Goal: Task Accomplishment & Management: Manage account settings

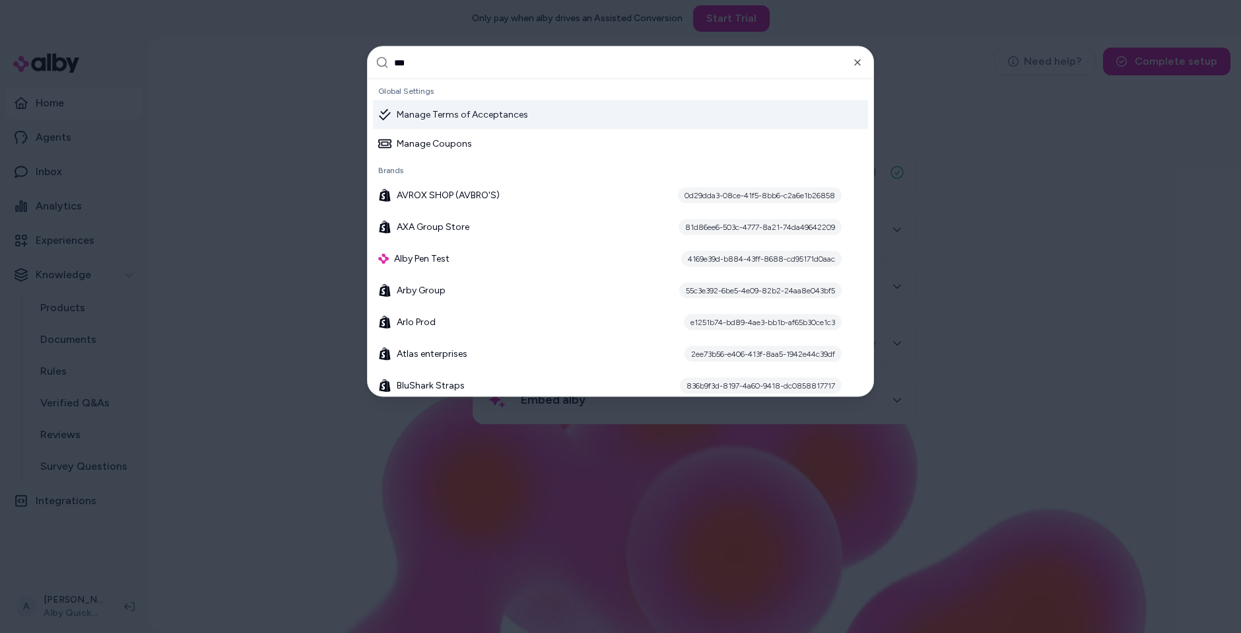
type input "****"
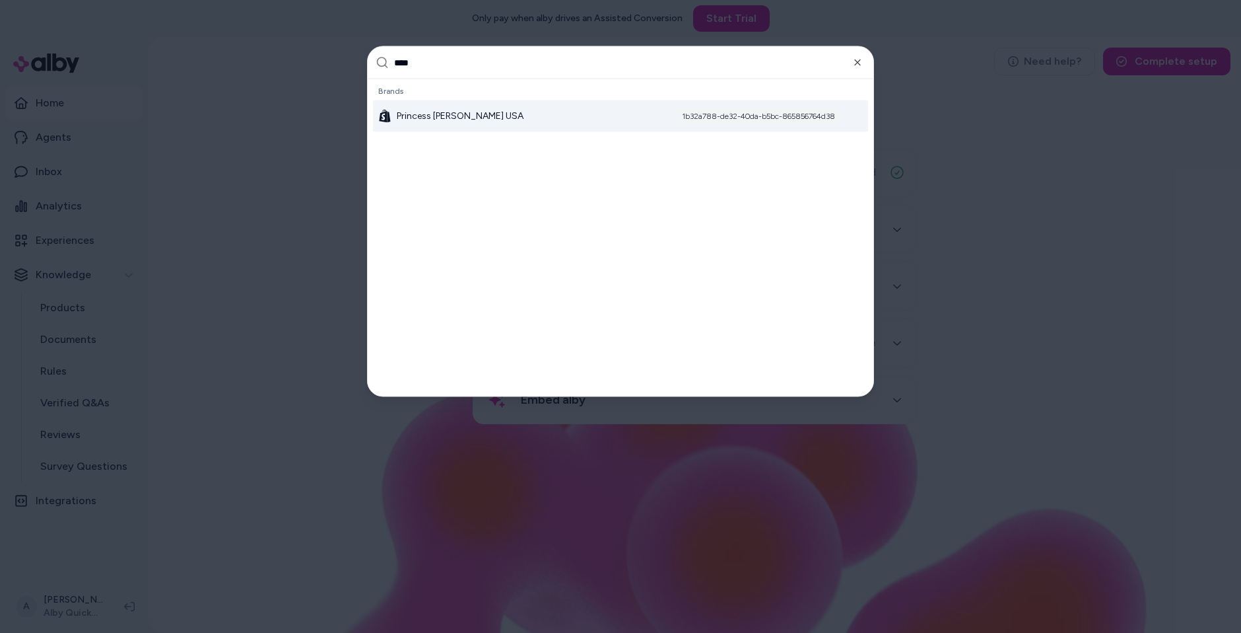
type input "*****"
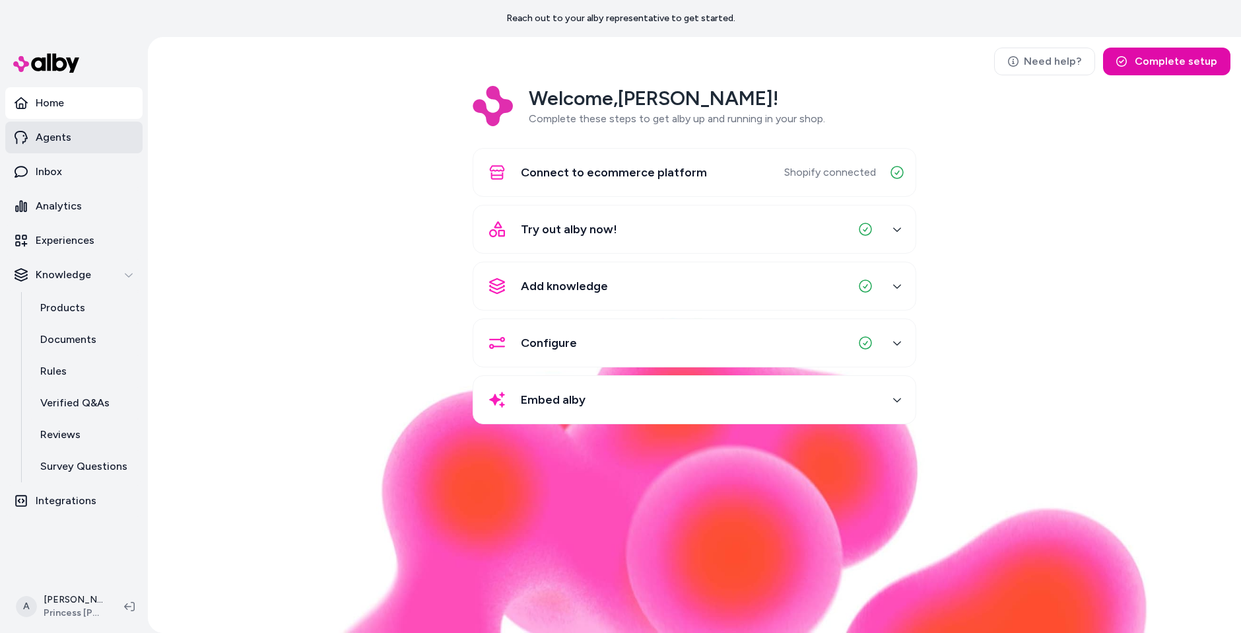
click at [85, 147] on link "Agents" at bounding box center [73, 138] width 137 height 32
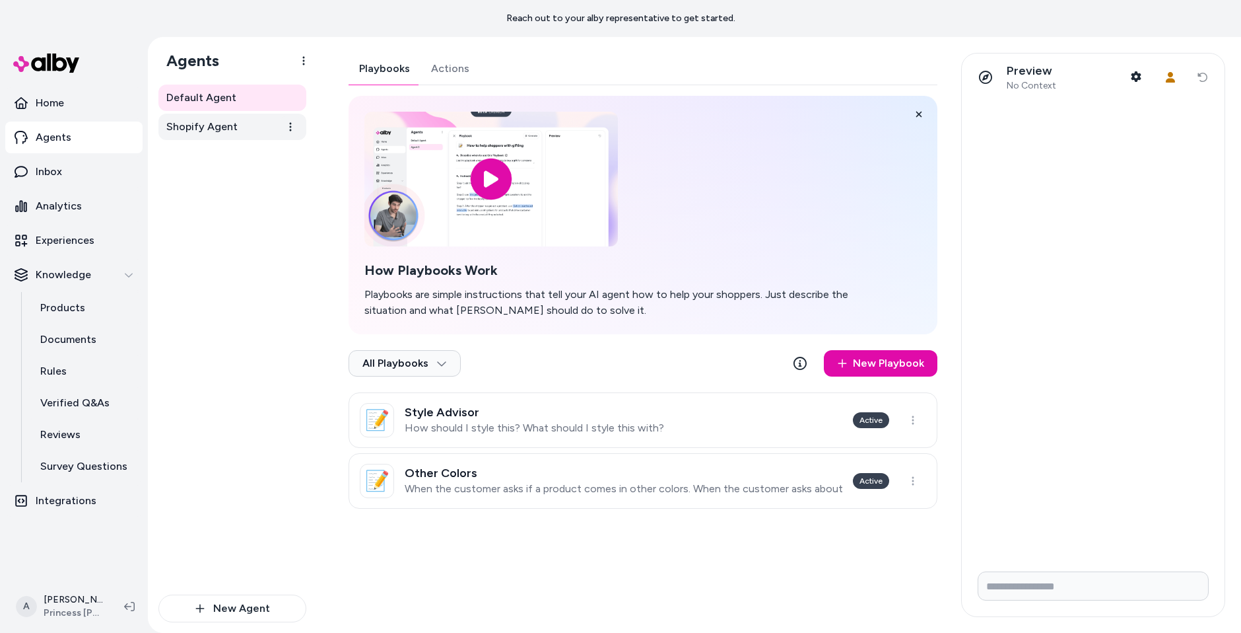
click at [240, 122] on link "Shopify Agent" at bounding box center [232, 127] width 148 height 26
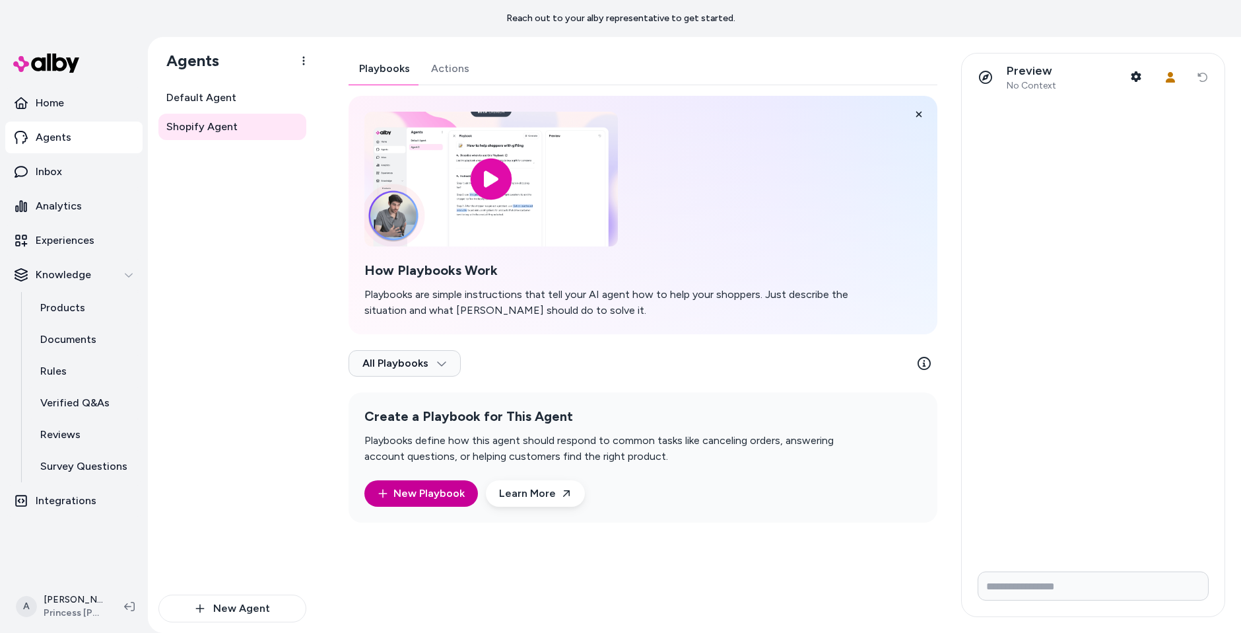
click at [421, 487] on link "New Playbook" at bounding box center [421, 493] width 87 height 16
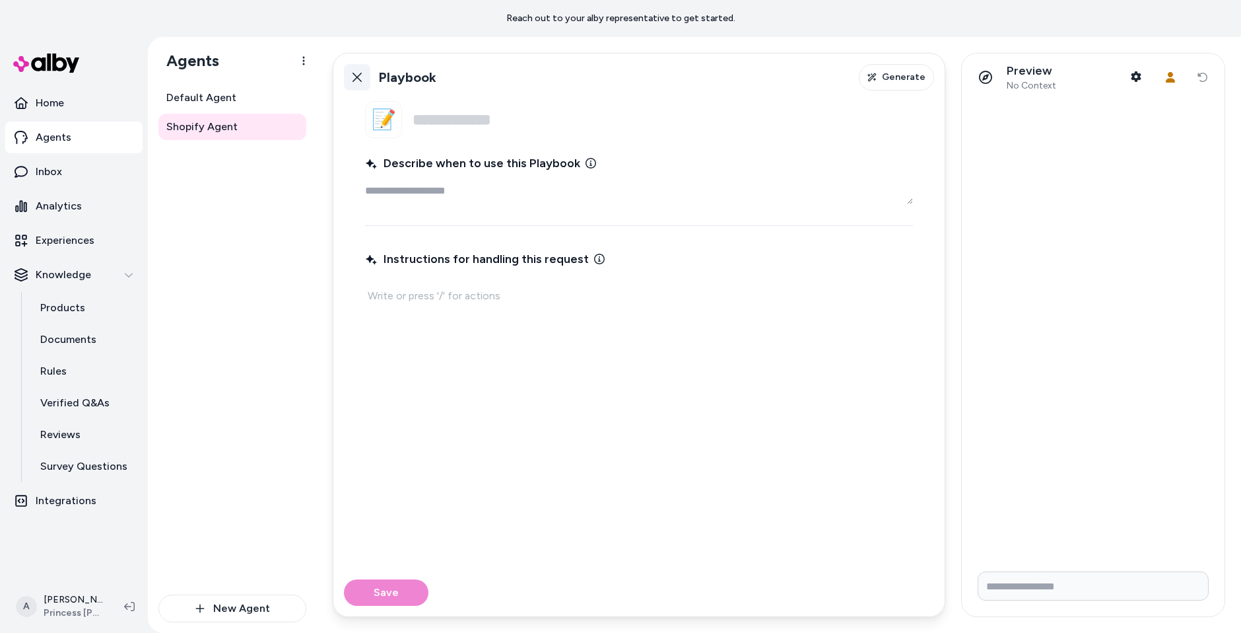
click at [360, 76] on icon at bounding box center [357, 77] width 11 height 11
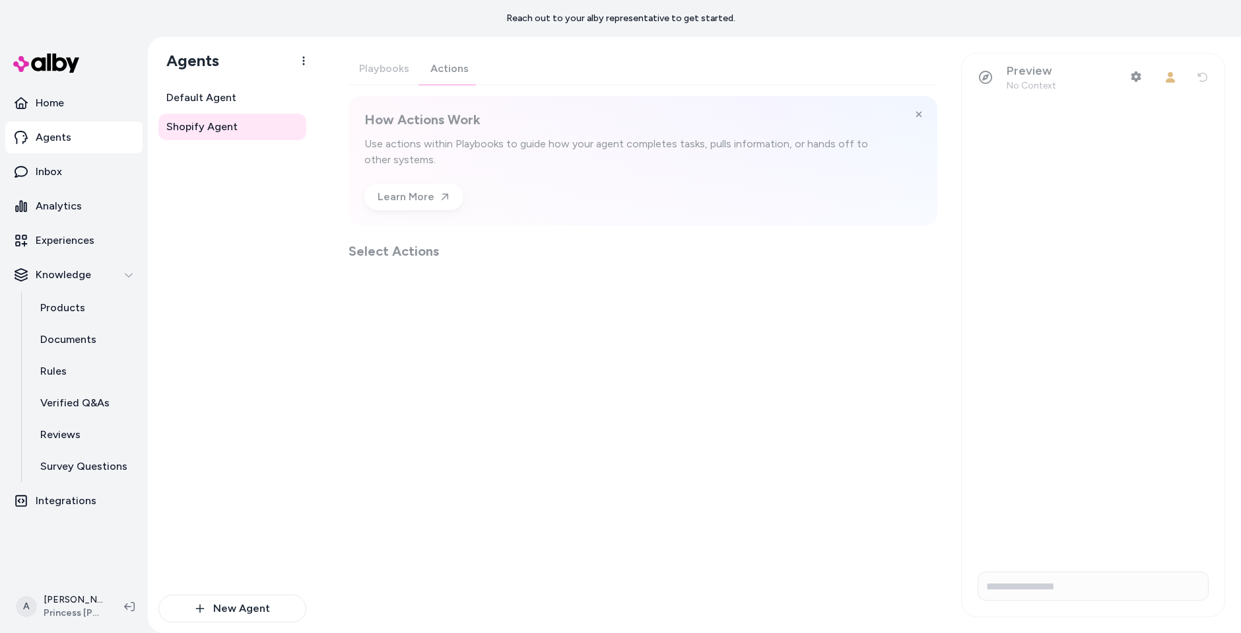
click at [446, 75] on div "Playbooks Actions How Actions Work Use actions within Playbooks to guide how yo…" at bounding box center [643, 156] width 589 height 207
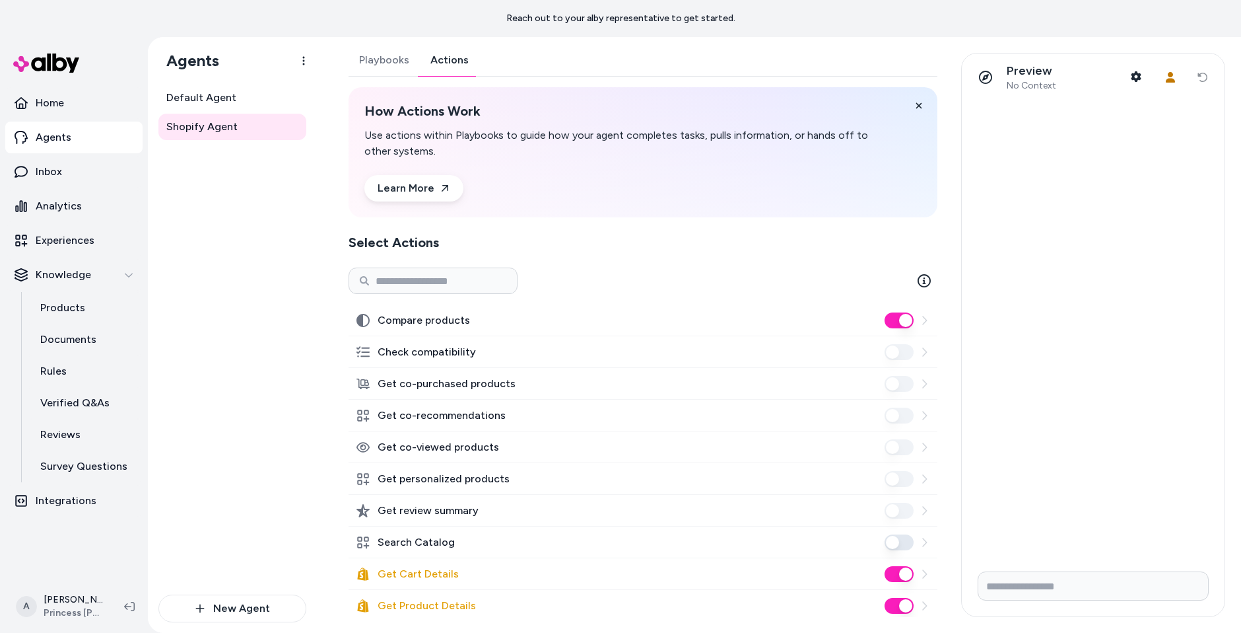
scroll to position [3, 0]
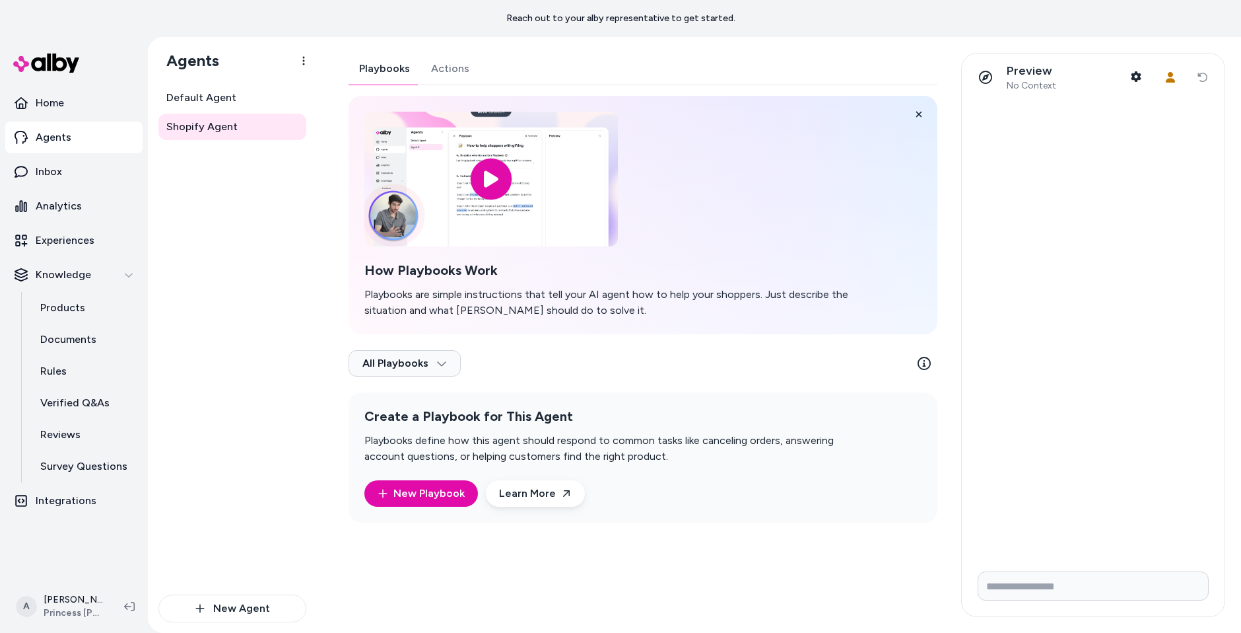
click at [401, 64] on button "Playbooks" at bounding box center [385, 69] width 72 height 32
click at [401, 484] on button "New Playbook" at bounding box center [422, 493] width 114 height 26
click at [410, 491] on link "New Playbook" at bounding box center [421, 493] width 87 height 16
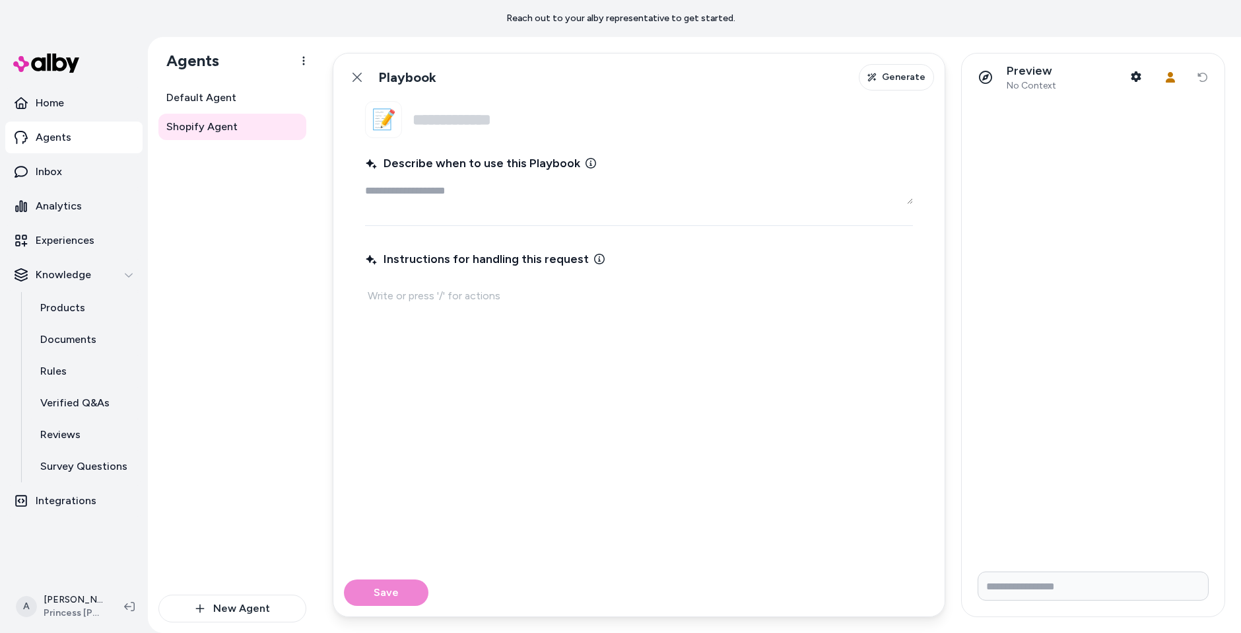
click at [516, 114] on input "Name" at bounding box center [663, 119] width 501 height 37
type textarea "*"
type input "**********"
click at [545, 197] on textarea "Describe when to use this Playbook" at bounding box center [639, 191] width 548 height 26
paste textarea "**********"
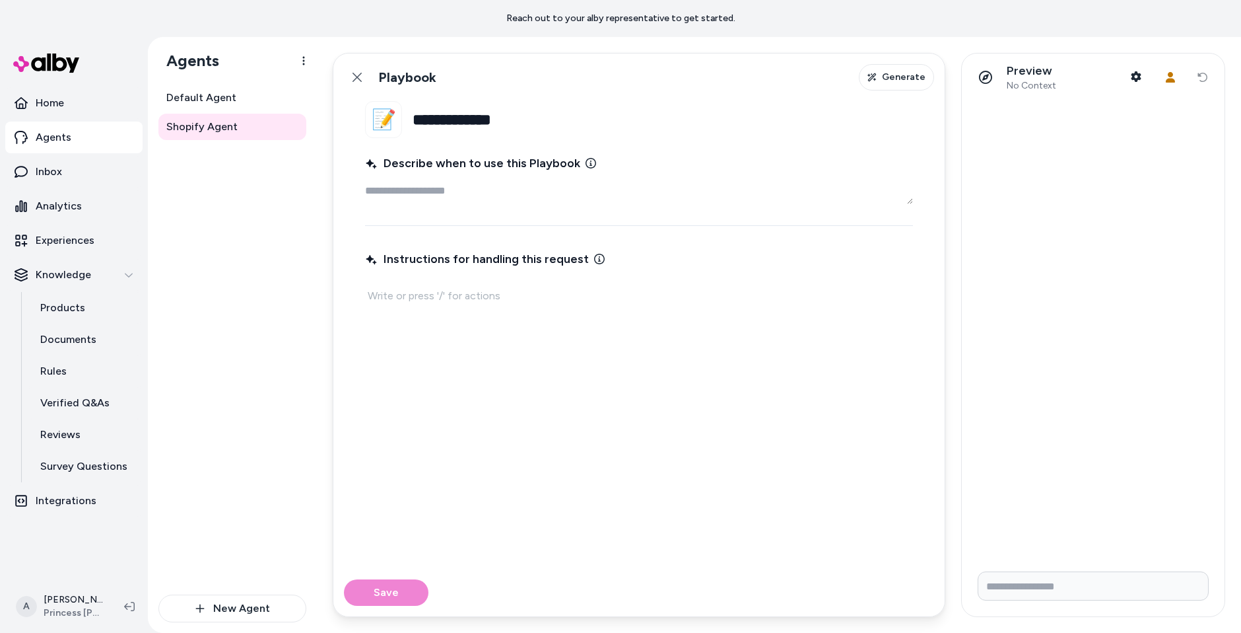
type textarea "*"
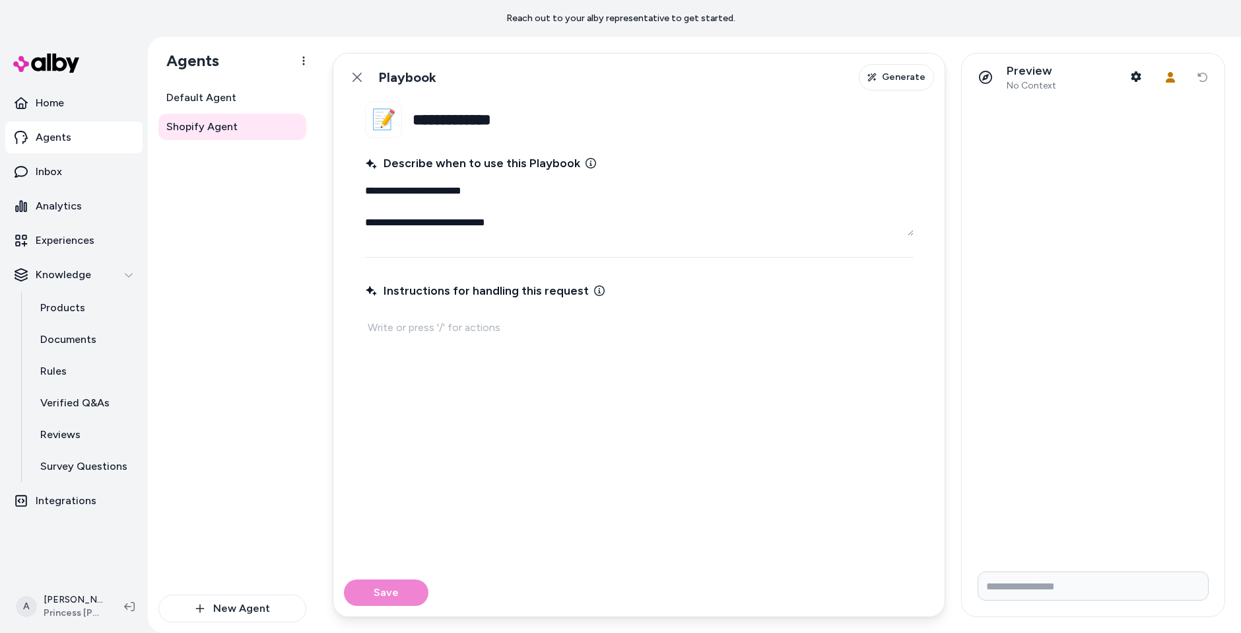
type textarea "**********"
click at [538, 328] on p at bounding box center [639, 327] width 543 height 18
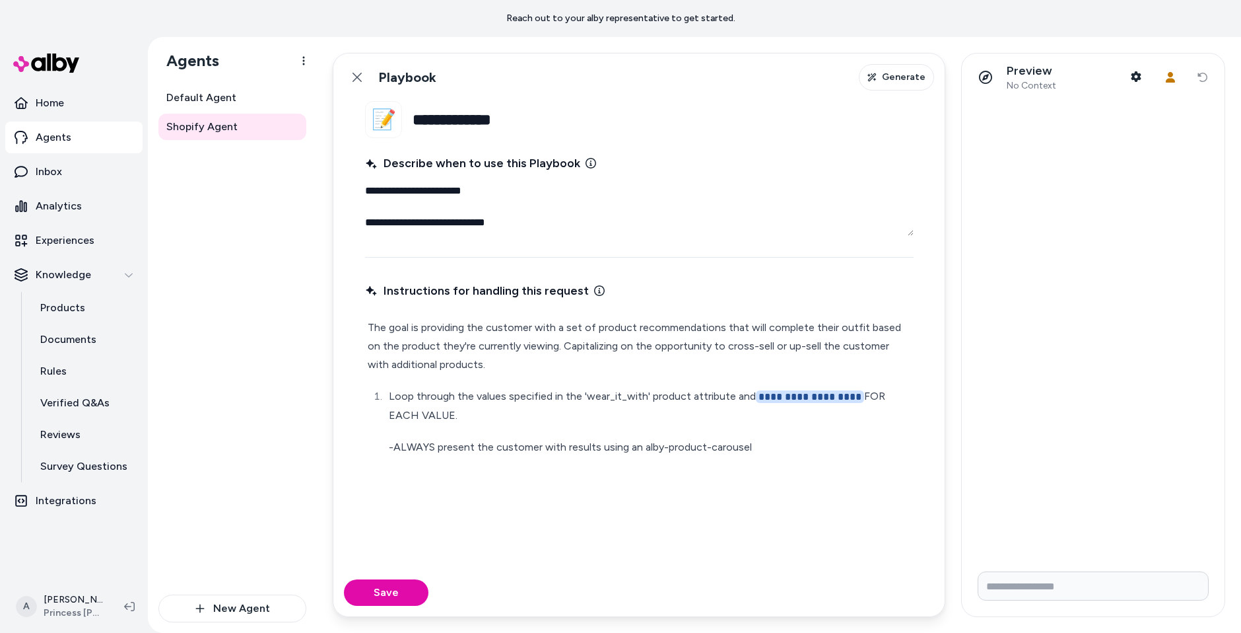
click at [392, 574] on div "Save" at bounding box center [638, 593] width 611 height 48
click at [405, 582] on button "Save" at bounding box center [386, 592] width 85 height 26
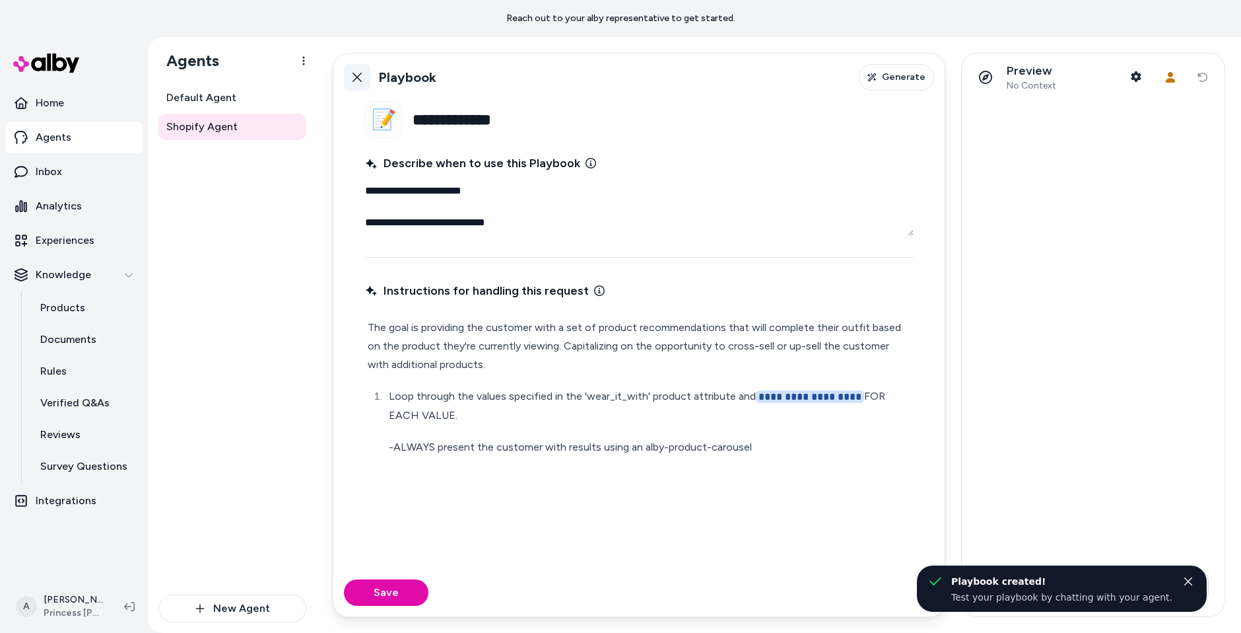
click at [362, 77] on icon at bounding box center [357, 77] width 11 height 11
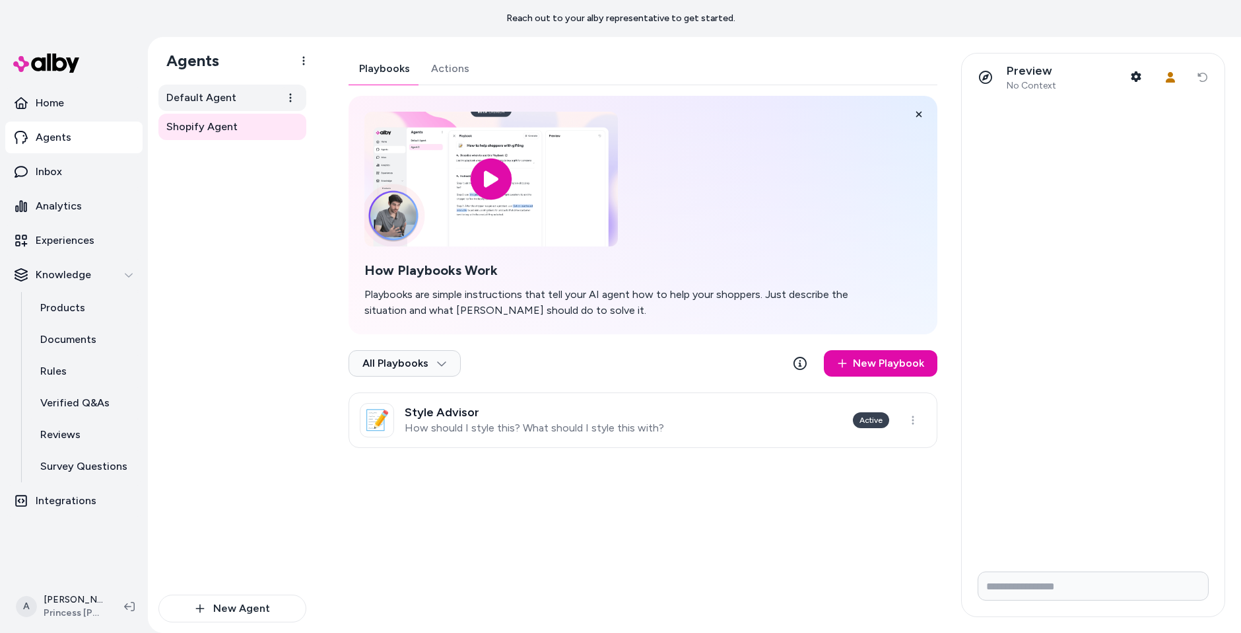
click at [210, 101] on span "Default Agent" at bounding box center [201, 98] width 70 height 16
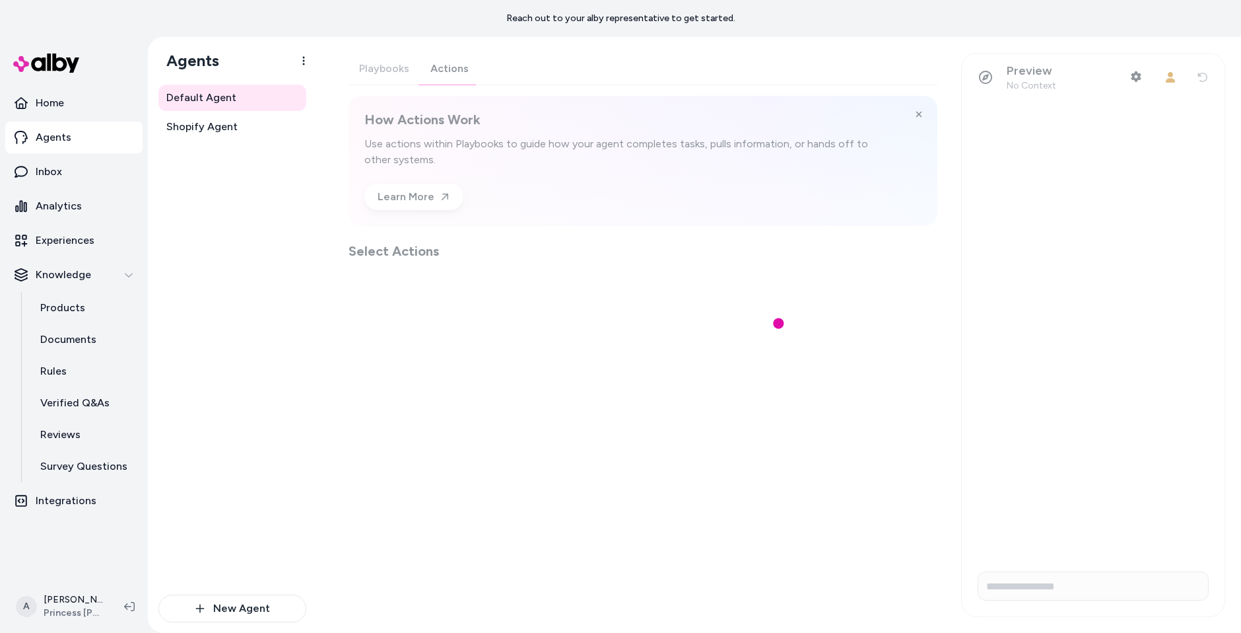
click at [449, 71] on div "Playbooks Actions How Actions Work Use actions within Playbooks to guide how yo…" at bounding box center [643, 156] width 589 height 207
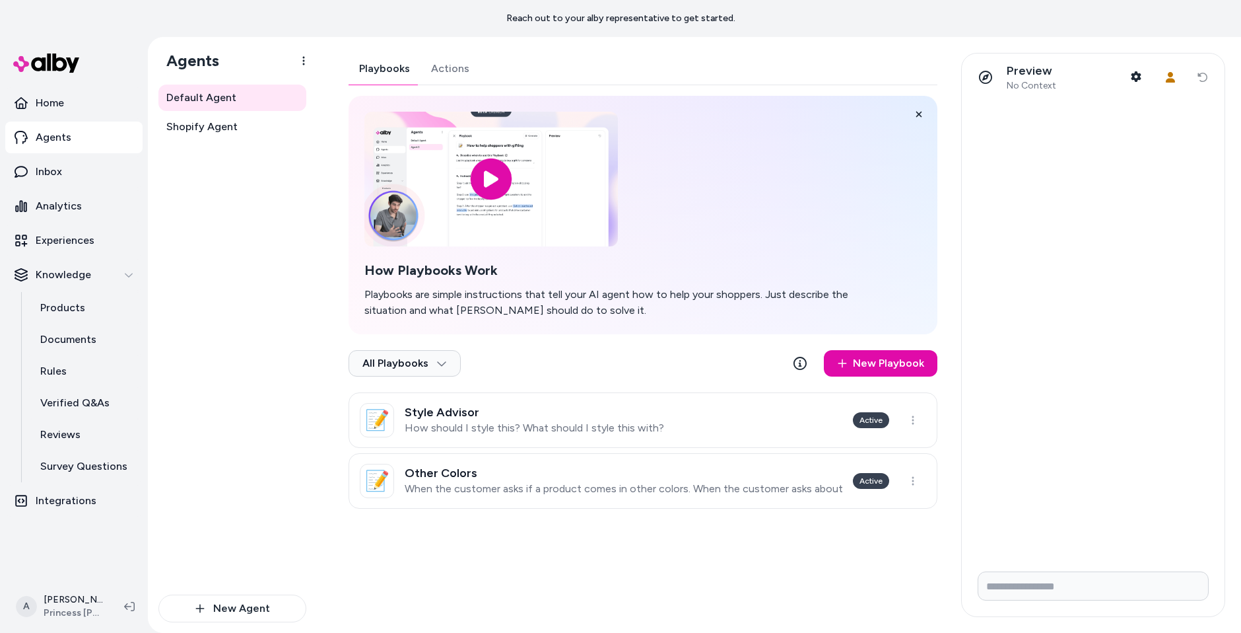
click at [396, 65] on button "Playbooks" at bounding box center [385, 69] width 72 height 32
click at [635, 397] on link "📝 Style Advisor How should I style this? What should I style this with? Active" at bounding box center [643, 419] width 589 height 55
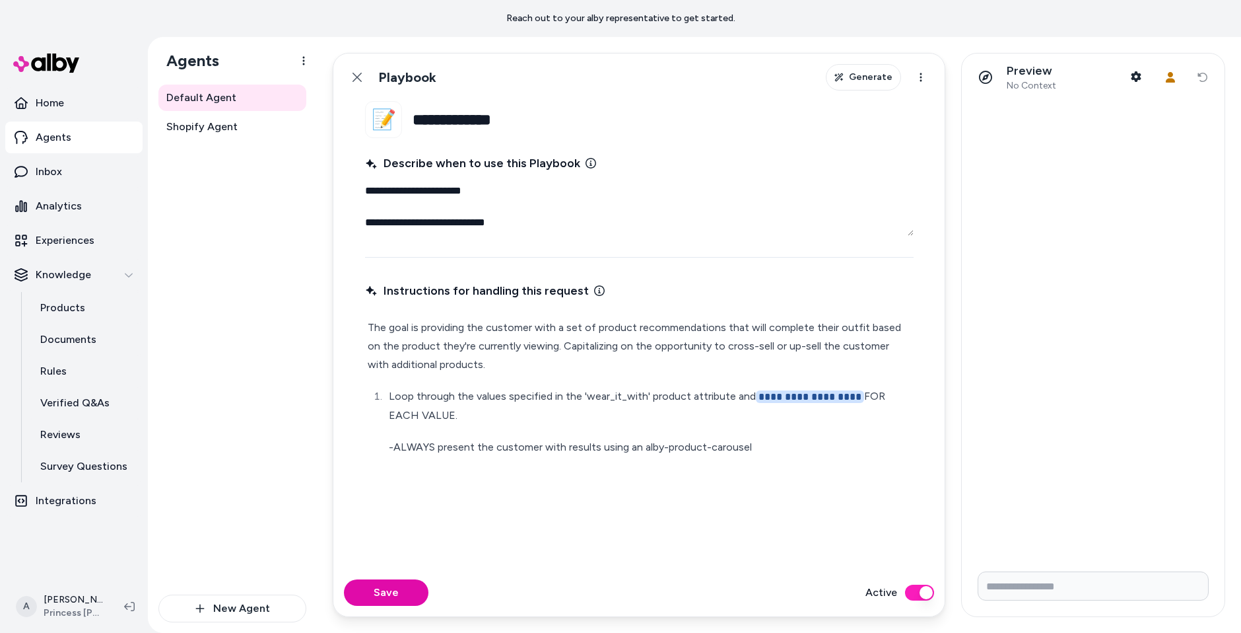
click at [862, 401] on p "**********" at bounding box center [650, 406] width 522 height 38
type textarea "*"
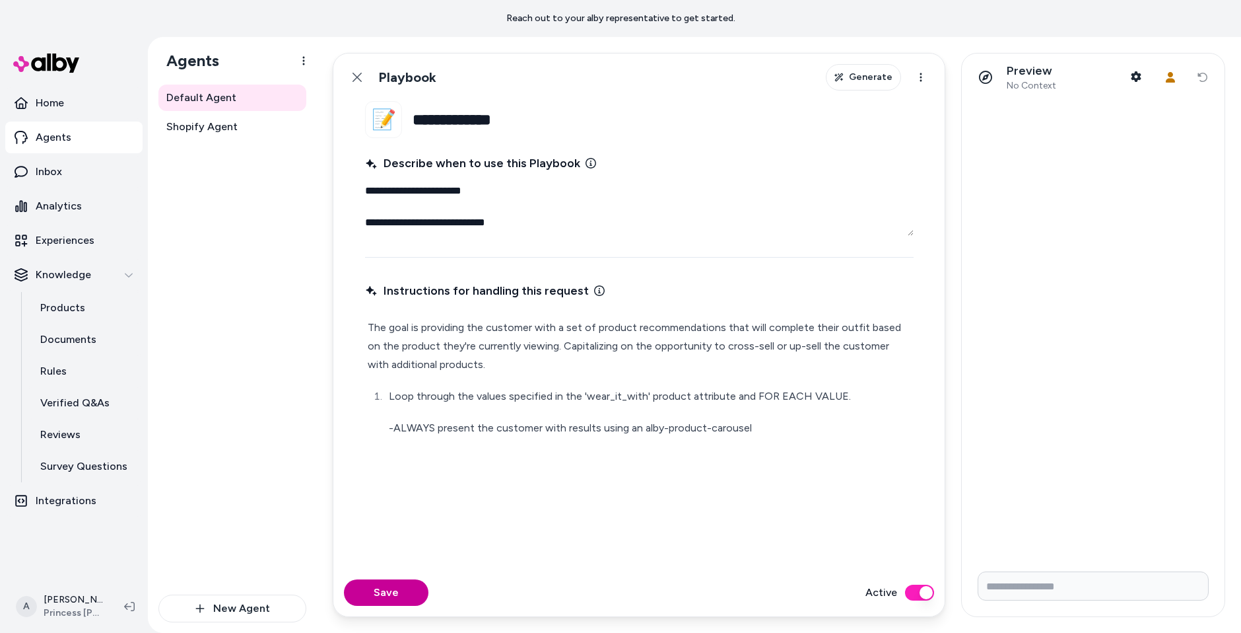
click at [376, 587] on button "Save" at bounding box center [386, 592] width 85 height 26
click at [358, 76] on icon at bounding box center [357, 77] width 9 height 9
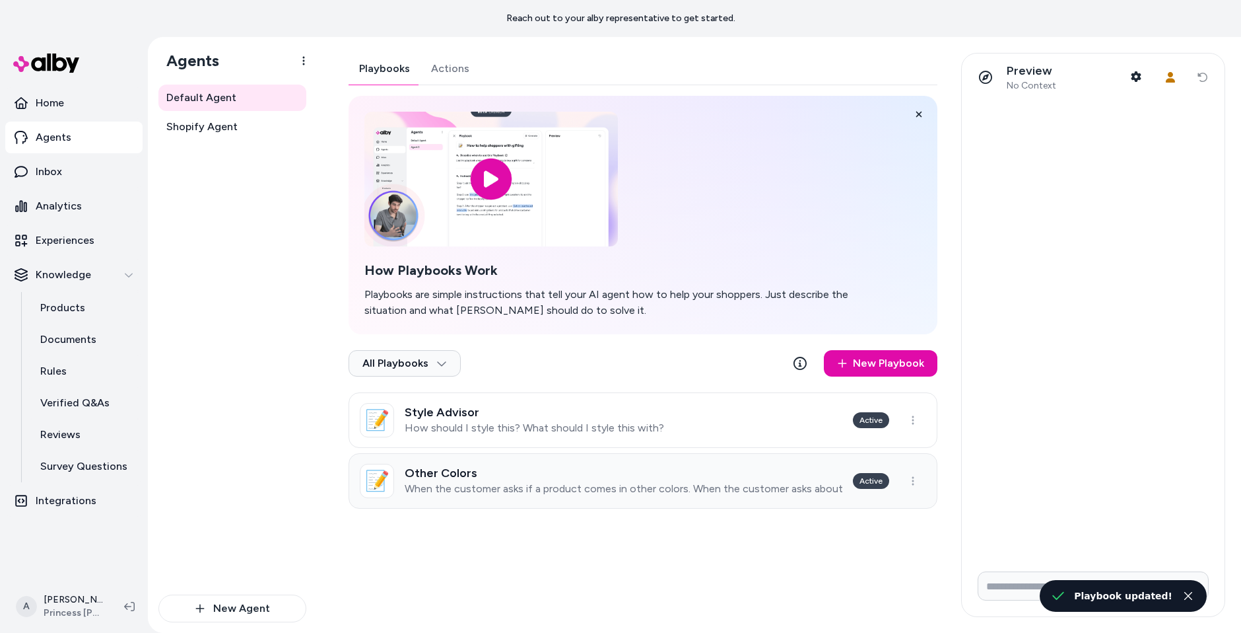
click at [729, 479] on div "Other Colors When the customer asks if a product comes in other colors. When th…" at bounding box center [624, 480] width 438 height 29
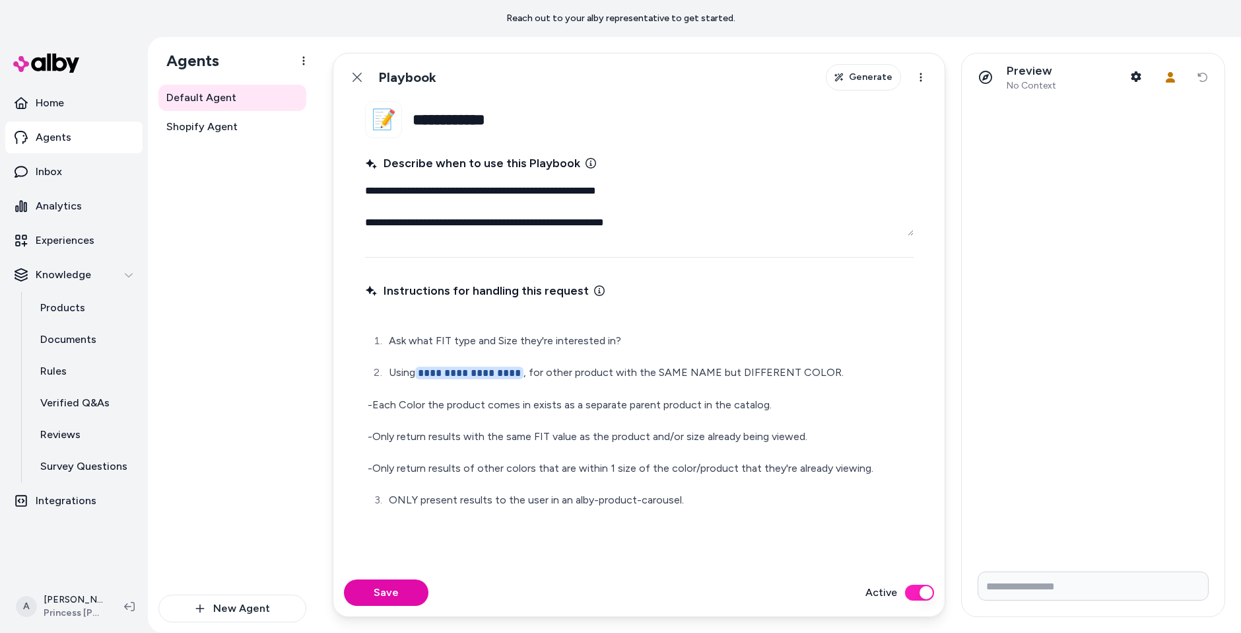
click at [519, 369] on span "**********" at bounding box center [469, 372] width 108 height 13
click at [523, 371] on p "**********" at bounding box center [650, 372] width 522 height 19
click at [401, 589] on button "Save" at bounding box center [386, 592] width 85 height 26
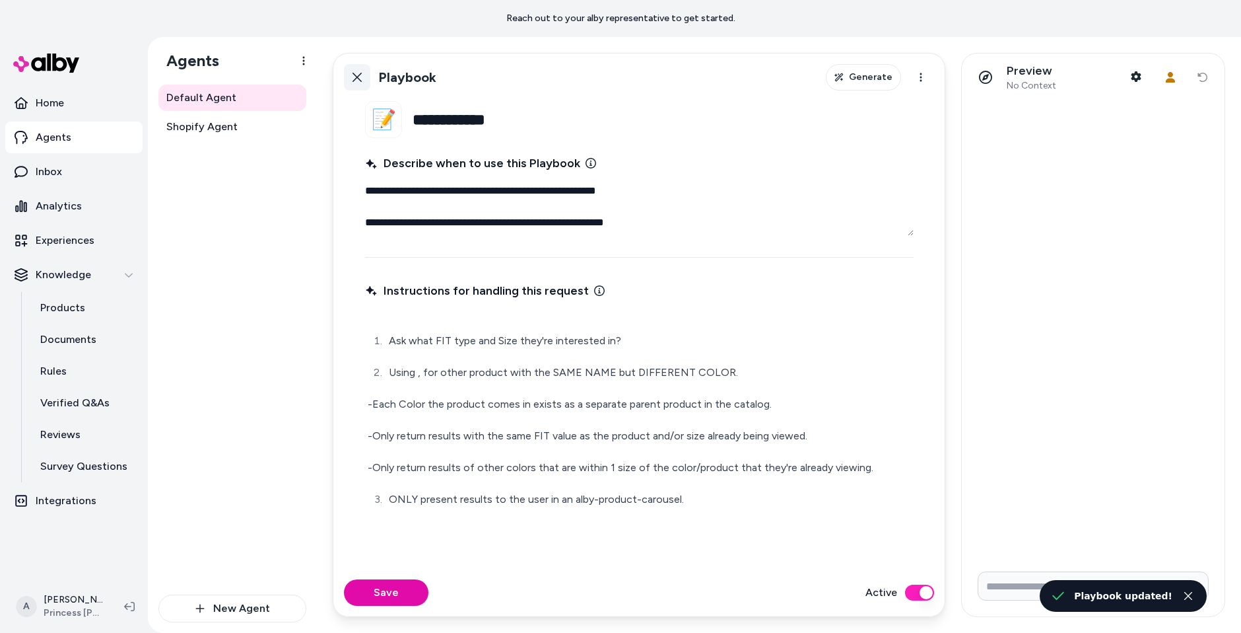
click at [359, 82] on button "Back" at bounding box center [357, 77] width 26 height 26
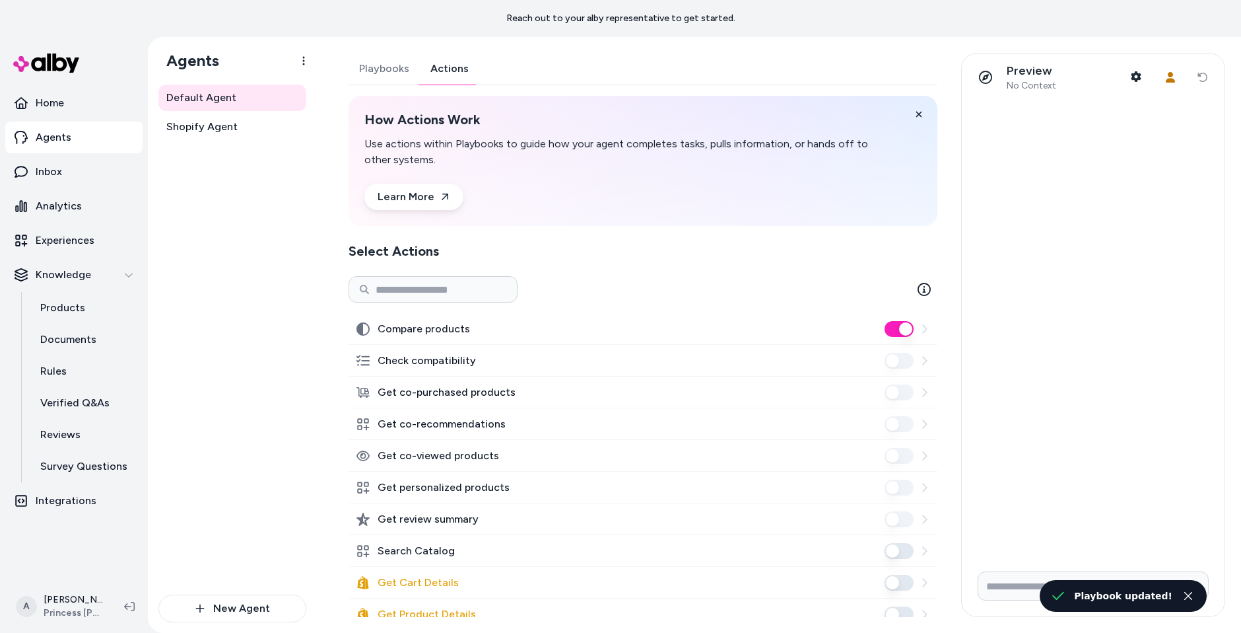
click at [458, 73] on button "Actions" at bounding box center [449, 69] width 59 height 32
click at [900, 546] on button "Search Catalog" at bounding box center [899, 551] width 29 height 16
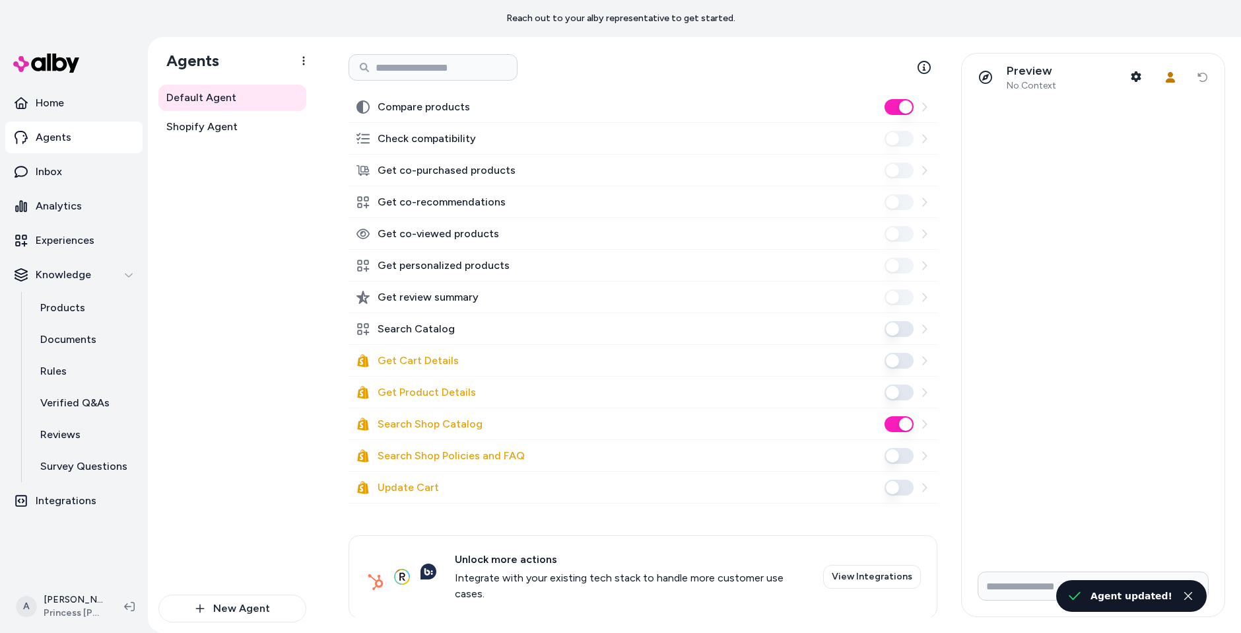
click at [912, 428] on div at bounding box center [899, 424] width 29 height 16
click at [907, 424] on button "Search Shop Catalog" at bounding box center [899, 424] width 29 height 16
click at [897, 328] on button "Search Catalog" at bounding box center [899, 329] width 29 height 16
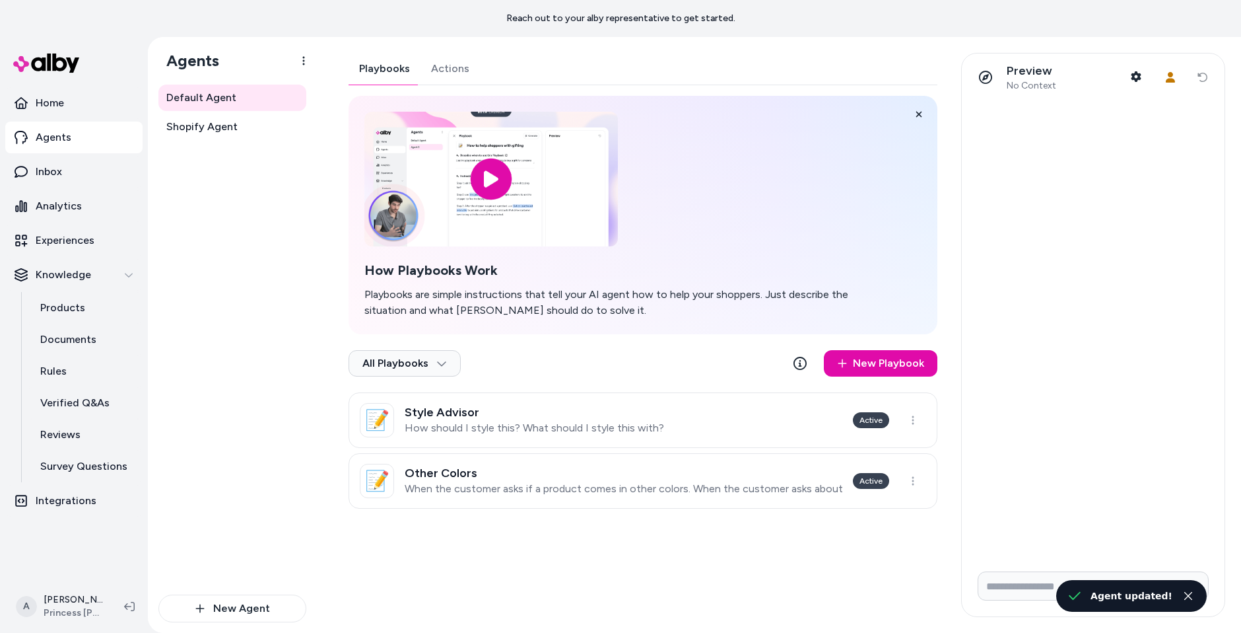
click at [398, 79] on button "Playbooks" at bounding box center [385, 69] width 72 height 32
click at [557, 427] on p "How should I style this? What should I style this with?" at bounding box center [535, 427] width 260 height 13
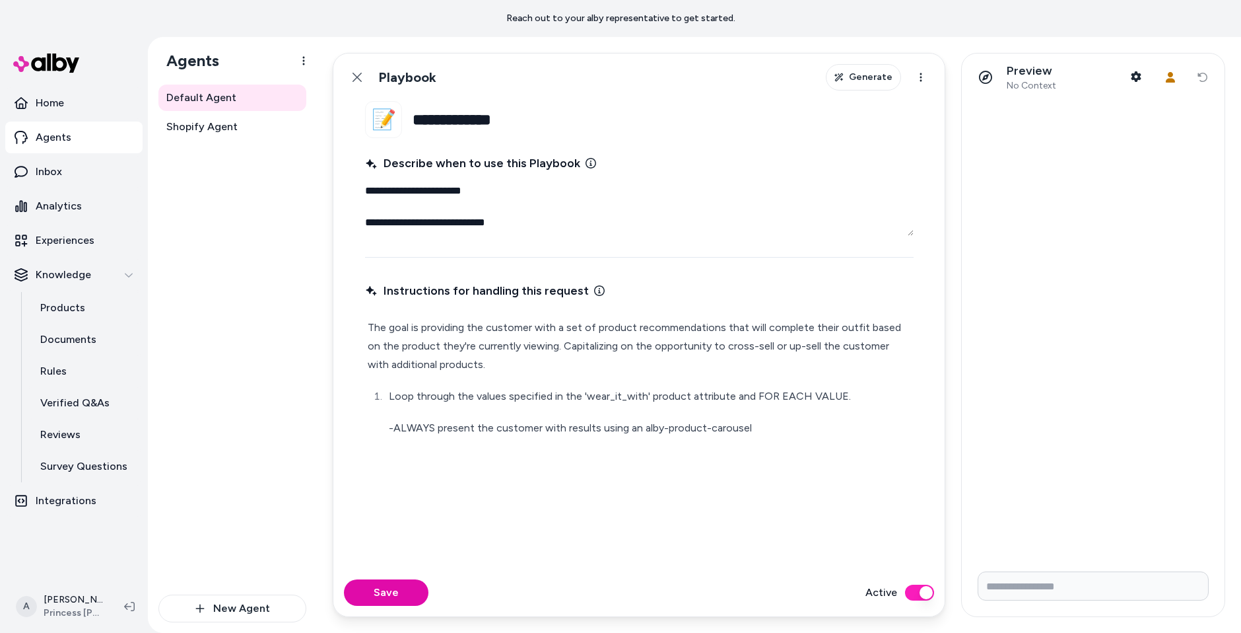
click at [730, 400] on p "Loop through the values specified in the 'wear_it_with' product attribute and F…" at bounding box center [650, 396] width 522 height 18
click at [751, 396] on p "Loop through the values specified in the 'wear_it_with' product attribute and F…" at bounding box center [650, 396] width 522 height 18
type textarea "*"
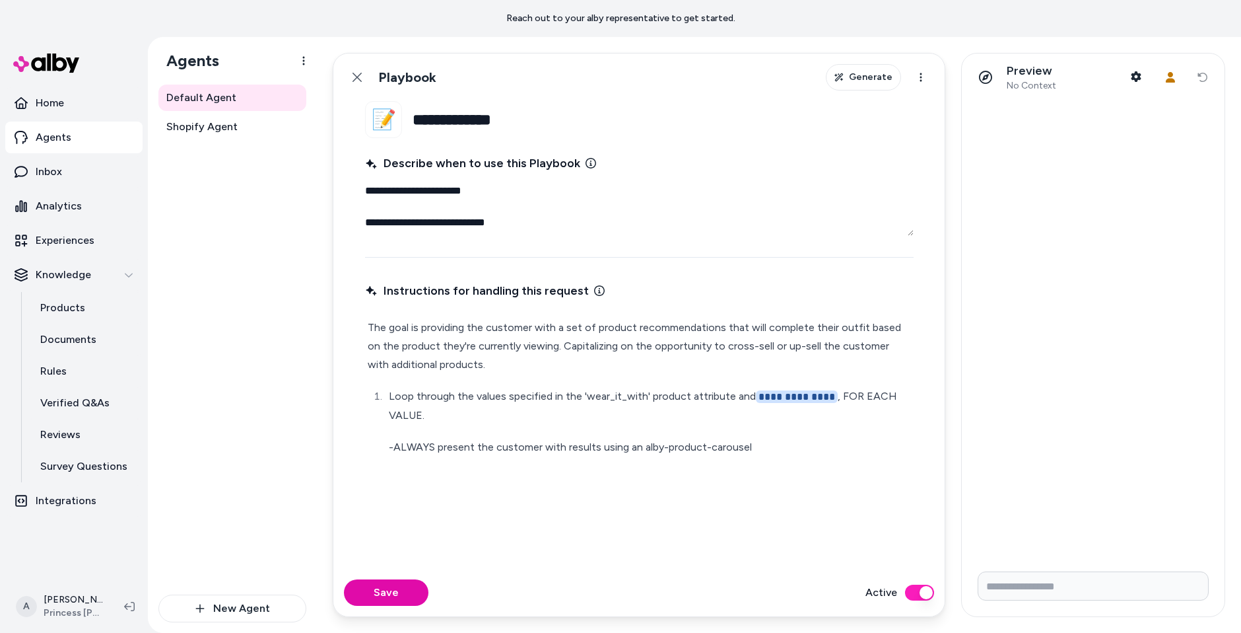
click at [411, 577] on div "Save Active" at bounding box center [638, 593] width 611 height 48
click at [409, 600] on button "Save" at bounding box center [386, 592] width 85 height 26
click at [361, 80] on icon at bounding box center [357, 77] width 11 height 11
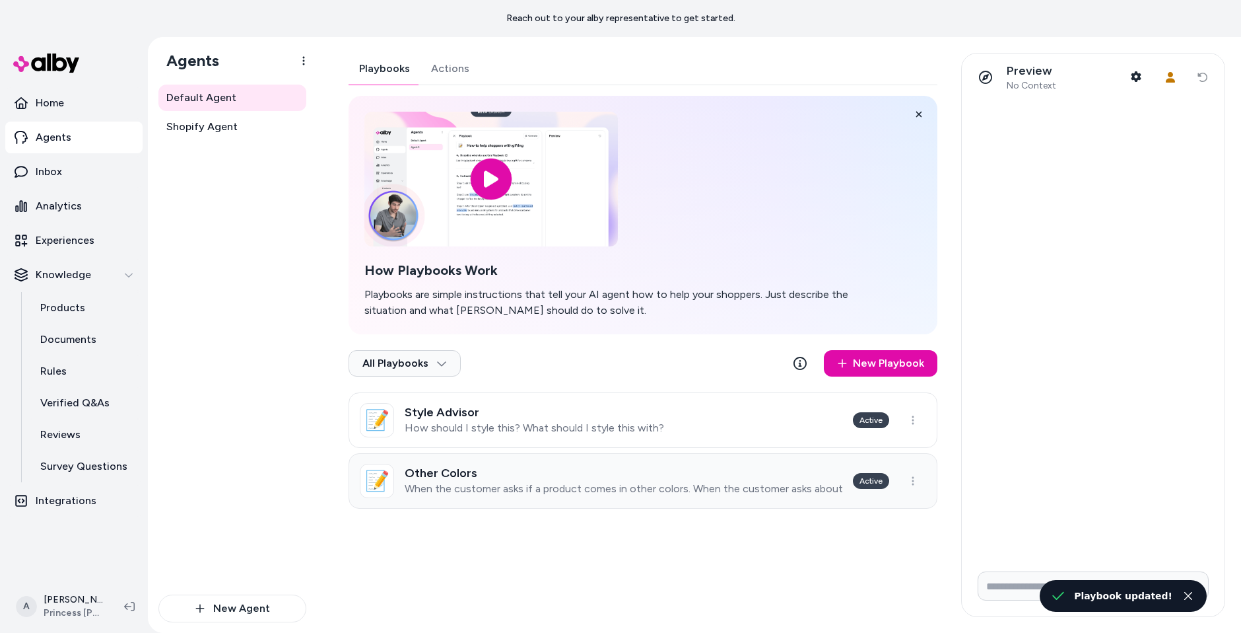
click at [500, 482] on p "When the customer asks if a product comes in other colors. When the customer as…" at bounding box center [624, 488] width 438 height 13
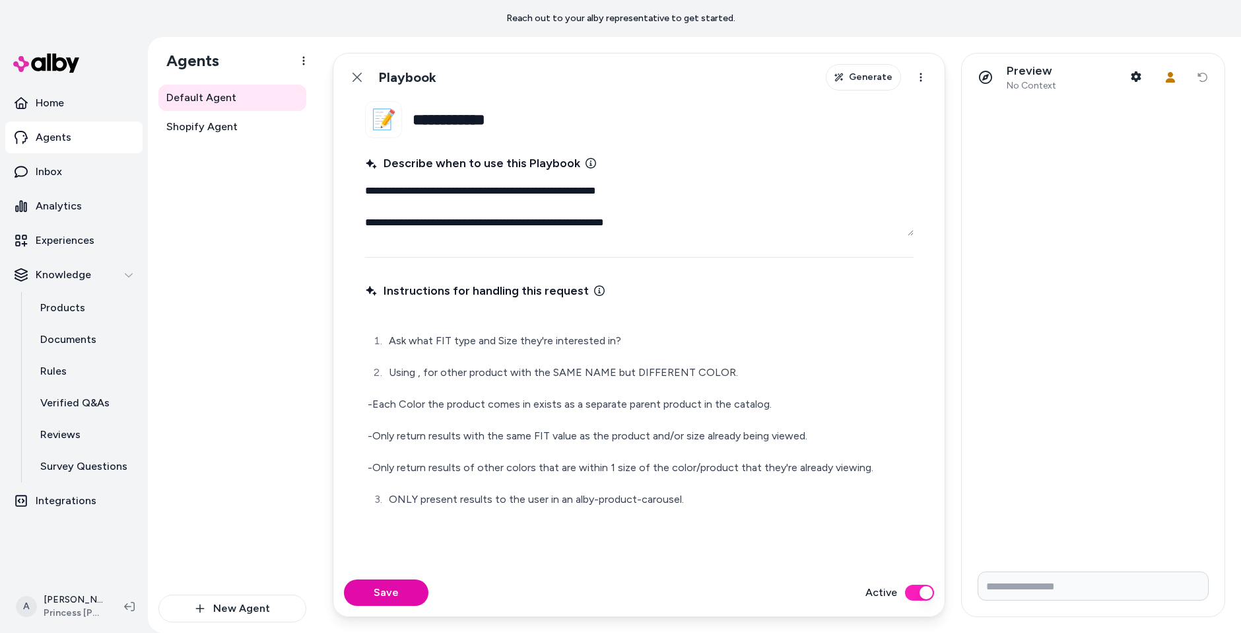
click at [419, 373] on p "Using , for other product with the SAME NAME but DIFFERENT COLOR." at bounding box center [650, 372] width 522 height 18
type textarea "*"
click at [395, 595] on button "Save" at bounding box center [386, 592] width 85 height 26
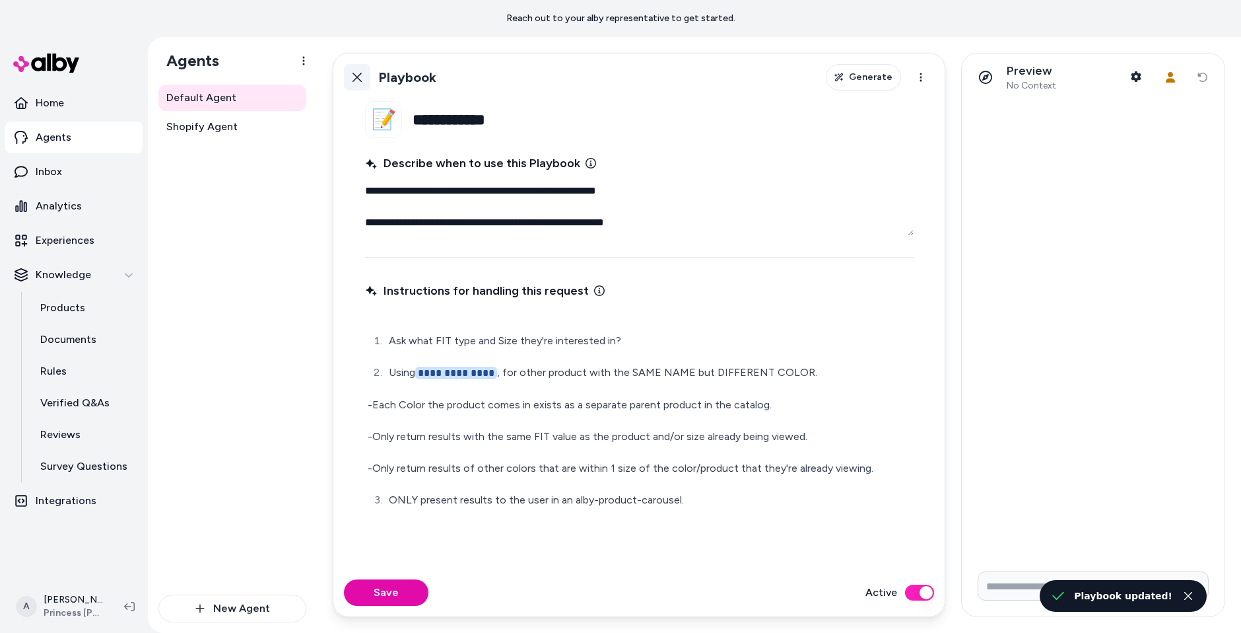
click at [362, 77] on button "Back" at bounding box center [357, 77] width 26 height 26
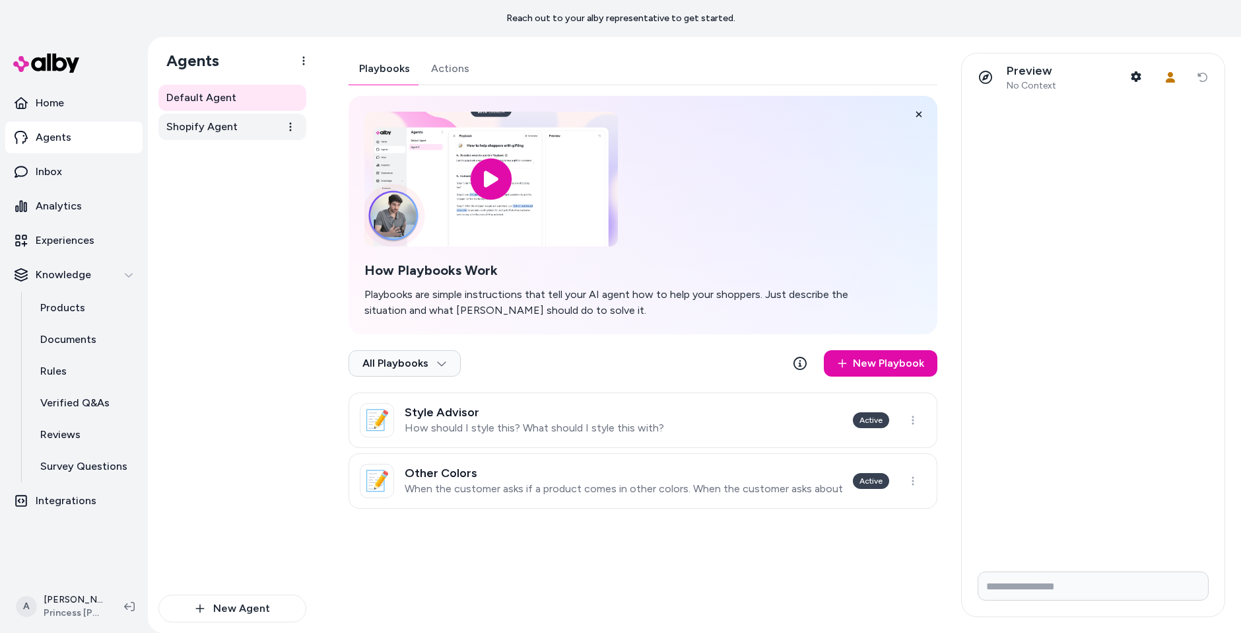
click at [234, 123] on span "Shopify Agent" at bounding box center [201, 127] width 71 height 16
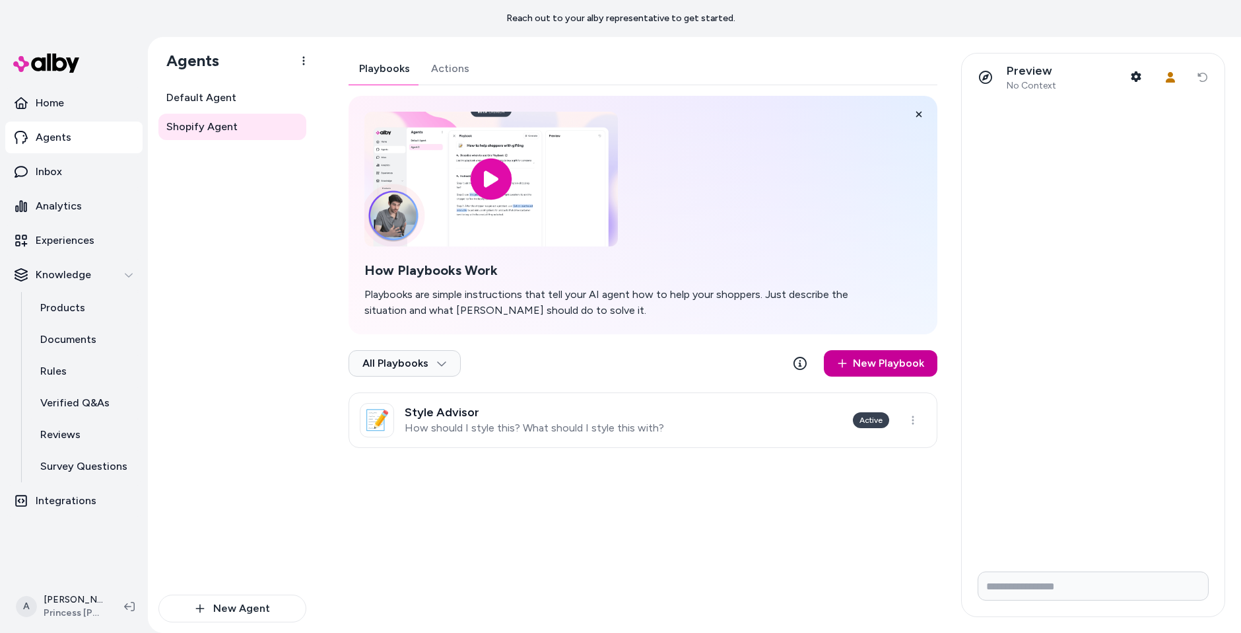
click at [876, 362] on link "New Playbook" at bounding box center [881, 363] width 114 height 26
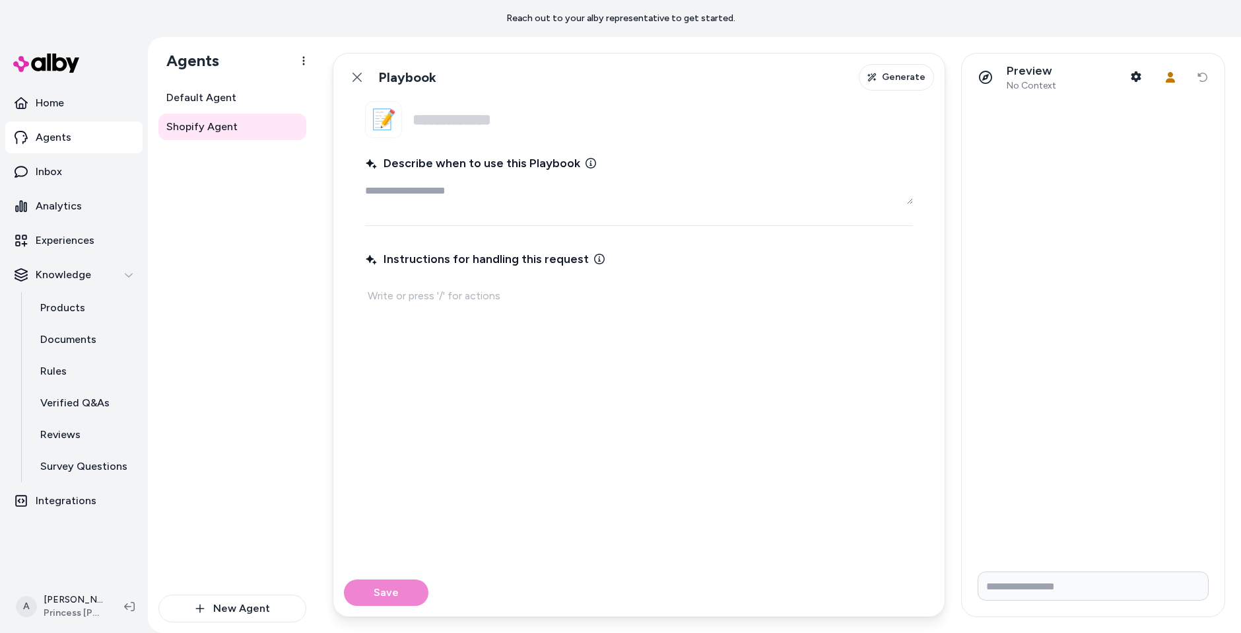
click at [535, 120] on input "Name" at bounding box center [663, 119] width 501 height 37
type textarea "*"
type input "**********"
click at [479, 191] on textarea "Describe when to use this Playbook" at bounding box center [639, 191] width 548 height 26
paste textarea "**********"
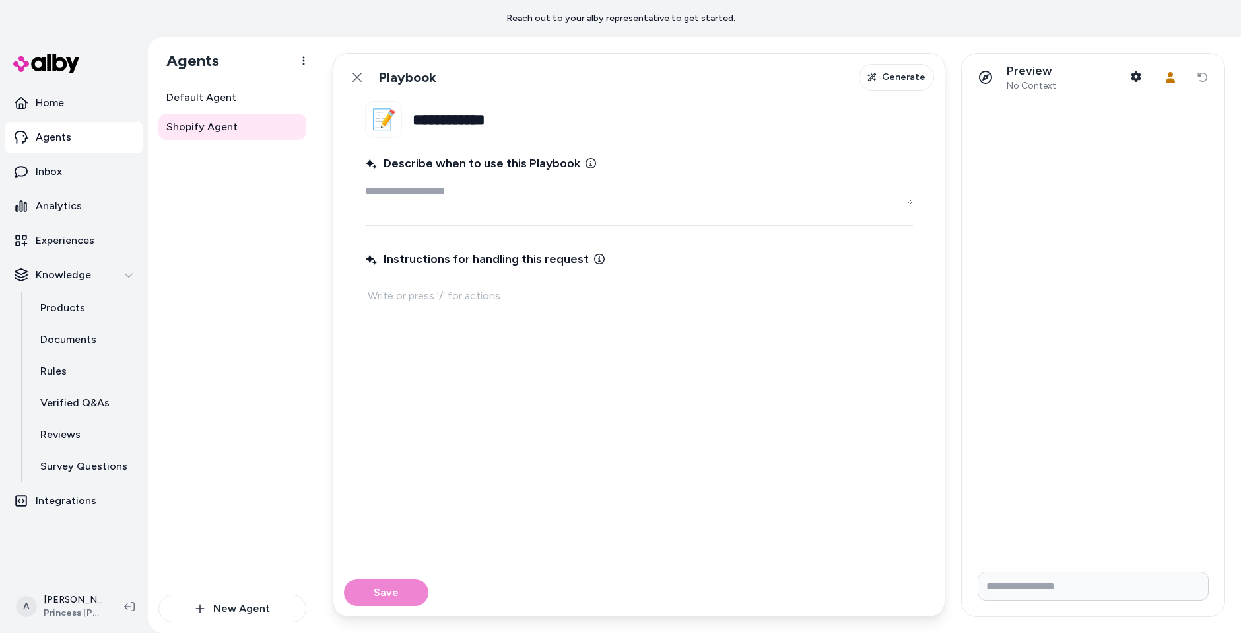
type textarea "*"
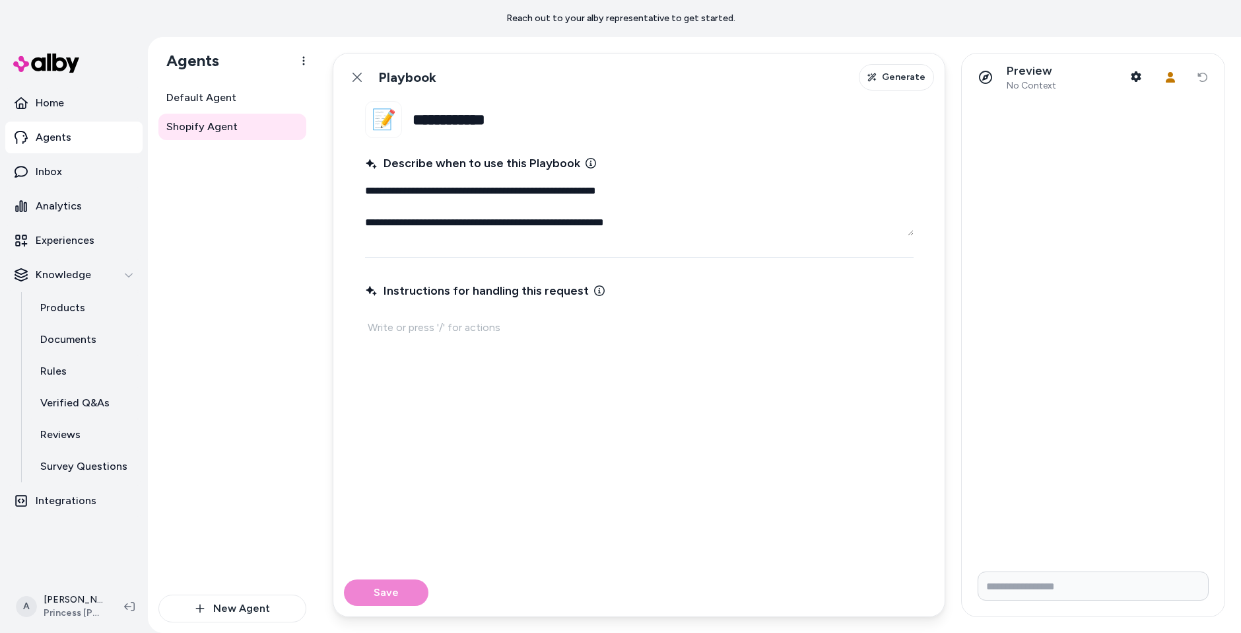
type textarea "**********"
click at [489, 326] on p at bounding box center [639, 327] width 543 height 18
paste div
type textarea "*"
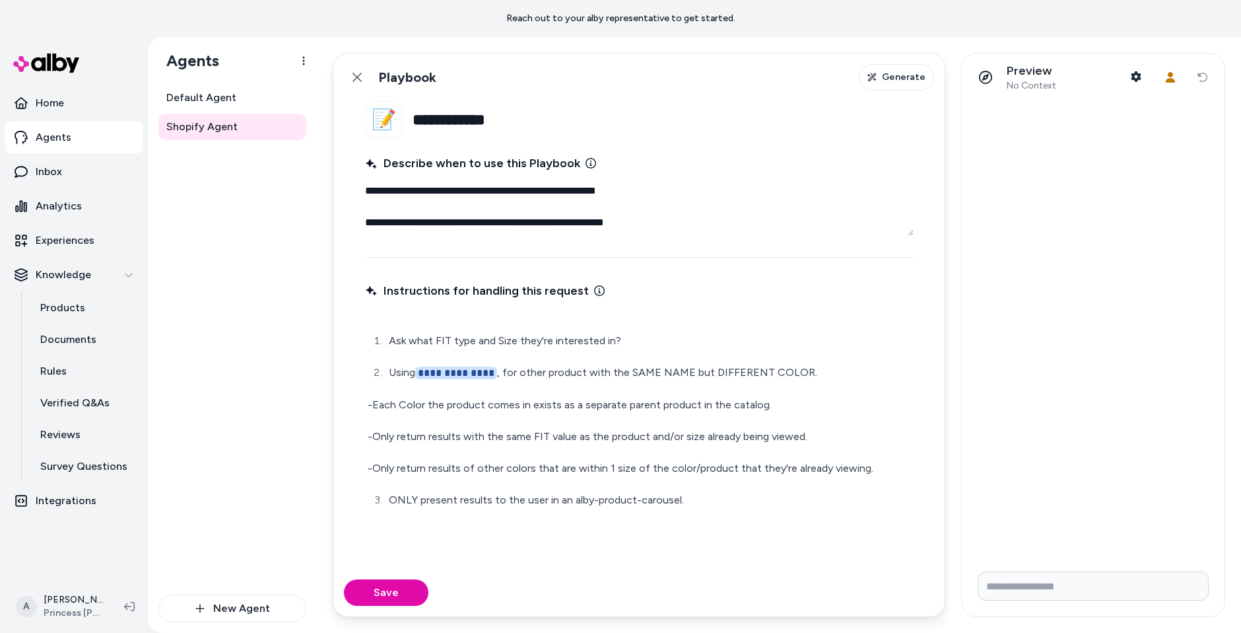
click at [496, 370] on p "**********" at bounding box center [650, 372] width 522 height 19
click at [405, 592] on button "Save" at bounding box center [386, 592] width 85 height 26
type textarea "*"
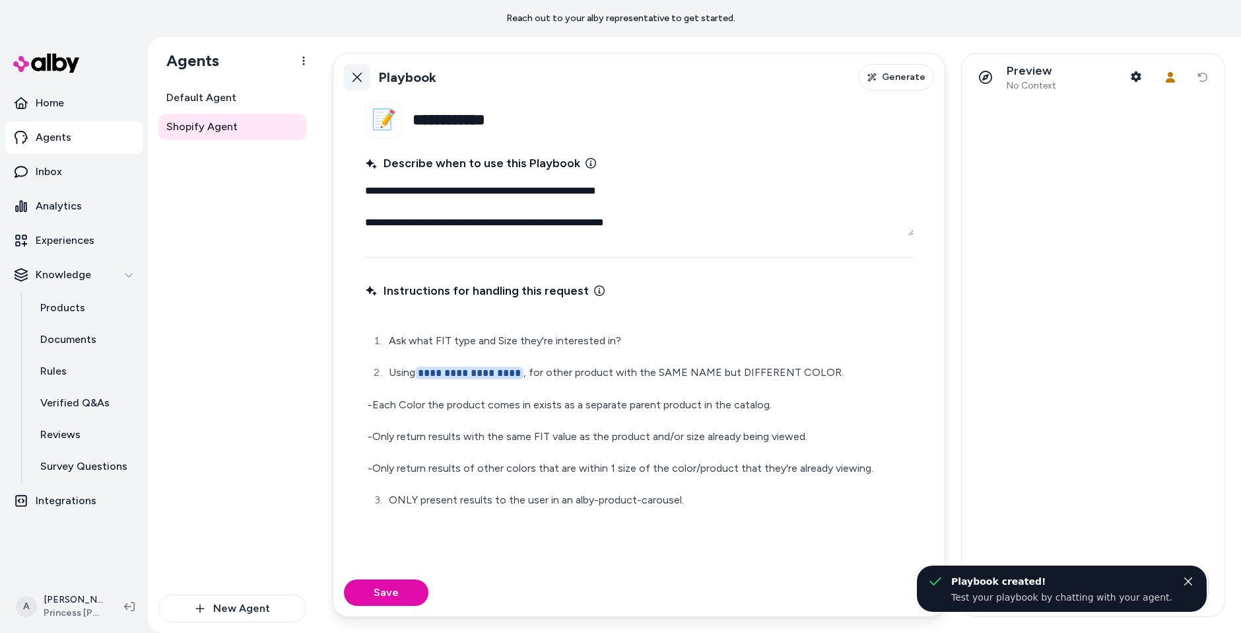
click at [352, 75] on icon at bounding box center [357, 77] width 11 height 11
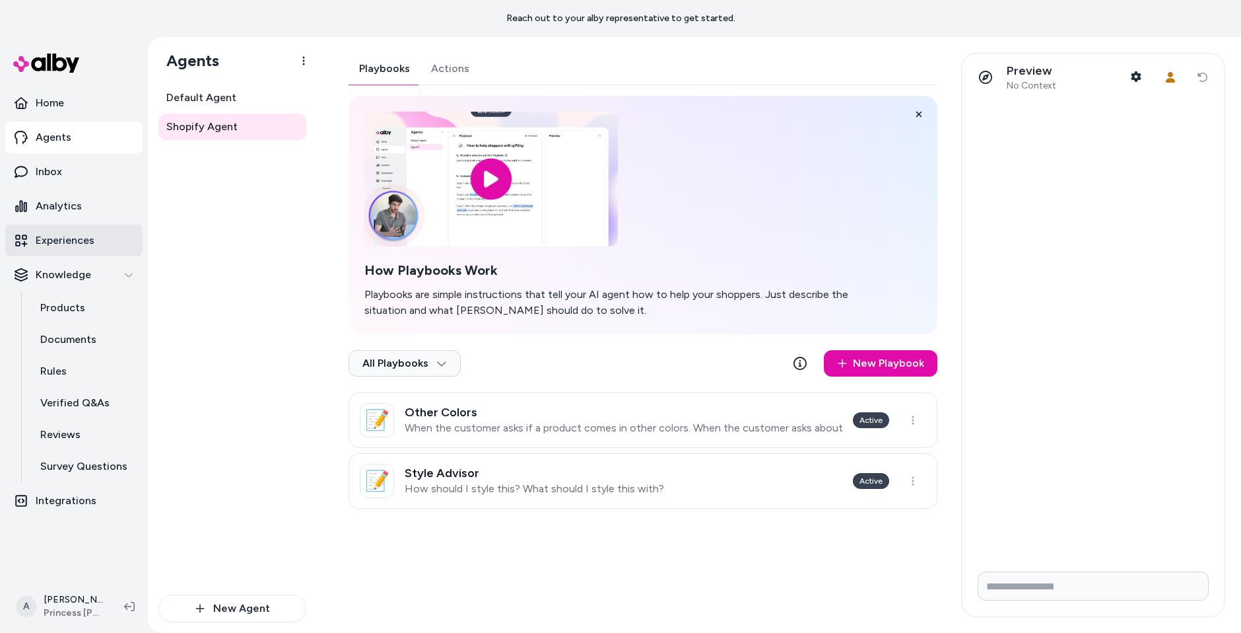
click at [73, 225] on link "Experiences" at bounding box center [73, 241] width 137 height 32
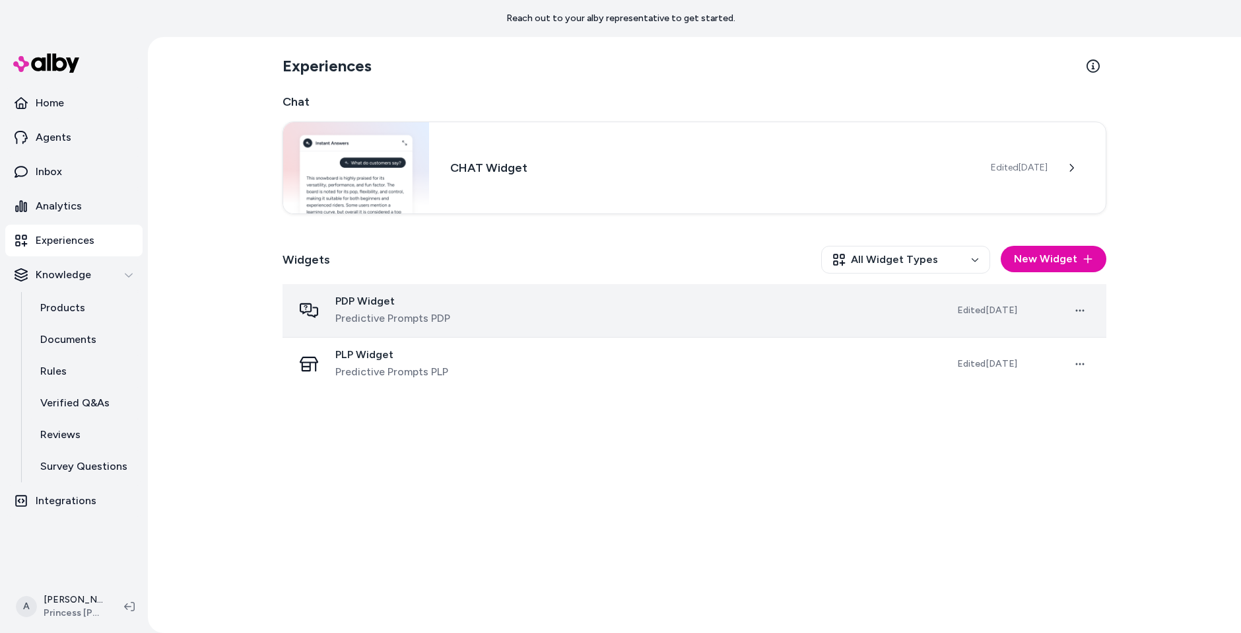
click at [464, 297] on div "PDP Widget Predictive Prompts PDP" at bounding box center [614, 311] width 643 height 32
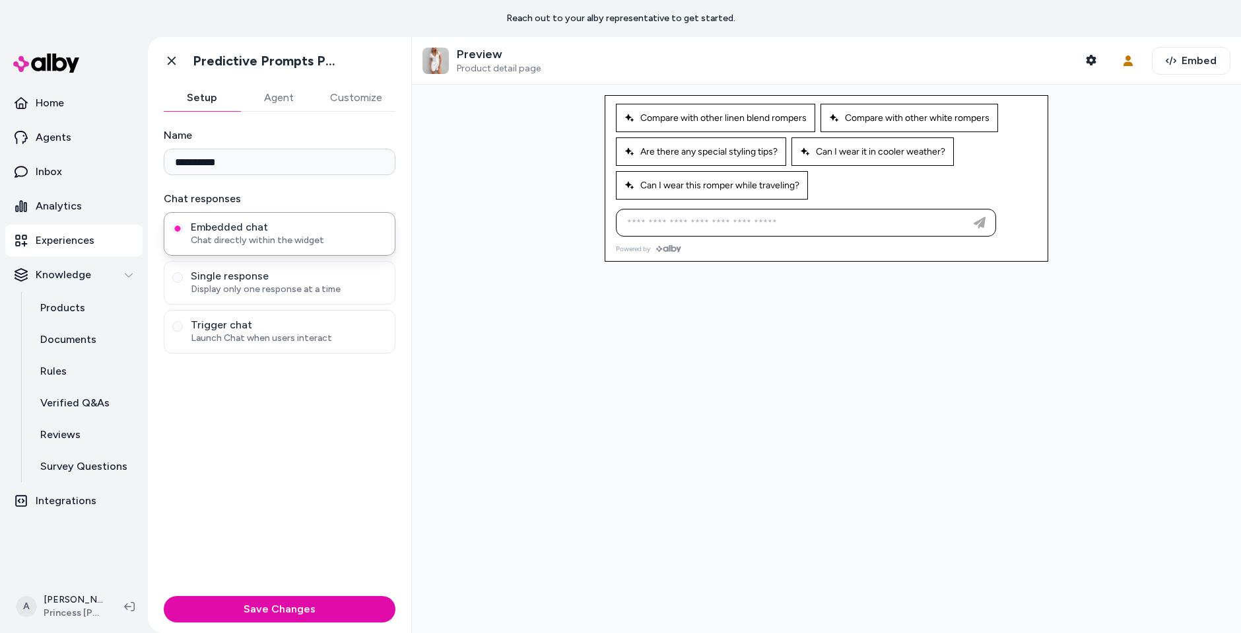
click at [266, 97] on button "Agent" at bounding box center [278, 98] width 77 height 26
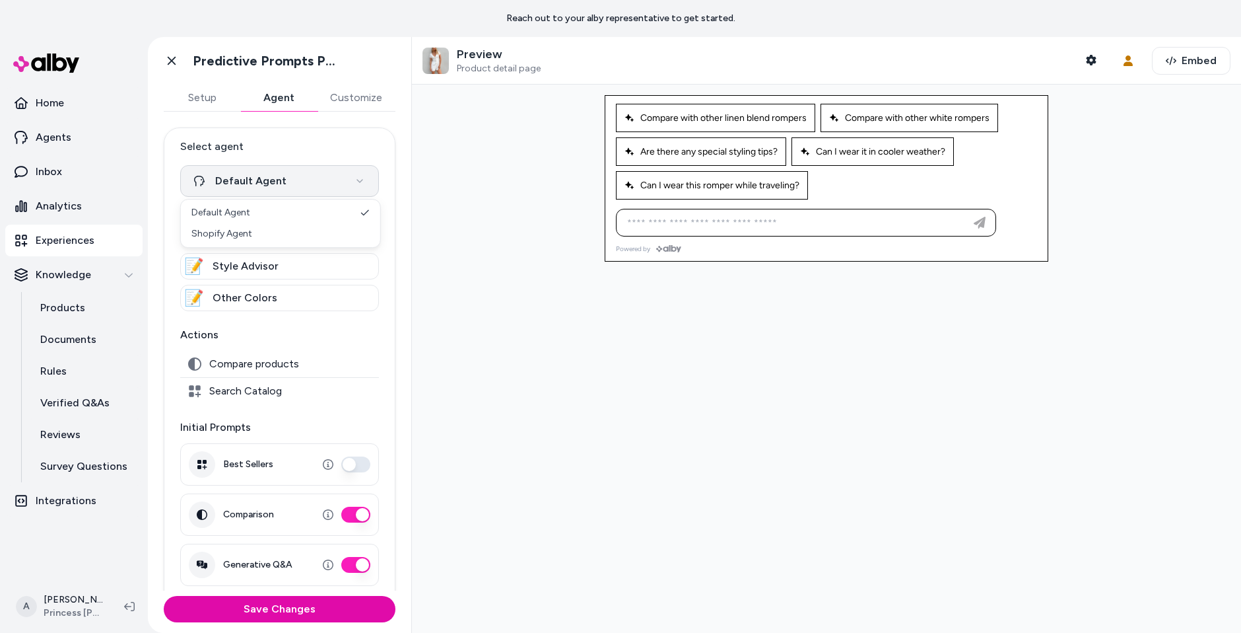
click at [309, 176] on html "**********" at bounding box center [620, 316] width 1241 height 633
select select "**********"
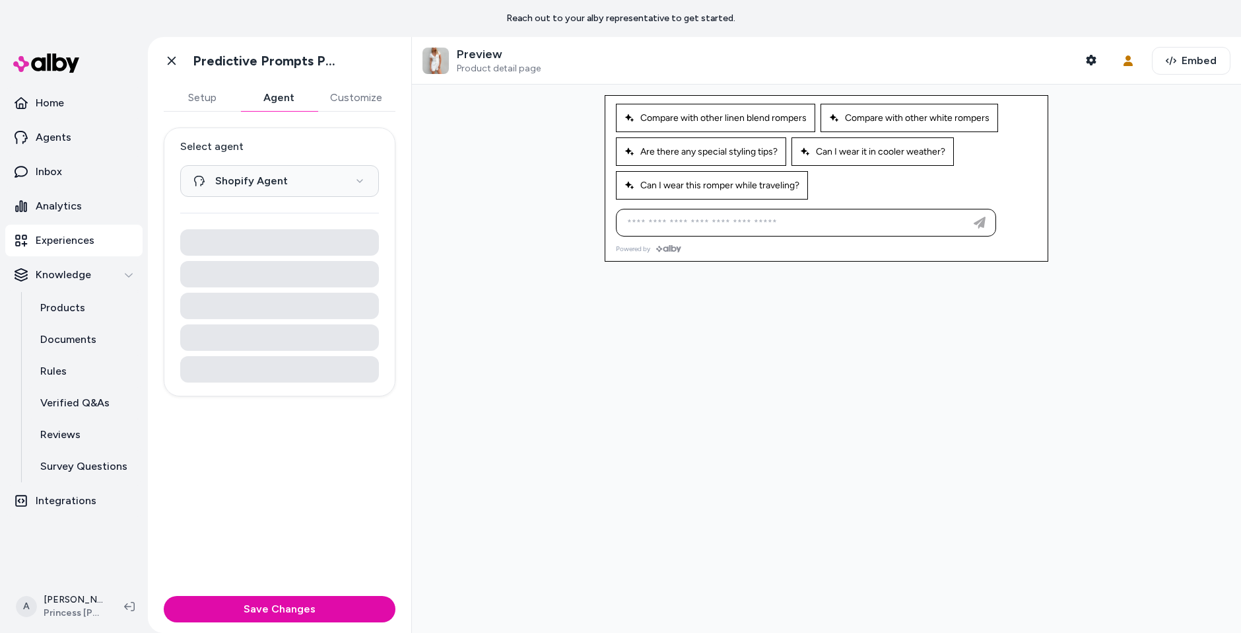
click at [532, 288] on div at bounding box center [826, 359] width 829 height 548
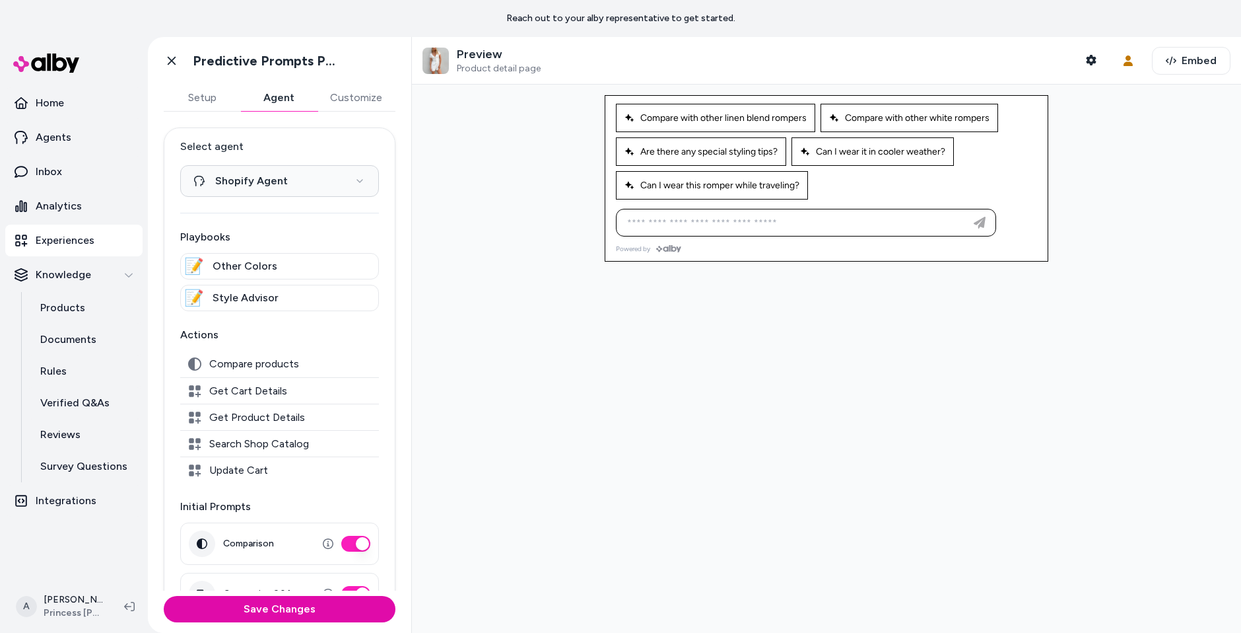
scroll to position [37, 0]
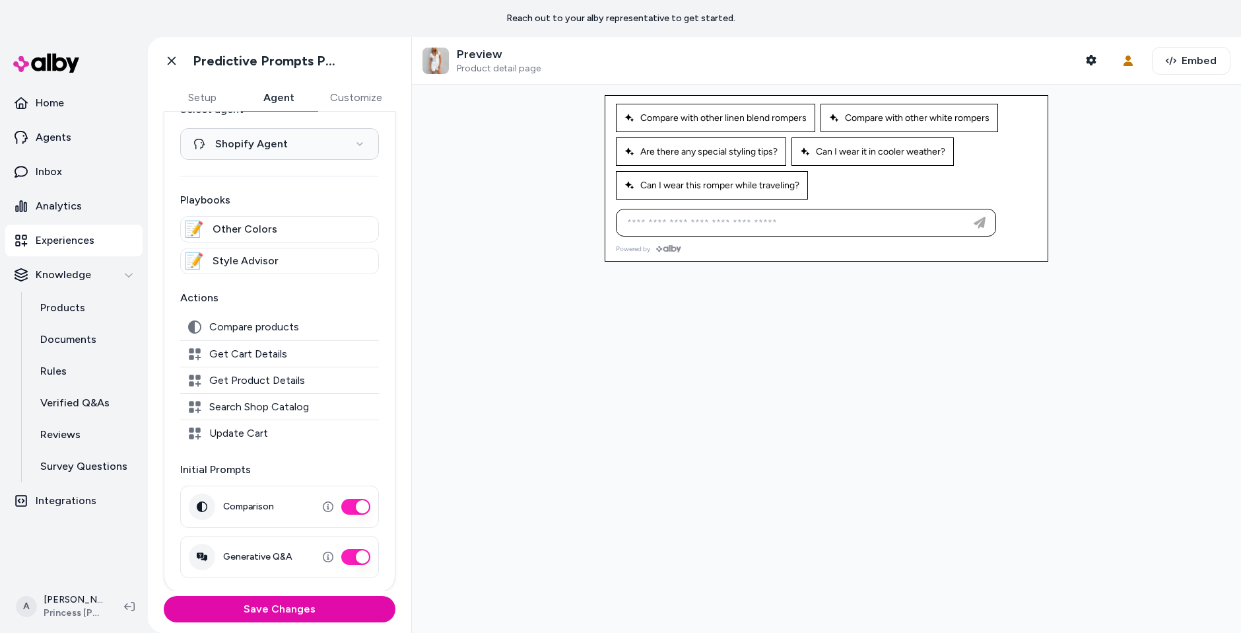
click at [816, 408] on div at bounding box center [826, 359] width 829 height 548
click at [222, 598] on button "Save Changes" at bounding box center [280, 609] width 232 height 26
click at [1089, 45] on div "Preview Product detail page Shopper Context User Context Embed" at bounding box center [826, 61] width 829 height 48
click at [1097, 59] on icon "button" at bounding box center [1091, 60] width 11 height 11
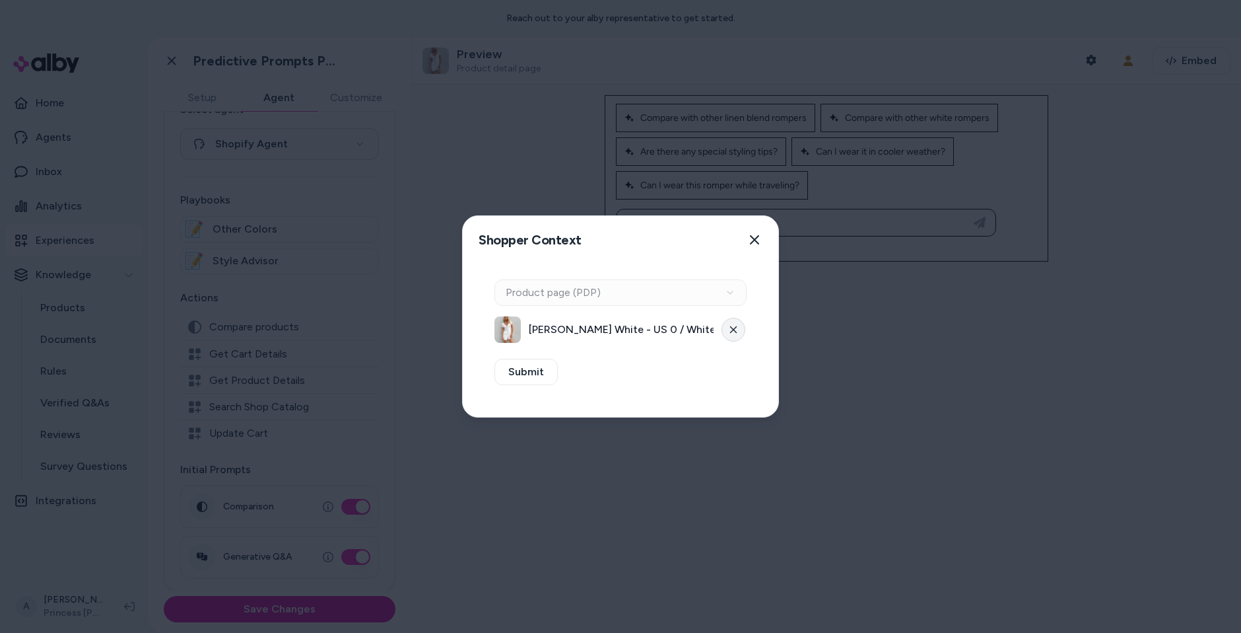
click at [732, 331] on icon at bounding box center [733, 329] width 7 height 7
click at [693, 328] on button "Select a product" at bounding box center [621, 329] width 252 height 26
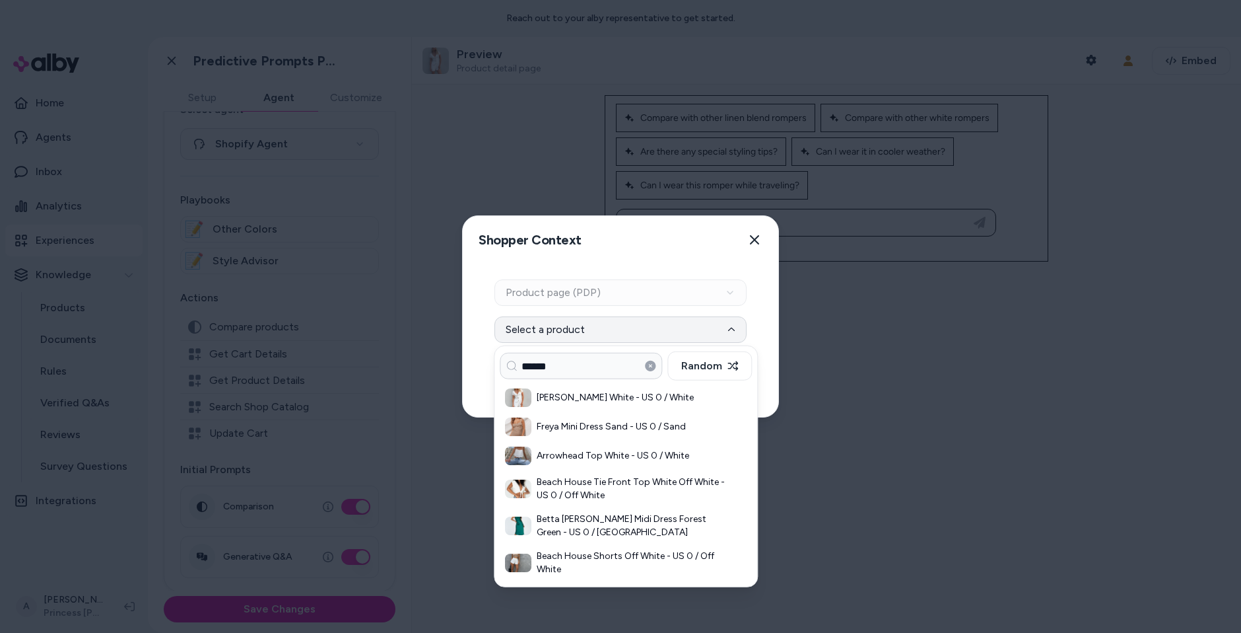
type input "******"
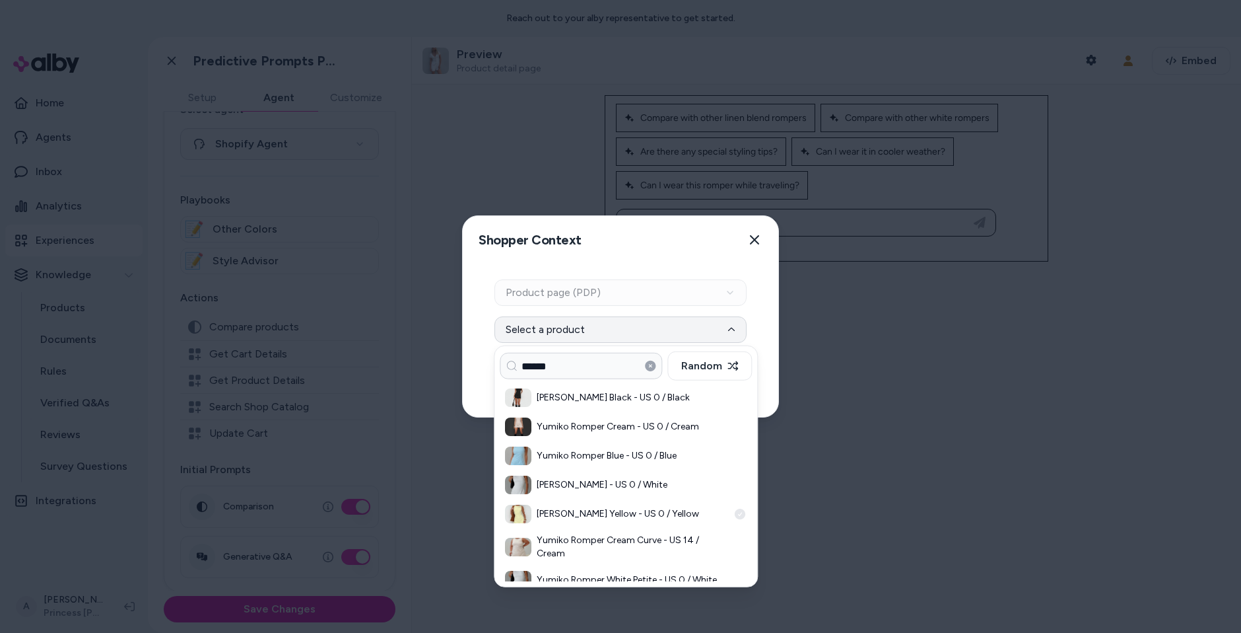
click at [643, 503] on div "Yumiko Romper Yellow - US 0 / Yellow" at bounding box center [626, 513] width 252 height 29
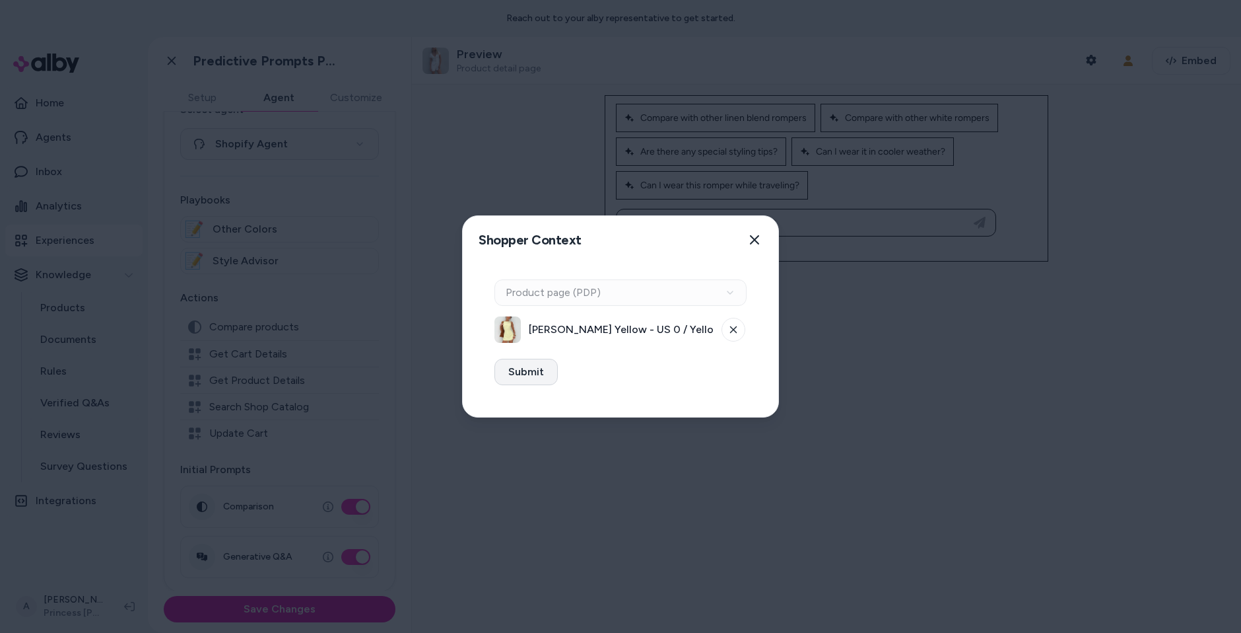
click at [522, 373] on button "Submit" at bounding box center [526, 372] width 63 height 26
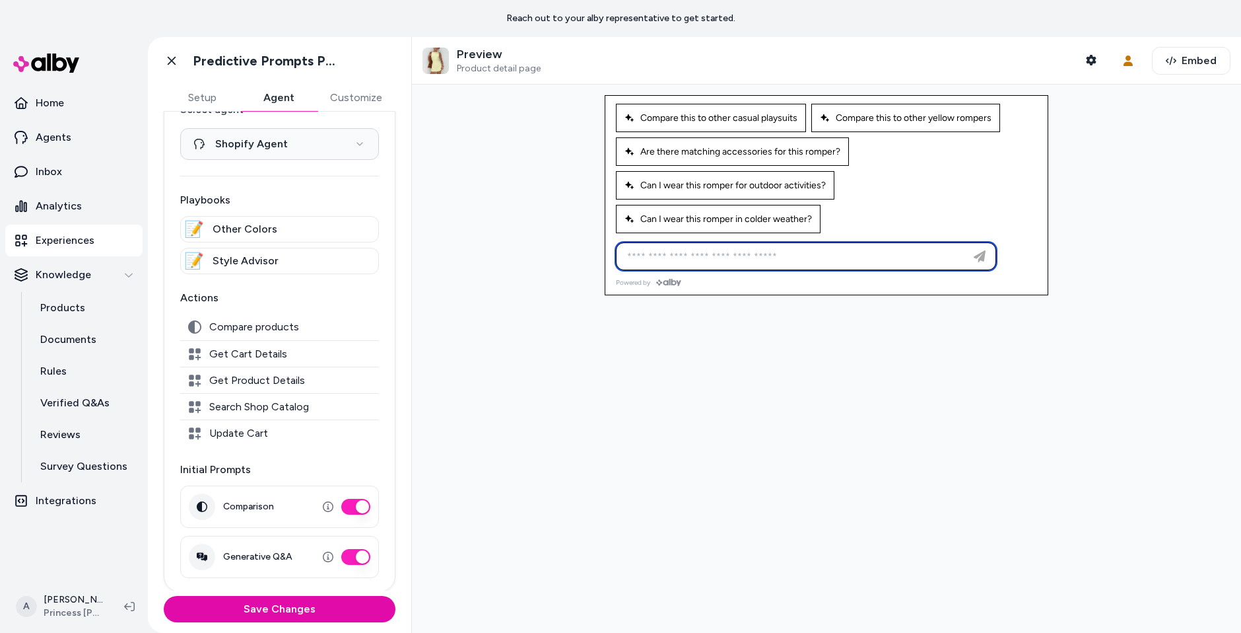
click at [801, 258] on input at bounding box center [792, 256] width 347 height 16
type input "**********"
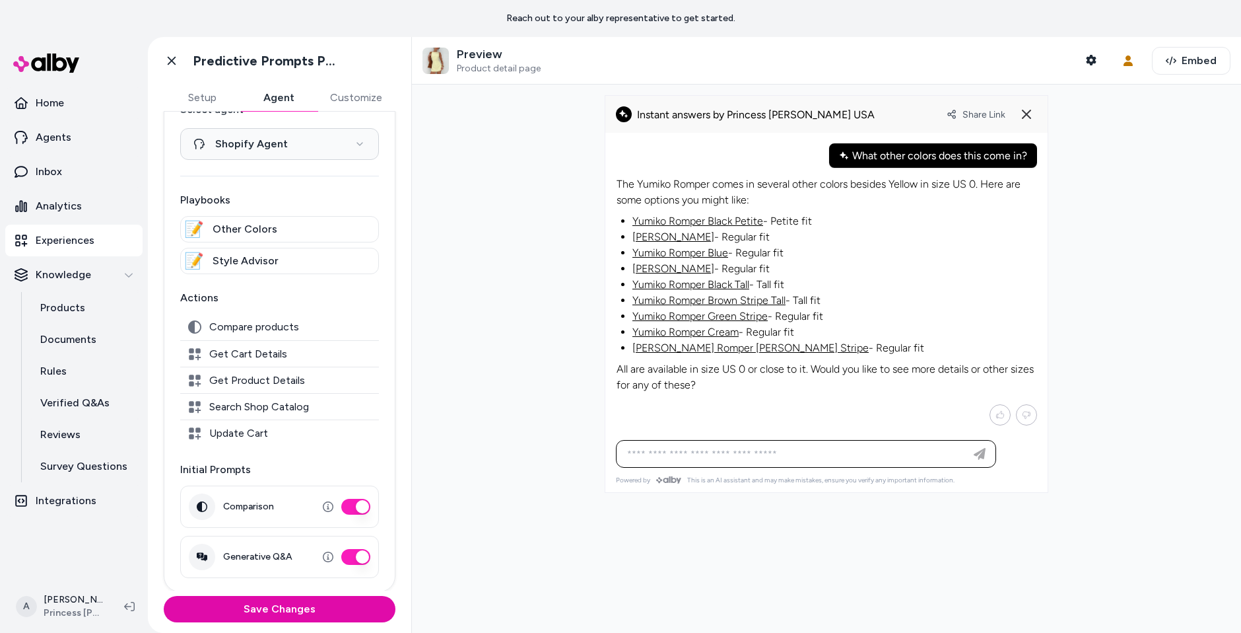
click at [898, 277] on li "Yumiko Romper Black Tall - Tall fit" at bounding box center [835, 285] width 404 height 16
click at [672, 220] on link "Yumiko Romper Black Petite" at bounding box center [698, 221] width 131 height 13
click at [743, 435] on div "Ask any question about this product" at bounding box center [827, 304] width 442 height 343
click at [749, 442] on div "Ask any question about this product" at bounding box center [806, 453] width 374 height 26
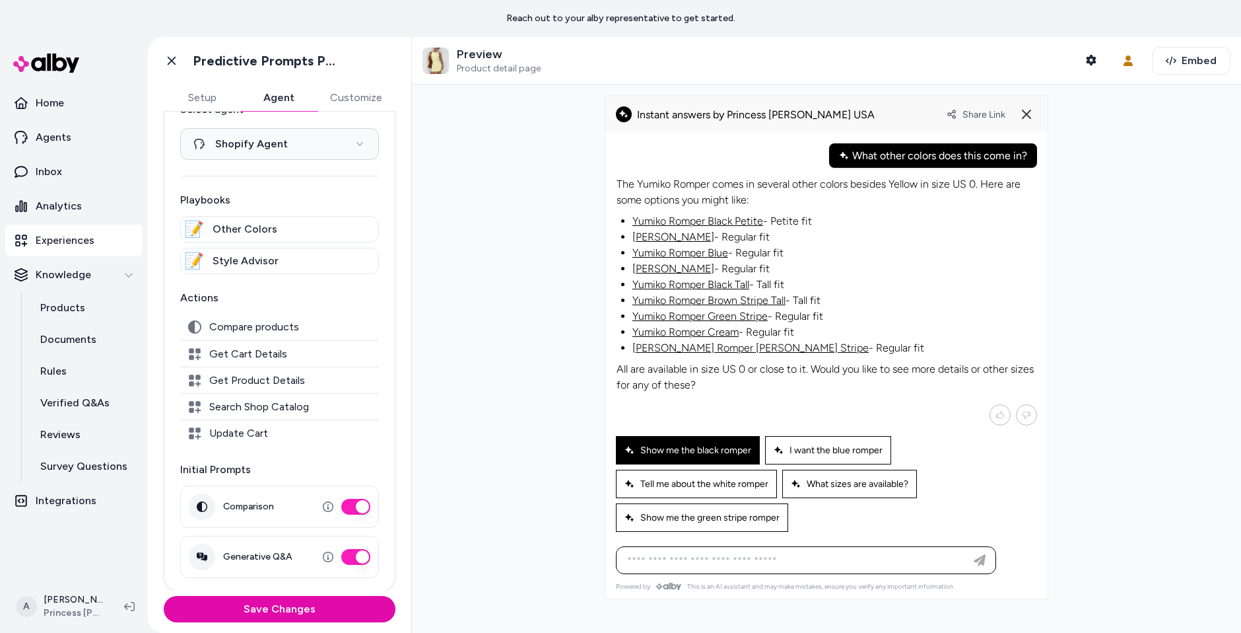
click at [716, 446] on span "Show me the black romper" at bounding box center [688, 449] width 127 height 11
type input "**********"
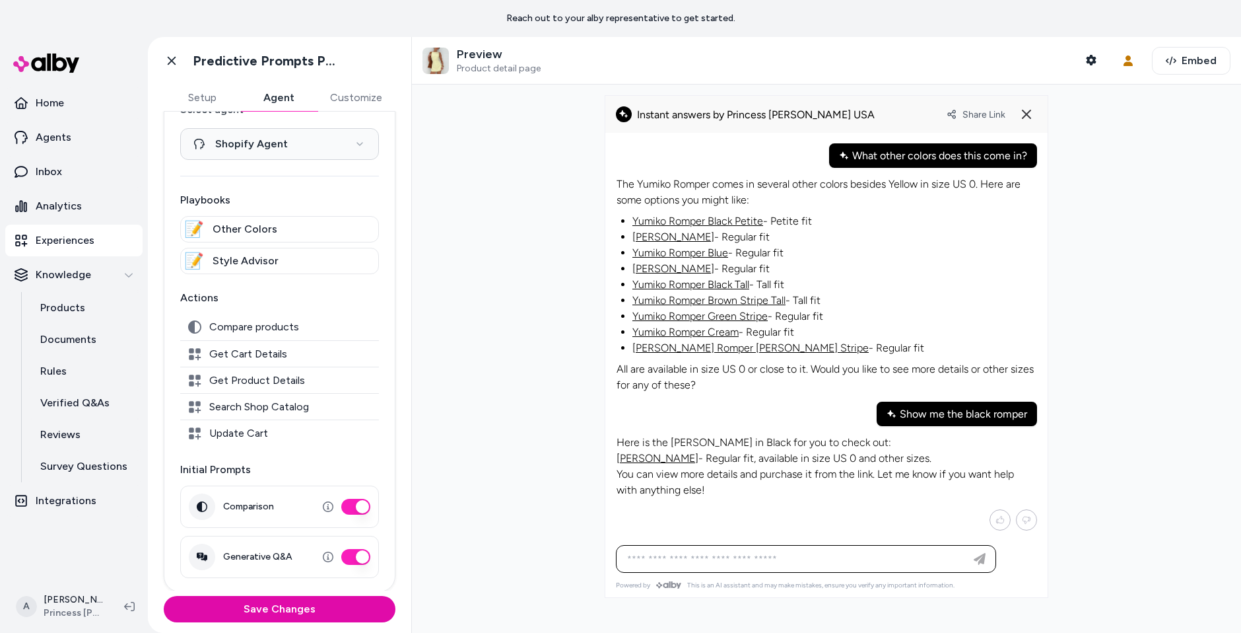
click at [689, 456] on link "Yumiko Romper Black" at bounding box center [658, 458] width 82 height 13
click at [1033, 118] on icon at bounding box center [1027, 114] width 16 height 16
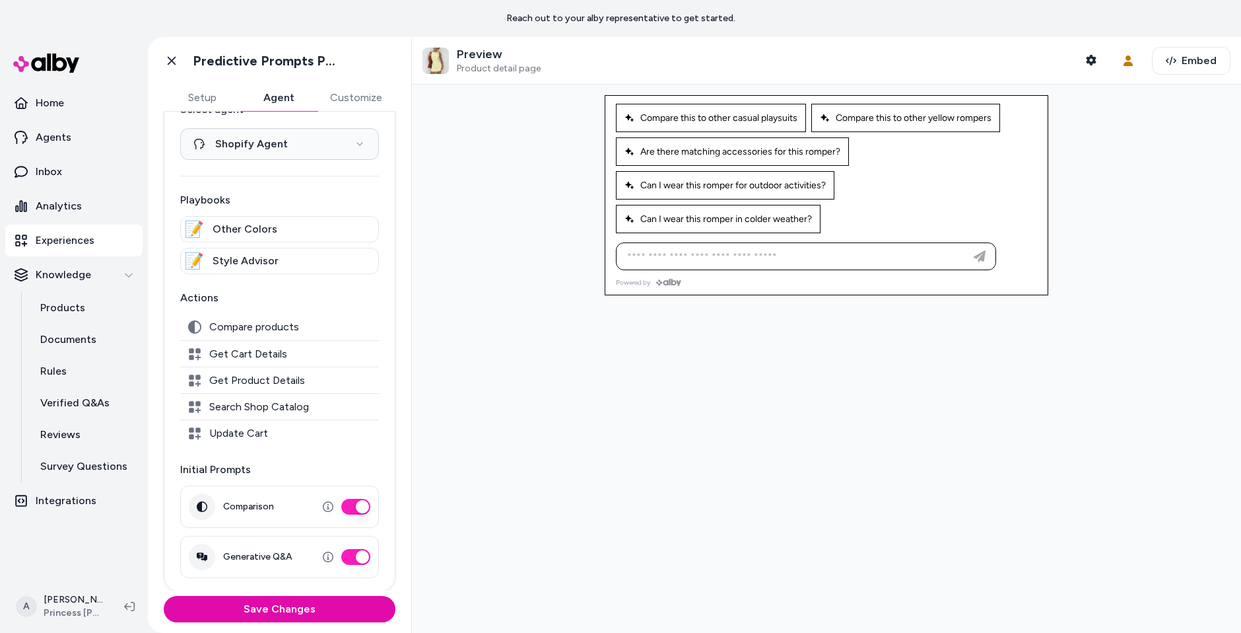
click at [44, 241] on p "Experiences" at bounding box center [65, 240] width 59 height 16
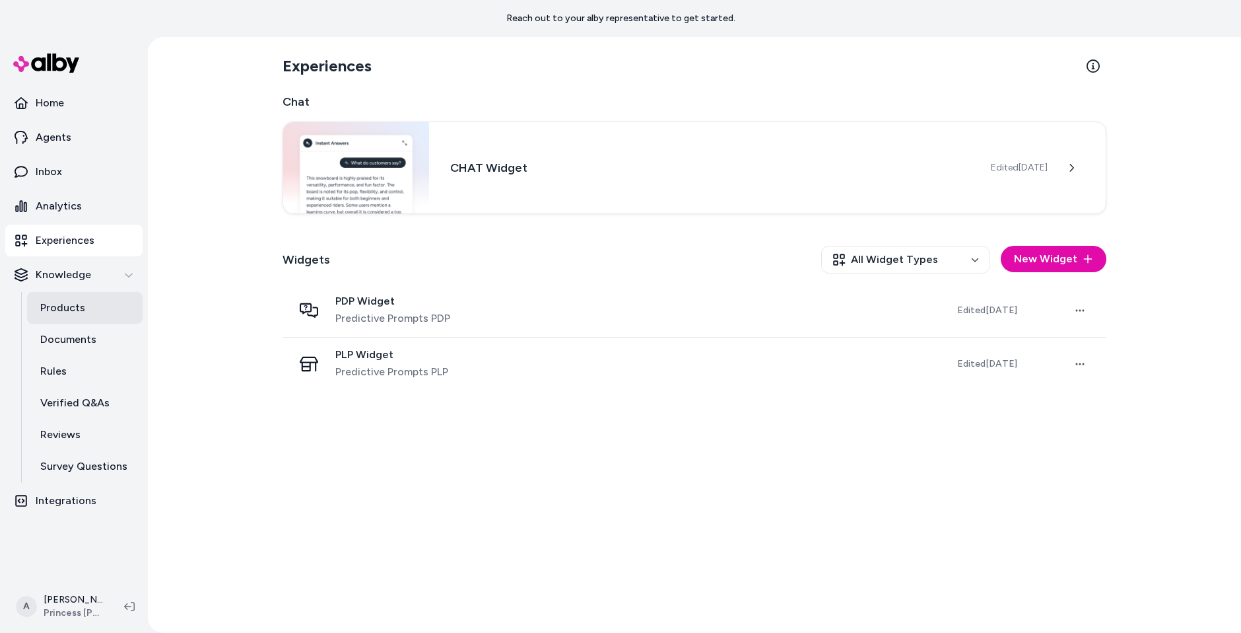
click at [75, 313] on p "Products" at bounding box center [62, 308] width 45 height 16
click at [74, 312] on p "Products" at bounding box center [62, 308] width 45 height 16
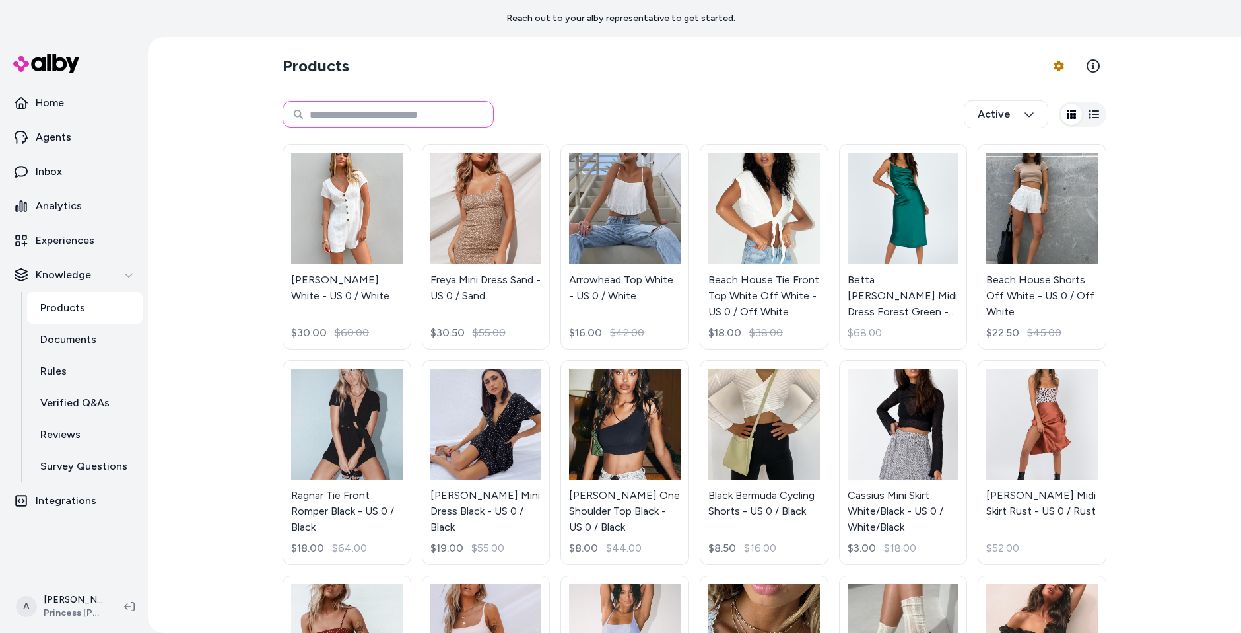
click at [429, 119] on input at bounding box center [388, 114] width 211 height 26
type input "******"
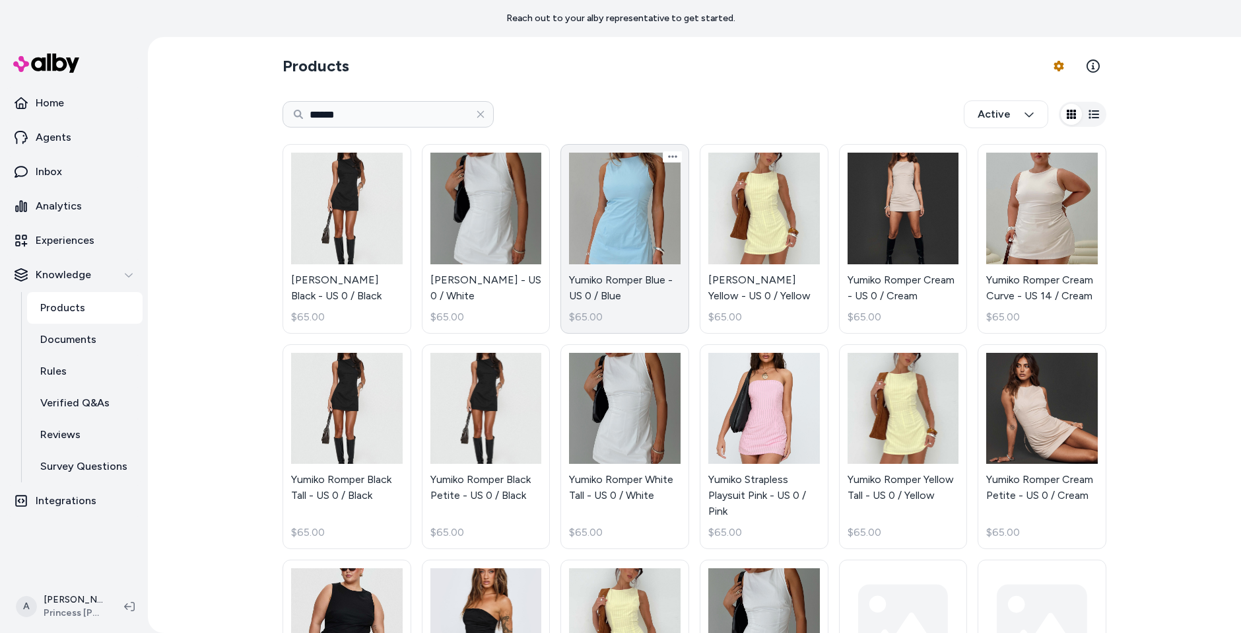
click at [590, 256] on link "Yumiko Romper Blue - US 0 / Blue $65.00" at bounding box center [625, 239] width 129 height 190
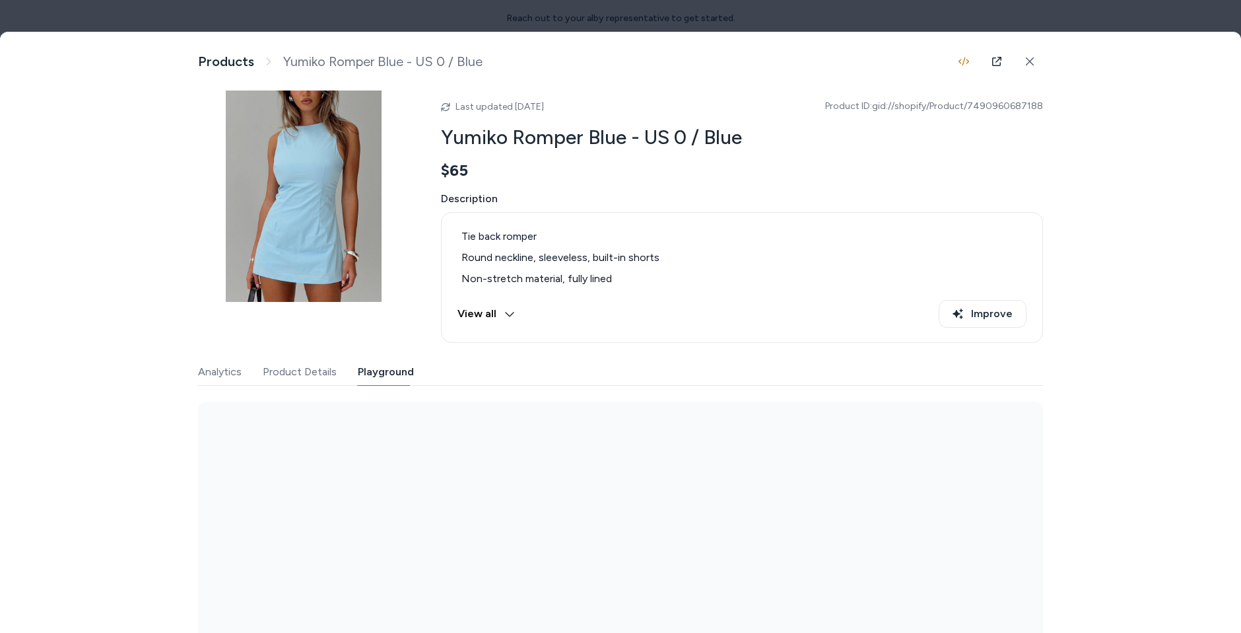
click at [374, 363] on button "Playground" at bounding box center [386, 372] width 56 height 26
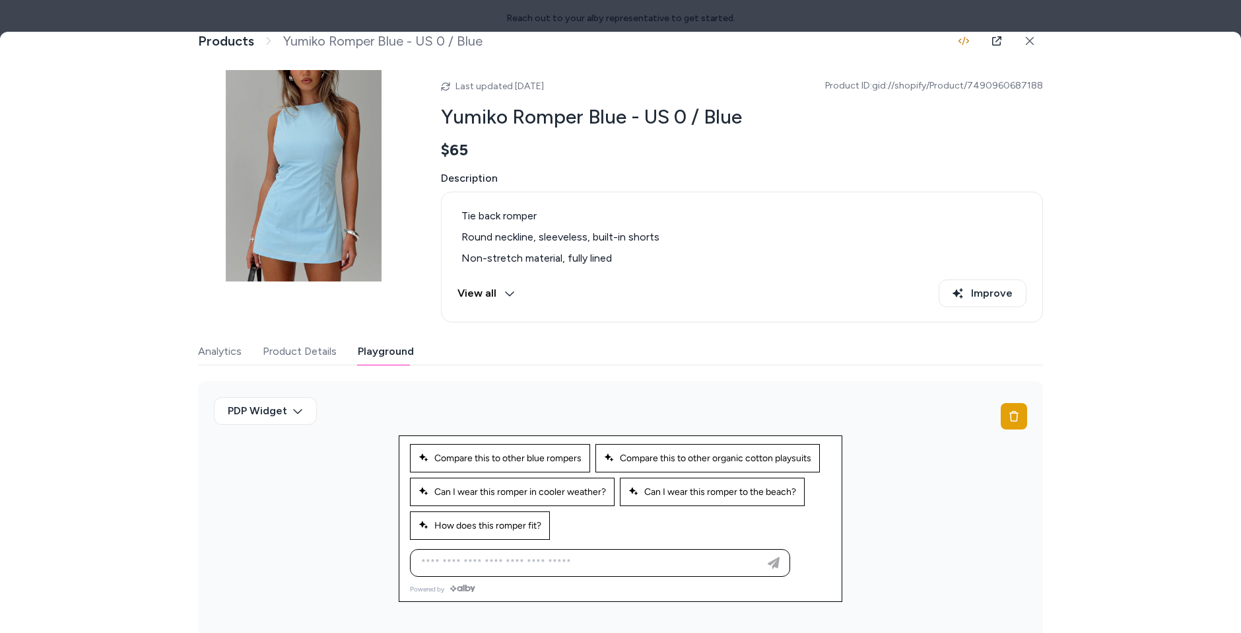
click at [592, 576] on div "Ask any question about this product" at bounding box center [620, 565] width 442 height 37
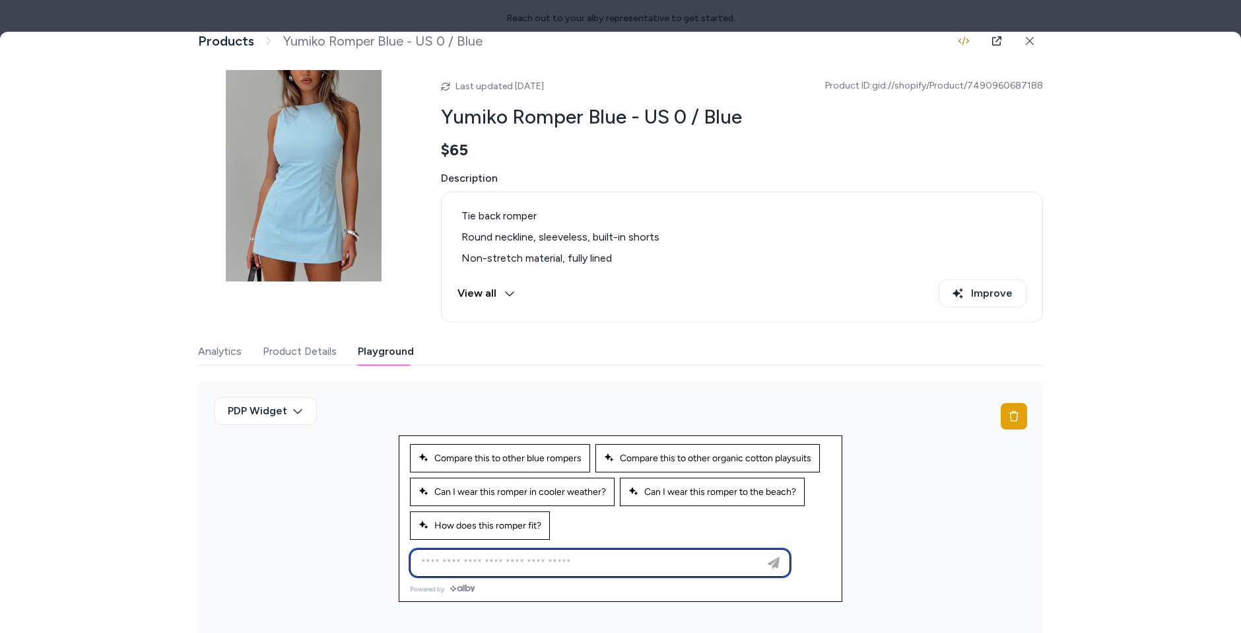
click at [602, 555] on input at bounding box center [586, 563] width 347 height 16
type input "**********"
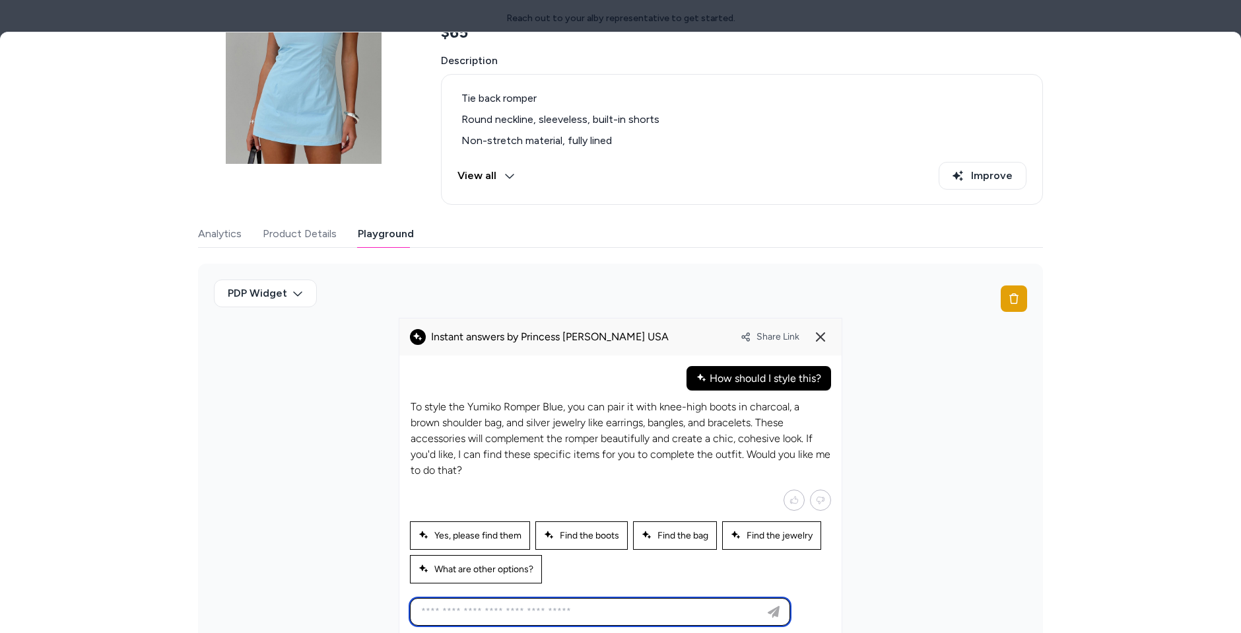
scroll to position [139, 0]
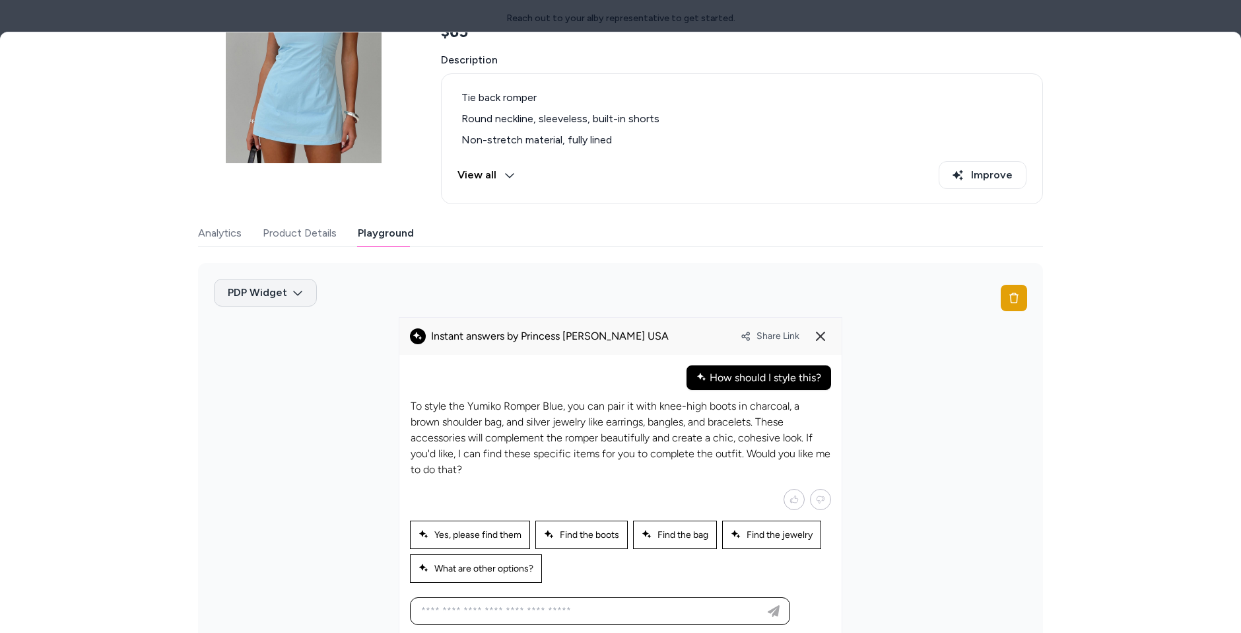
click at [259, 297] on body "Reach out to your alby representative to get started. Home Agents Inbox Analyti…" at bounding box center [620, 316] width 1241 height 633
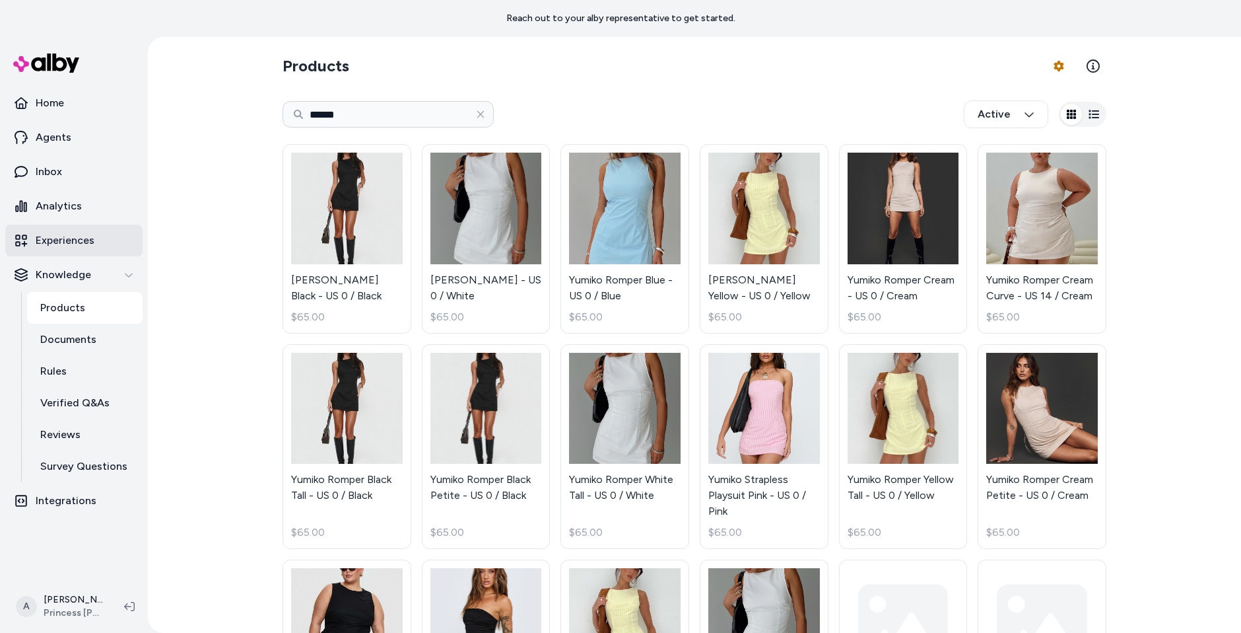
click at [68, 230] on link "Experiences" at bounding box center [73, 241] width 137 height 32
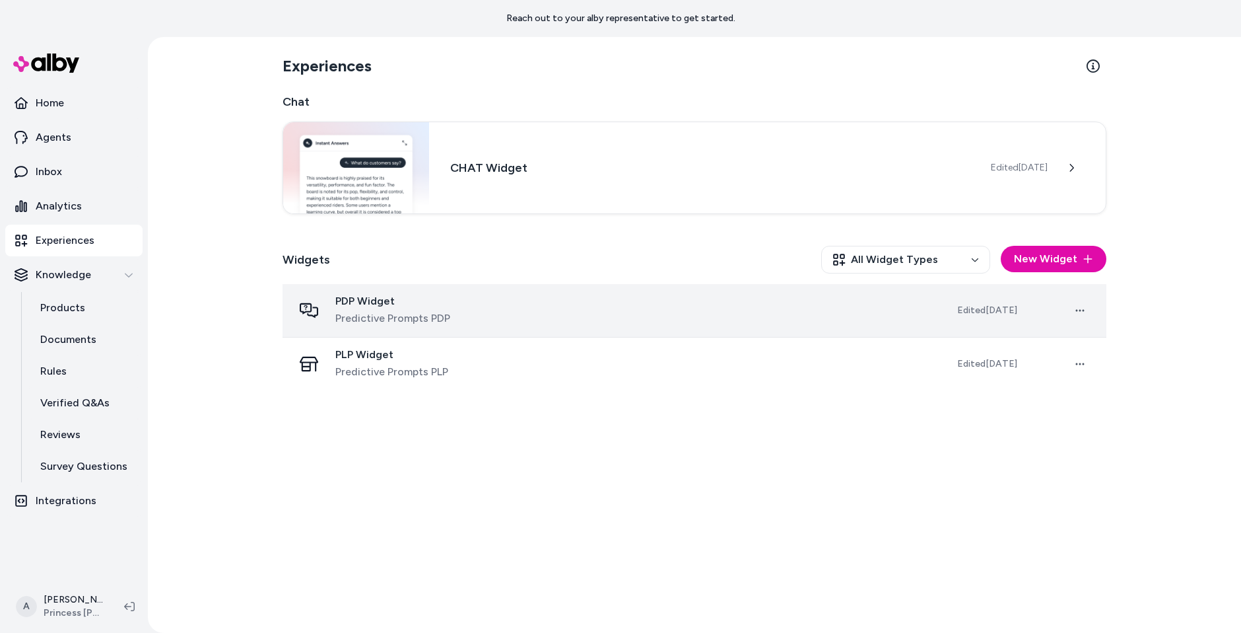
click at [390, 315] on span "Predictive Prompts PDP" at bounding box center [392, 318] width 115 height 16
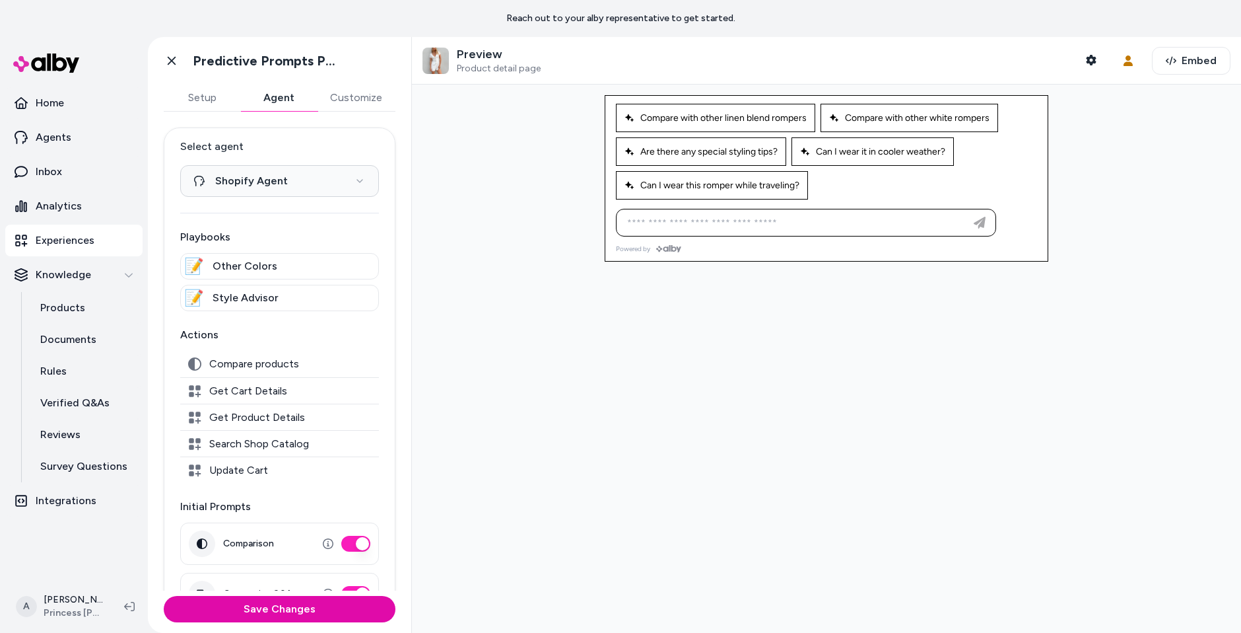
click at [287, 98] on button "Agent" at bounding box center [278, 98] width 77 height 26
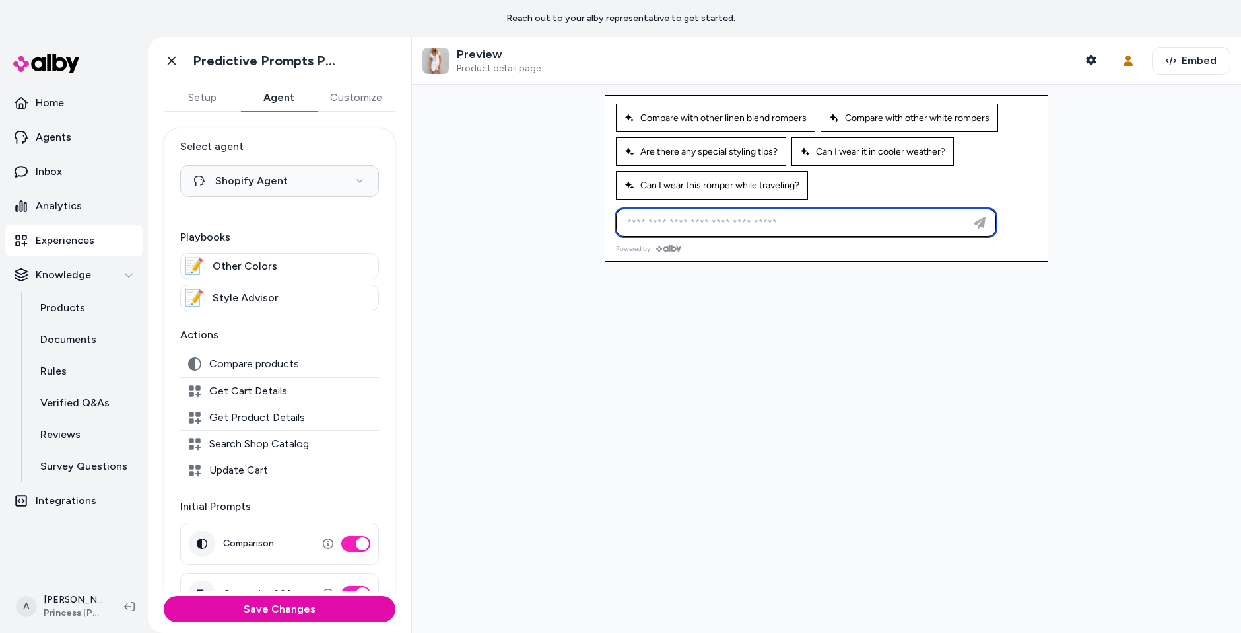
click at [725, 223] on input at bounding box center [792, 223] width 347 height 16
type input "**********"
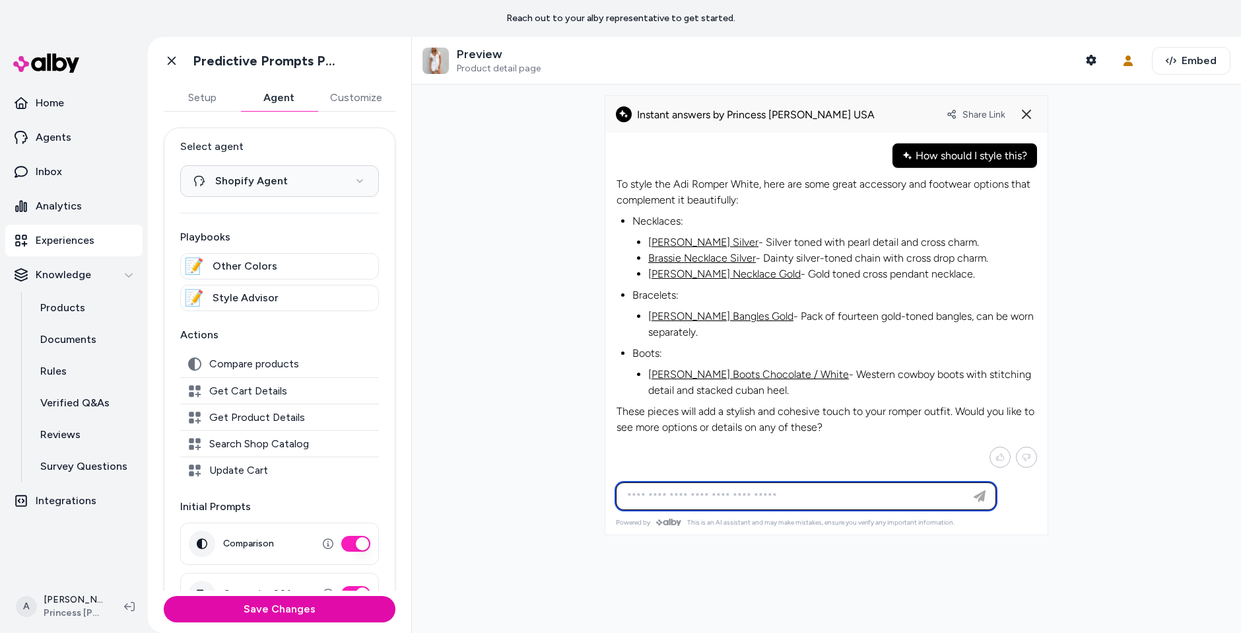
click at [711, 236] on link "Herbert Necklace Silver" at bounding box center [703, 242] width 110 height 13
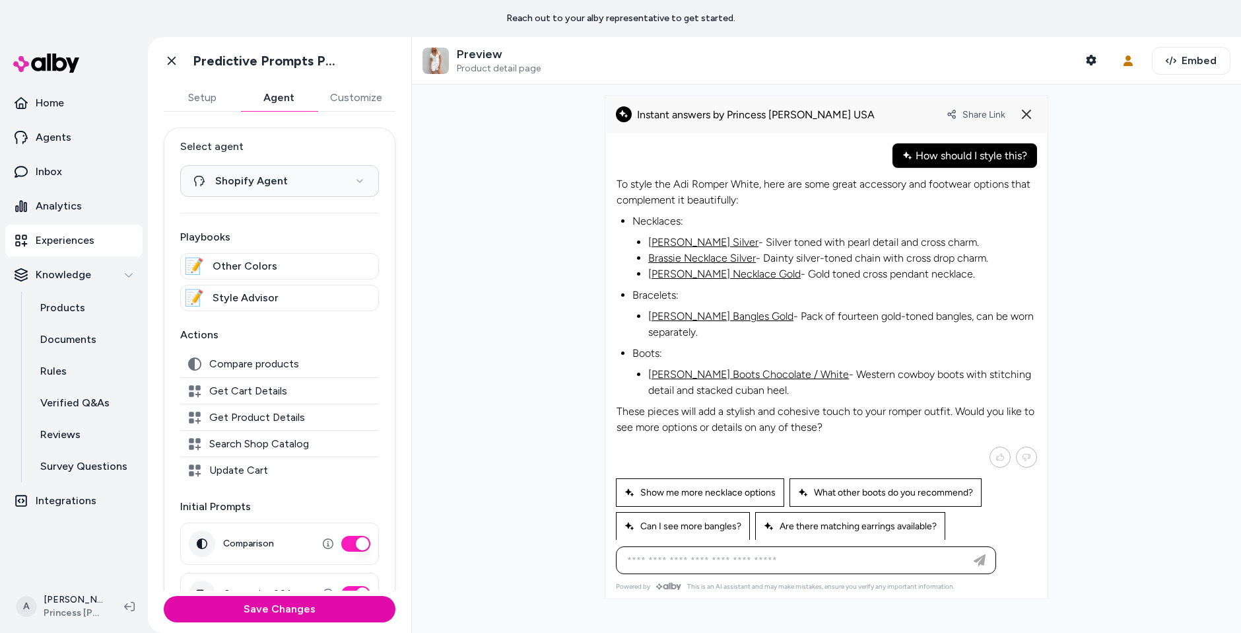
click at [711, 272] on link "Elizondo Necklace Gold" at bounding box center [724, 273] width 153 height 13
click at [698, 368] on link "Billini Urson Boots Chocolate / White" at bounding box center [748, 374] width 201 height 13
click at [808, 559] on input at bounding box center [792, 560] width 347 height 16
click at [878, 525] on span "Are there matching earrings available?" at bounding box center [850, 525] width 173 height 11
type input "**********"
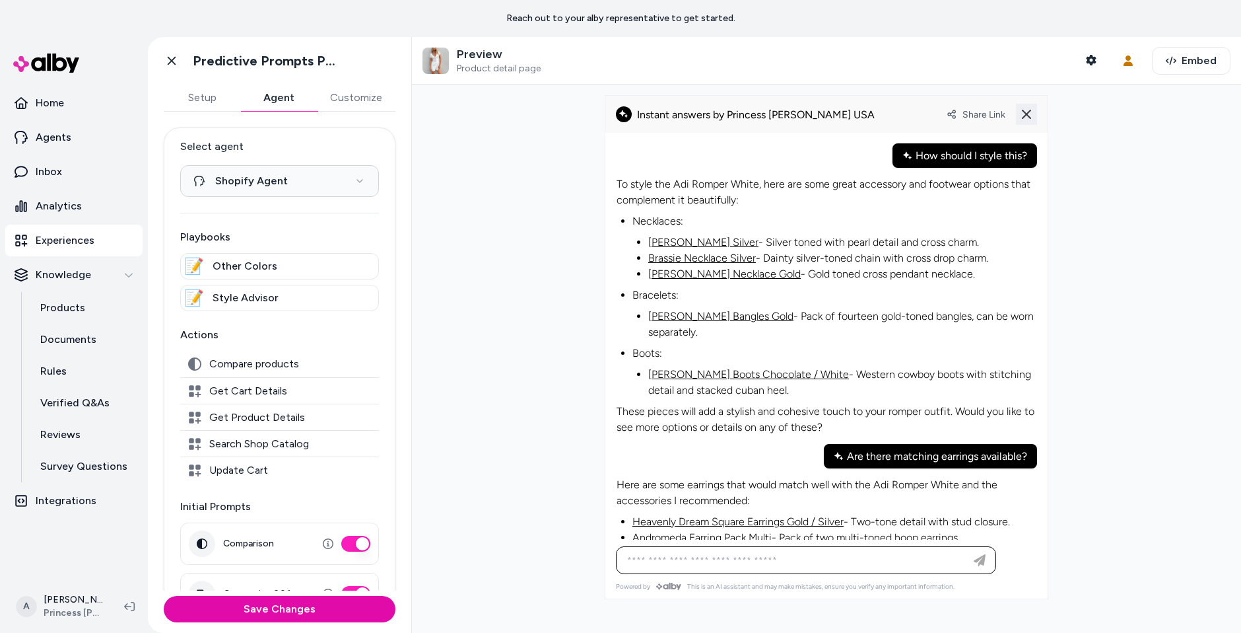
click at [1024, 117] on line at bounding box center [1027, 114] width 8 height 8
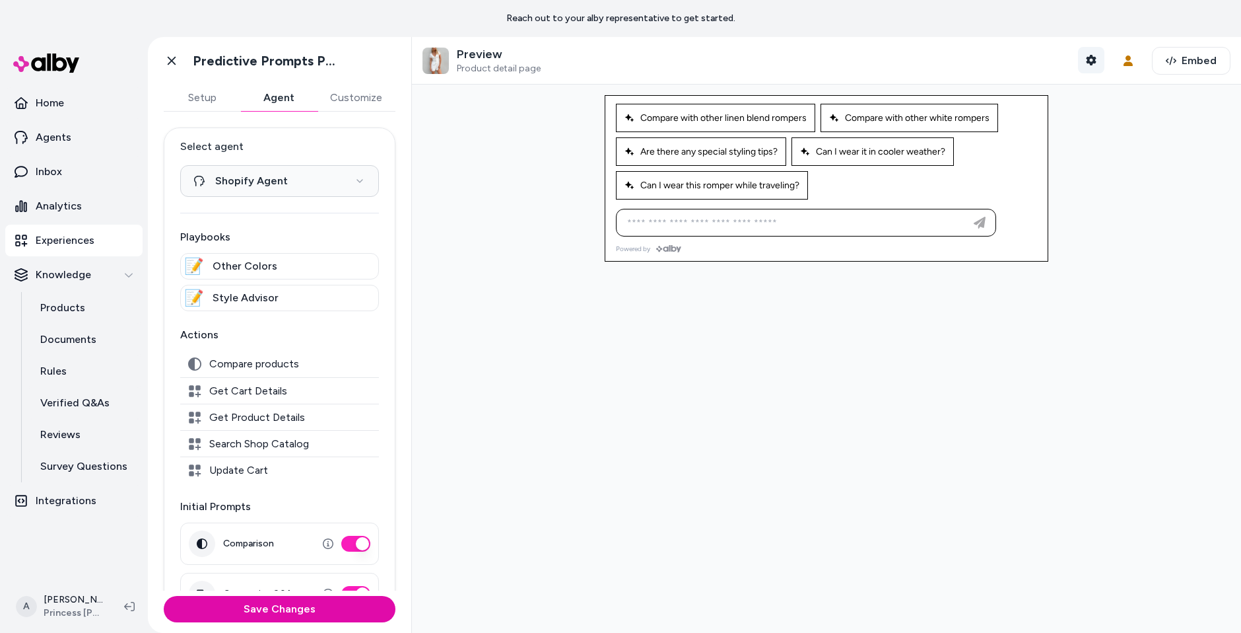
click at [1089, 64] on icon "button" at bounding box center [1091, 60] width 11 height 11
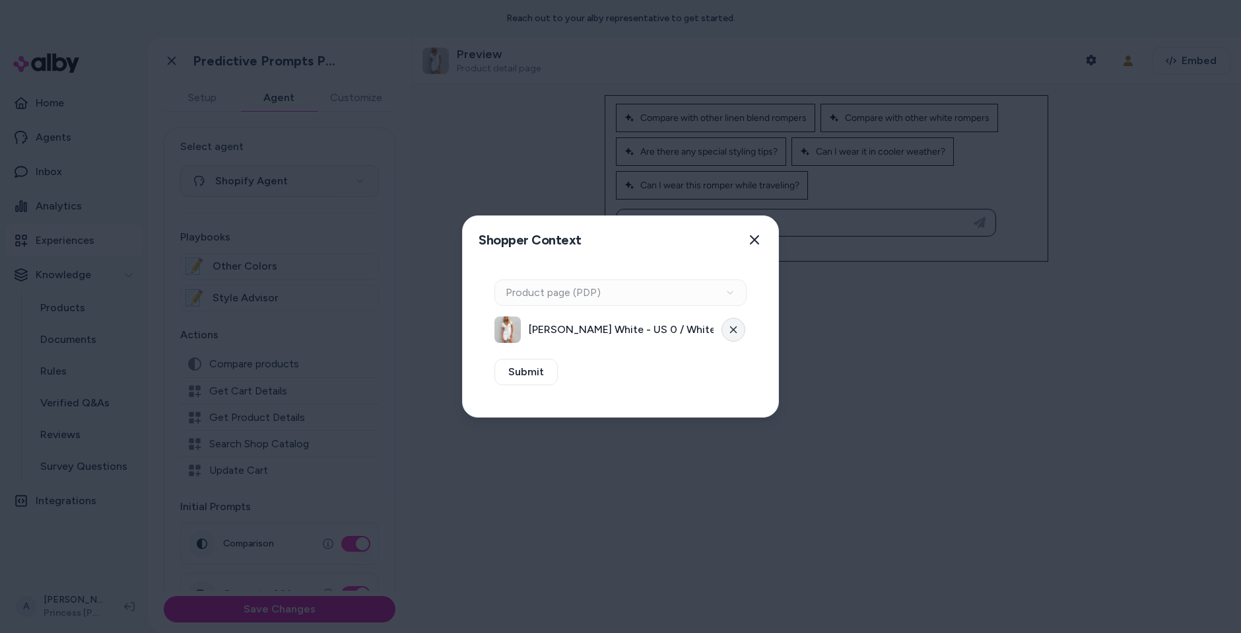
click at [723, 334] on button at bounding box center [734, 330] width 24 height 24
click at [697, 298] on div "Context Type Product page (PDP)" at bounding box center [621, 292] width 252 height 26
click at [698, 313] on div "Select Product Select a product" at bounding box center [621, 327] width 252 height 32
click at [699, 337] on button "Select a product" at bounding box center [621, 329] width 252 height 26
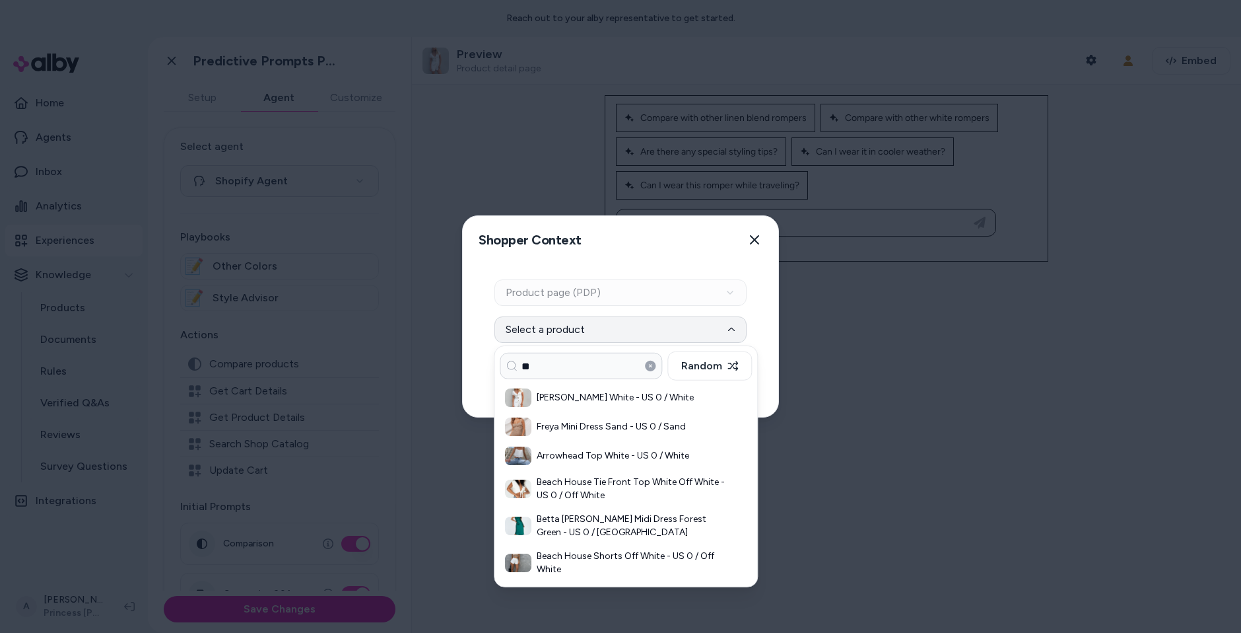
type input "*"
type input "******"
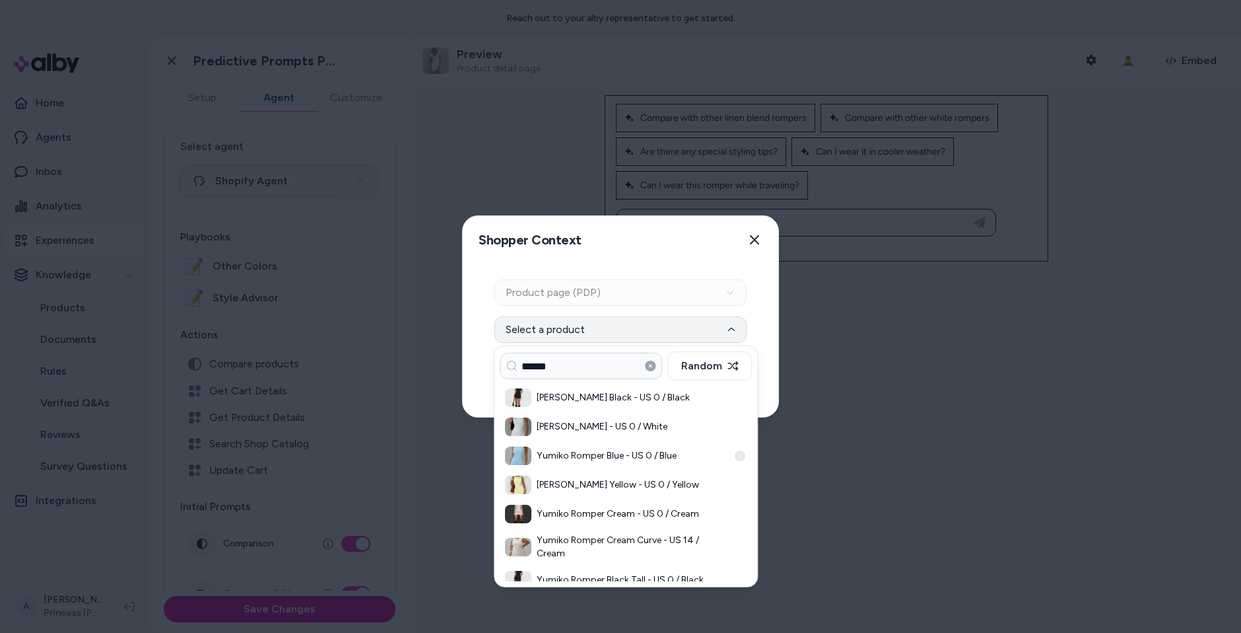
click at [578, 458] on h3 "Yumiko Romper Blue - US 0 / Blue" at bounding box center [632, 455] width 191 height 13
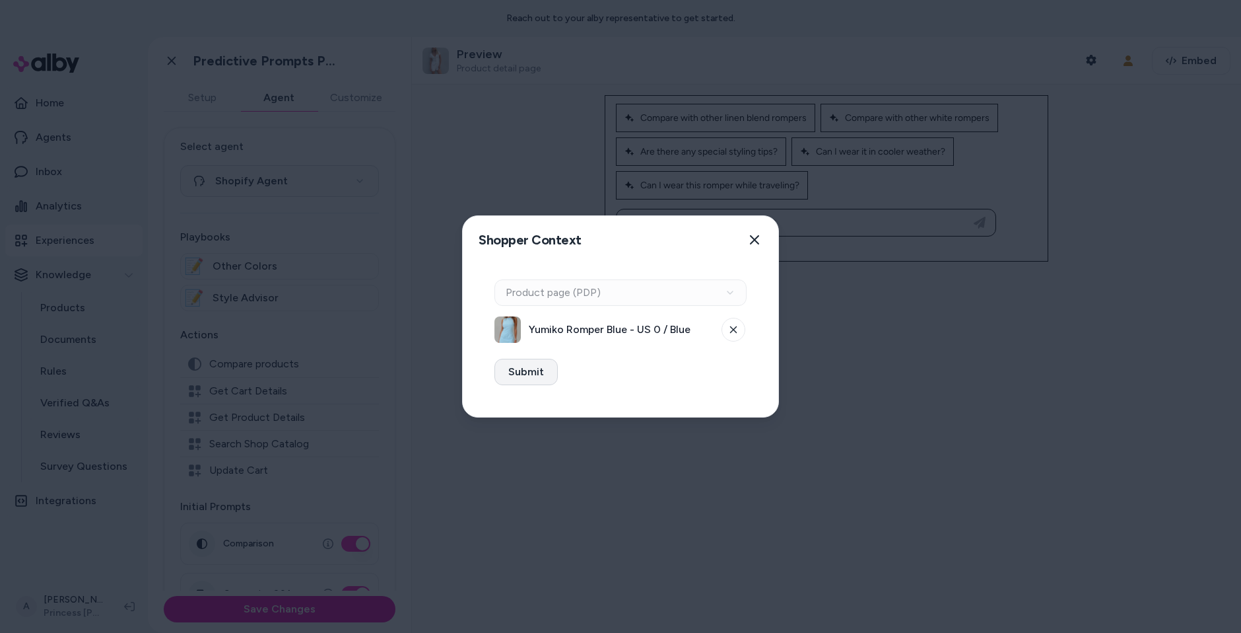
click at [539, 369] on button "Submit" at bounding box center [526, 372] width 63 height 26
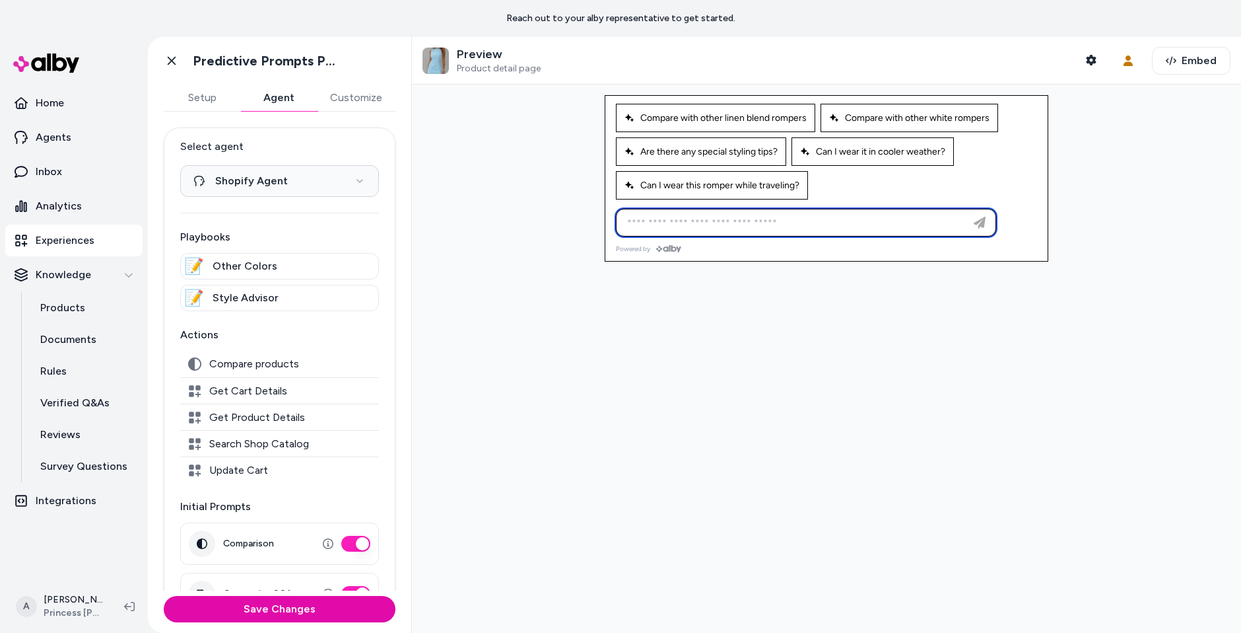
click at [808, 220] on input at bounding box center [792, 223] width 347 height 16
type input "**********"
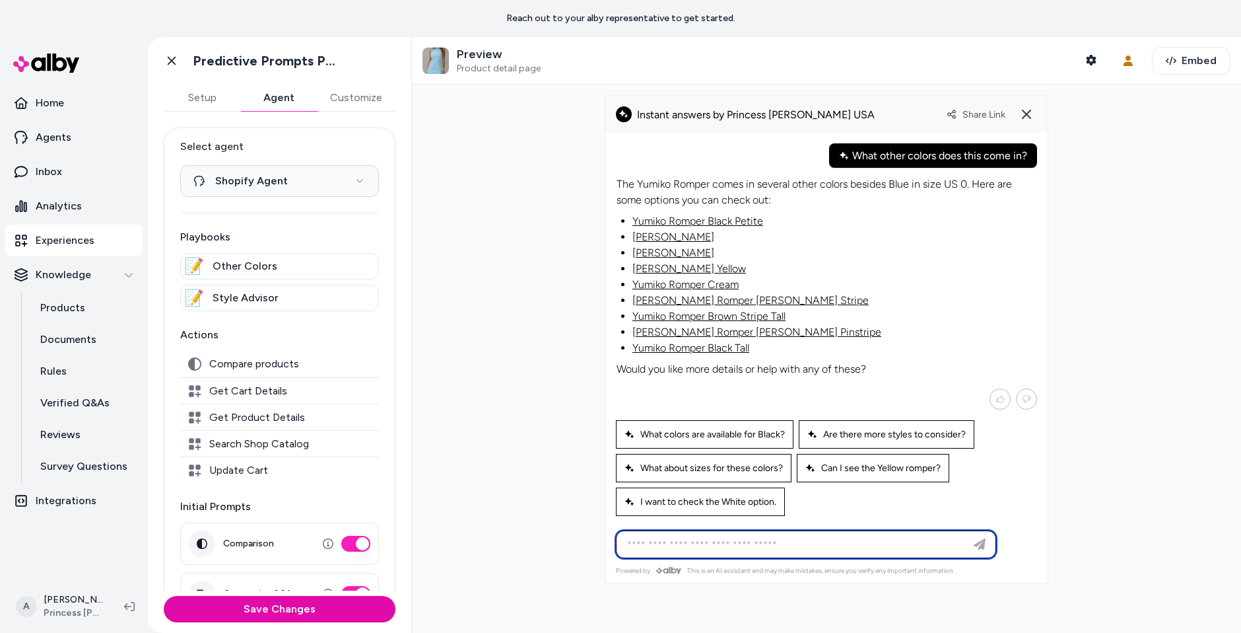
click at [757, 546] on input at bounding box center [792, 544] width 347 height 16
type input "**********"
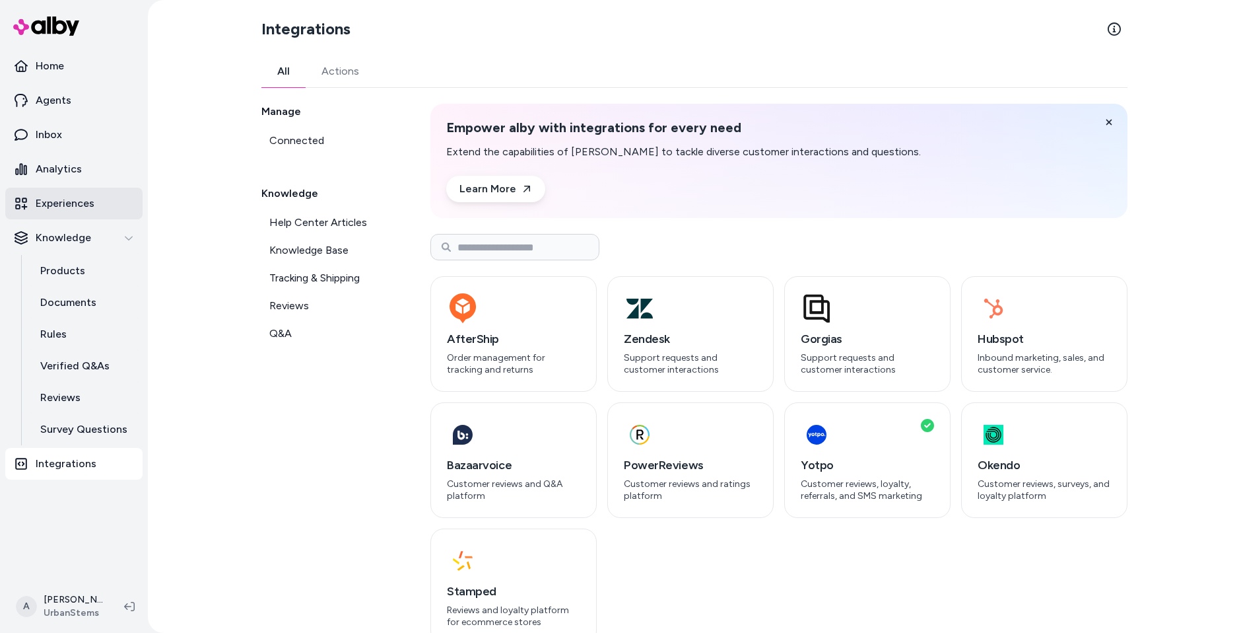
click at [108, 211] on link "Experiences" at bounding box center [73, 204] width 137 height 32
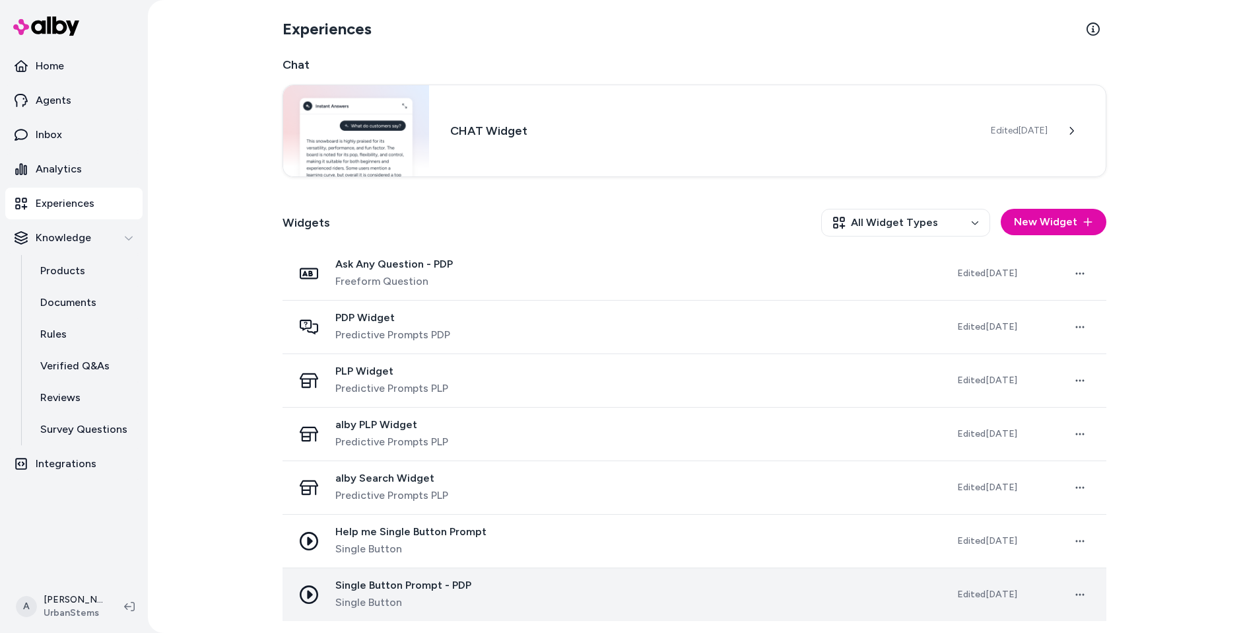
click at [475, 578] on div "Single Button Prompt - PDP Single Button" at bounding box center [614, 594] width 643 height 32
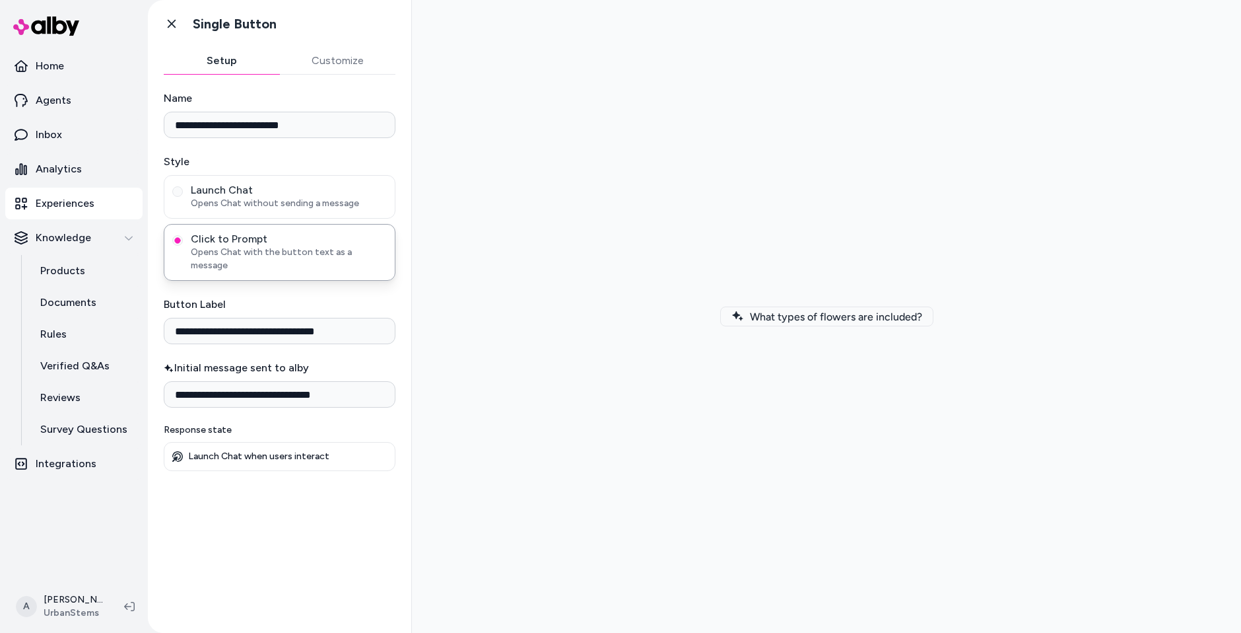
click at [885, 306] on button "What types of flowers are included?" at bounding box center [826, 316] width 213 height 20
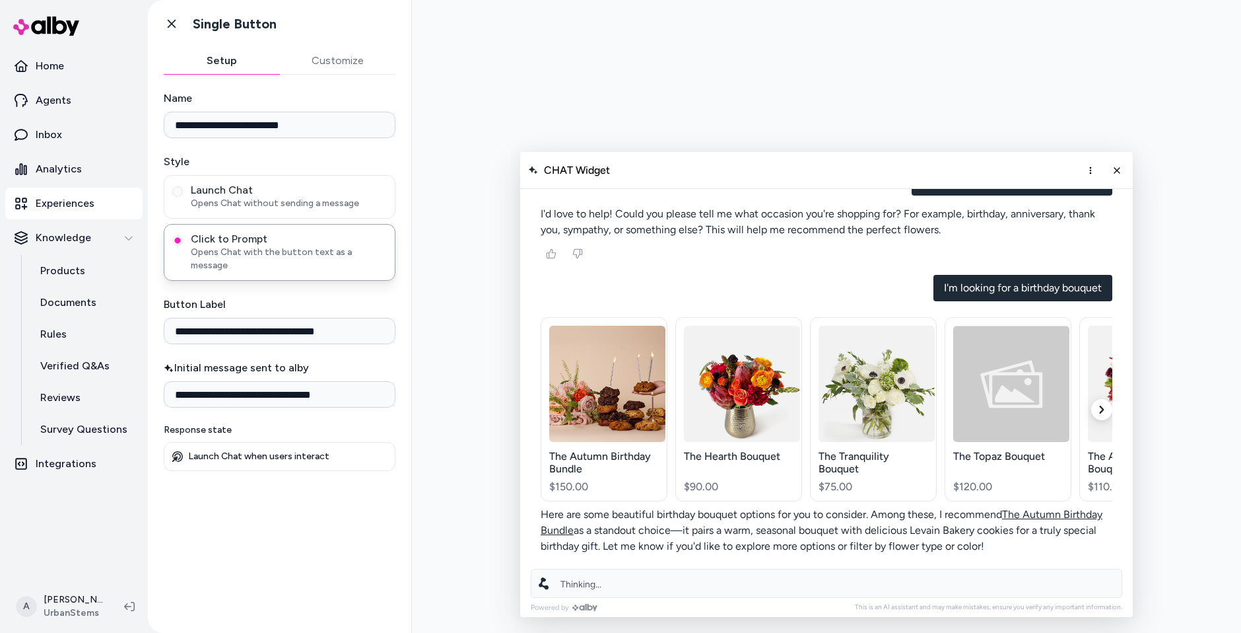
scroll to position [1079, 0]
click at [1120, 175] on icon "Close chat" at bounding box center [1117, 169] width 11 height 11
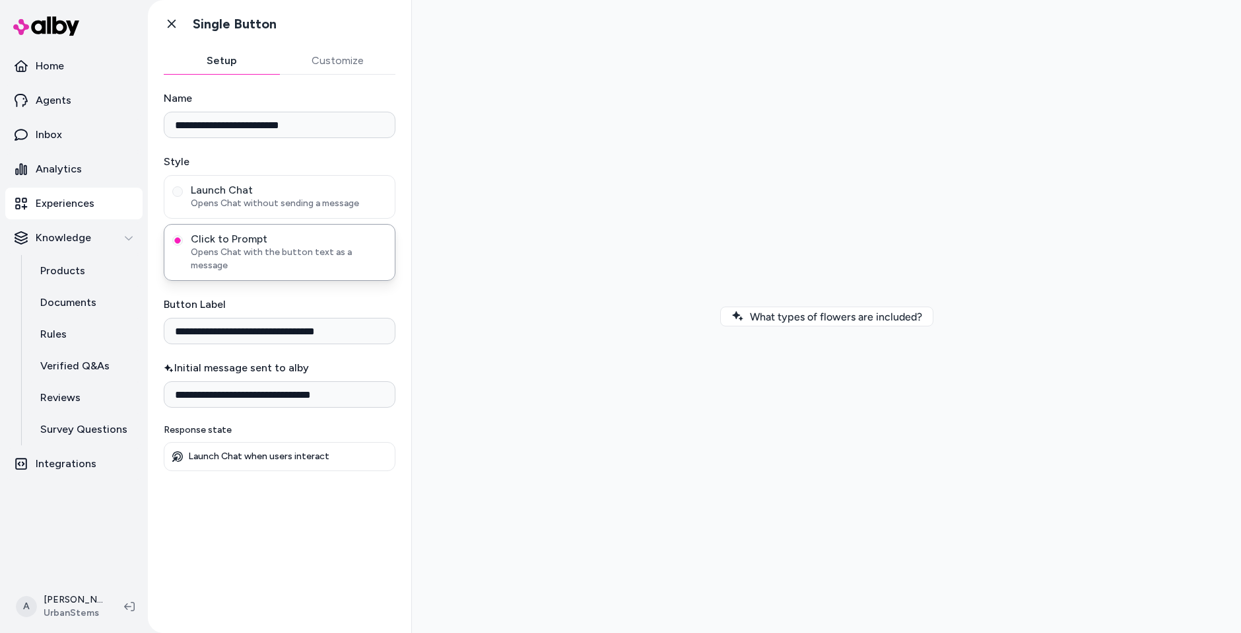
click at [690, 234] on div at bounding box center [827, 316] width 808 height 611
click at [36, 201] on p "Experiences" at bounding box center [65, 203] width 59 height 16
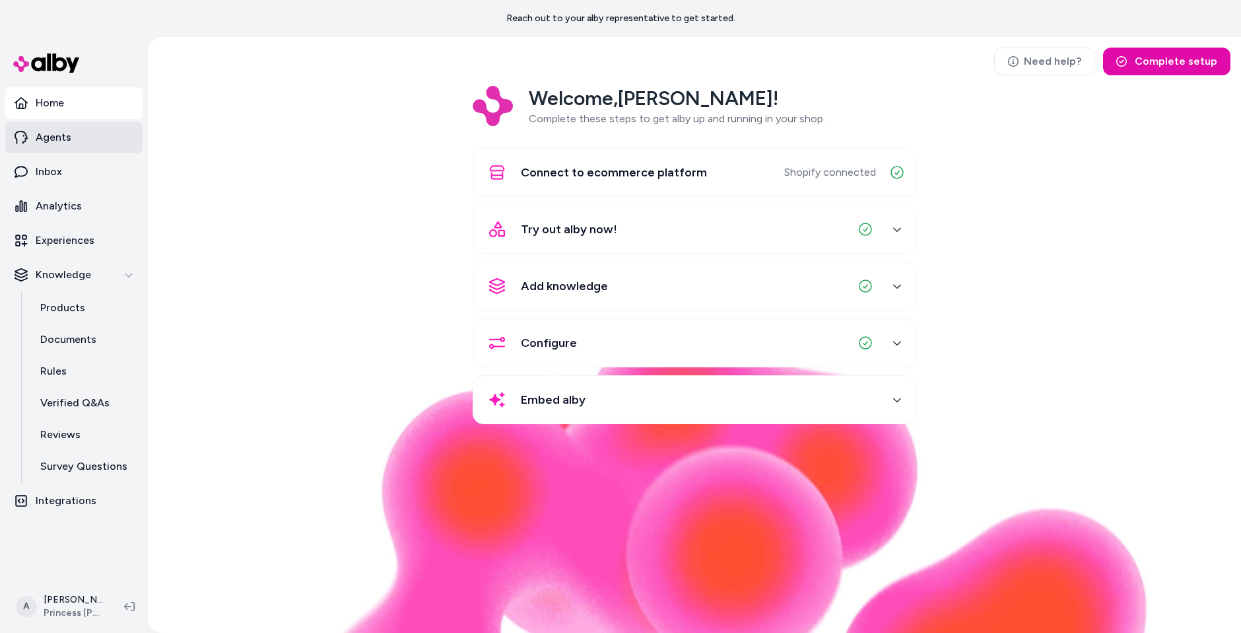
click at [76, 137] on link "Agents" at bounding box center [73, 138] width 137 height 32
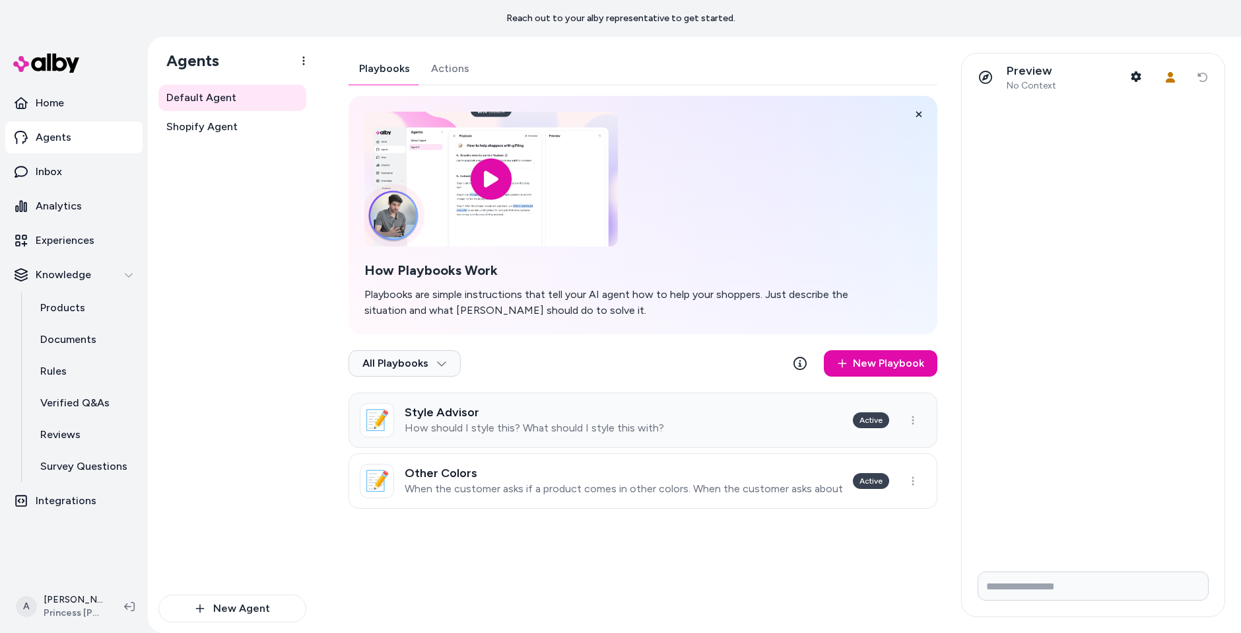
click at [619, 440] on link "📝 Style Advisor How should I style this? What should I style this with? Active" at bounding box center [643, 419] width 589 height 55
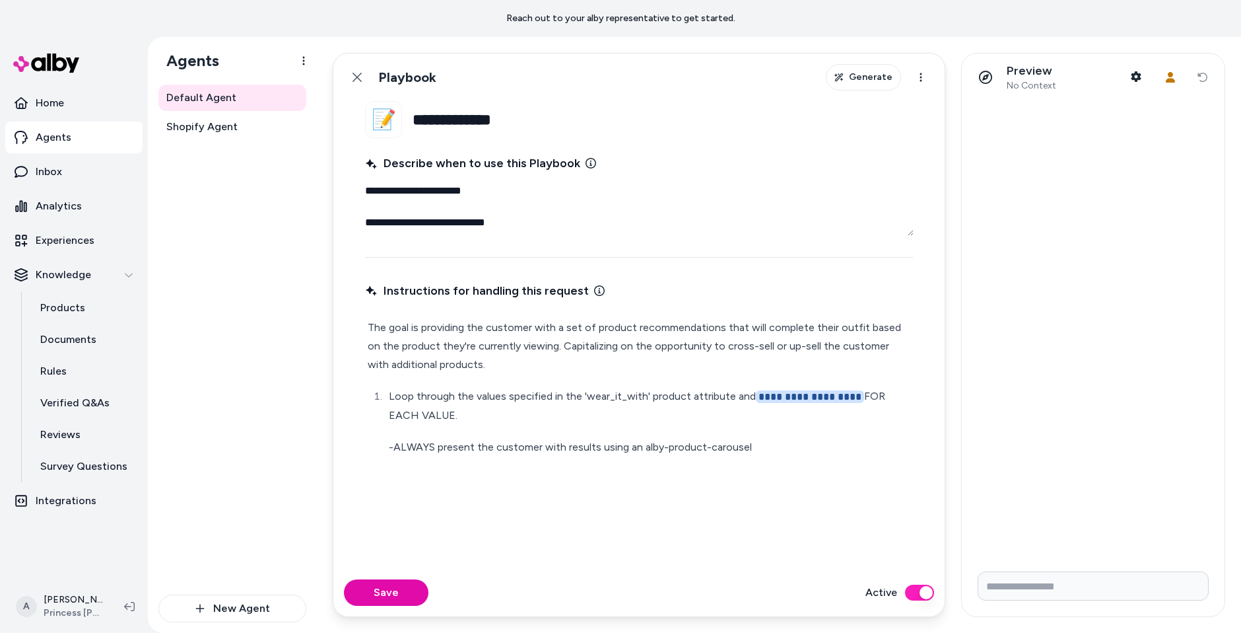
click at [693, 201] on textarea "**********" at bounding box center [639, 207] width 549 height 58
click at [578, 435] on li "**********" at bounding box center [648, 421] width 526 height 69
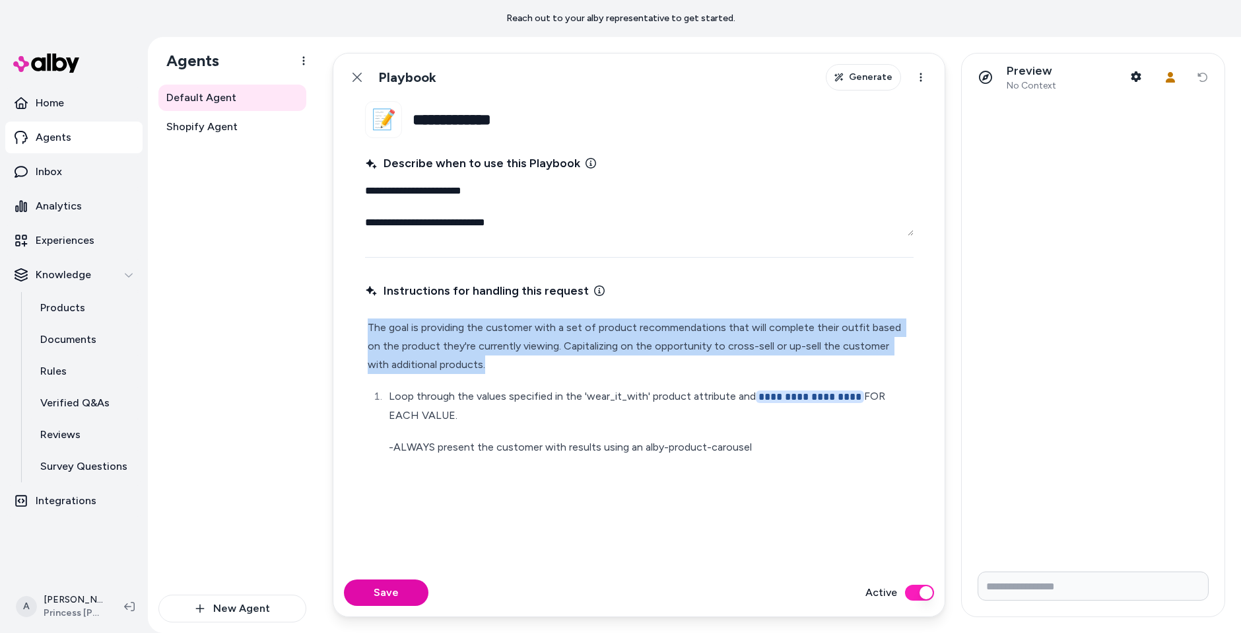
copy p "The goal is providing the customer with a set of product recommendations that w…"
click at [352, 75] on icon at bounding box center [357, 77] width 11 height 11
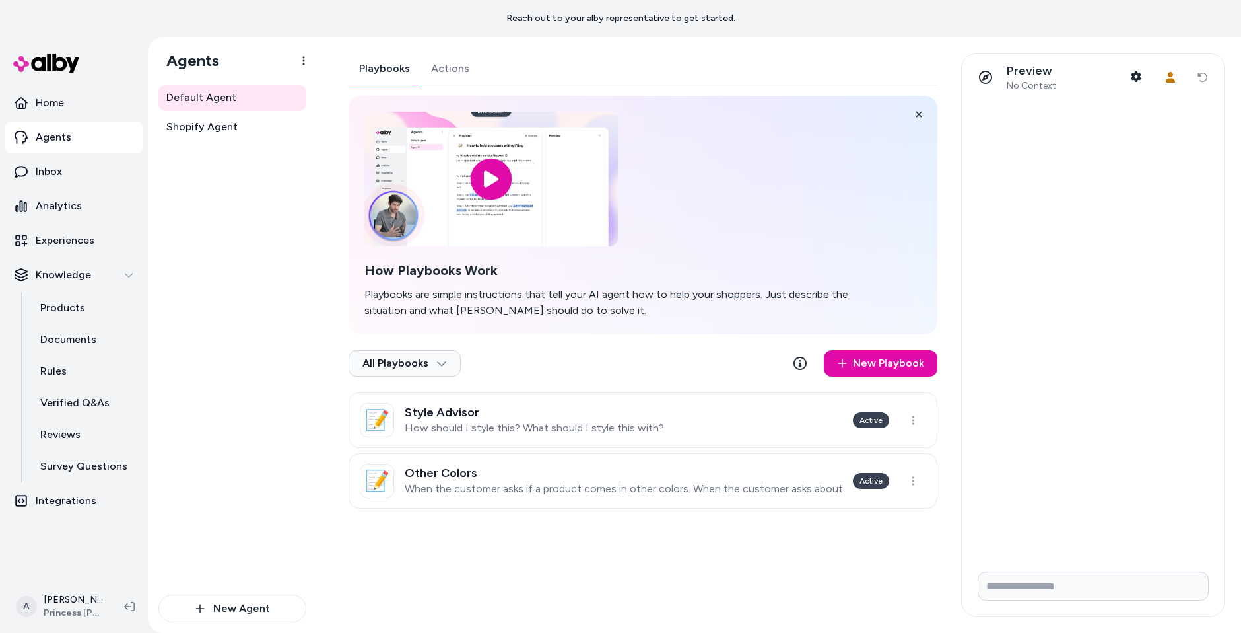
click at [449, 79] on div "Playbooks Actions How Playbooks Work Playbooks are simple instructions that tel…" at bounding box center [643, 281] width 589 height 456
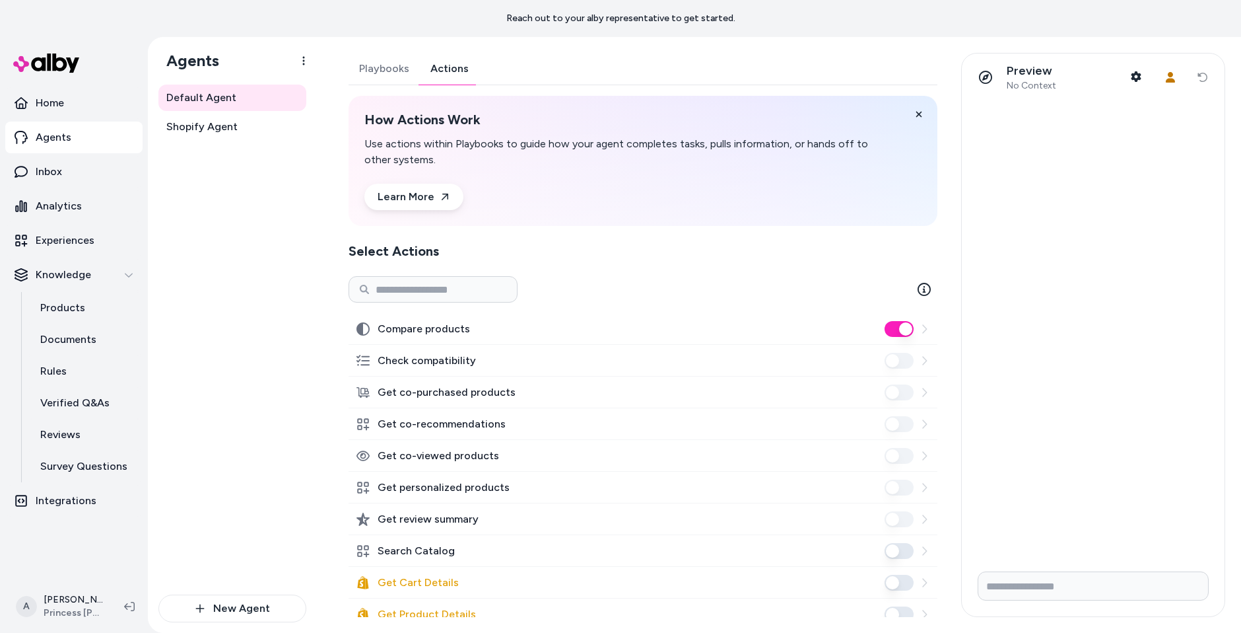
click at [380, 68] on button "Playbooks" at bounding box center [384, 69] width 71 height 32
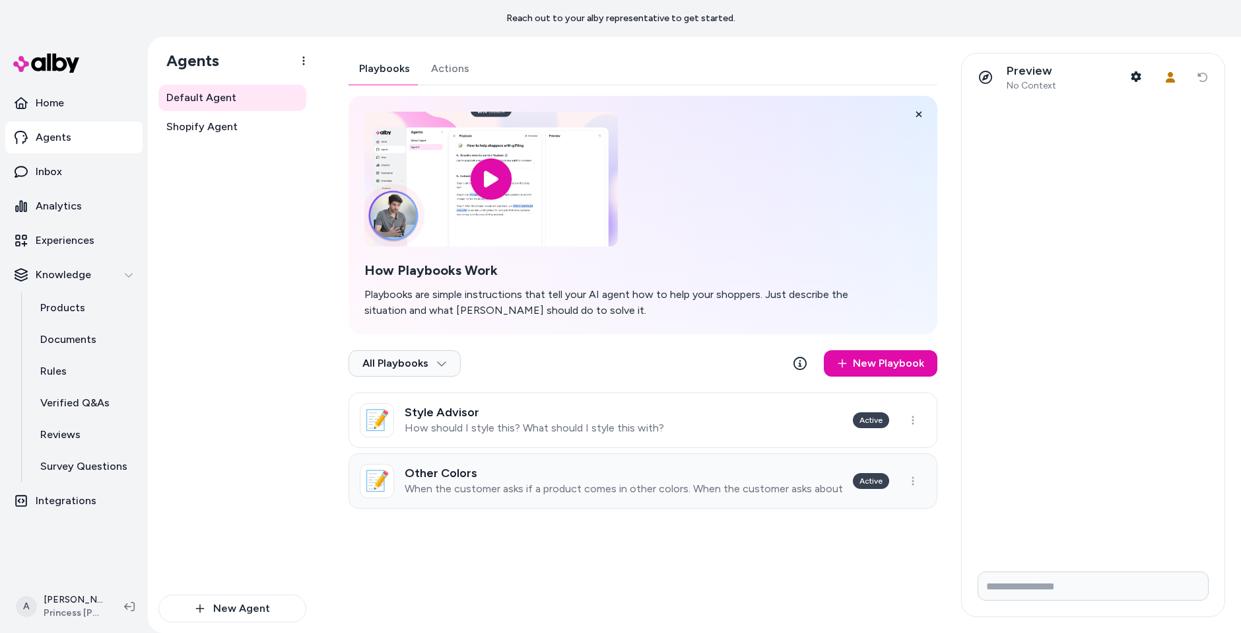
click at [503, 468] on h3 "Other Colors" at bounding box center [624, 472] width 438 height 13
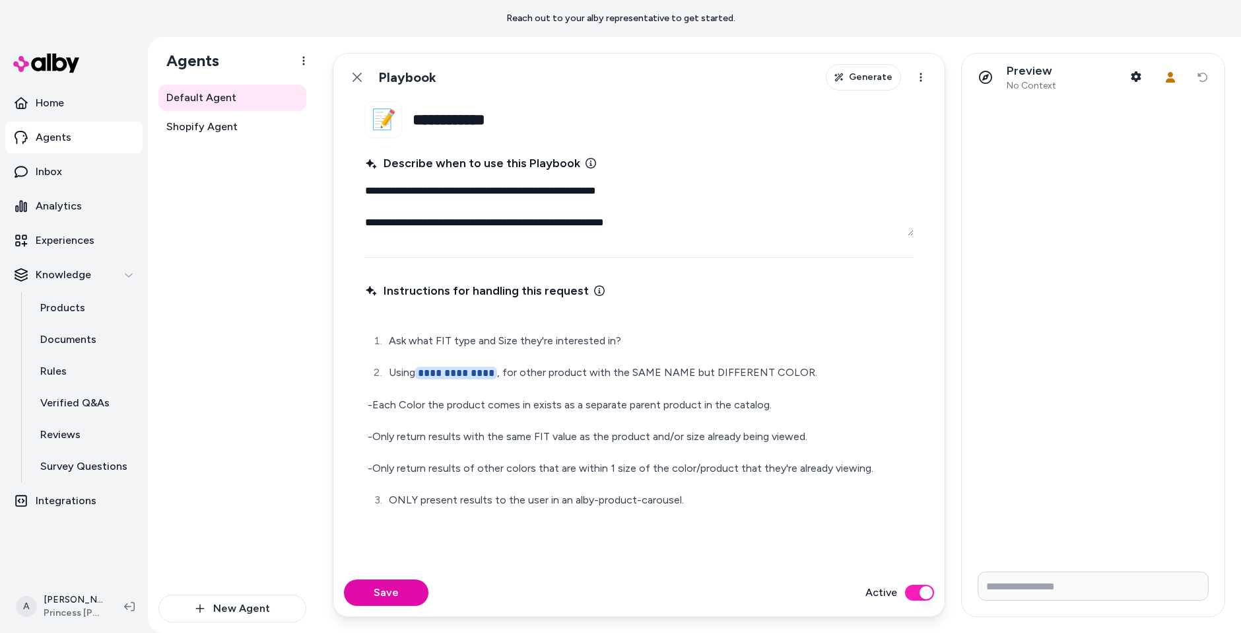
click at [606, 188] on textarea "**********" at bounding box center [639, 207] width 549 height 58
type textarea "*"
click at [683, 419] on div "**********" at bounding box center [639, 420] width 549 height 209
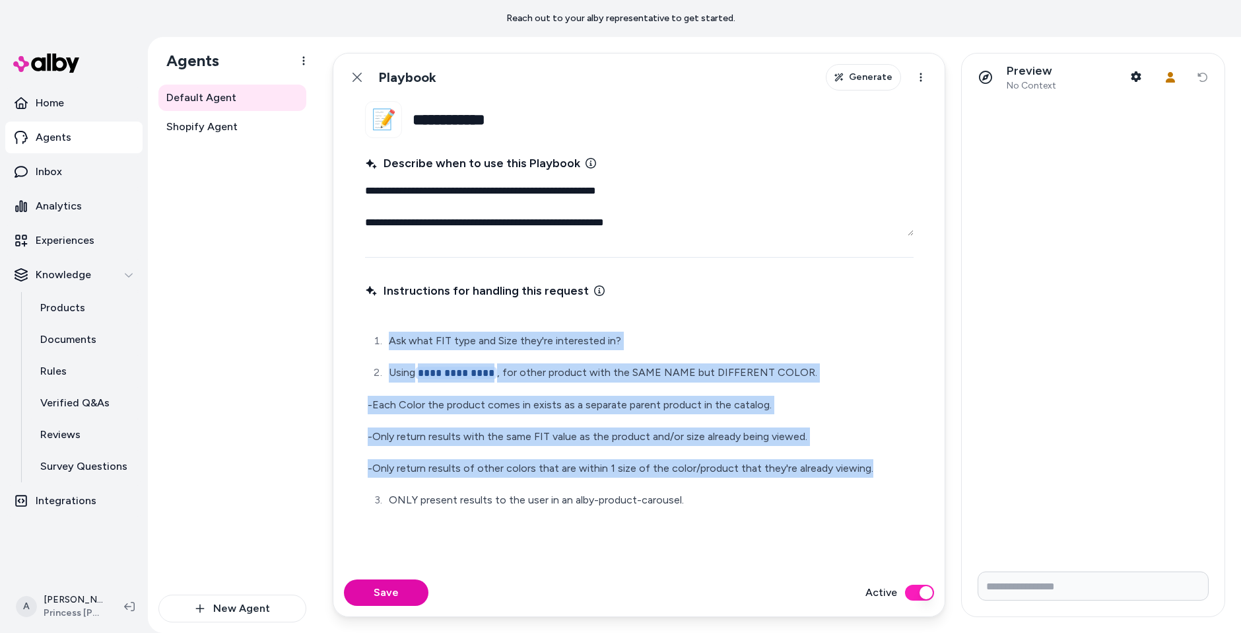
copy div "**********"
click at [96, 184] on link "Inbox" at bounding box center [73, 172] width 137 height 32
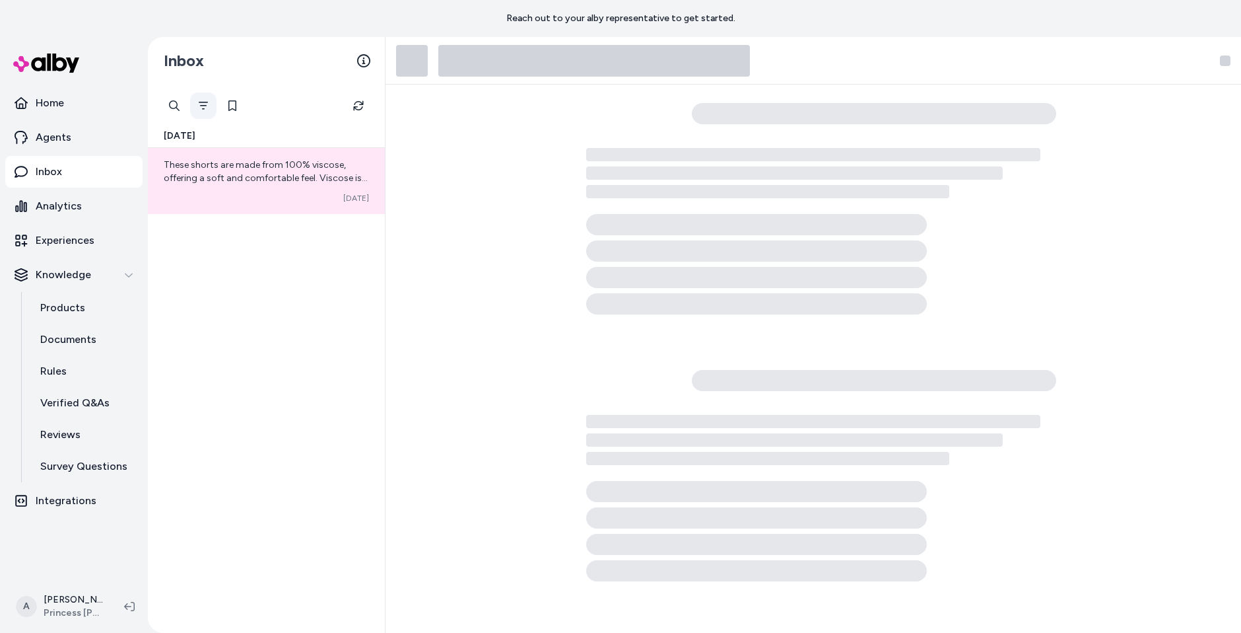
click at [197, 99] on button "Filter" at bounding box center [203, 105] width 26 height 26
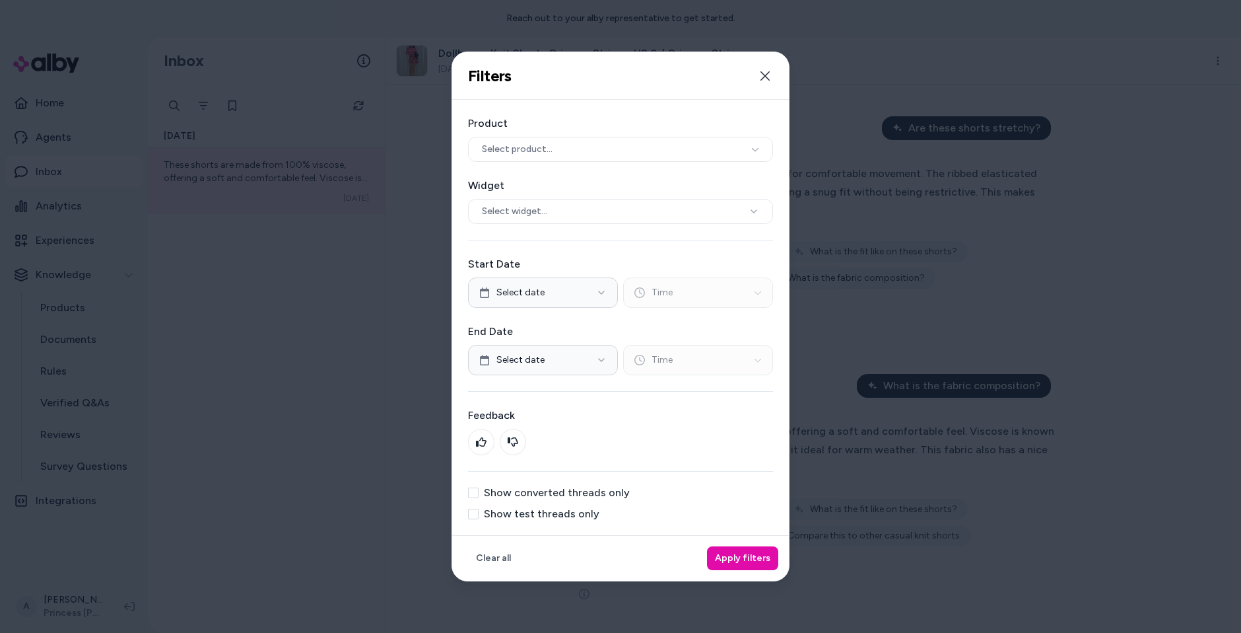
click at [559, 517] on label "Show test threads only" at bounding box center [542, 513] width 116 height 11
click at [479, 517] on button "Show test threads only" at bounding box center [473, 513] width 11 height 11
click at [772, 571] on div "Clear all Apply filters" at bounding box center [620, 558] width 337 height 46
click at [766, 563] on button "Apply filters" at bounding box center [742, 558] width 71 height 24
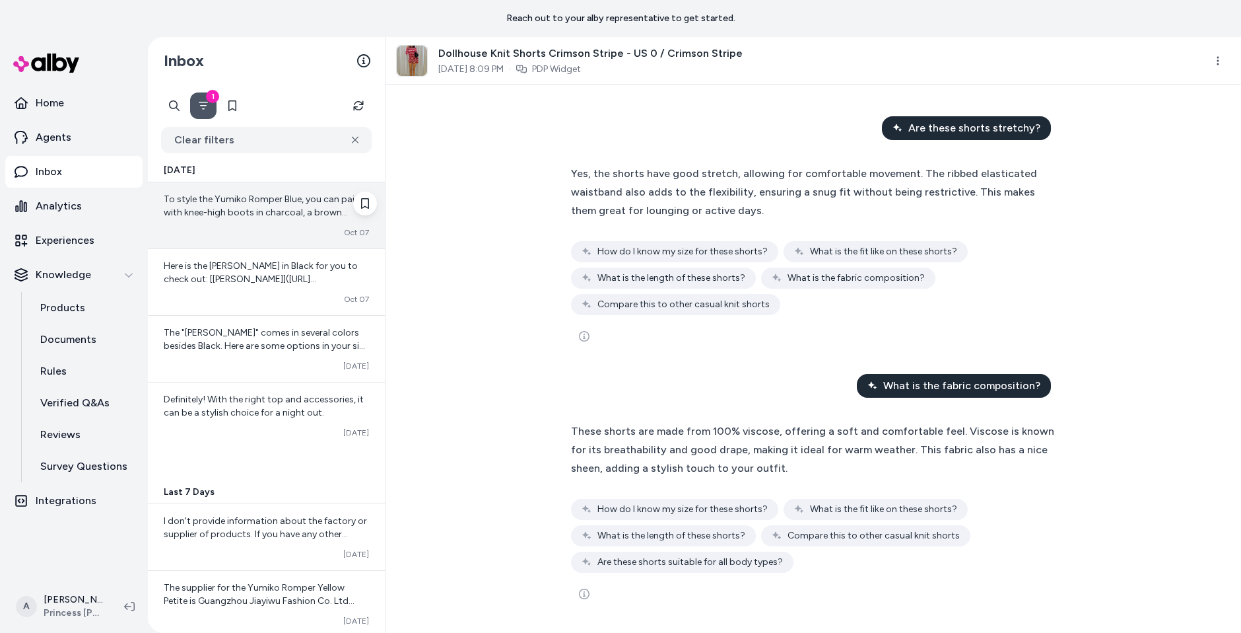
click at [256, 226] on div "To style the Yumiko Romper Blue, you can pair it with knee-high boots in charco…" at bounding box center [266, 215] width 237 height 66
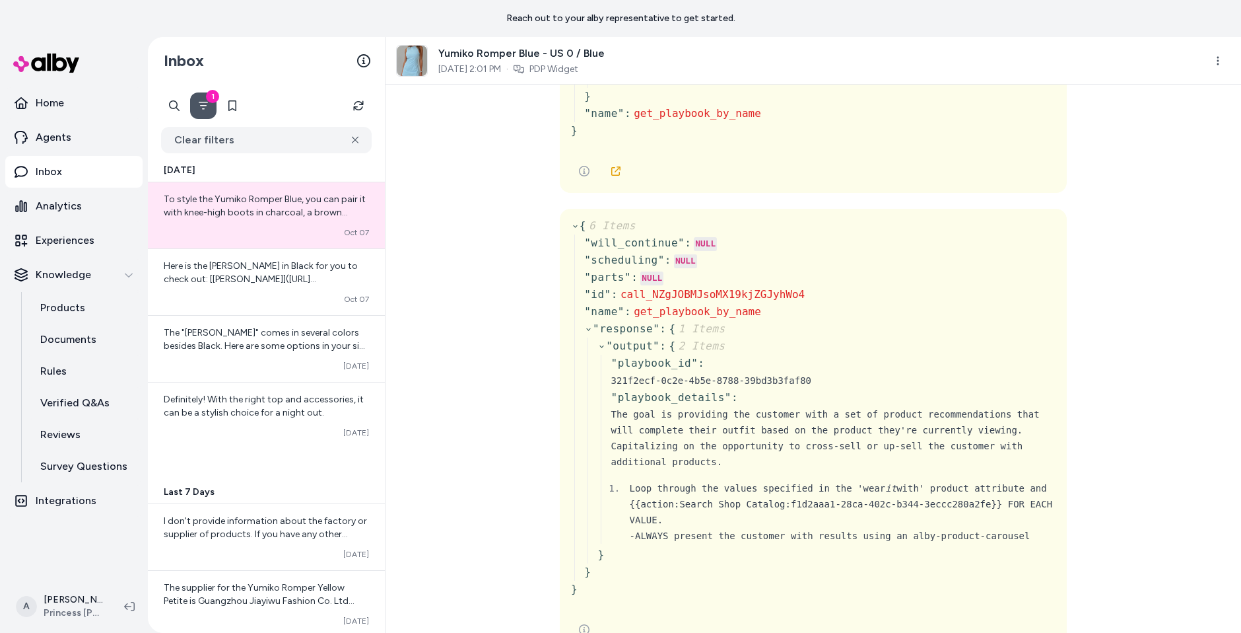
scroll to position [153, 0]
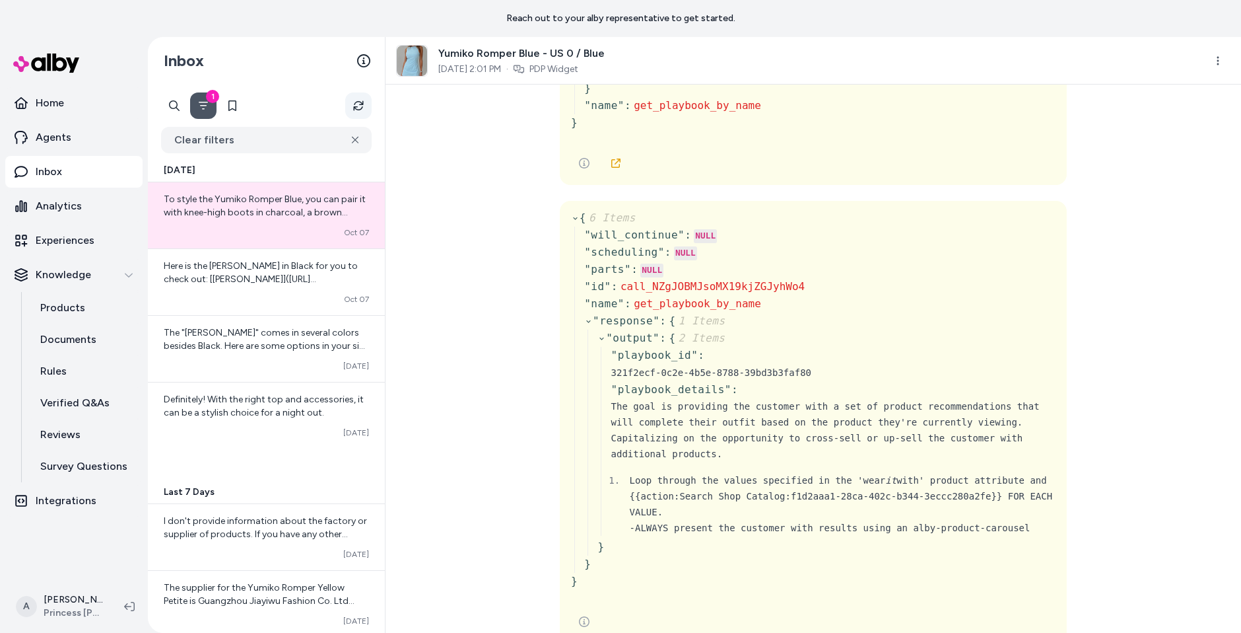
click at [363, 96] on button "Refresh" at bounding box center [358, 105] width 26 height 26
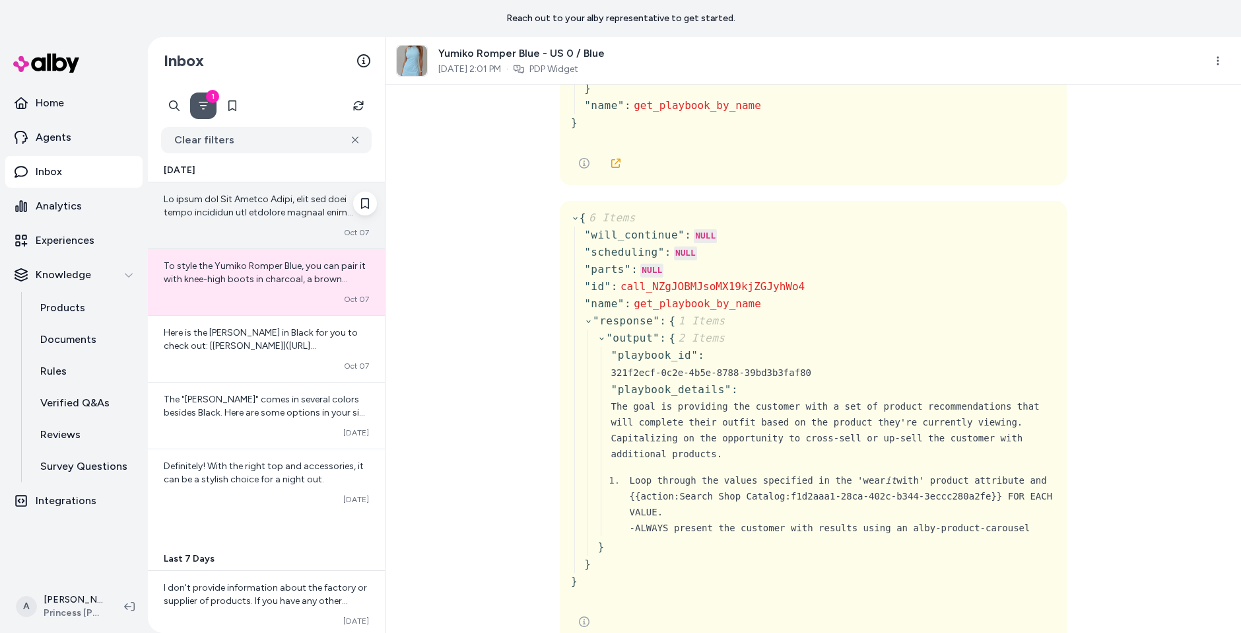
click at [275, 195] on span at bounding box center [266, 363] width 205 height 341
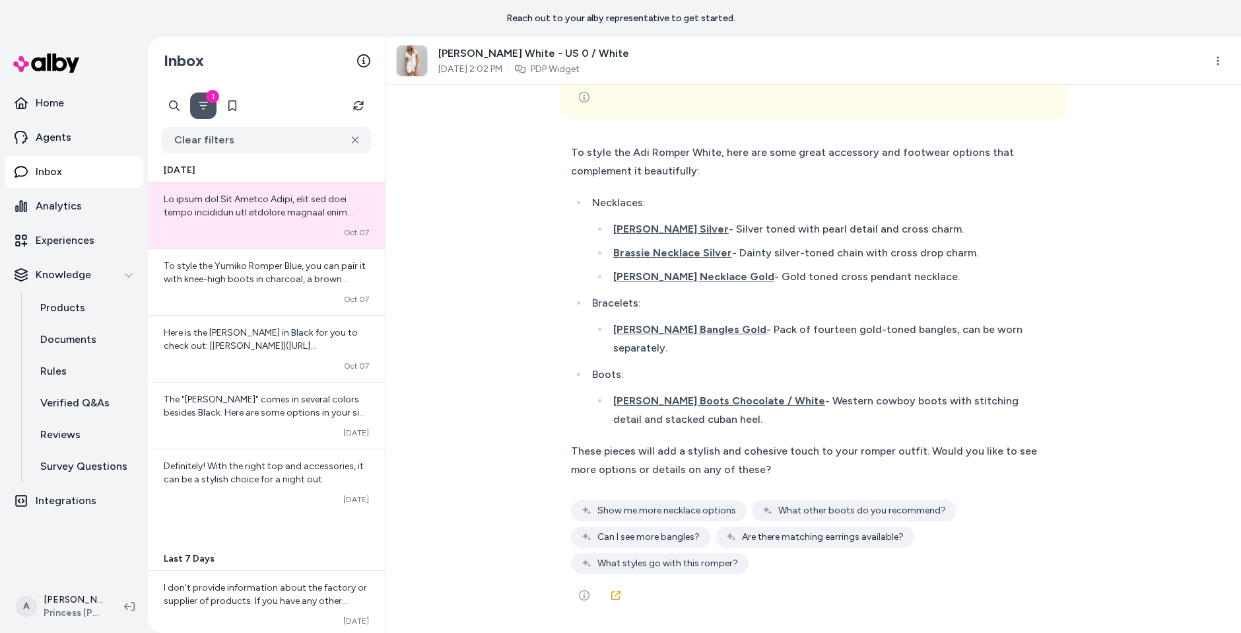
scroll to position [977, 0]
click at [359, 112] on button "Refresh" at bounding box center [358, 105] width 26 height 26
click at [70, 211] on p "Analytics" at bounding box center [59, 206] width 46 height 16
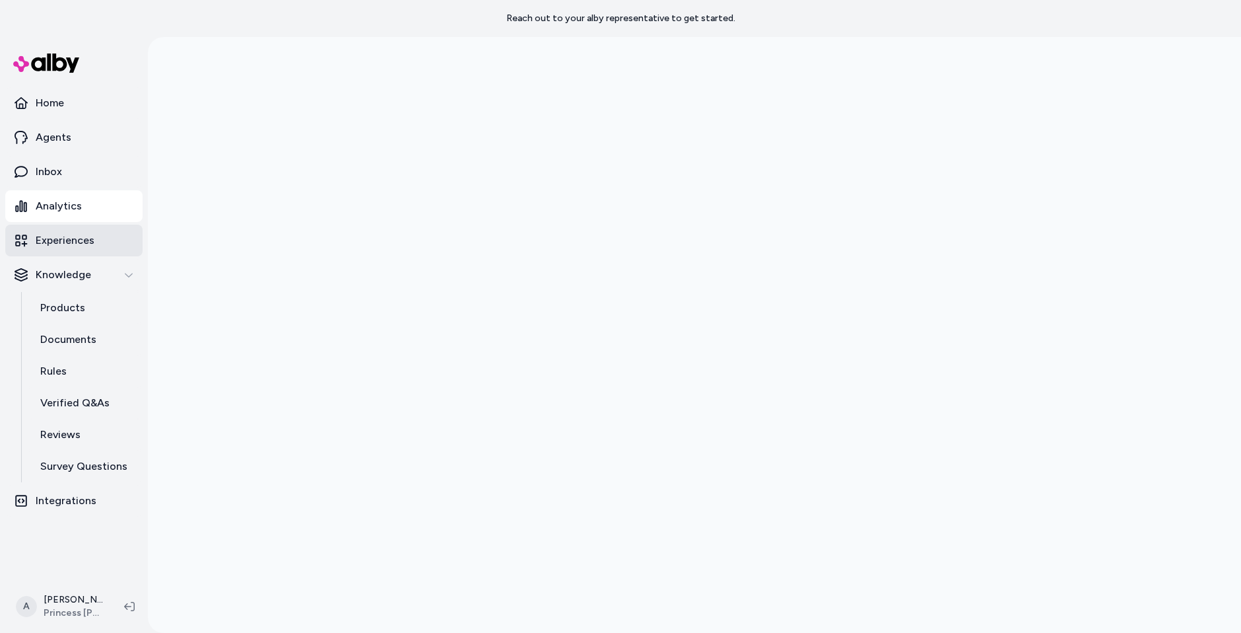
click at [87, 235] on p "Experiences" at bounding box center [65, 240] width 59 height 16
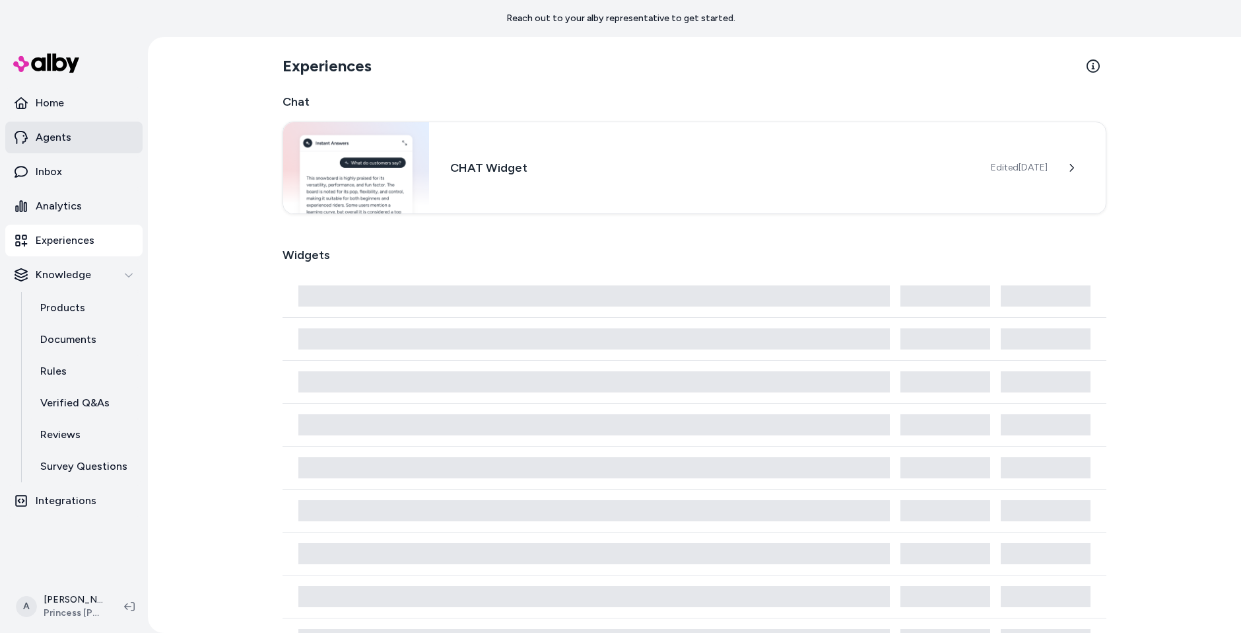
click at [69, 135] on link "Agents" at bounding box center [73, 138] width 137 height 32
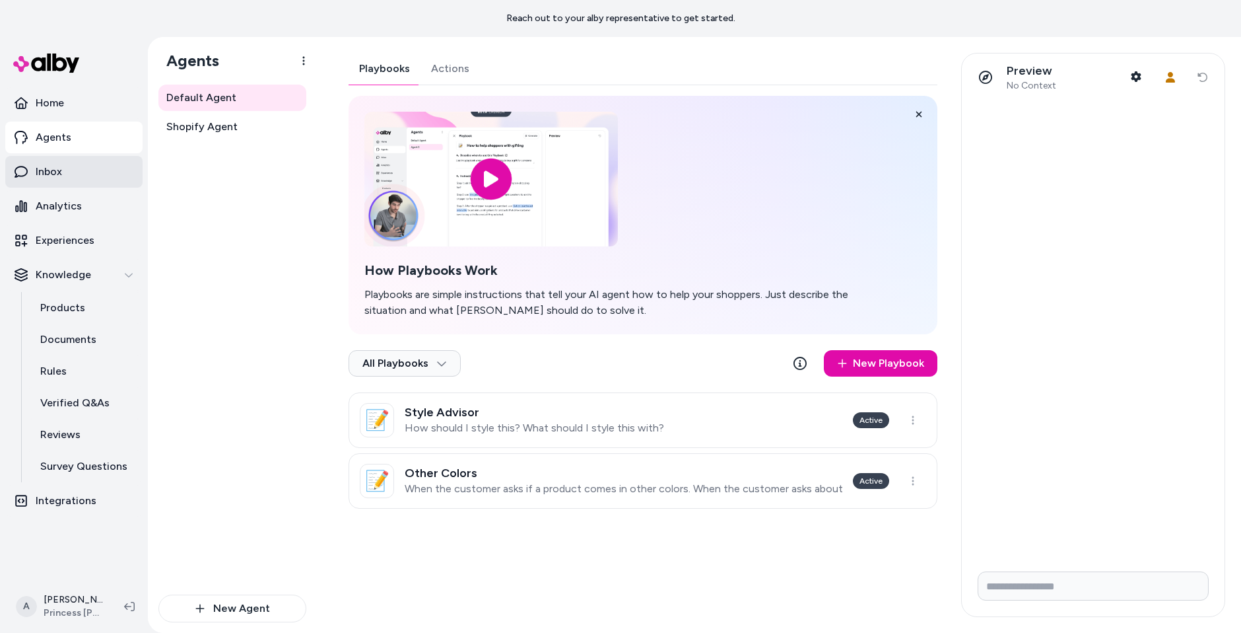
click at [91, 171] on link "Inbox" at bounding box center [73, 172] width 137 height 32
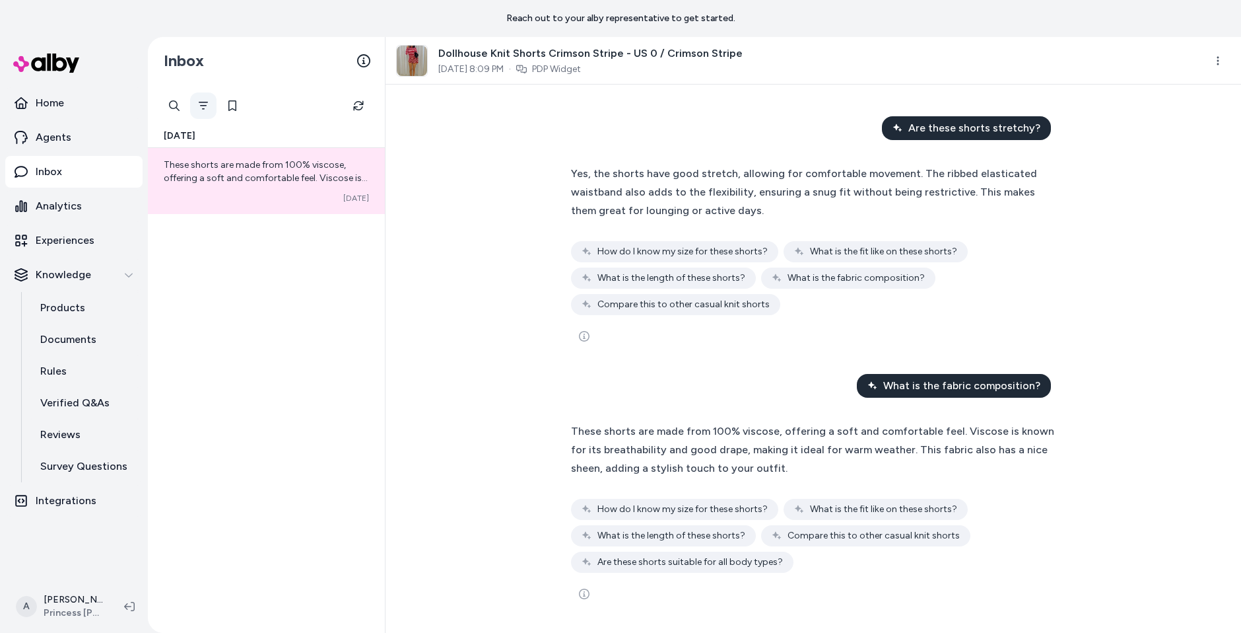
click at [204, 104] on icon "Filter" at bounding box center [203, 105] width 11 height 11
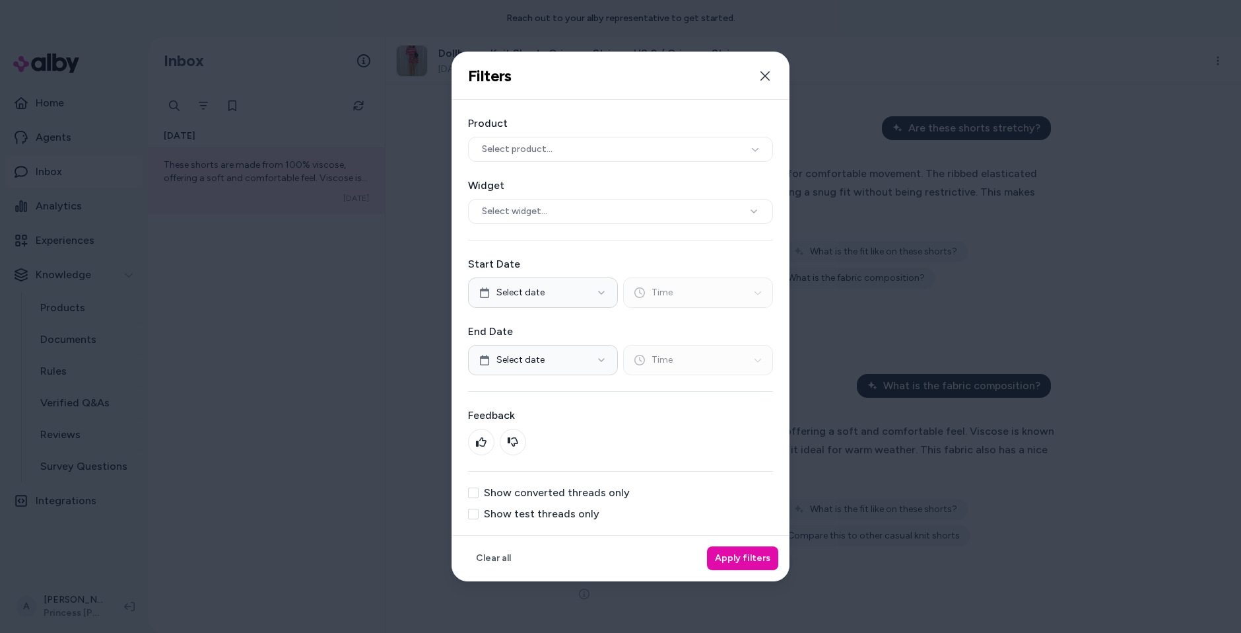
click at [556, 512] on label "Show test threads only" at bounding box center [542, 513] width 116 height 11
click at [479, 512] on button "Show test threads only" at bounding box center [473, 513] width 11 height 11
click at [759, 546] on button "Apply filters" at bounding box center [742, 558] width 71 height 24
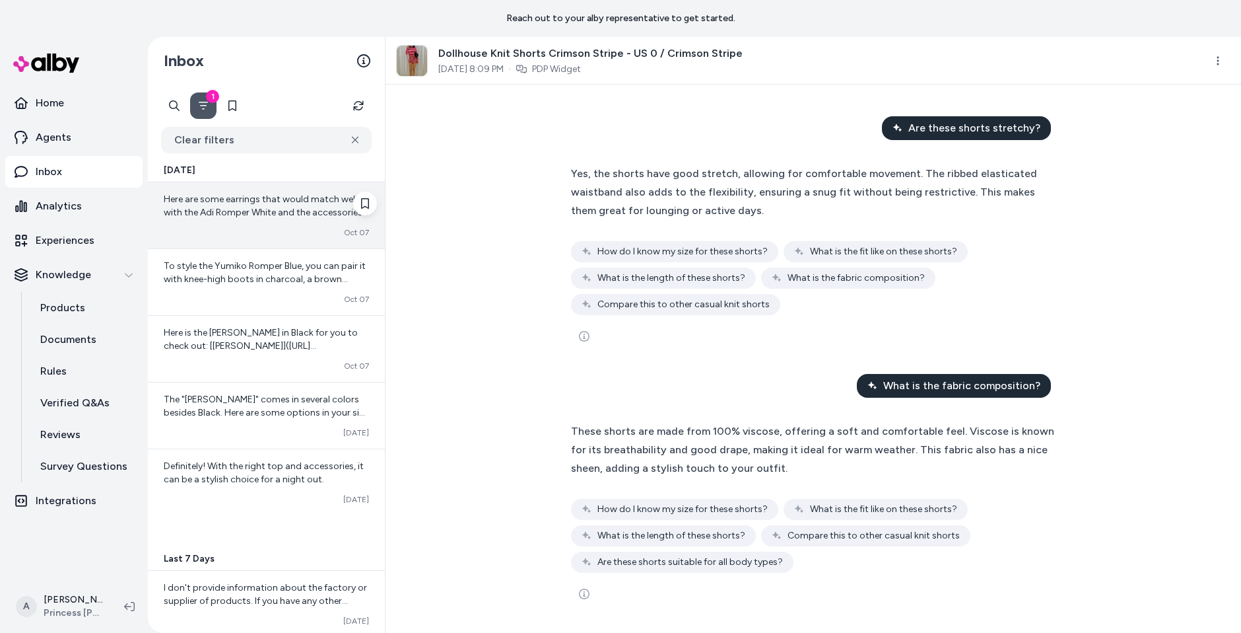
click at [243, 211] on span "Here are some earrings that would match well with the Adi Romper White and the …" at bounding box center [266, 297] width 205 height 209
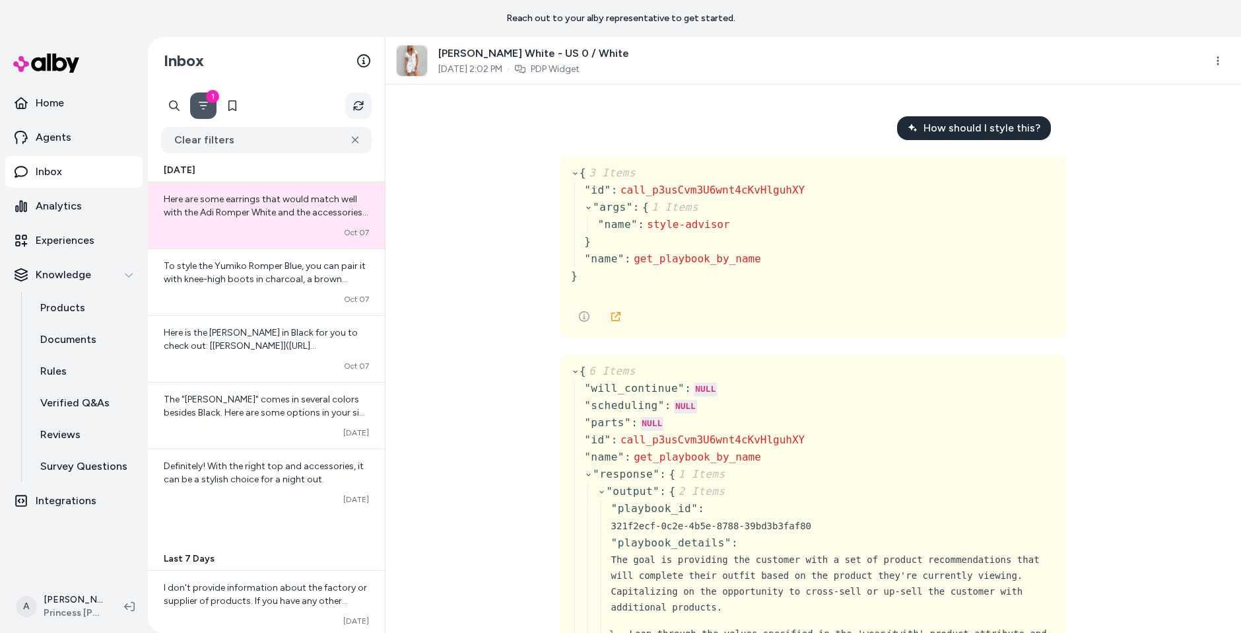
click at [359, 108] on icon "Refresh" at bounding box center [358, 105] width 11 height 11
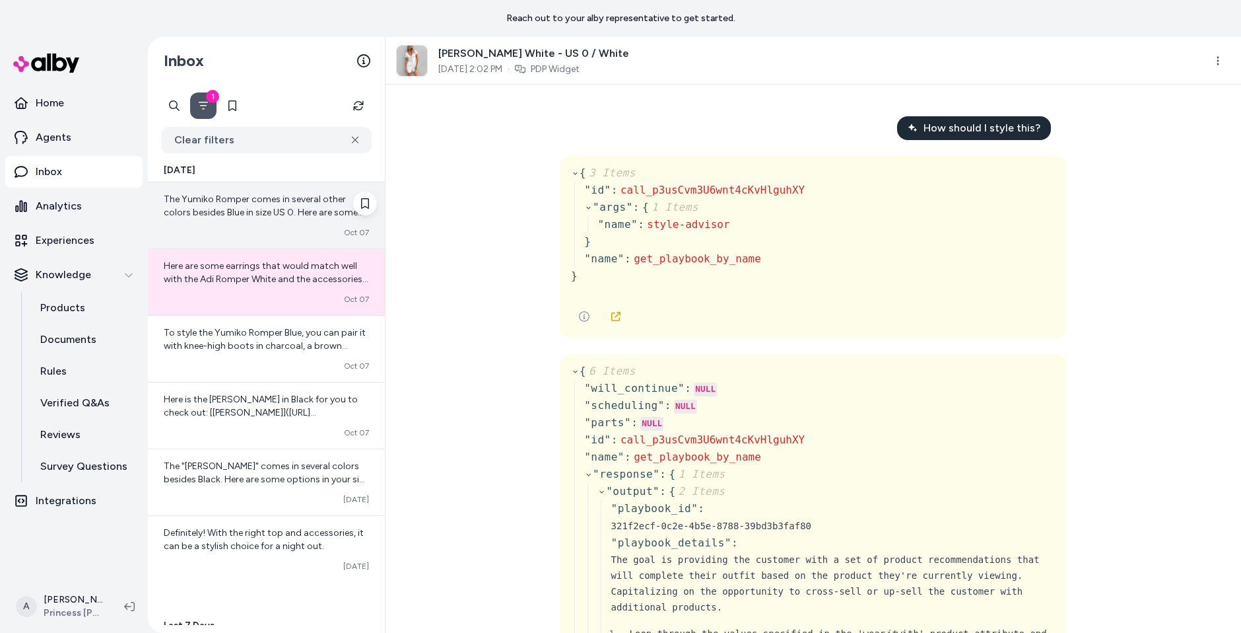
click at [277, 215] on span "The Yumiko Romper comes in several other colors besides Blue in size US 0. Here…" at bounding box center [266, 291] width 205 height 196
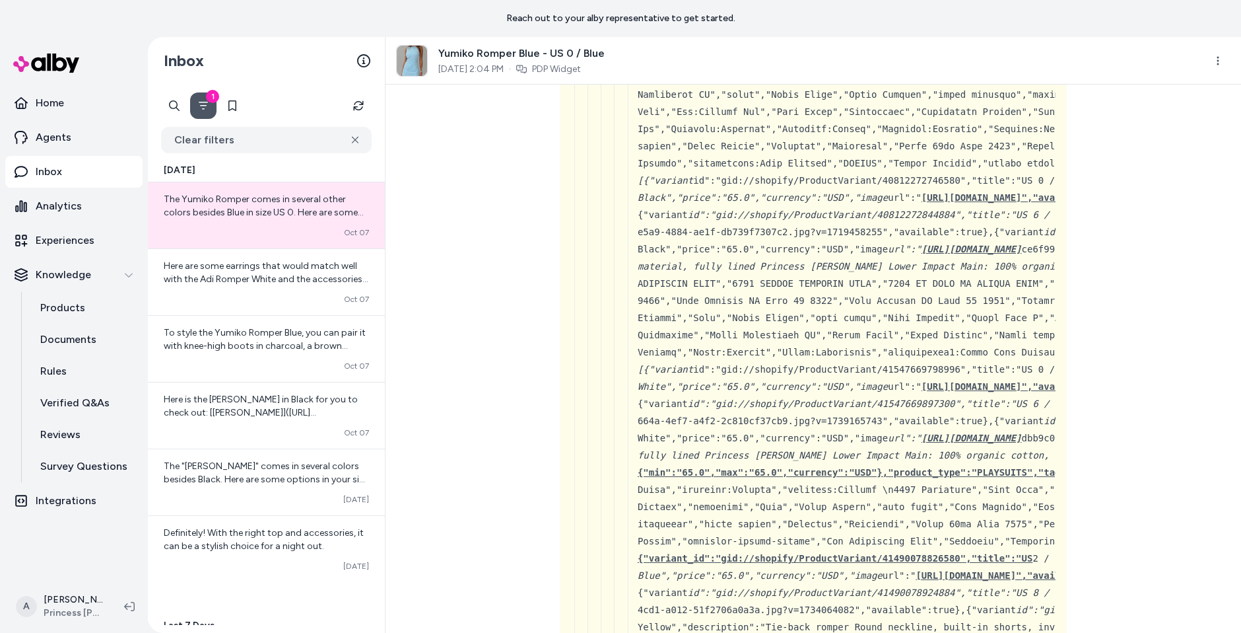
scroll to position [790, 0]
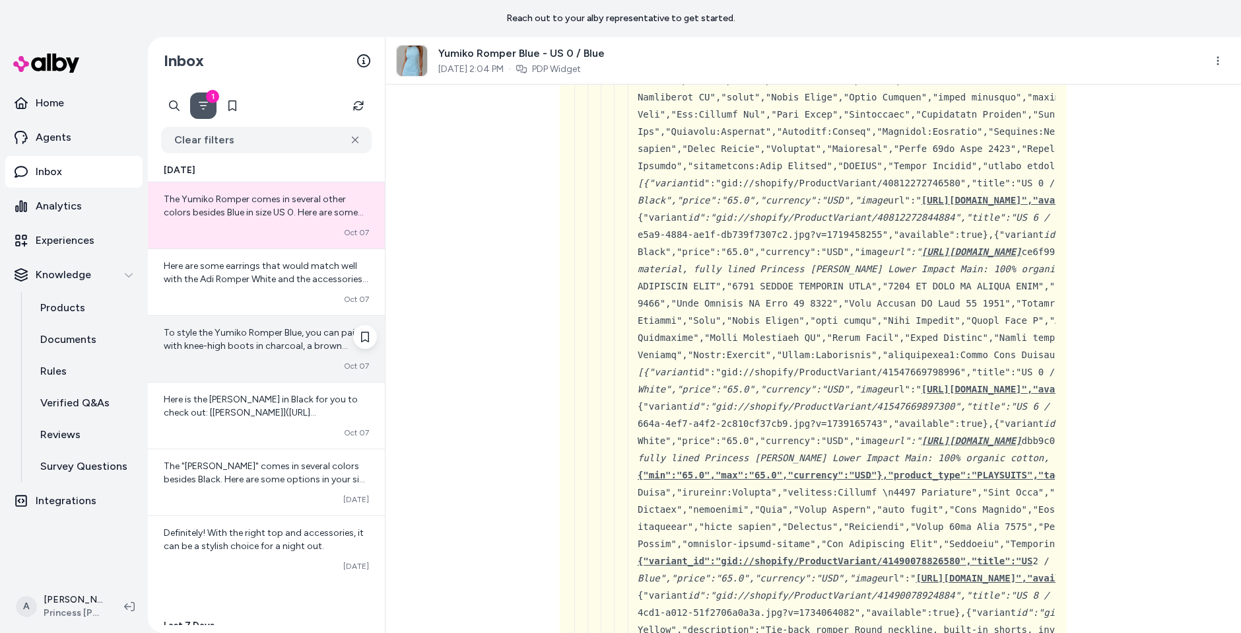
click at [238, 331] on span "To style the Yumiko Romper Blue, you can pair it with knee-high boots in charco…" at bounding box center [266, 379] width 205 height 104
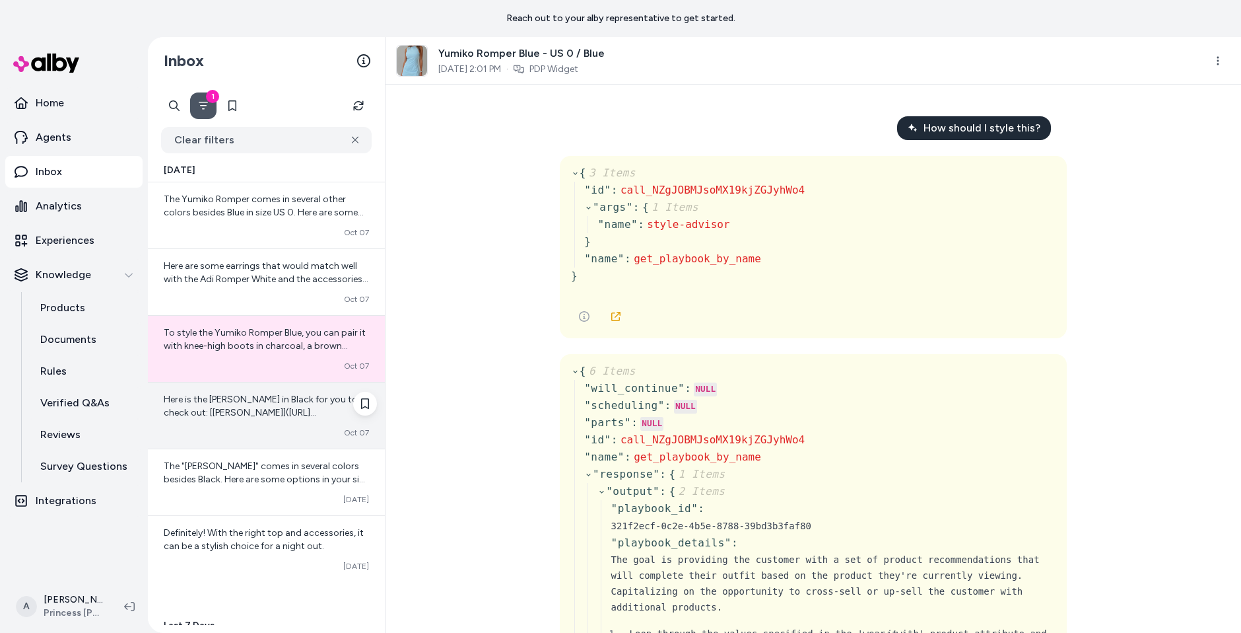
scroll to position [144, 0]
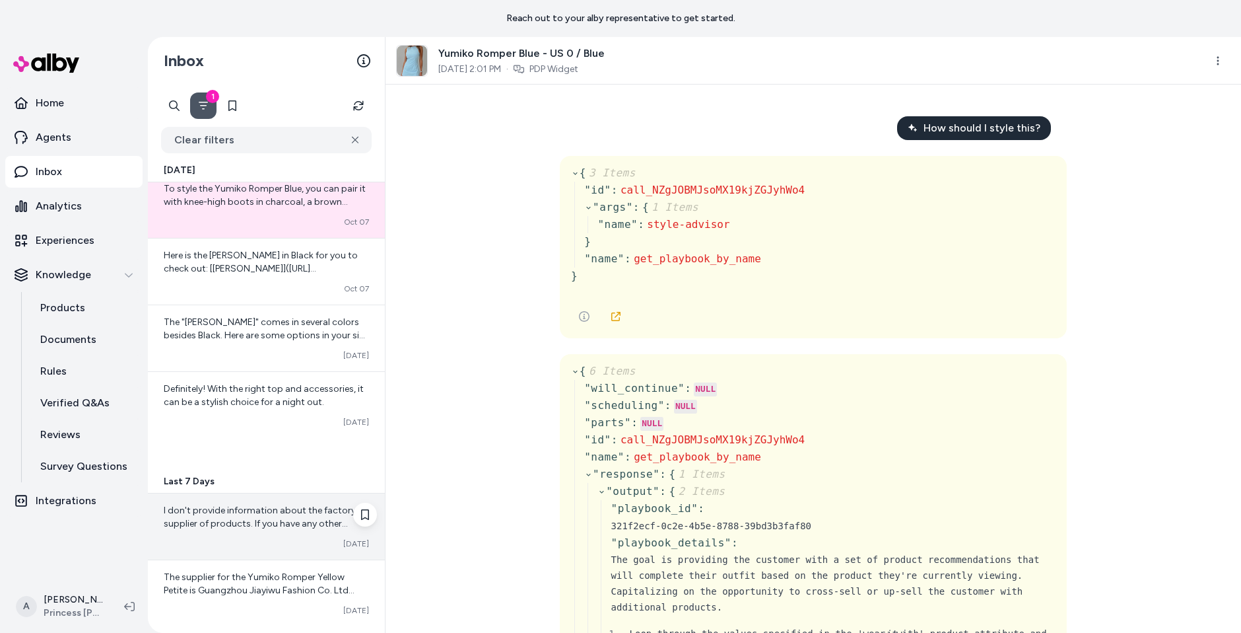
click at [265, 544] on div "Converted Oct 06" at bounding box center [266, 543] width 205 height 11
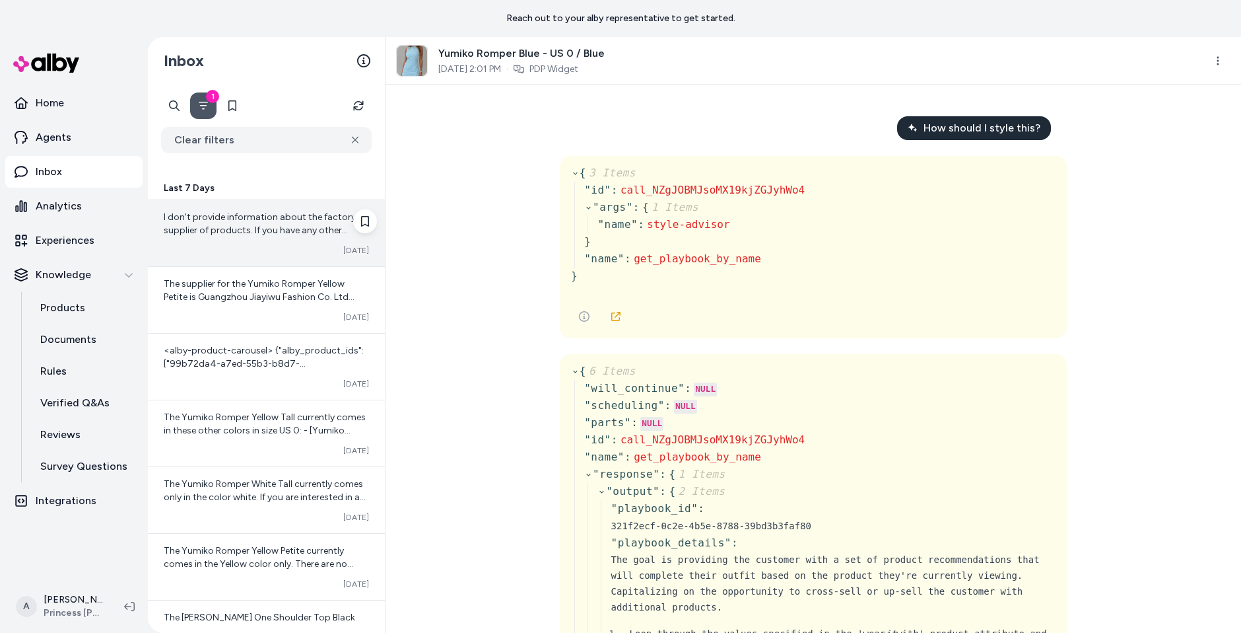
scroll to position [439, 0]
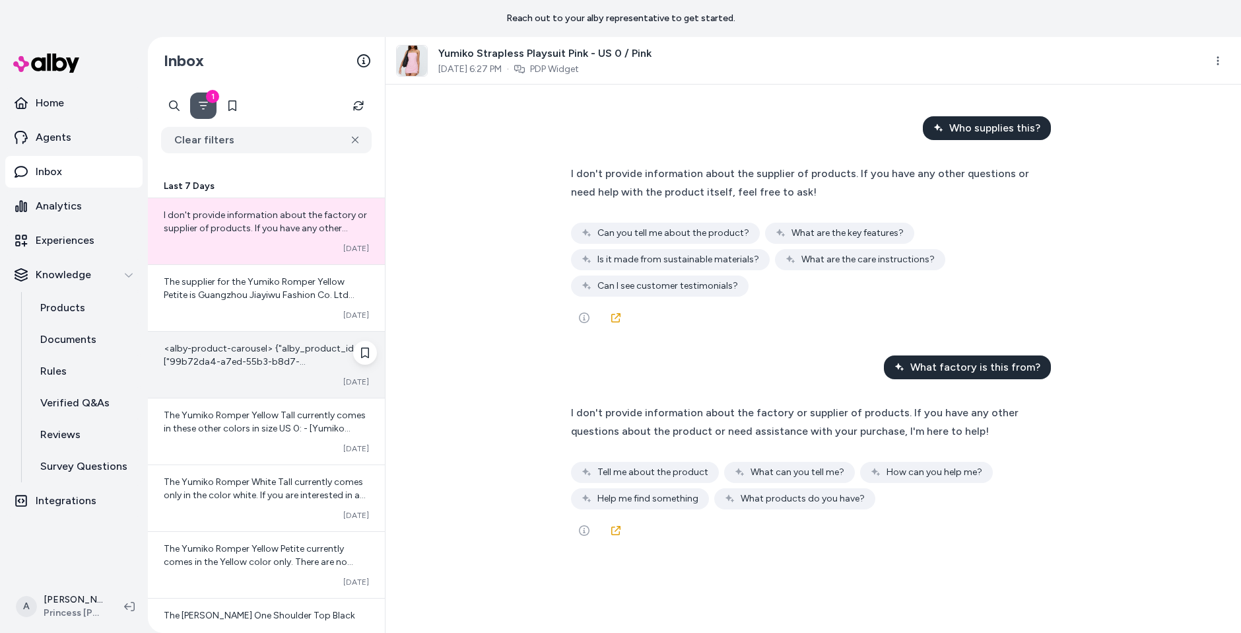
click at [280, 347] on span "<alby-product-carousel> {"alby_product_ids":["99b72da4-a7ed-55b3-b8d7-0218daf4c…" at bounding box center [266, 434] width 205 height 183
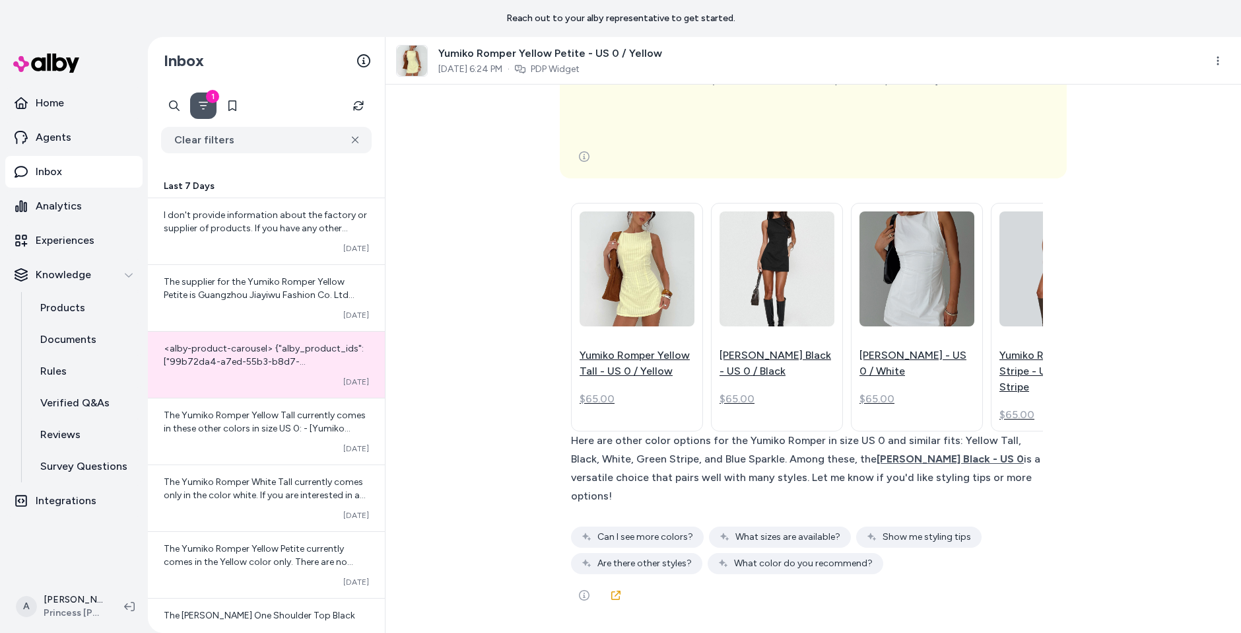
scroll to position [0, 459]
drag, startPoint x: 596, startPoint y: 229, endPoint x: 909, endPoint y: 423, distance: 368.9
copy div "HOW TO DISPLAY You should display the recommendations using a carrousel. Do not…"
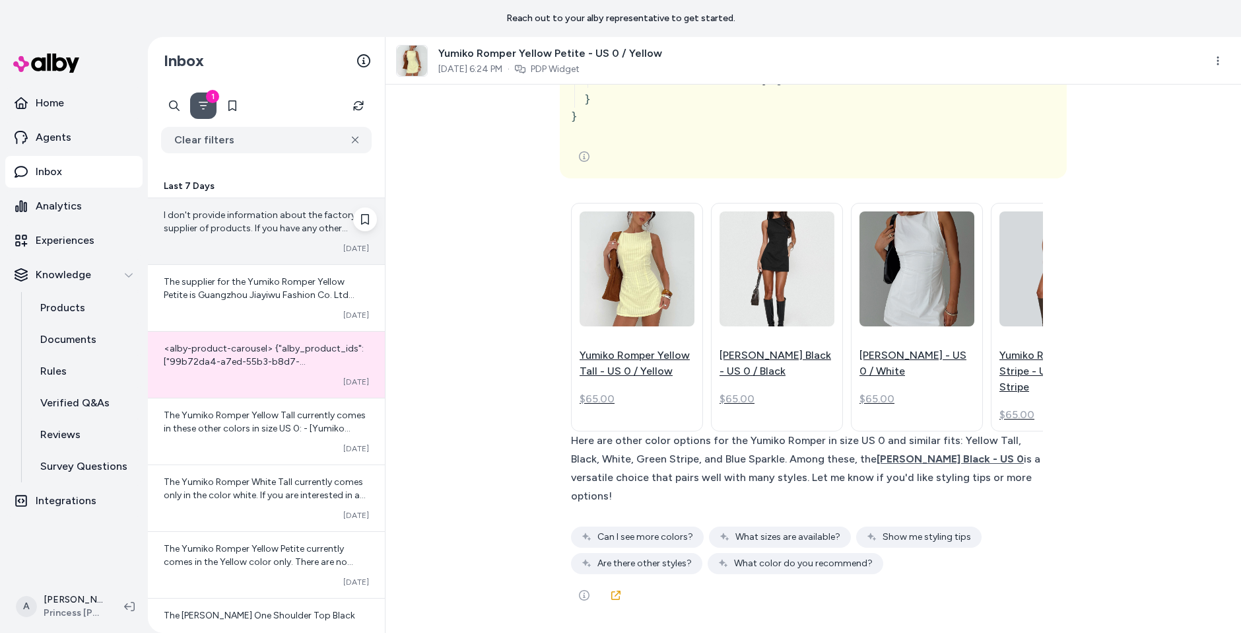
click at [275, 243] on div "Converted Oct 06" at bounding box center [266, 248] width 205 height 11
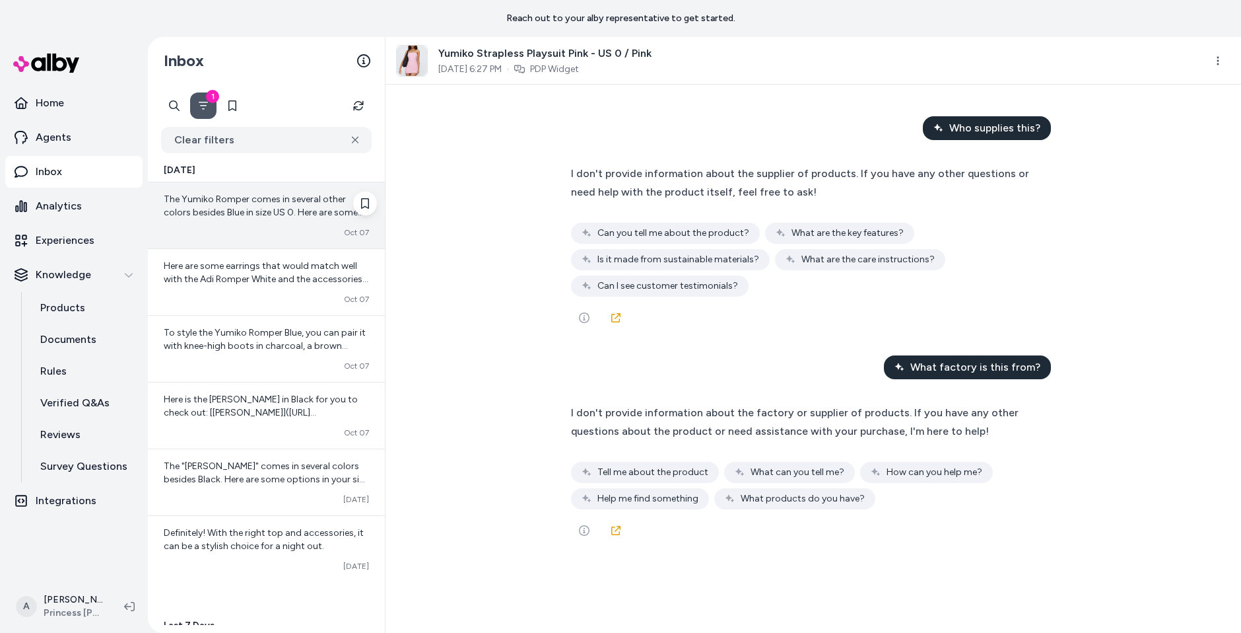
click at [298, 238] on div "The Yumiko Romper comes in several other colors besides Blue in size US 0. Here…" at bounding box center [266, 215] width 237 height 66
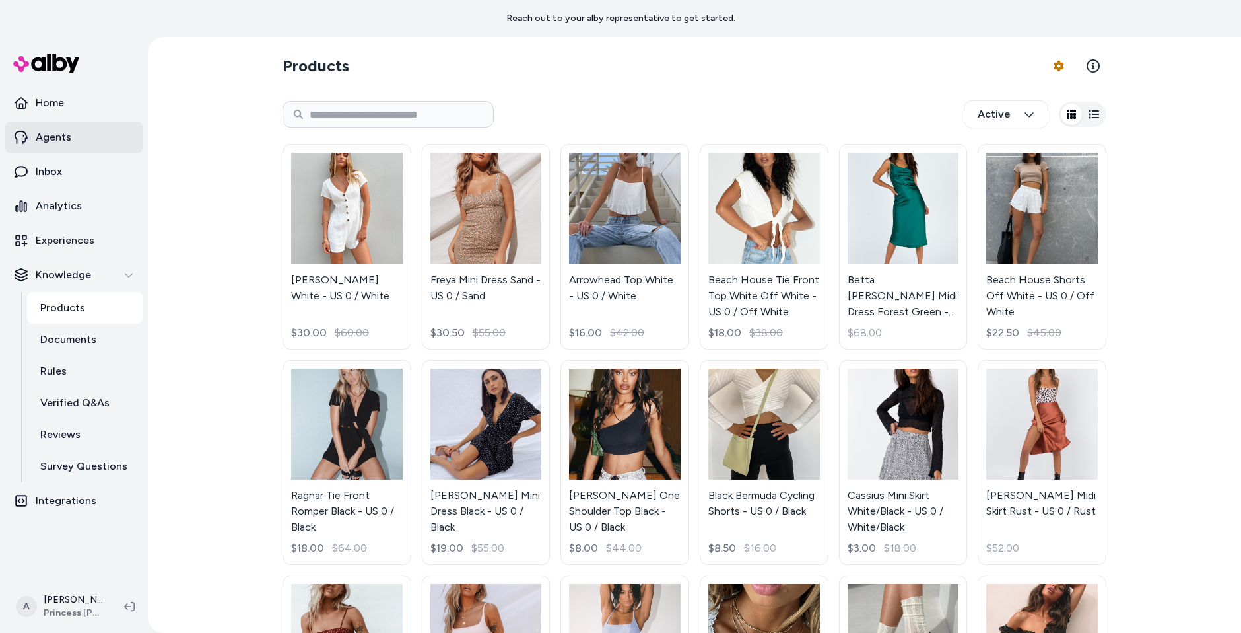
click at [53, 143] on p "Agents" at bounding box center [54, 137] width 36 height 16
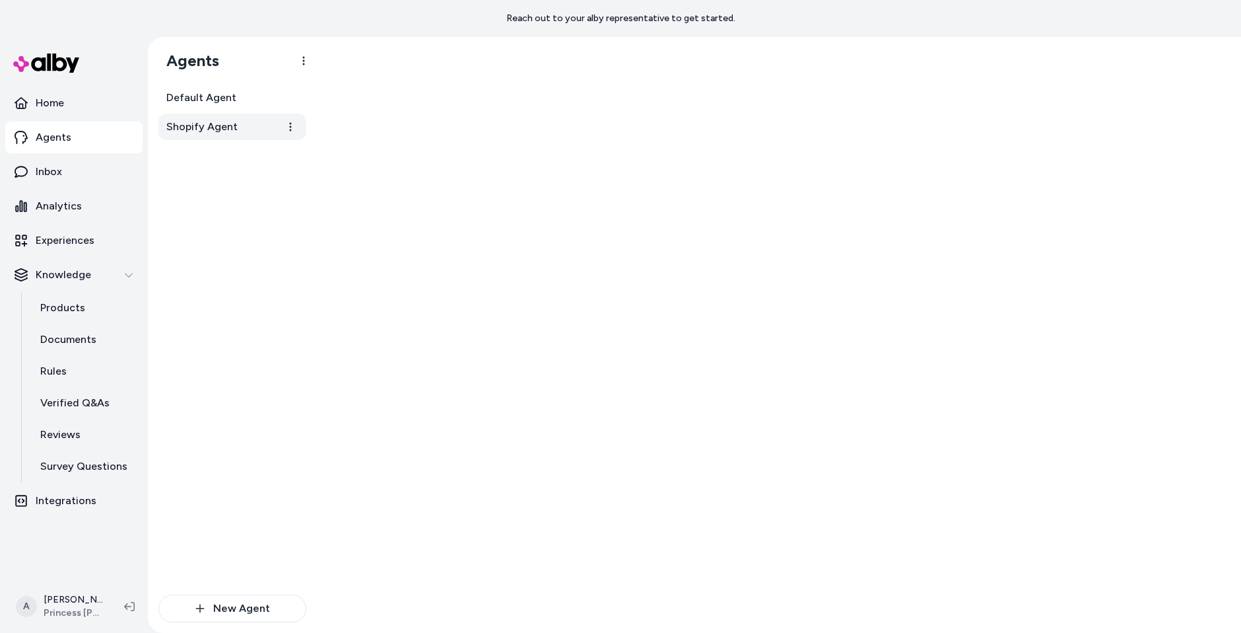
click at [227, 123] on span "Shopify Agent" at bounding box center [201, 127] width 71 height 16
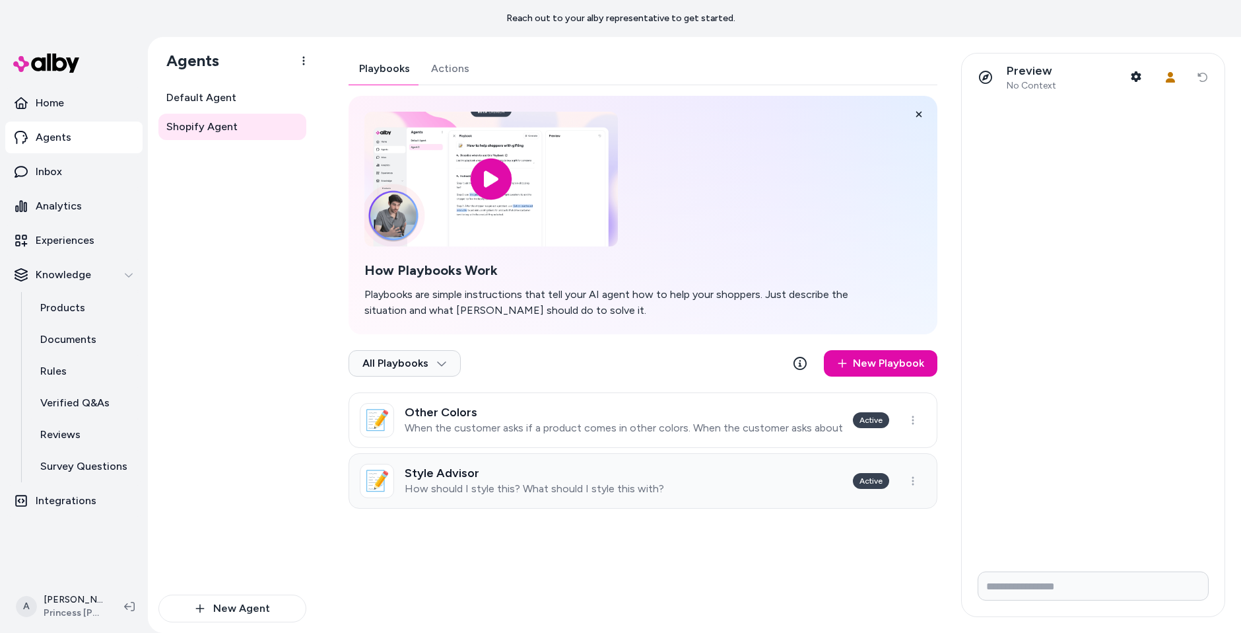
click at [627, 479] on div "Style Advisor How should I style this? What should I style this with?" at bounding box center [535, 480] width 260 height 29
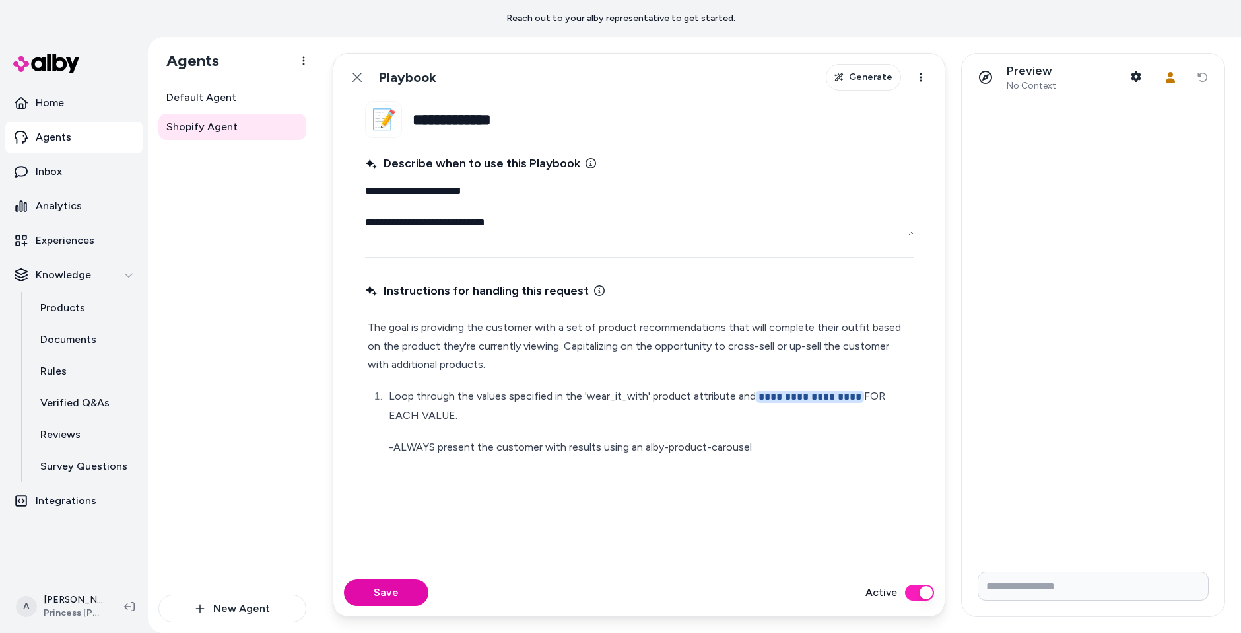
click at [639, 479] on div "**********" at bounding box center [639, 416] width 549 height 274
click at [671, 436] on li "**********" at bounding box center [648, 421] width 526 height 69
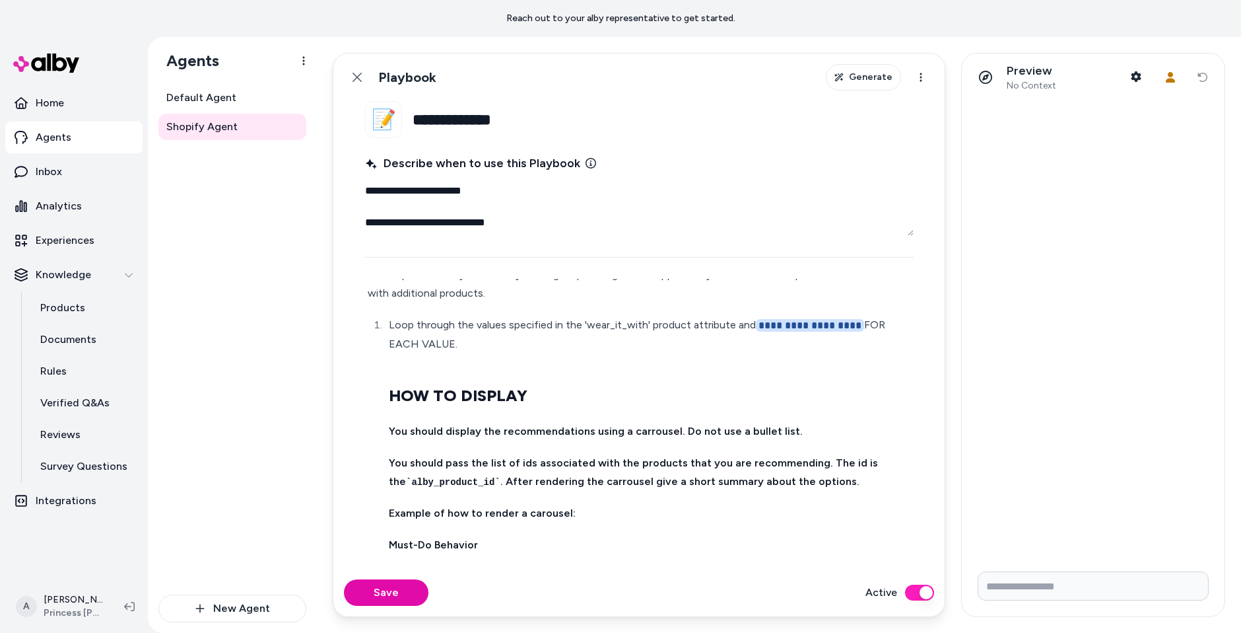
scroll to position [71, 0]
click at [579, 407] on li "**********" at bounding box center [648, 601] width 526 height 571
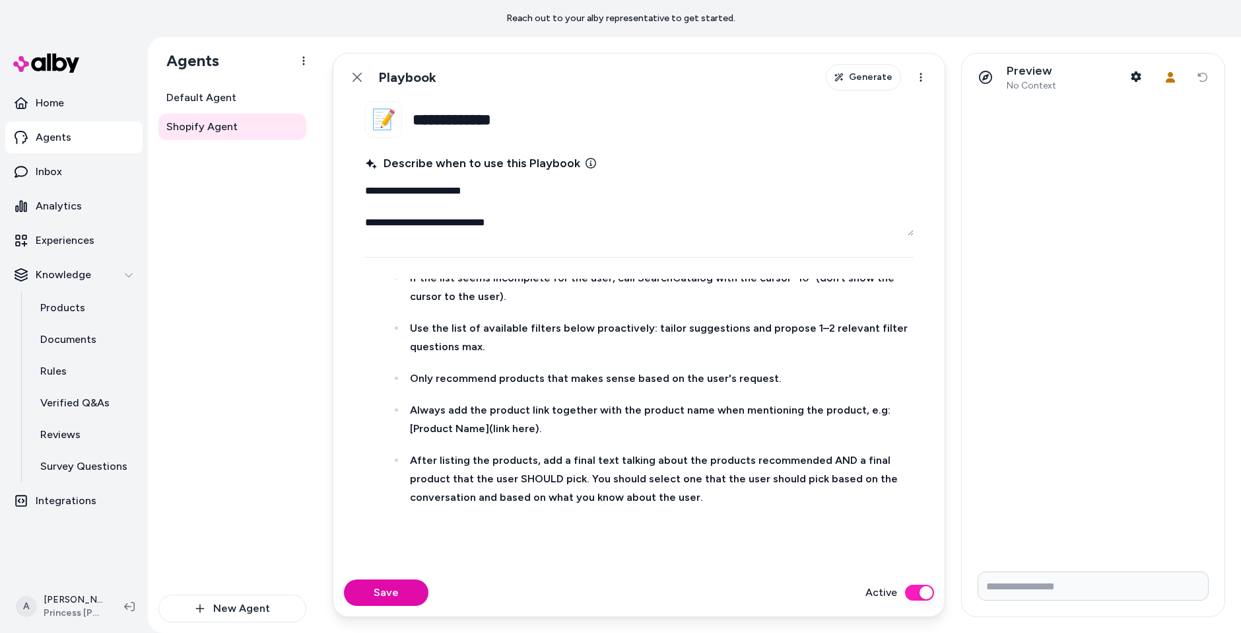
scroll to position [338, 0]
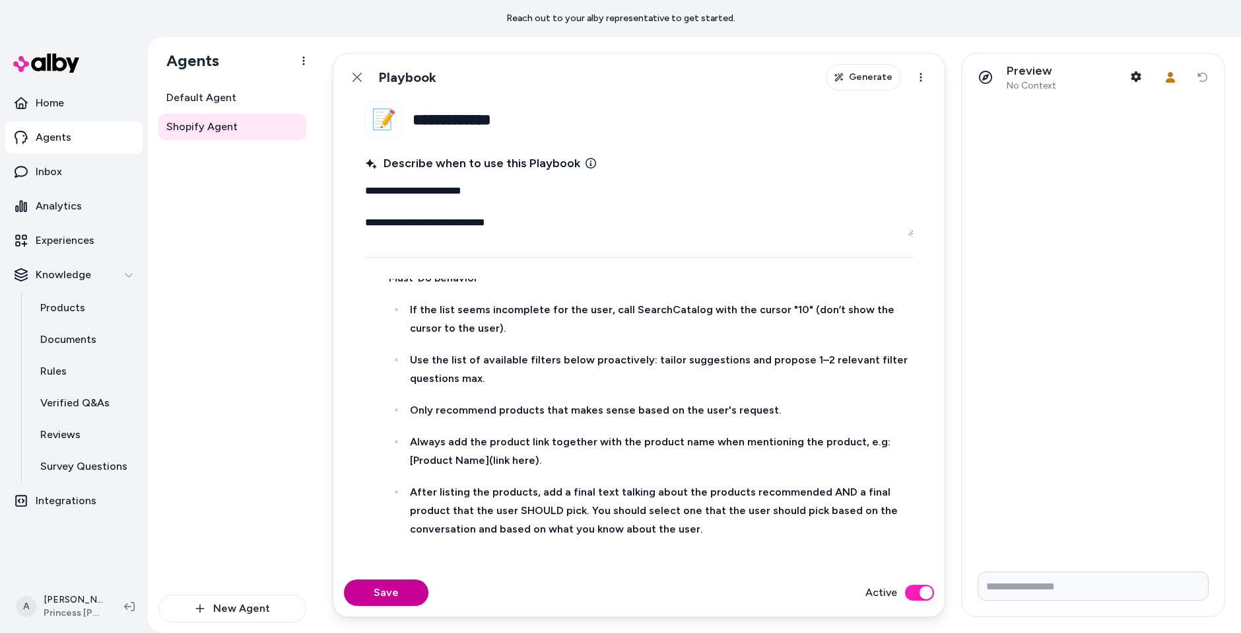
click at [411, 580] on button "Save" at bounding box center [386, 592] width 85 height 26
click at [365, 87] on button "Back" at bounding box center [357, 77] width 26 height 26
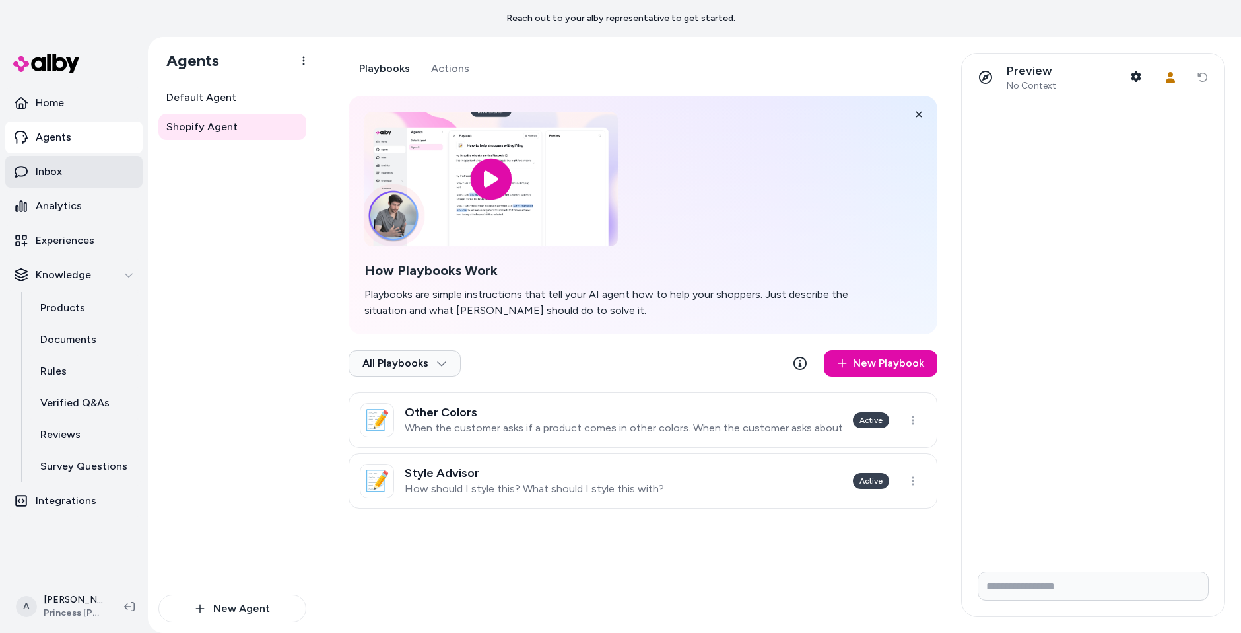
click at [75, 167] on link "Inbox" at bounding box center [73, 172] width 137 height 32
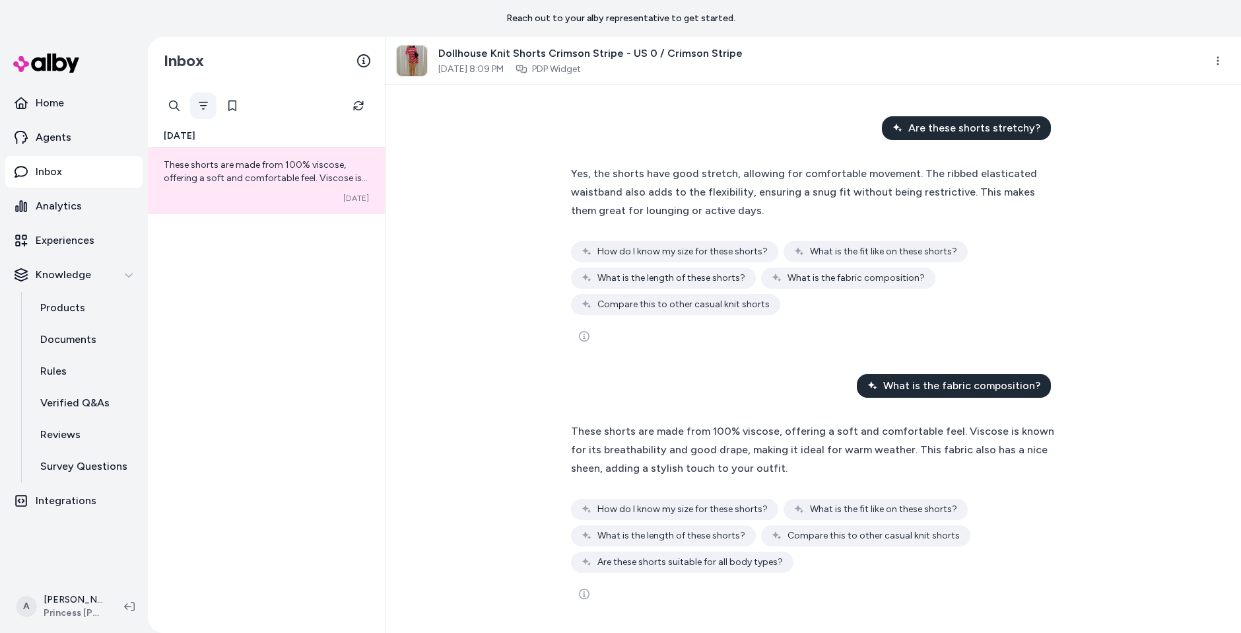
click at [195, 108] on button "Filter" at bounding box center [203, 105] width 26 height 26
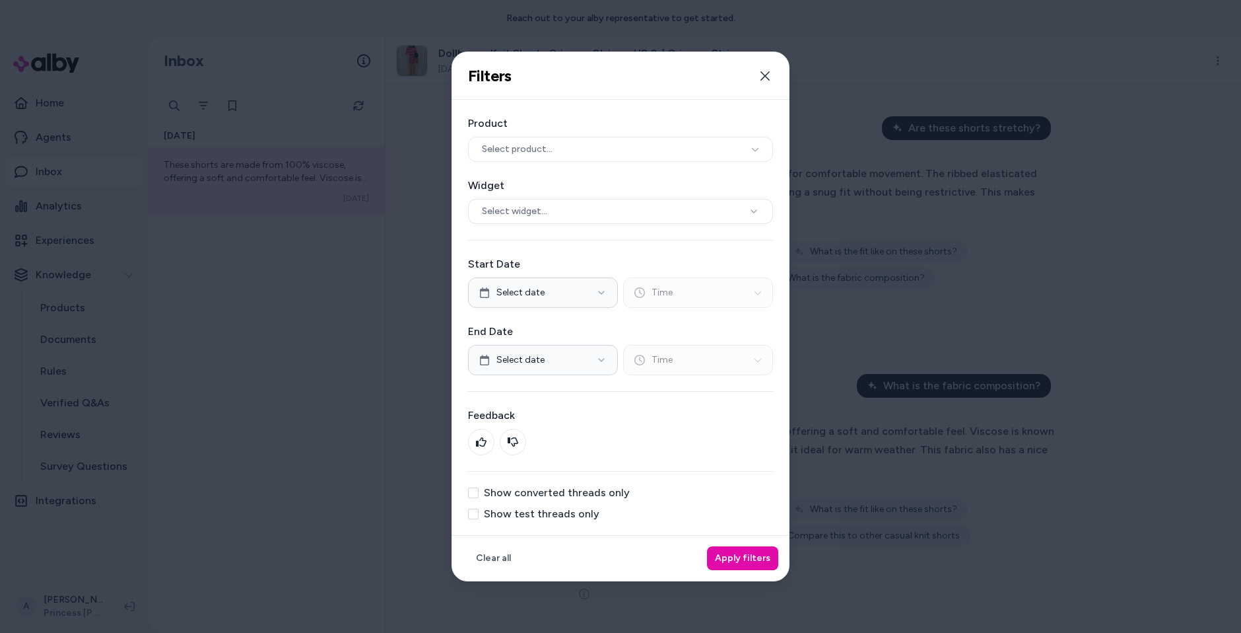
click at [577, 511] on label "Show test threads only" at bounding box center [542, 513] width 116 height 11
click at [479, 511] on button "Show test threads only" at bounding box center [473, 513] width 11 height 11
click at [716, 548] on button "Apply filters" at bounding box center [742, 558] width 71 height 24
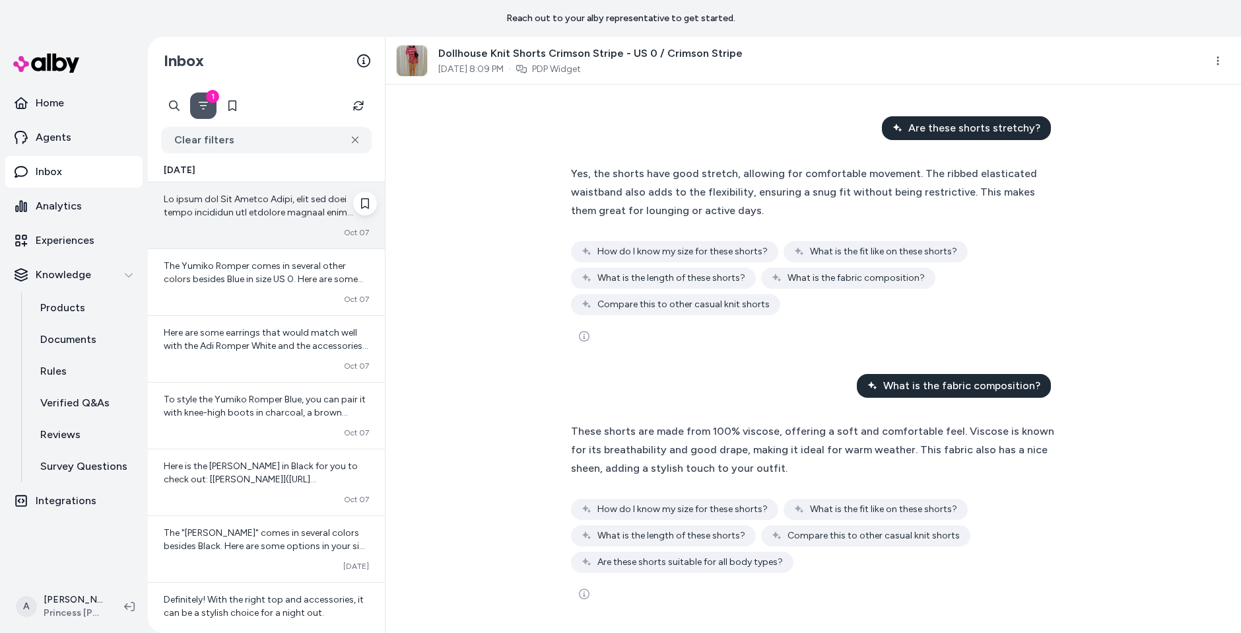
click at [257, 212] on span at bounding box center [266, 377] width 205 height 368
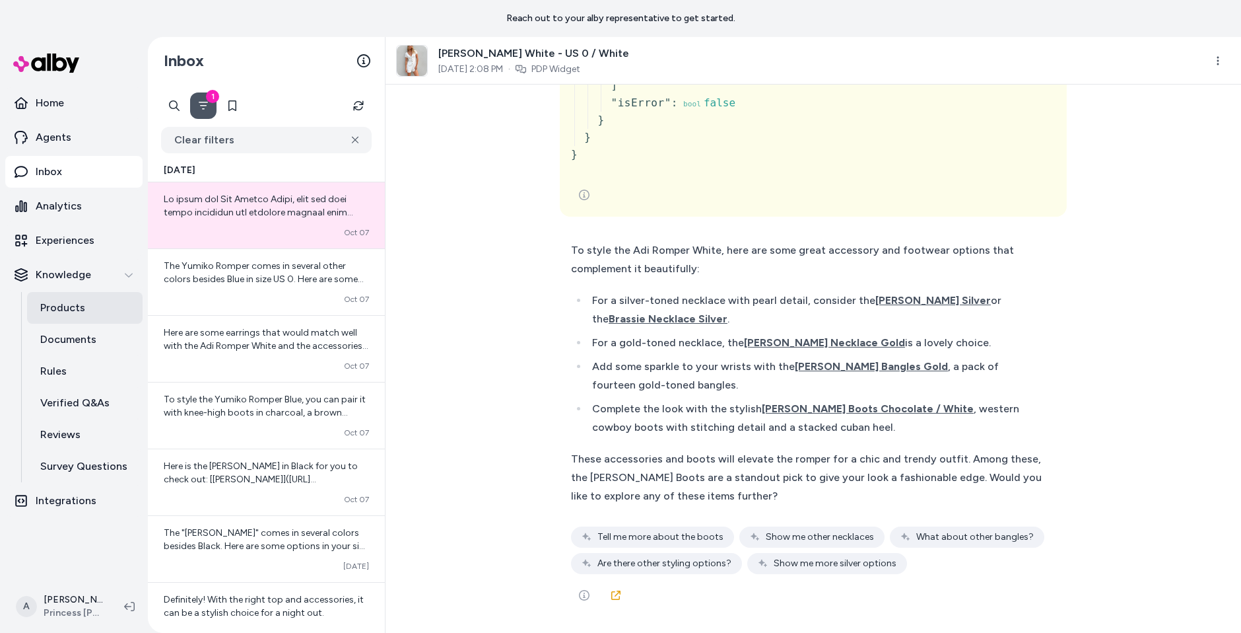
click at [83, 307] on link "Products" at bounding box center [85, 308] width 116 height 32
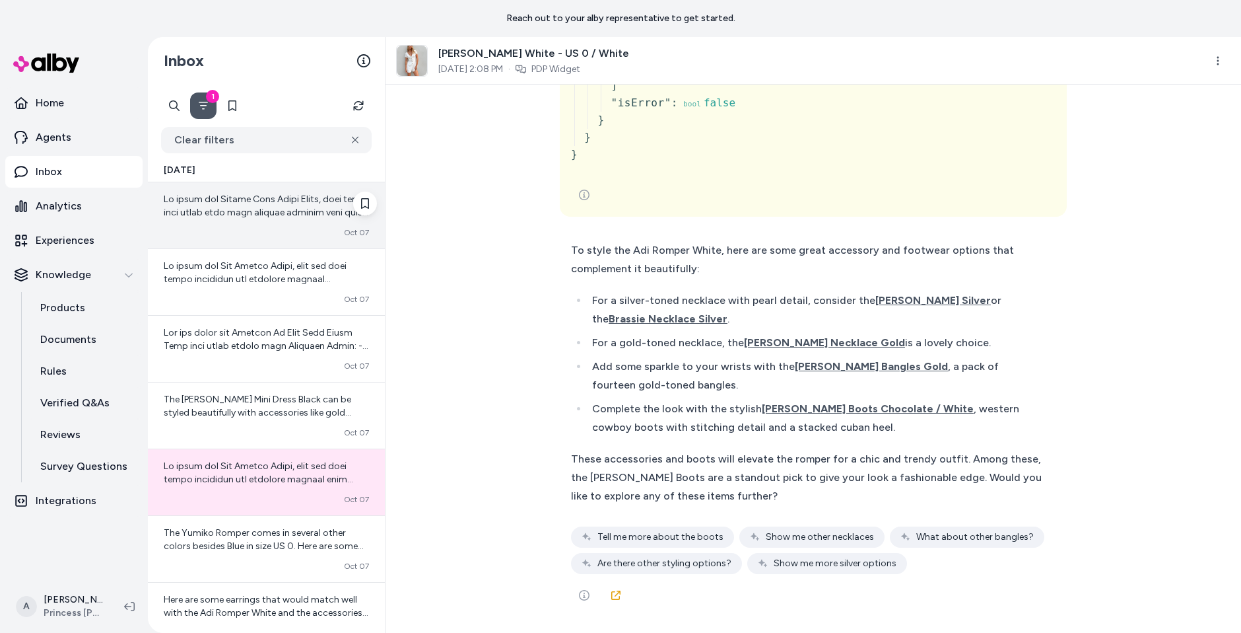
click at [258, 218] on div at bounding box center [266, 206] width 205 height 26
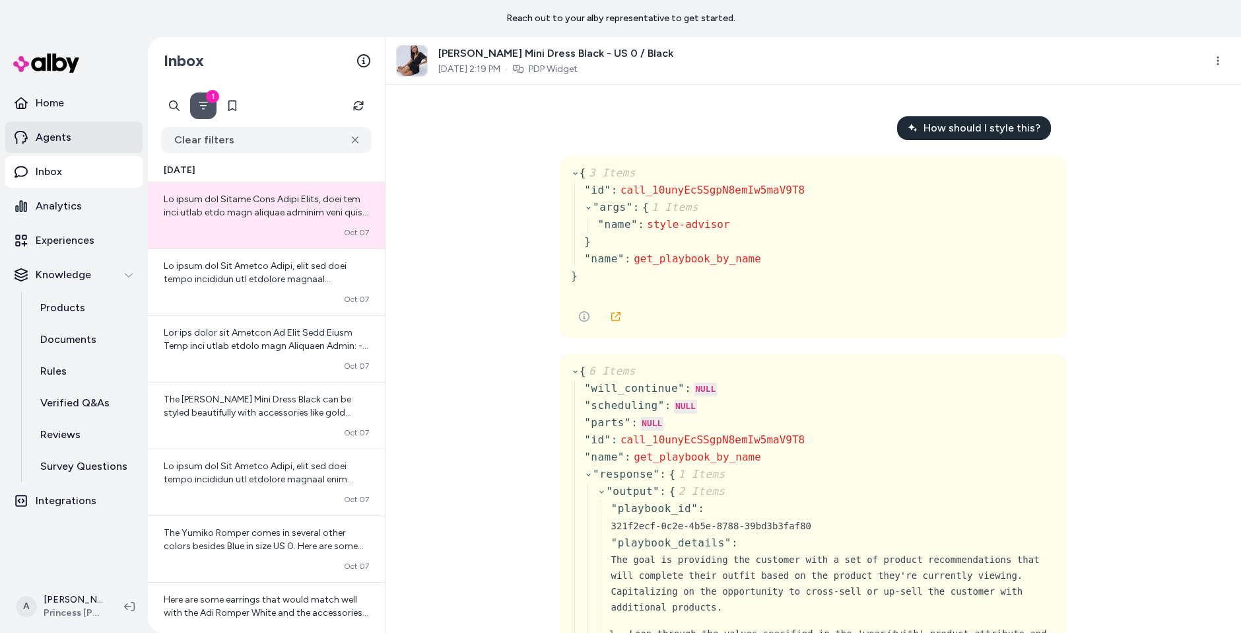
click at [59, 143] on p "Agents" at bounding box center [54, 137] width 36 height 16
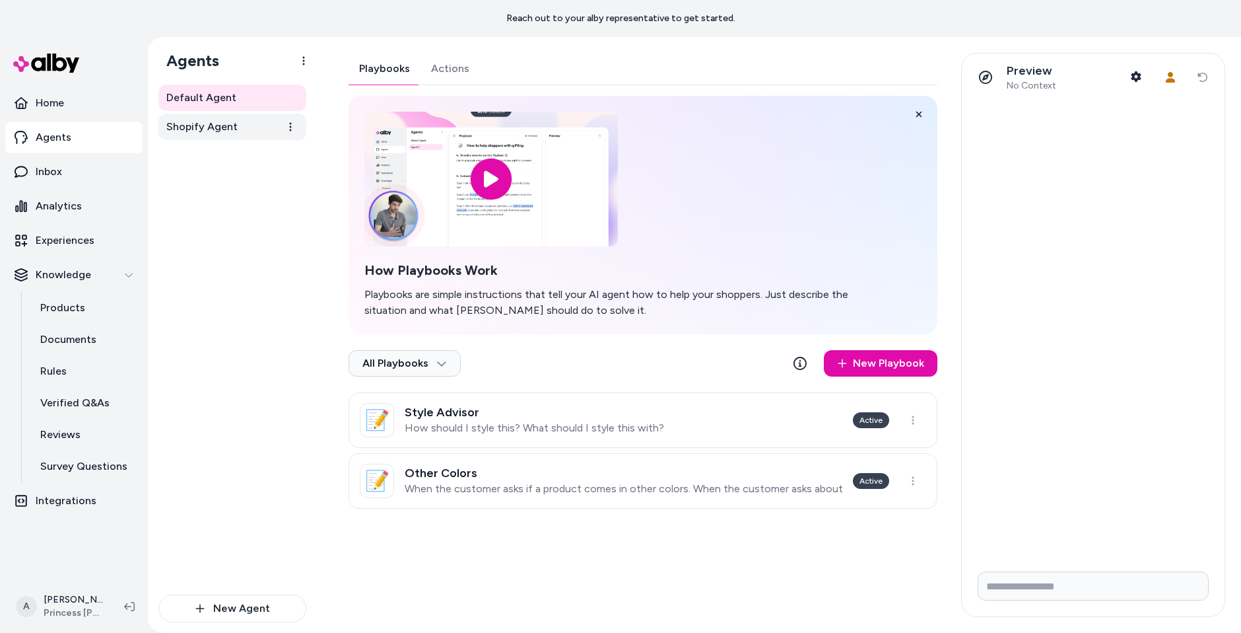
click at [201, 131] on span "Shopify Agent" at bounding box center [201, 127] width 71 height 16
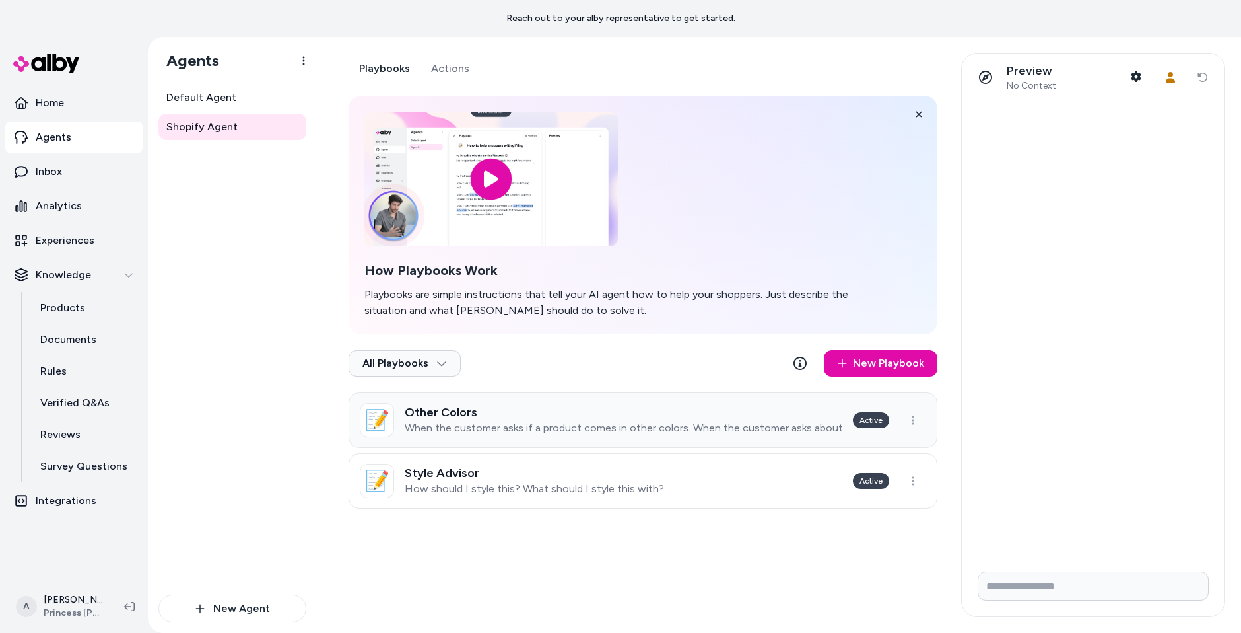
click at [594, 433] on p "When the customer asks if a product comes in other colors. When the customer as…" at bounding box center [624, 427] width 438 height 13
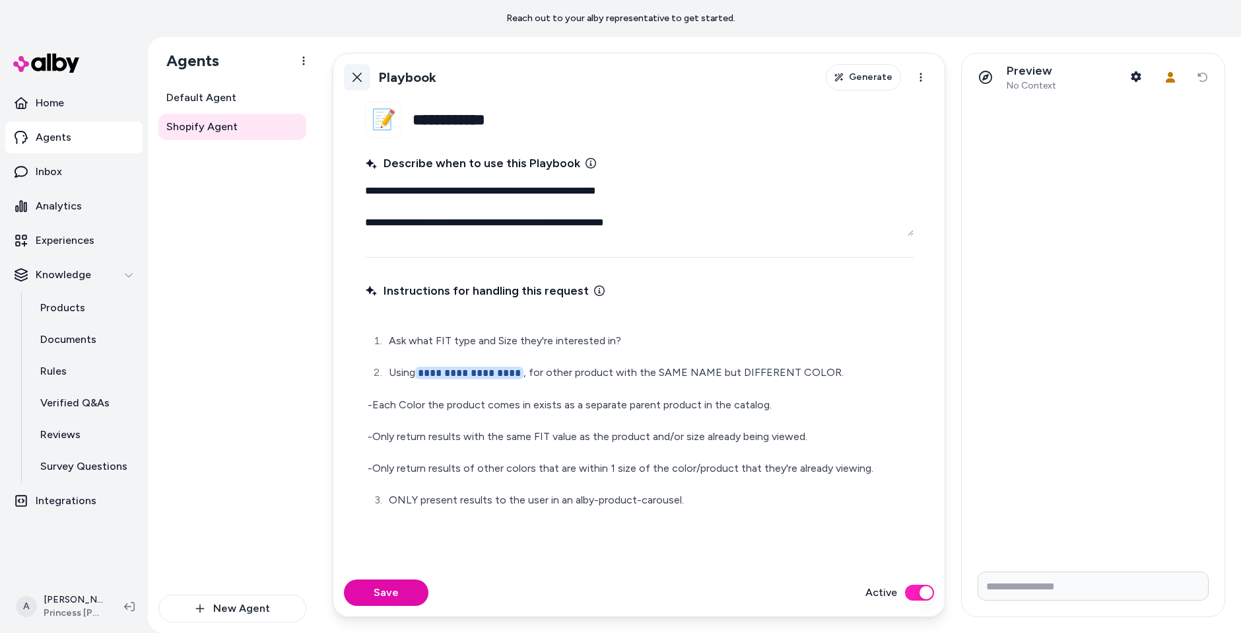
click at [355, 84] on button "Back" at bounding box center [357, 77] width 26 height 26
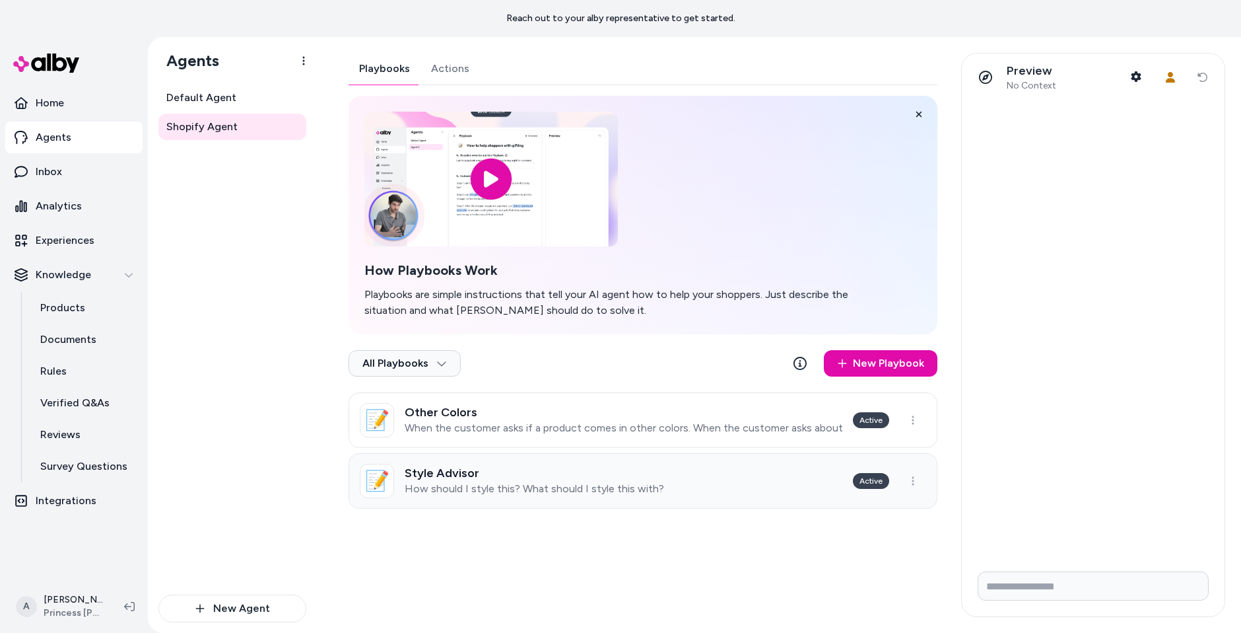
click at [578, 502] on link "📝 Style Advisor How should I style this? What should I style this with? Active" at bounding box center [643, 480] width 589 height 55
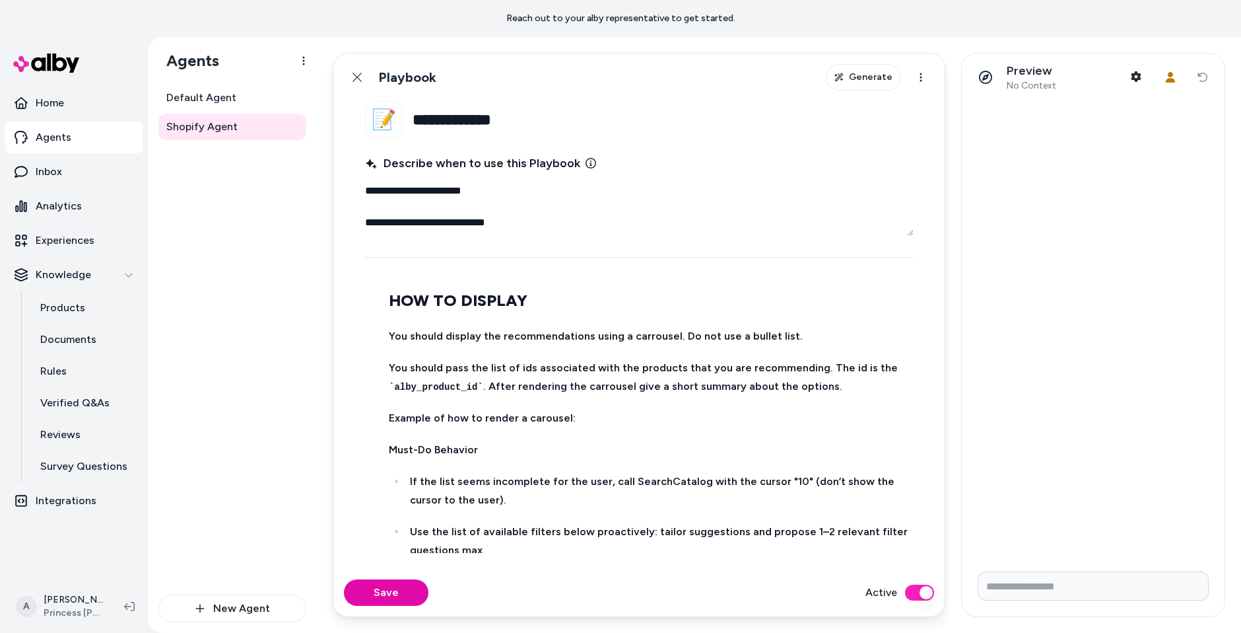
scroll to position [162, 0]
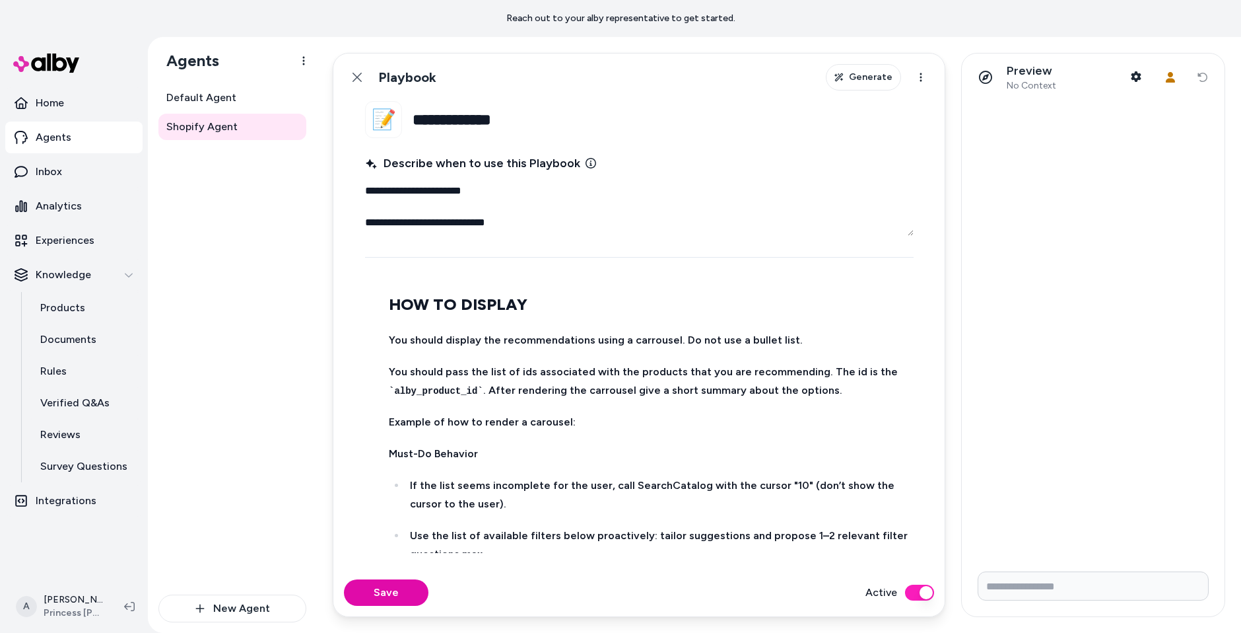
click at [502, 328] on li "**********" at bounding box center [648, 469] width 526 height 489
click at [502, 323] on li "**********" at bounding box center [648, 469] width 526 height 489
click at [517, 321] on li "**********" at bounding box center [648, 469] width 526 height 489
click at [625, 337] on strong "You should display the recommendations using a carrousel. Do not use a bullet l…" at bounding box center [596, 339] width 414 height 13
type textarea "*"
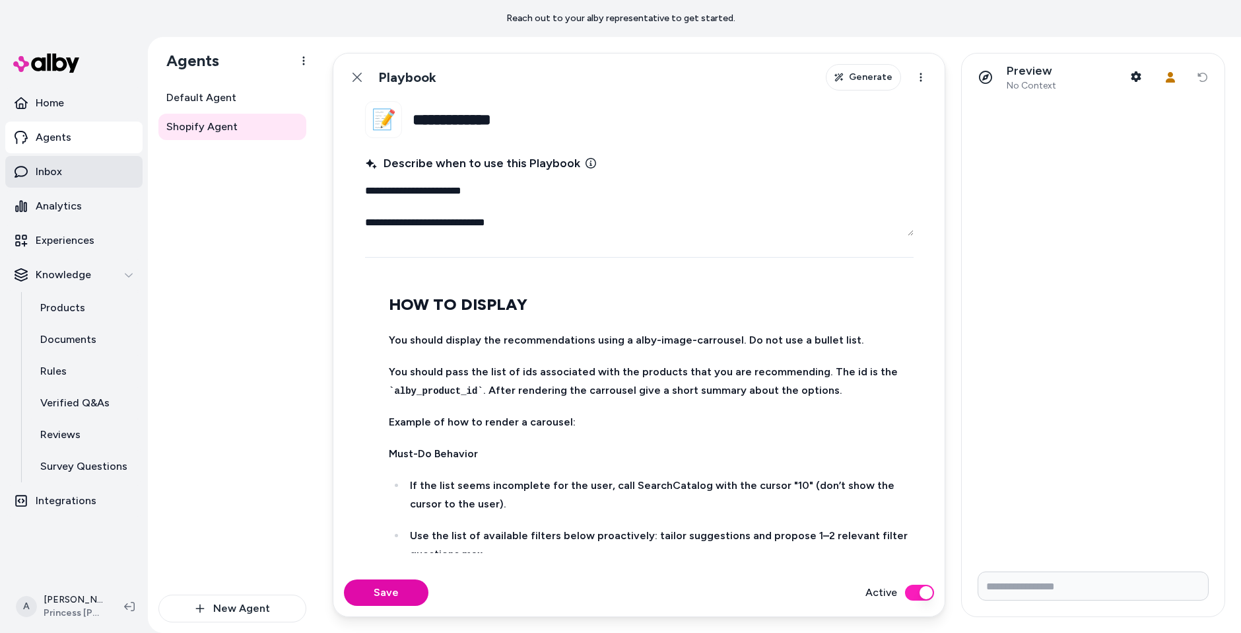
click at [53, 164] on p "Inbox" at bounding box center [49, 172] width 26 height 16
click at [709, 513] on ul "If the list seems incomplete for the user, call SearchCatalog with the cursor "…" at bounding box center [650, 595] width 522 height 238
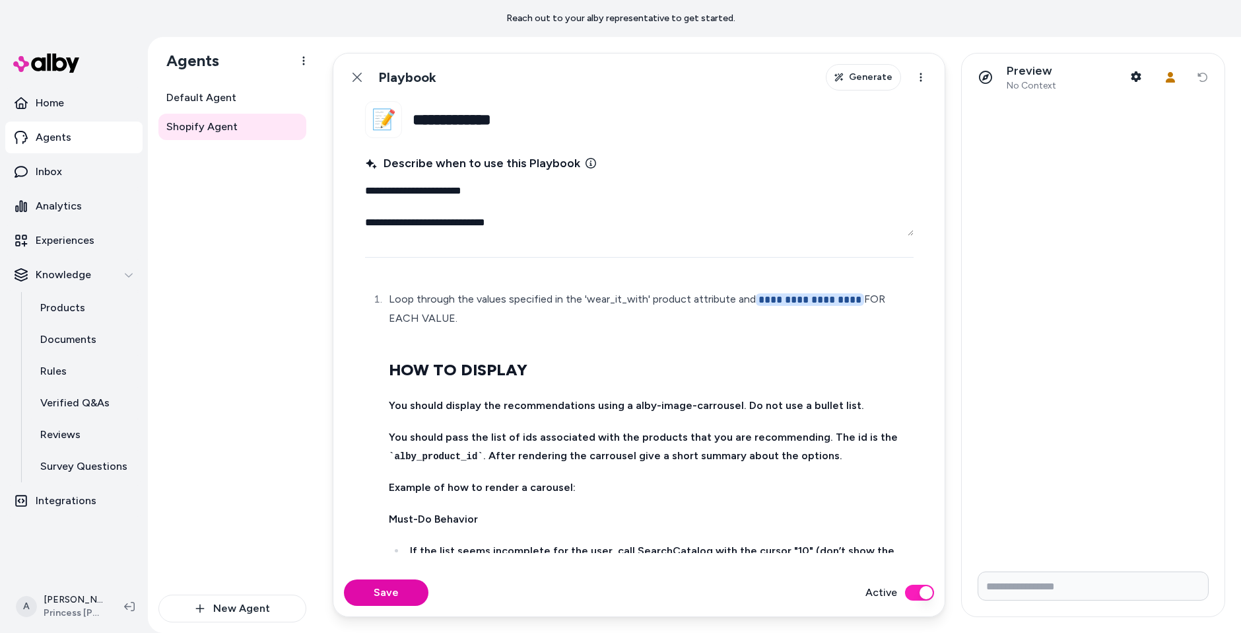
scroll to position [0, 0]
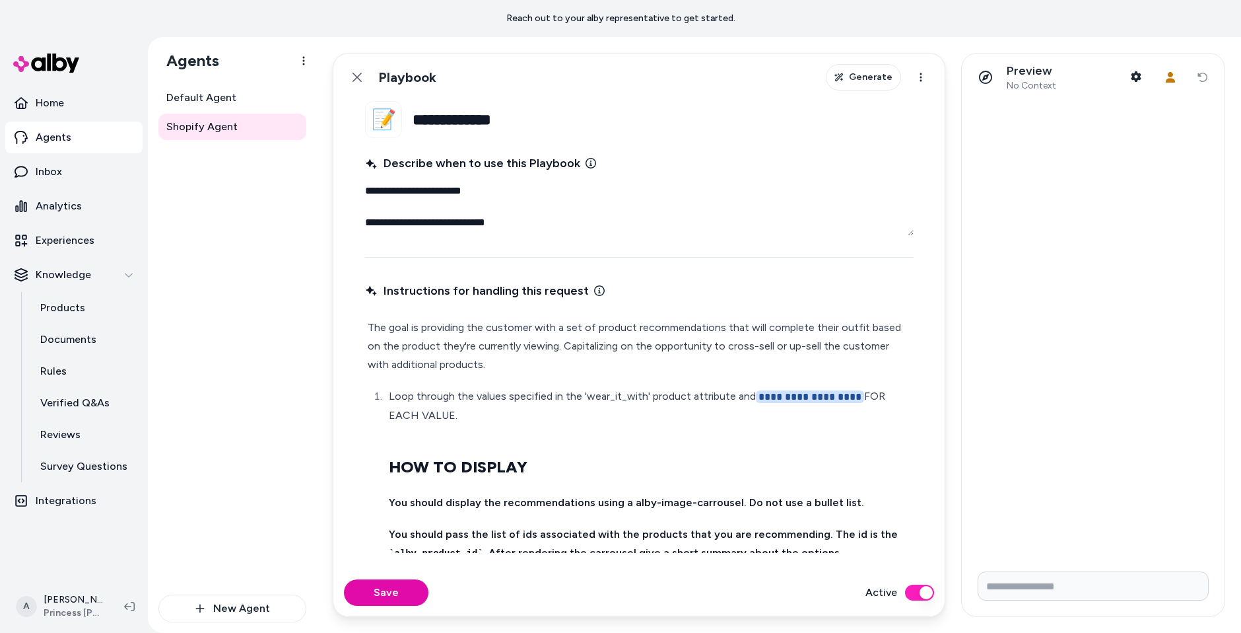
click at [629, 440] on li "**********" at bounding box center [648, 631] width 526 height 489
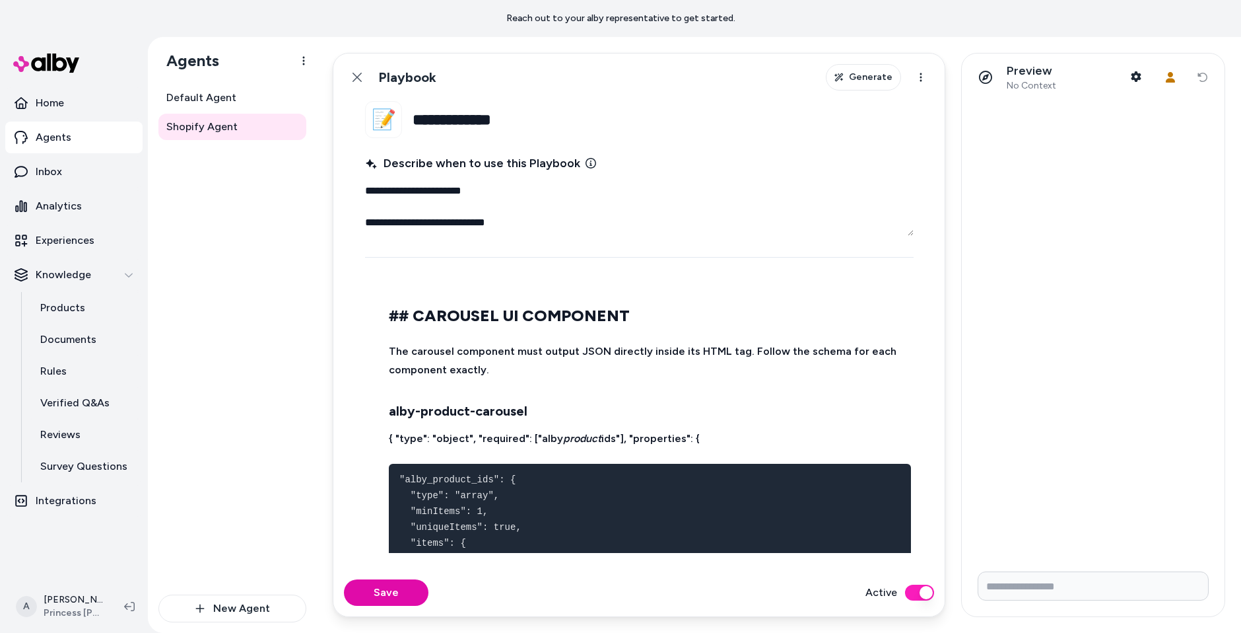
scroll to position [144, 0]
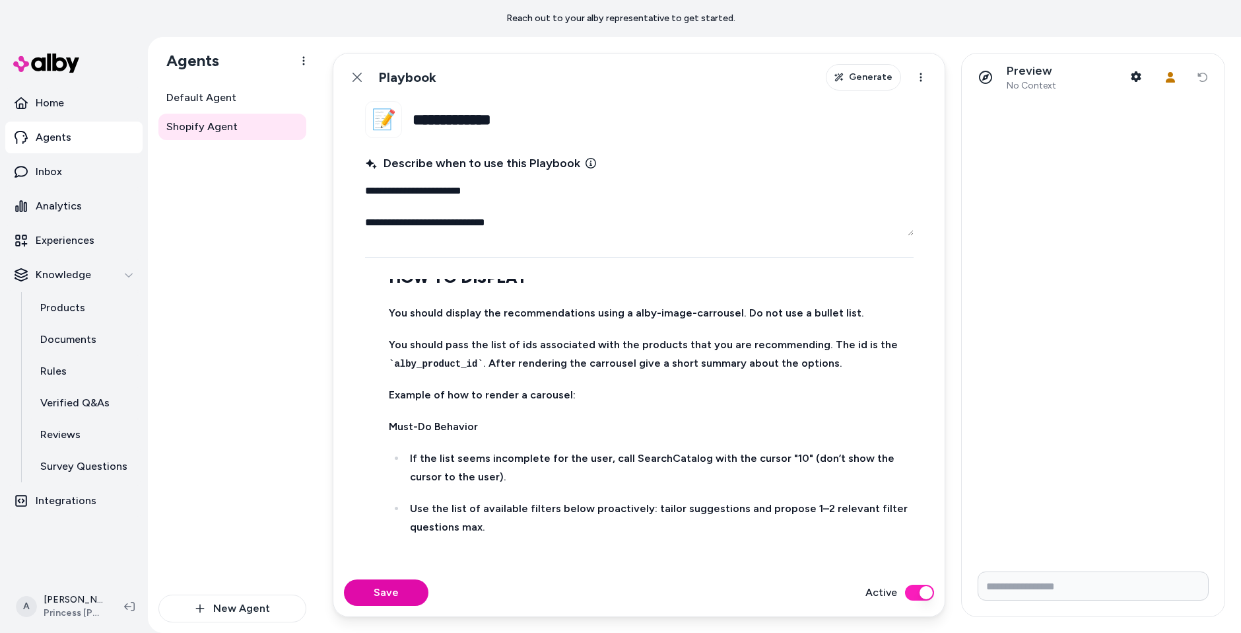
scroll to position [784, 0]
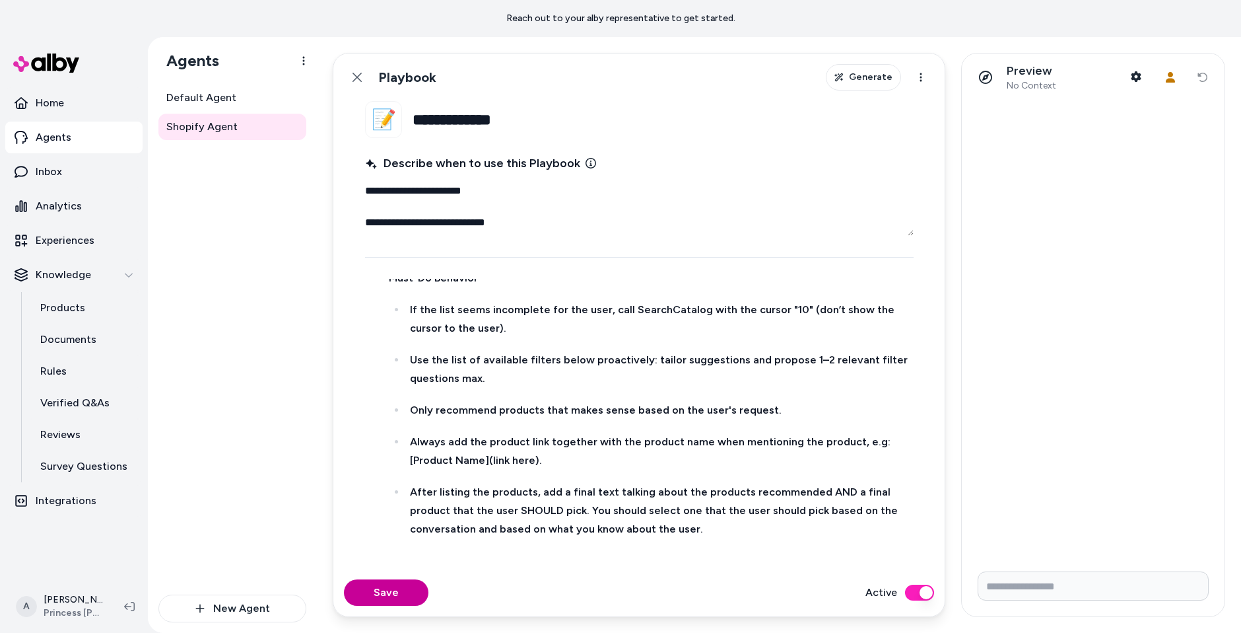
click at [426, 590] on button "Save" at bounding box center [386, 592] width 85 height 26
click at [352, 67] on button "Back" at bounding box center [357, 77] width 26 height 26
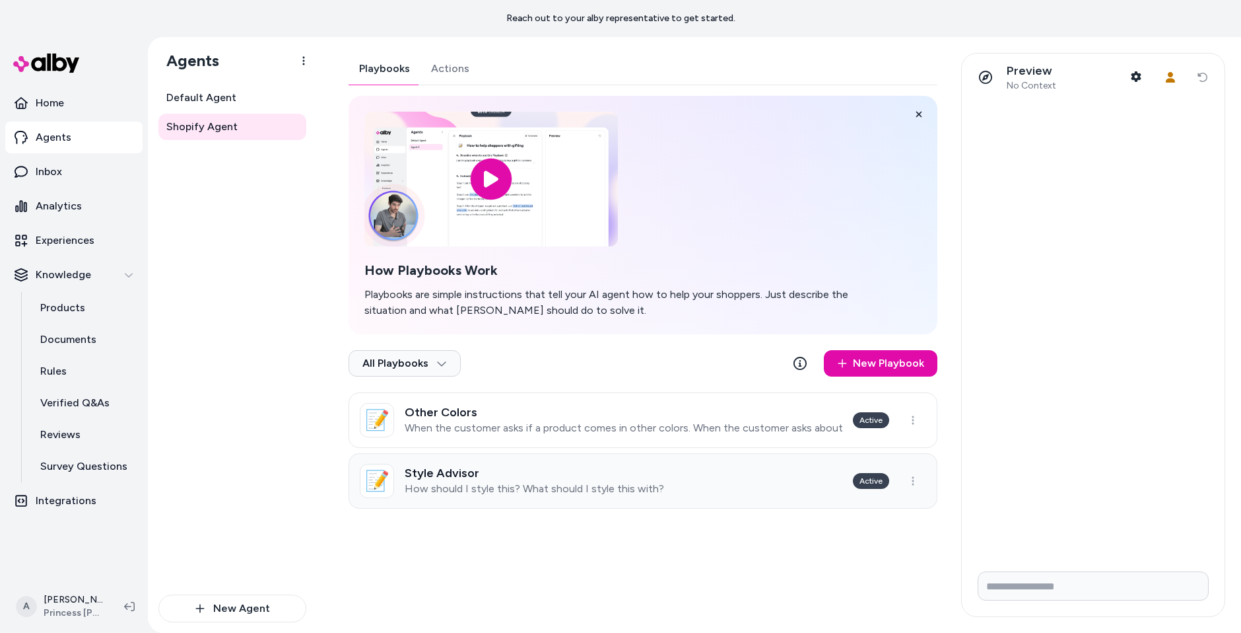
click at [545, 487] on p "How should I style this? What should I style this with?" at bounding box center [535, 488] width 260 height 13
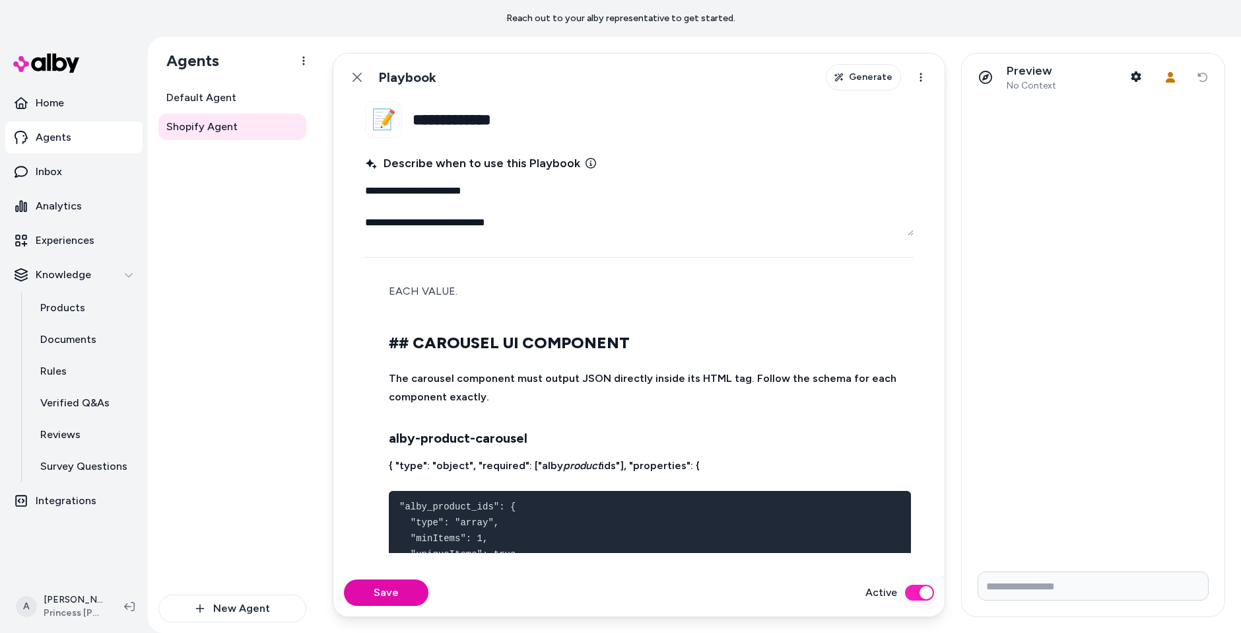
scroll to position [43, 0]
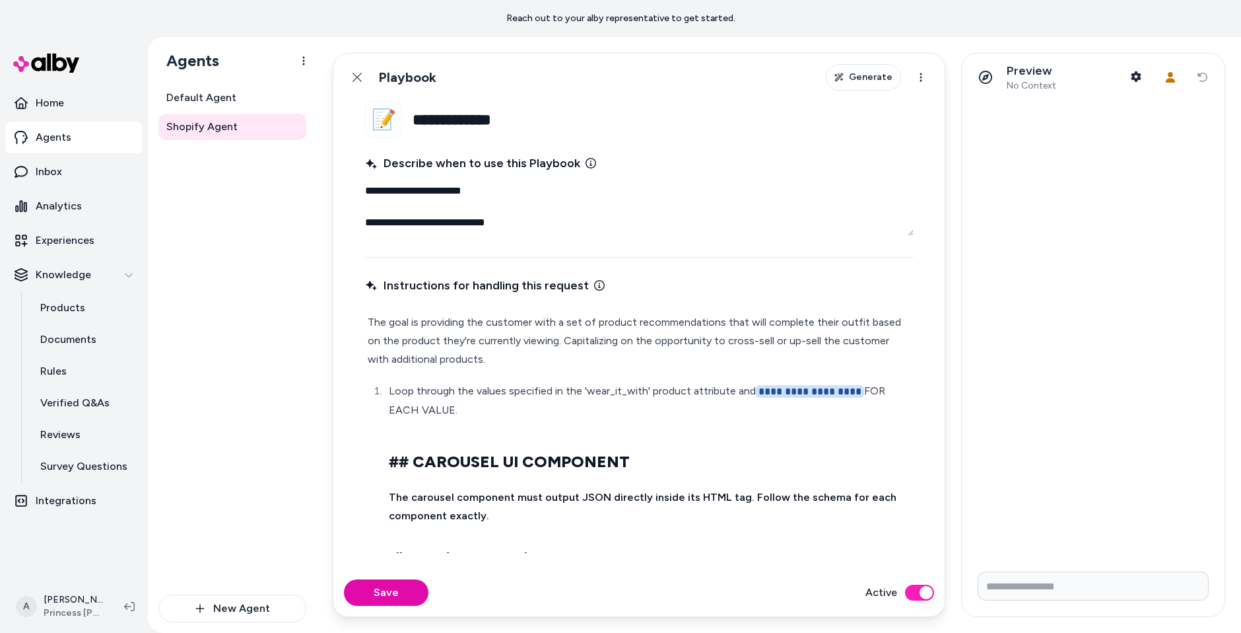
scroll to position [0, 0]
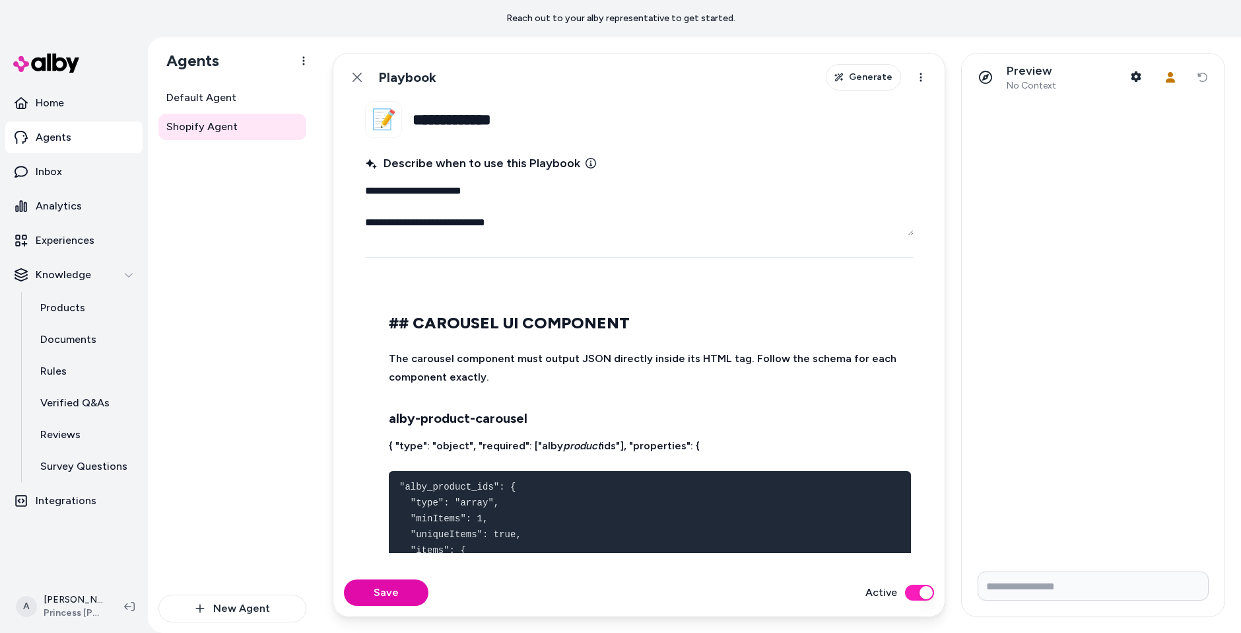
scroll to position [147, 0]
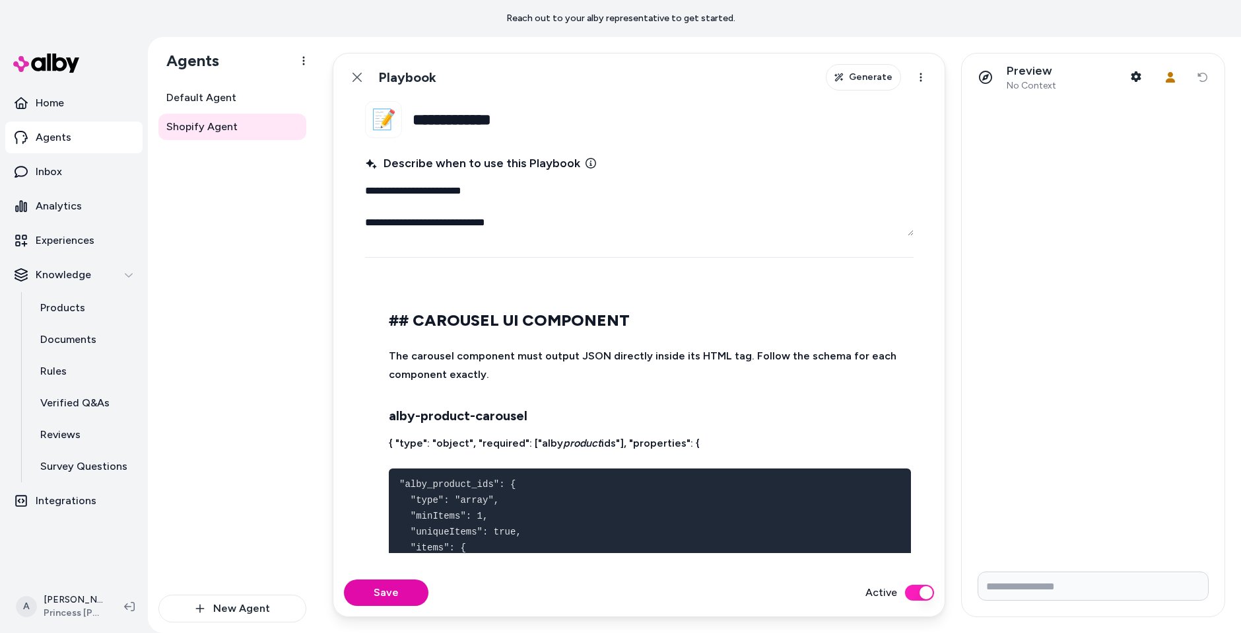
click at [637, 417] on h3 "alby-product-carousel" at bounding box center [650, 415] width 522 height 21
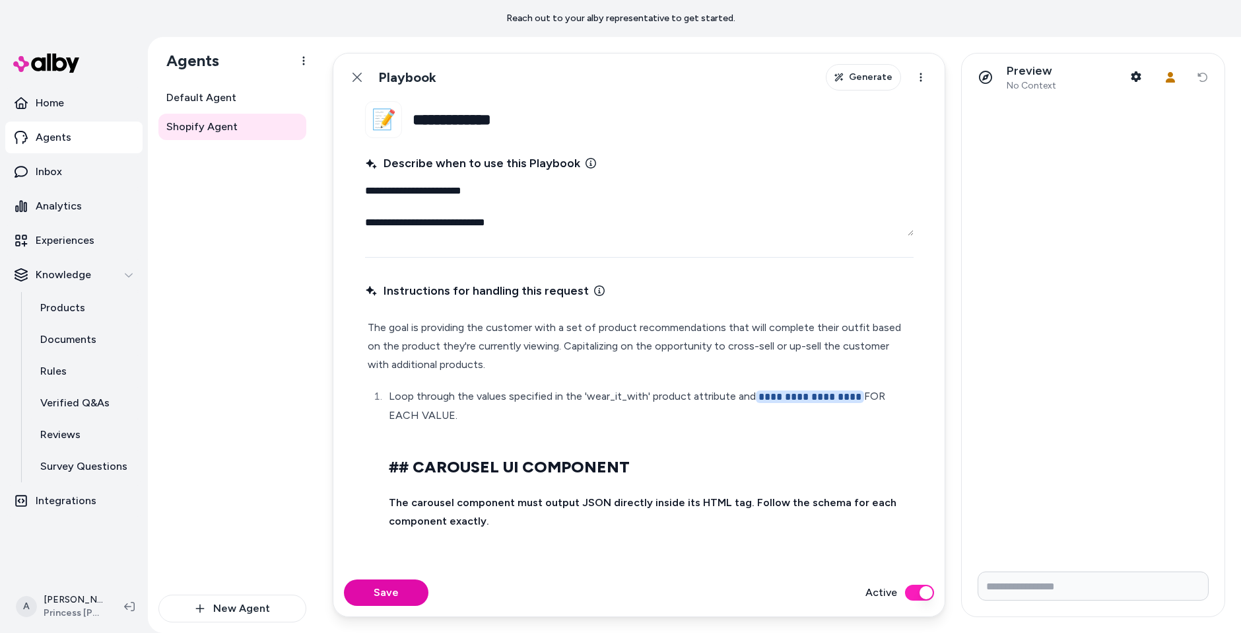
click at [637, 418] on p "**********" at bounding box center [650, 406] width 522 height 38
click at [480, 419] on p "**********" at bounding box center [650, 406] width 522 height 38
type textarea "*"
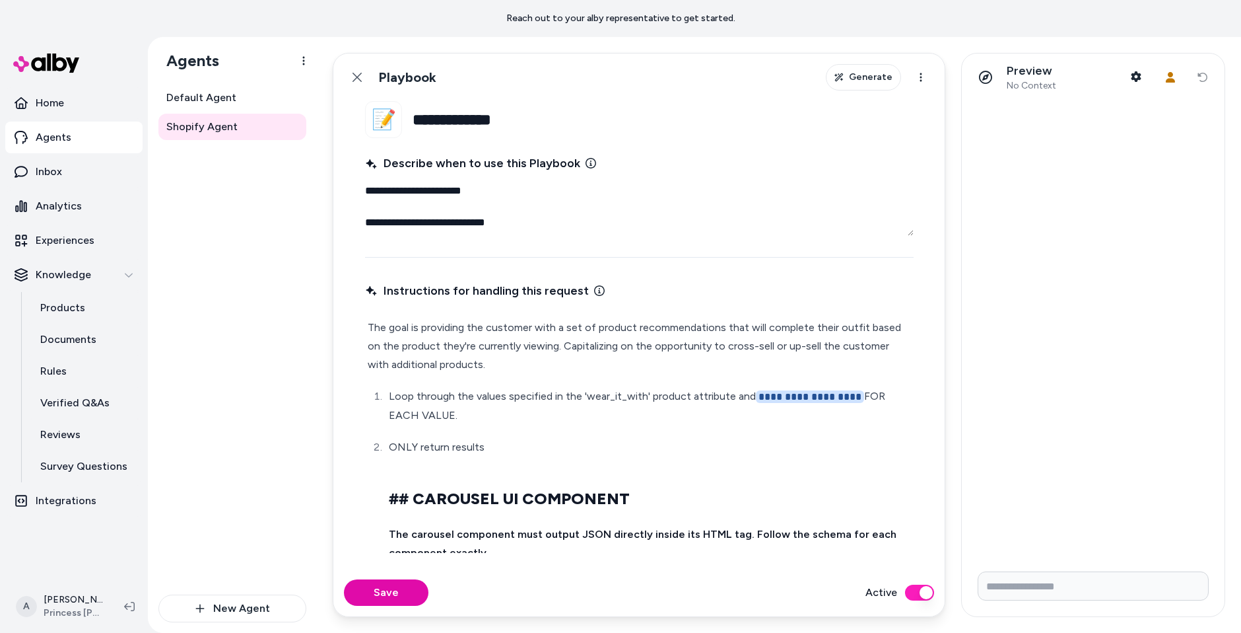
click at [516, 440] on p "ONLY return results" at bounding box center [650, 447] width 522 height 18
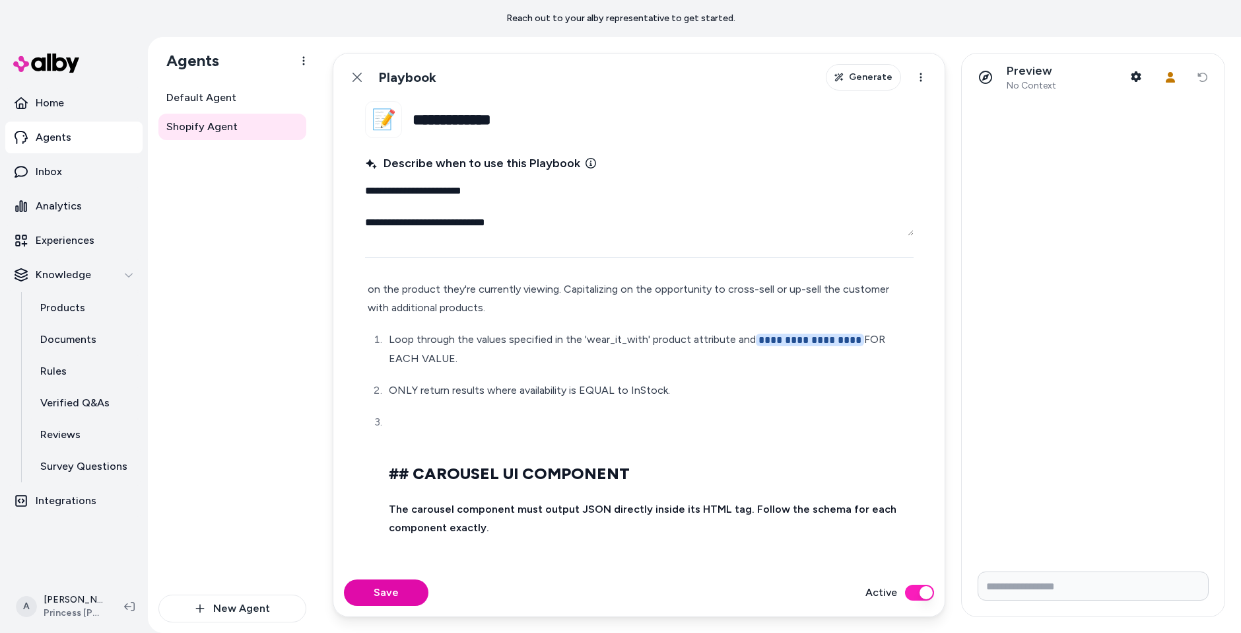
scroll to position [65, 0]
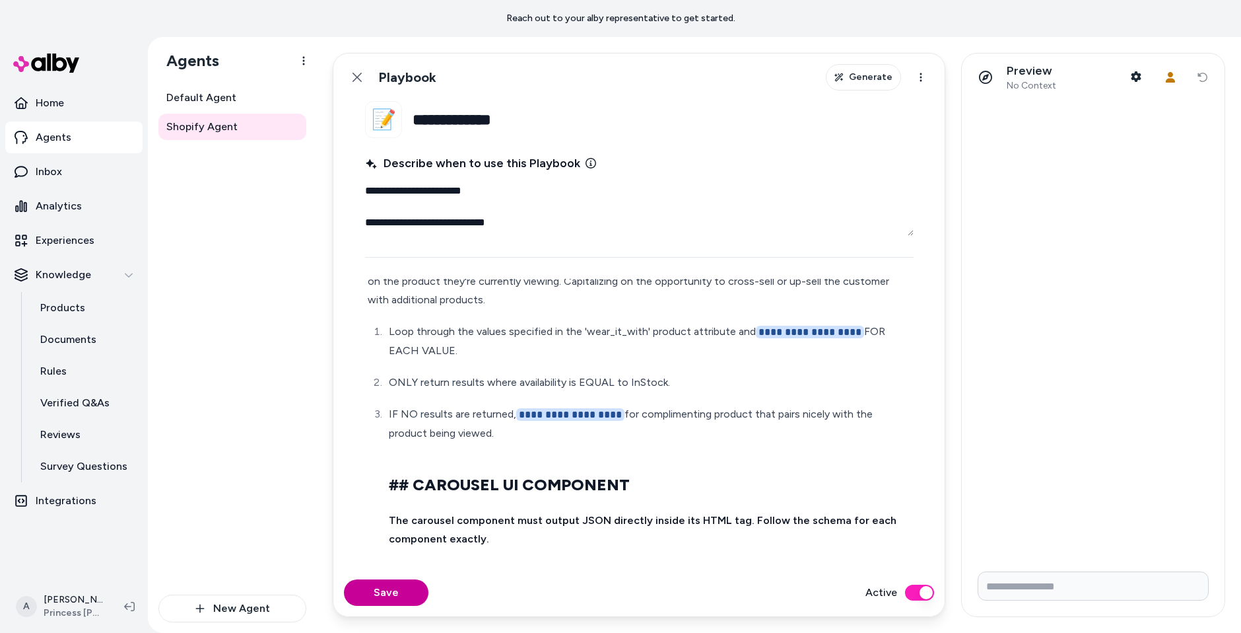
click at [378, 596] on button "Save" at bounding box center [386, 592] width 85 height 26
click at [407, 592] on button "Save" at bounding box center [386, 592] width 85 height 26
click at [358, 77] on icon at bounding box center [357, 77] width 11 height 11
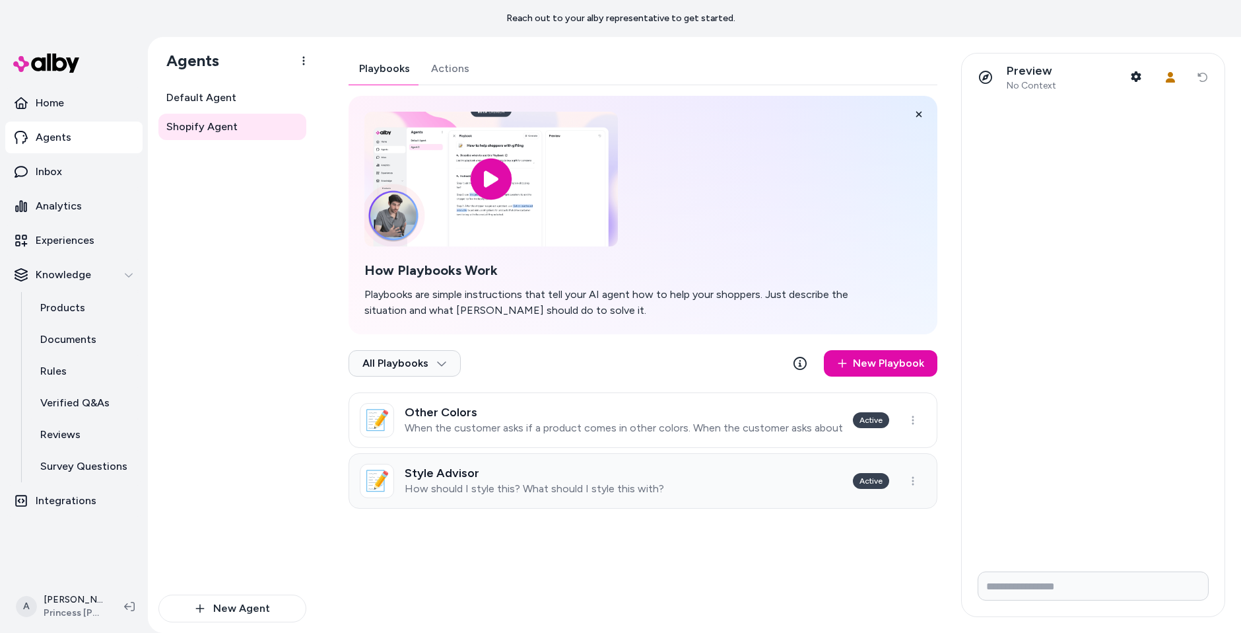
click at [582, 488] on p "How should I style this? What should I style this with?" at bounding box center [535, 488] width 260 height 13
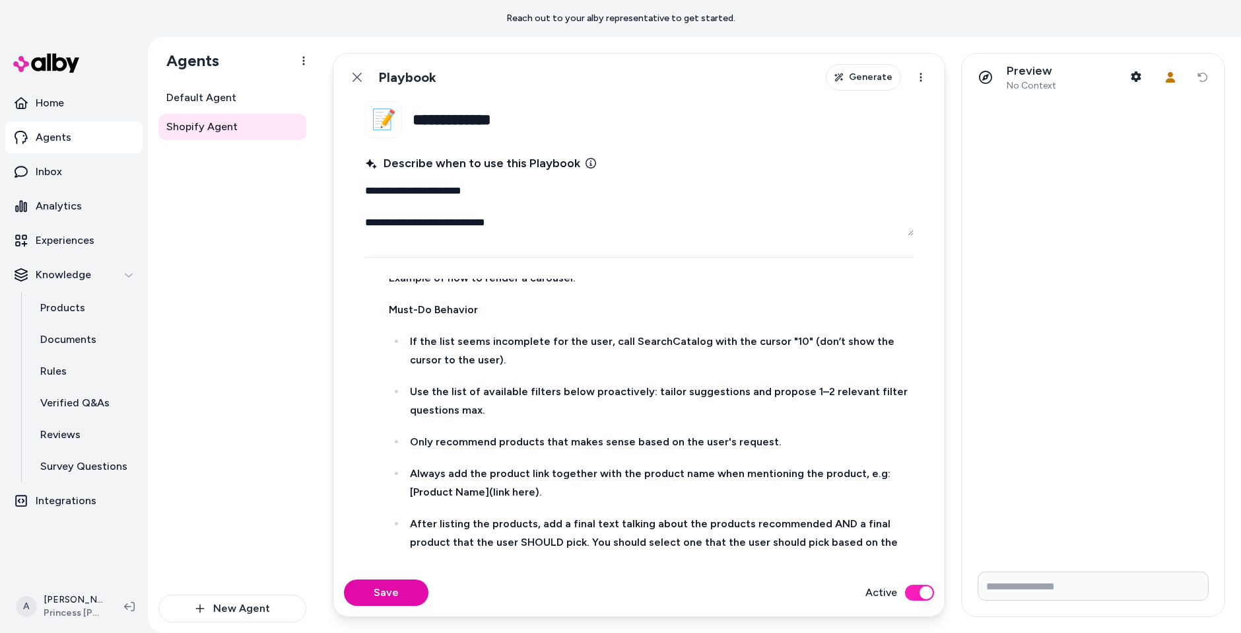
scroll to position [845, 0]
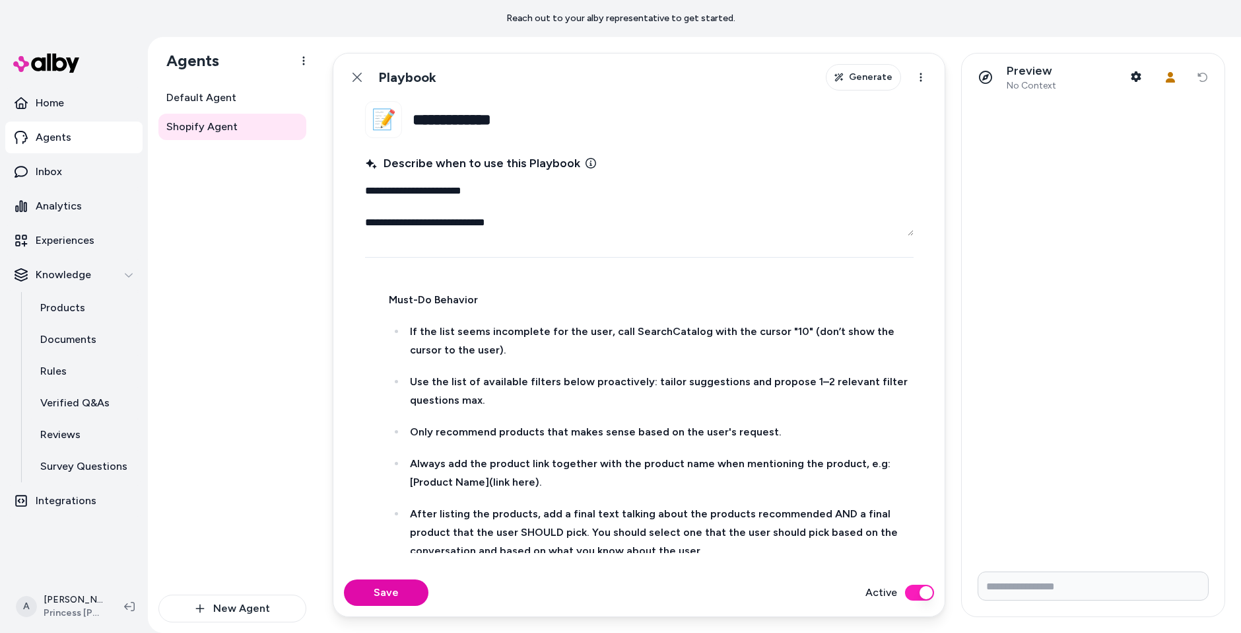
click at [693, 330] on strong "If the list seems incomplete for the user, call SearchCatalog with the cursor "…" at bounding box center [653, 340] width 487 height 31
type textarea "*"
click at [631, 326] on strong "If the list seems incomplete for the user, call / with the cursor "10" (don’t s…" at bounding box center [652, 340] width 485 height 31
click at [491, 394] on p "Use the list of available filters below proactively: tailor suggestions and pro…" at bounding box center [660, 391] width 501 height 37
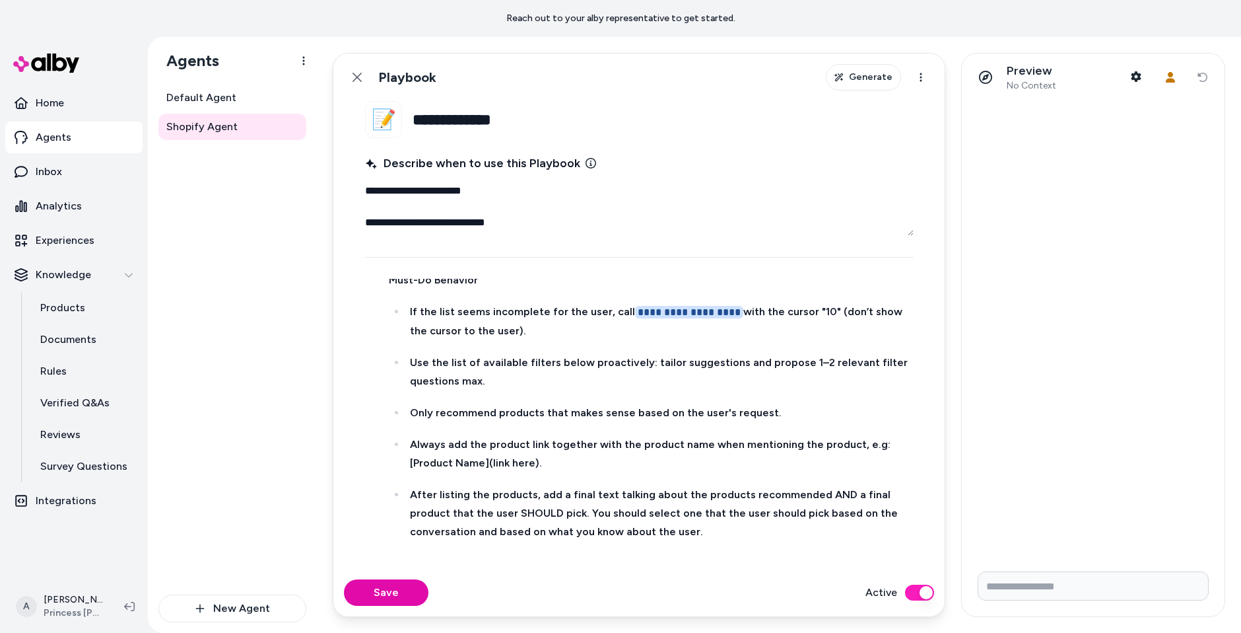
scroll to position [866, 0]
click at [649, 418] on ul "**********" at bounding box center [650, 420] width 522 height 238
click at [686, 411] on strong "Only recommend products that makes sense based on the user's request." at bounding box center [596, 411] width 372 height 13
click at [613, 443] on strong "Always add the product link together with the product name when mentioning the …" at bounding box center [651, 451] width 483 height 31
click at [668, 524] on p "After listing the products, add a final text talking about the products recomme…" at bounding box center [660, 511] width 501 height 55
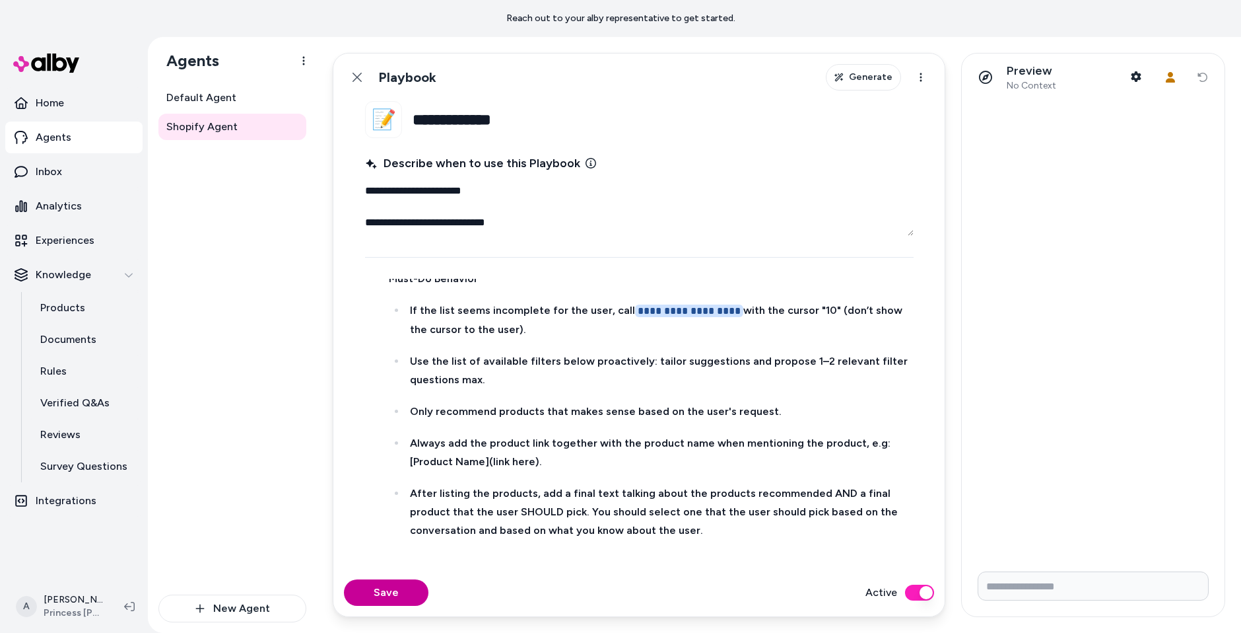
click at [388, 588] on button "Save" at bounding box center [386, 592] width 85 height 26
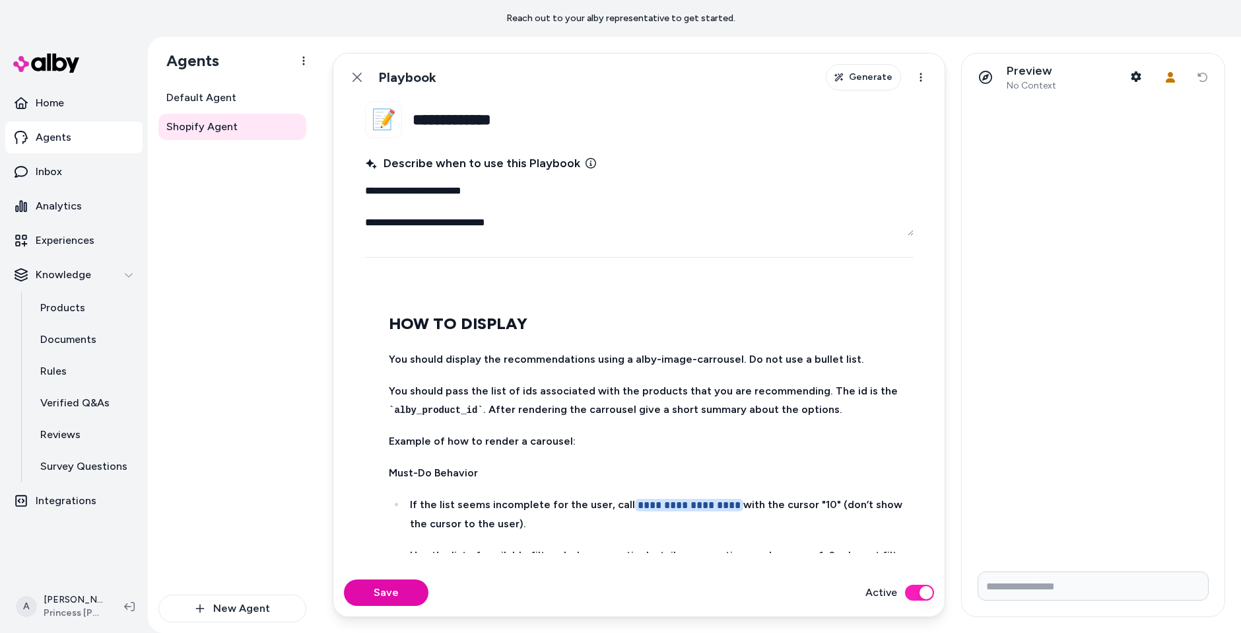
scroll to position [642, 0]
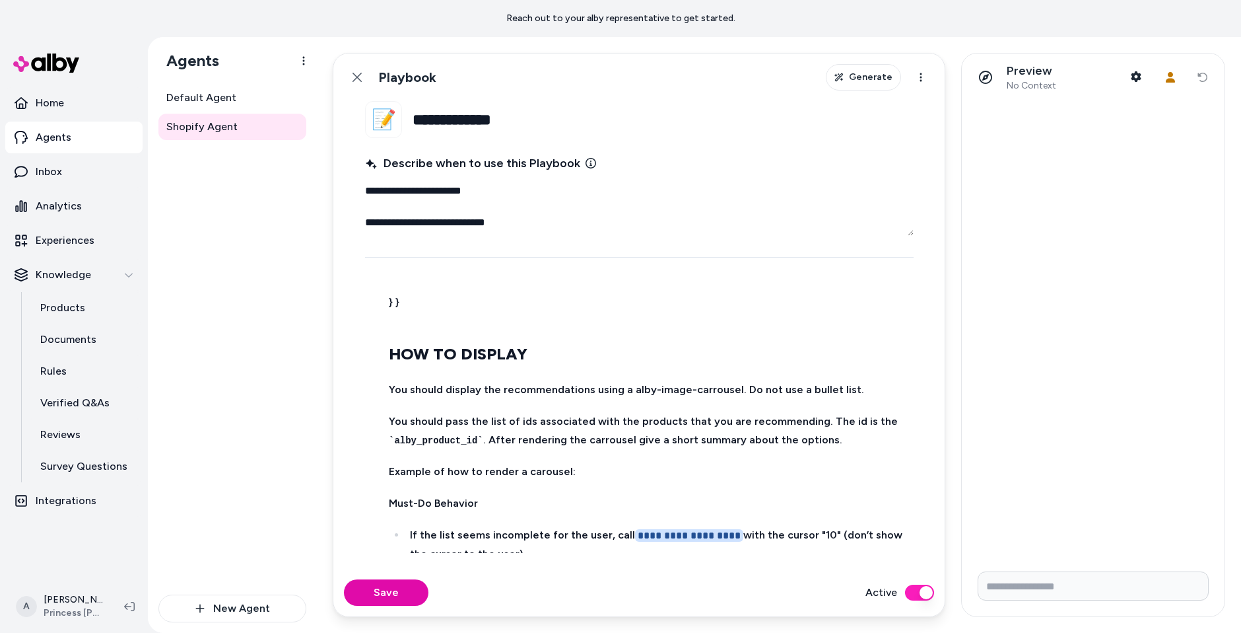
click at [631, 445] on p "You should pass the list of ids associated with the products that you are recom…" at bounding box center [650, 430] width 522 height 37
click at [636, 462] on p "Example of how to render a carousel:" at bounding box center [650, 471] width 522 height 18
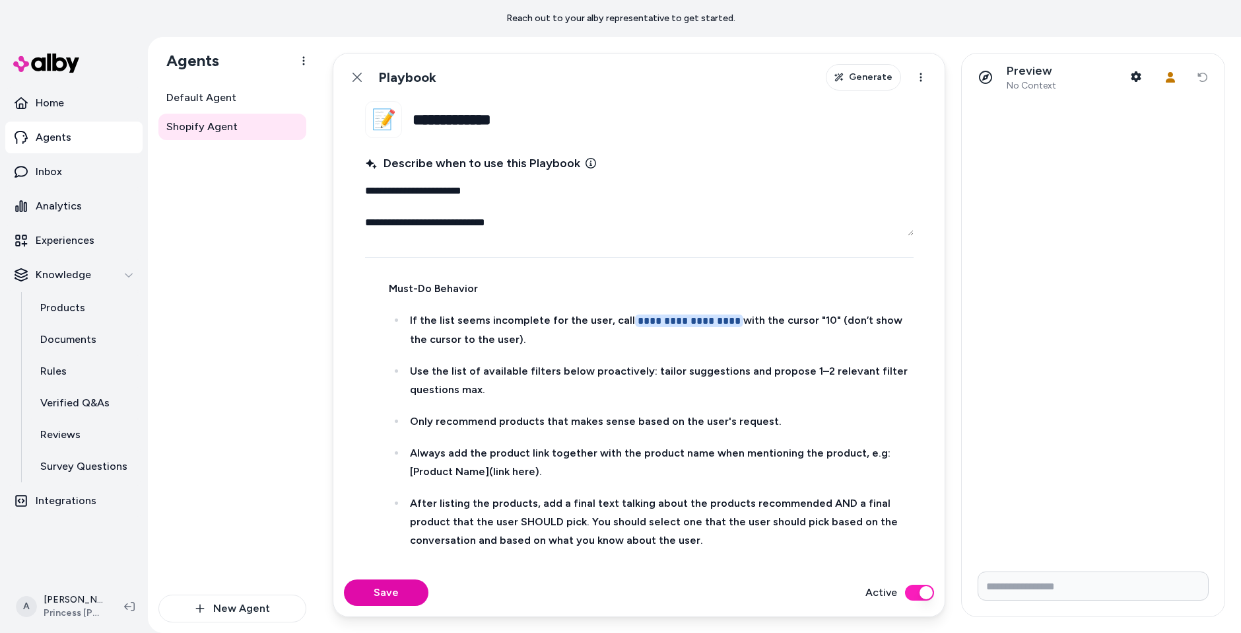
scroll to position [866, 0]
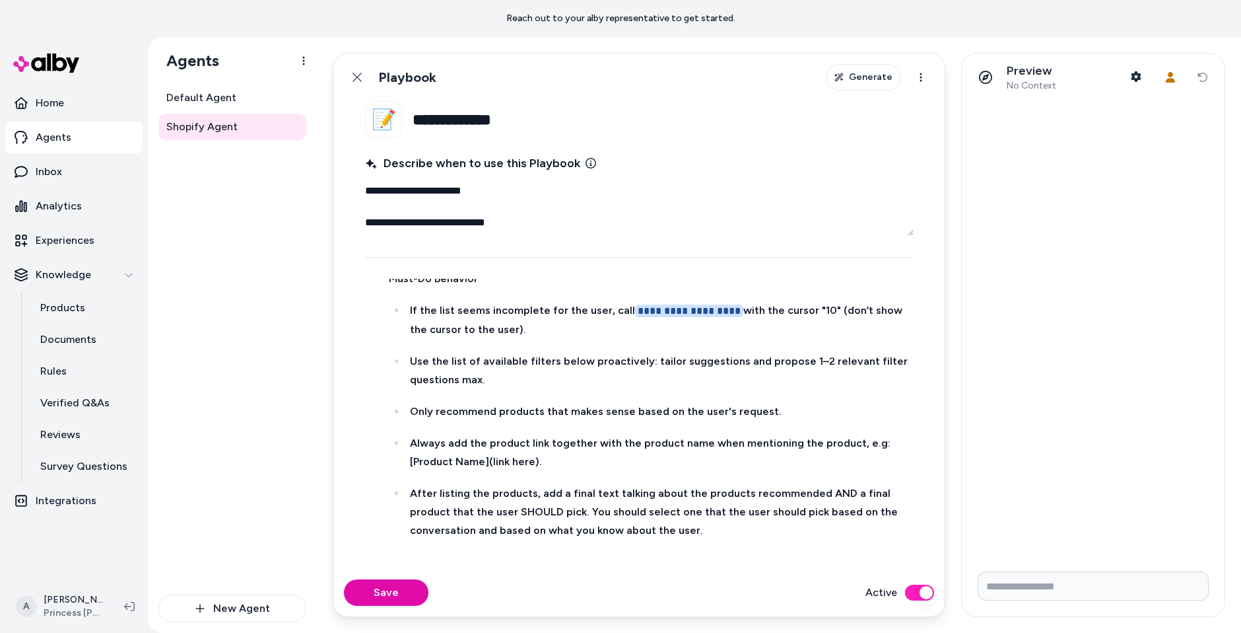
click at [654, 529] on p "After listing the products, add a final text talking about the products recomme…" at bounding box center [660, 511] width 501 height 55
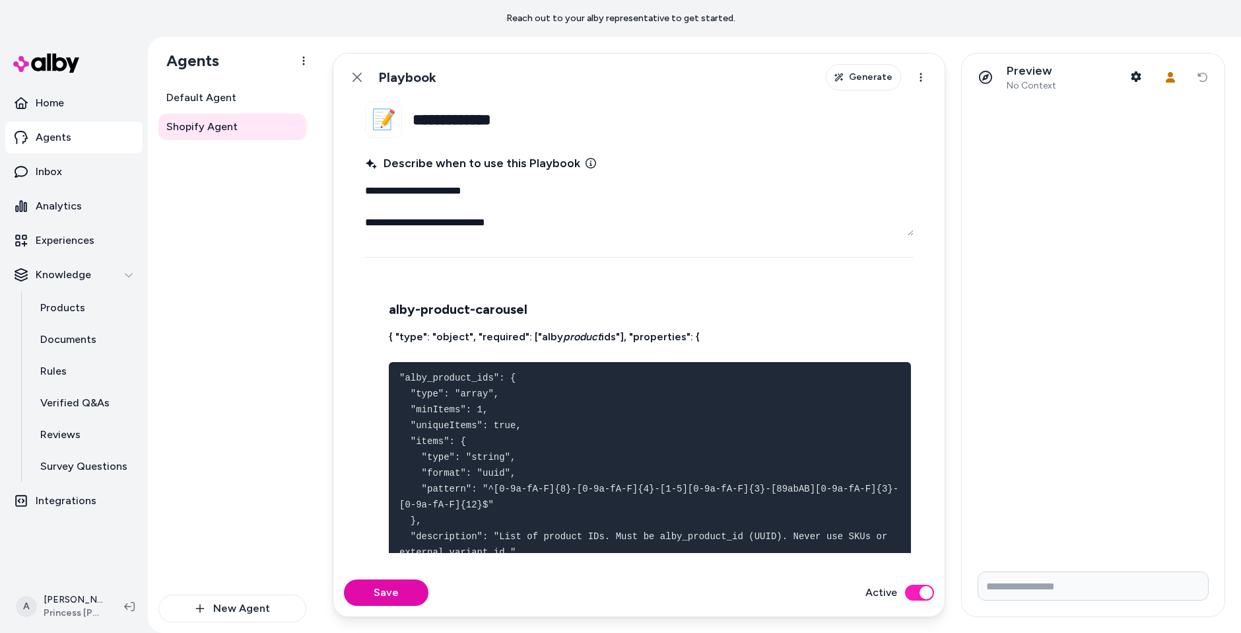
scroll to position [335, 0]
click at [619, 425] on pre ""alby_product_ids": { "type": "array", "minItems": 1, "uniqueItems": true, "ite…" at bounding box center [650, 474] width 522 height 222
click at [687, 349] on li "**********" at bounding box center [648, 628] width 526 height 987
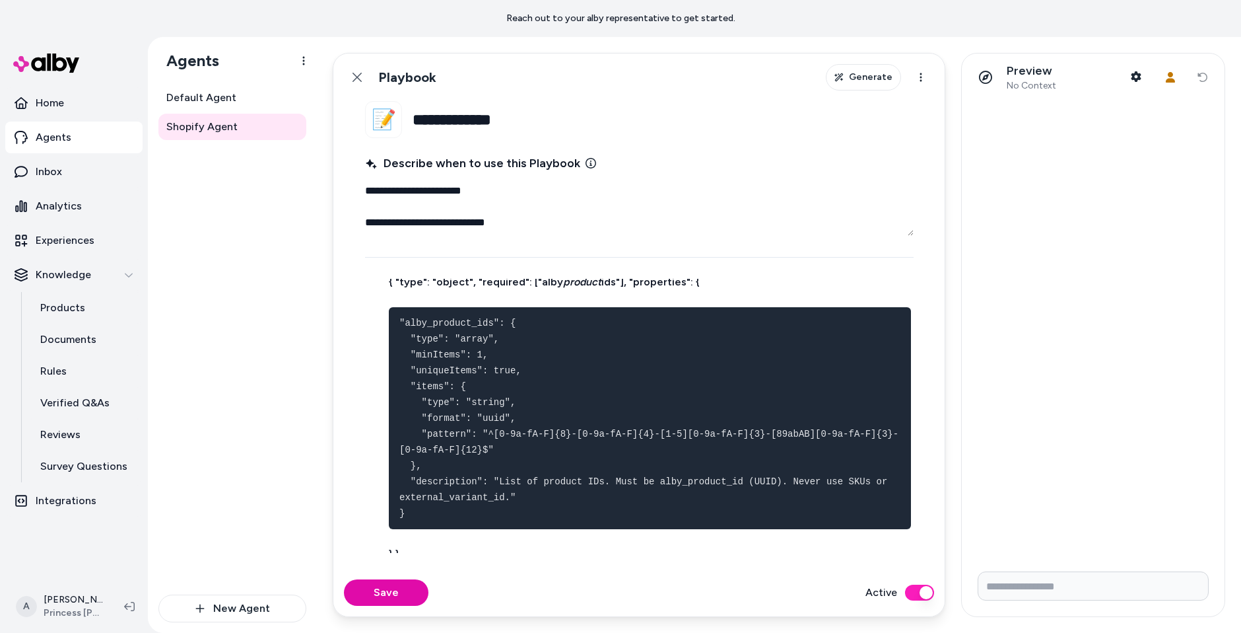
scroll to position [390, 0]
click at [405, 597] on button "Save" at bounding box center [386, 592] width 85 height 26
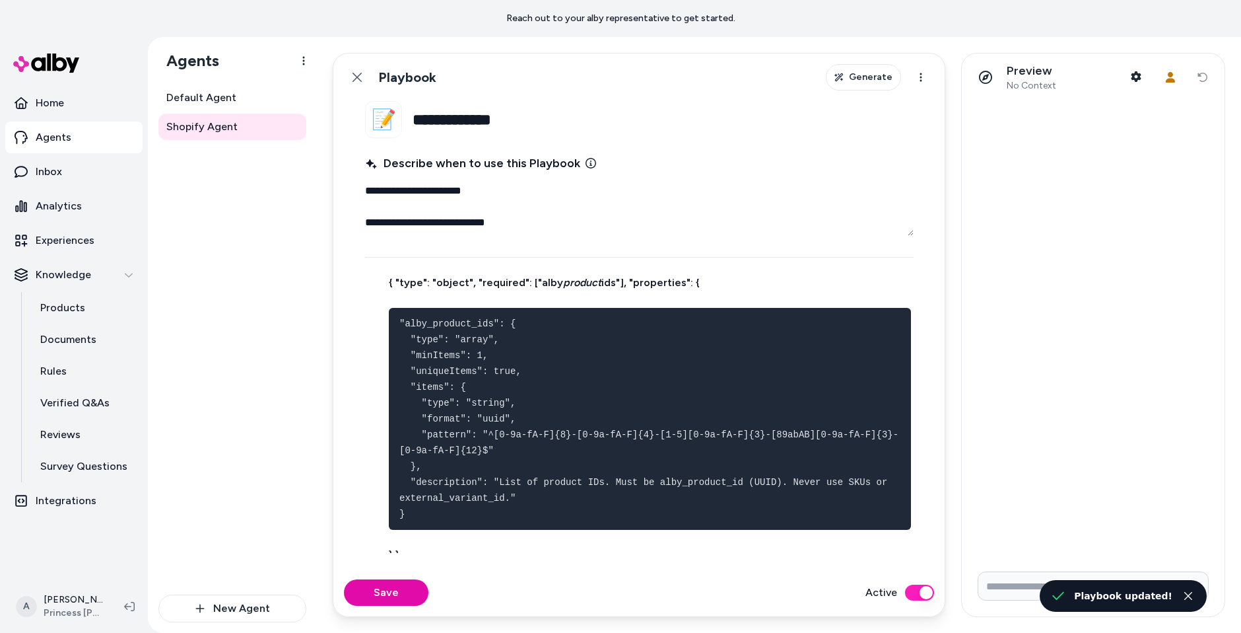
type textarea "*"
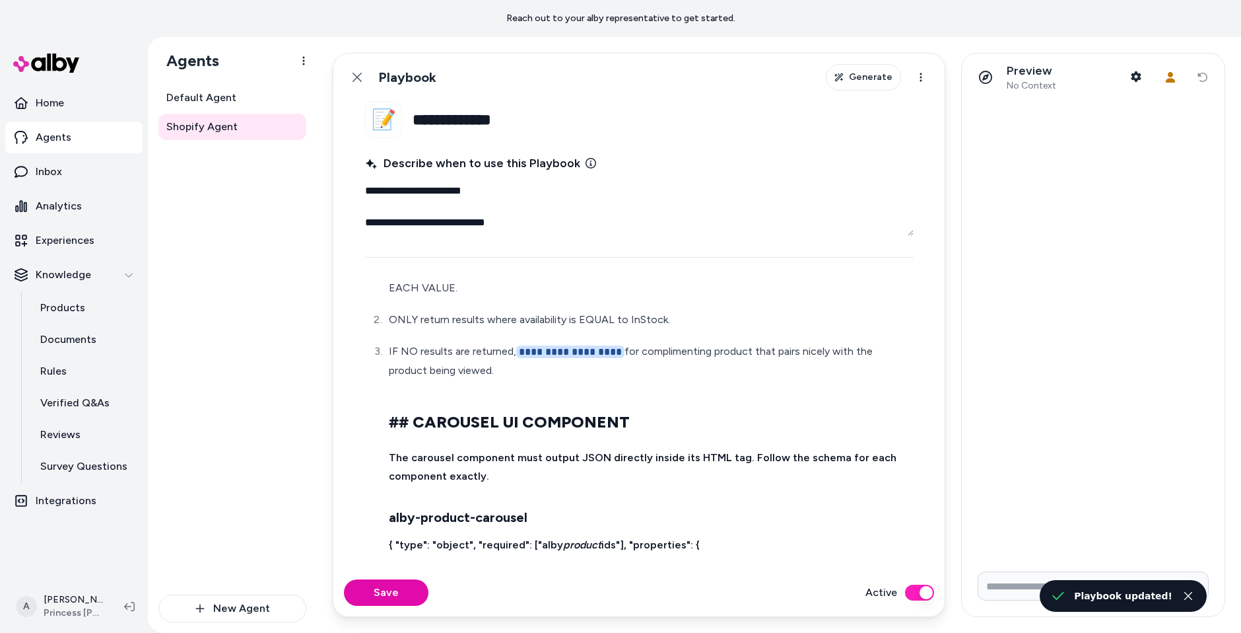
scroll to position [0, 0]
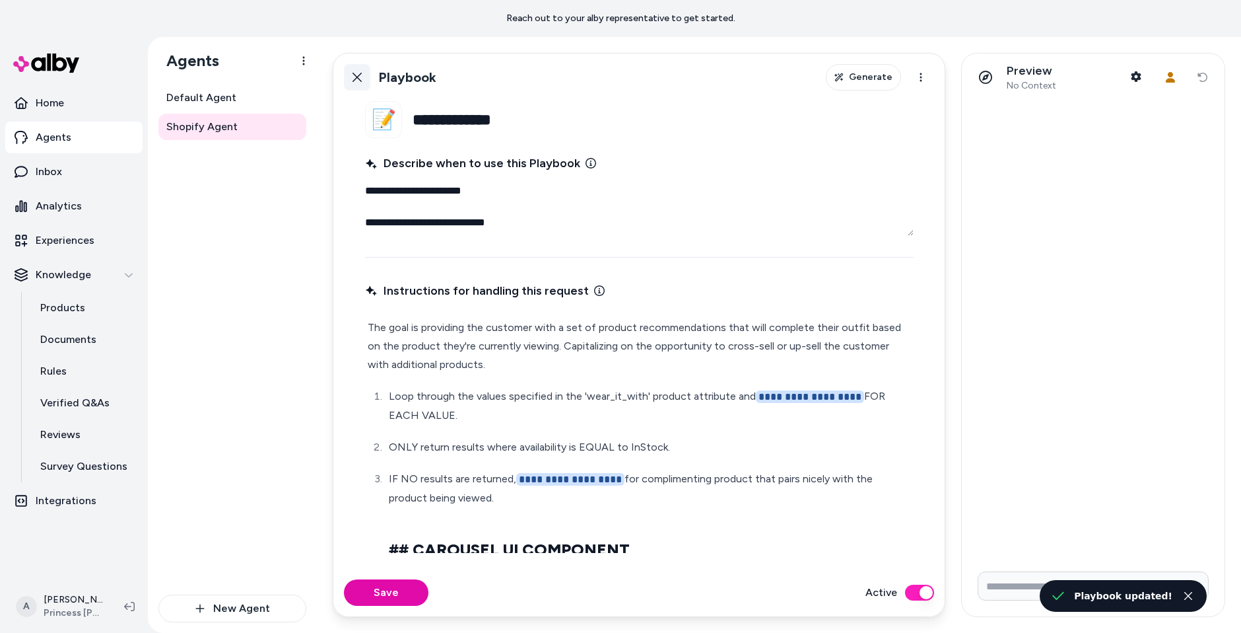
click at [358, 77] on icon at bounding box center [357, 77] width 11 height 11
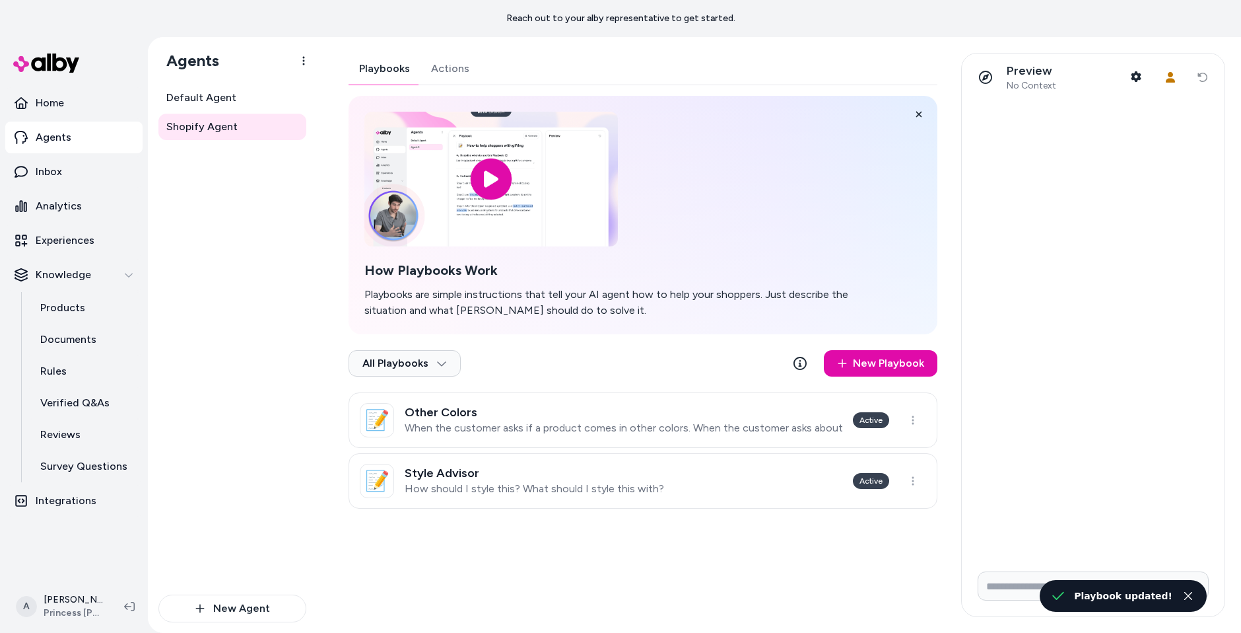
click at [1079, 582] on li "Playbook updated!" at bounding box center [1123, 596] width 167 height 32
click at [1034, 581] on input "Write your prompt here" at bounding box center [1093, 585] width 231 height 29
click at [1140, 70] on button "Shopper Context" at bounding box center [1136, 76] width 26 height 26
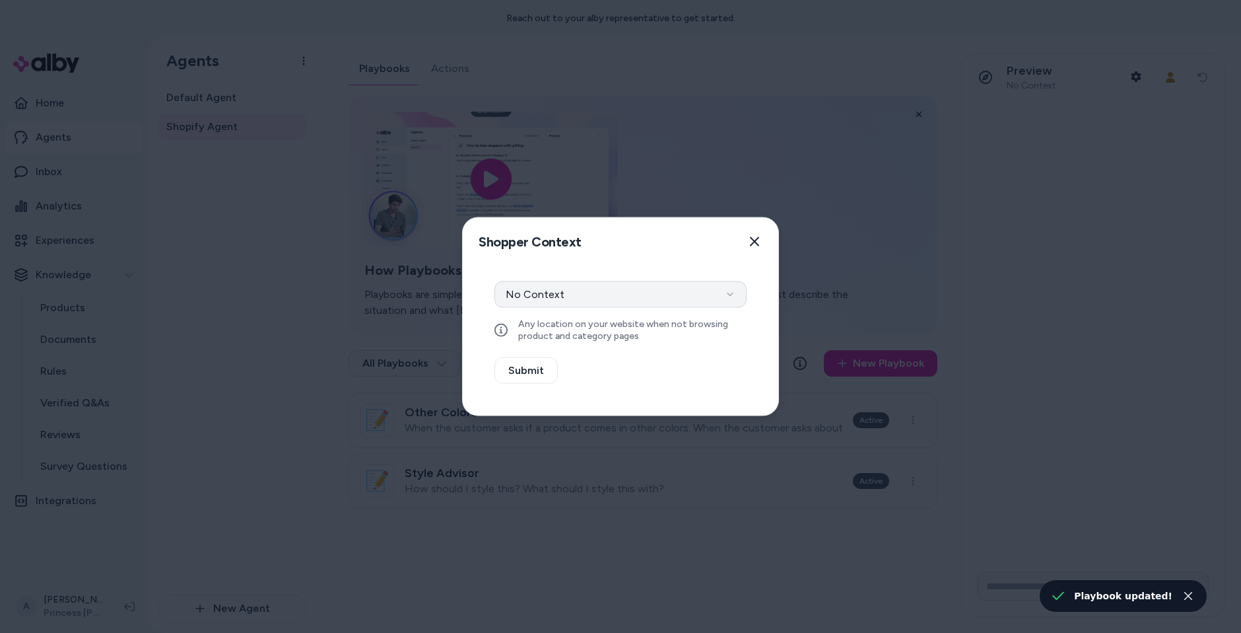
click at [707, 292] on button "No Context" at bounding box center [621, 294] width 252 height 26
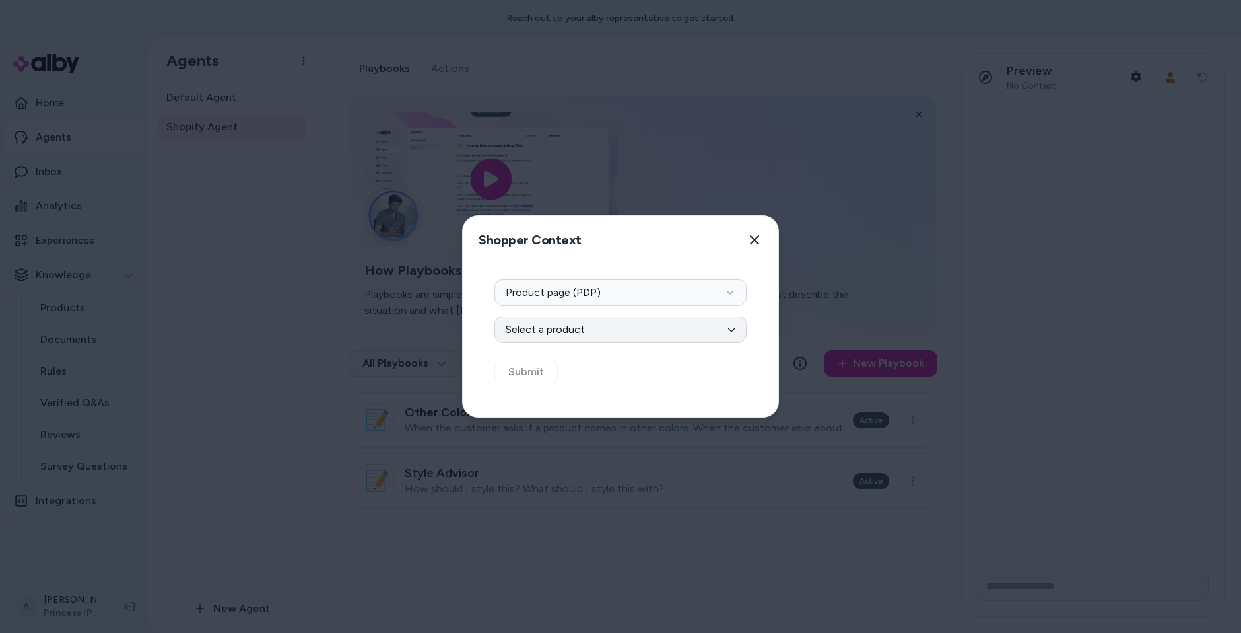
click at [645, 336] on button "Select a product" at bounding box center [621, 329] width 252 height 26
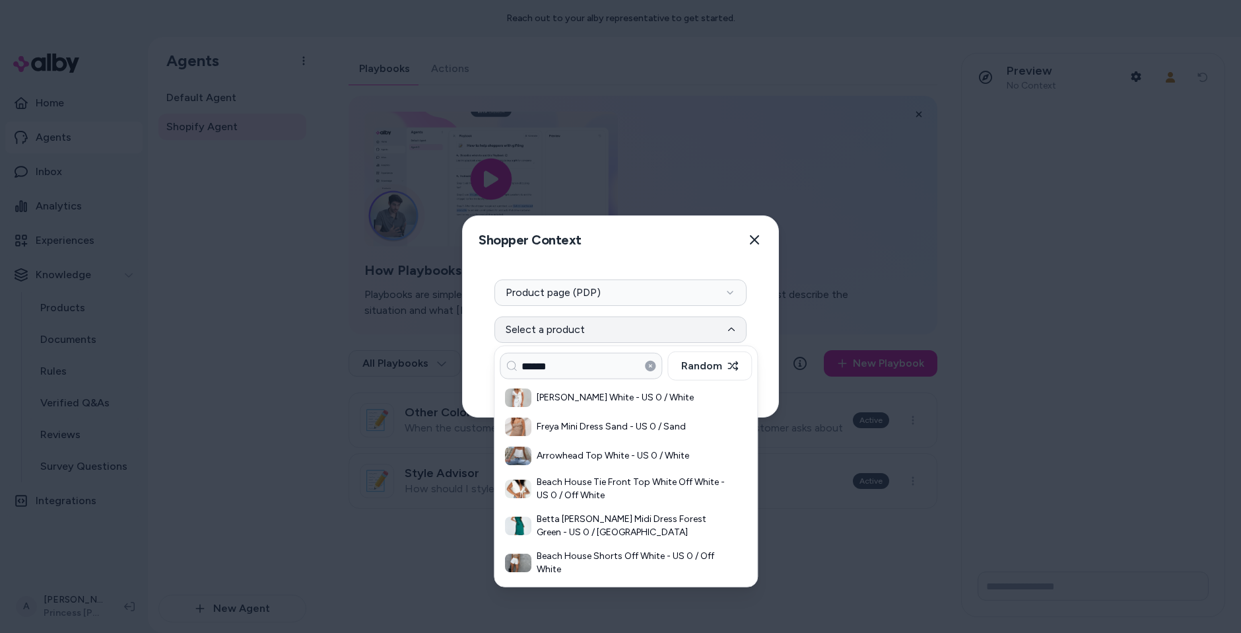
type input "******"
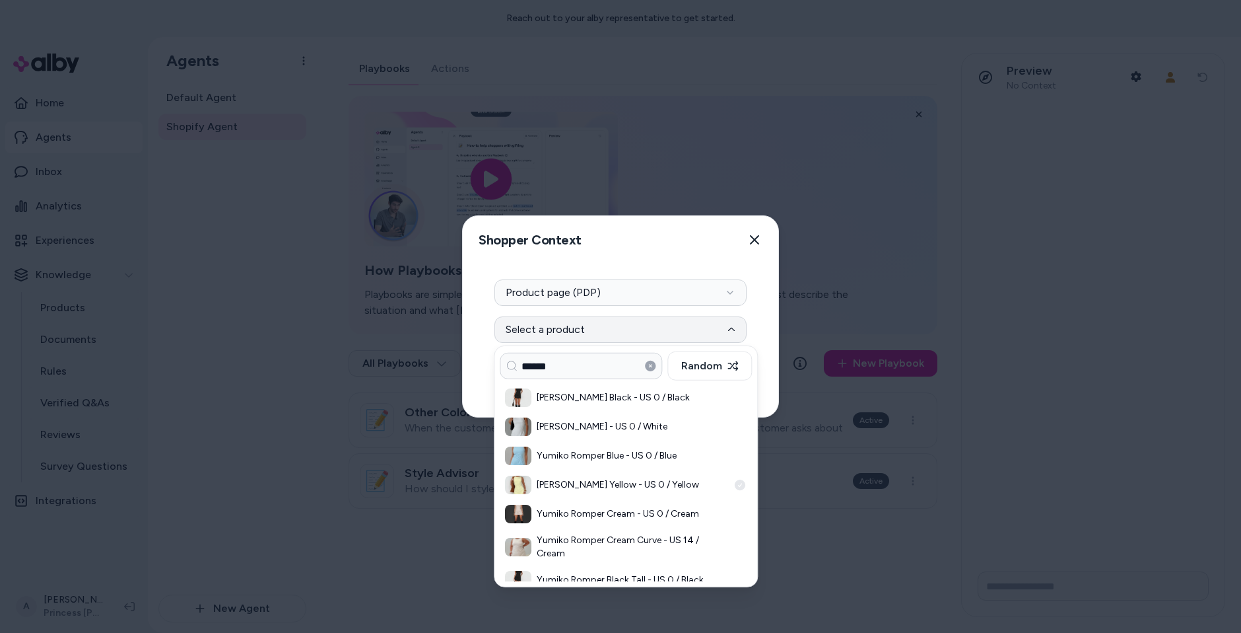
click at [617, 487] on h3 "Yumiko Romper Yellow - US 0 / Yellow" at bounding box center [632, 484] width 191 height 13
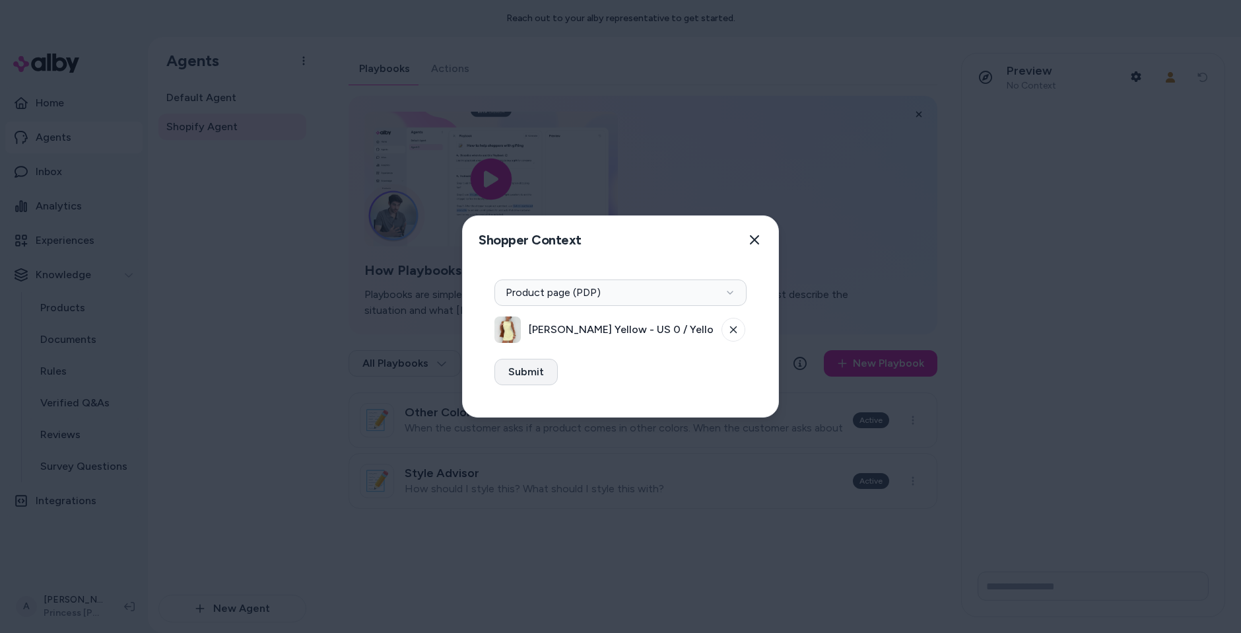
click at [542, 374] on button "Submit" at bounding box center [526, 372] width 63 height 26
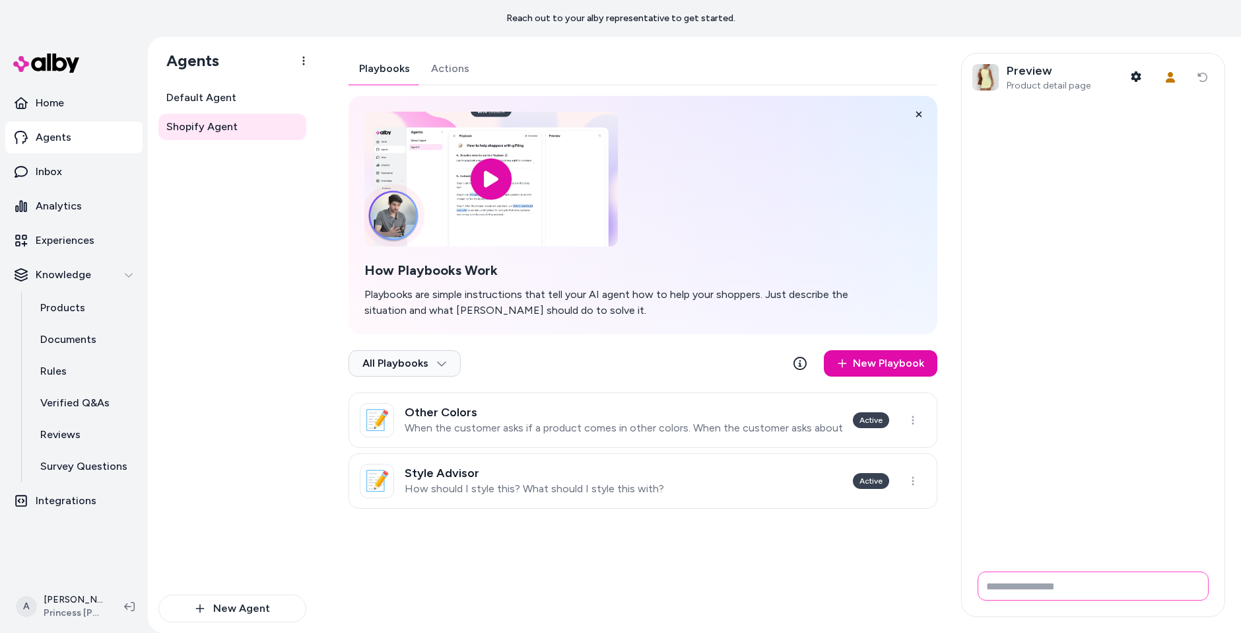
click at [1000, 579] on input "Write your prompt here" at bounding box center [1093, 585] width 231 height 29
type input "**********"
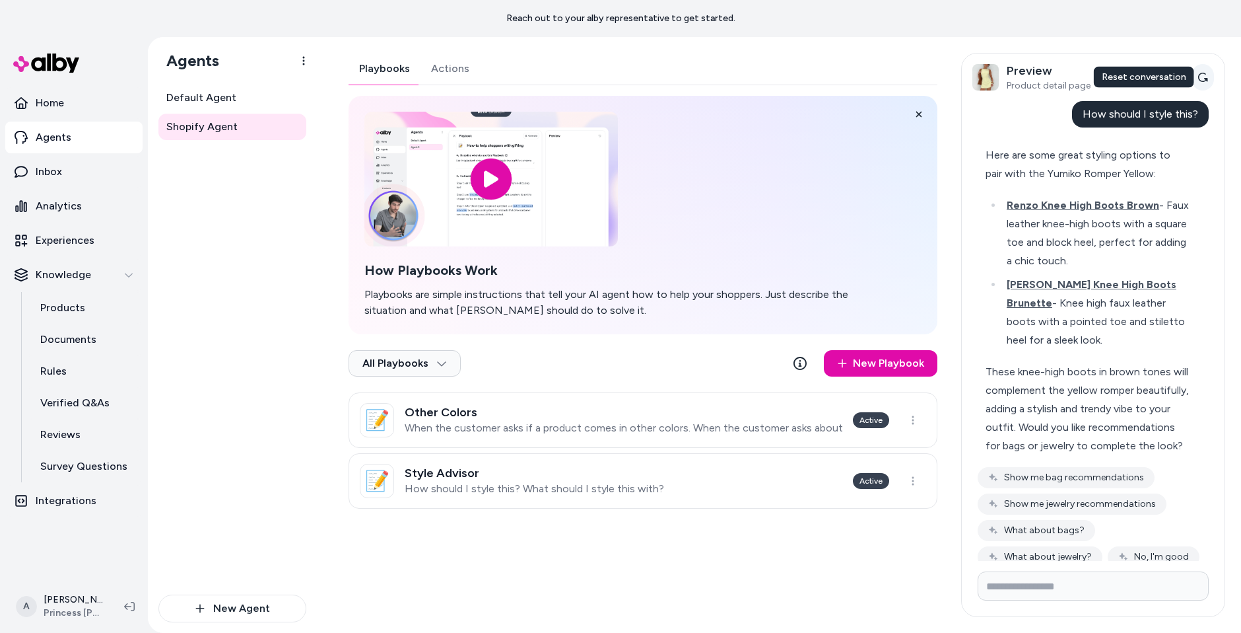
click at [1199, 71] on button "Reset conversation" at bounding box center [1203, 77] width 22 height 26
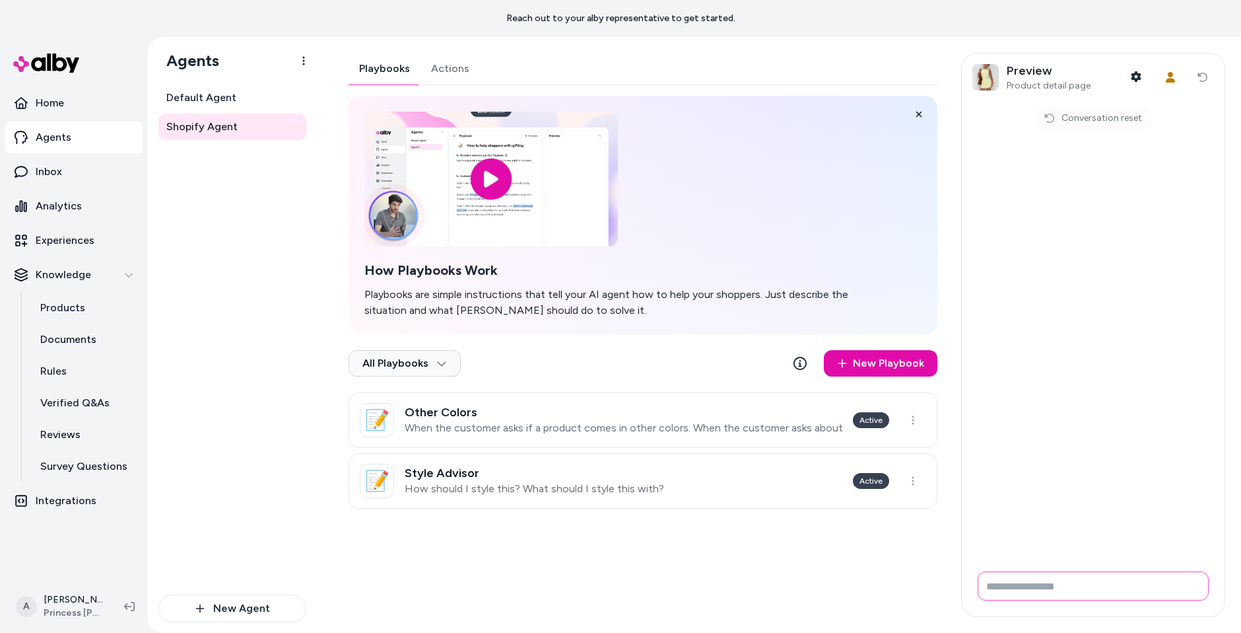
click at [1039, 598] on input "Write your prompt here" at bounding box center [1093, 585] width 231 height 29
type input "**********"
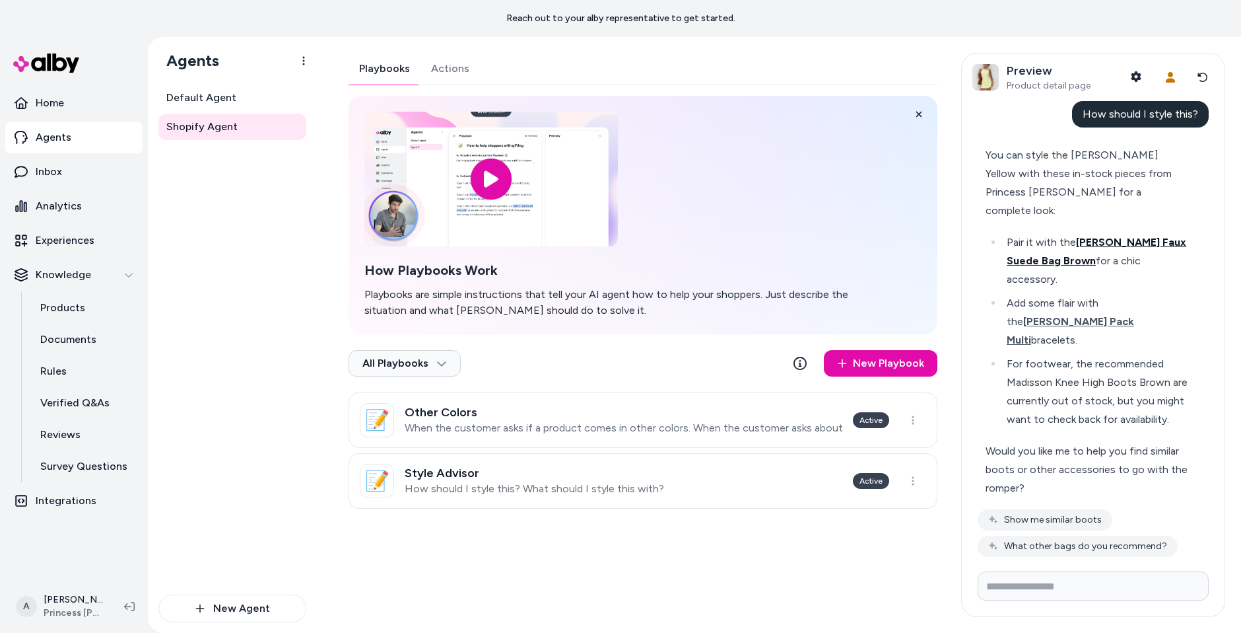
click at [1140, 236] on span "Stellah Studded Faux Suede Bag Brown" at bounding box center [1097, 251] width 180 height 31
click at [1074, 373] on li "For footwear, the recommended Madisson Knee High Boots Brown are currently out …" at bounding box center [1096, 392] width 187 height 74
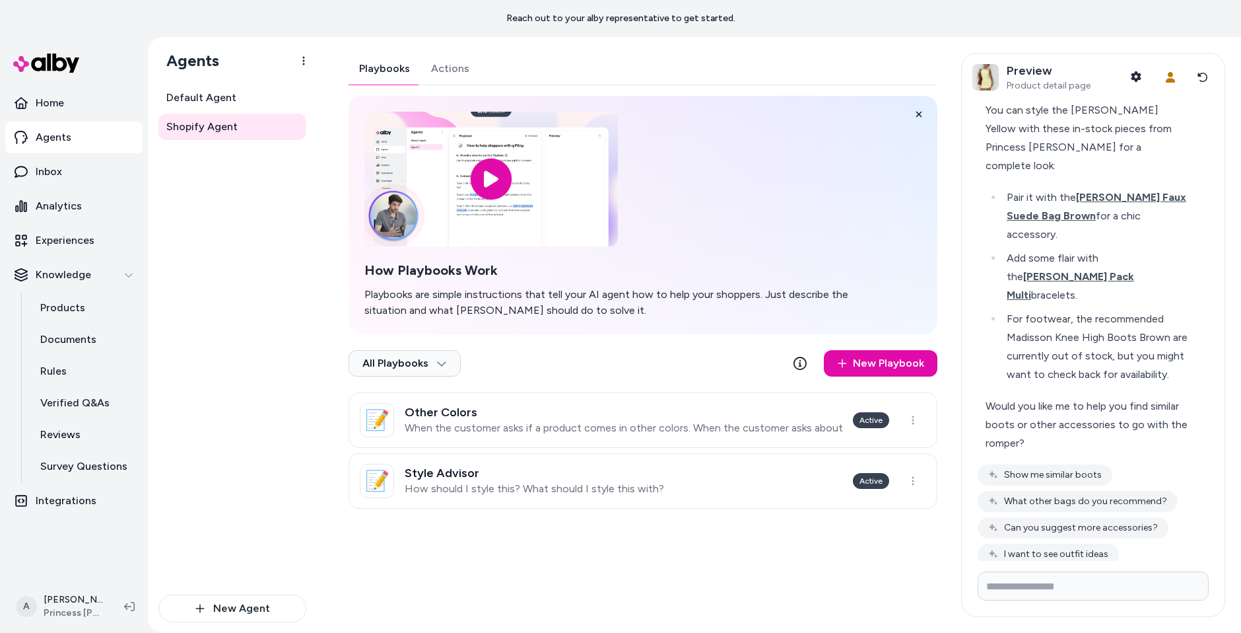
scroll to position [53, 0]
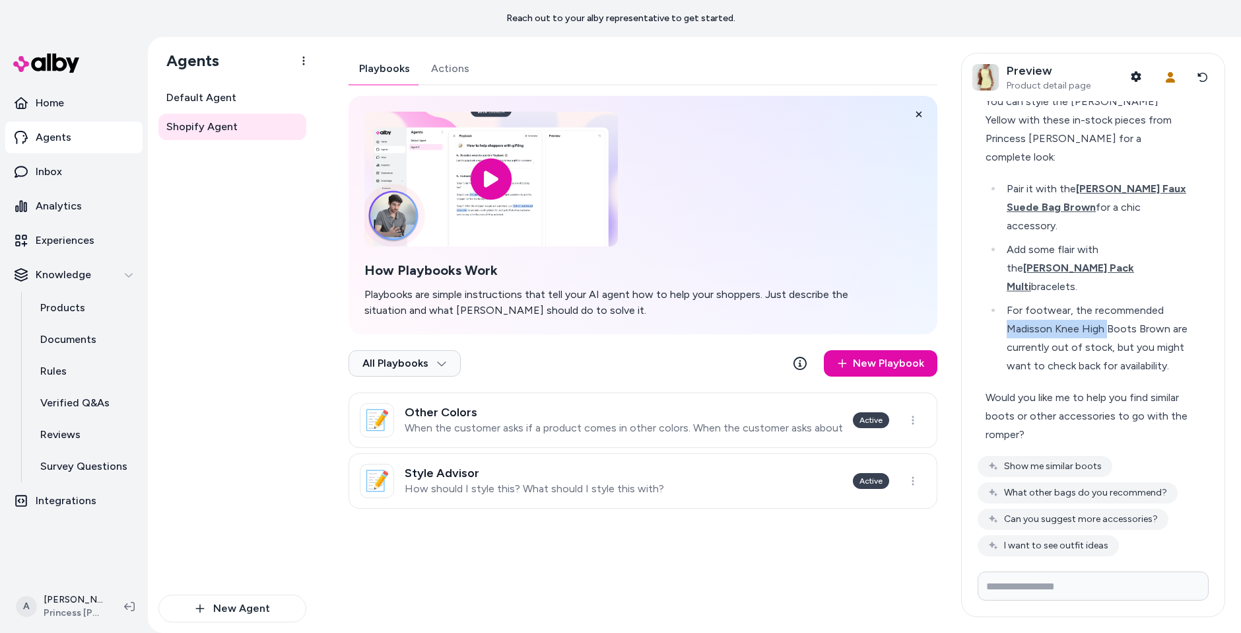
drag, startPoint x: 1004, startPoint y: 292, endPoint x: 1105, endPoint y: 293, distance: 100.4
click at [1107, 301] on li "For footwear, the recommended Madisson Knee High Boots Brown are currently out …" at bounding box center [1096, 338] width 187 height 74
click at [1103, 388] on div "Would you like me to help you find similar boots or other accessories to go wit…" at bounding box center [1088, 415] width 204 height 55
click at [1084, 535] on button "I want to see outfit ideas" at bounding box center [1048, 545] width 141 height 21
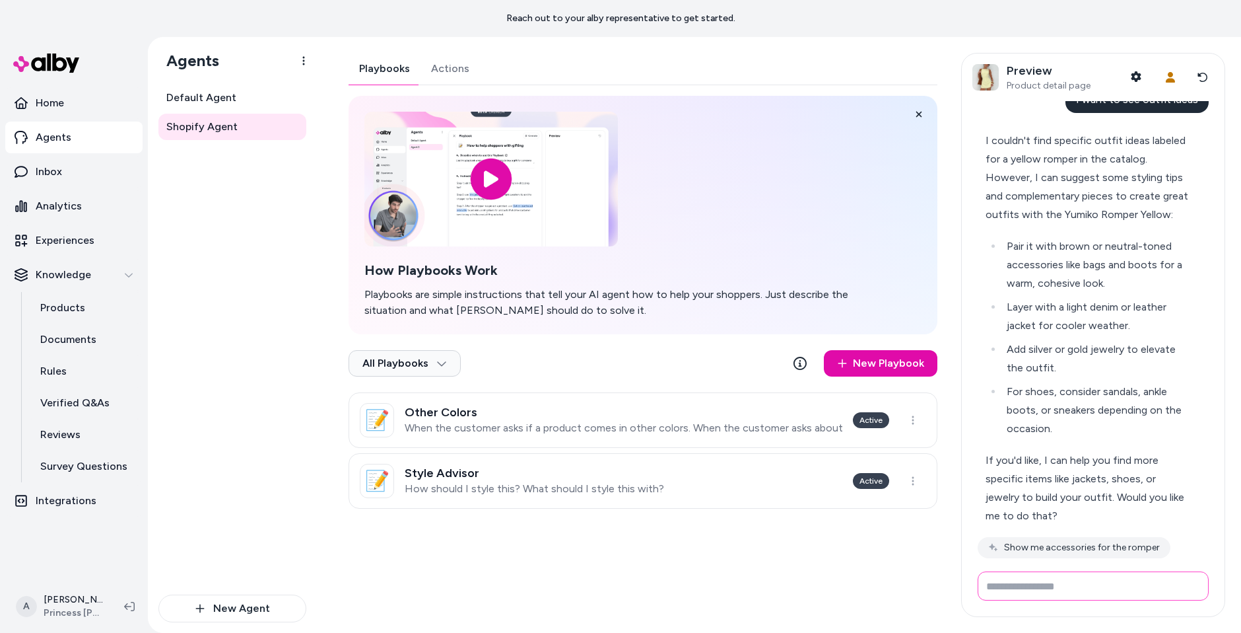
scroll to position [510, 0]
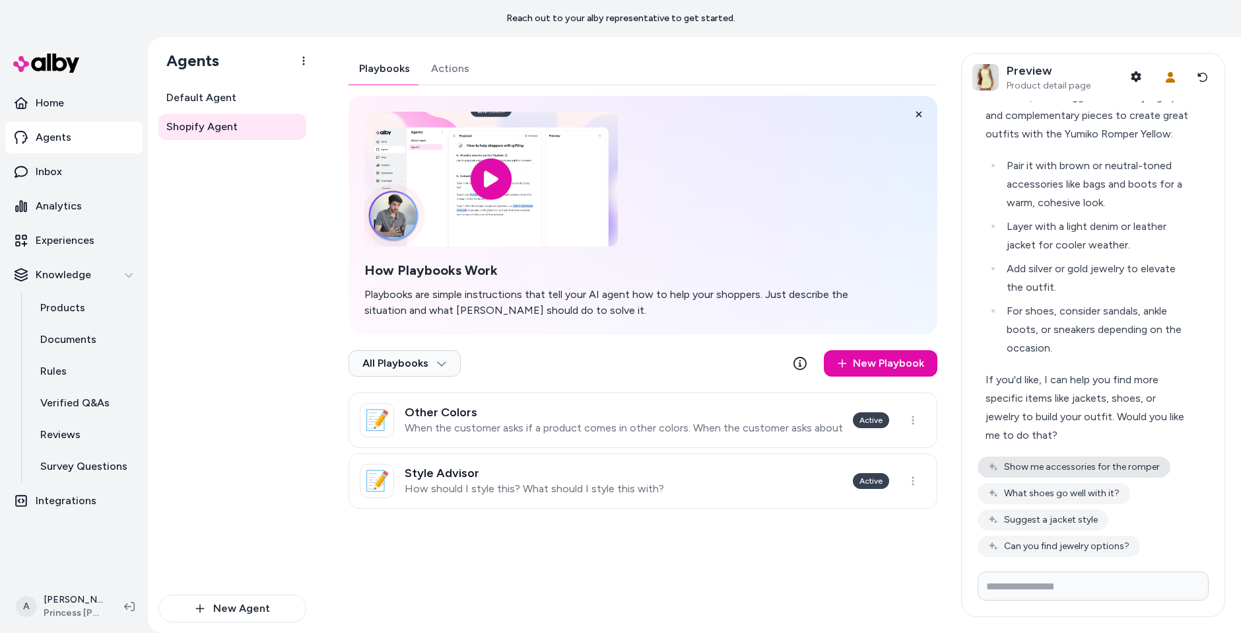
click at [1099, 456] on button "Show me accessories for the romper" at bounding box center [1074, 466] width 193 height 21
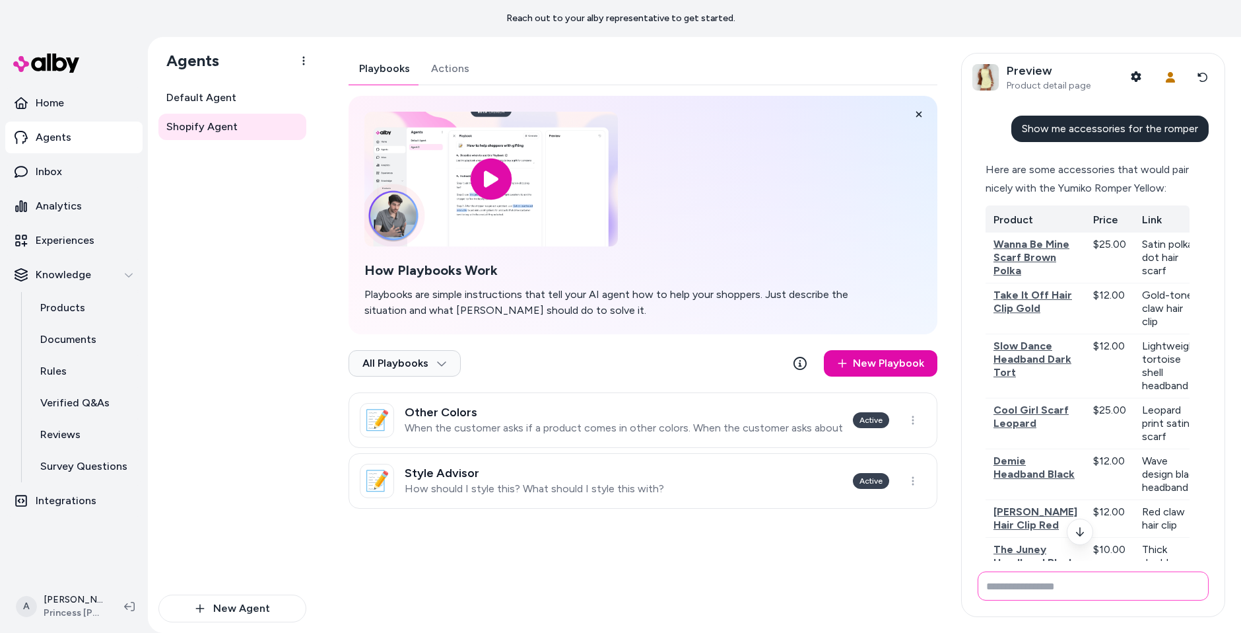
scroll to position [841, 0]
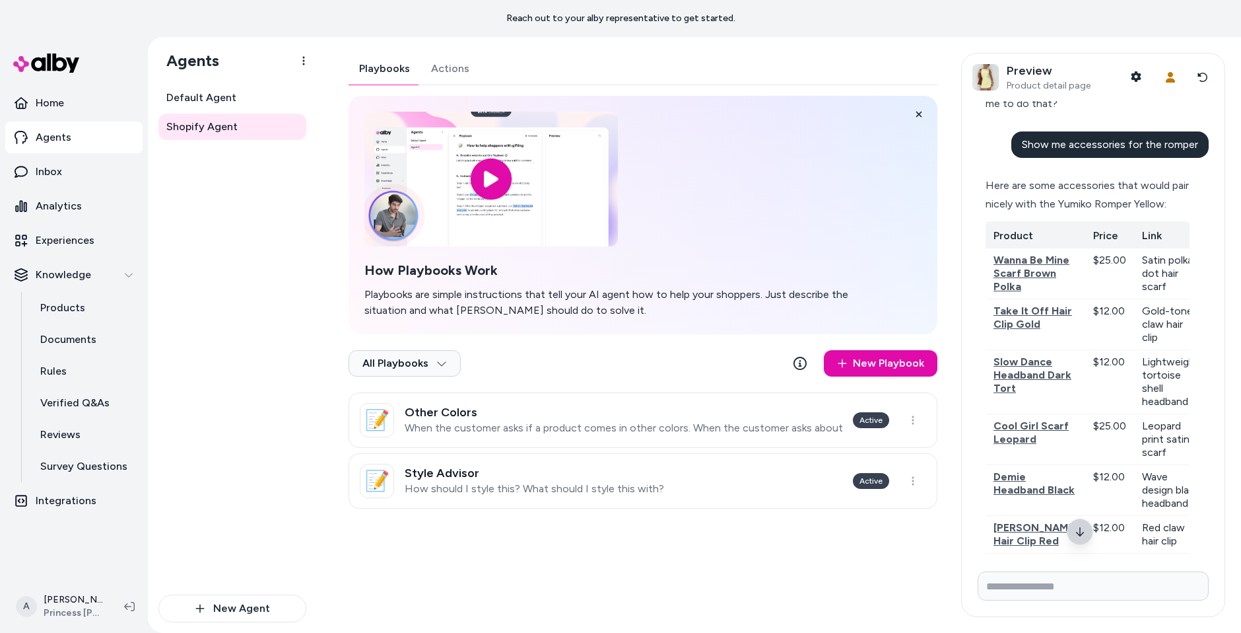
click at [1081, 539] on button at bounding box center [1080, 531] width 26 height 26
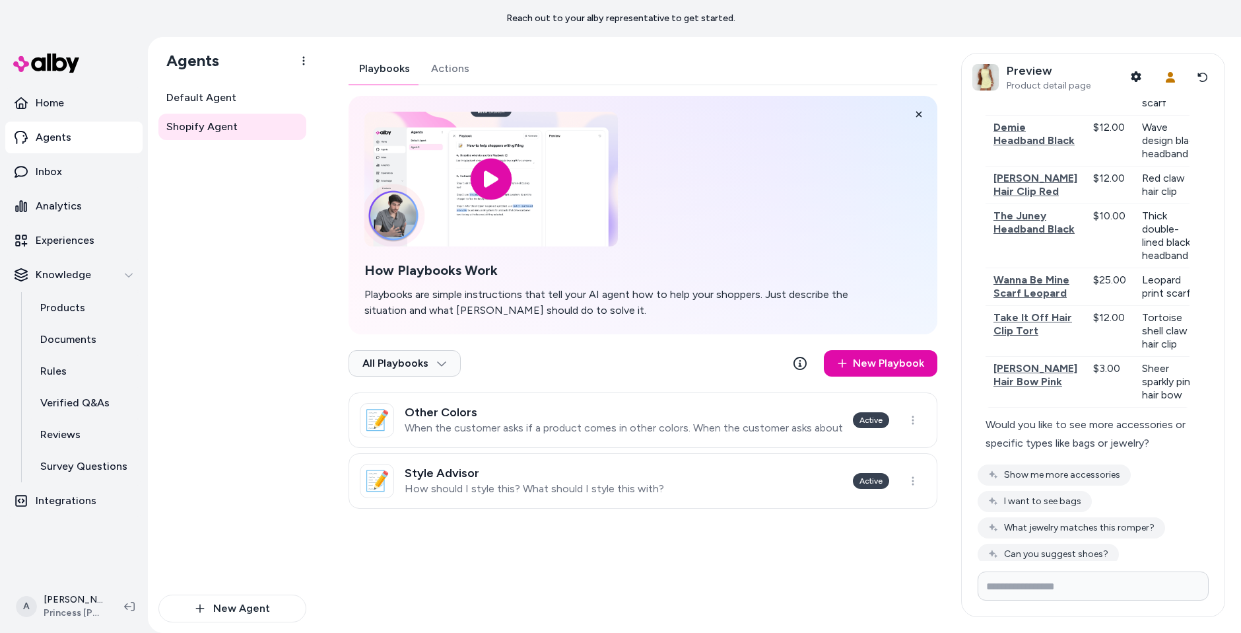
scroll to position [1195, 0]
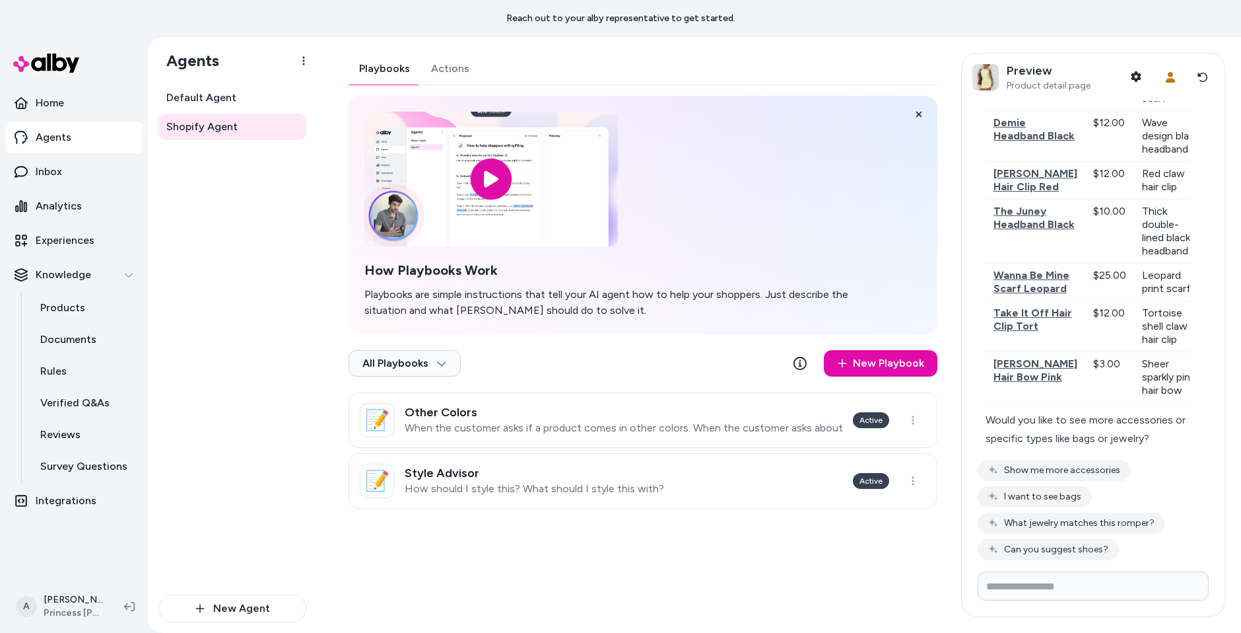
click at [223, 259] on div "Default Agent Shopify Agent" at bounding box center [232, 340] width 148 height 510
click at [570, 74] on div "Playbooks Actions" at bounding box center [643, 69] width 589 height 32
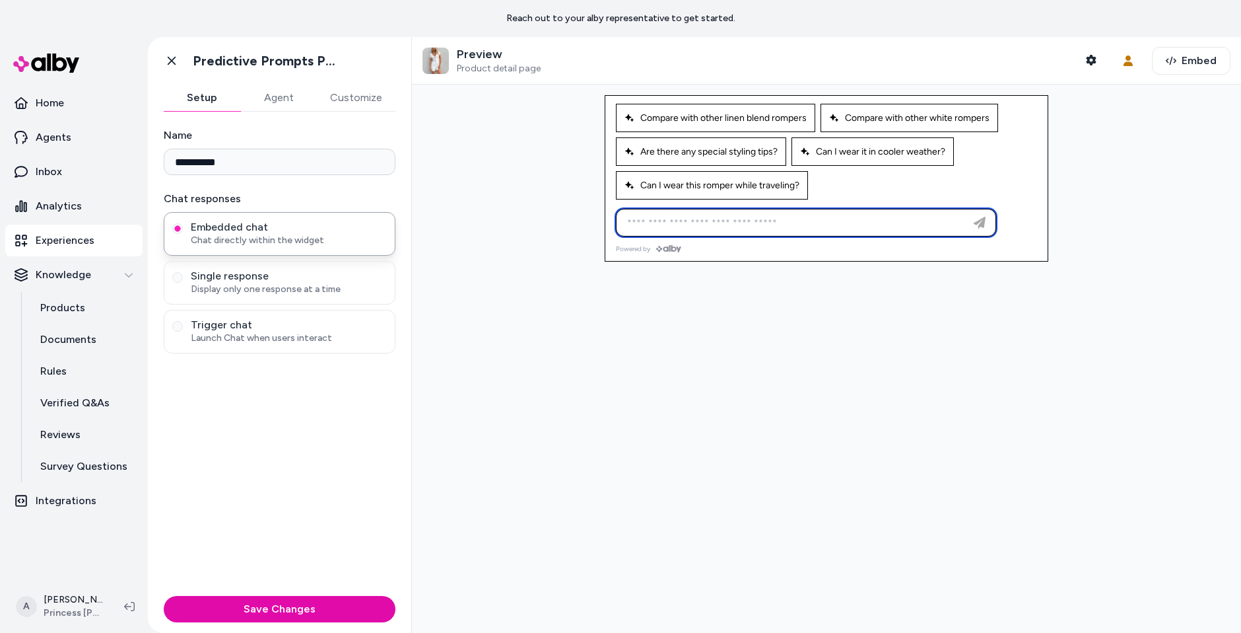
click at [795, 220] on input at bounding box center [792, 223] width 347 height 16
type input "**********"
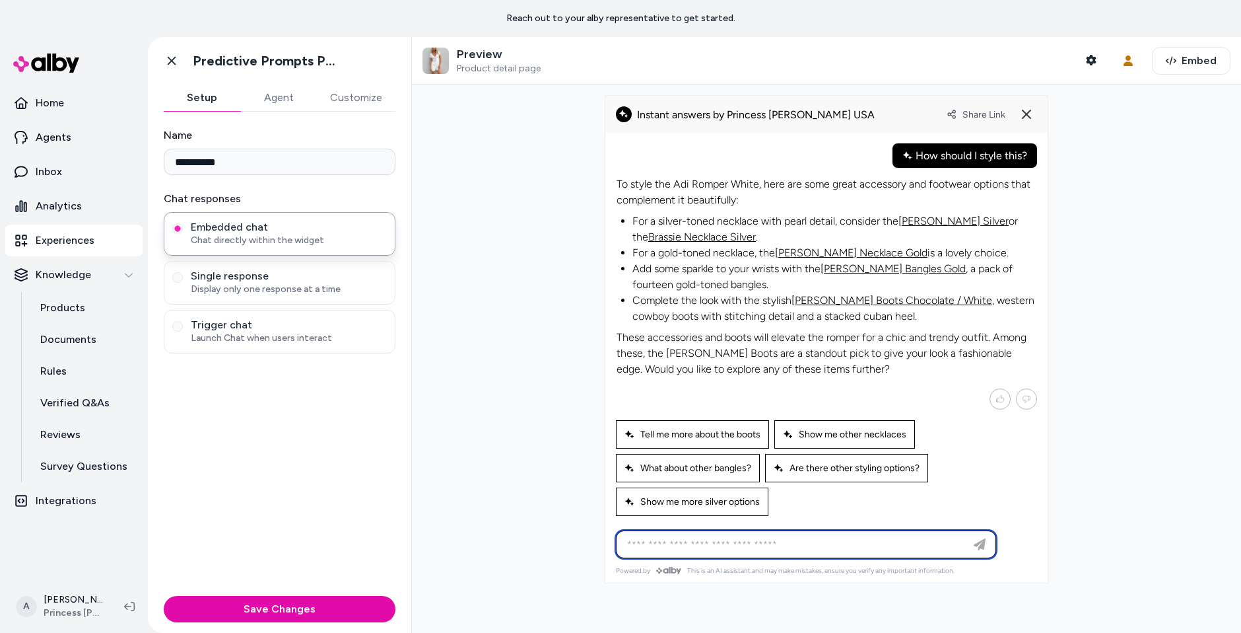
click at [709, 234] on link "Brassie Necklace Silver" at bounding box center [702, 236] width 108 height 13
click at [1019, 115] on icon at bounding box center [1027, 114] width 16 height 16
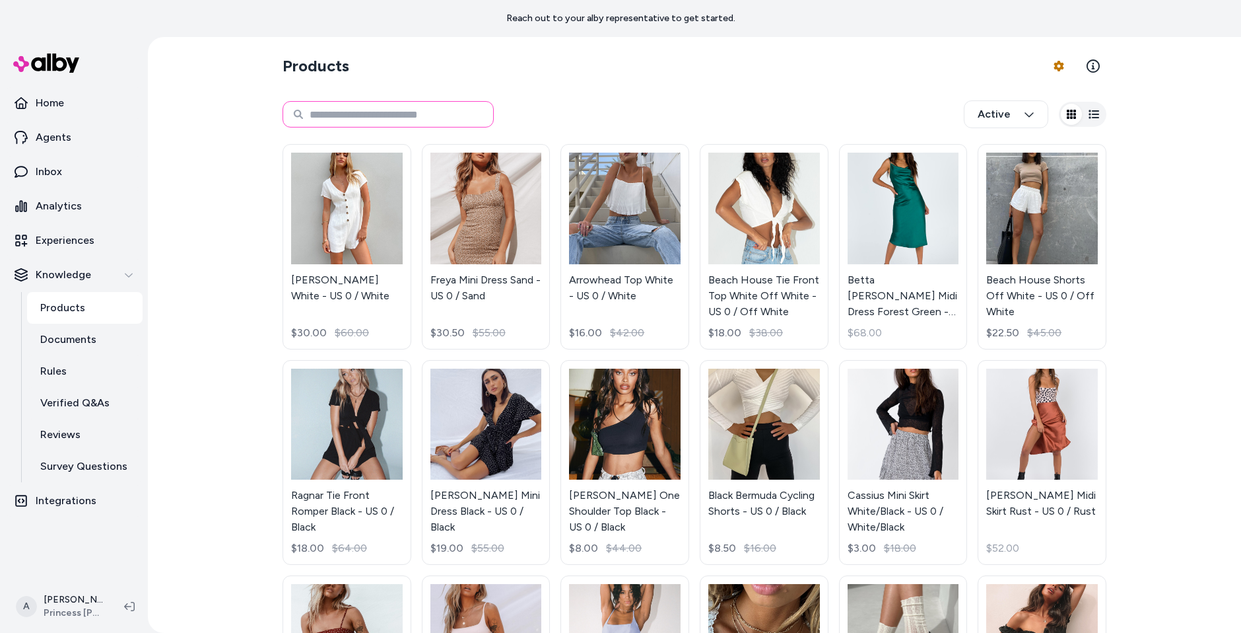
click at [421, 123] on input at bounding box center [388, 114] width 211 height 26
paste input "**********"
type input "**********"
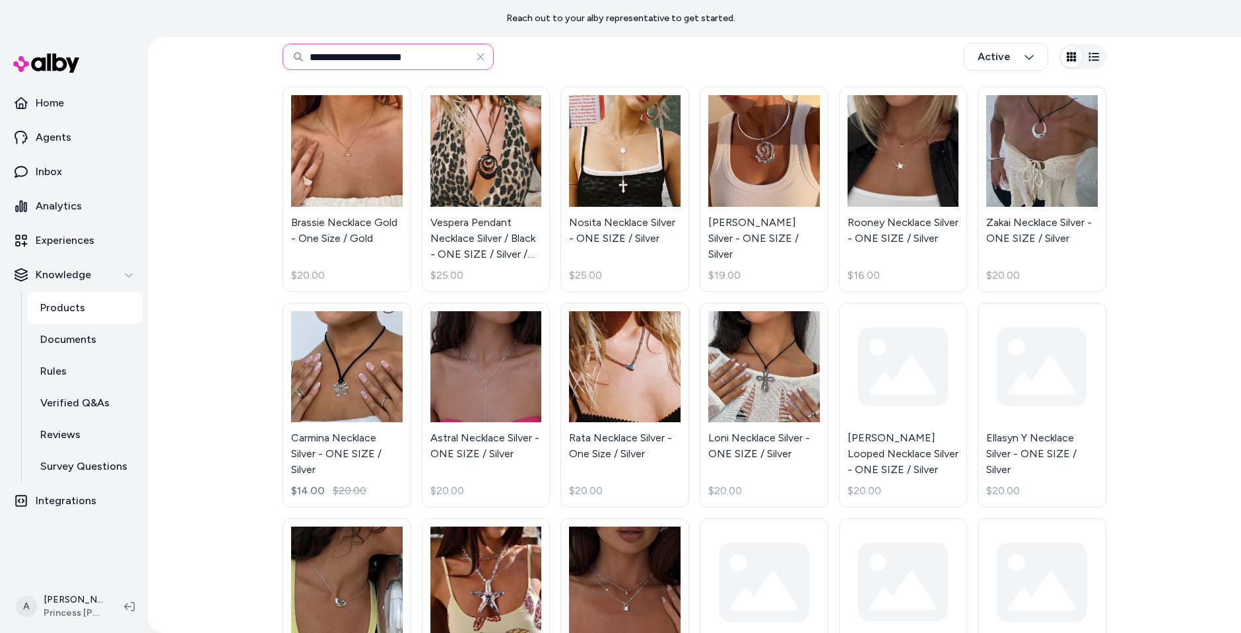
scroll to position [59, 0]
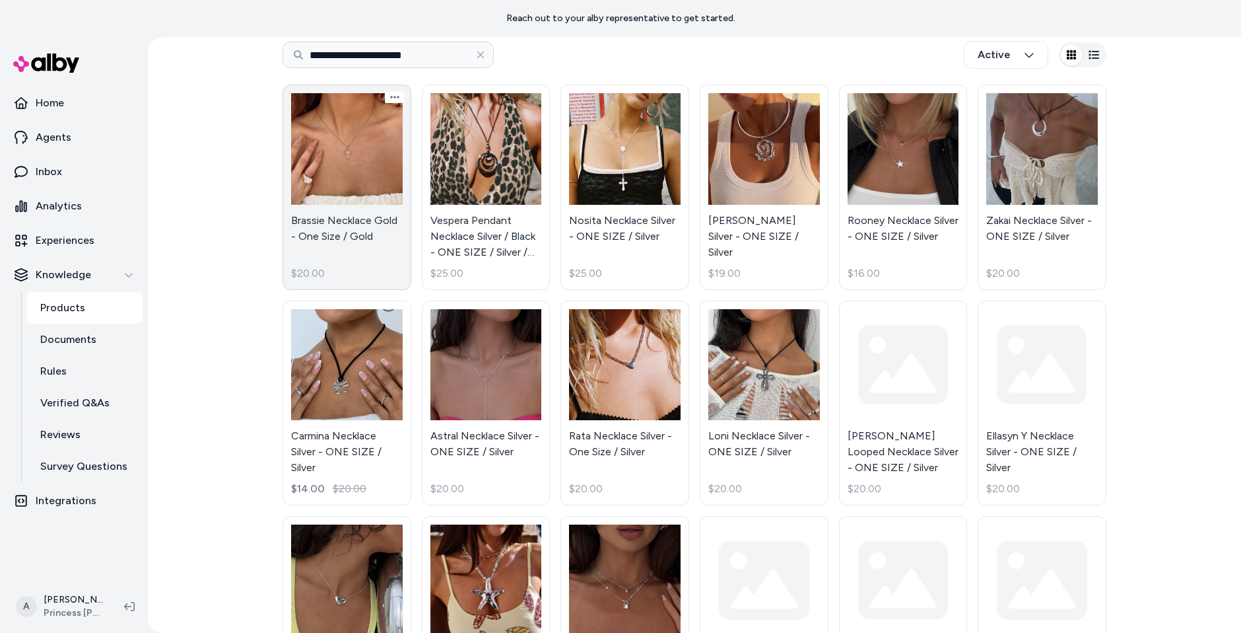
click at [354, 188] on link "Brassie Necklace Gold - One Size / Gold $20.00" at bounding box center [347, 187] width 129 height 205
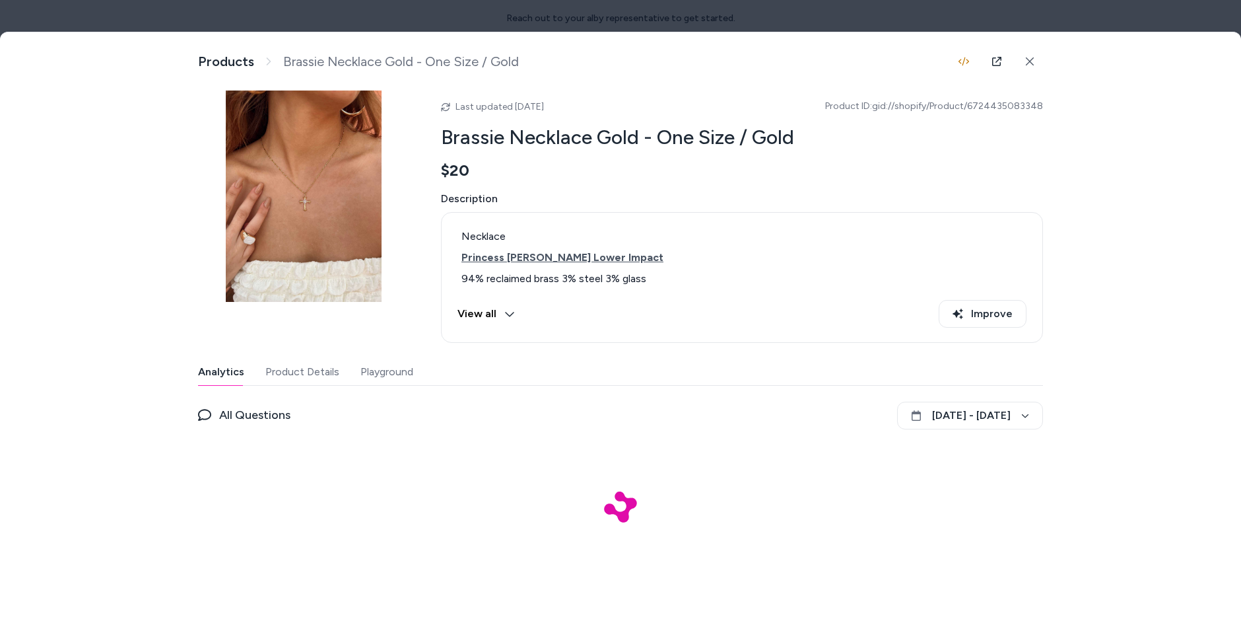
click at [304, 365] on button "Product Details" at bounding box center [302, 372] width 74 height 26
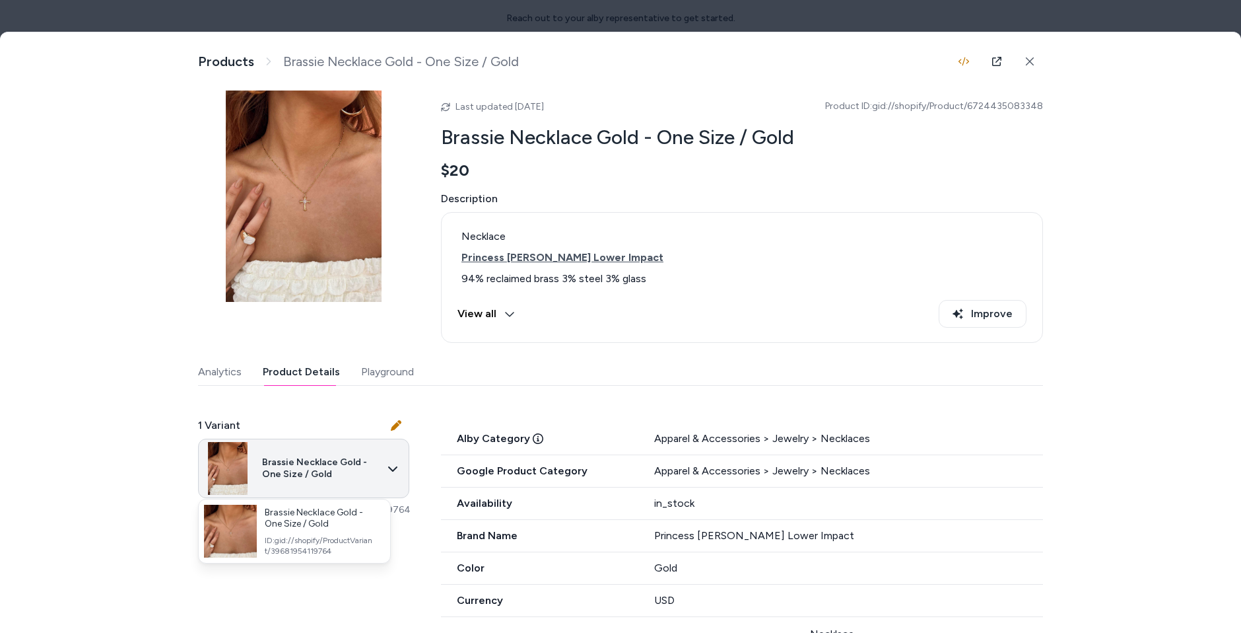
click at [364, 476] on body "**********" at bounding box center [620, 316] width 1241 height 633
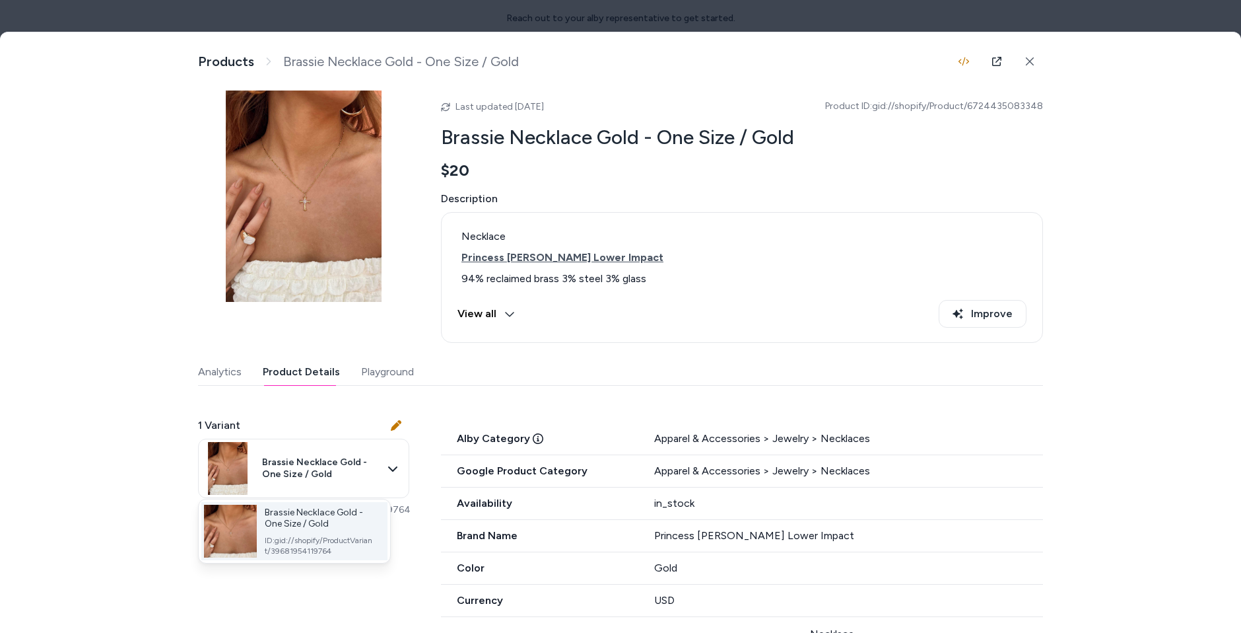
click at [370, 530] on div "Brassie Necklace Gold - One Size / Gold ID: gid://shopify/ProductVariant/396819…" at bounding box center [321, 531] width 112 height 50
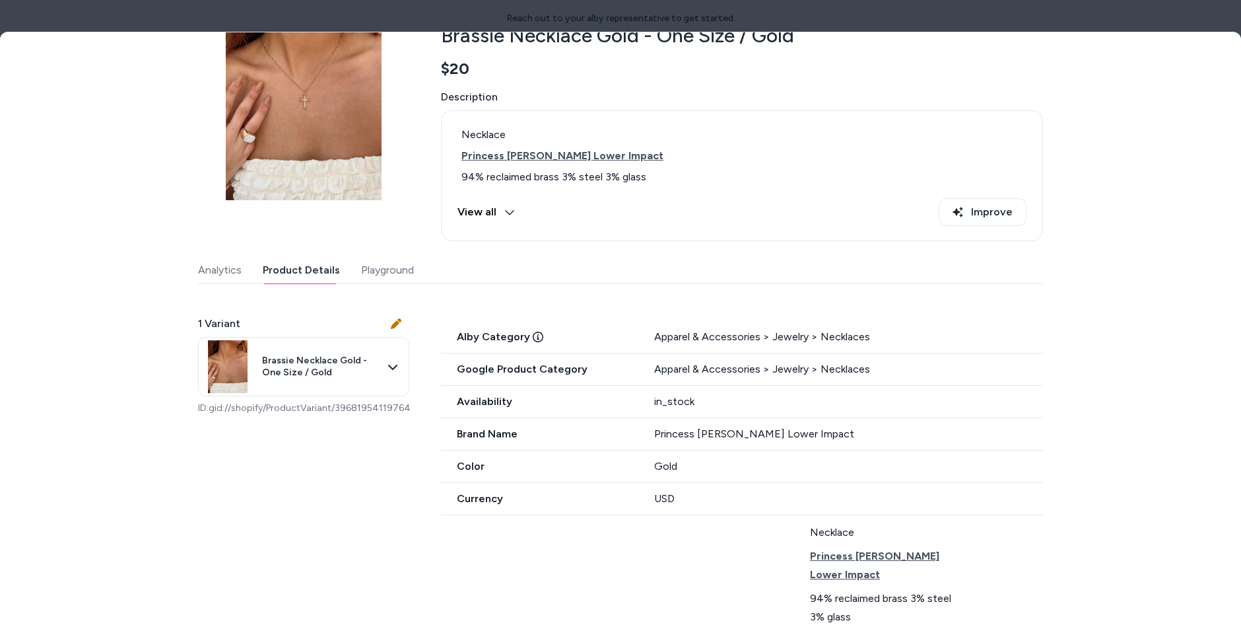
scroll to position [154, 0]
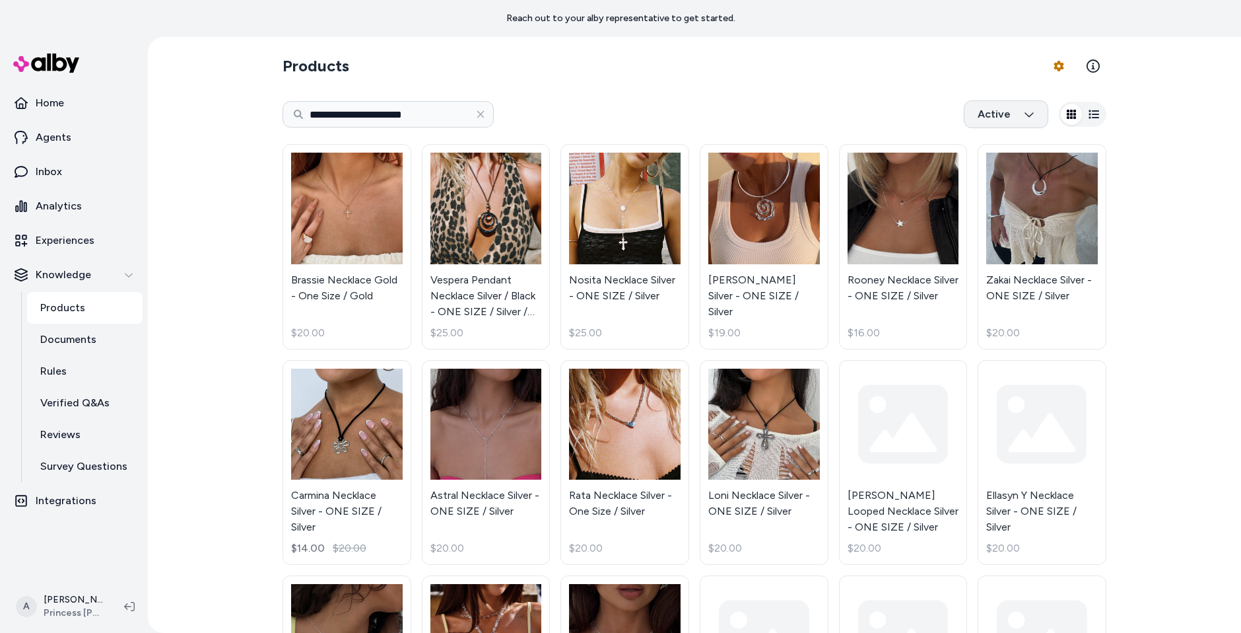
click at [1028, 109] on html "**********" at bounding box center [620, 316] width 1241 height 633
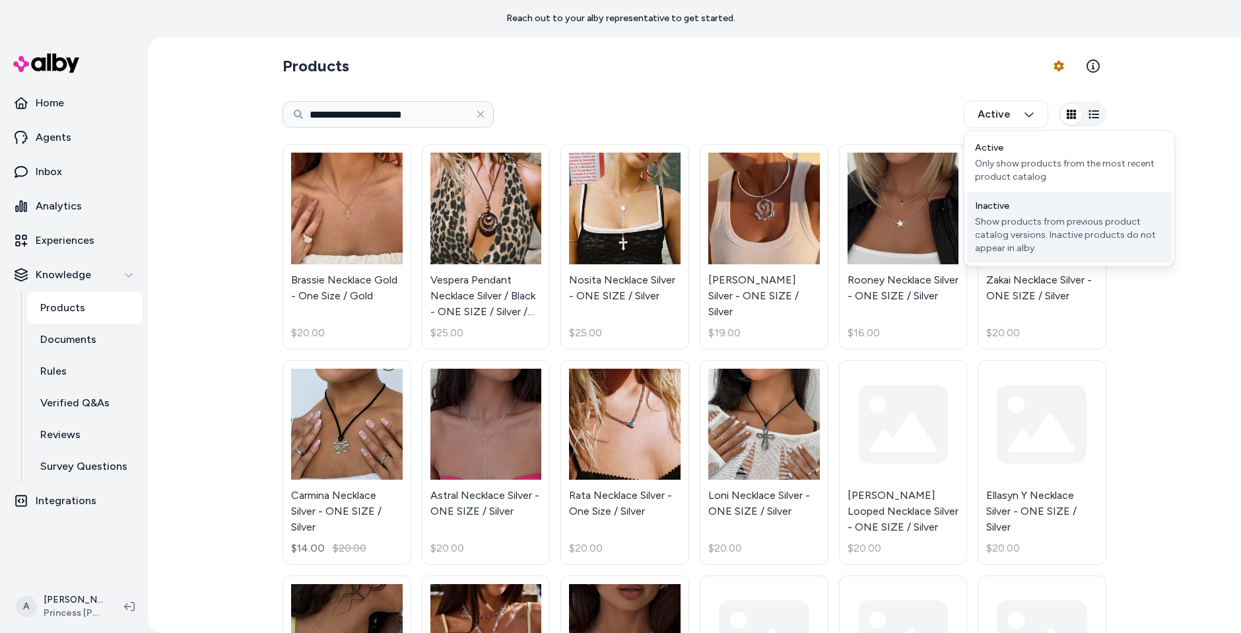
click at [1042, 241] on div "Show products from previous product catalog versions. Inactive products do not …" at bounding box center [1069, 235] width 189 height 40
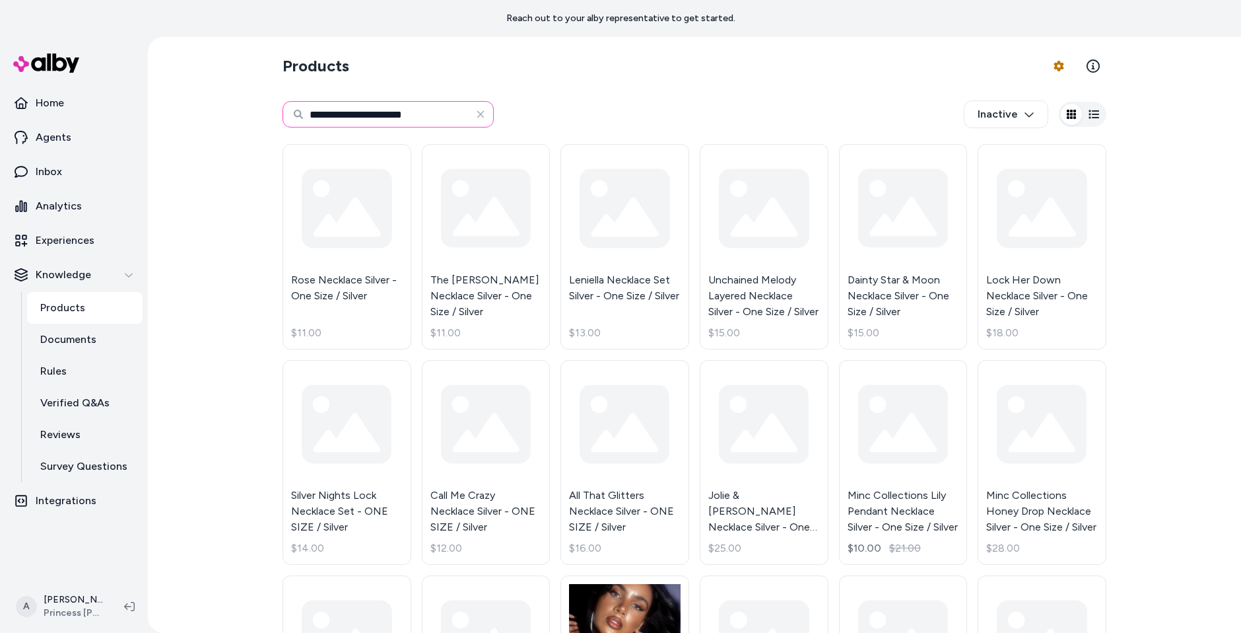
click at [428, 123] on input "**********" at bounding box center [388, 114] width 211 height 26
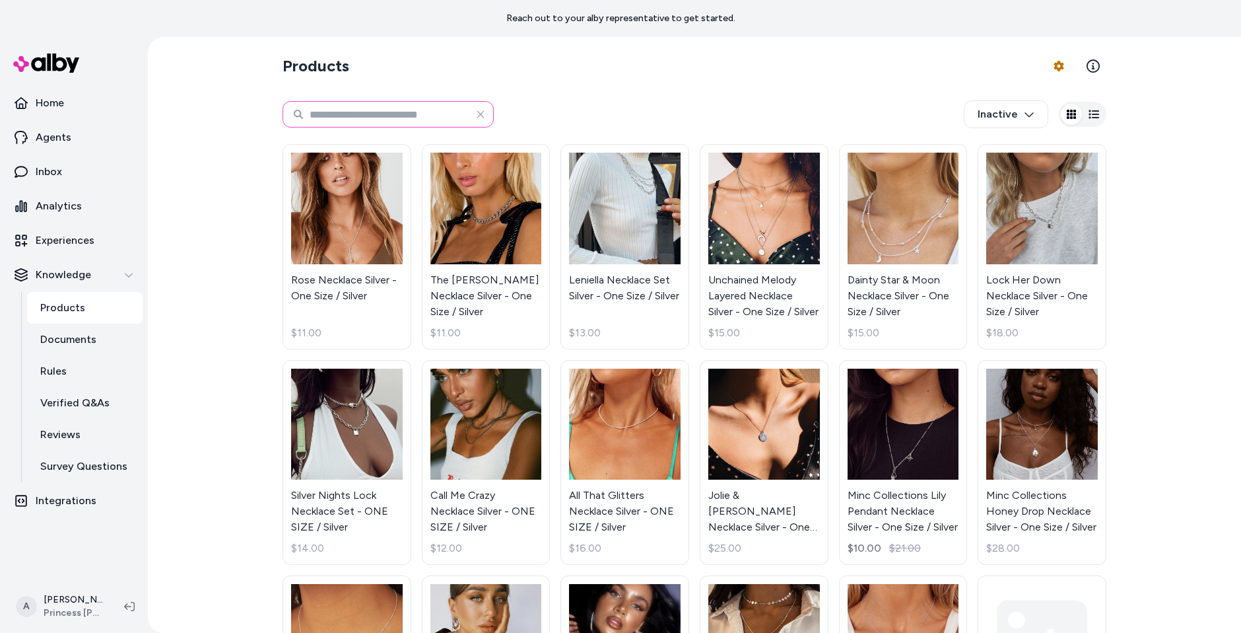
paste input "**********"
click at [663, 66] on section "Products Product Feed Options" at bounding box center [695, 66] width 824 height 37
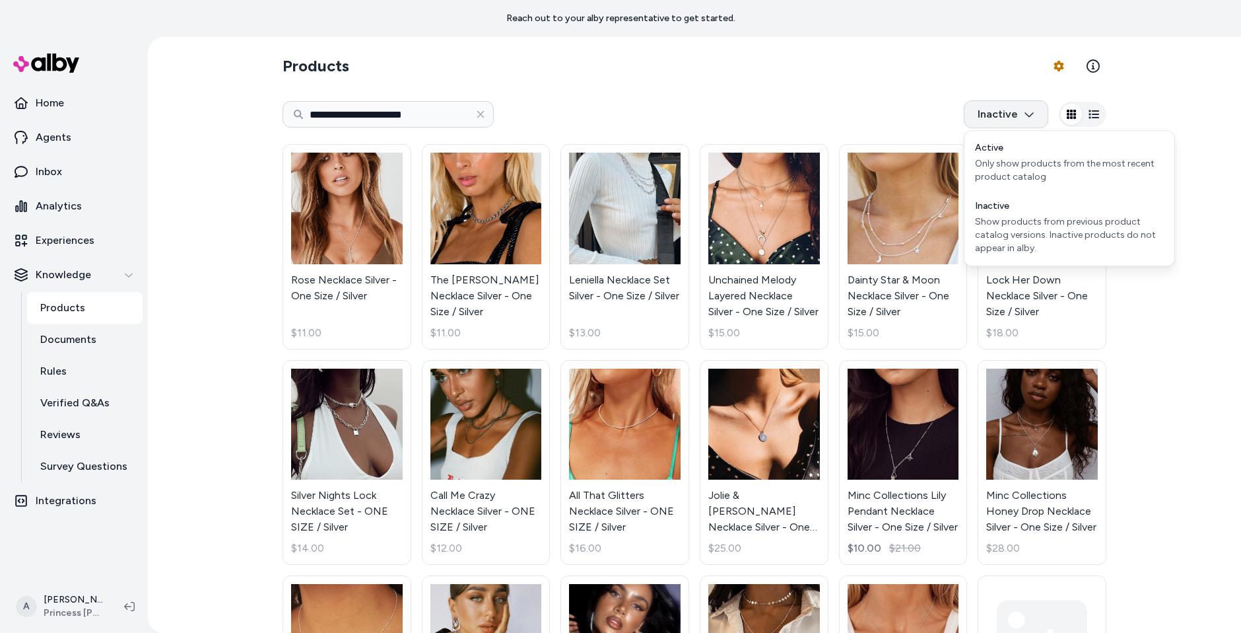
click at [1018, 111] on html "**********" at bounding box center [620, 316] width 1241 height 633
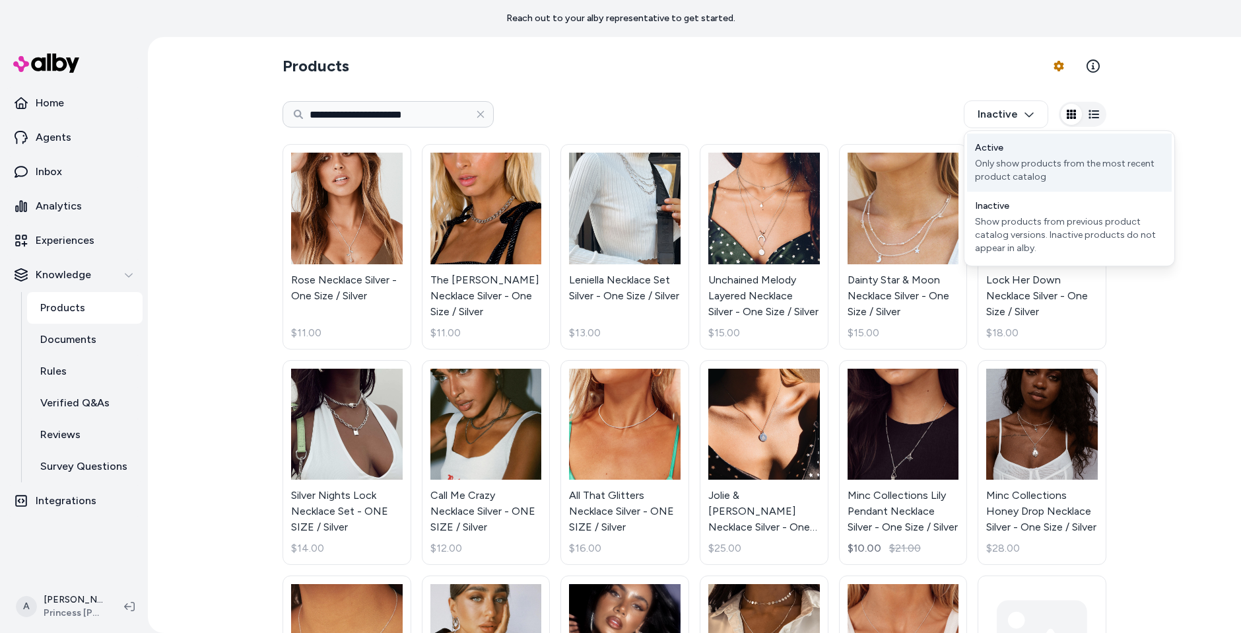
click at [1019, 160] on div "Only show products from the most recent product catalog" at bounding box center [1069, 170] width 189 height 26
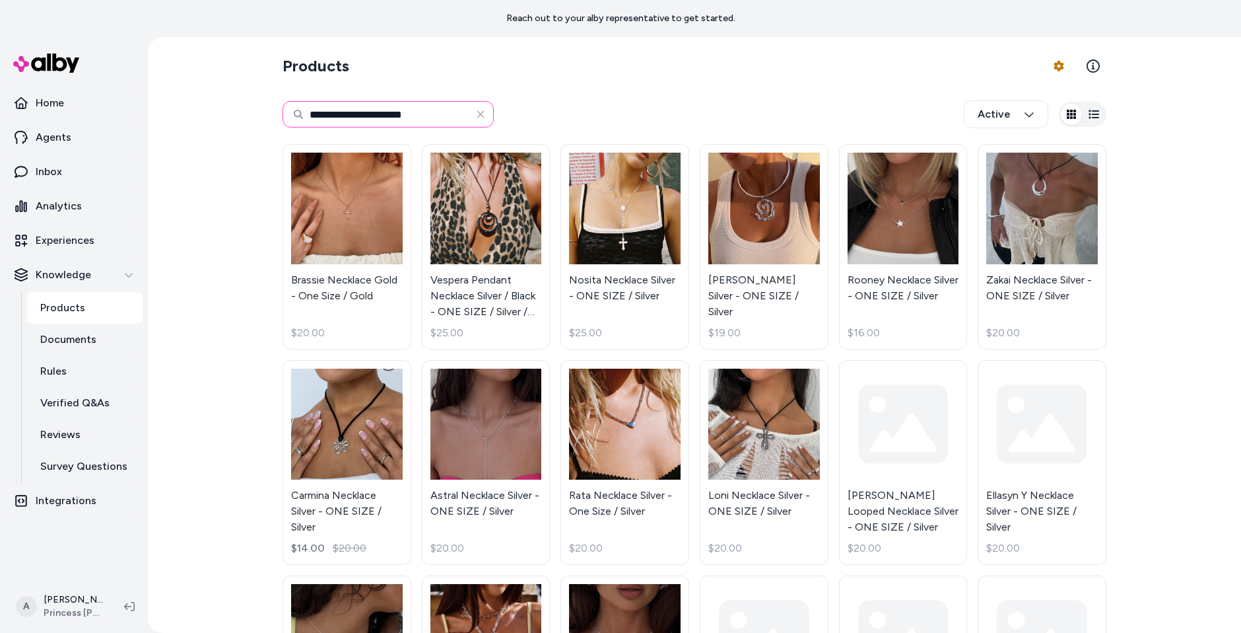
click at [430, 117] on input "**********" at bounding box center [388, 114] width 211 height 26
type input "**********"
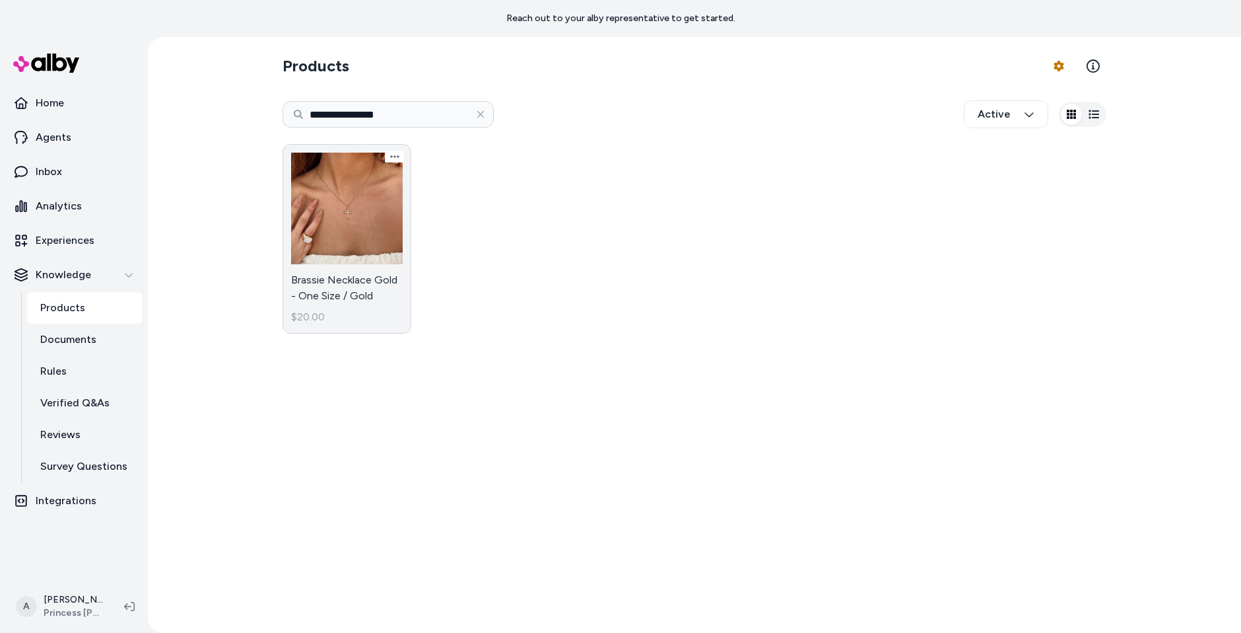
click at [340, 264] on link "Brassie Necklace Gold - One Size / Gold $20.00" at bounding box center [347, 239] width 129 height 190
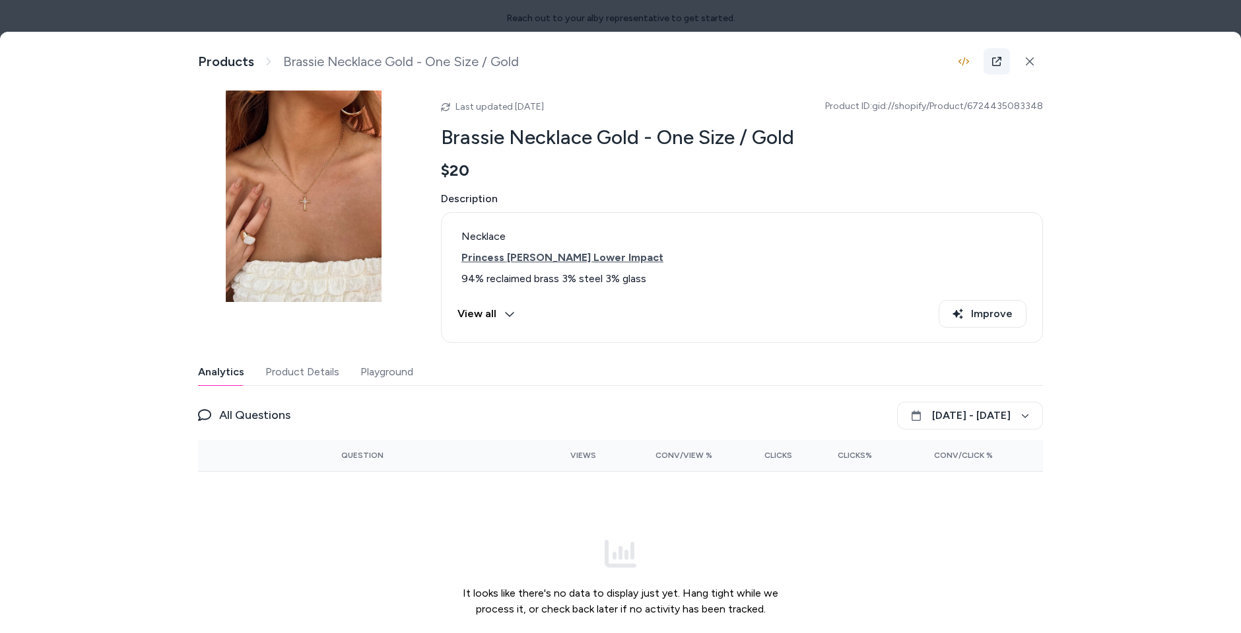
click at [993, 66] on link at bounding box center [997, 61] width 26 height 26
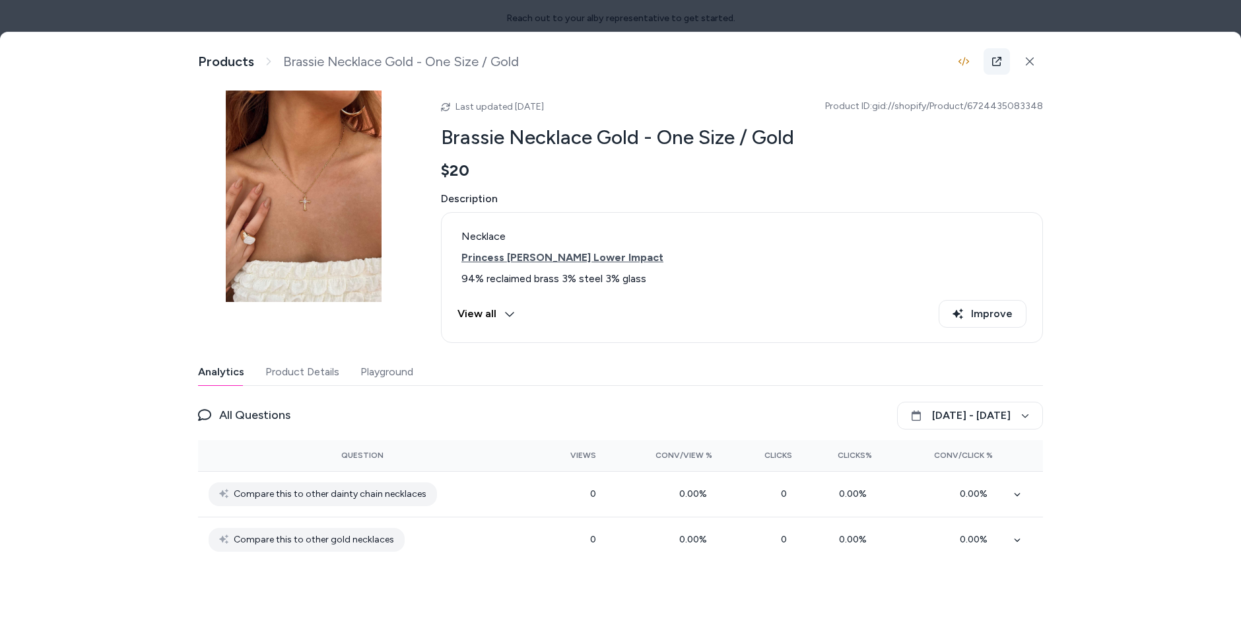
click at [996, 59] on icon at bounding box center [997, 61] width 11 height 11
click at [734, 182] on div "Last updated [DATE] Product ID: gid://shopify/Product/6724435083348 Brassie Nec…" at bounding box center [742, 216] width 602 height 252
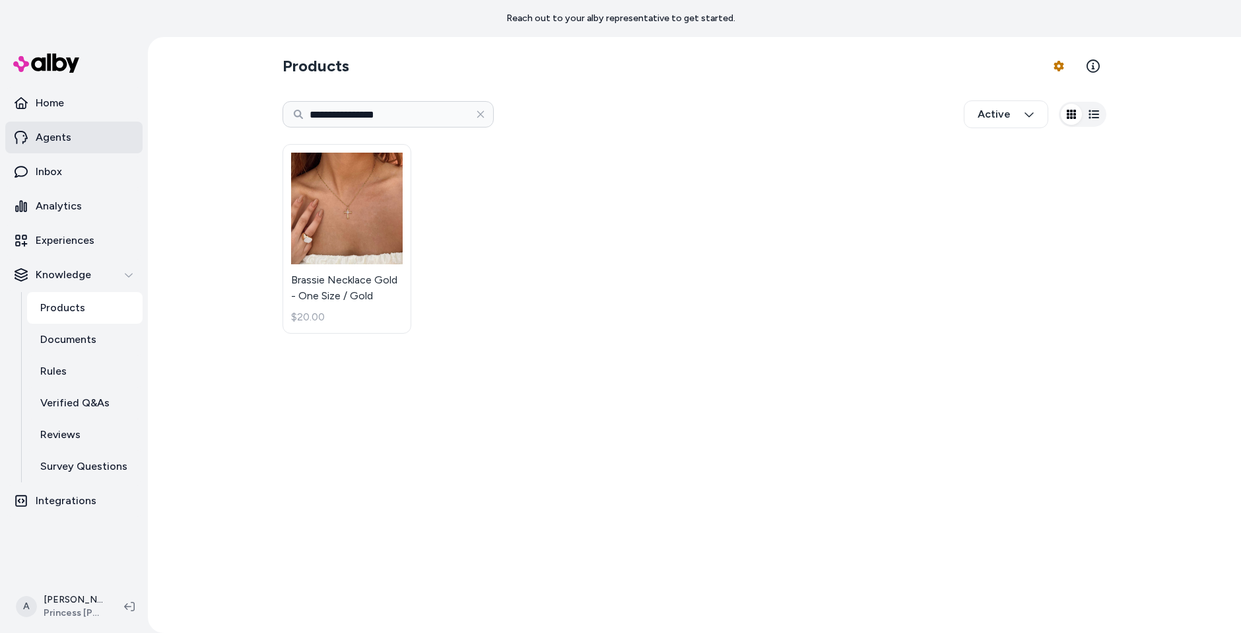
click at [79, 134] on link "Agents" at bounding box center [73, 138] width 137 height 32
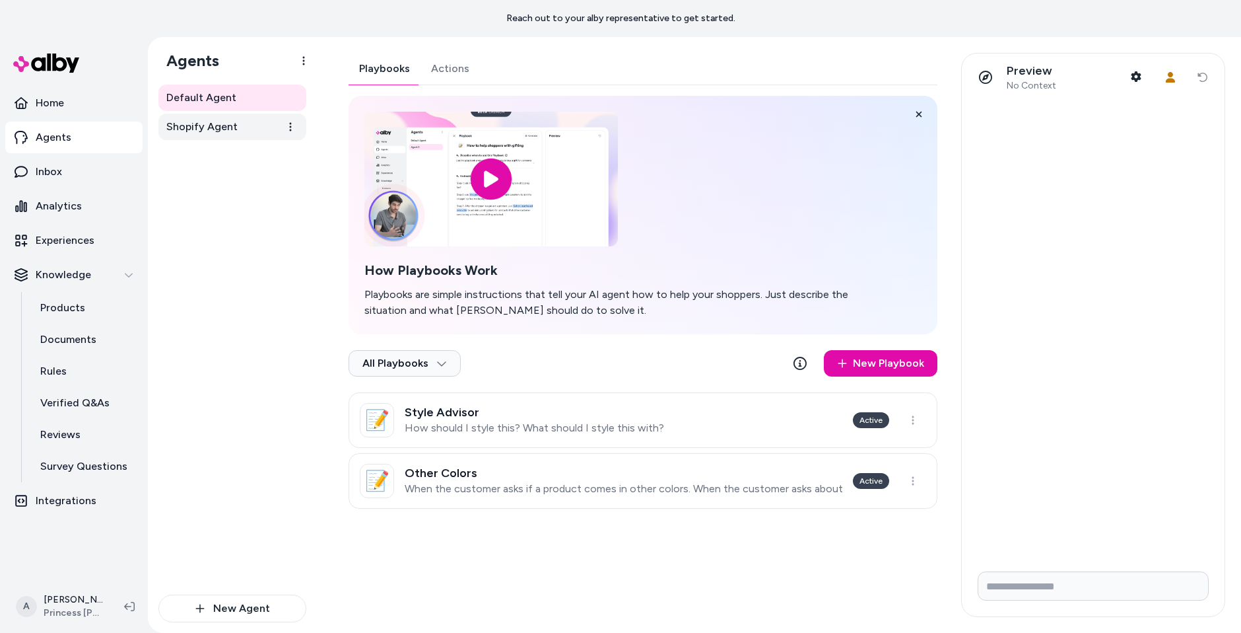
click at [183, 139] on link "Shopify Agent" at bounding box center [232, 127] width 148 height 26
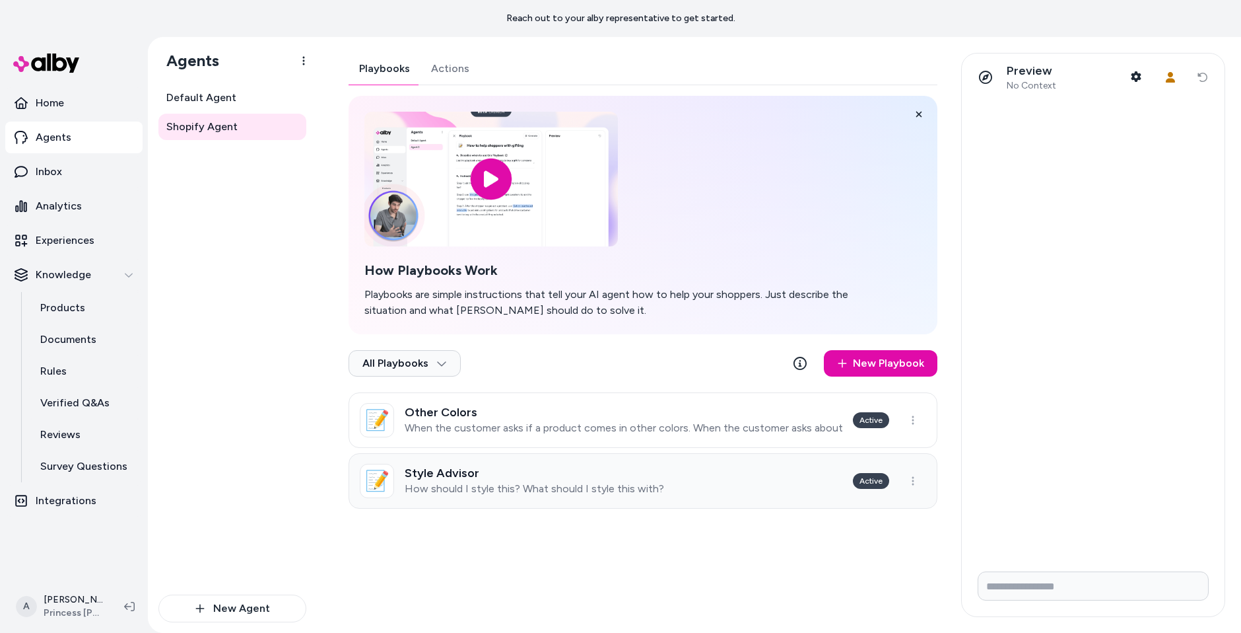
click at [619, 493] on p "How should I style this? What should I style this with?" at bounding box center [535, 488] width 260 height 13
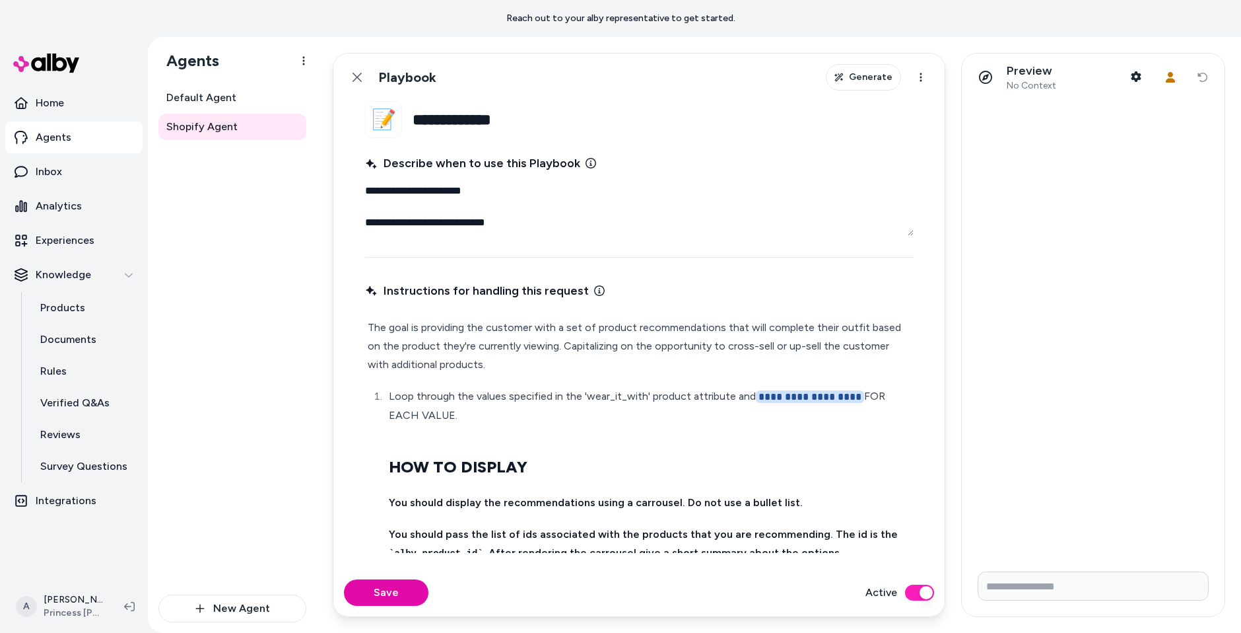
click at [631, 429] on li "**********" at bounding box center [648, 631] width 526 height 489
click at [627, 414] on p "**********" at bounding box center [650, 406] width 522 height 38
type textarea "*"
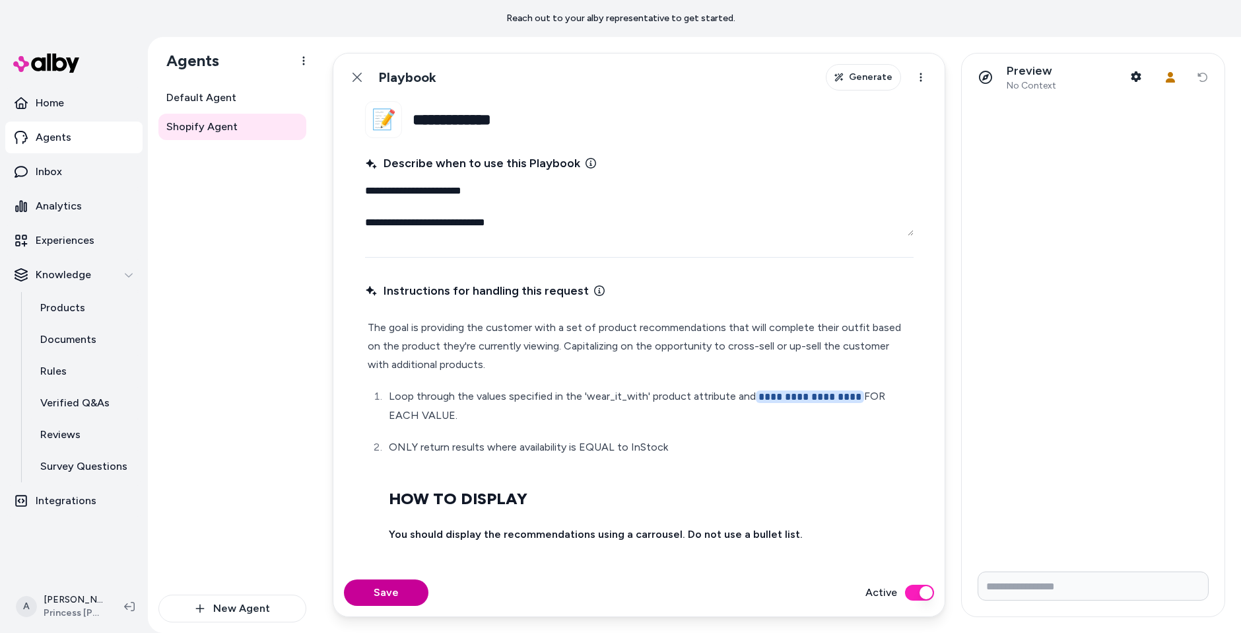
click at [407, 587] on button "Save" at bounding box center [386, 592] width 85 height 26
click at [116, 182] on link "Inbox" at bounding box center [73, 172] width 137 height 32
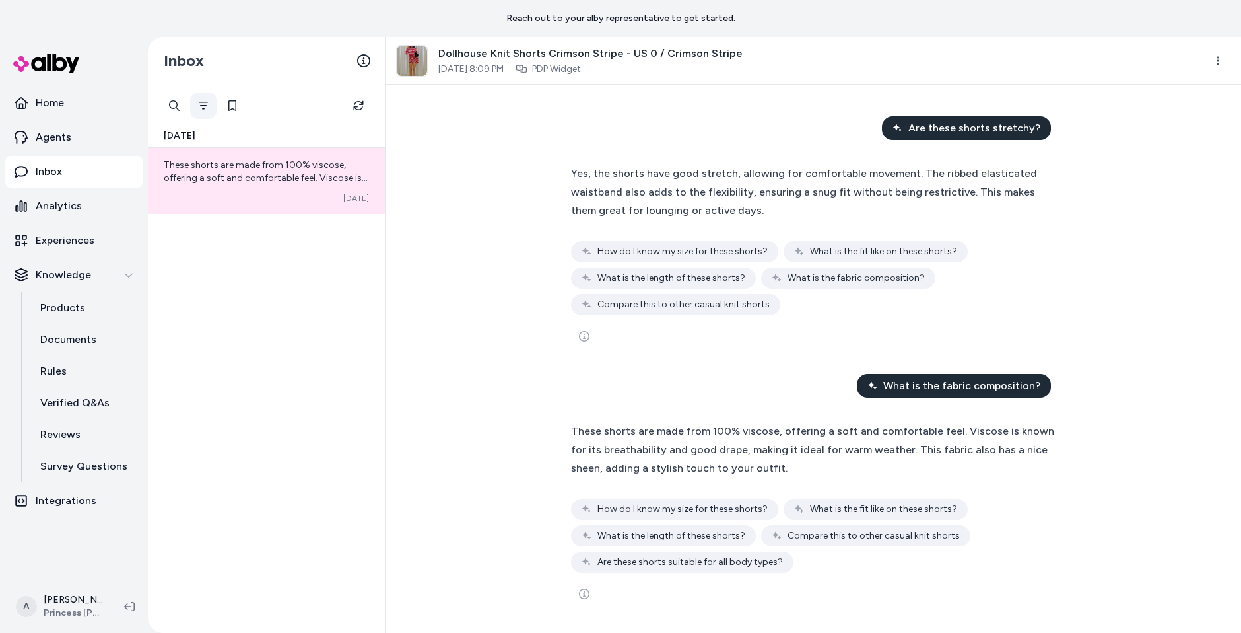
click at [202, 104] on icon "Filter" at bounding box center [203, 105] width 11 height 11
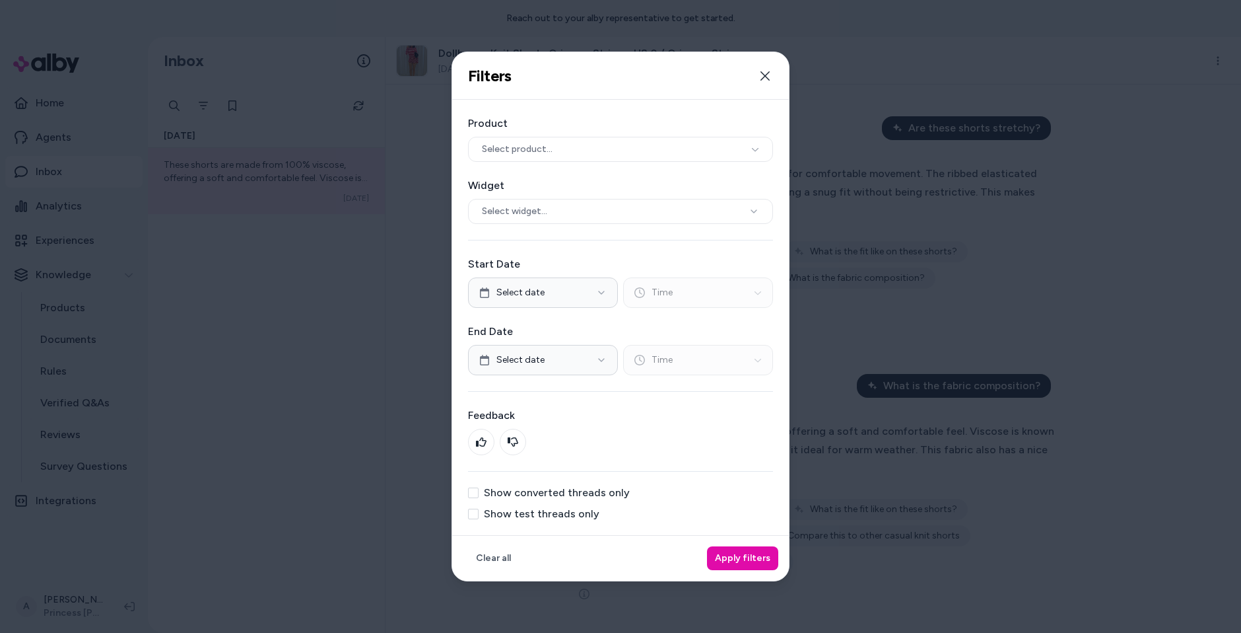
click at [541, 512] on label "Show test threads only" at bounding box center [542, 513] width 116 height 11
click at [479, 512] on button "Show test threads only" at bounding box center [473, 513] width 11 height 11
click at [746, 559] on button "Apply filters" at bounding box center [742, 558] width 71 height 24
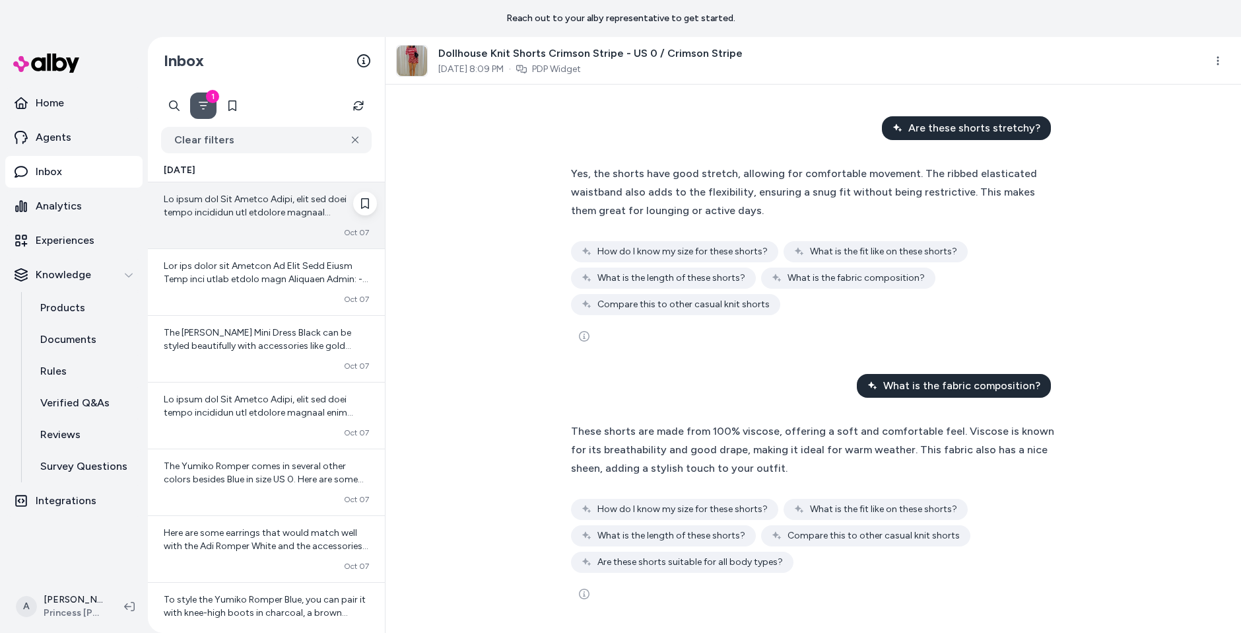
click at [268, 230] on div "Converted [DATE]" at bounding box center [266, 232] width 205 height 11
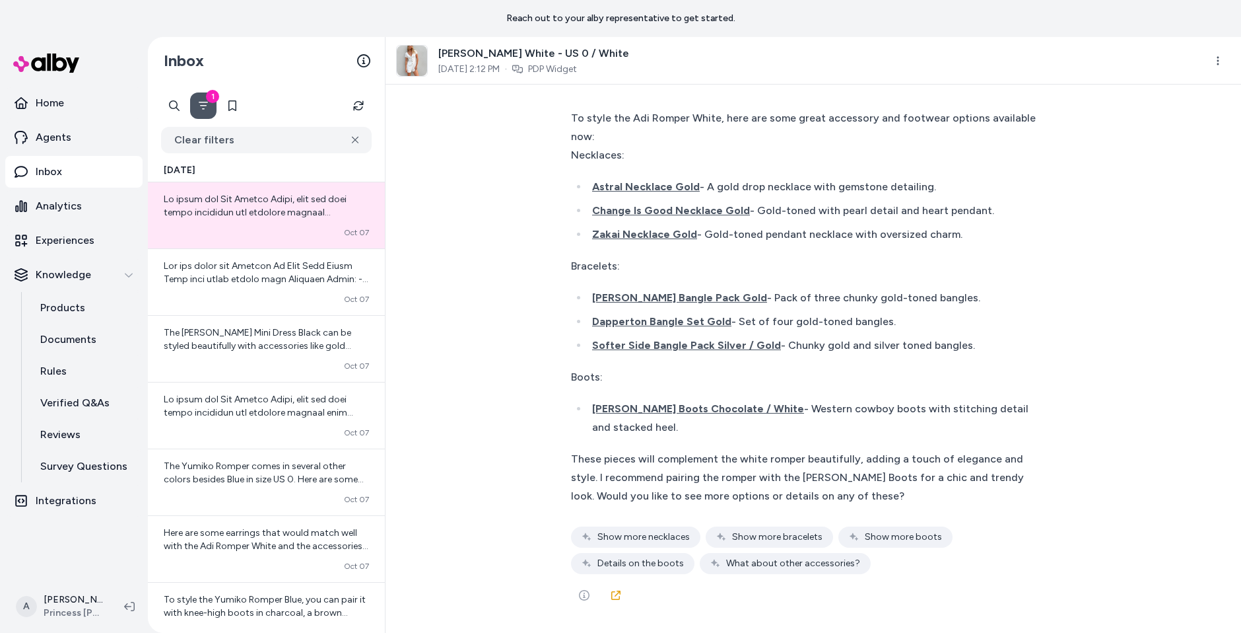
scroll to position [3717, 0]
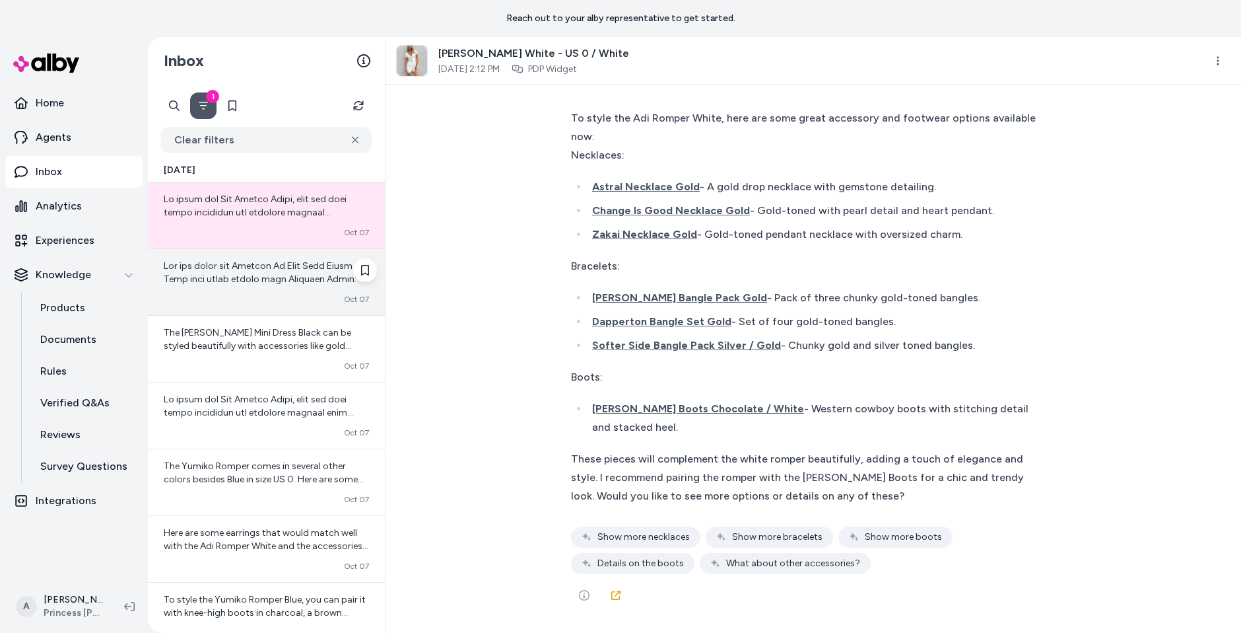
click at [248, 303] on div "Converted [DATE]" at bounding box center [266, 299] width 205 height 11
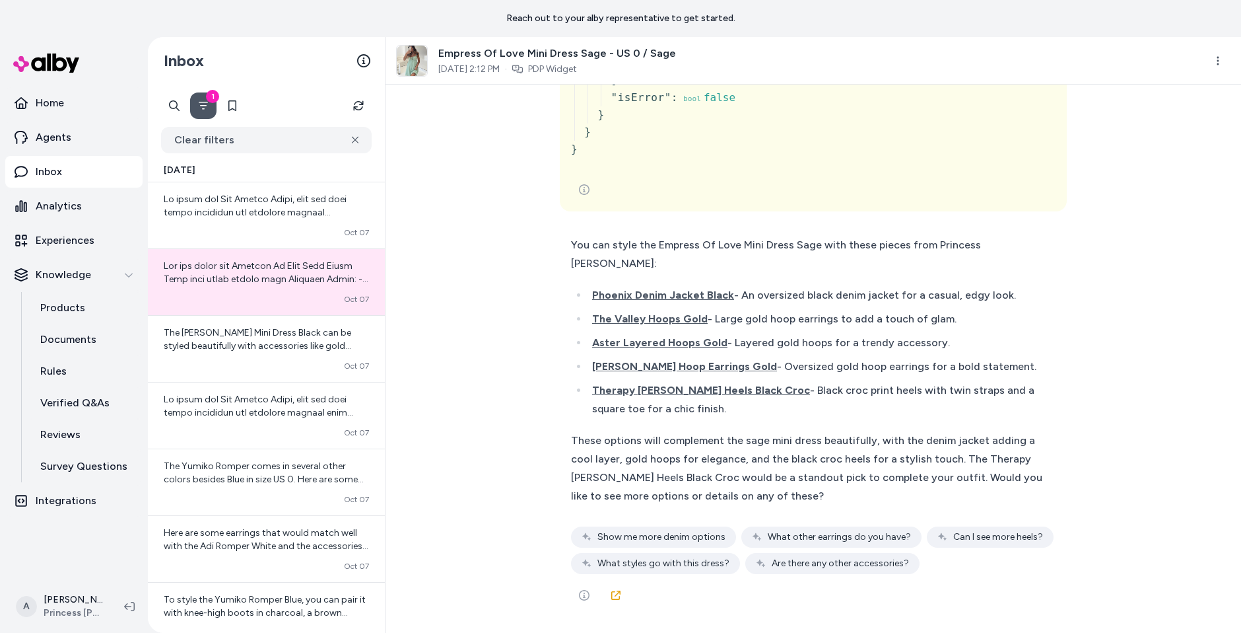
scroll to position [3854, 0]
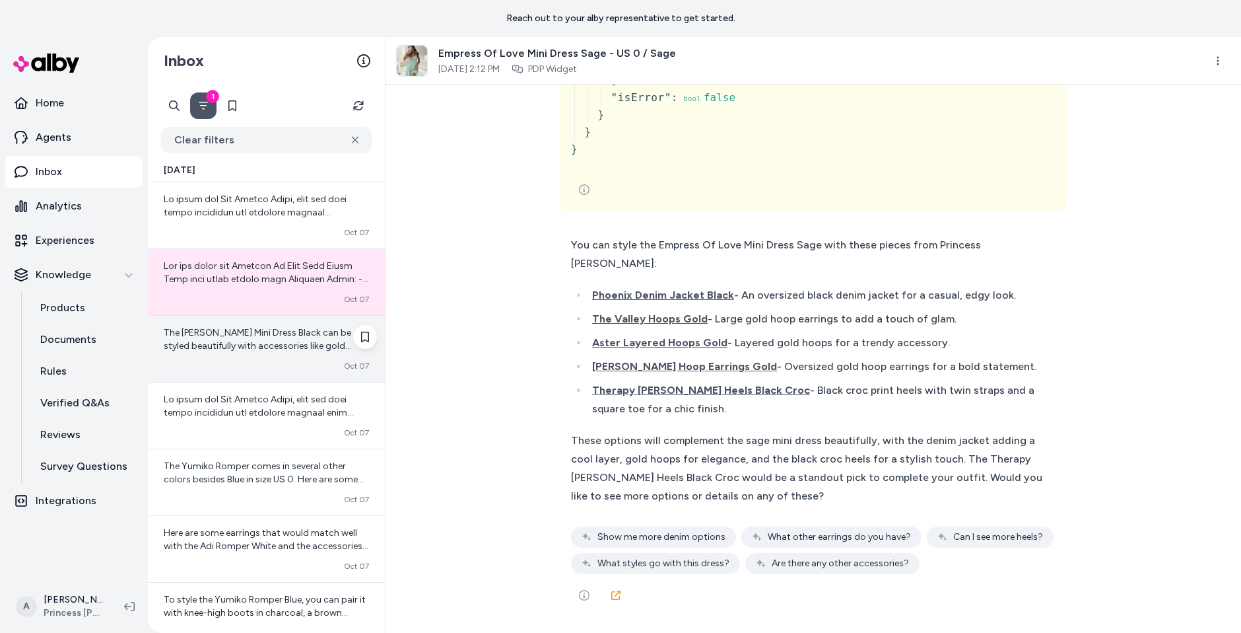
click at [286, 346] on span "The [PERSON_NAME] Mini Dress Black can be styled beautifully with accessories l…" at bounding box center [266, 385] width 204 height 117
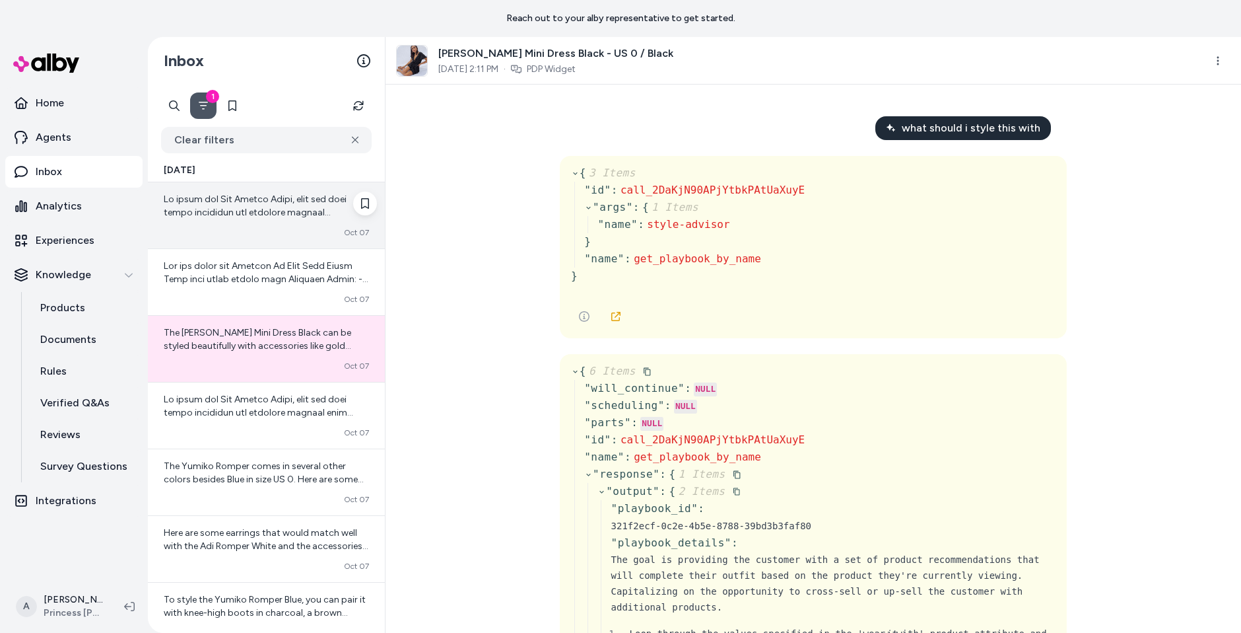
click at [230, 233] on div "Converted [DATE]" at bounding box center [266, 232] width 205 height 11
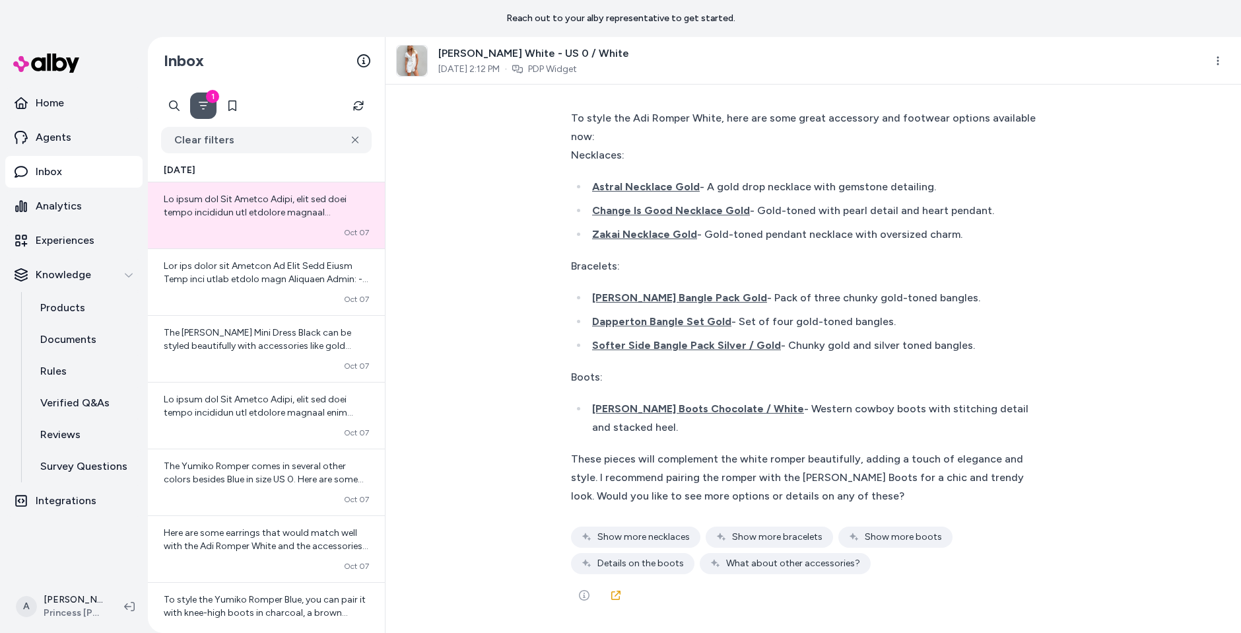
scroll to position [5396, 0]
click at [64, 148] on link "Agents" at bounding box center [73, 138] width 137 height 32
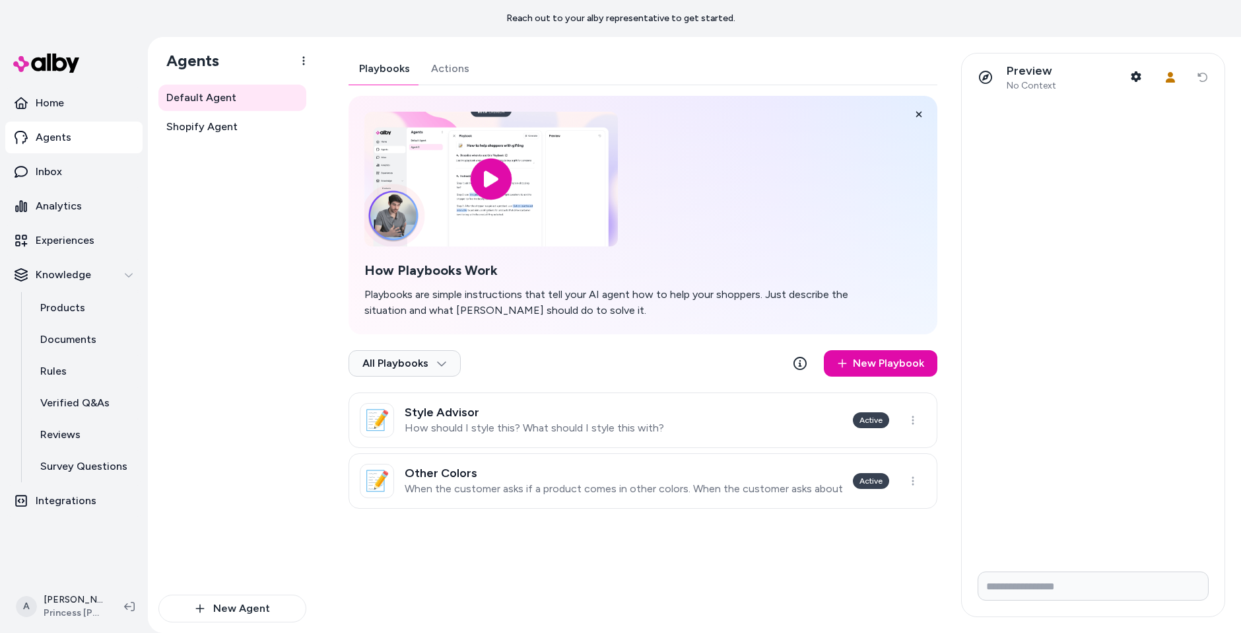
click at [224, 141] on div "Default Agent Shopify Agent" at bounding box center [232, 340] width 148 height 510
click at [224, 135] on link "Shopify Agent" at bounding box center [232, 127] width 148 height 26
click at [551, 469] on h3 "Style Advisor" at bounding box center [535, 472] width 260 height 13
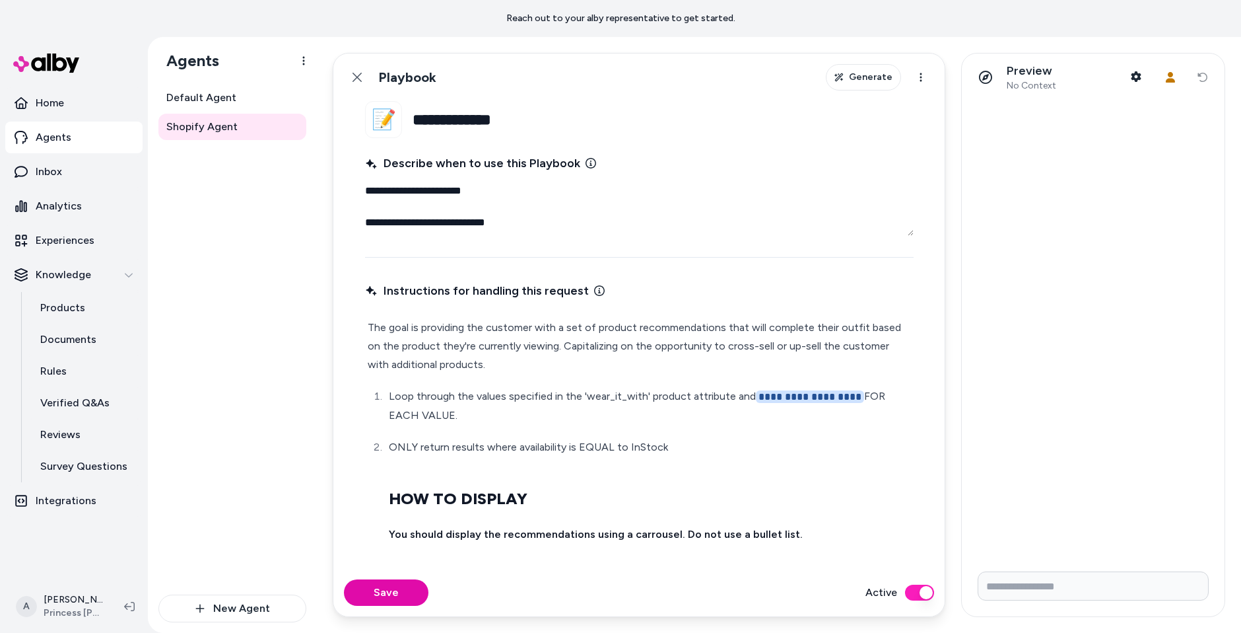
click at [727, 450] on p "ONLY return results where availability is EQUAL to InStock" at bounding box center [650, 447] width 522 height 18
type textarea "*"
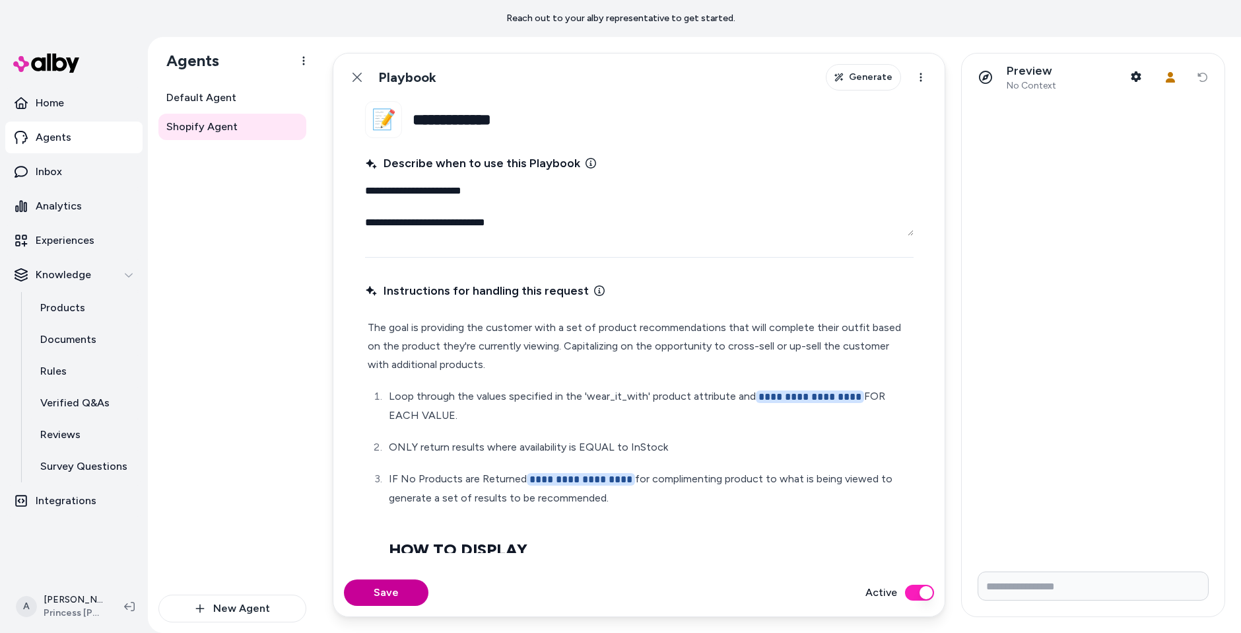
click at [396, 582] on button "Save" at bounding box center [386, 592] width 85 height 26
type textarea "*"
drag, startPoint x: 668, startPoint y: 496, endPoint x: 356, endPoint y: 471, distance: 313.3
click at [356, 469] on fieldset "**********" at bounding box center [639, 335] width 612 height 468
copy p "**********"
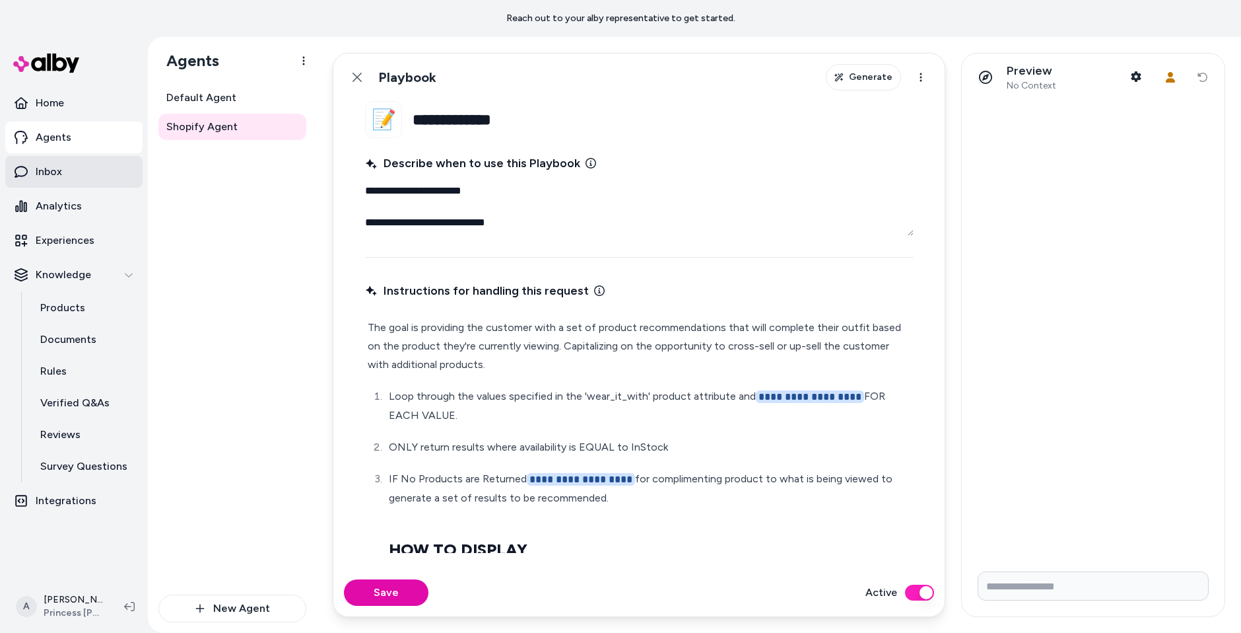
click at [58, 173] on p "Inbox" at bounding box center [49, 172] width 26 height 16
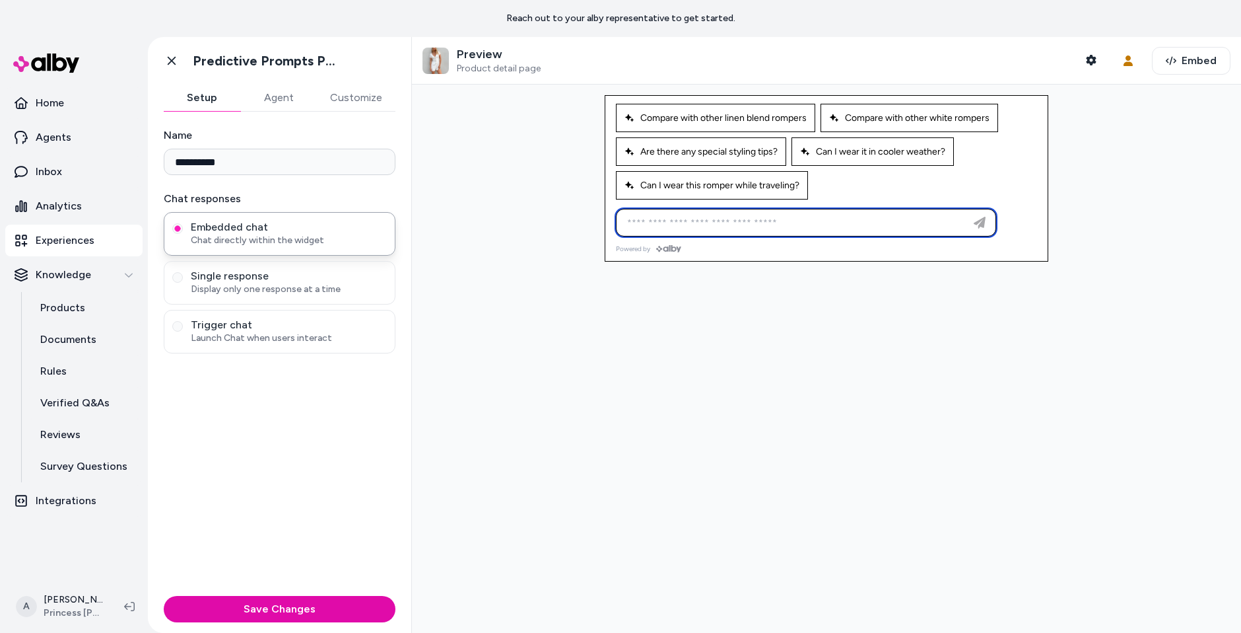
click at [790, 222] on input at bounding box center [792, 223] width 347 height 16
type input "**********"
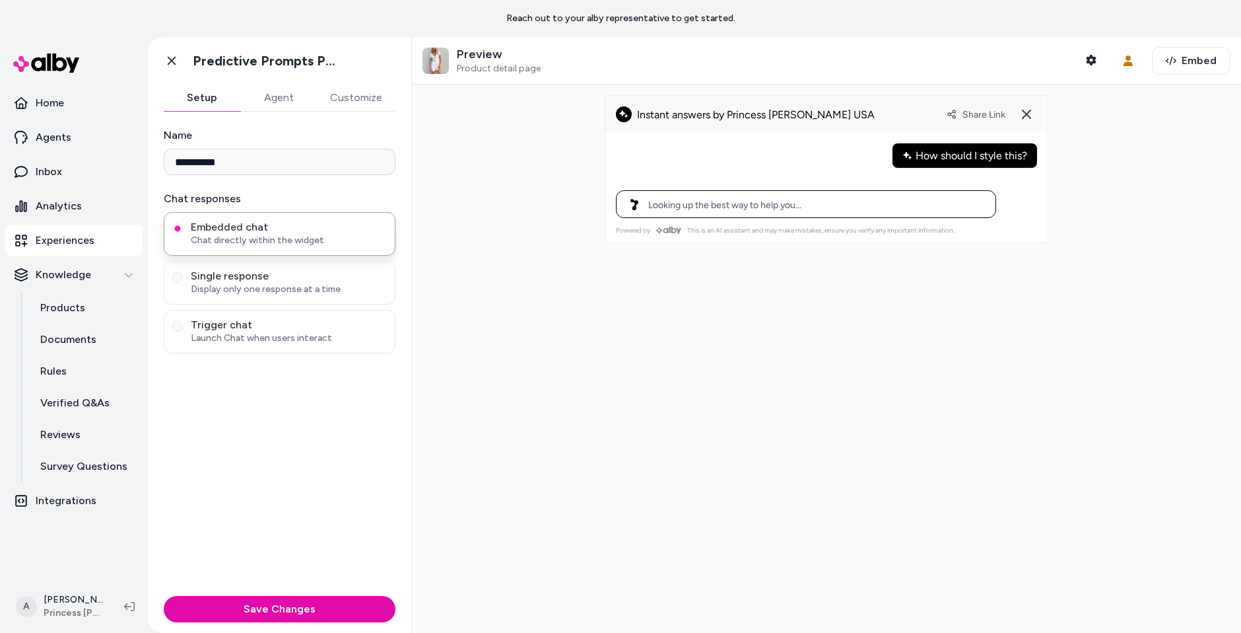
click at [726, 311] on div at bounding box center [826, 359] width 829 height 548
click at [744, 366] on div at bounding box center [826, 359] width 829 height 548
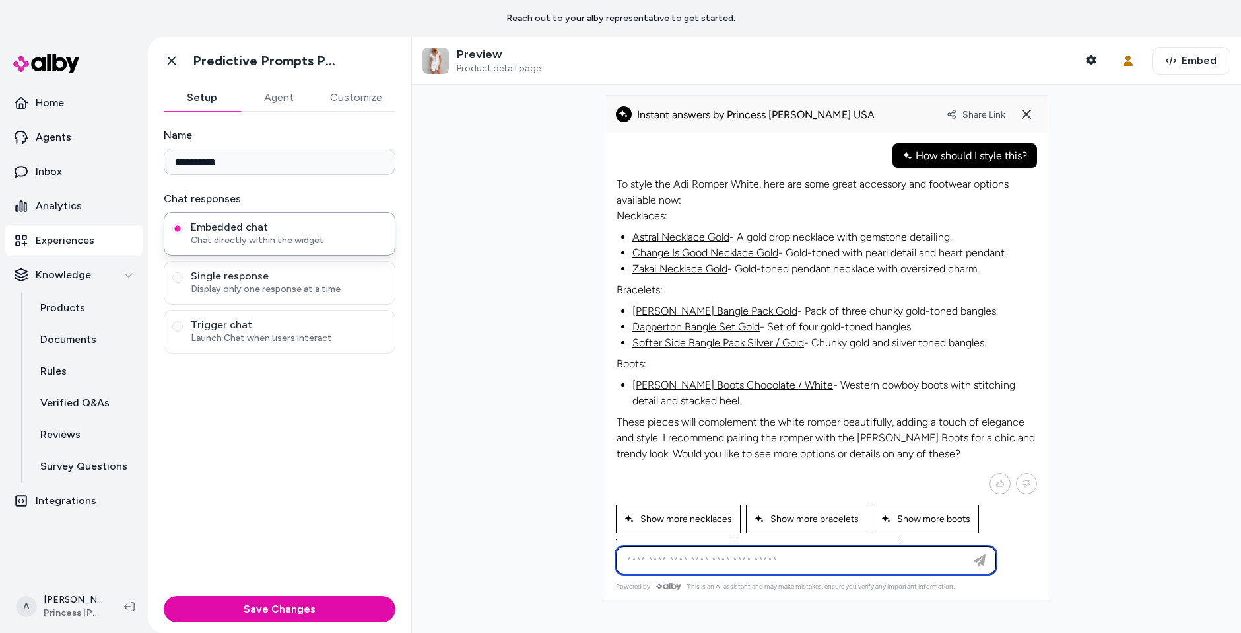
click at [711, 250] on link "Change Is Good Necklace Gold" at bounding box center [706, 252] width 146 height 13
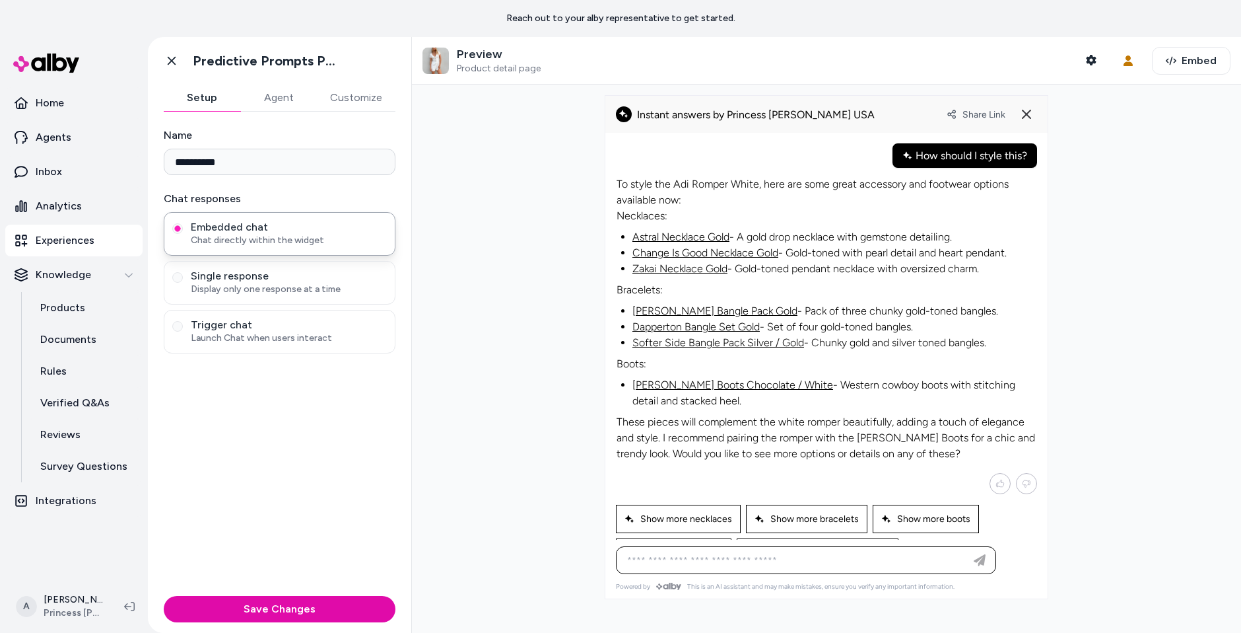
click at [687, 242] on li "Astral Necklace Gold - A gold drop necklace with gemstone detailing." at bounding box center [835, 237] width 404 height 16
click at [687, 239] on link "Astral Necklace Gold" at bounding box center [681, 236] width 97 height 13
click at [92, 309] on link "Products" at bounding box center [85, 308] width 116 height 32
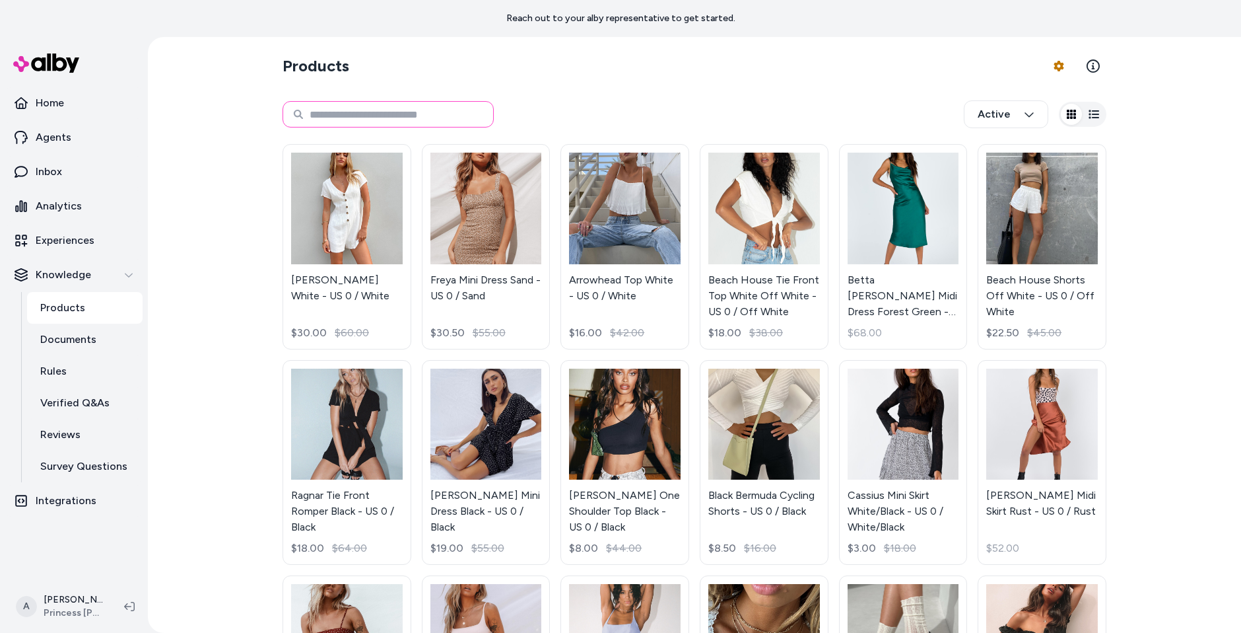
click at [356, 120] on input at bounding box center [388, 114] width 211 height 26
type input "******"
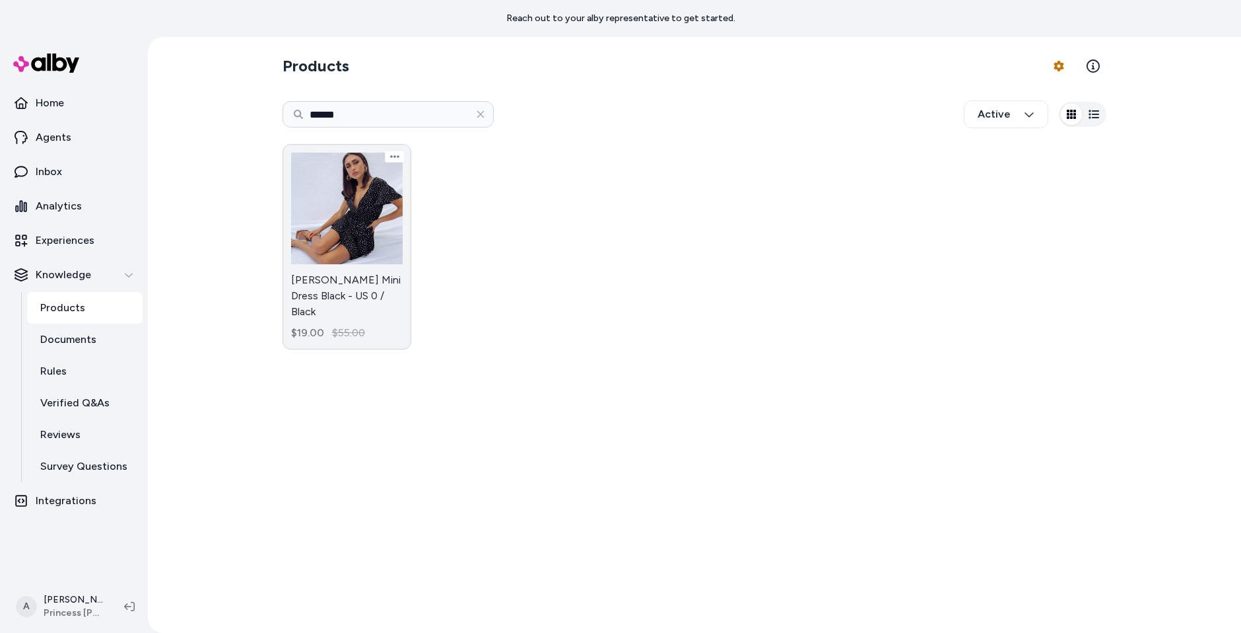
click at [386, 188] on link "Bobbie Mini Dress Black - US 0 / Black $19.00 $55.00" at bounding box center [347, 246] width 129 height 205
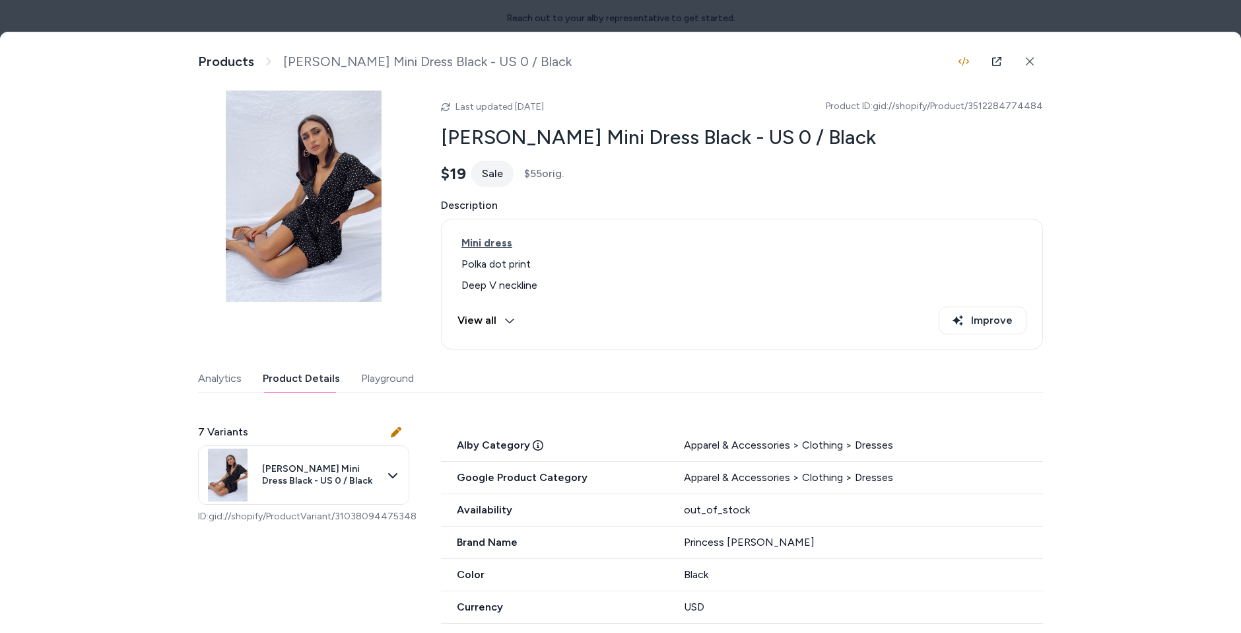
click at [298, 386] on button "Product Details" at bounding box center [301, 378] width 77 height 26
click at [998, 54] on link at bounding box center [997, 61] width 26 height 26
click at [998, 57] on icon at bounding box center [996, 61] width 9 height 9
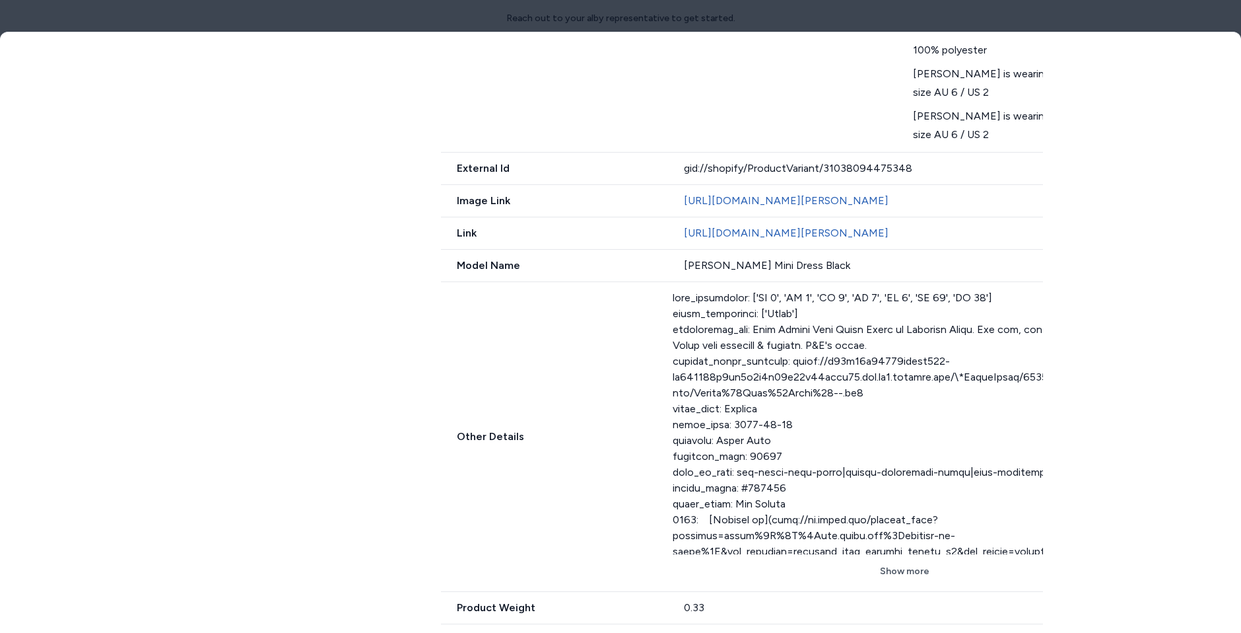
scroll to position [760, 0]
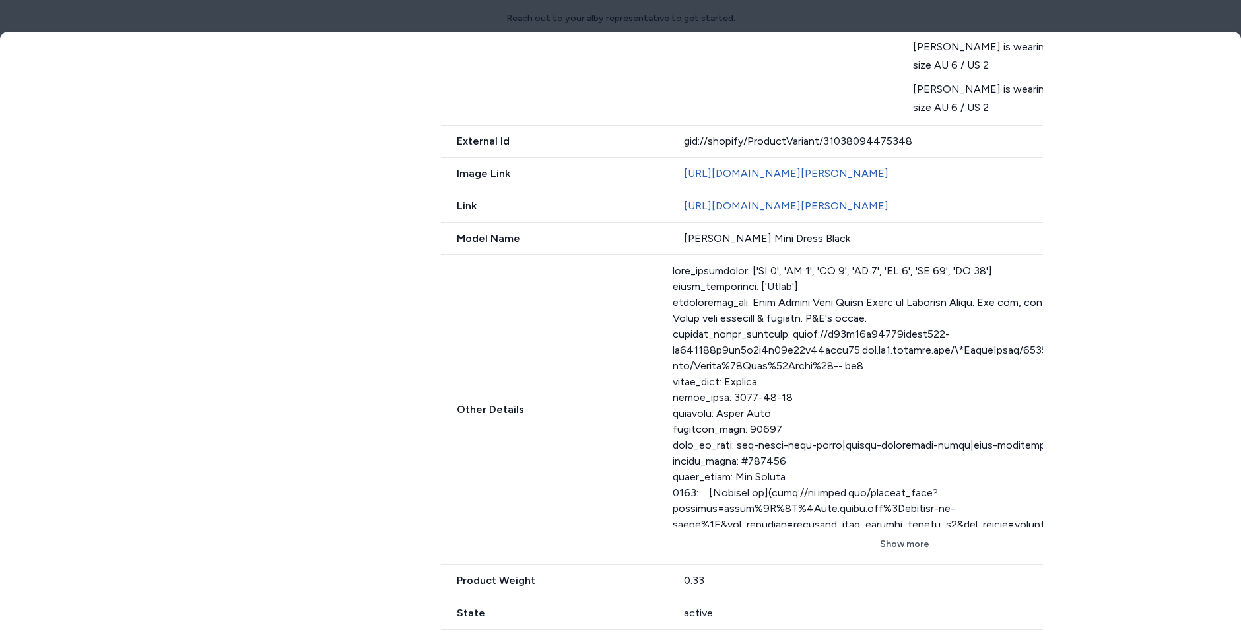
click at [683, 386] on div at bounding box center [905, 395] width 464 height 264
click at [578, 452] on div "Other Details Show more" at bounding box center [789, 410] width 696 height 310
click at [903, 556] on button "Show more" at bounding box center [905, 544] width 464 height 24
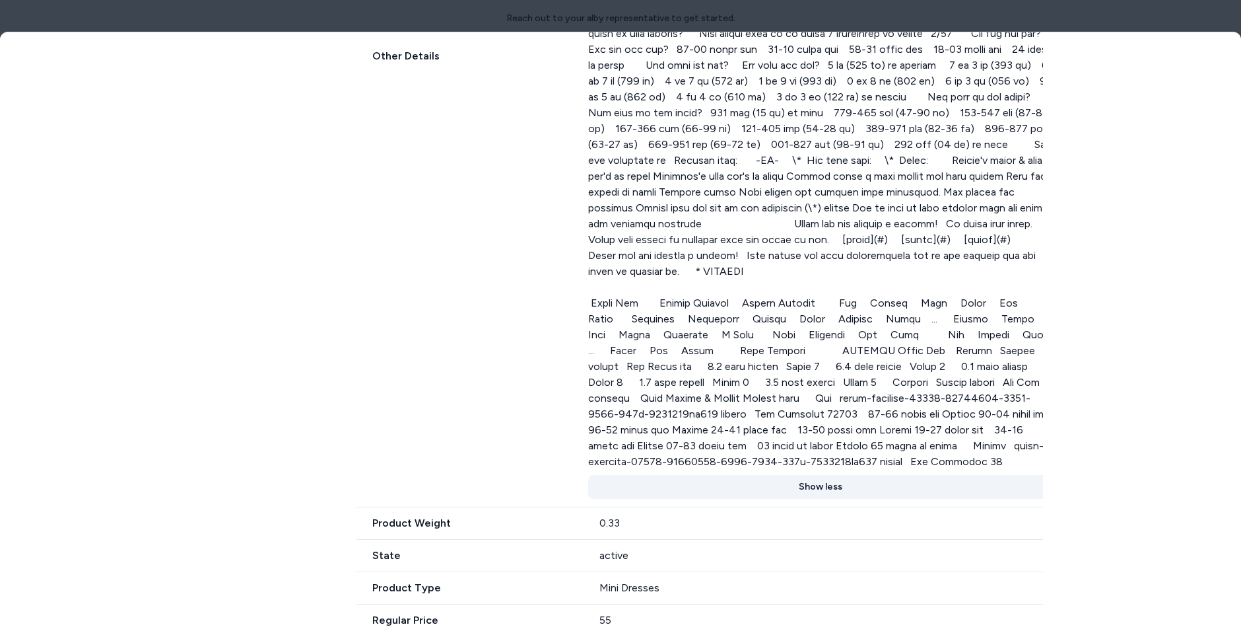
scroll to position [886, 0]
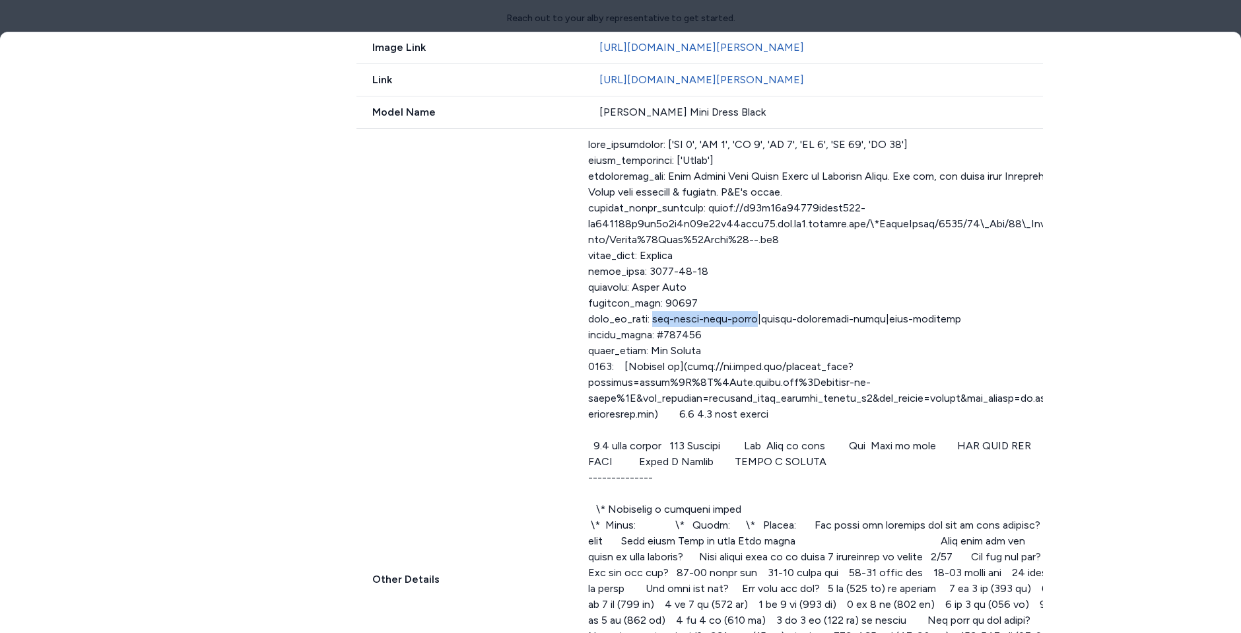
drag, startPoint x: 639, startPoint y: 348, endPoint x: 739, endPoint y: 343, distance: 100.5
click at [741, 343] on div at bounding box center [820, 565] width 464 height 856
copy div "the-bronx-gold-hoops"
click at [721, 355] on div at bounding box center [820, 565] width 464 height 856
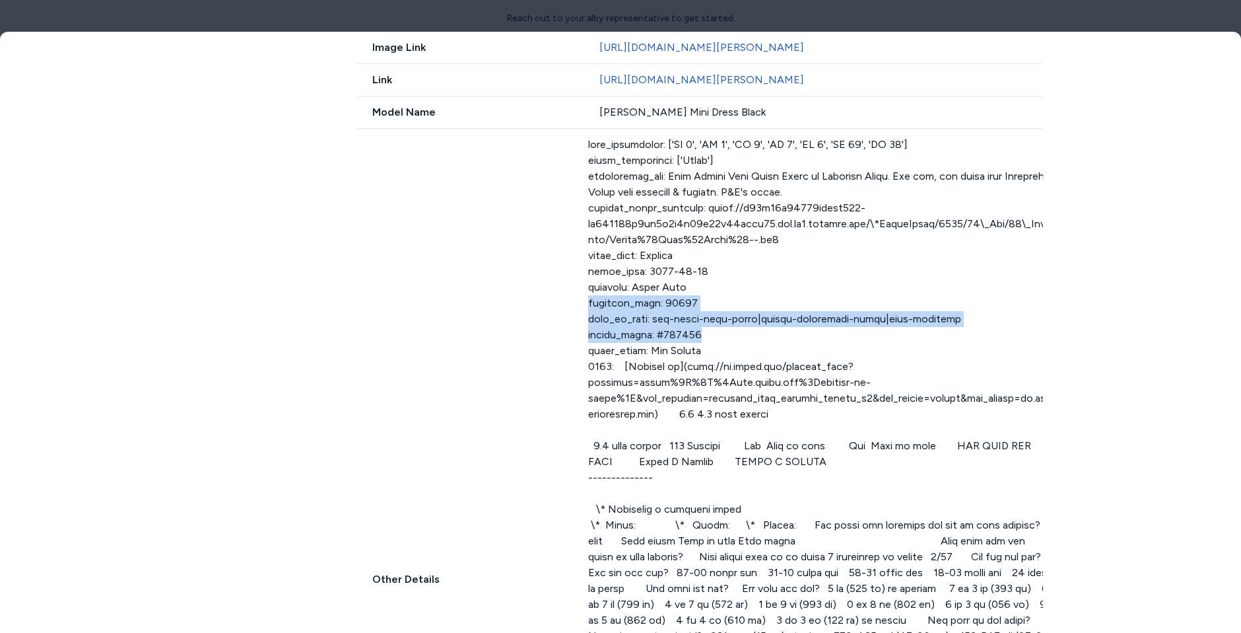
drag, startPoint x: 730, startPoint y: 366, endPoint x: 551, endPoint y: 340, distance: 180.8
click at [551, 339] on div "Other Details Show less" at bounding box center [705, 579] width 696 height 901
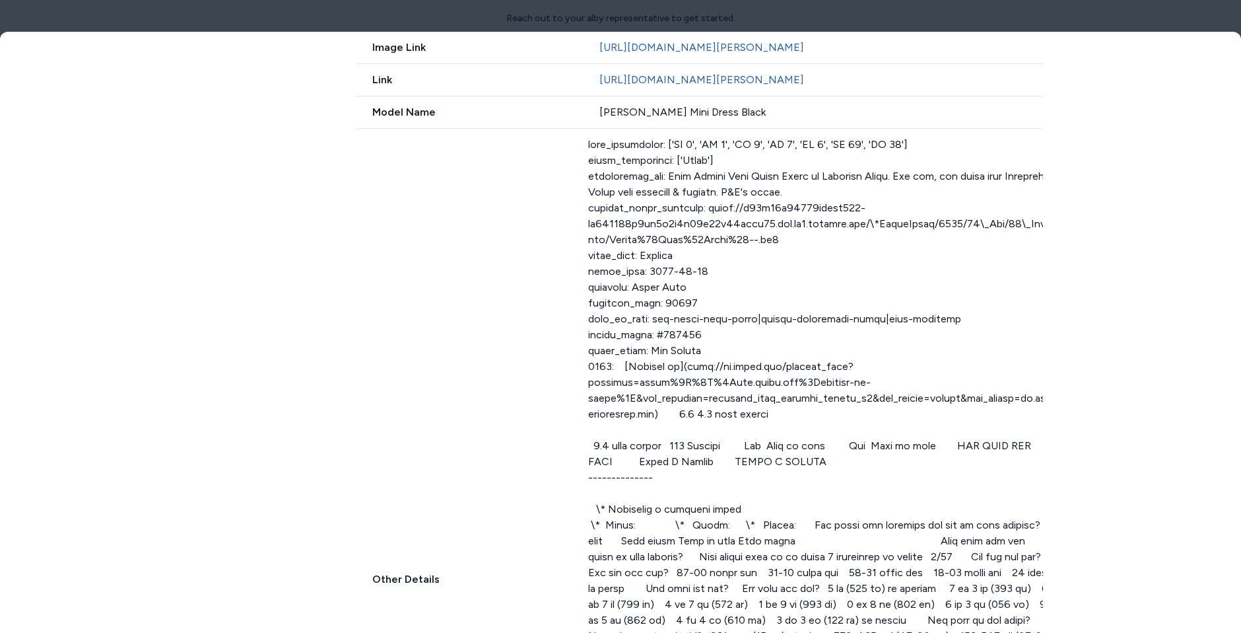
click at [707, 400] on div at bounding box center [820, 565] width 464 height 856
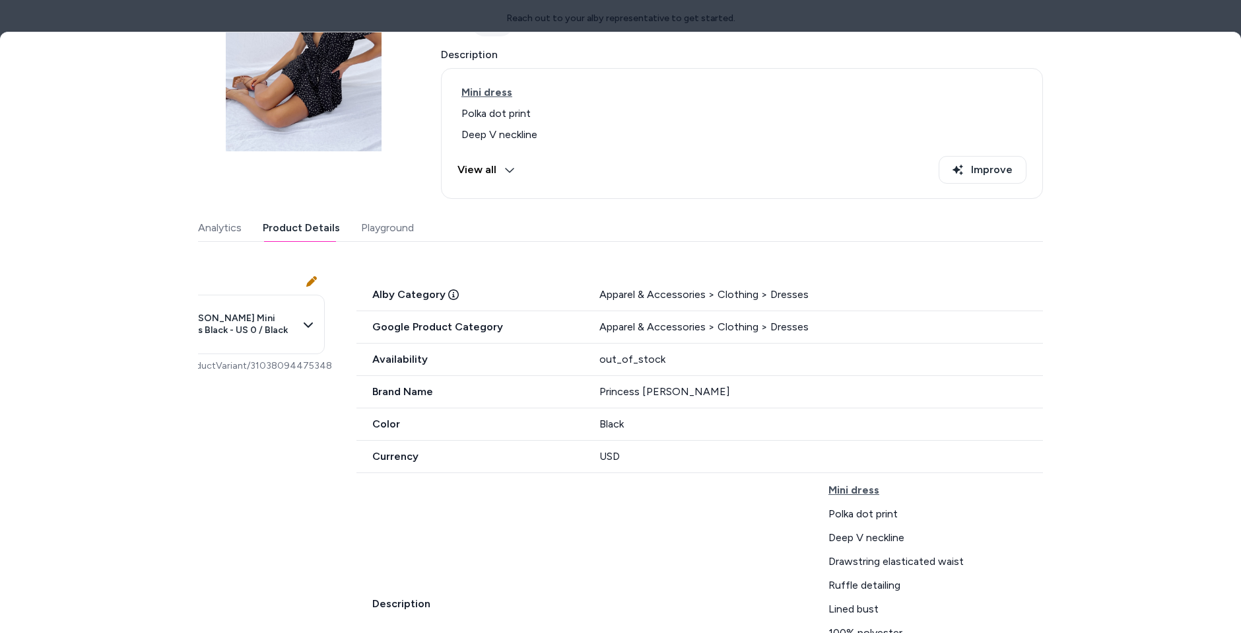
scroll to position [0, 0]
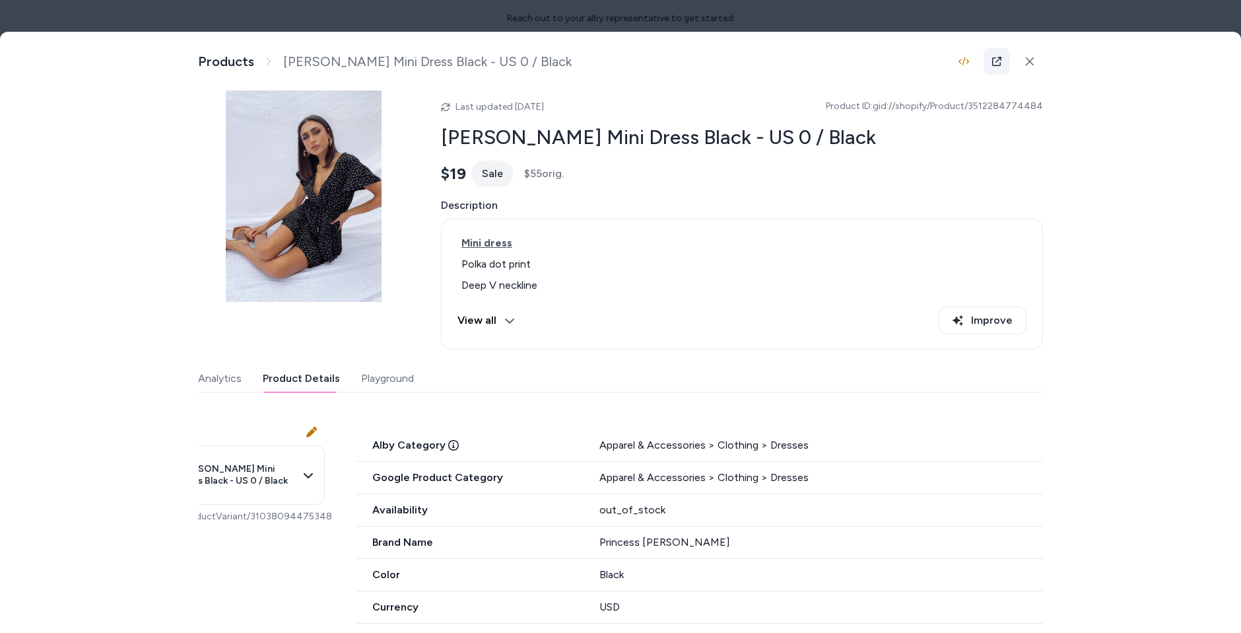
click at [1002, 69] on link at bounding box center [997, 61] width 26 height 26
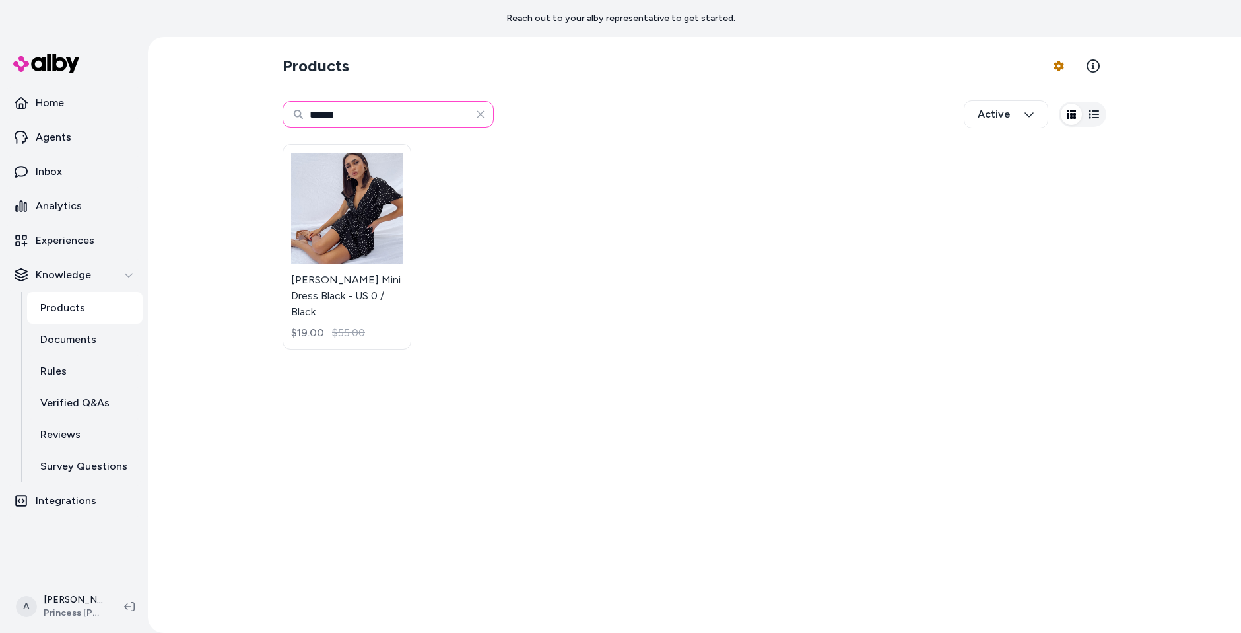
click at [434, 116] on input "******" at bounding box center [388, 114] width 211 height 26
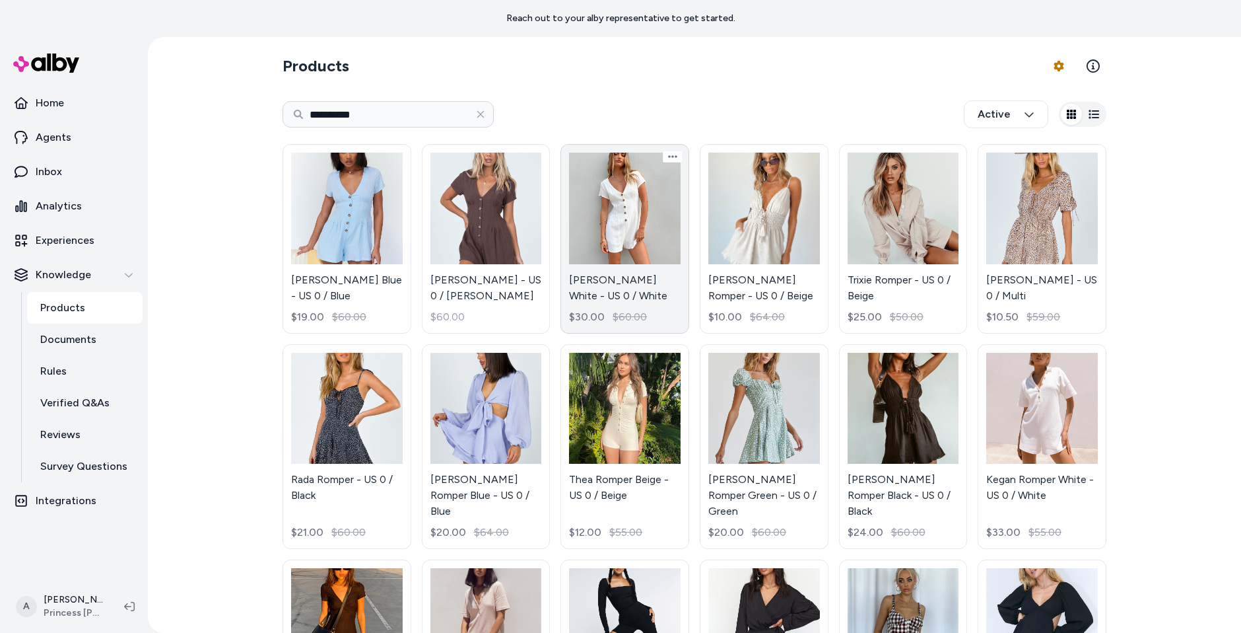
click at [635, 214] on link "Adi Romper White - US 0 / White $30.00 $60.00" at bounding box center [625, 239] width 129 height 190
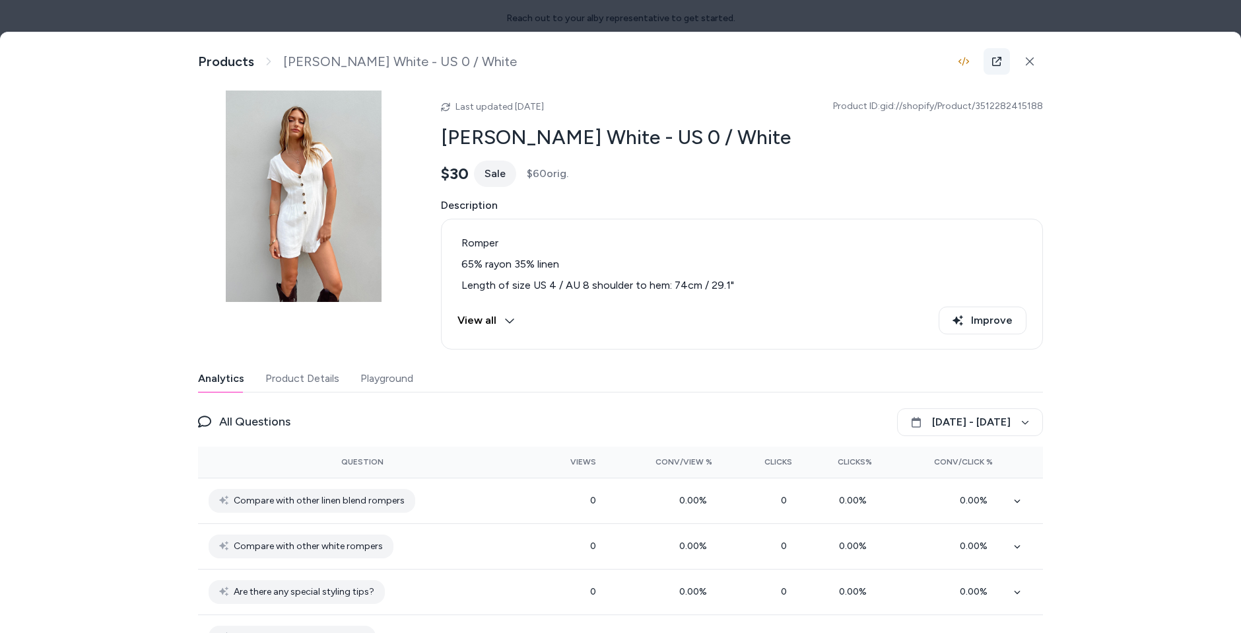
click at [998, 62] on icon at bounding box center [997, 61] width 11 height 11
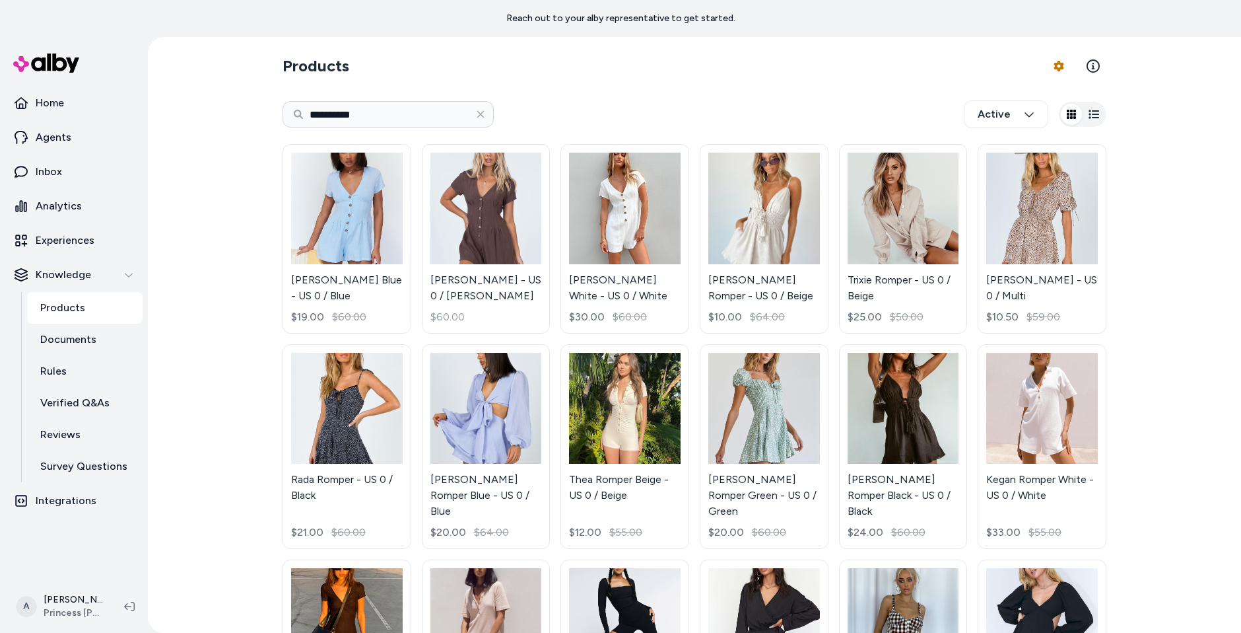
click at [422, 116] on html "**********" at bounding box center [620, 316] width 1241 height 633
click at [416, 122] on input "**********" at bounding box center [388, 114] width 211 height 26
type input "*****"
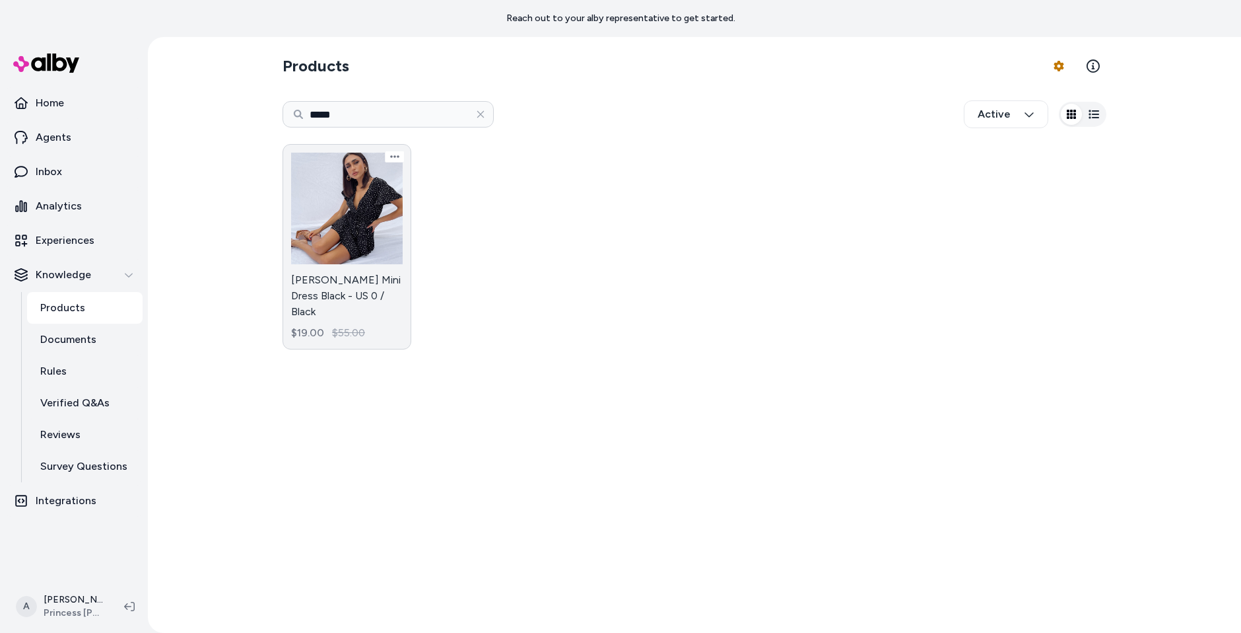
click at [340, 245] on link "Bobbie Mini Dress Black - US 0 / Black $19.00 $55.00" at bounding box center [347, 246] width 129 height 205
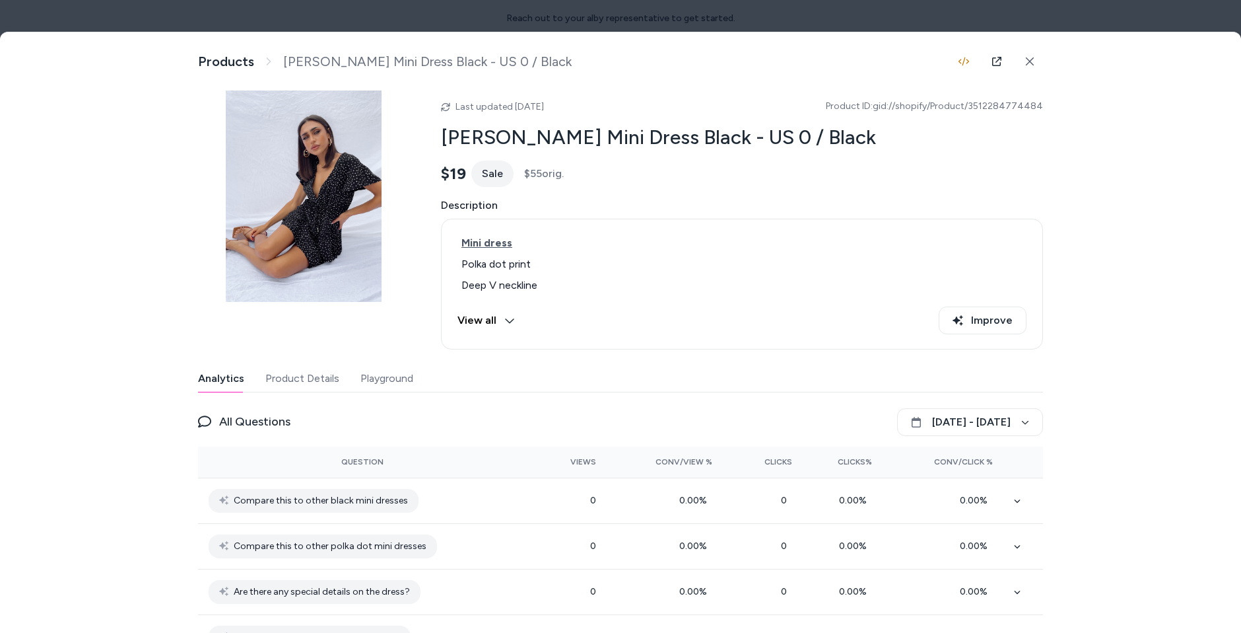
click at [390, 376] on button "Playground" at bounding box center [387, 378] width 53 height 26
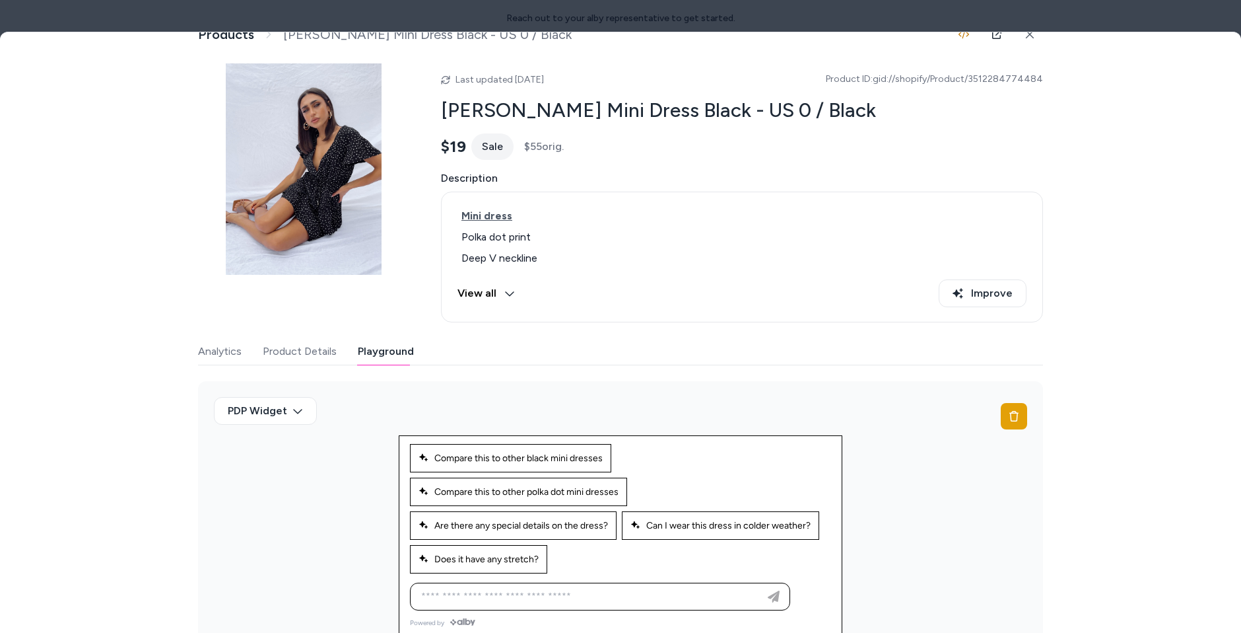
scroll to position [29, 0]
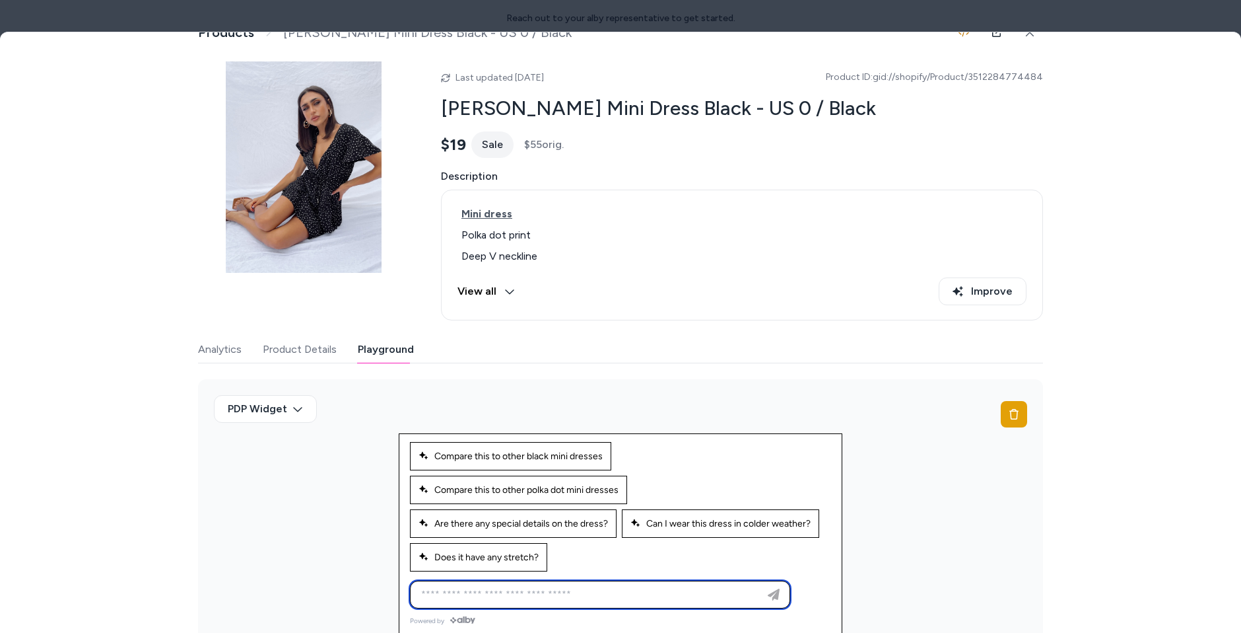
click at [697, 594] on input at bounding box center [586, 594] width 347 height 16
type input "**********"
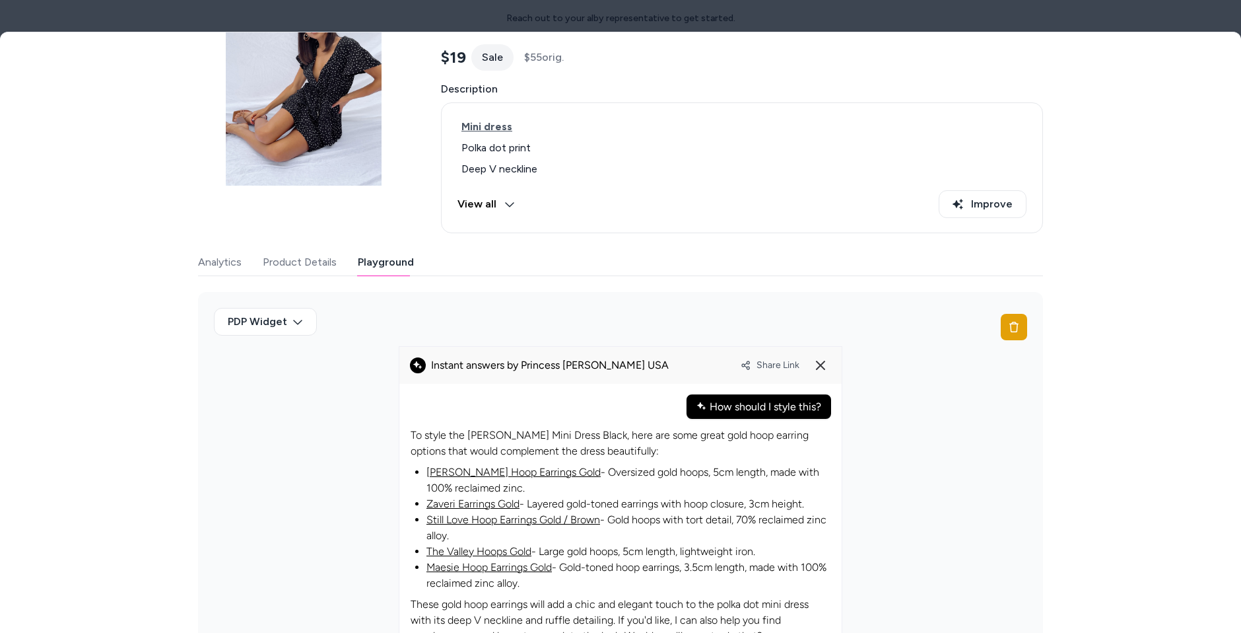
scroll to position [228, 0]
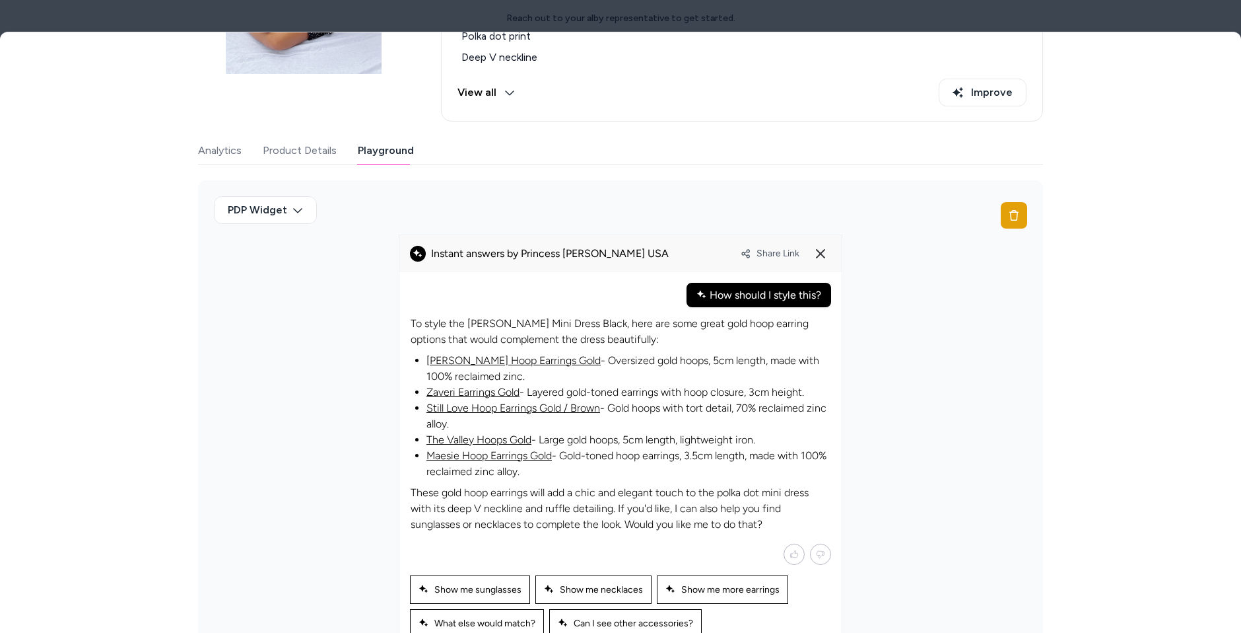
click at [497, 357] on link "Raskin Hoop Earrings Gold" at bounding box center [514, 360] width 174 height 13
click at [508, 401] on link "Still Love Hoop Earrings Gold / Brown" at bounding box center [514, 407] width 174 height 13
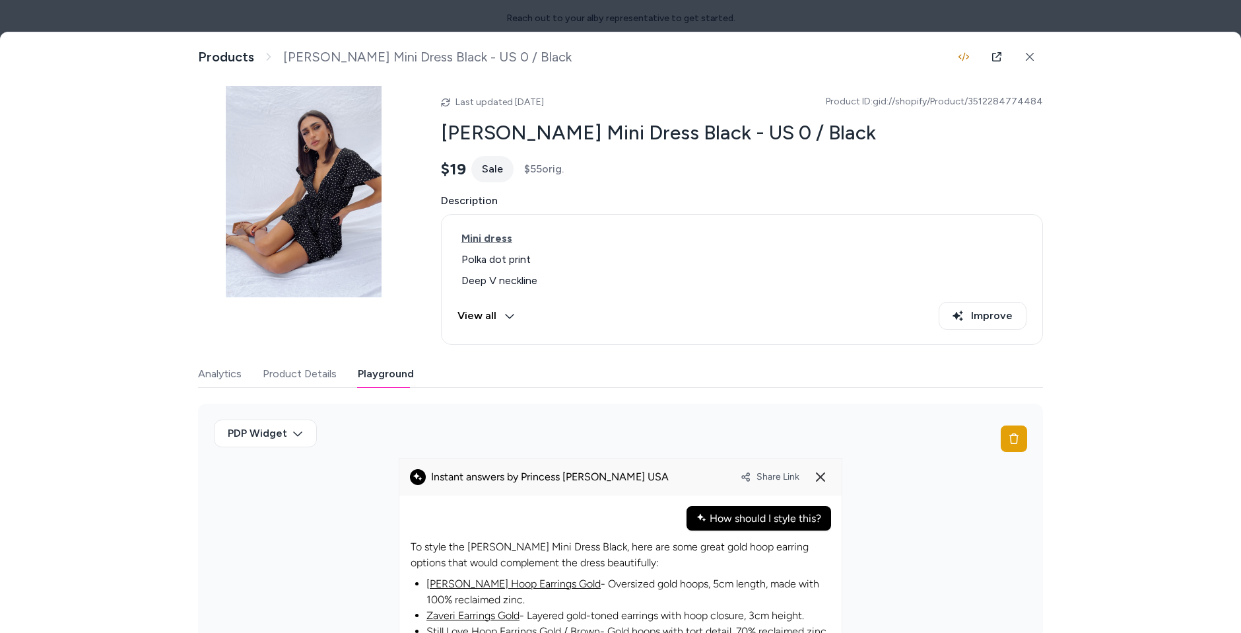
scroll to position [0, 0]
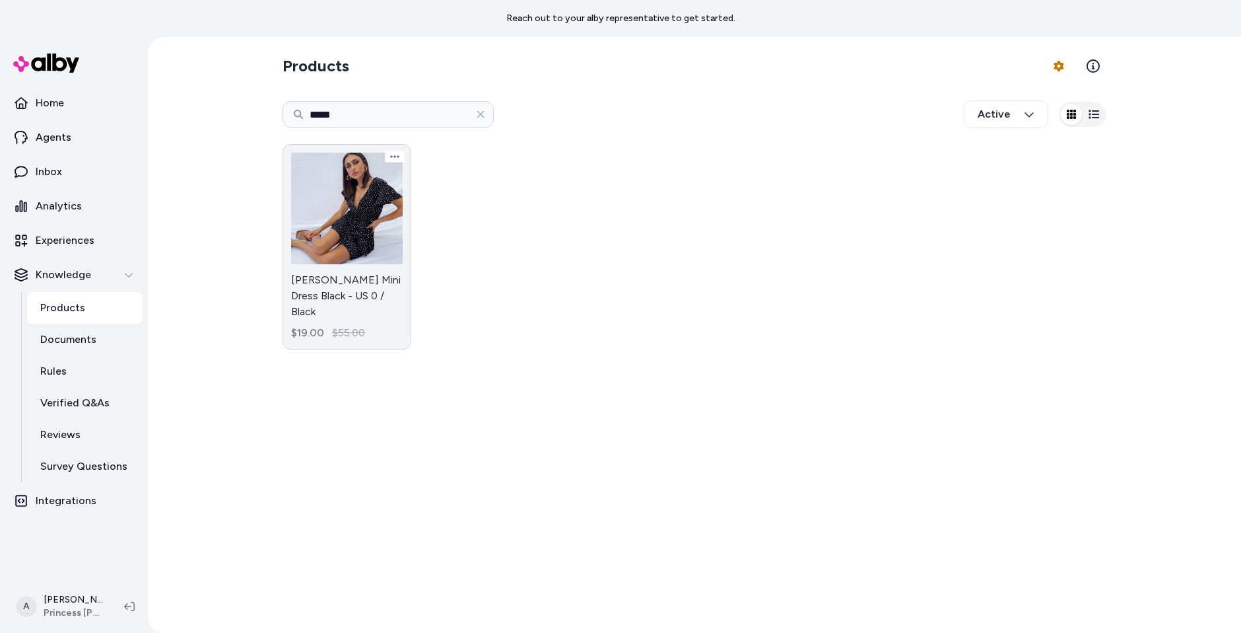
click at [363, 274] on link "Bobbie Mini Dress Black - US 0 / Black $19.00 $55.00" at bounding box center [347, 246] width 129 height 205
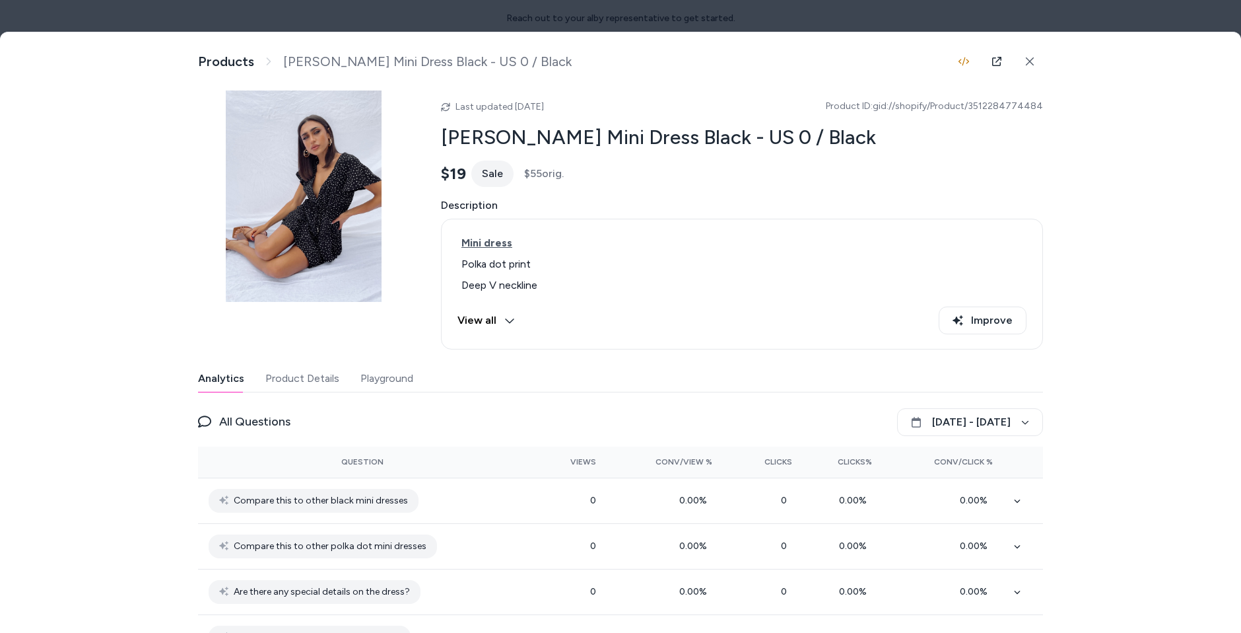
click at [328, 385] on button "Product Details" at bounding box center [302, 378] width 74 height 26
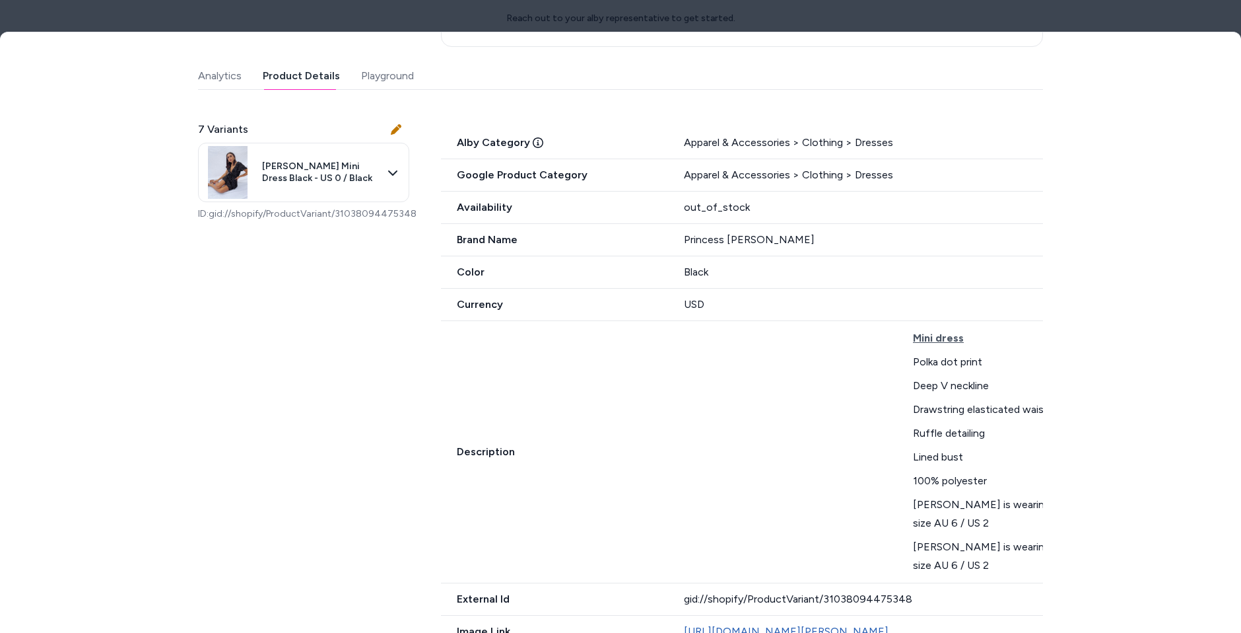
scroll to position [27, 0]
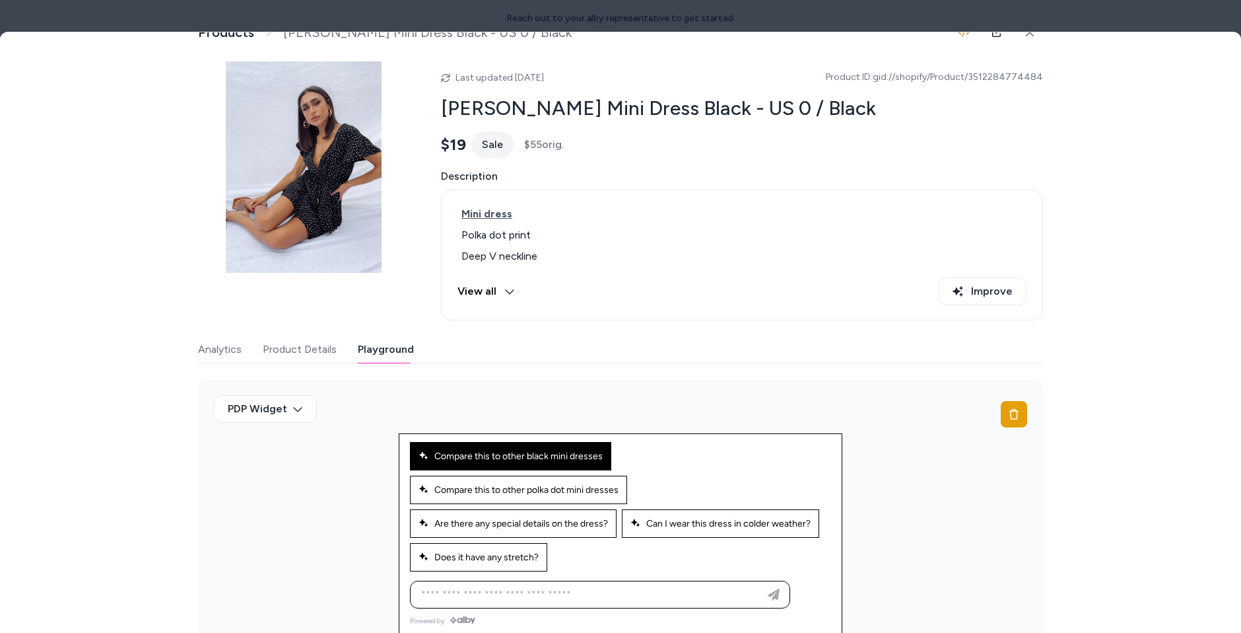
scroll to position [28, 0]
click at [639, 582] on div "Ask any question about this product" at bounding box center [600, 595] width 374 height 26
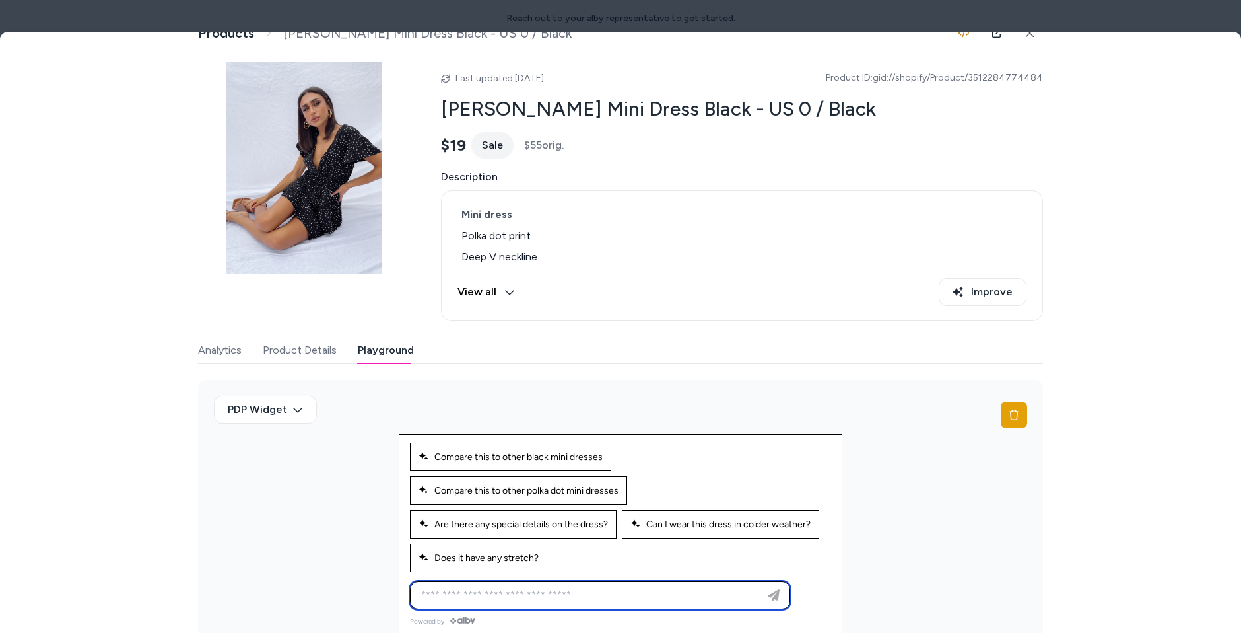
click at [637, 587] on input at bounding box center [586, 595] width 347 height 16
type input "**********"
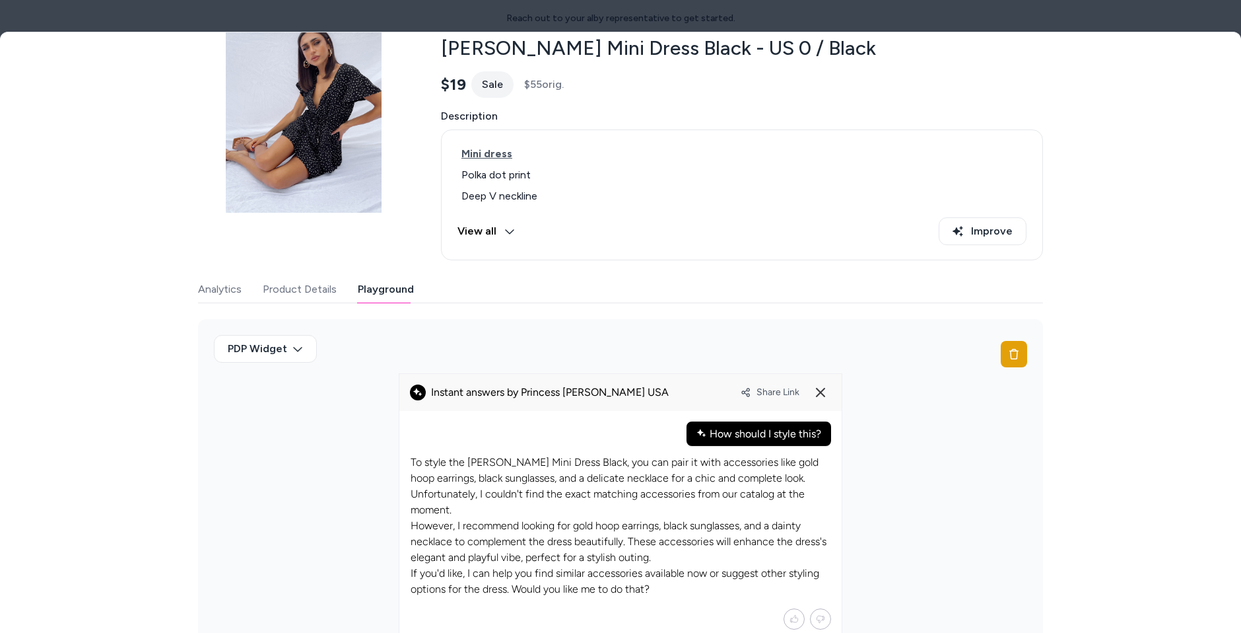
scroll to position [153, 0]
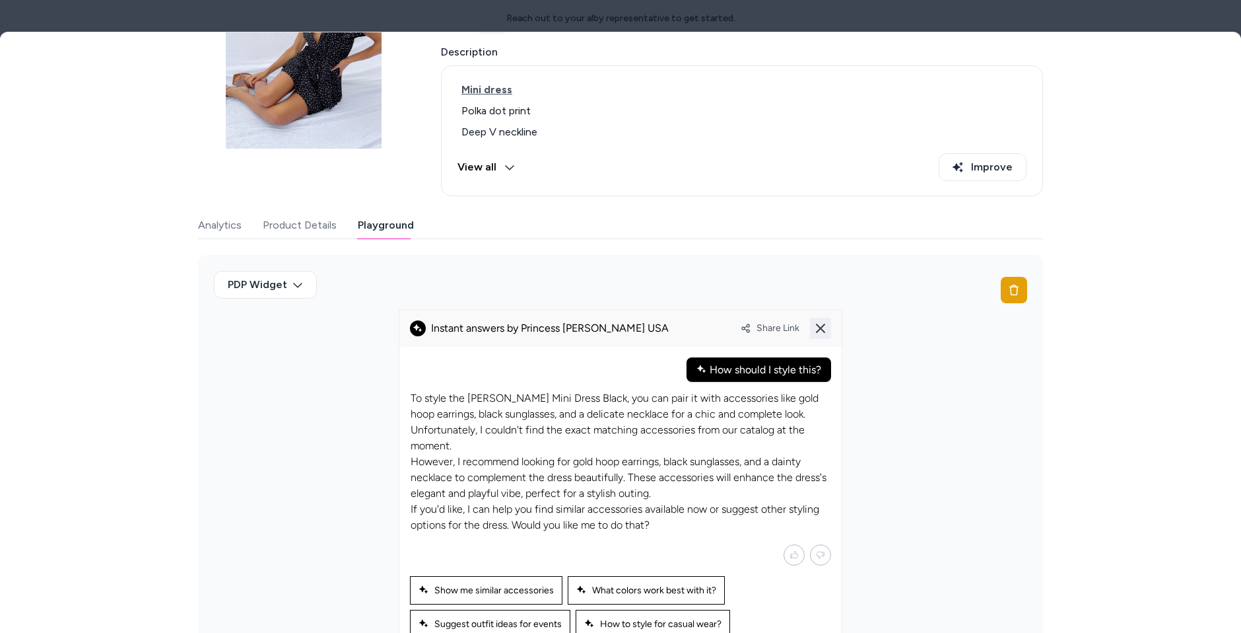
click at [822, 325] on icon at bounding box center [821, 328] width 16 height 16
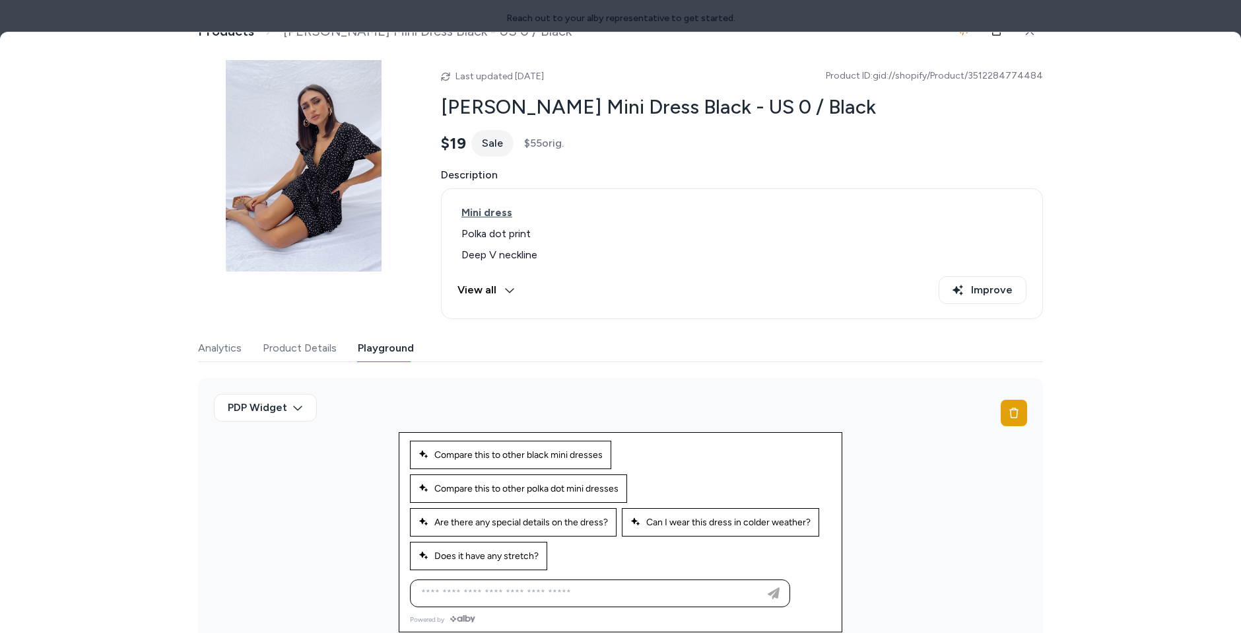
scroll to position [29, 0]
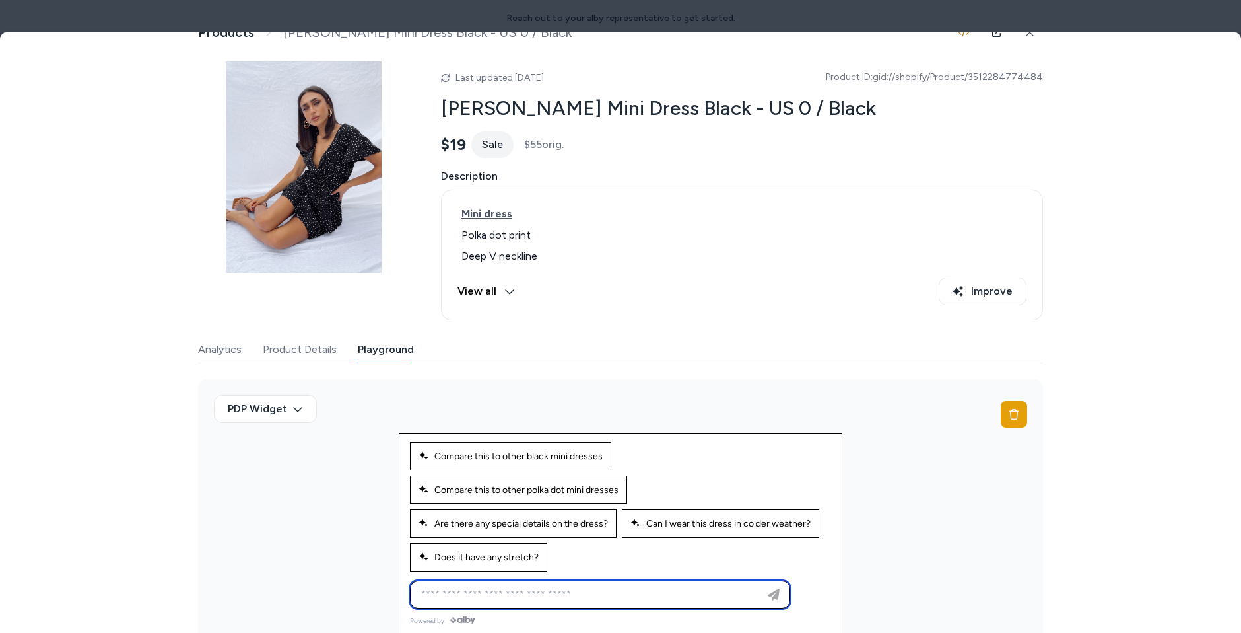
click at [627, 588] on input at bounding box center [586, 594] width 347 height 16
type input "**********"
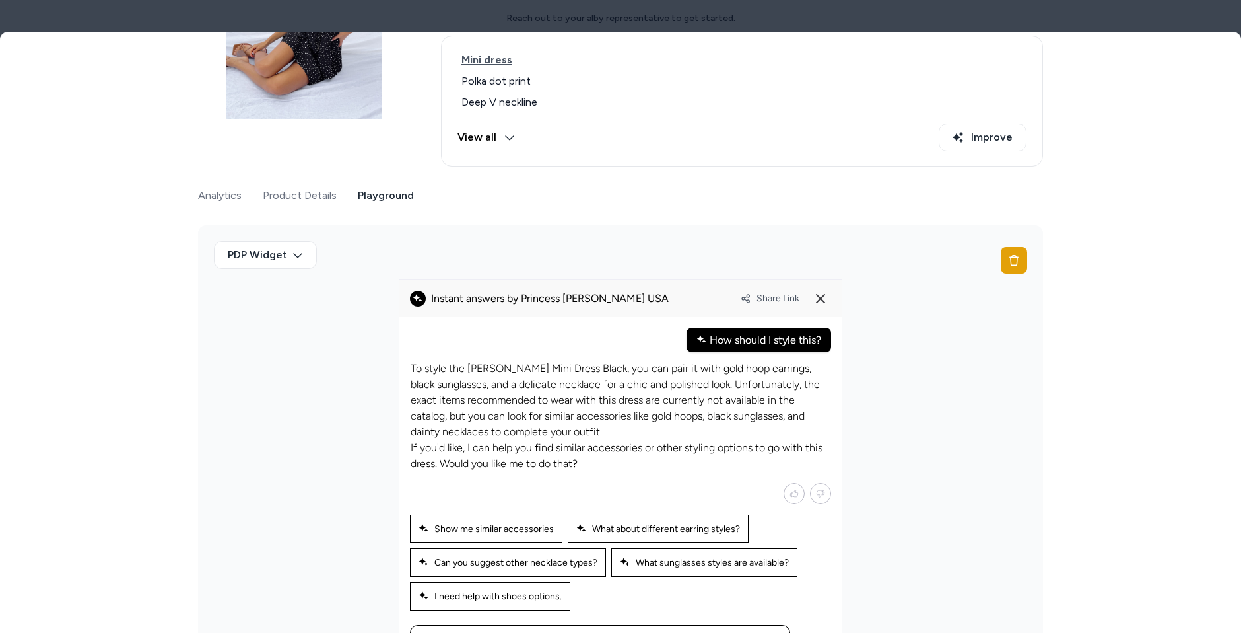
scroll to position [203, 0]
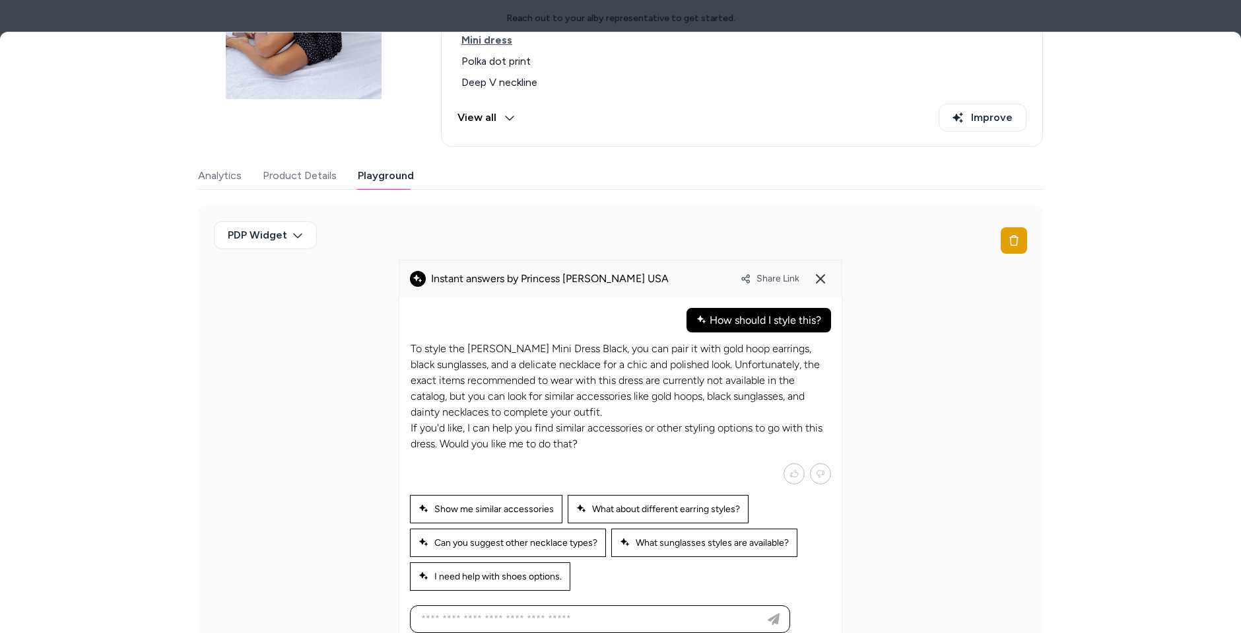
click at [810, 271] on div "Share Link" at bounding box center [786, 278] width 90 height 21
click at [817, 274] on icon at bounding box center [821, 279] width 16 height 16
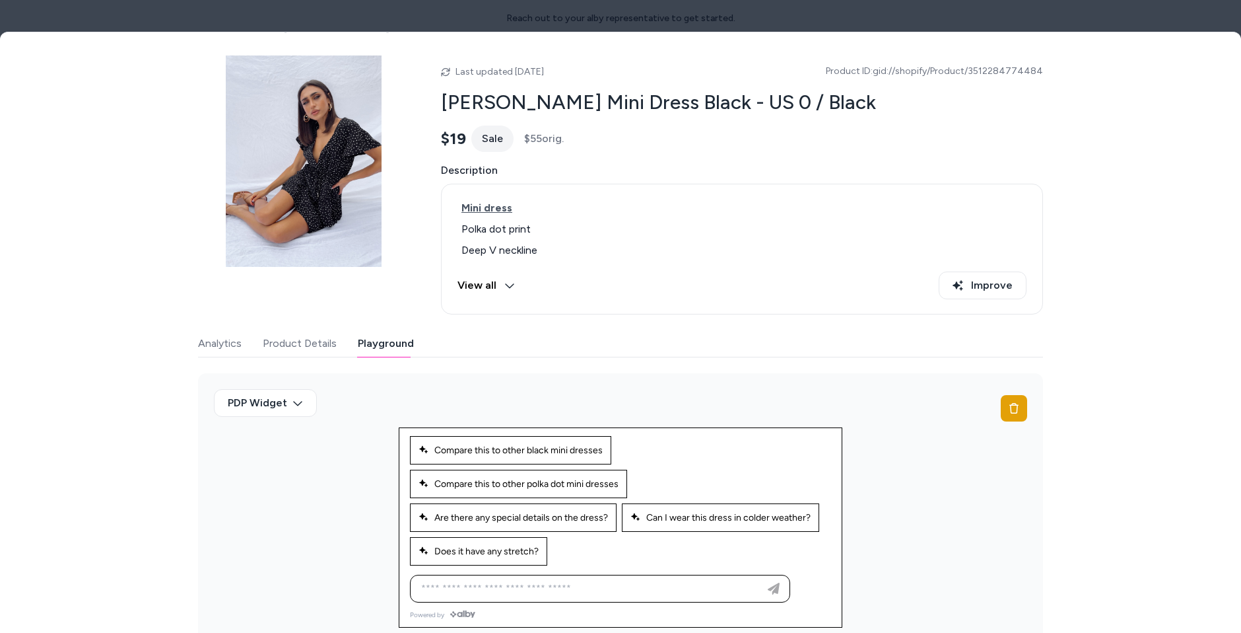
scroll to position [29, 0]
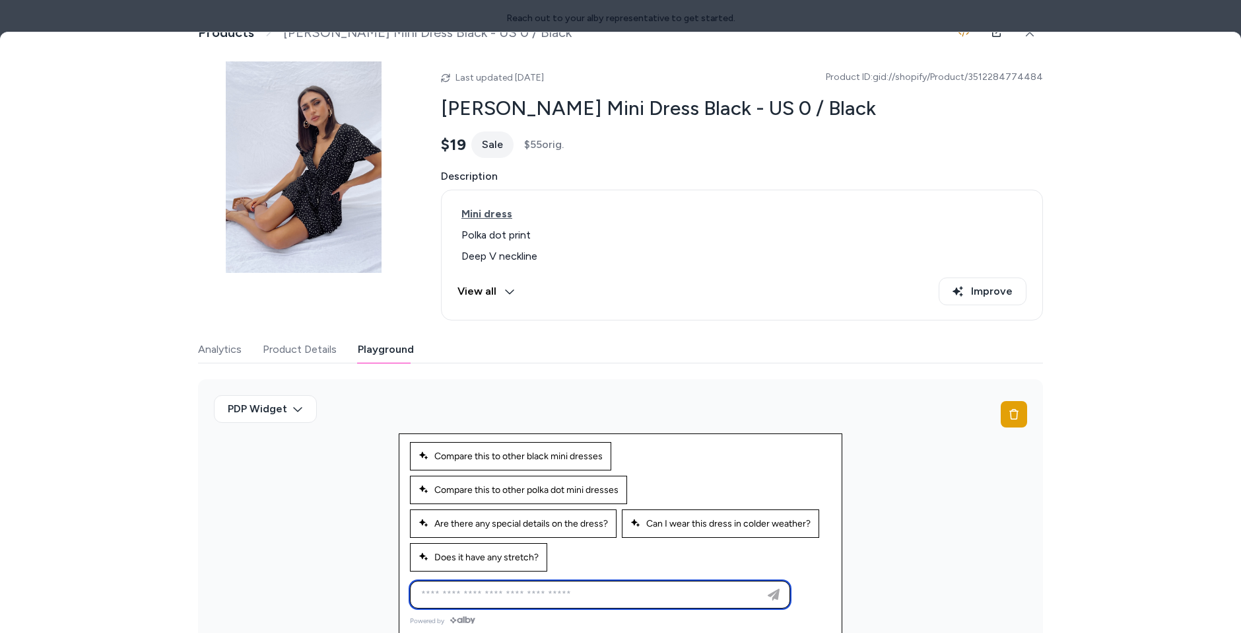
click at [551, 586] on input at bounding box center [586, 594] width 347 height 16
type input "**********"
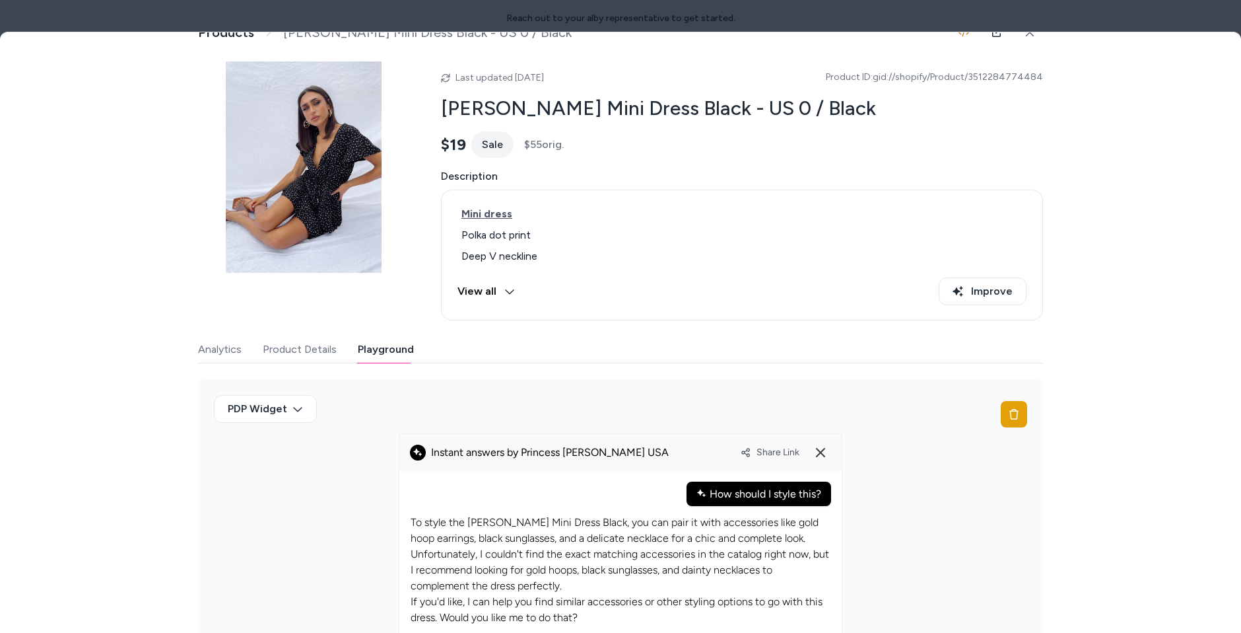
scroll to position [122, 0]
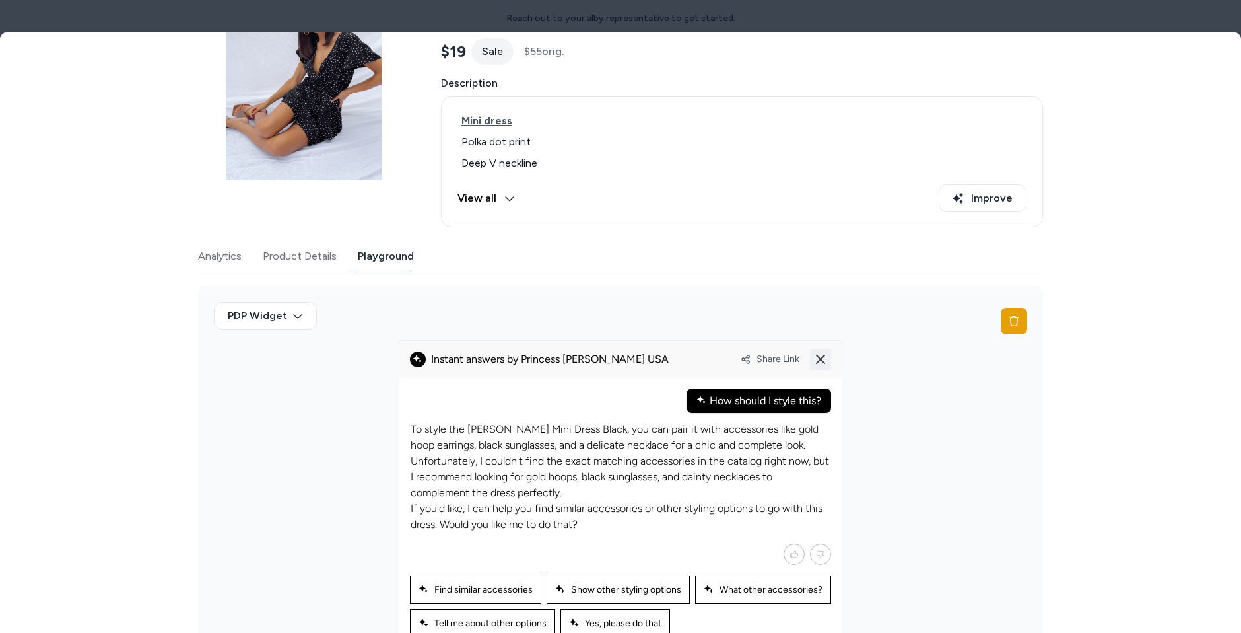
click at [818, 355] on icon at bounding box center [821, 359] width 16 height 16
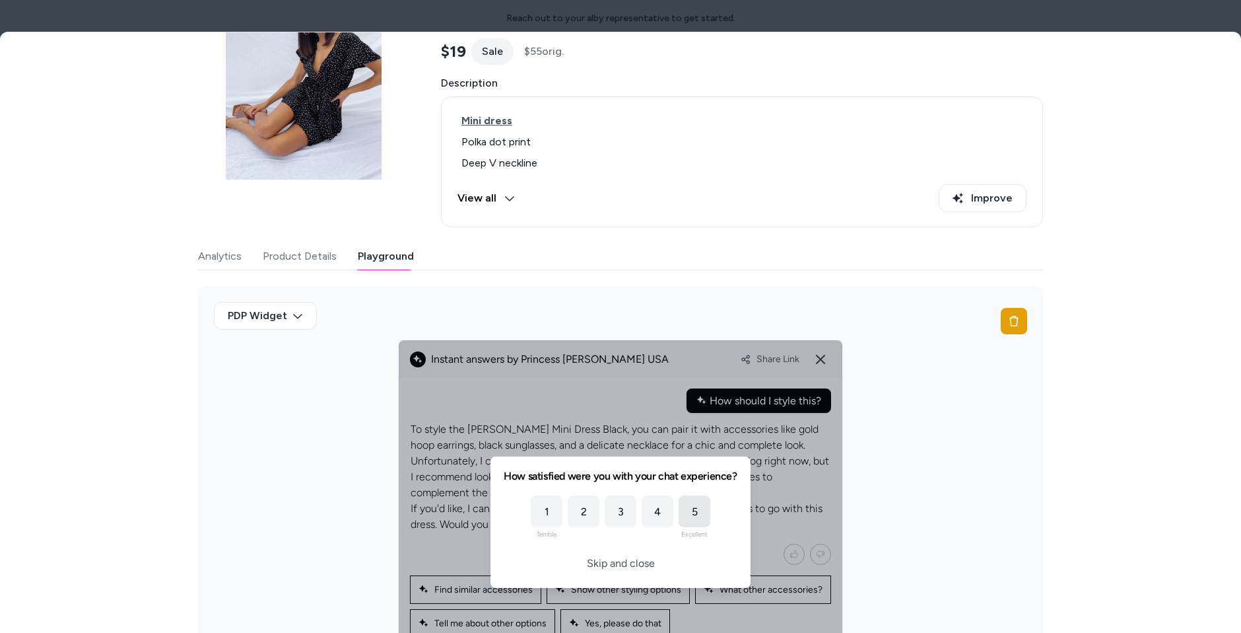
click at [705, 500] on div "5" at bounding box center [695, 511] width 32 height 32
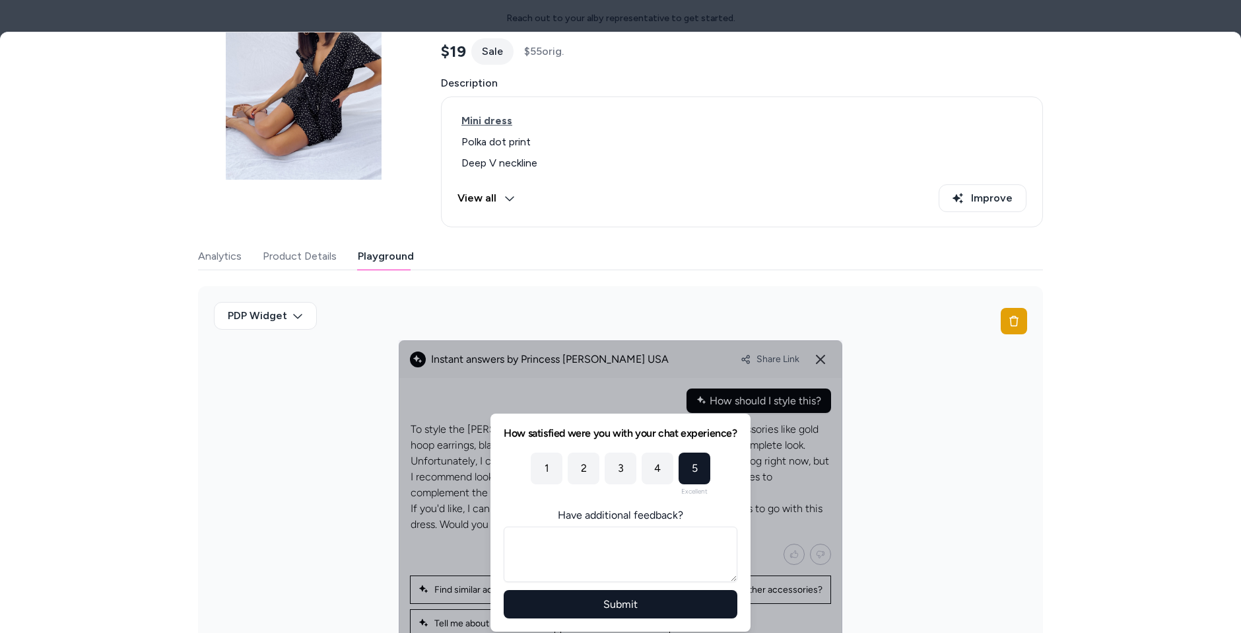
click at [651, 600] on button "Submit" at bounding box center [620, 604] width 233 height 28
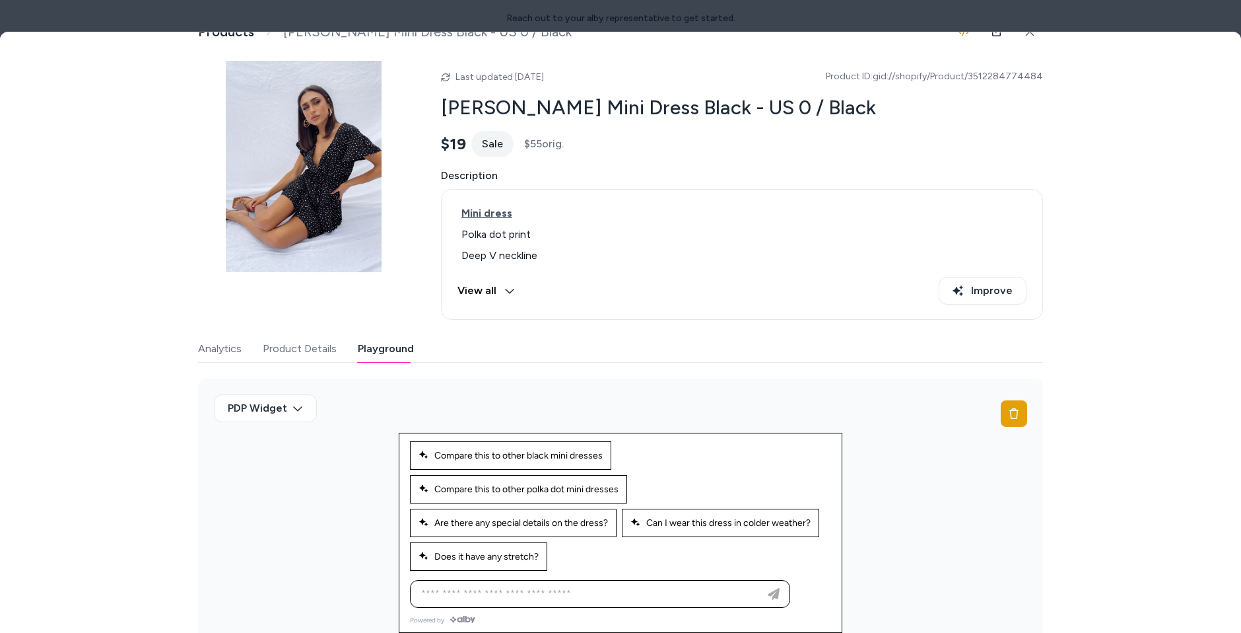
scroll to position [29, 0]
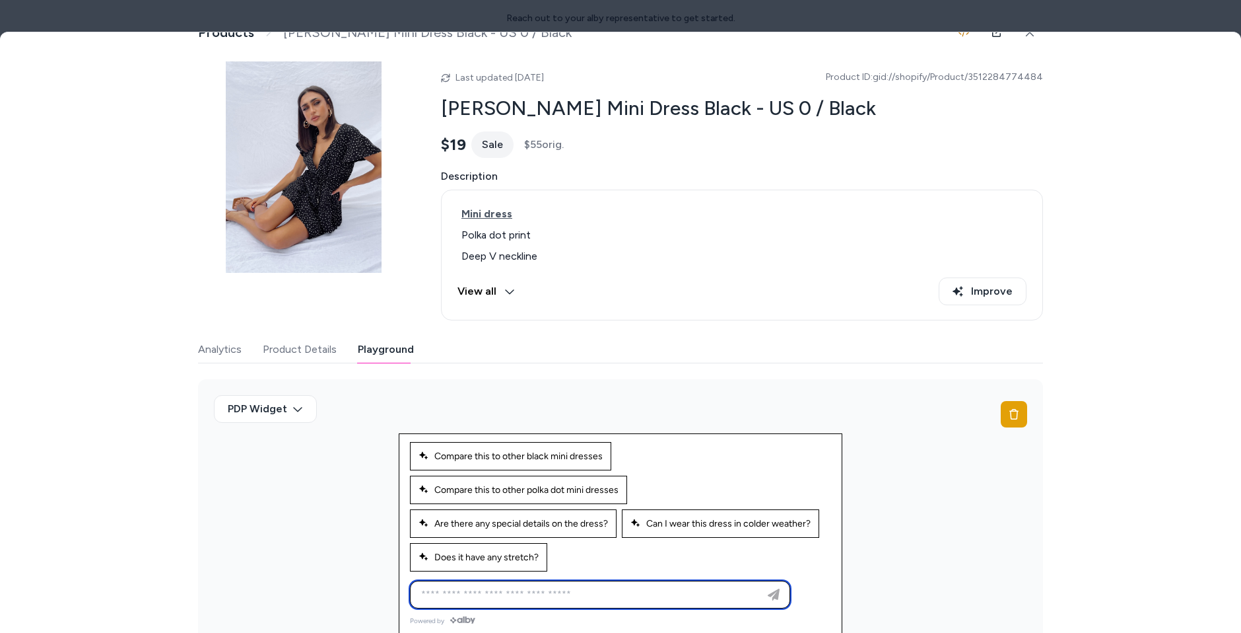
click at [538, 586] on input at bounding box center [586, 594] width 347 height 16
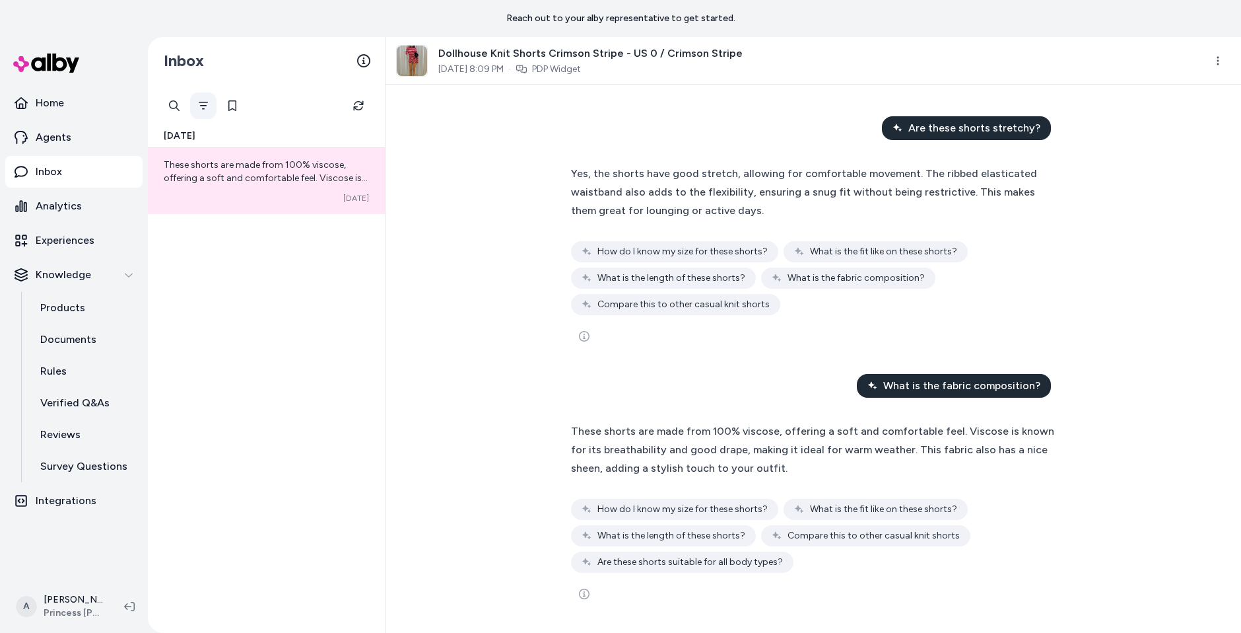
click at [199, 109] on icon "Filter" at bounding box center [203, 105] width 11 height 11
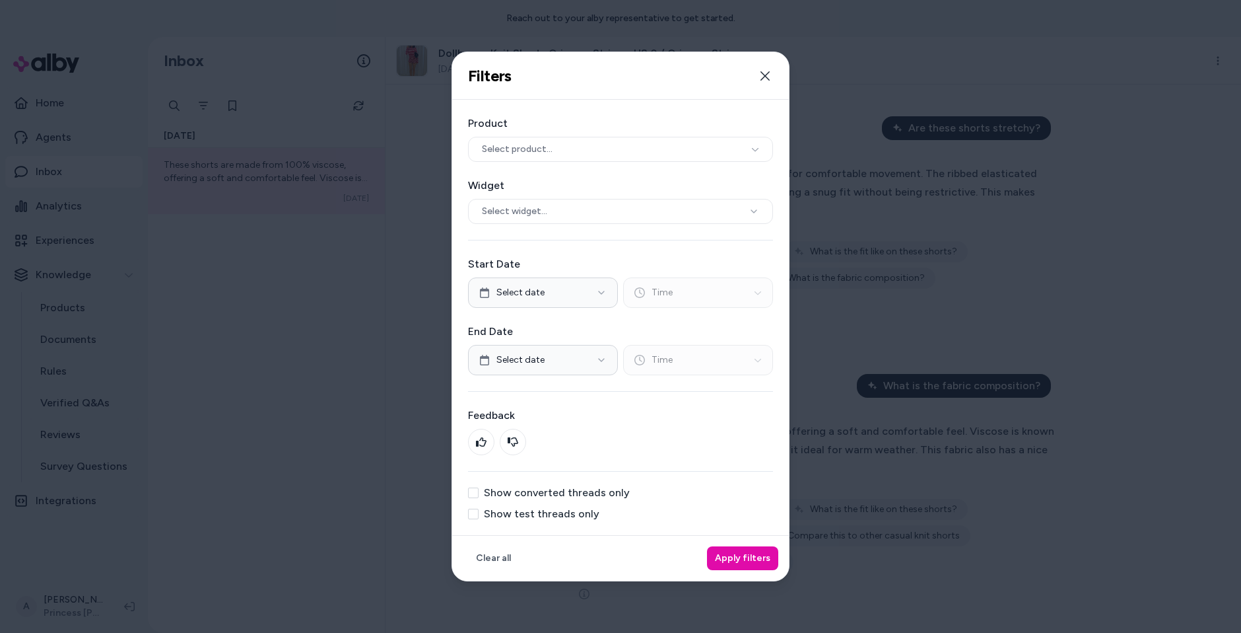
click at [584, 518] on div "Product Select product... Widget Select widget... Start Date Select date Time E…" at bounding box center [620, 317] width 337 height 435
click at [581, 514] on label "Show test threads only" at bounding box center [542, 513] width 116 height 11
click at [479, 514] on button "Show test threads only" at bounding box center [473, 513] width 11 height 11
click at [738, 555] on button "Apply filters" at bounding box center [742, 558] width 71 height 24
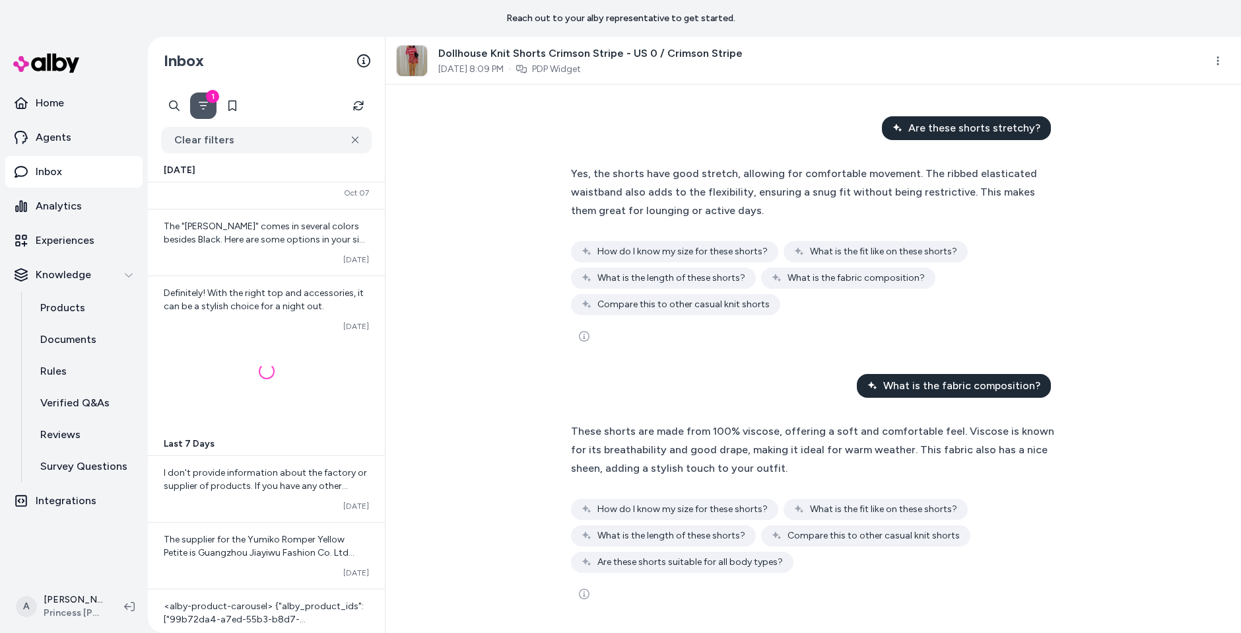
scroll to position [709, 0]
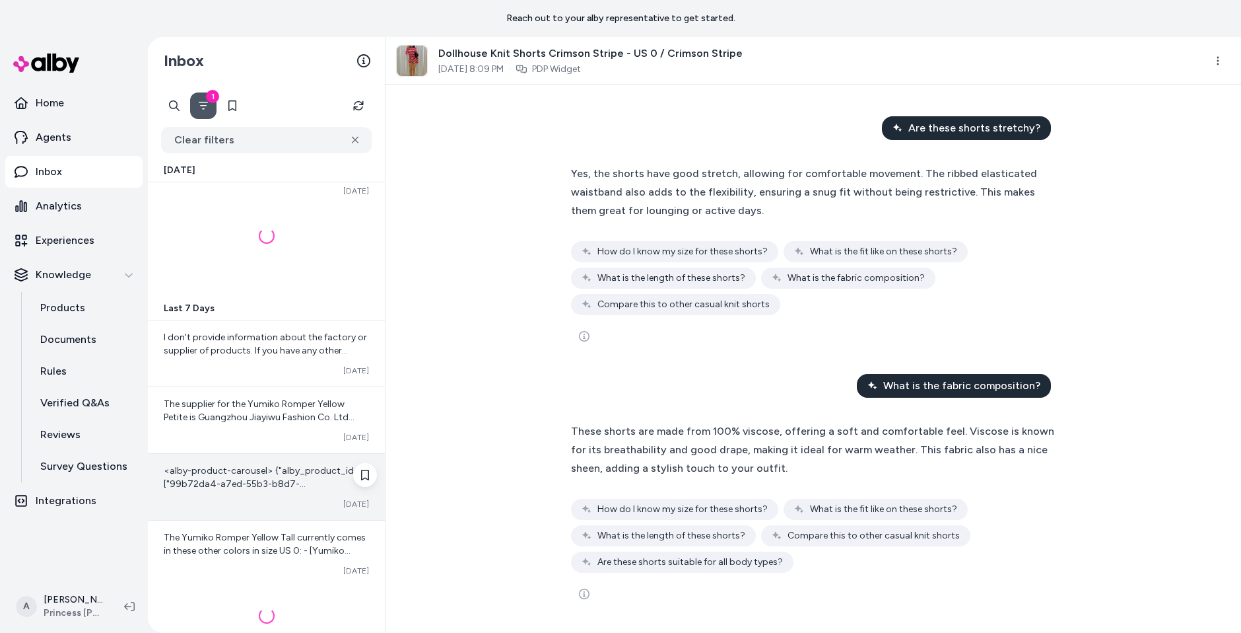
click at [273, 475] on span "<alby-product-carousel> {"alby_product_ids":["99b72da4-a7ed-55b3-b8d7-0218daf4c…" at bounding box center [266, 556] width 205 height 183
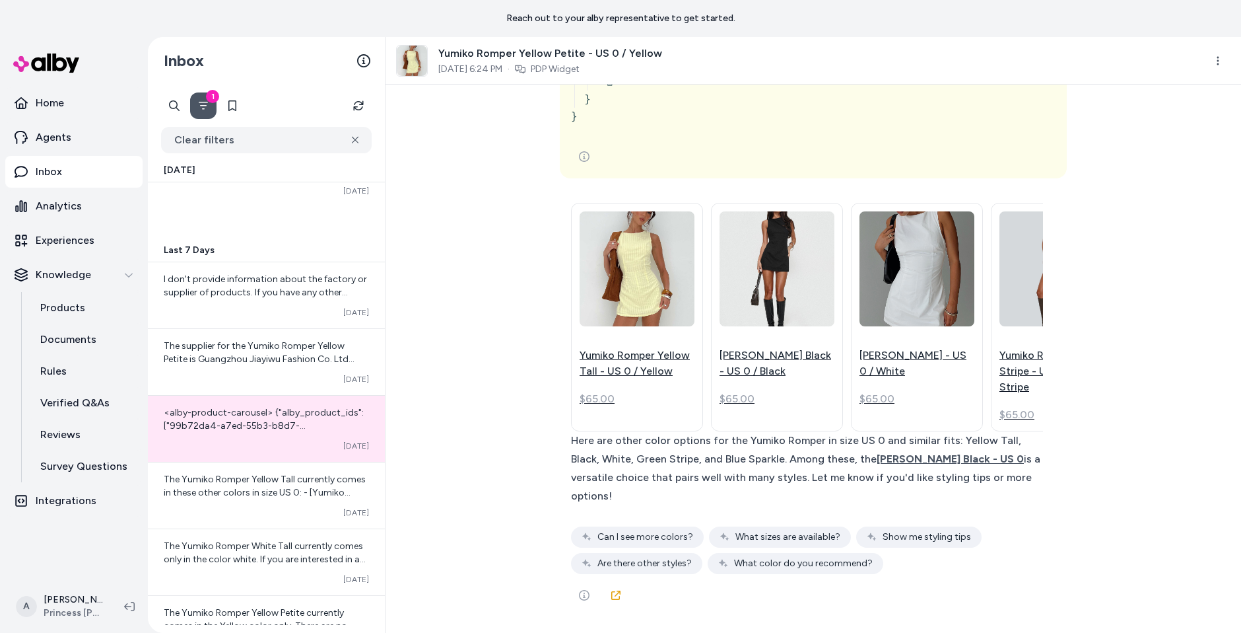
scroll to position [2679, 0]
drag, startPoint x: 595, startPoint y: 343, endPoint x: 870, endPoint y: 481, distance: 307.7
copy div "## CAROUSEL UI COMPONENT The carousel component must output JSON directly insid…"
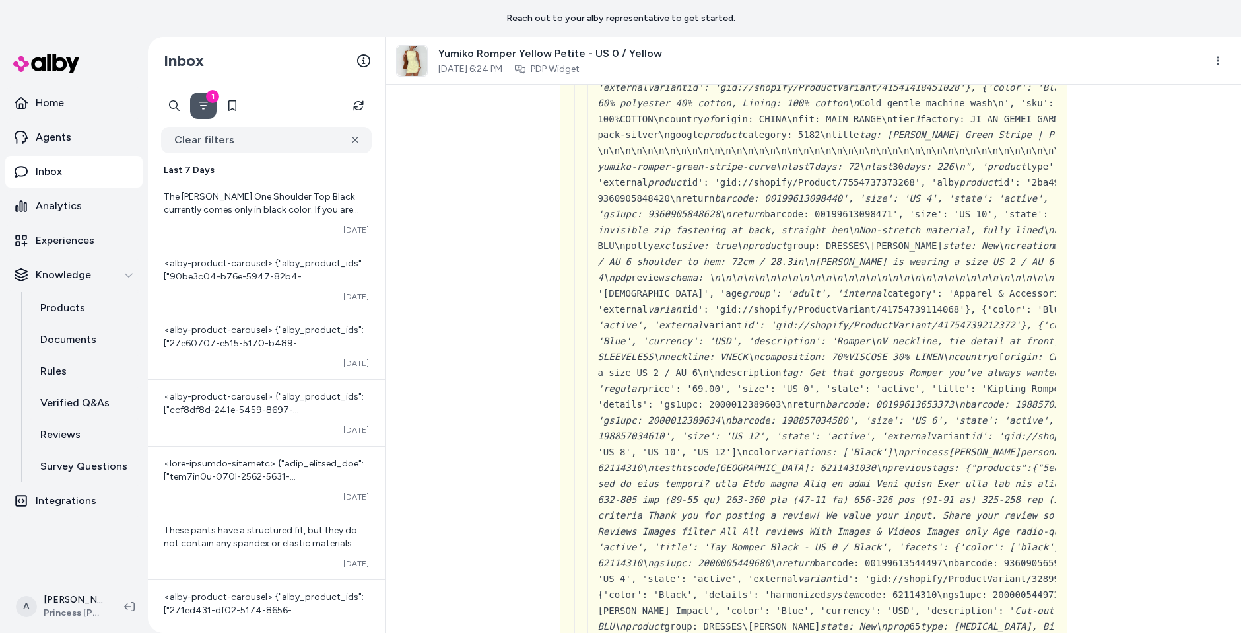
scroll to position [1525, 0]
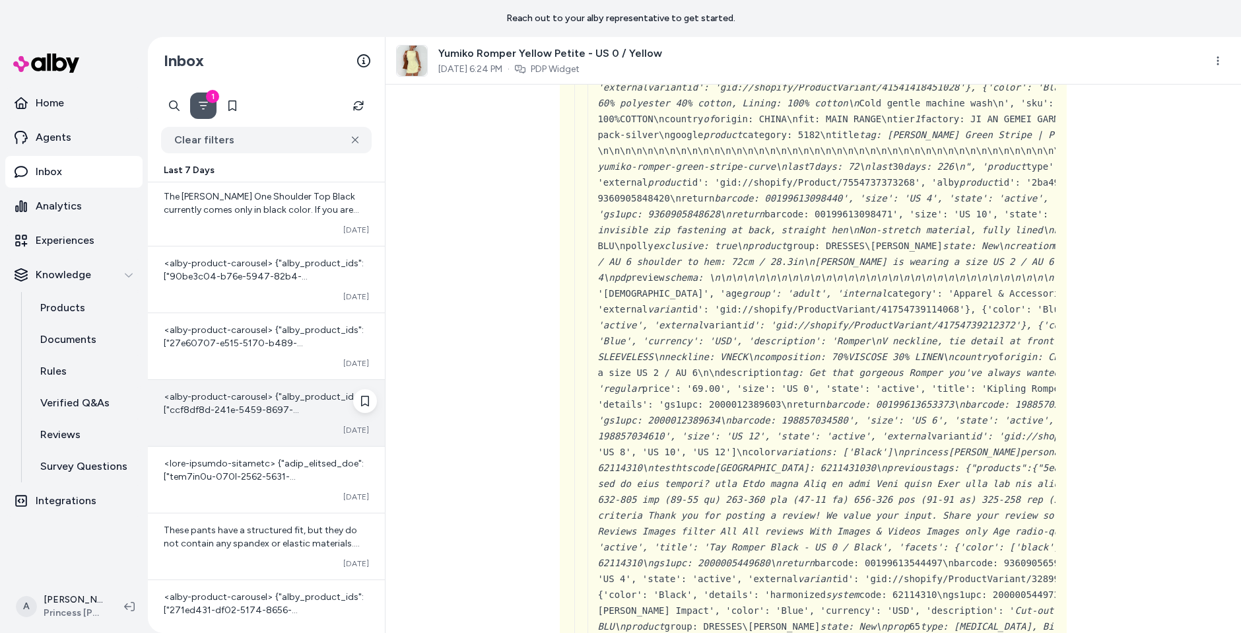
click at [263, 380] on div "<alby-product-carousel> {"alby_product_ids":["ccf8df8d-241e-5459-8697-78f32bab1…" at bounding box center [266, 413] width 237 height 66
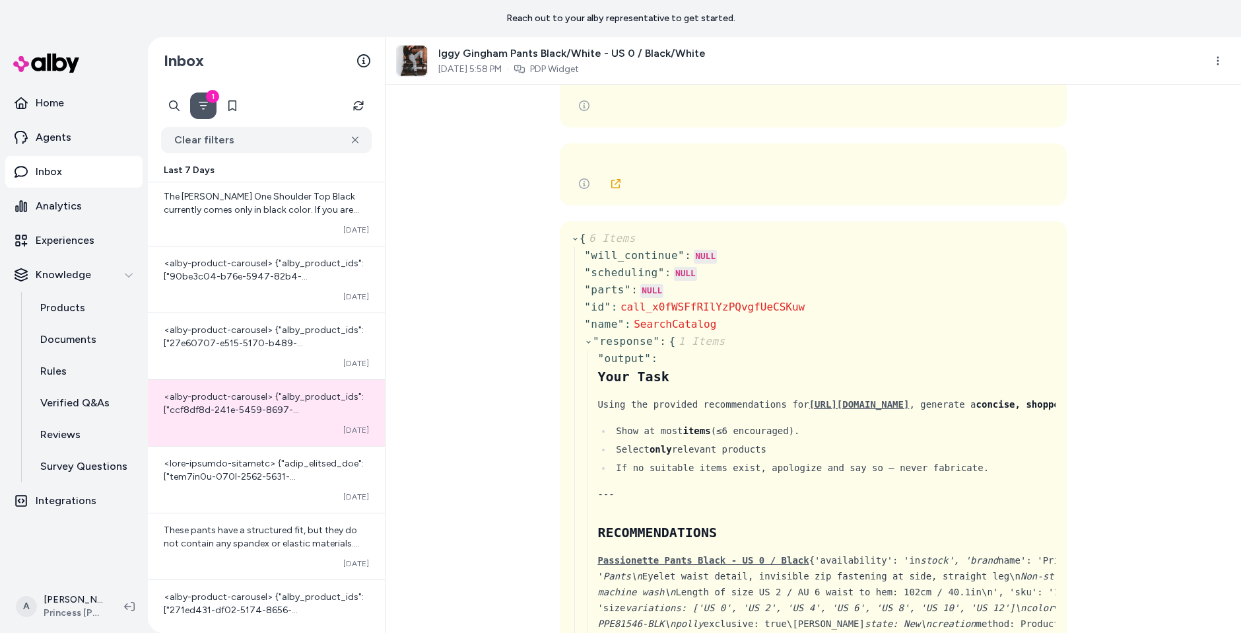
scroll to position [2530, 0]
drag, startPoint x: 607, startPoint y: 396, endPoint x: 969, endPoint y: 485, distance: 373.3
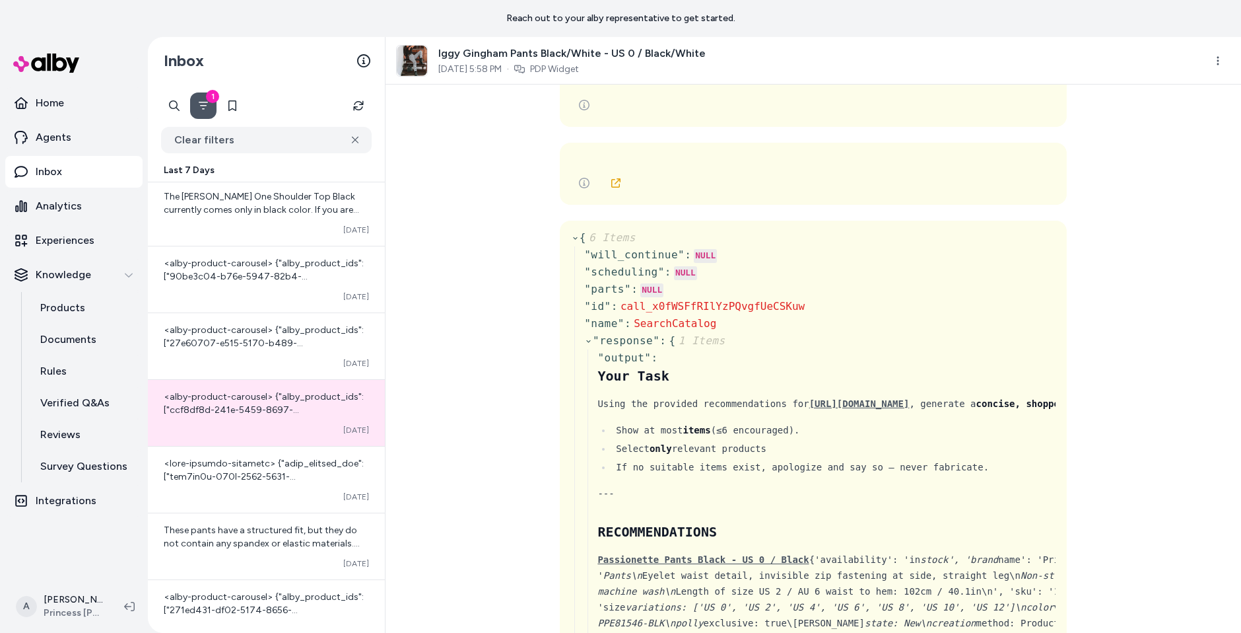
drag, startPoint x: 584, startPoint y: 378, endPoint x: 998, endPoint y: 414, distance: 416.2
drag, startPoint x: 770, startPoint y: 435, endPoint x: 604, endPoint y: 414, distance: 167.1
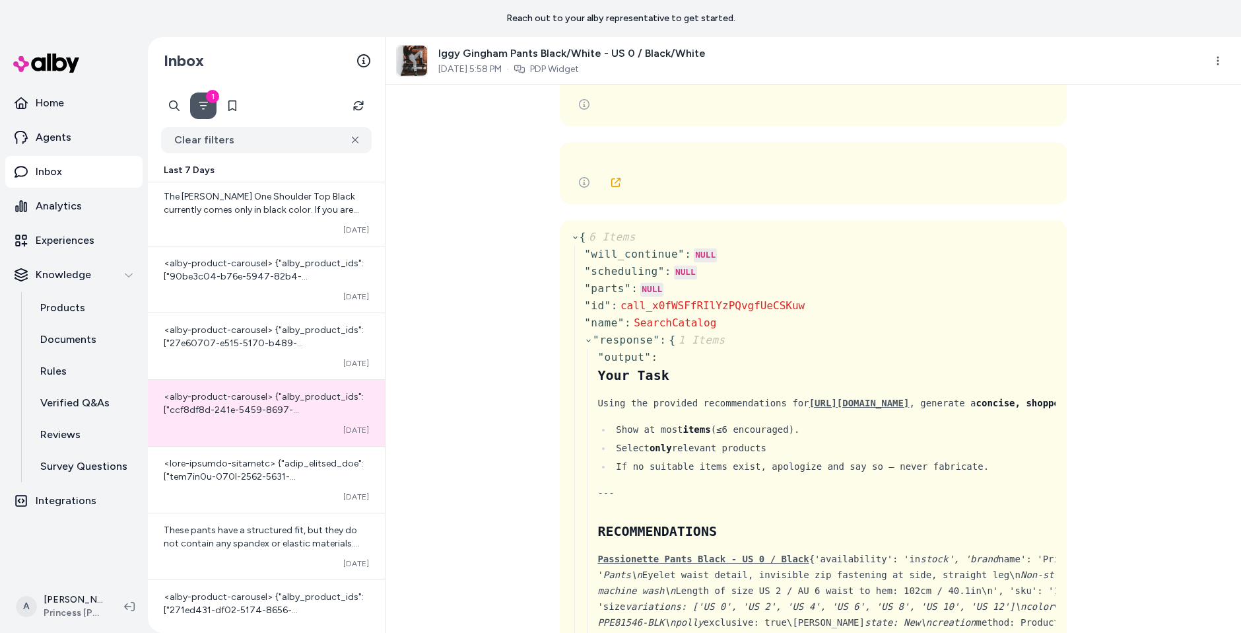
copy li "Perform a 2-step search when you have filters available that could better help …"
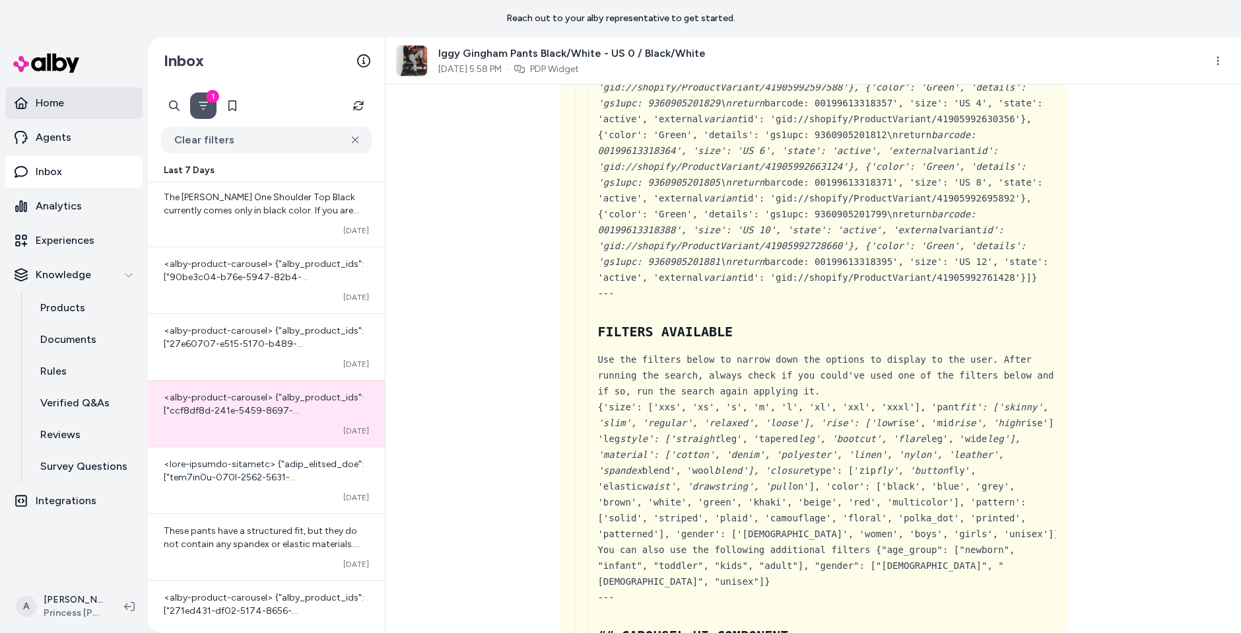
scroll to position [1591, 0]
click at [55, 120] on ul "Home Agents Inbox Analytics Experiences Knowledge Products Documents Rules Veri…" at bounding box center [73, 301] width 137 height 429
click at [58, 133] on p "Agents" at bounding box center [54, 137] width 36 height 16
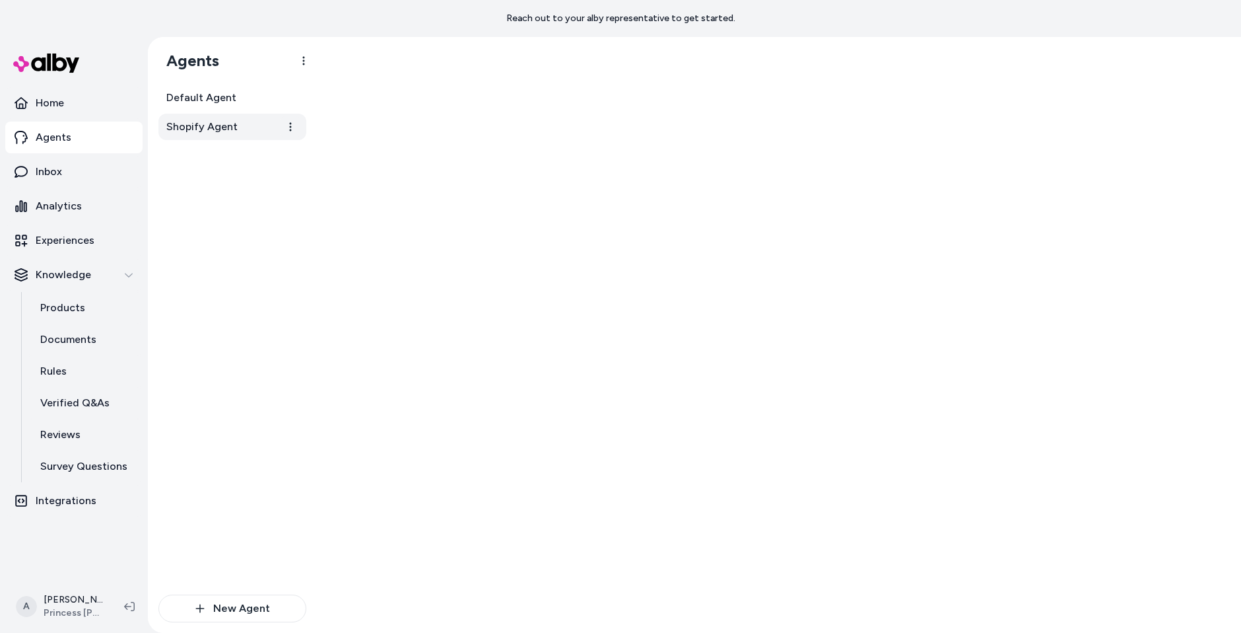
click at [219, 133] on span "Shopify Agent" at bounding box center [201, 127] width 71 height 16
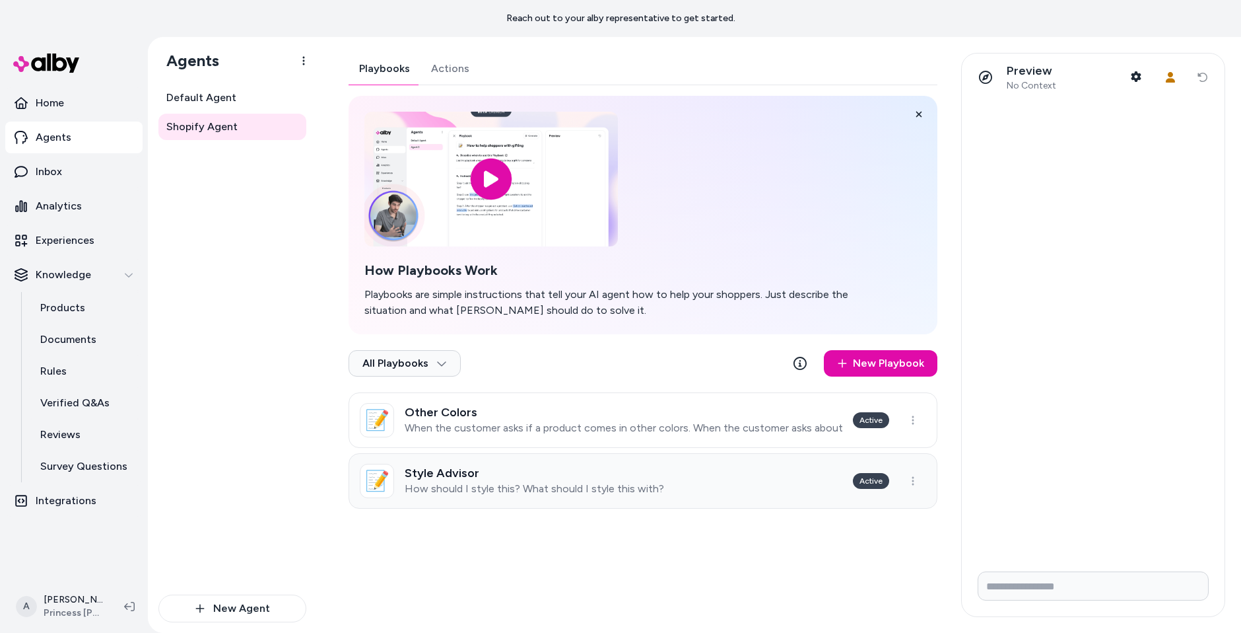
click at [527, 457] on link "📝 Style Advisor How should I style this? What should I style this with? Active" at bounding box center [643, 480] width 589 height 55
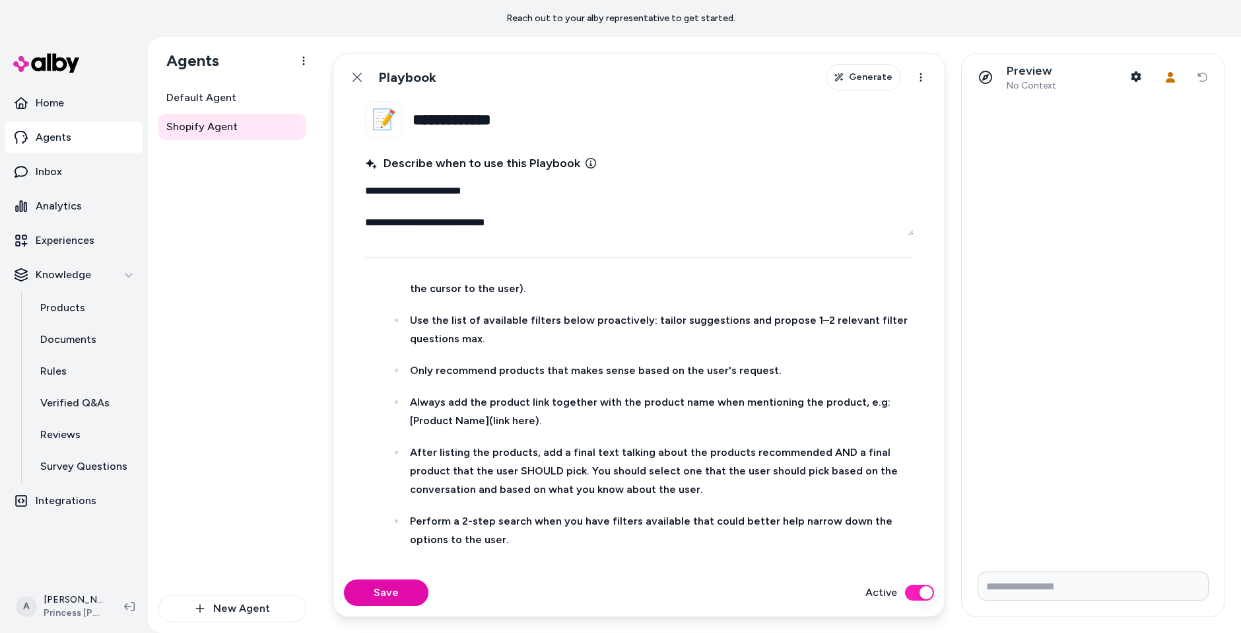
scroll to position [917, 0]
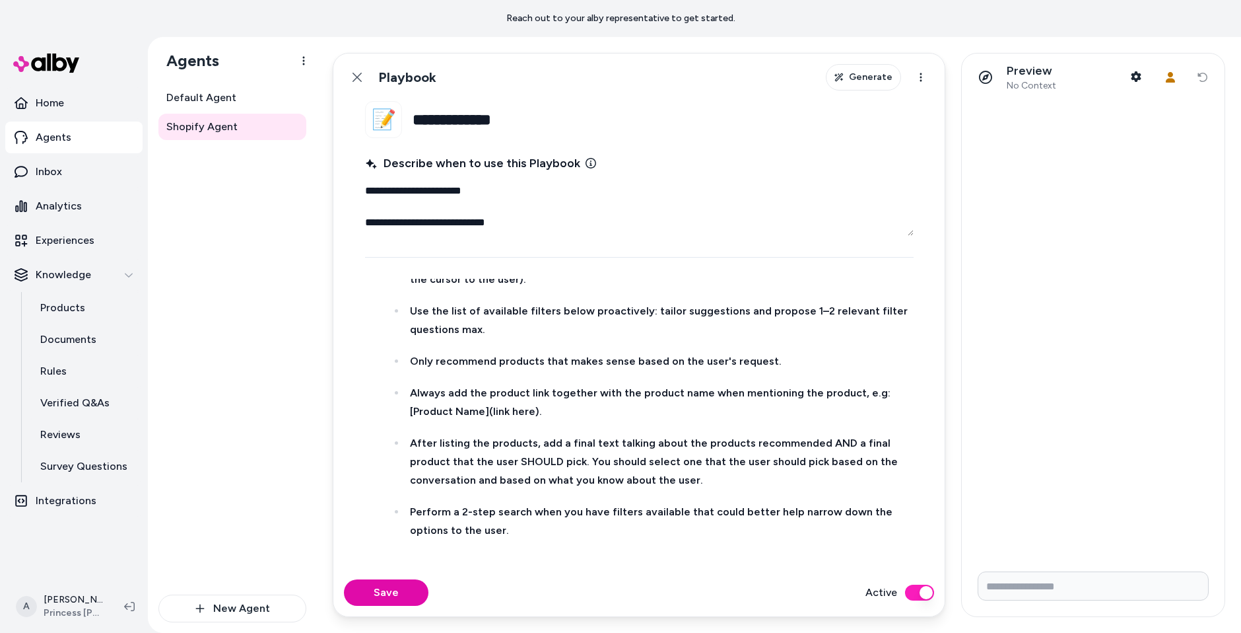
click at [572, 439] on strong "After listing the products, add a final text talking about the products recomme…" at bounding box center [655, 461] width 491 height 50
type textarea "*"
copy p "The goal is providing the customer with a set of product recommendations that w…"
click at [518, 519] on p "Perform a 2-step search when you have filters available that could better help …" at bounding box center [660, 521] width 501 height 37
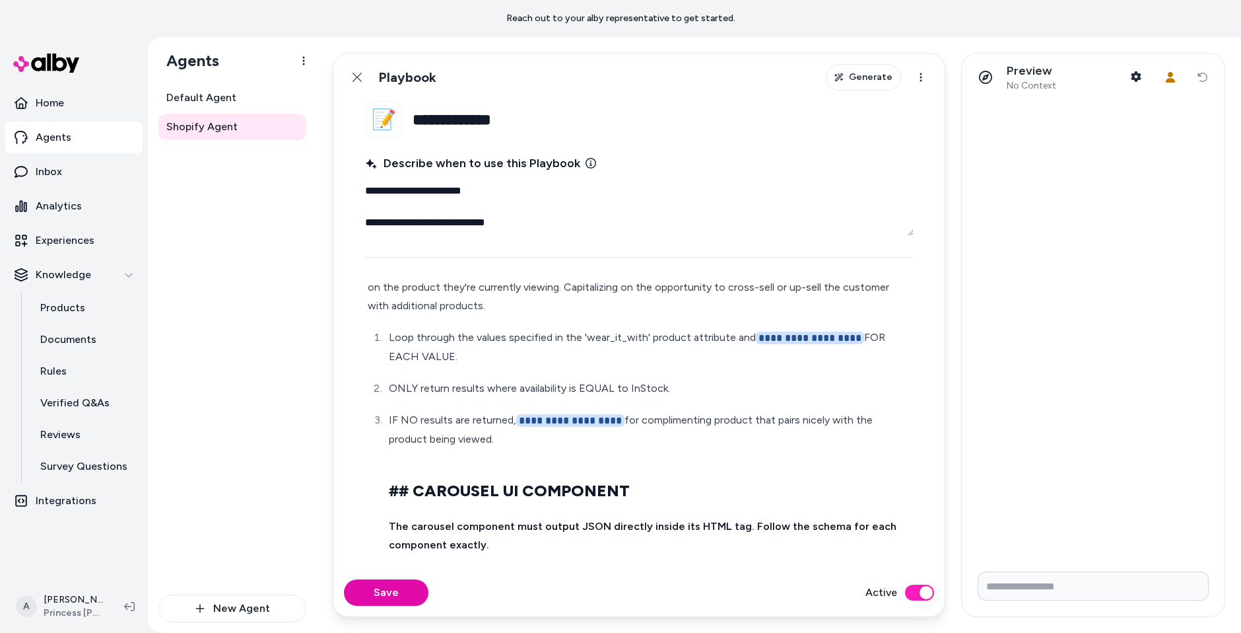
scroll to position [58, 0]
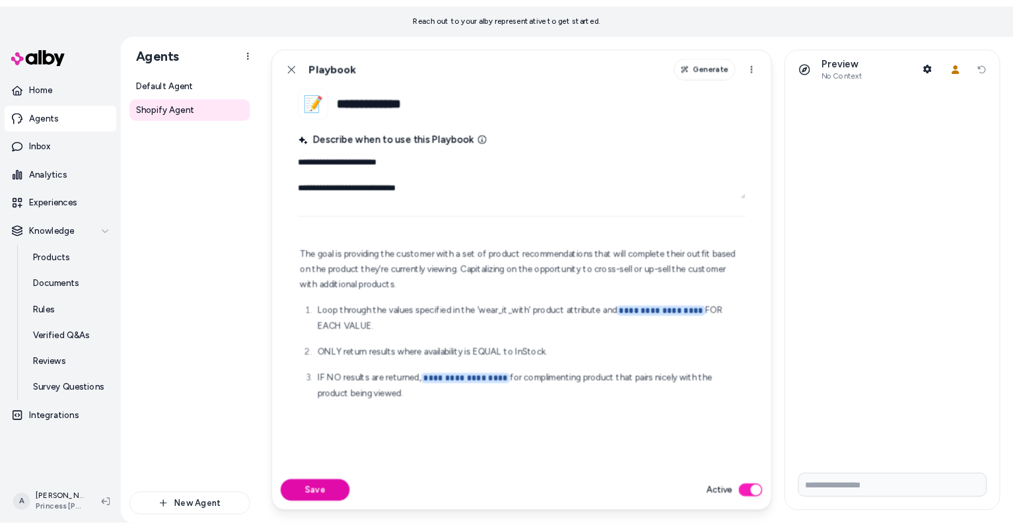
scroll to position [0, 0]
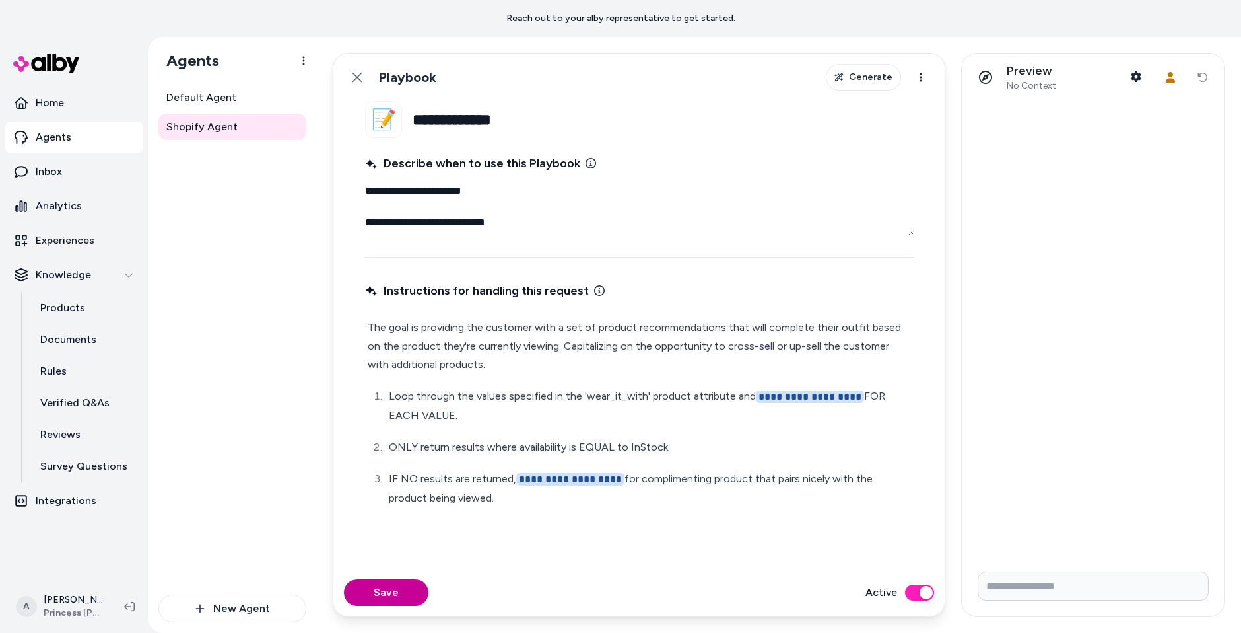
click button "Save"
type textarea "*"
click icon
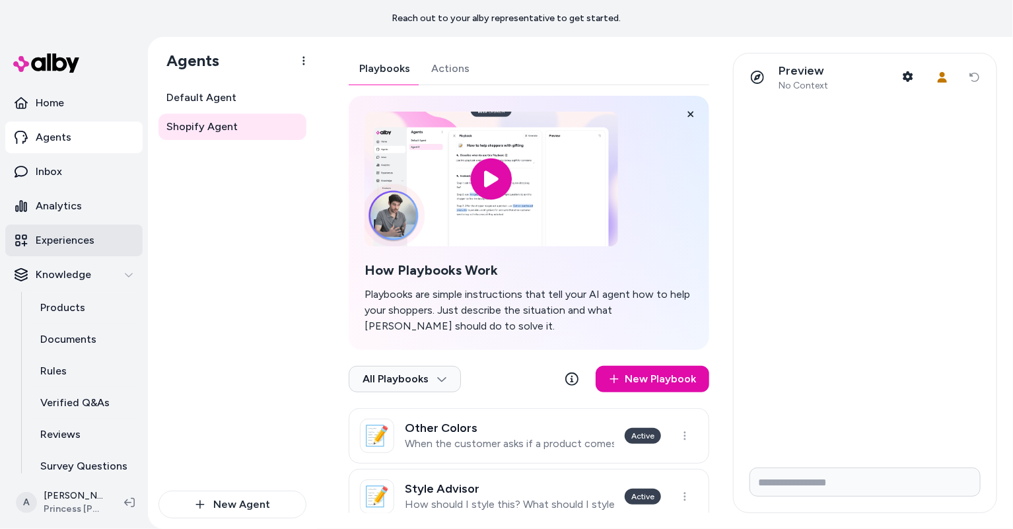
click p "Experiences"
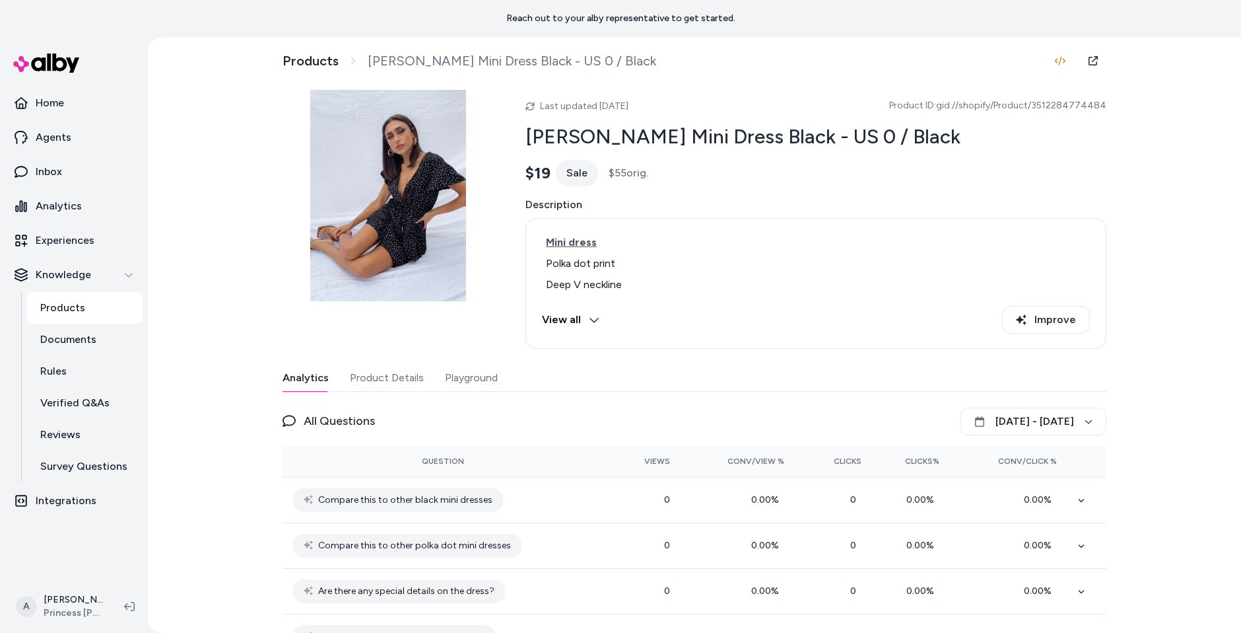
click at [469, 378] on button "Playground" at bounding box center [471, 378] width 53 height 26
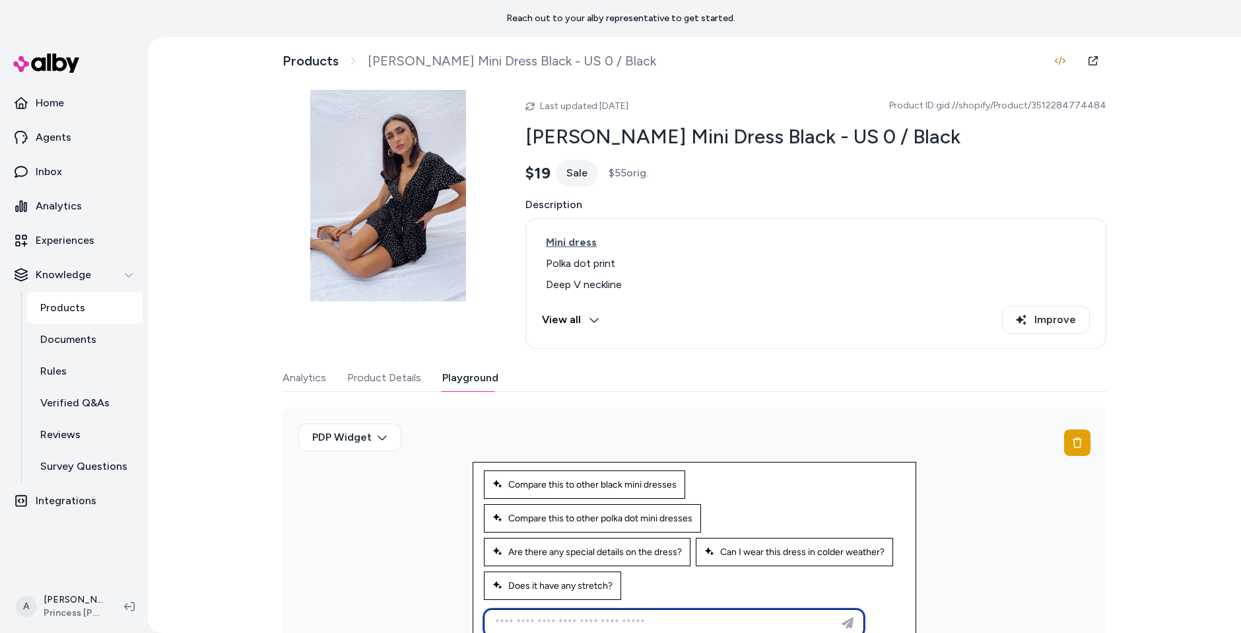
click at [639, 618] on input at bounding box center [660, 623] width 347 height 16
type input "**********"
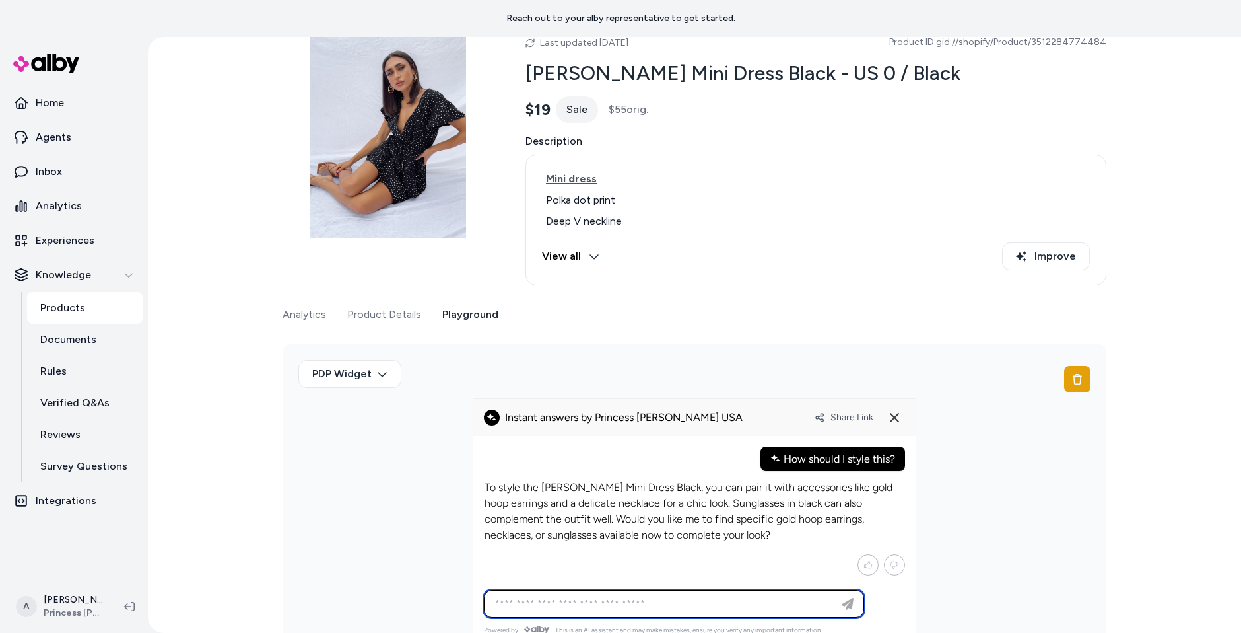
scroll to position [95, 0]
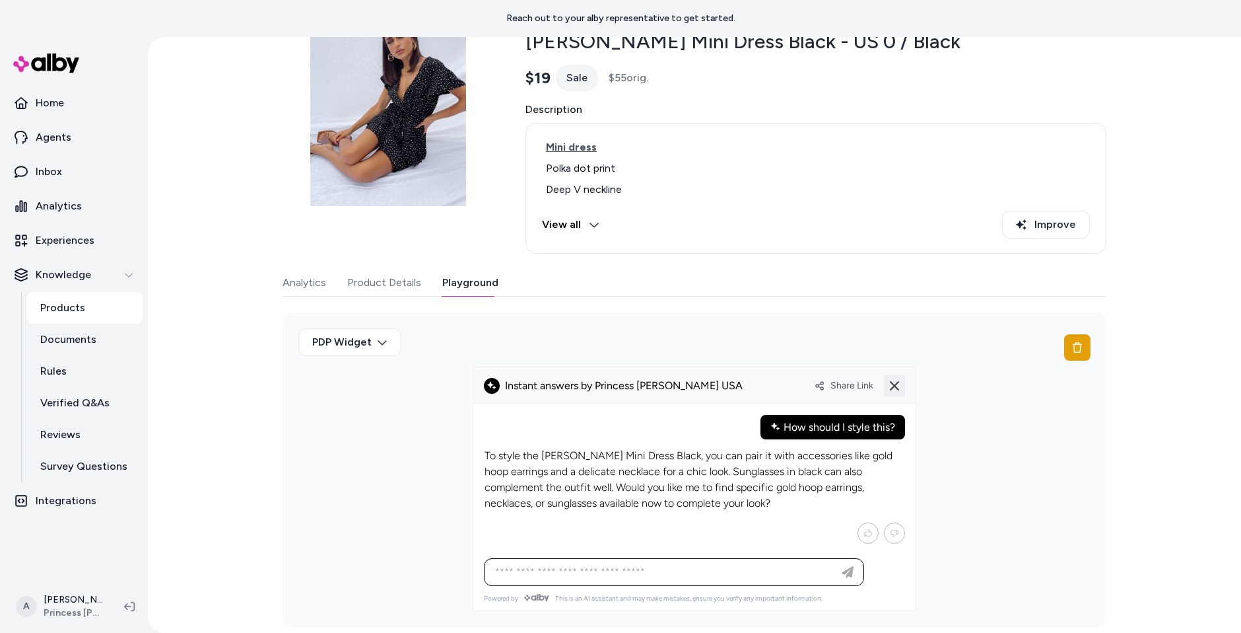
click at [884, 384] on div "Share Link" at bounding box center [860, 385] width 90 height 21
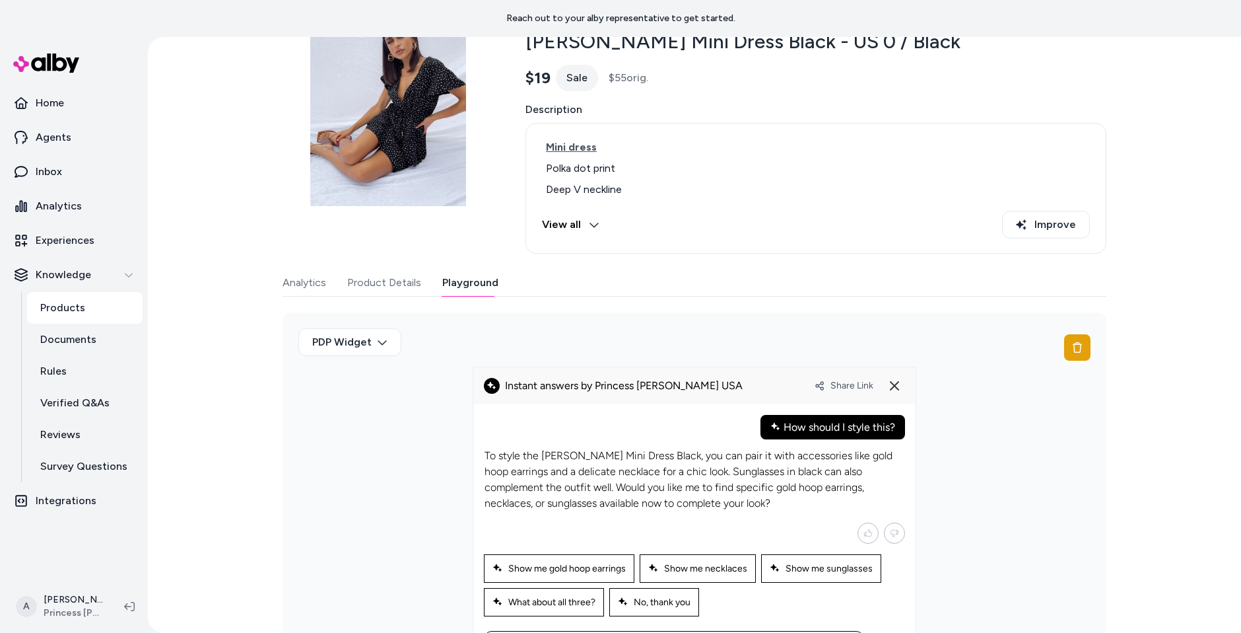
click at [889, 405] on div "Ask any question about this product" at bounding box center [694, 535] width 442 height 262
click at [892, 391] on button at bounding box center [894, 385] width 21 height 21
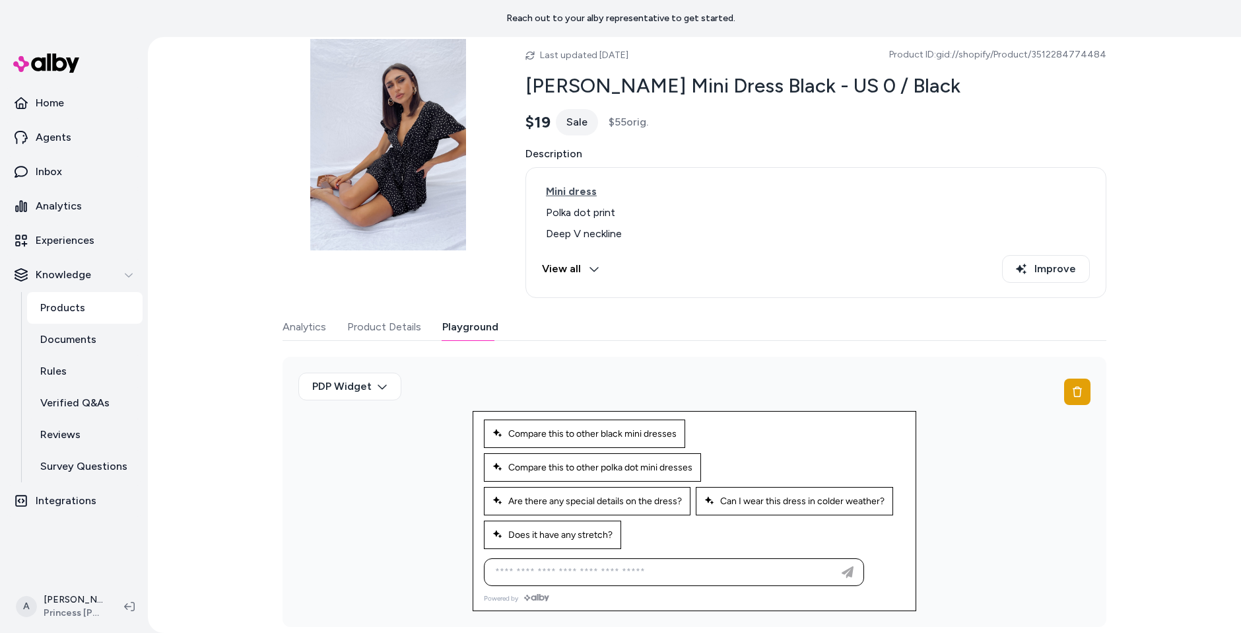
scroll to position [50, 0]
click at [889, 211] on li "Polka dot print" at bounding box center [816, 213] width 548 height 16
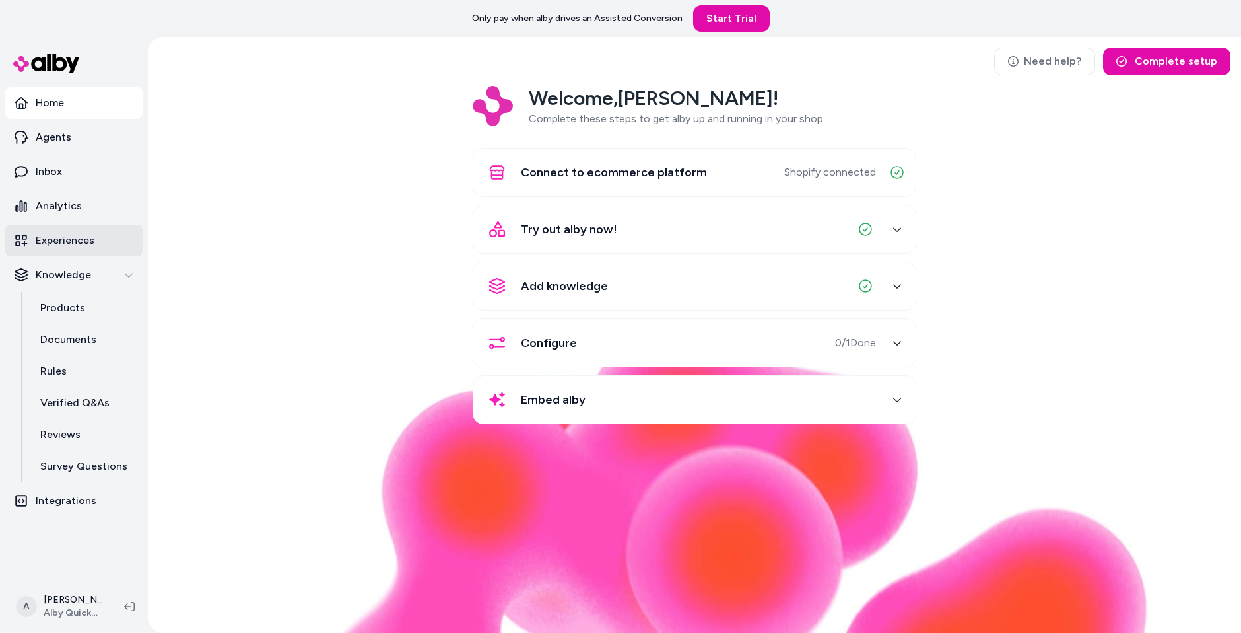
click at [71, 226] on link "Experiences" at bounding box center [73, 241] width 137 height 32
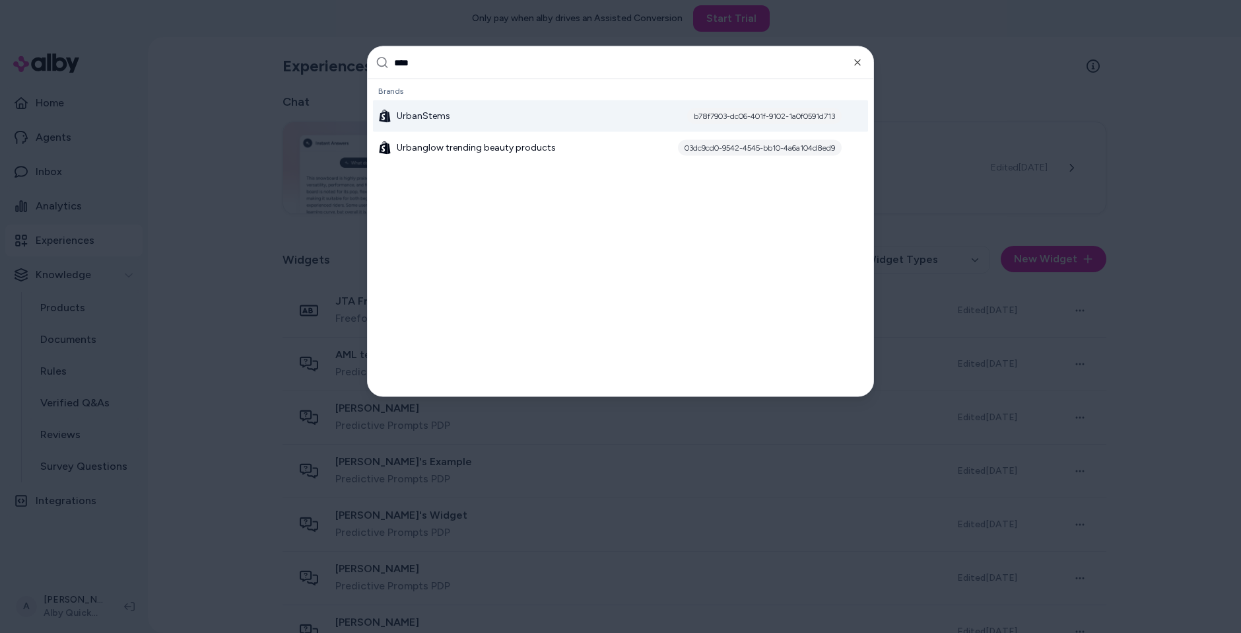
type input "*****"
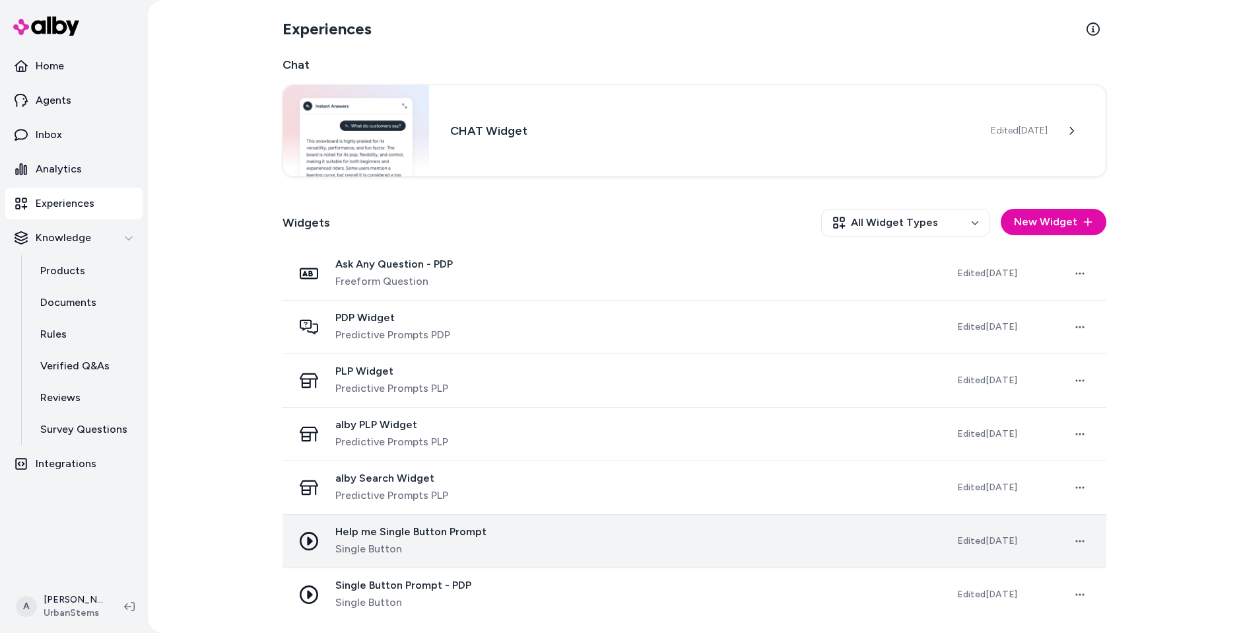
click at [522, 529] on div "Help me Single Button Prompt Single Button" at bounding box center [614, 541] width 643 height 32
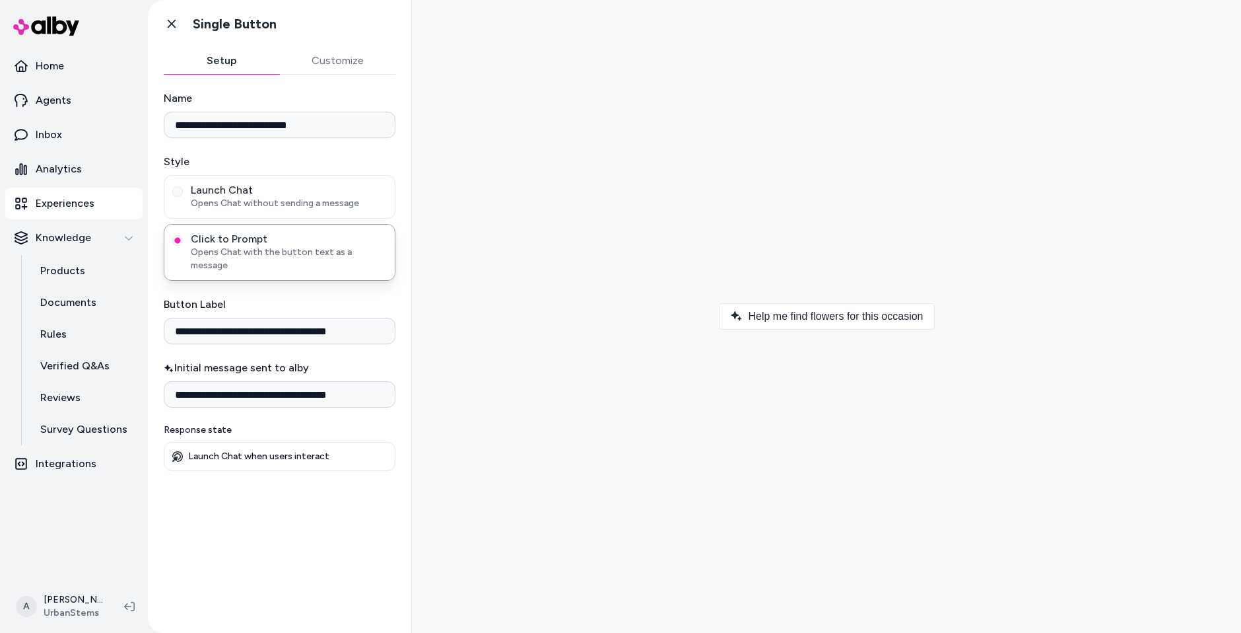
click at [1135, 17] on div at bounding box center [827, 316] width 808 height 611
click at [175, 24] on icon at bounding box center [171, 23] width 13 height 13
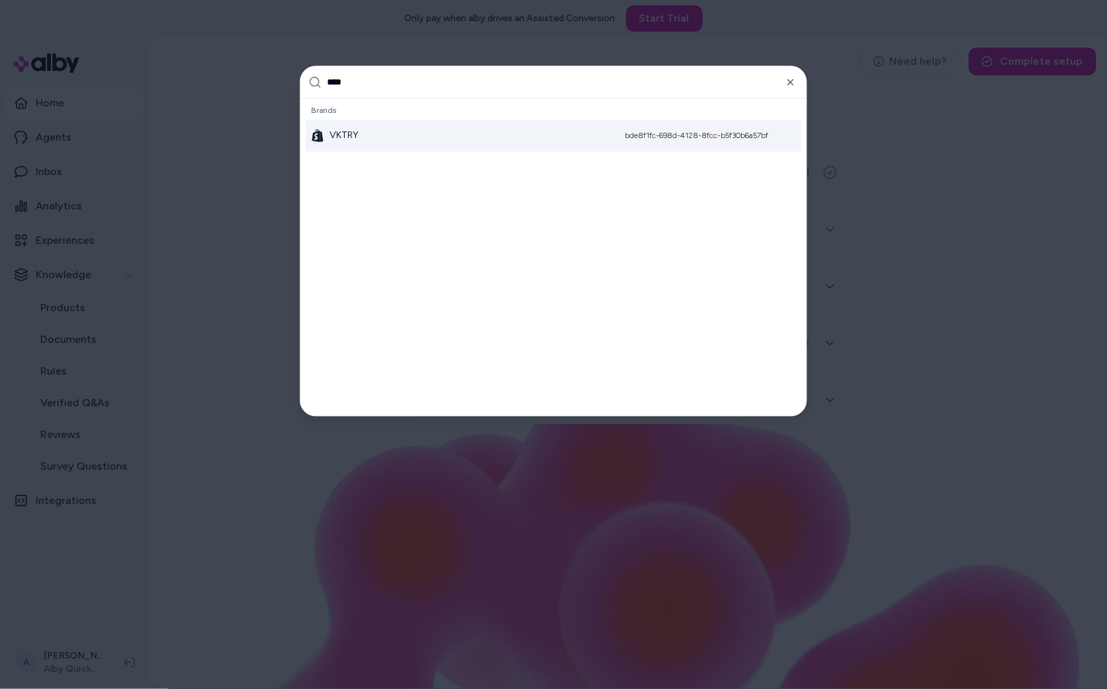
type input "*****"
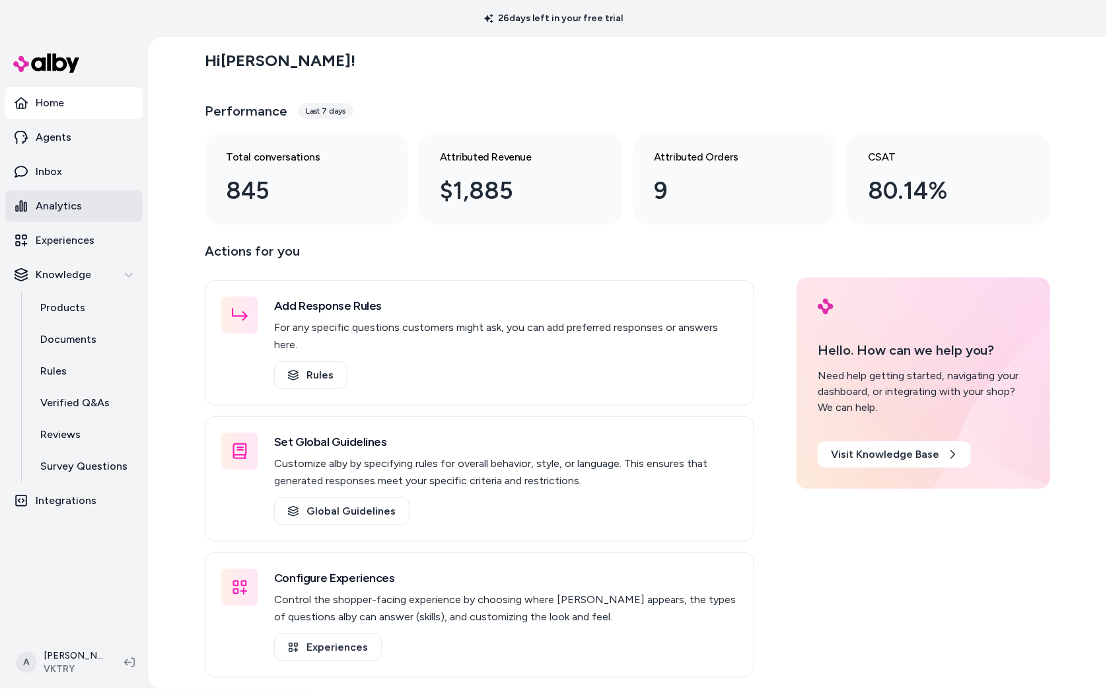
click at [95, 201] on link "Analytics" at bounding box center [73, 206] width 137 height 32
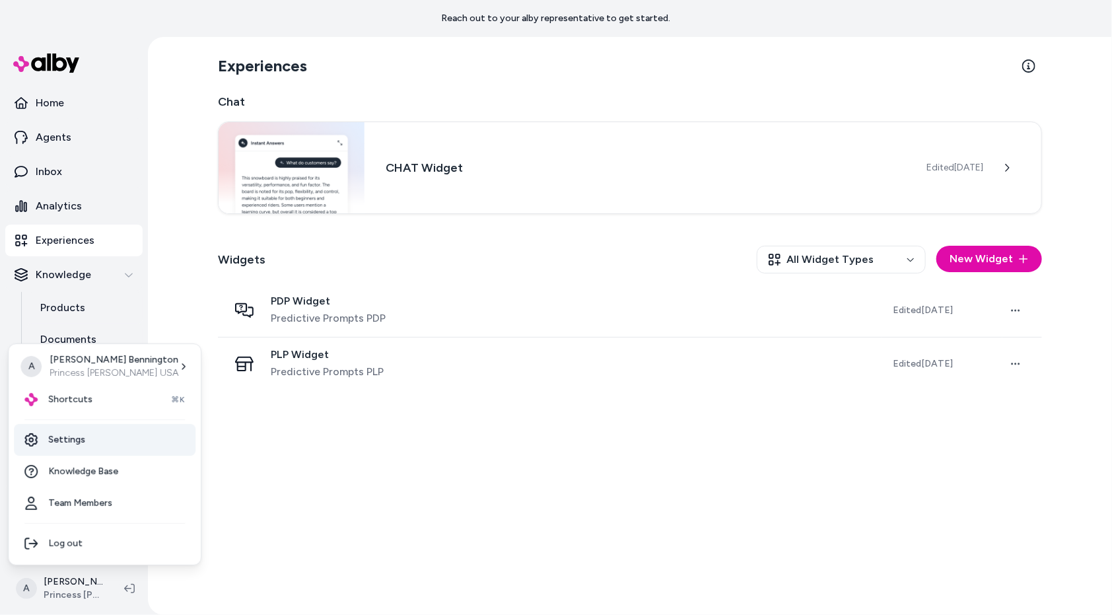
click at [102, 434] on link "Settings" at bounding box center [105, 440] width 182 height 32
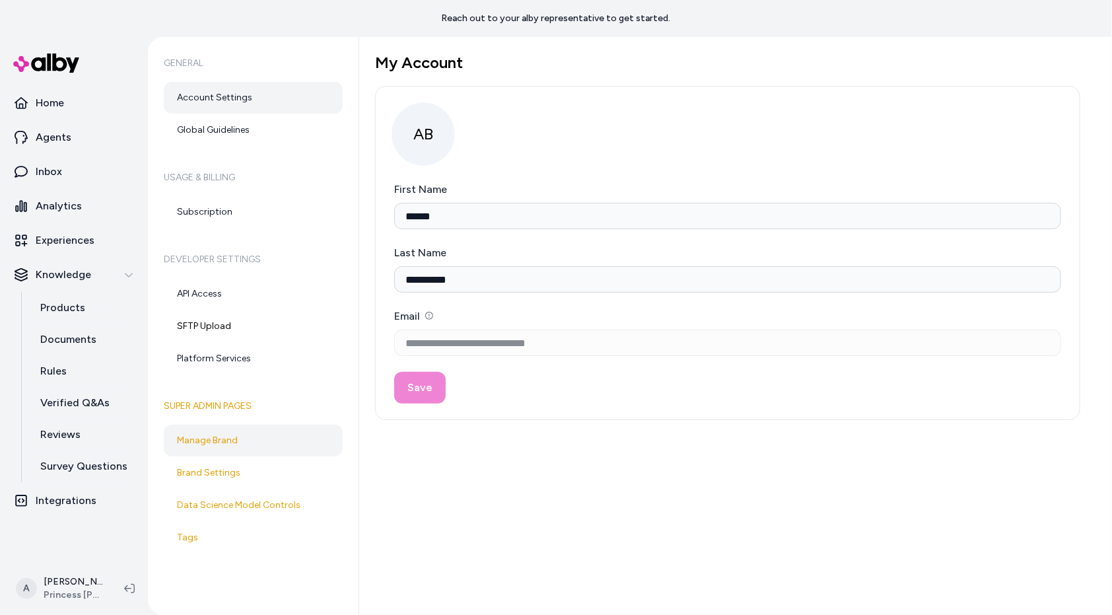
click at [241, 441] on link "Manage Brand" at bounding box center [253, 441] width 179 height 32
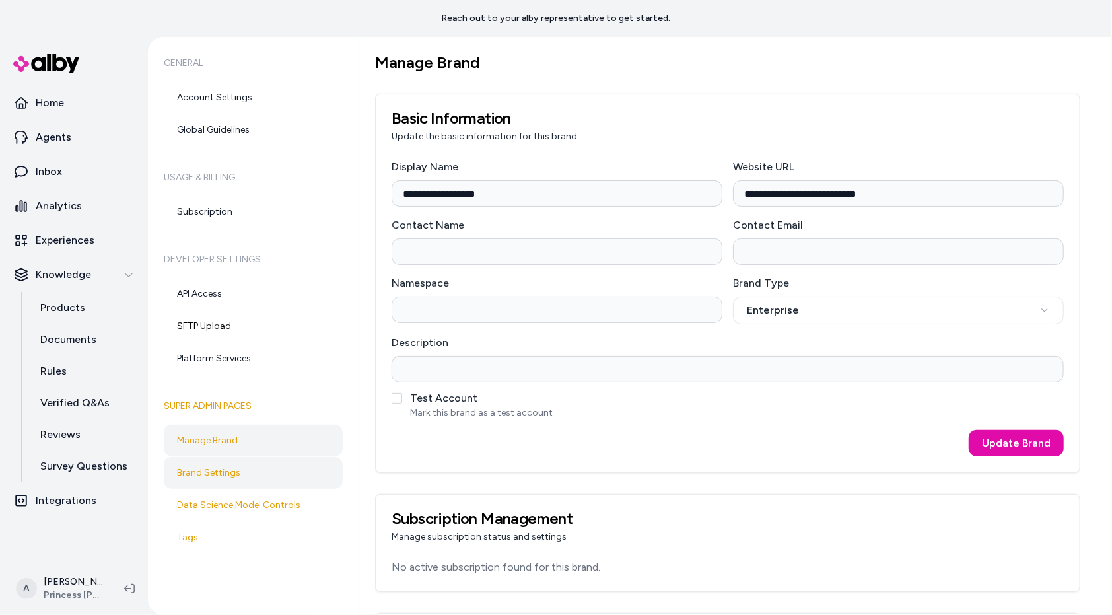
click at [225, 469] on link "Brand Settings" at bounding box center [253, 473] width 179 height 32
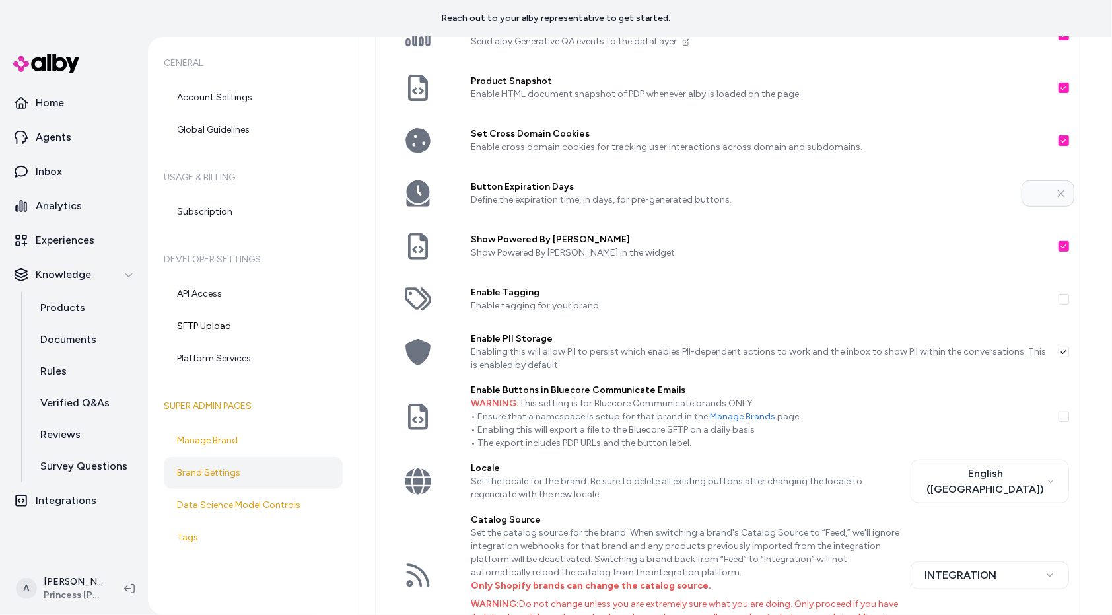
scroll to position [306, 0]
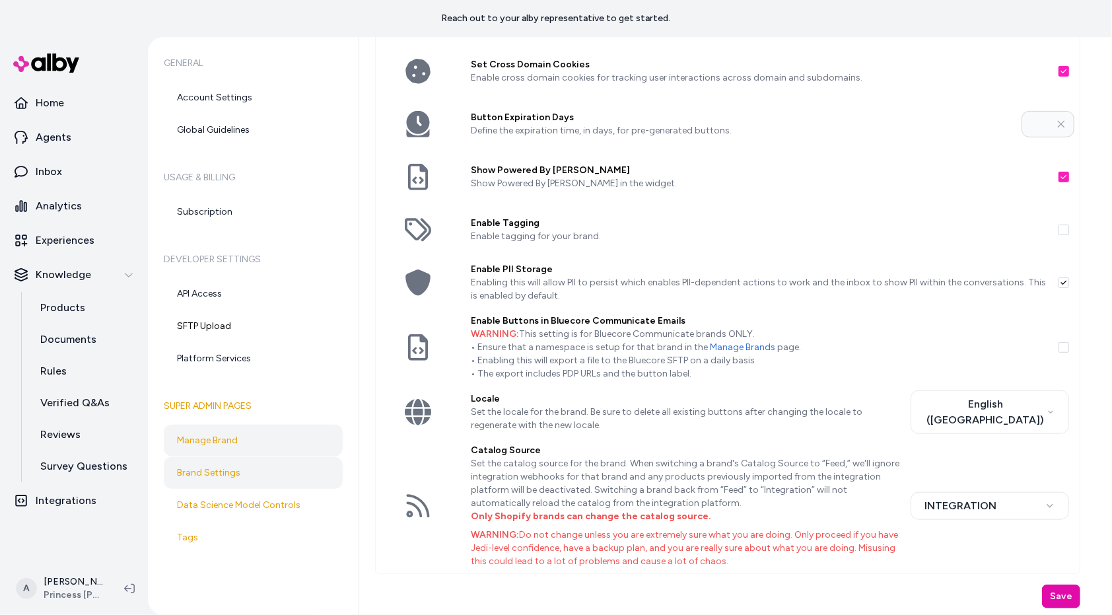
click at [287, 445] on link "Manage Brand" at bounding box center [253, 441] width 179 height 32
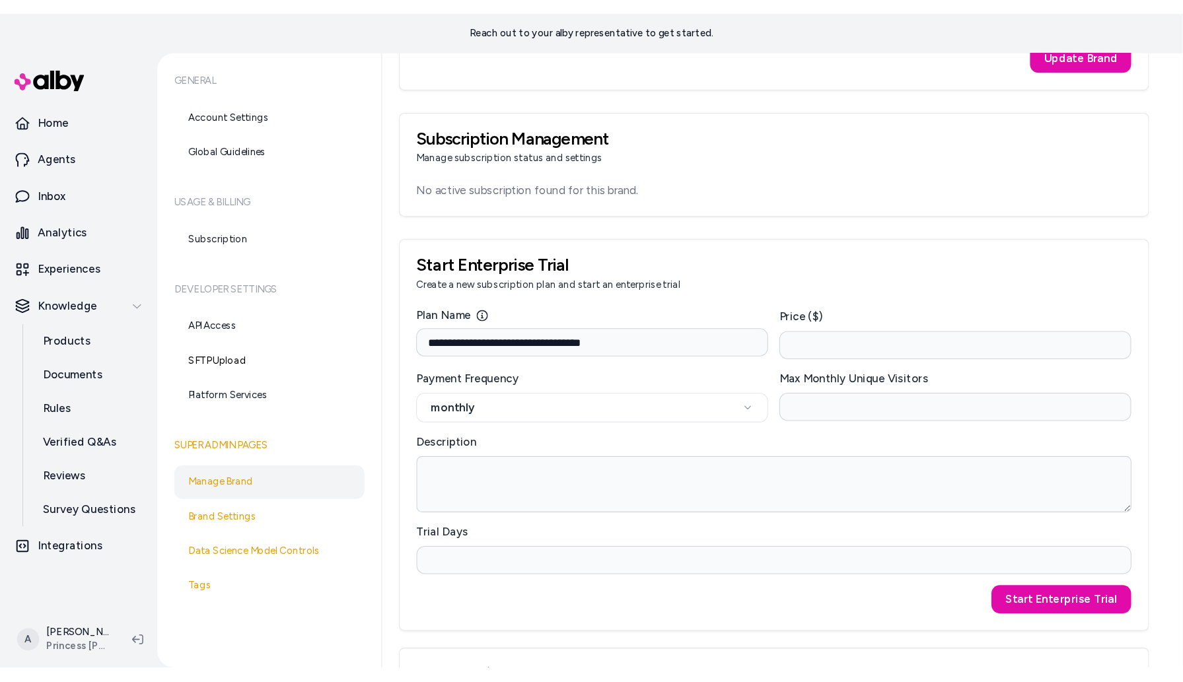
scroll to position [402, 0]
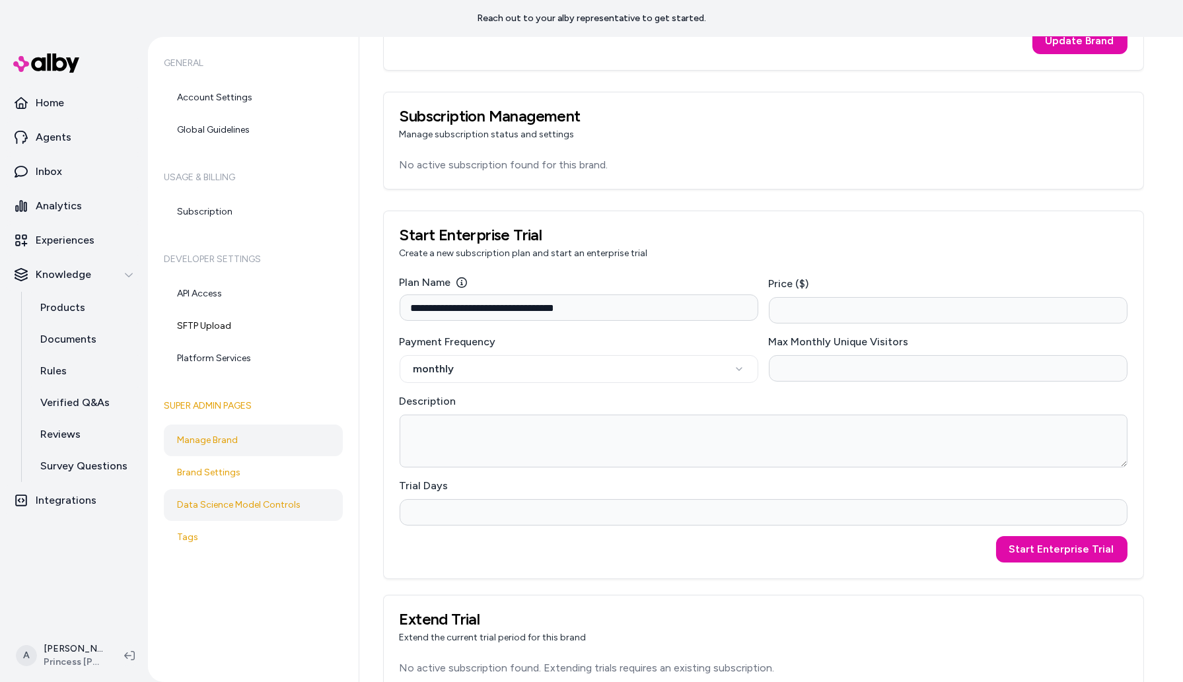
click at [251, 510] on link "Data Science Model Controls" at bounding box center [253, 505] width 179 height 32
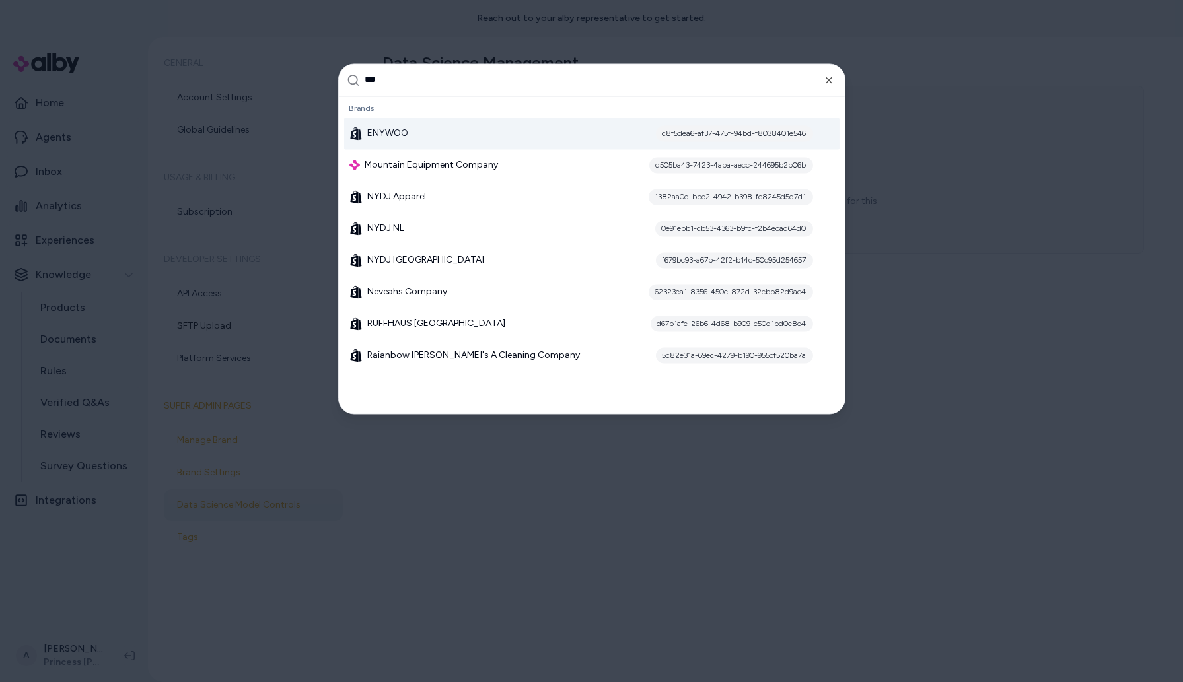
type input "****"
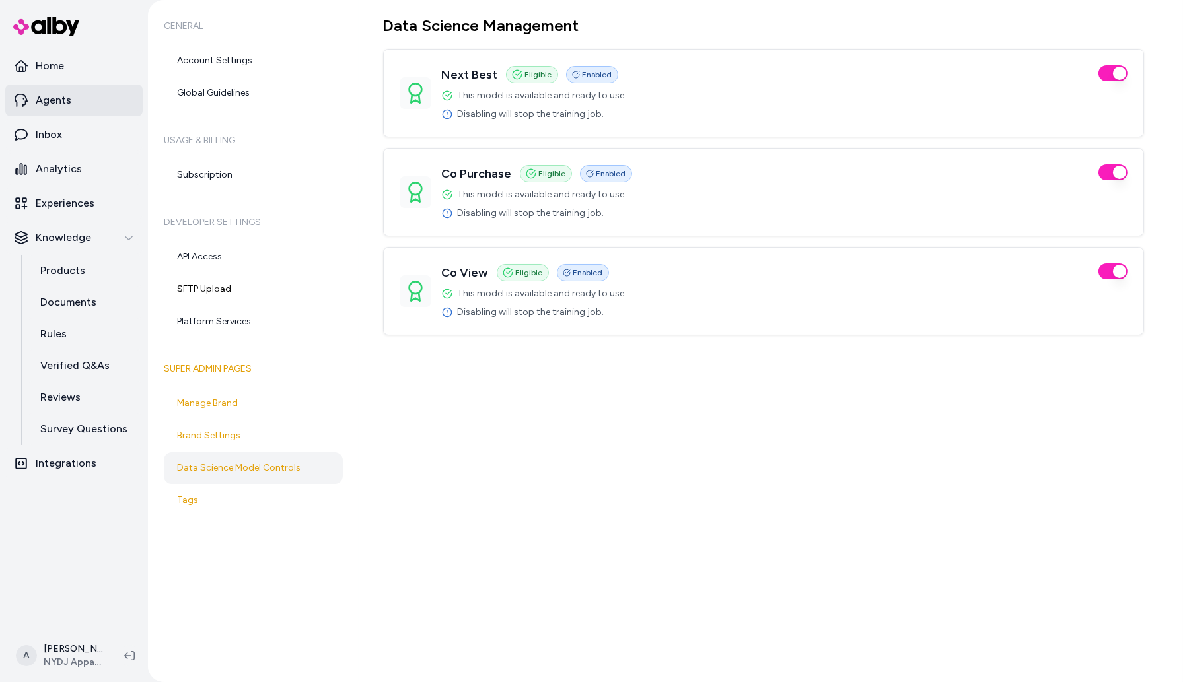
click at [49, 114] on link "Agents" at bounding box center [73, 101] width 137 height 32
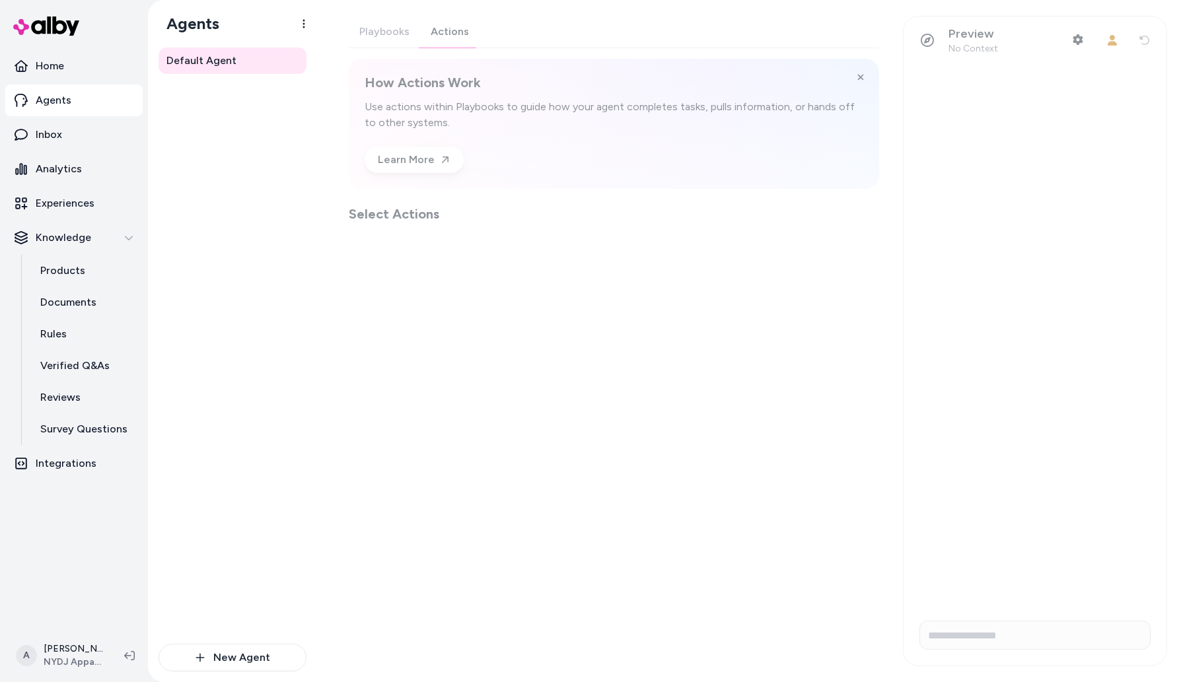
click at [458, 38] on div "Playbooks Actions How Actions Work Use actions within Playbooks to guide how yo…" at bounding box center [614, 119] width 530 height 207
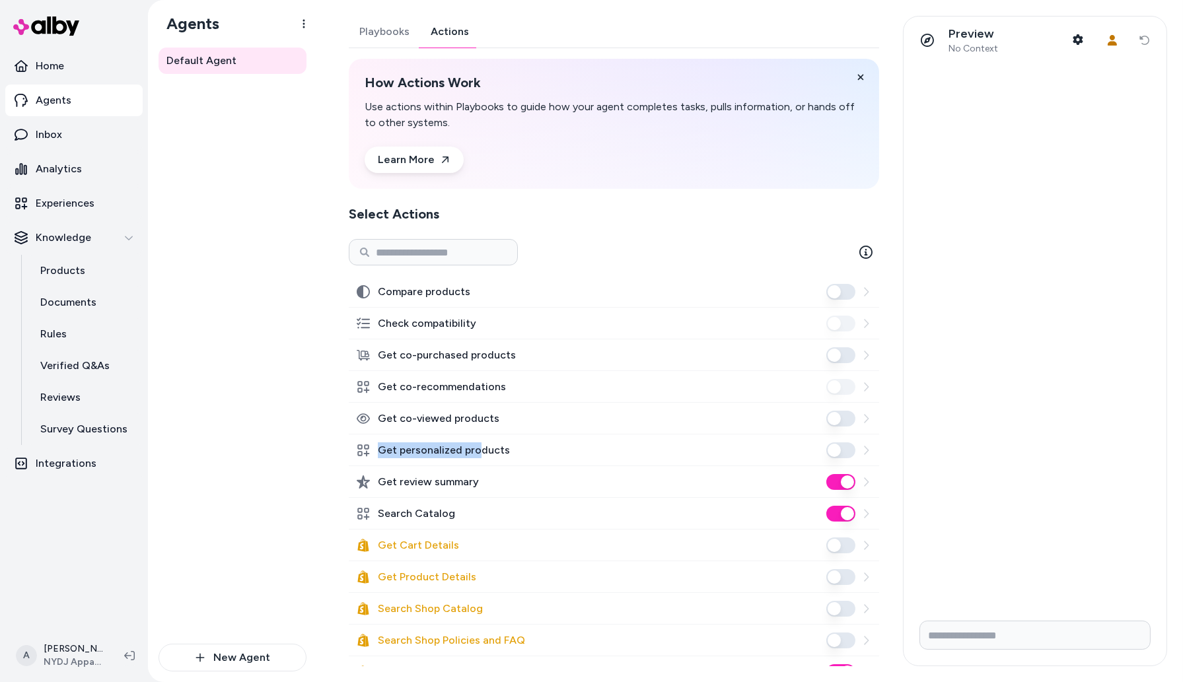
drag, startPoint x: 479, startPoint y: 450, endPoint x: 374, endPoint y: 450, distance: 105.7
click at [374, 450] on div "Get personalized products" at bounding box center [433, 450] width 153 height 16
drag, startPoint x: 503, startPoint y: 415, endPoint x: 335, endPoint y: 417, distance: 167.1
click at [335, 417] on div "Playbooks Actions How Actions Work Use actions within Playbooks to guide how yo…" at bounding box center [610, 341] width 554 height 650
click at [368, 384] on icon at bounding box center [363, 387] width 12 height 12
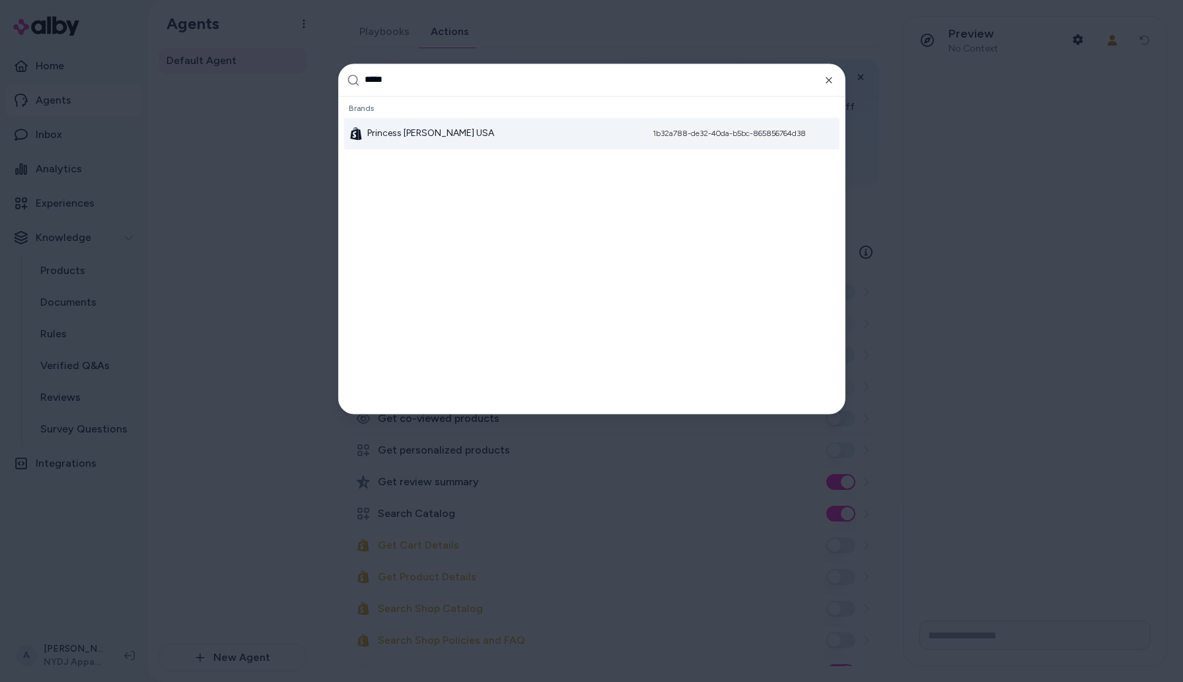
type input "******"
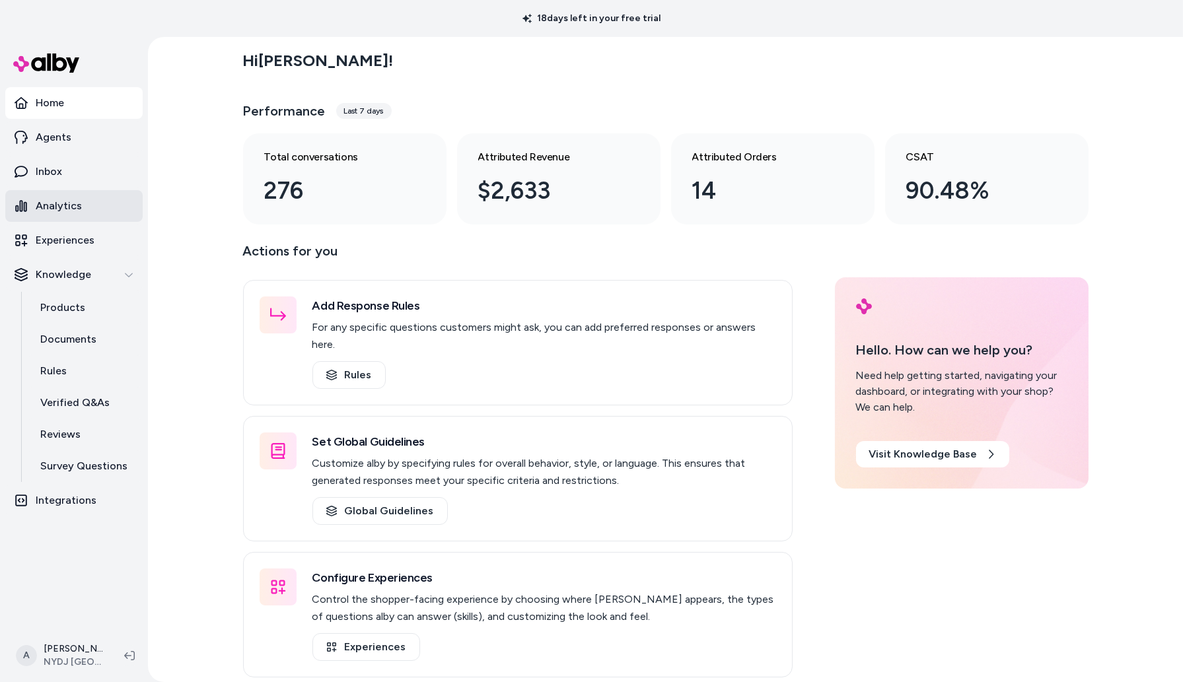
click at [81, 214] on link "Analytics" at bounding box center [73, 206] width 137 height 32
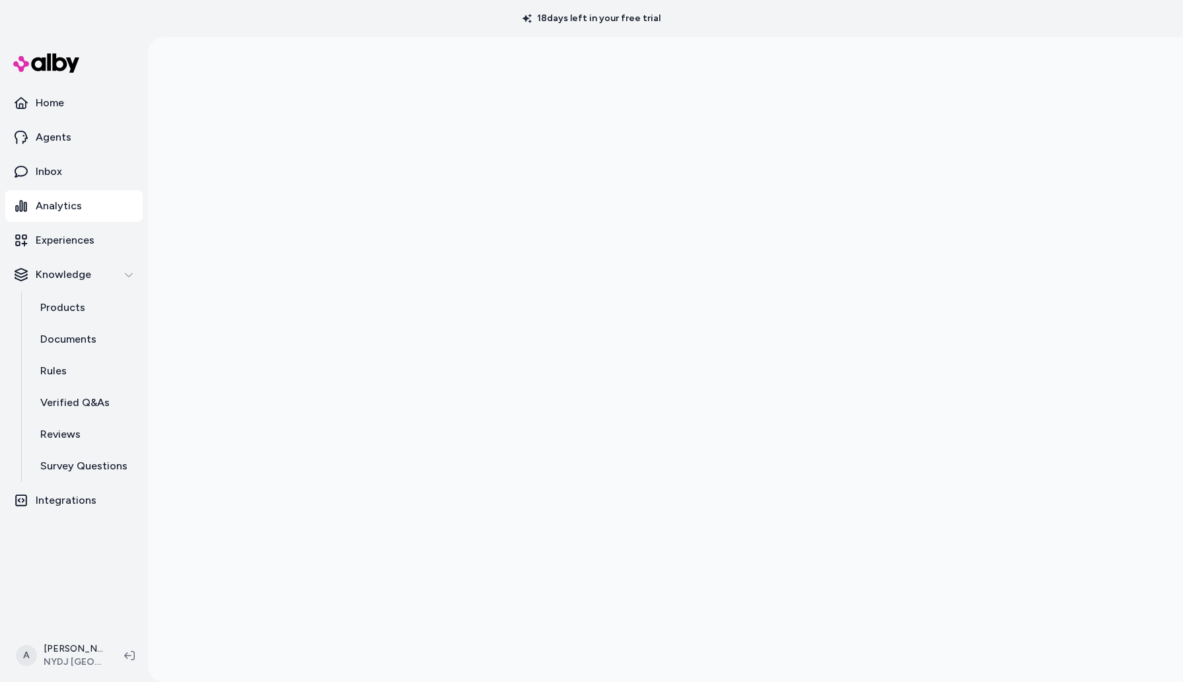
click at [218, 355] on div at bounding box center [665, 378] width 1035 height 682
click at [67, 660] on html "18 days left in your free trial Home Agents Inbox Analytics Experiences Knowled…" at bounding box center [591, 341] width 1183 height 682
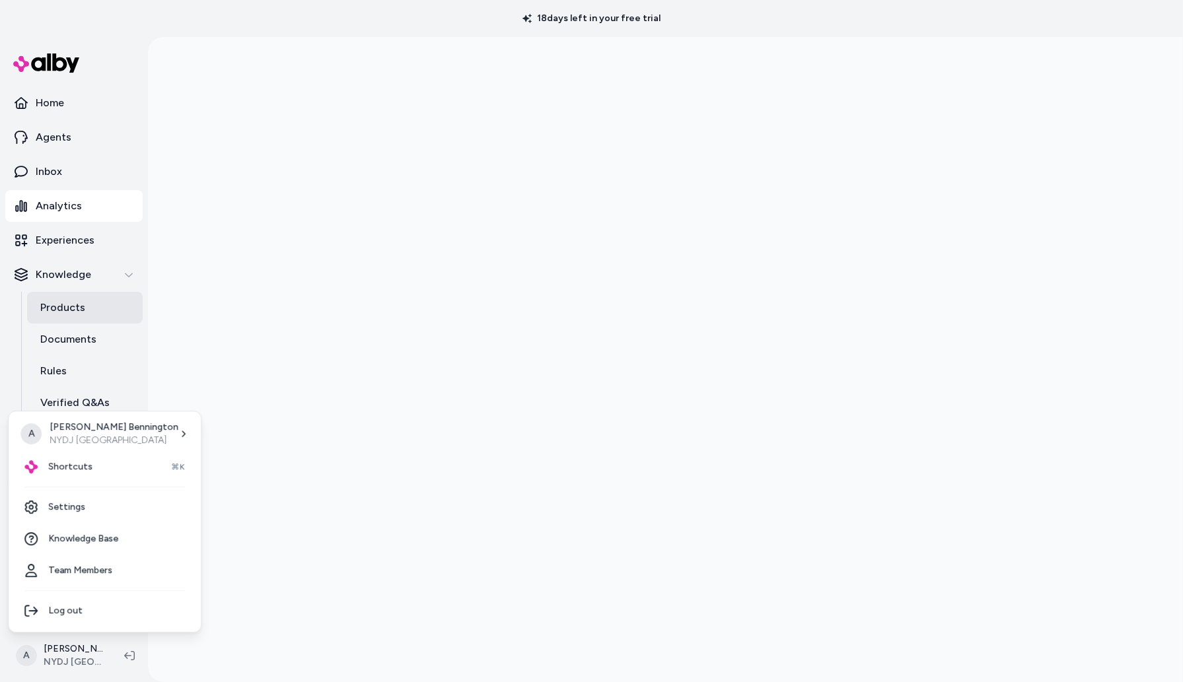
click at [95, 303] on html "18 days left in your free trial Home Agents Inbox Analytics Experiences Knowled…" at bounding box center [591, 341] width 1183 height 682
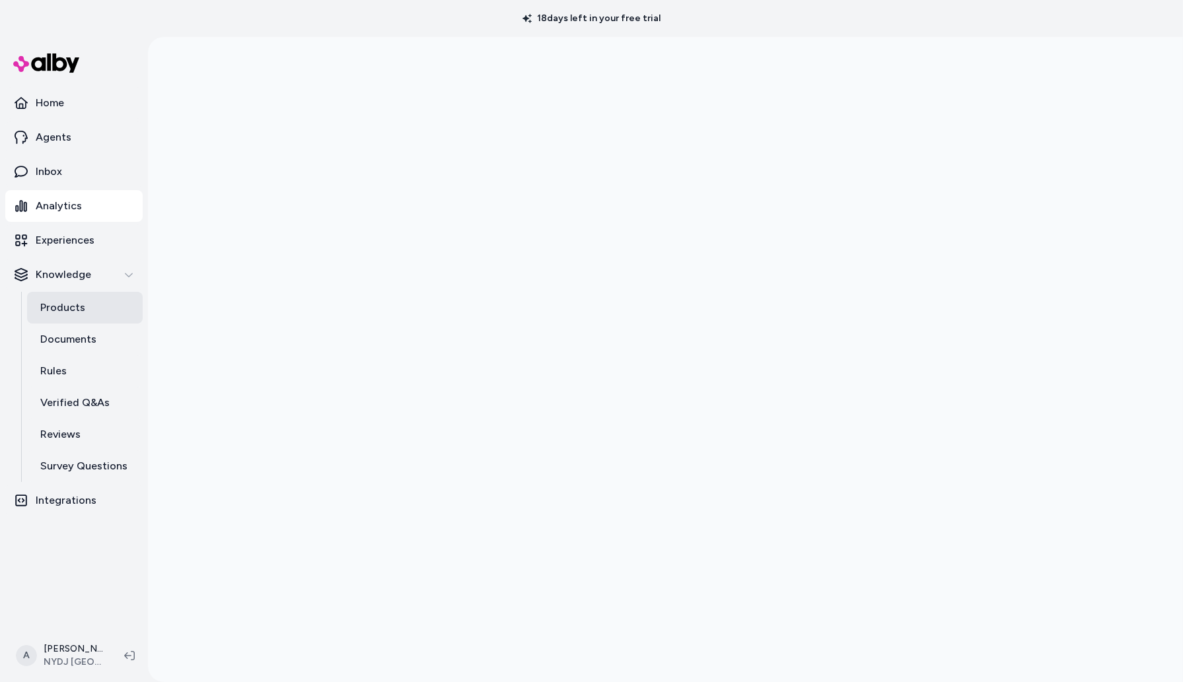
click at [95, 303] on link "Products" at bounding box center [85, 308] width 116 height 32
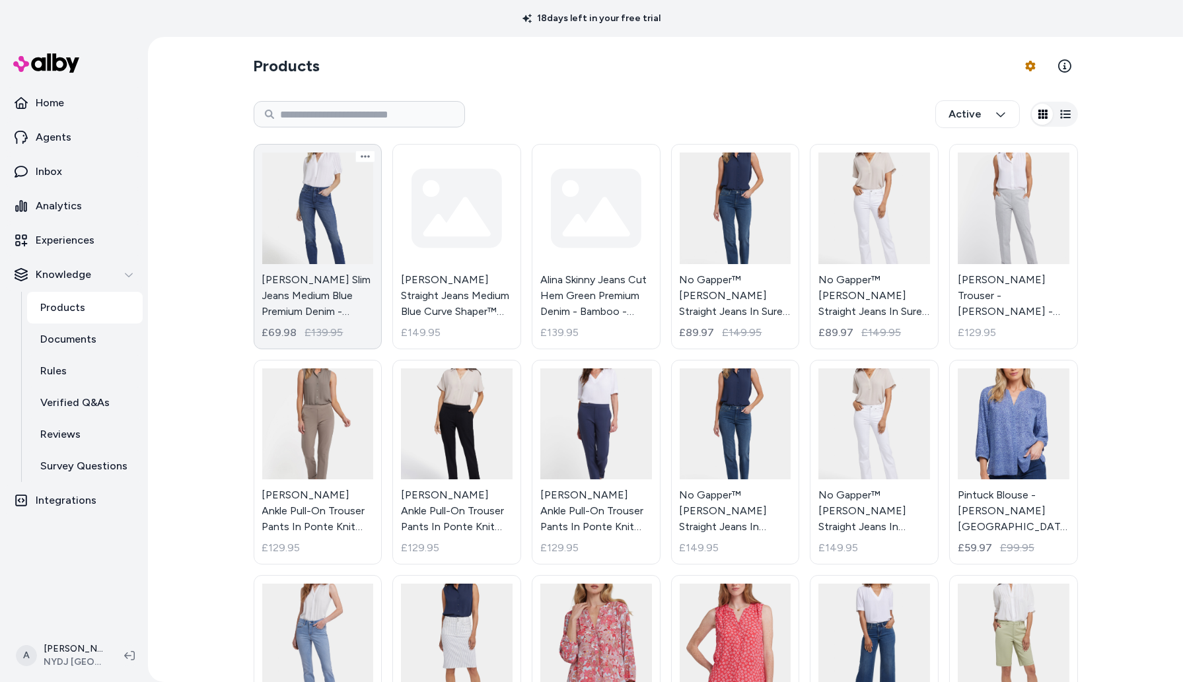
click at [334, 298] on link "[PERSON_NAME] Jeans Medium Blue Premium Denim - Moonlight - Moonlight / UK 4 £6…" at bounding box center [318, 246] width 129 height 205
click at [340, 280] on link "Sheri Slim Jeans Medium Blue Premium Denim - Moonlight - Moonlight / UK 4 £69.9…" at bounding box center [318, 246] width 129 height 205
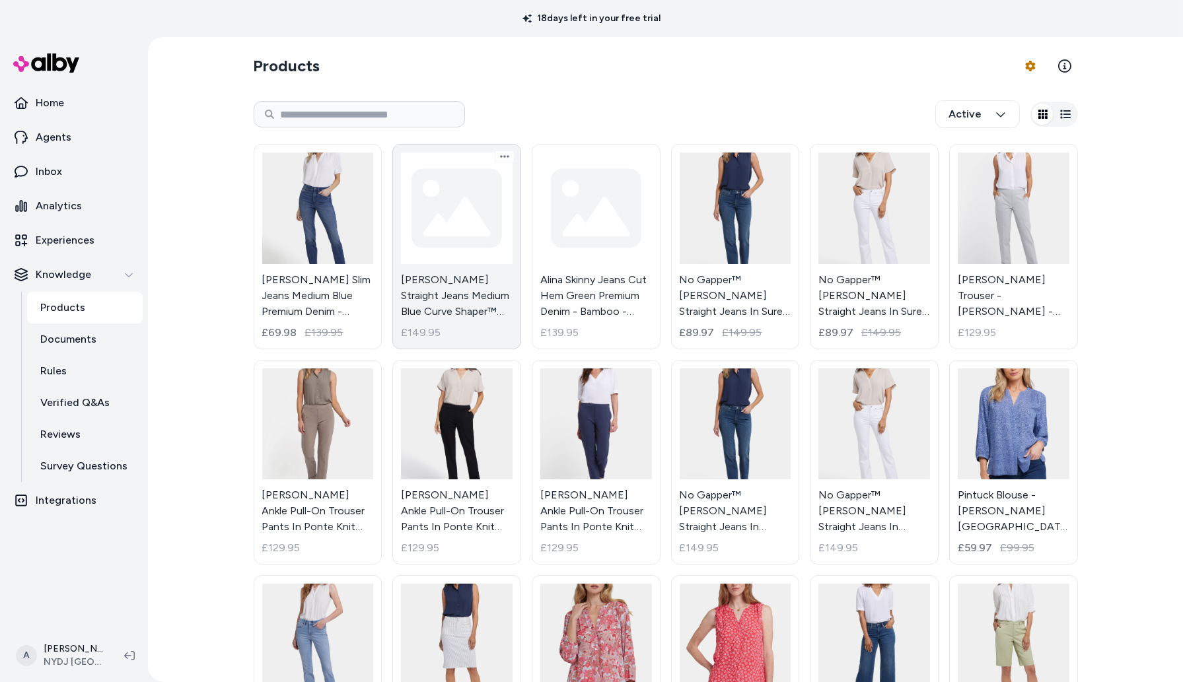
click at [400, 198] on link "Marilyn Straight Jeans Medium Blue Curve Shaper™ Denim - Awakening - Awakening …" at bounding box center [456, 246] width 129 height 205
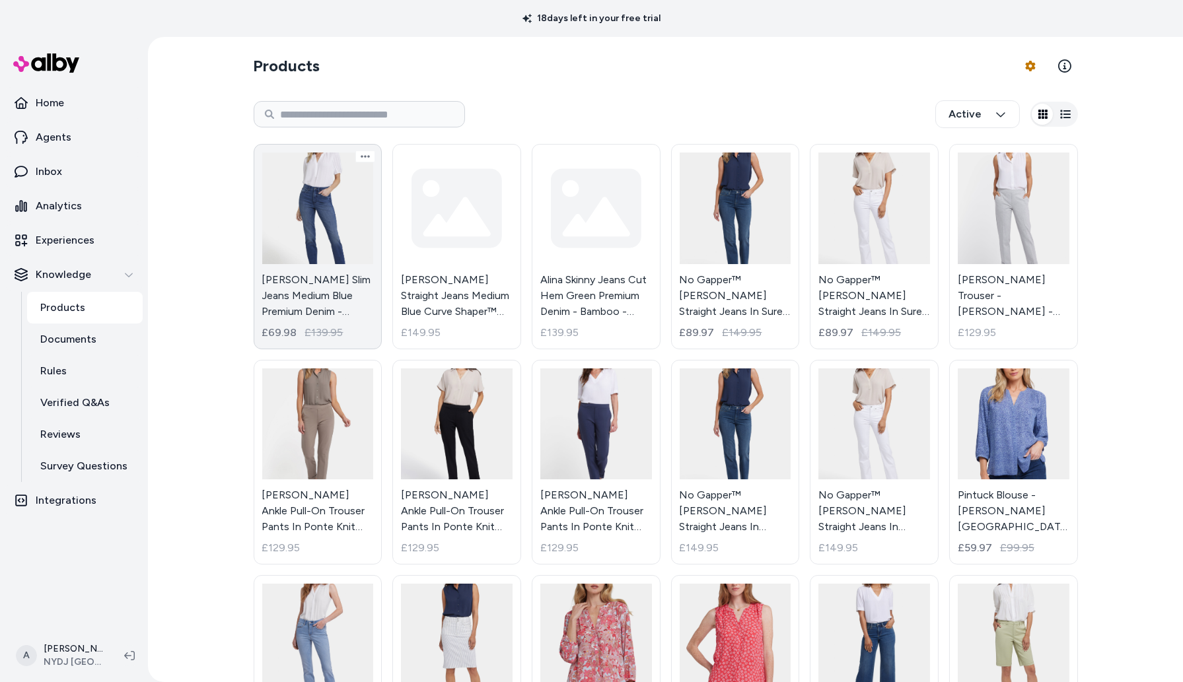
click at [341, 208] on link "Sheri Slim Jeans Medium Blue Premium Denim - Moonlight - Moonlight / UK 4 £69.9…" at bounding box center [318, 246] width 129 height 205
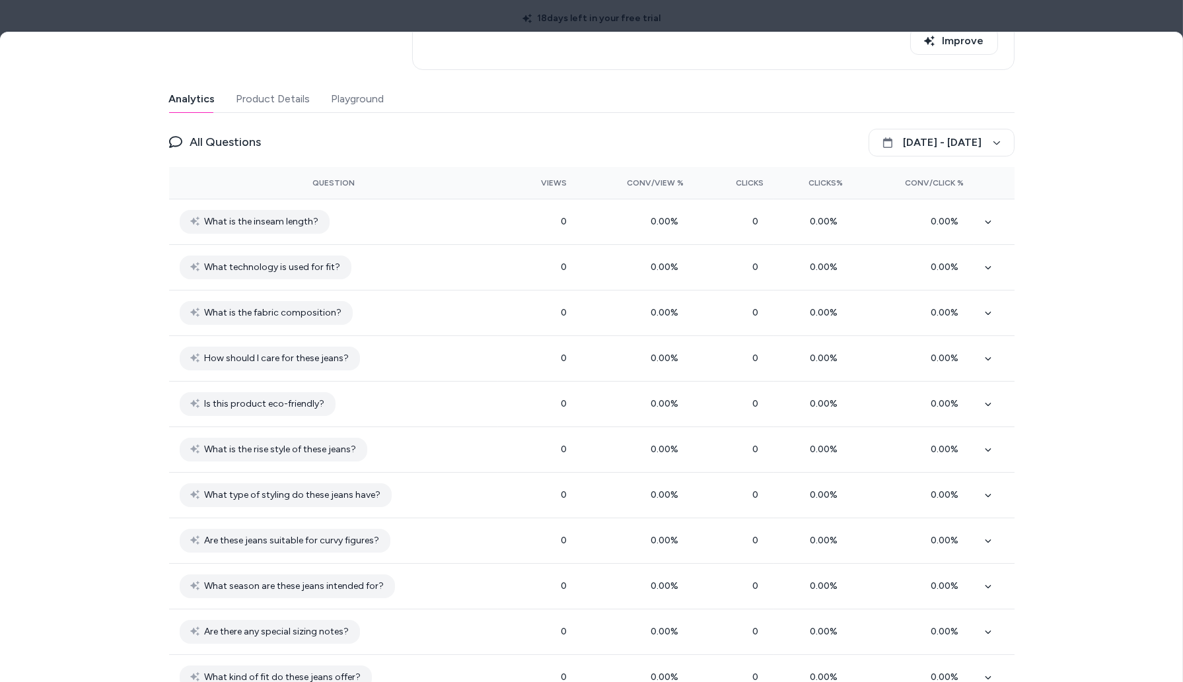
scroll to position [319, 0]
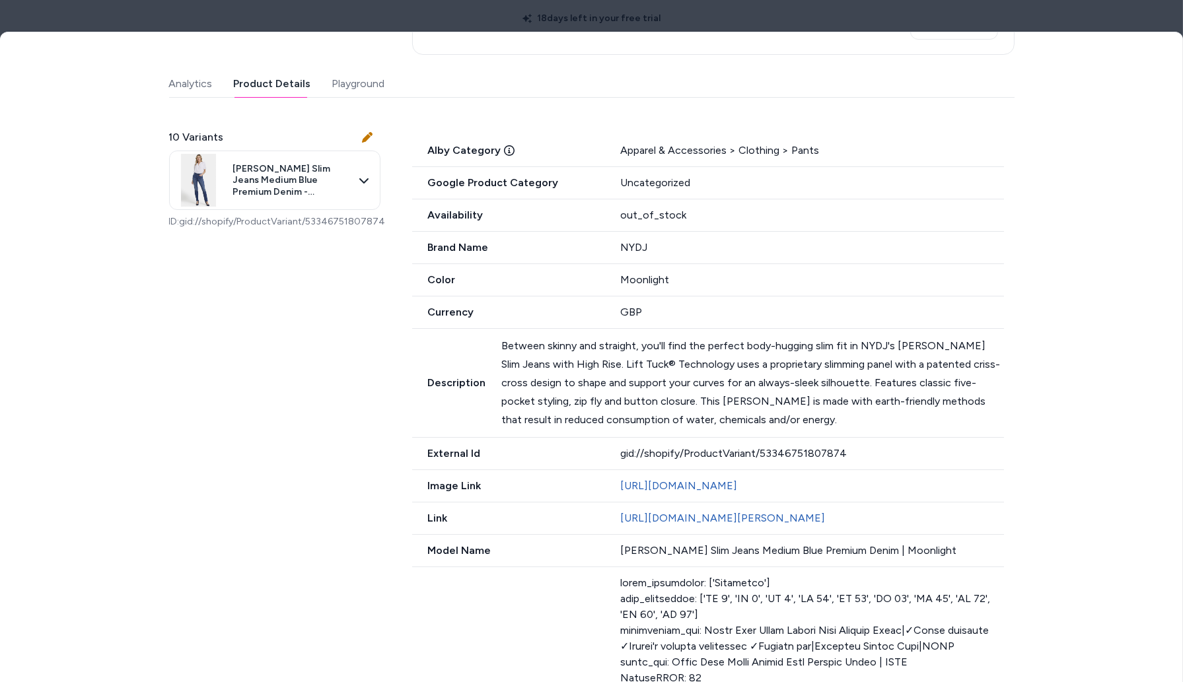
click at [280, 83] on button "Product Details" at bounding box center [272, 84] width 77 height 26
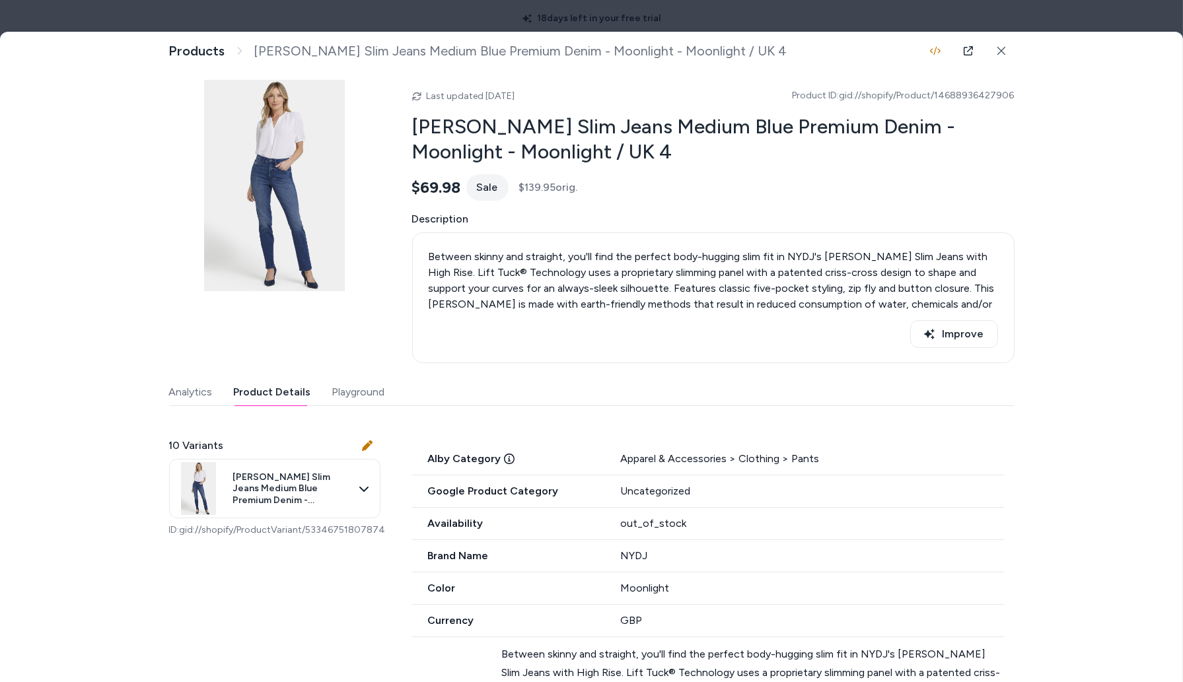
scroll to position [0, 0]
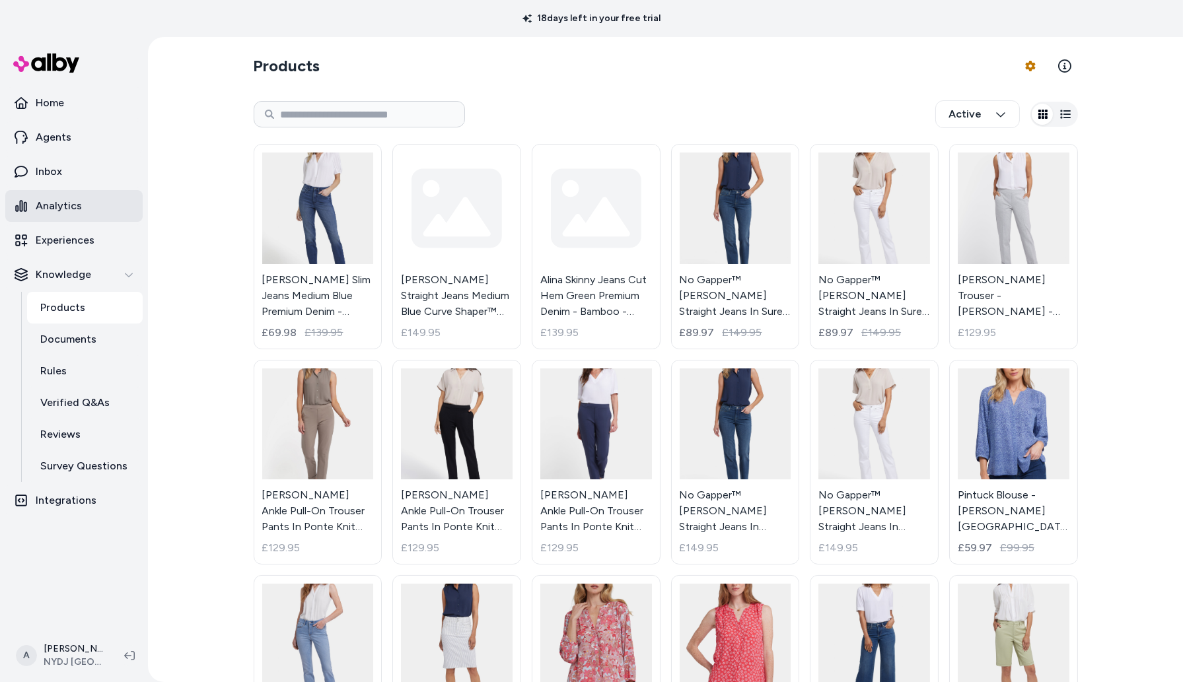
click at [87, 211] on link "Analytics" at bounding box center [73, 206] width 137 height 32
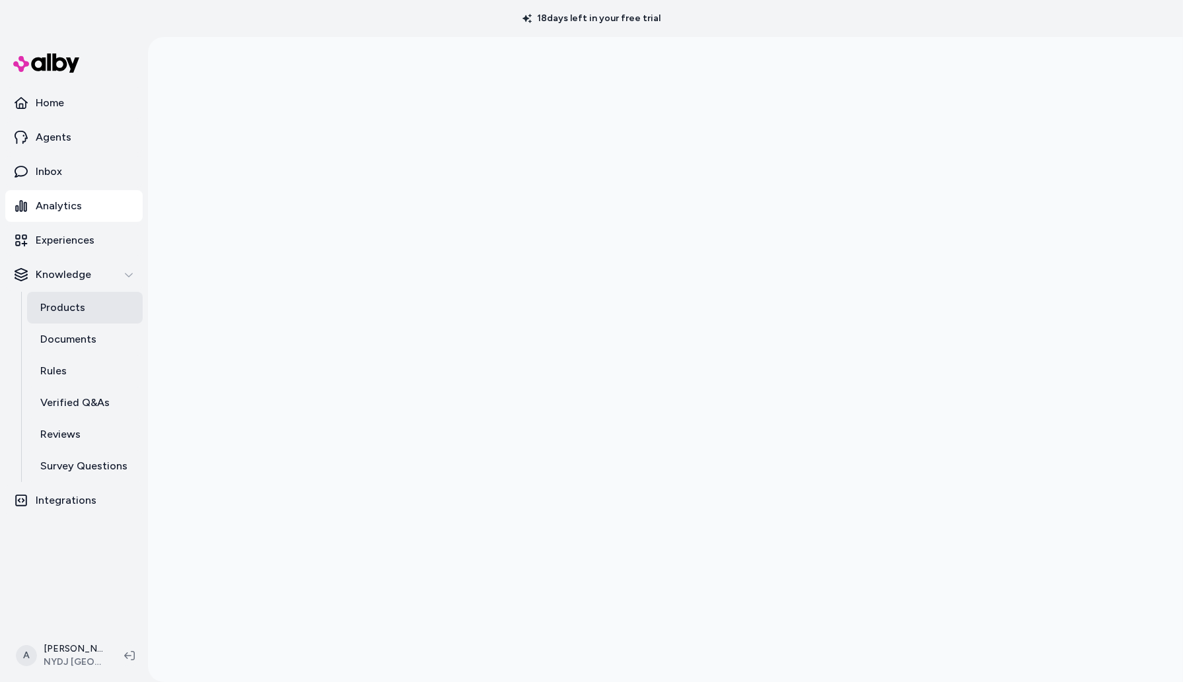
click at [62, 305] on p "Products" at bounding box center [62, 308] width 45 height 16
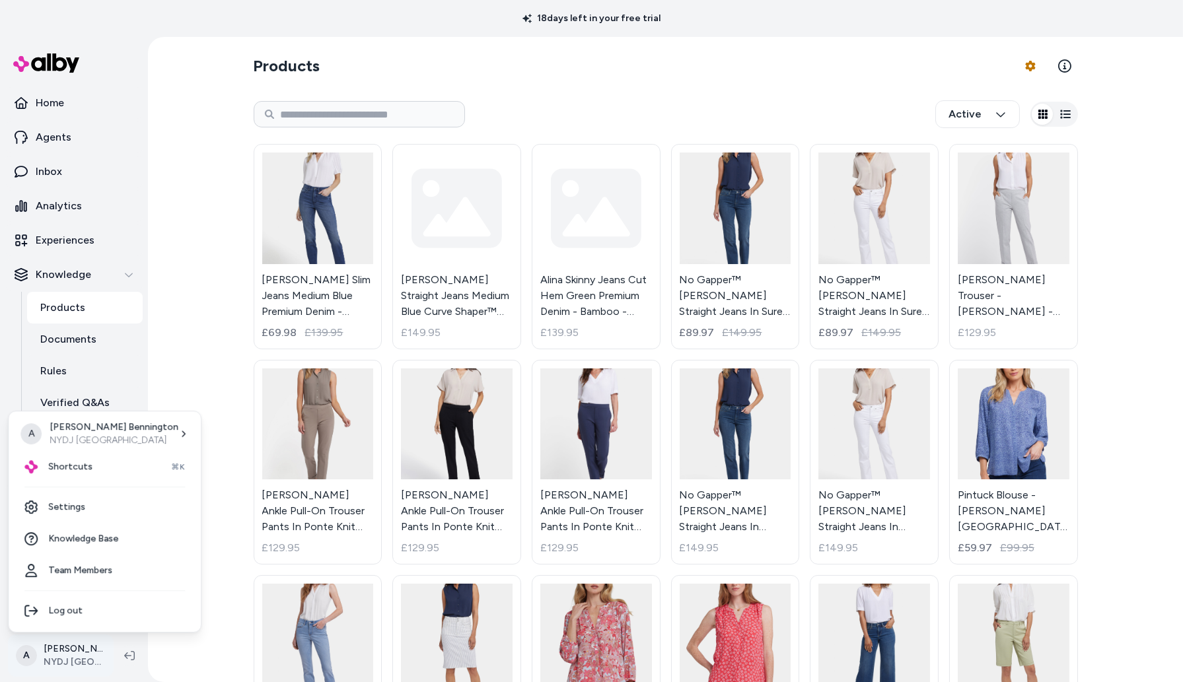
click at [60, 660] on html "18 days left in your free trial Home Agents Inbox Analytics Experiences Knowled…" at bounding box center [591, 341] width 1183 height 682
click at [127, 514] on link "Settings" at bounding box center [105, 507] width 182 height 32
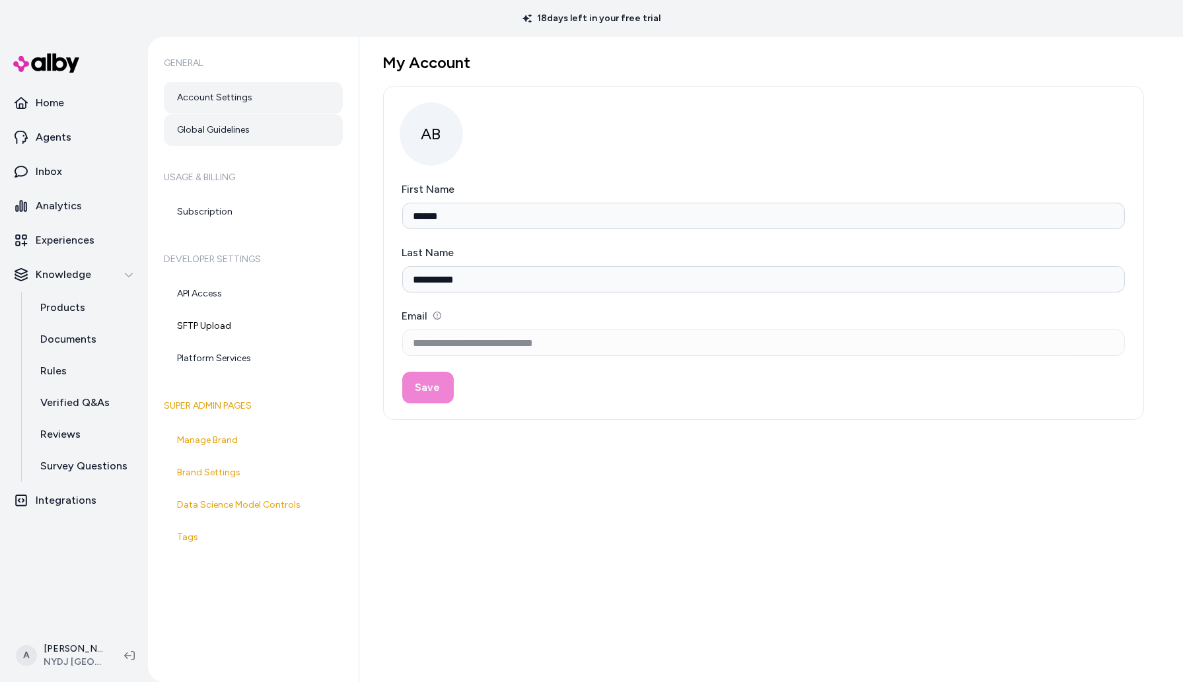
click at [271, 123] on link "Global Guidelines" at bounding box center [253, 130] width 179 height 32
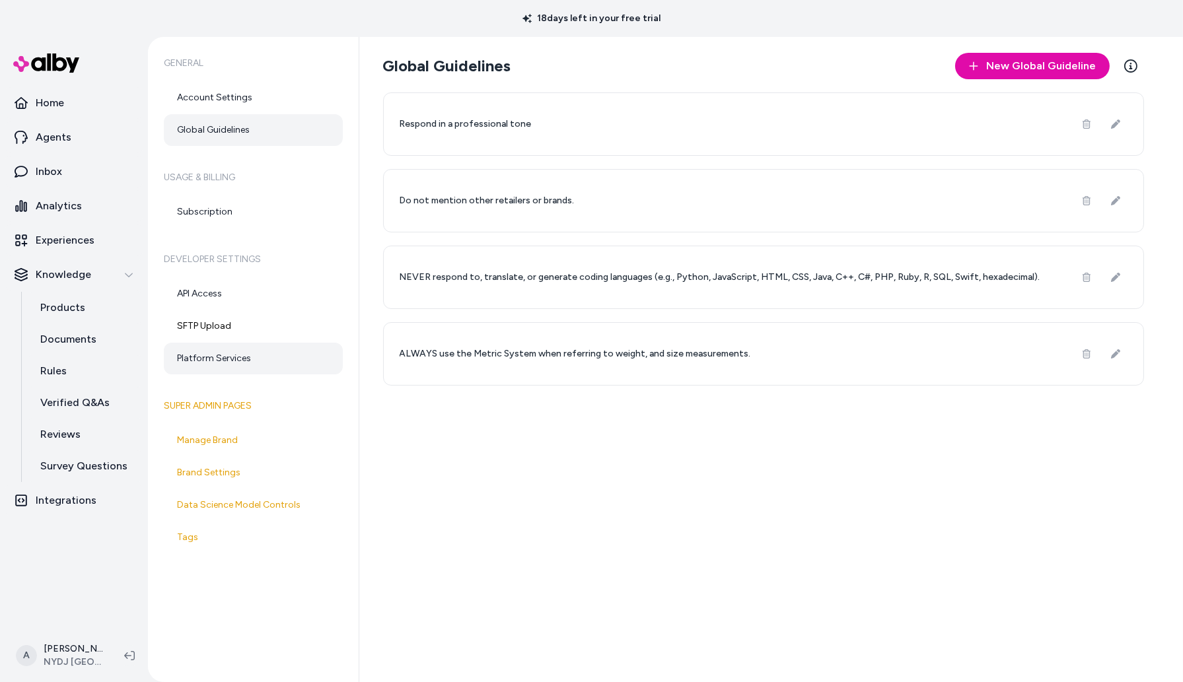
click at [283, 361] on link "Platform Services" at bounding box center [253, 359] width 179 height 32
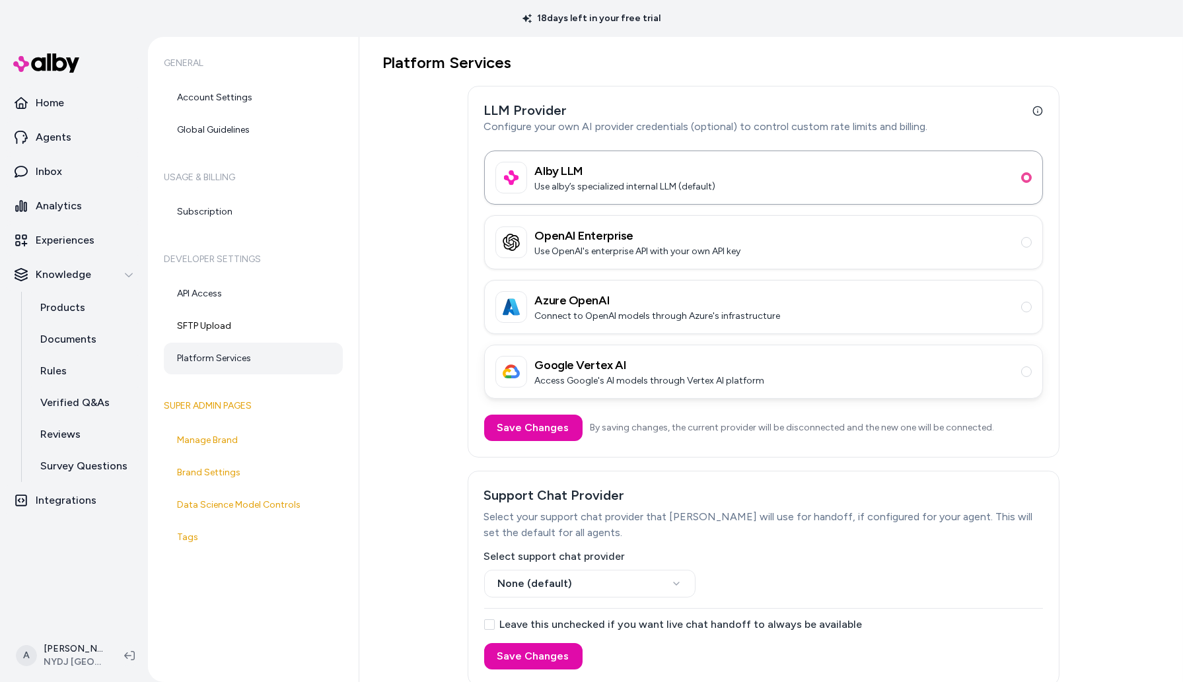
scroll to position [7, 0]
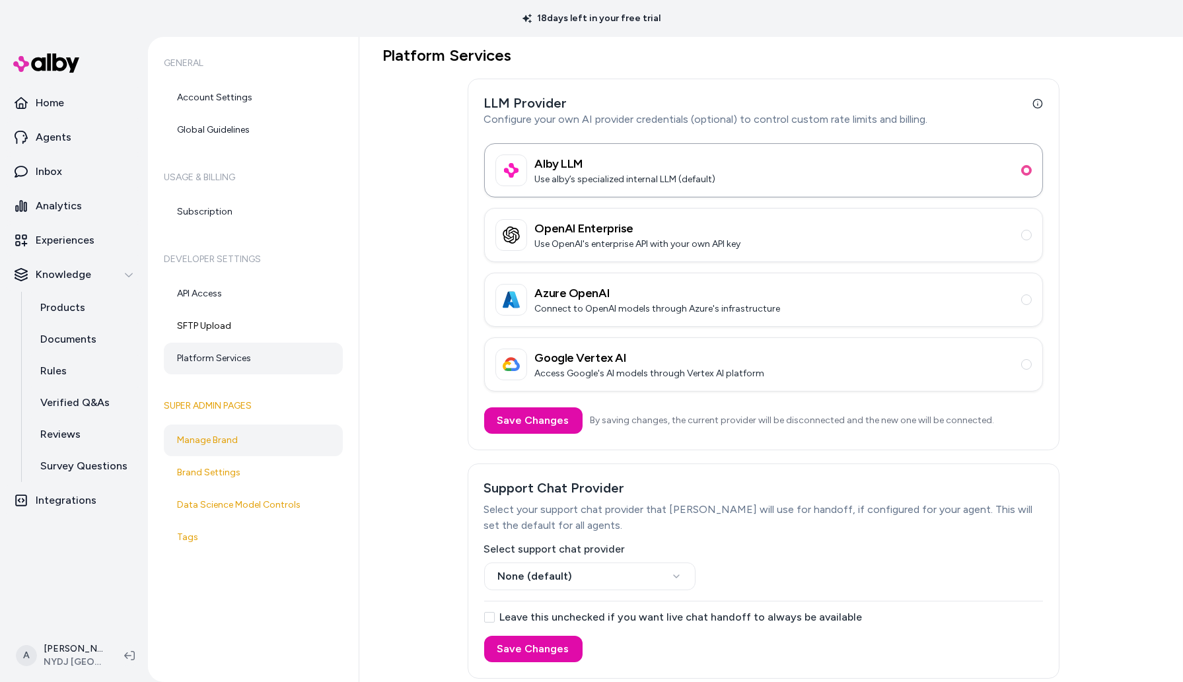
click at [266, 442] on link "Manage Brand" at bounding box center [253, 441] width 179 height 32
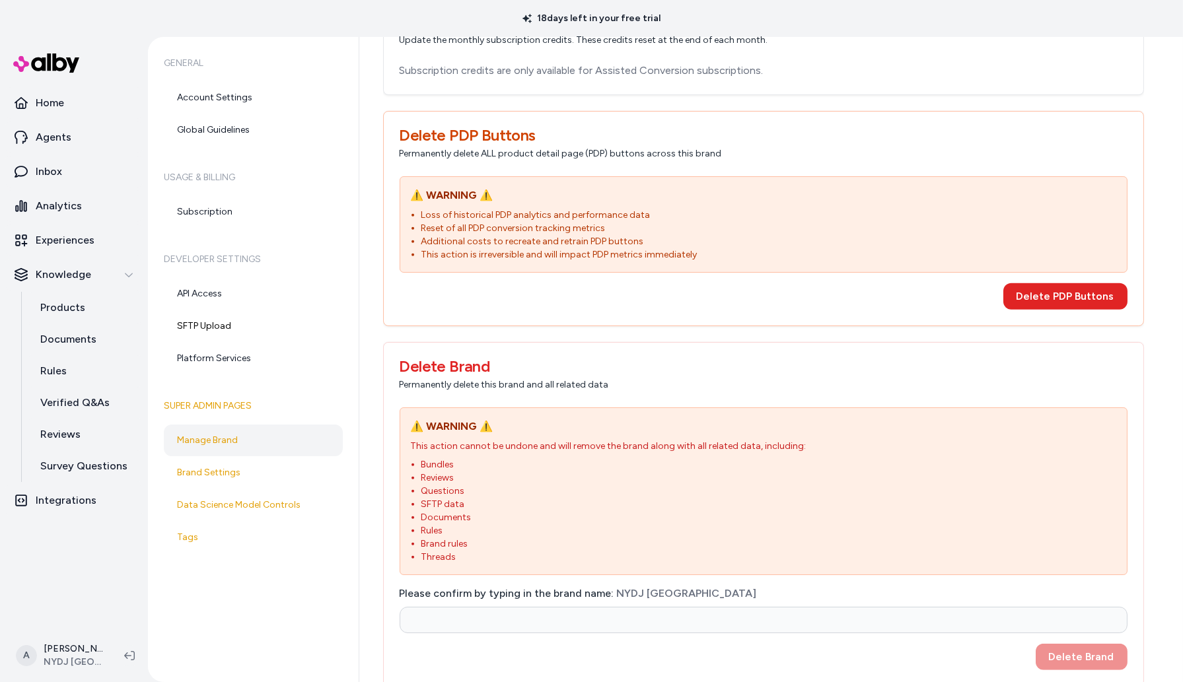
scroll to position [1823, 0]
click at [279, 464] on link "Brand Settings" at bounding box center [253, 473] width 179 height 32
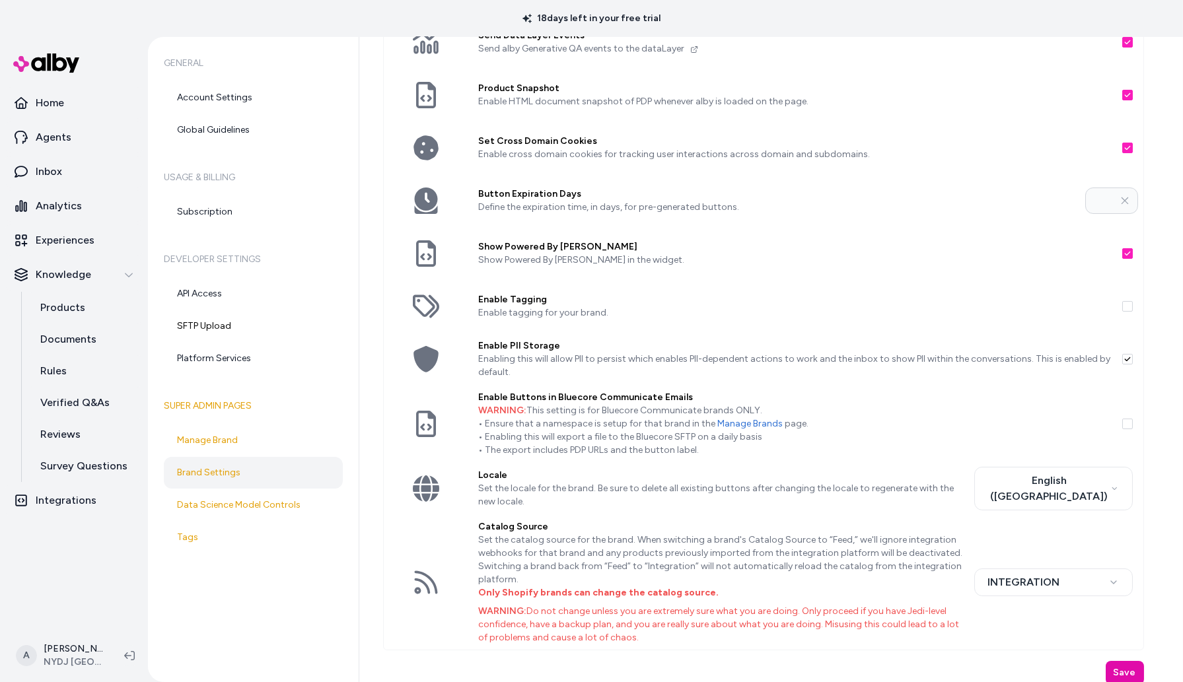
scroll to position [238, 0]
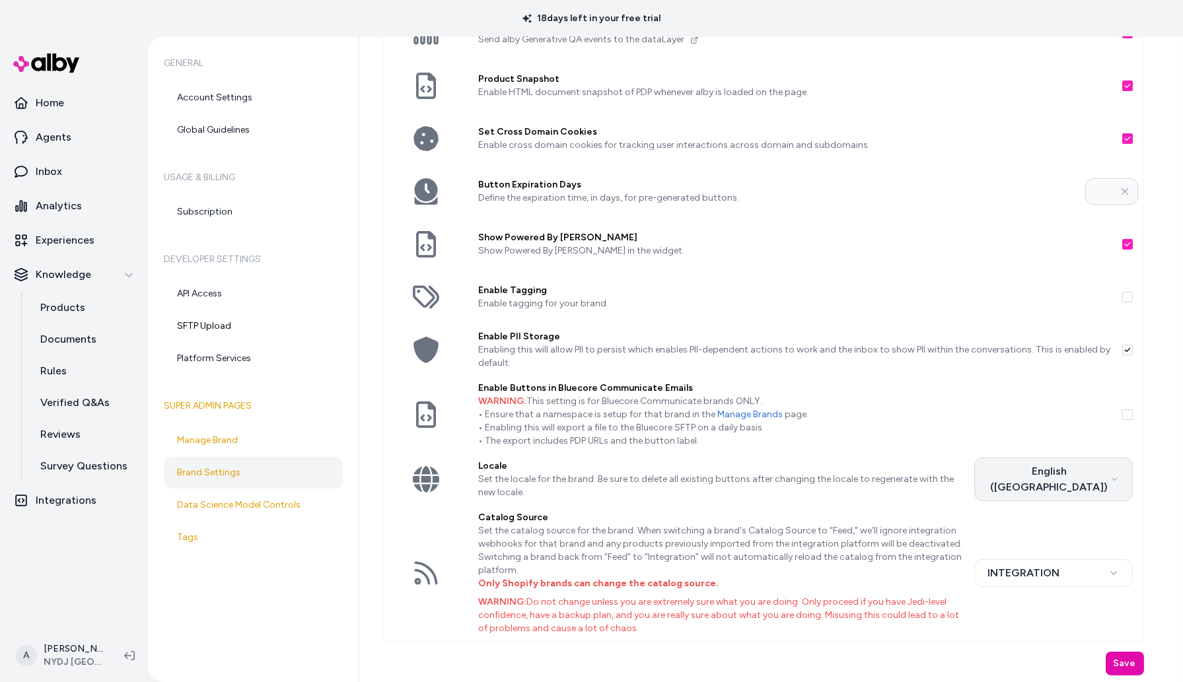
click at [1005, 483] on html "18 days left in your free trial Home Agents Inbox Analytics Experiences Knowled…" at bounding box center [591, 341] width 1183 height 682
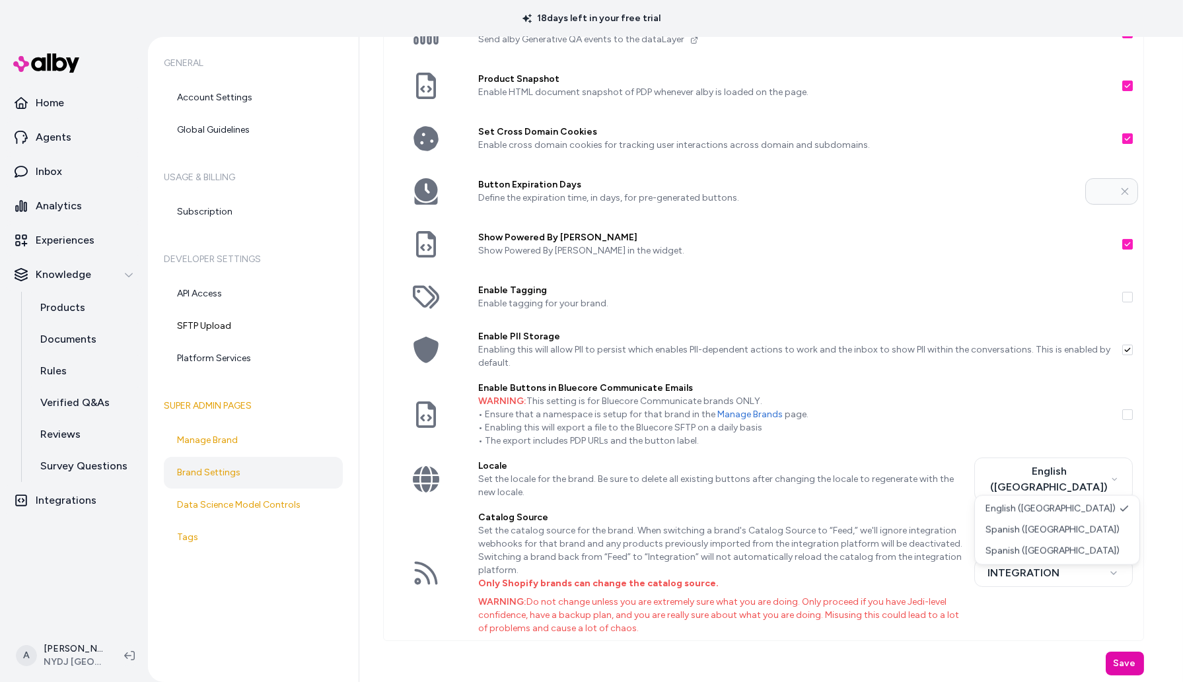
click at [939, 434] on html "18 days left in your free trial Home Agents Inbox Analytics Experiences Knowled…" at bounding box center [591, 341] width 1183 height 682
click at [919, 471] on label "Locale" at bounding box center [721, 466] width 485 height 13
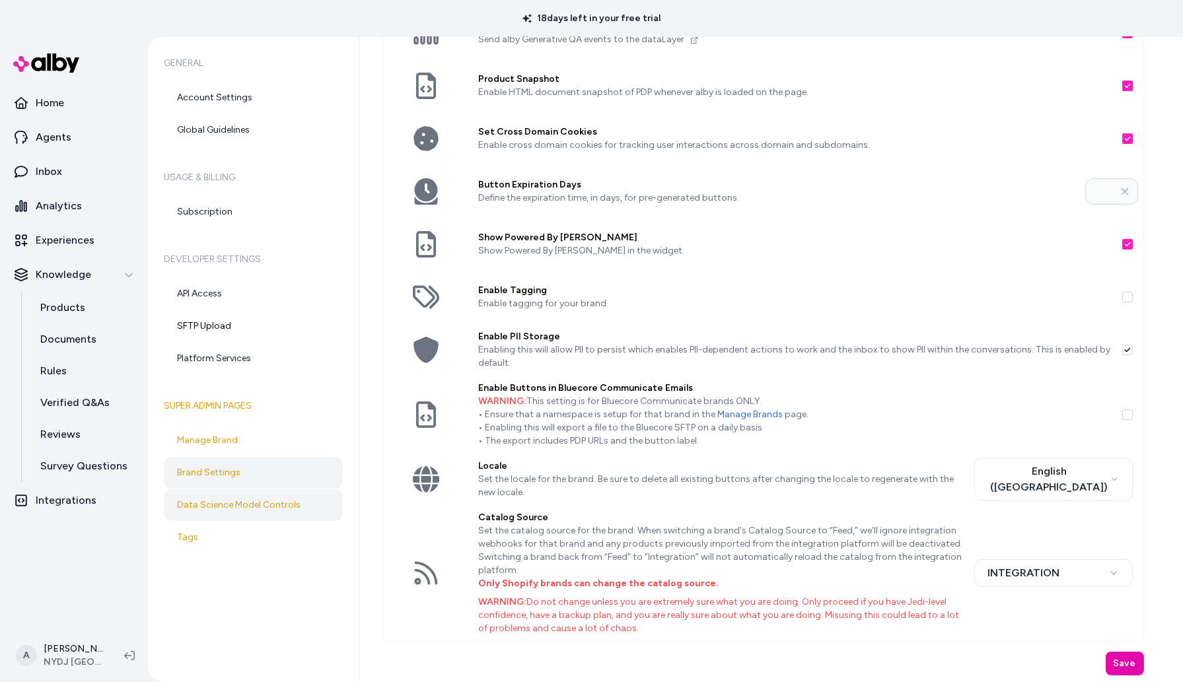
click at [282, 514] on link "Data Science Model Controls" at bounding box center [253, 505] width 179 height 32
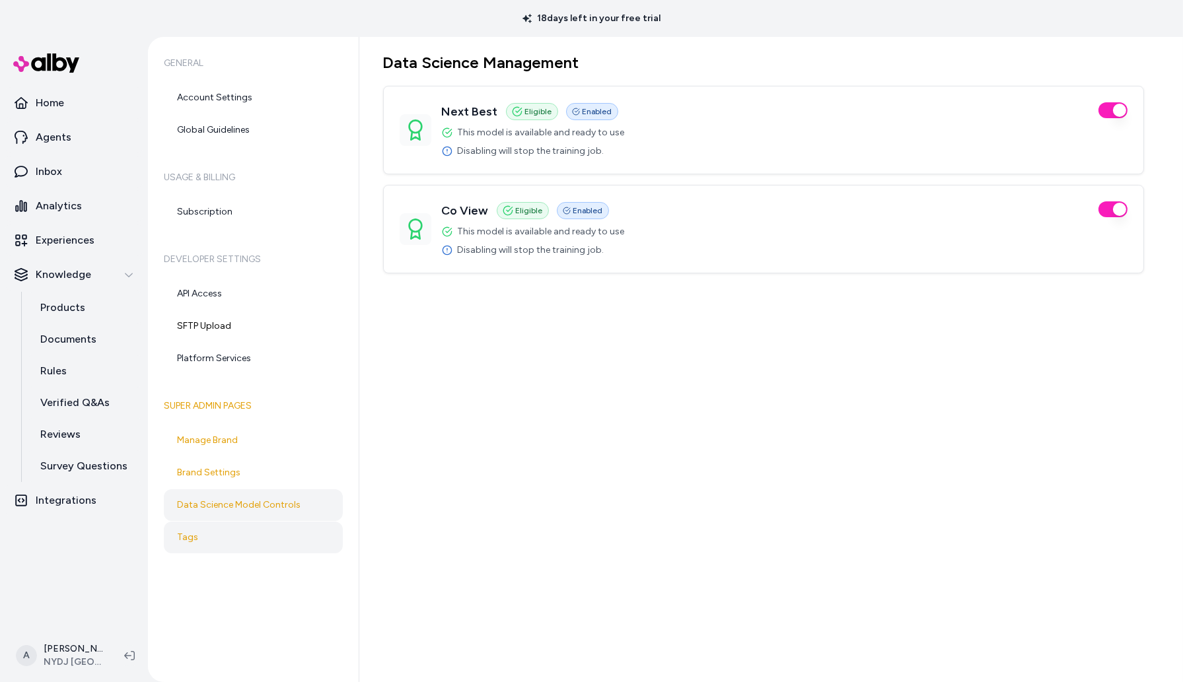
click at [276, 536] on link "Tags" at bounding box center [253, 538] width 179 height 32
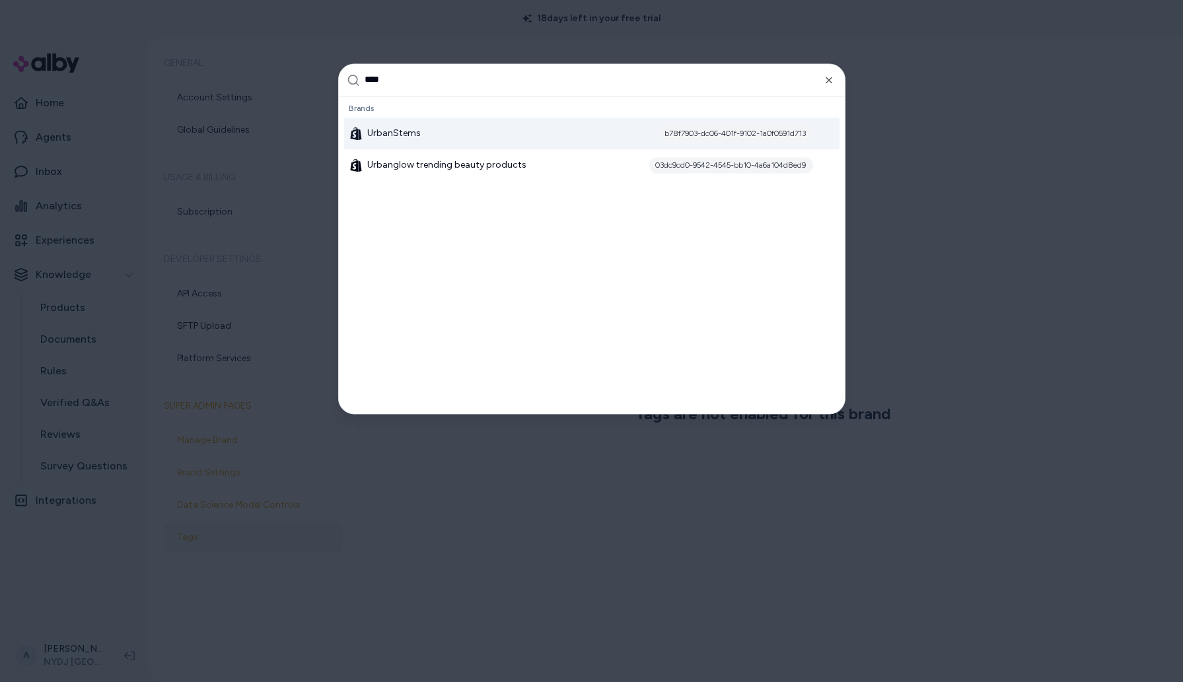
type input "*****"
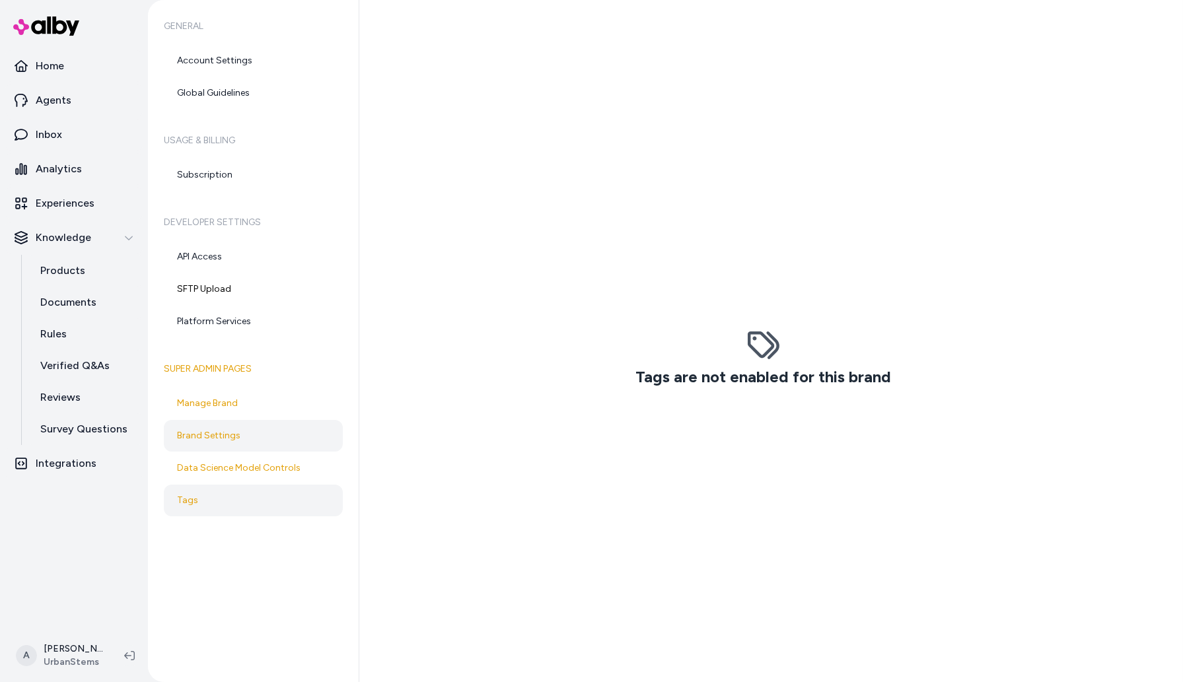
click at [277, 448] on link "Brand Settings" at bounding box center [253, 436] width 179 height 32
click at [277, 470] on link "Data Science Model Controls" at bounding box center [253, 468] width 179 height 32
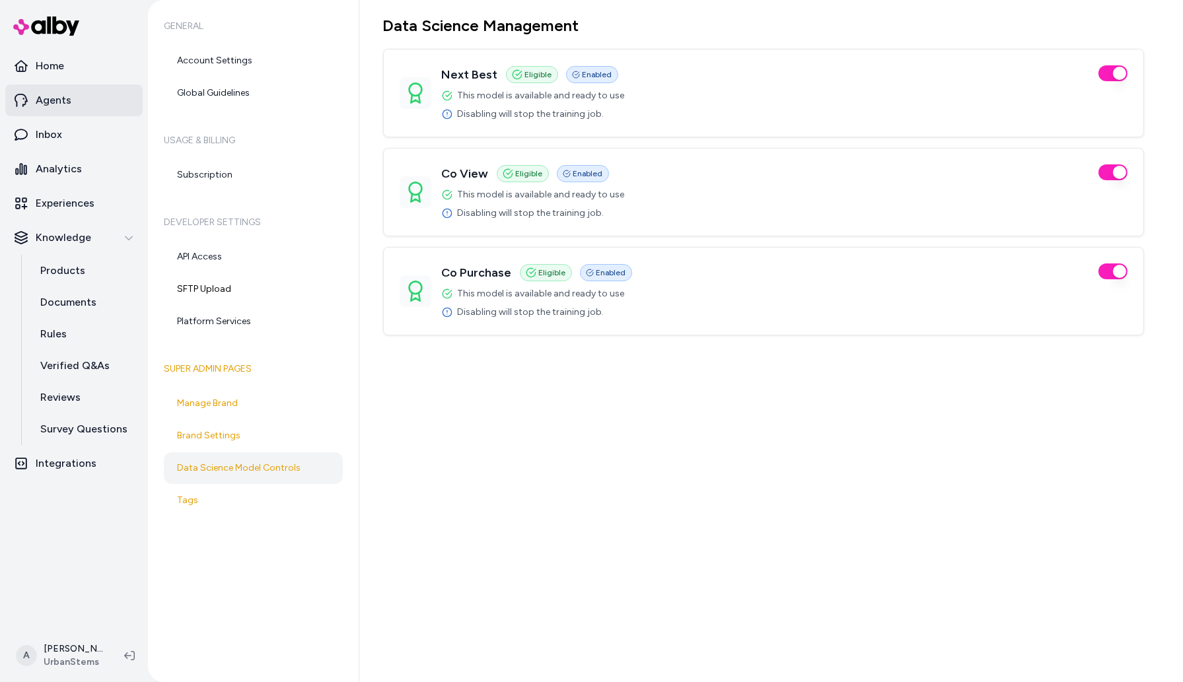
click at [100, 94] on link "Agents" at bounding box center [73, 101] width 137 height 32
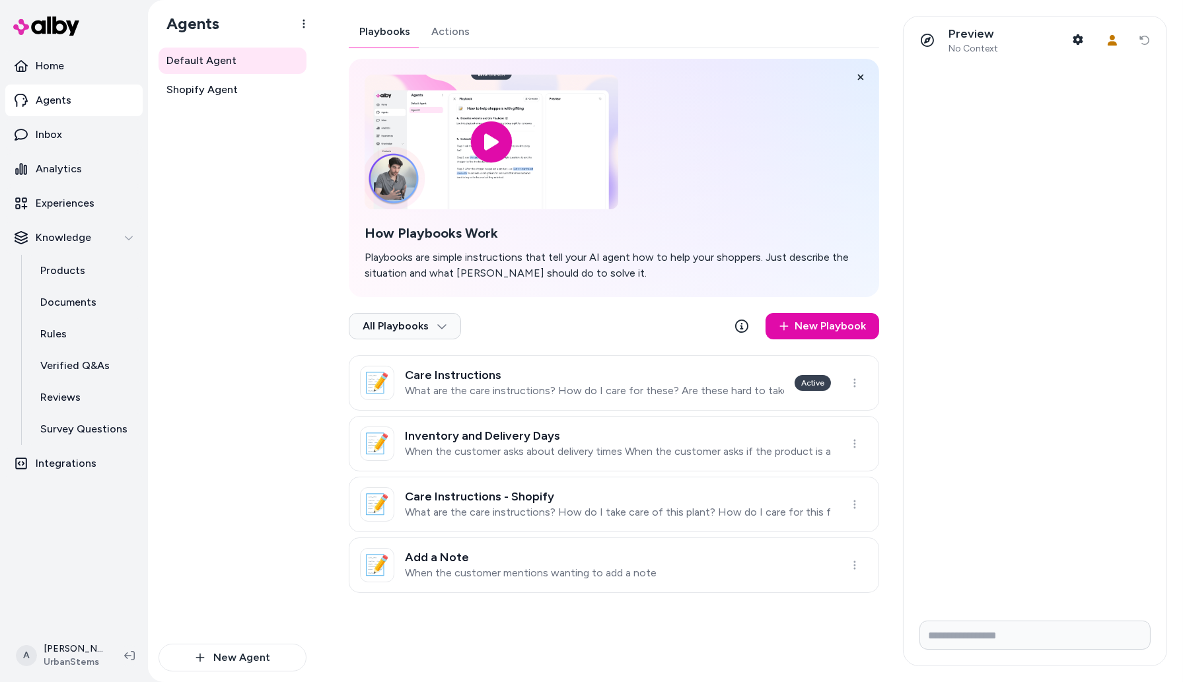
click at [465, 30] on div "Playbooks Actions How Playbooks Work Playbooks are simple instructions that tel…" at bounding box center [614, 304] width 530 height 577
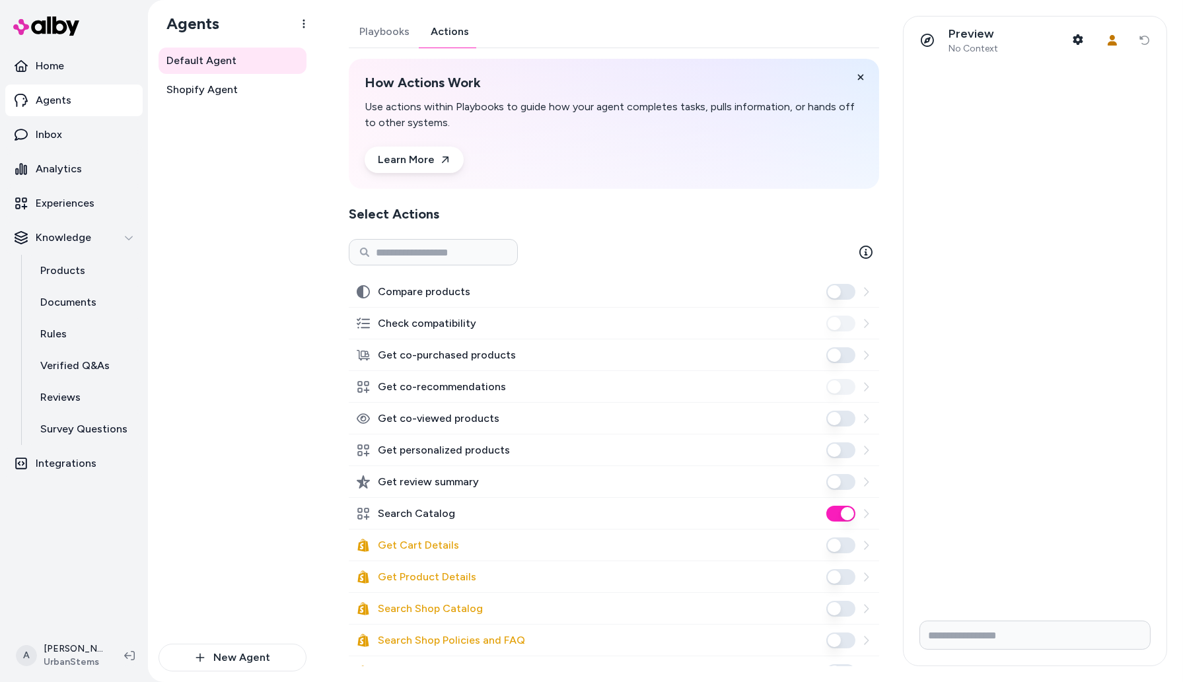
click at [835, 450] on button "Get personalized products" at bounding box center [840, 450] width 29 height 16
click at [835, 353] on button "Get co-purchased products" at bounding box center [840, 355] width 29 height 16
click at [256, 279] on div "Default Agent Shopify Agent" at bounding box center [232, 346] width 148 height 596
click at [1080, 41] on icon "button" at bounding box center [1078, 39] width 10 height 11
click at [221, 96] on span "Shopify Agent" at bounding box center [201, 90] width 71 height 16
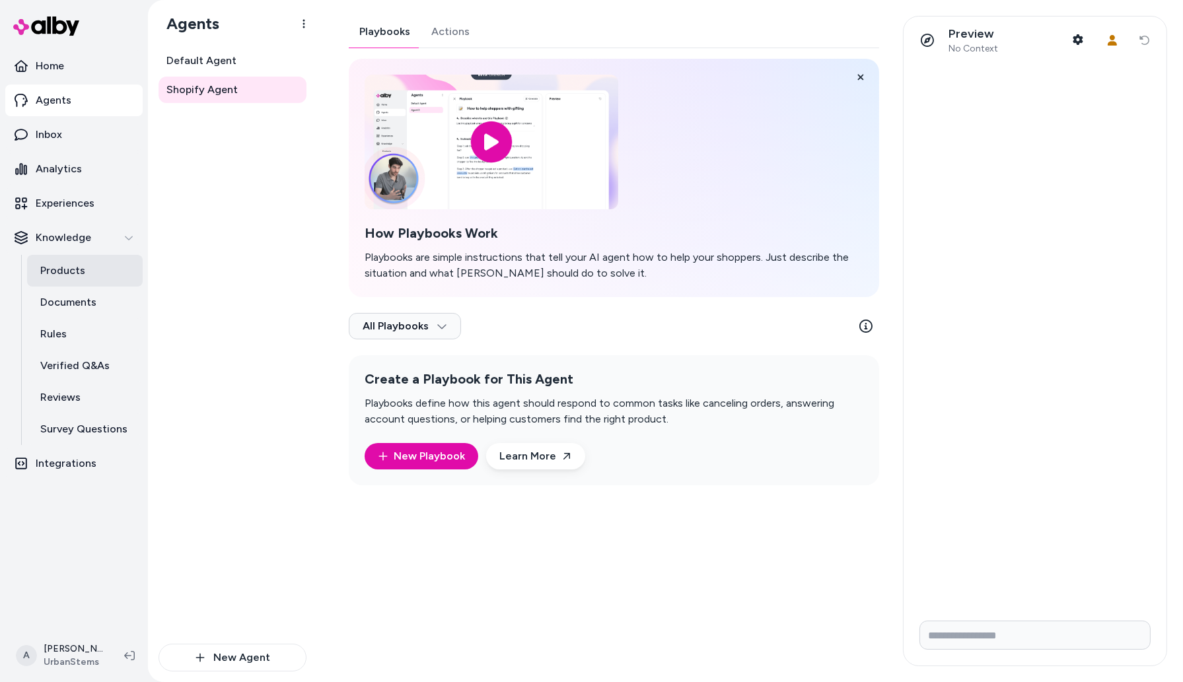
click at [83, 275] on link "Products" at bounding box center [85, 271] width 116 height 32
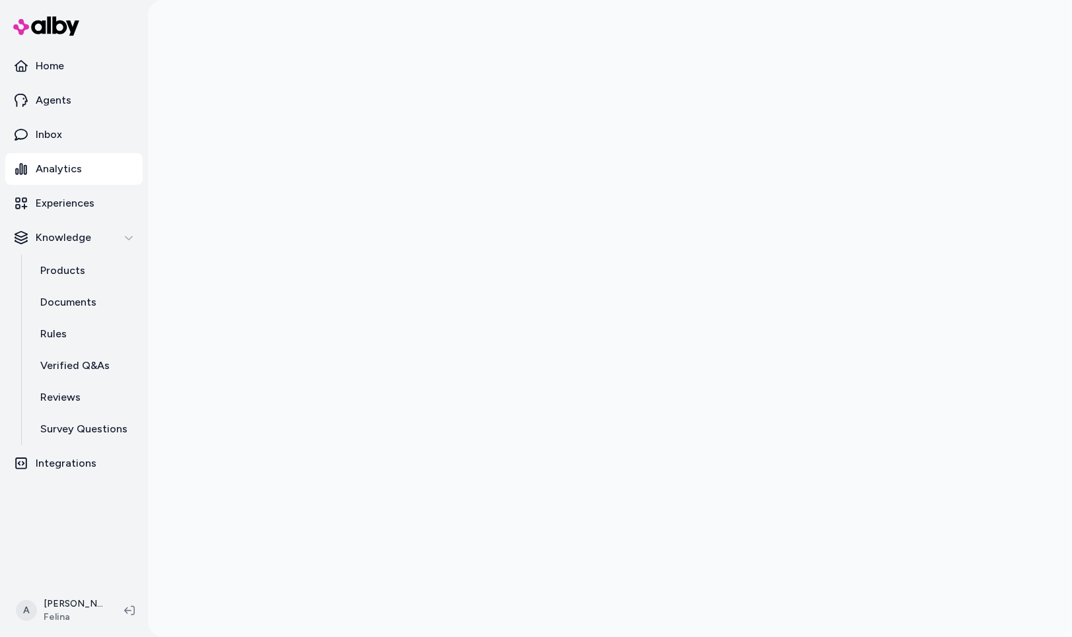
click at [181, 262] on div at bounding box center [610, 318] width 924 height 637
click at [77, 168] on p "Analytics" at bounding box center [59, 169] width 46 height 16
click at [91, 211] on link "Experiences" at bounding box center [73, 204] width 137 height 32
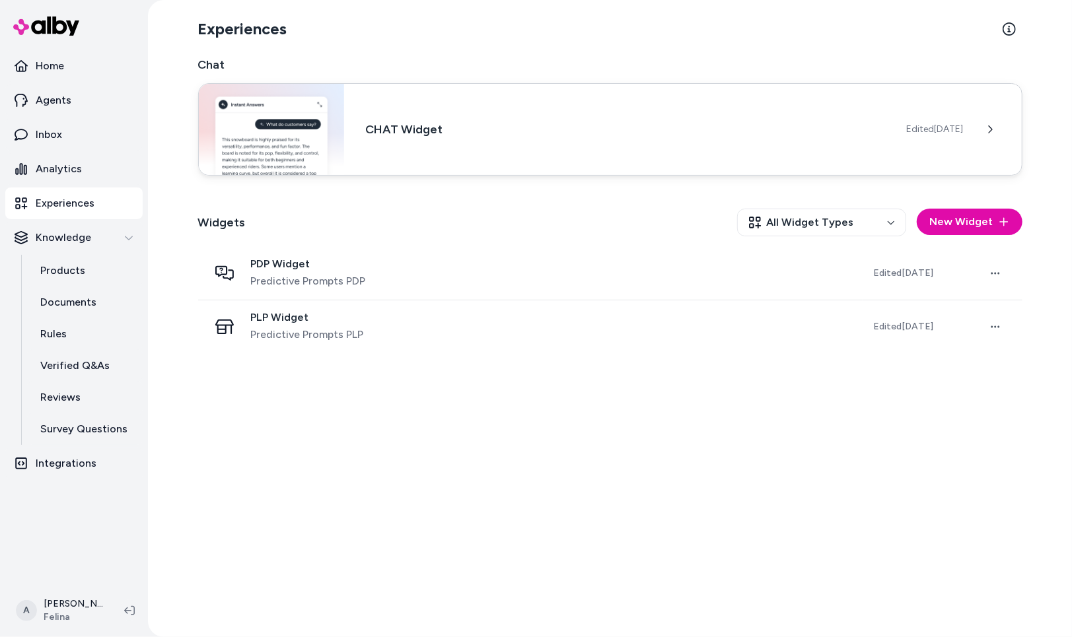
click at [381, 131] on h3 "CHAT Widget" at bounding box center [625, 129] width 520 height 18
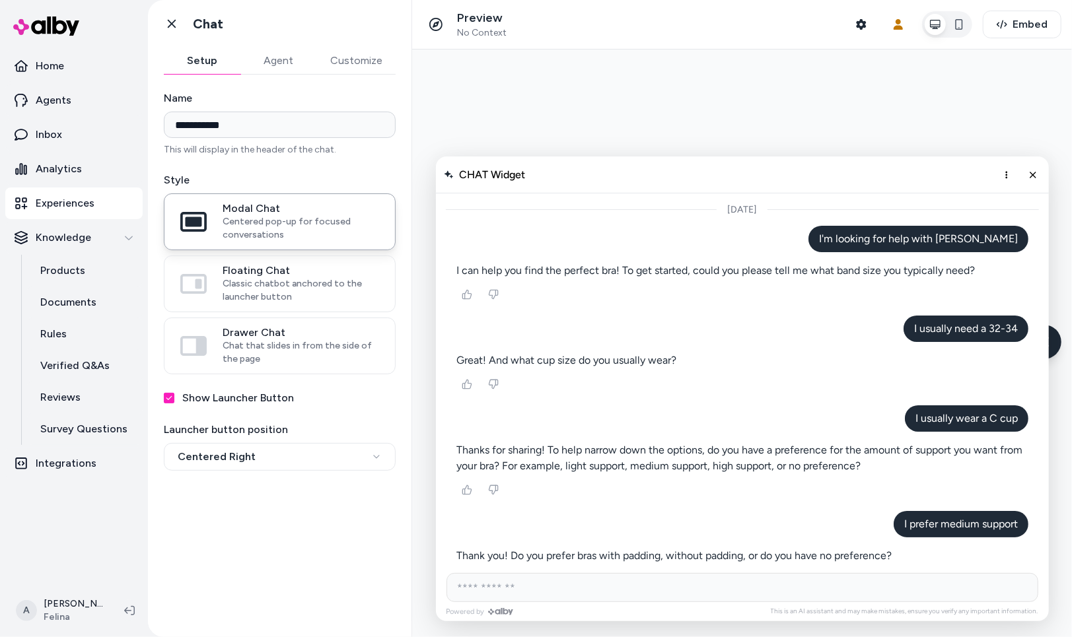
scroll to position [1020, 0]
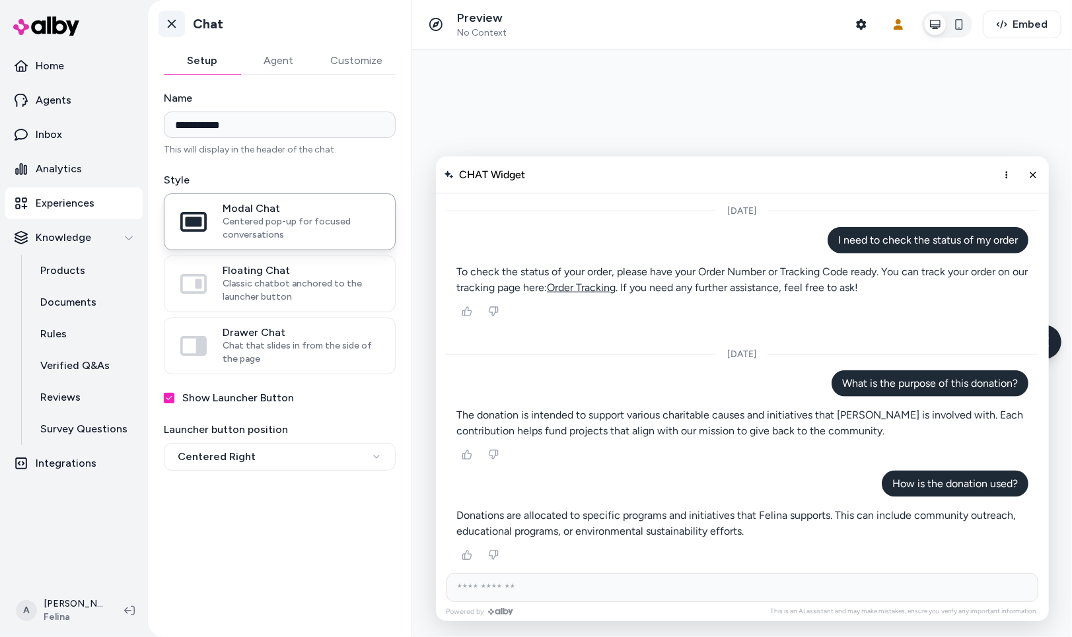
click at [172, 23] on icon at bounding box center [172, 24] width 8 height 9
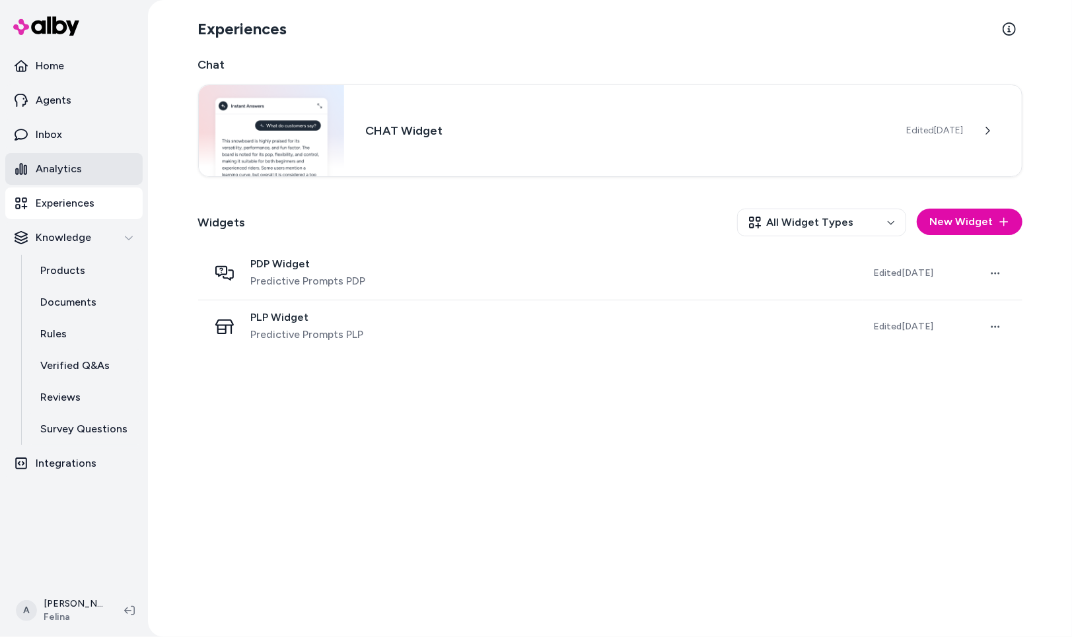
click at [102, 170] on link "Analytics" at bounding box center [73, 169] width 137 height 32
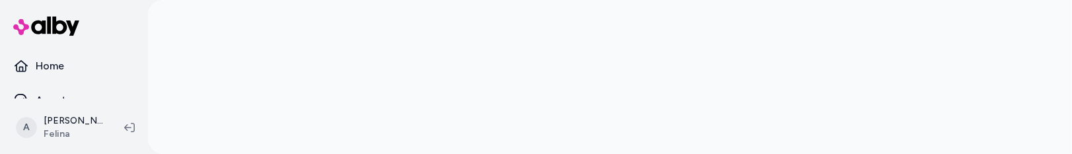
click at [180, 154] on div at bounding box center [610, 77] width 924 height 154
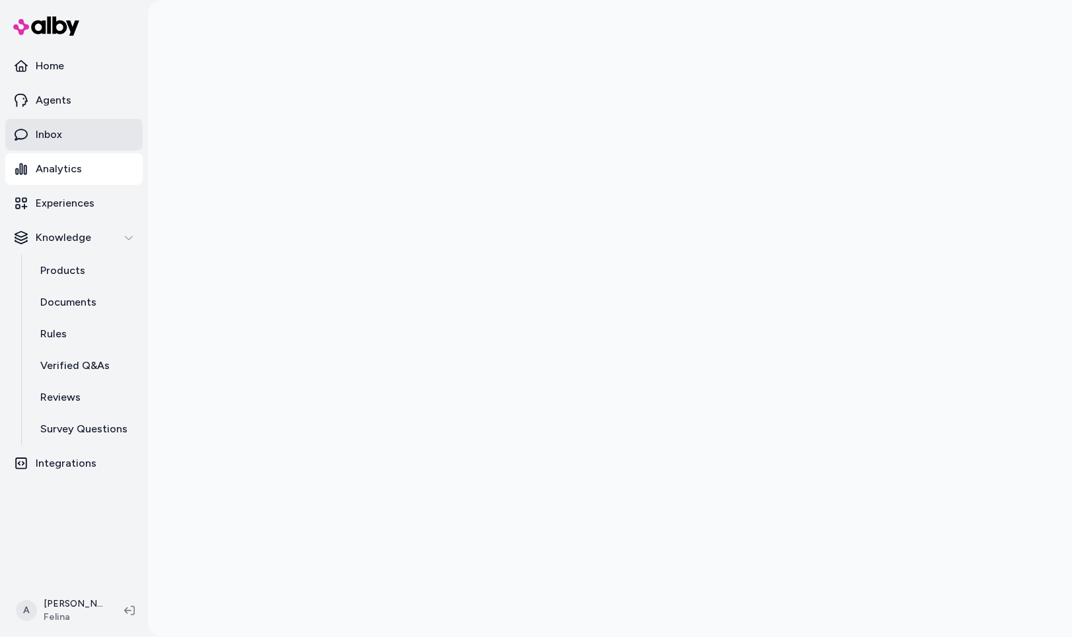
click at [85, 145] on link "Inbox" at bounding box center [73, 135] width 137 height 32
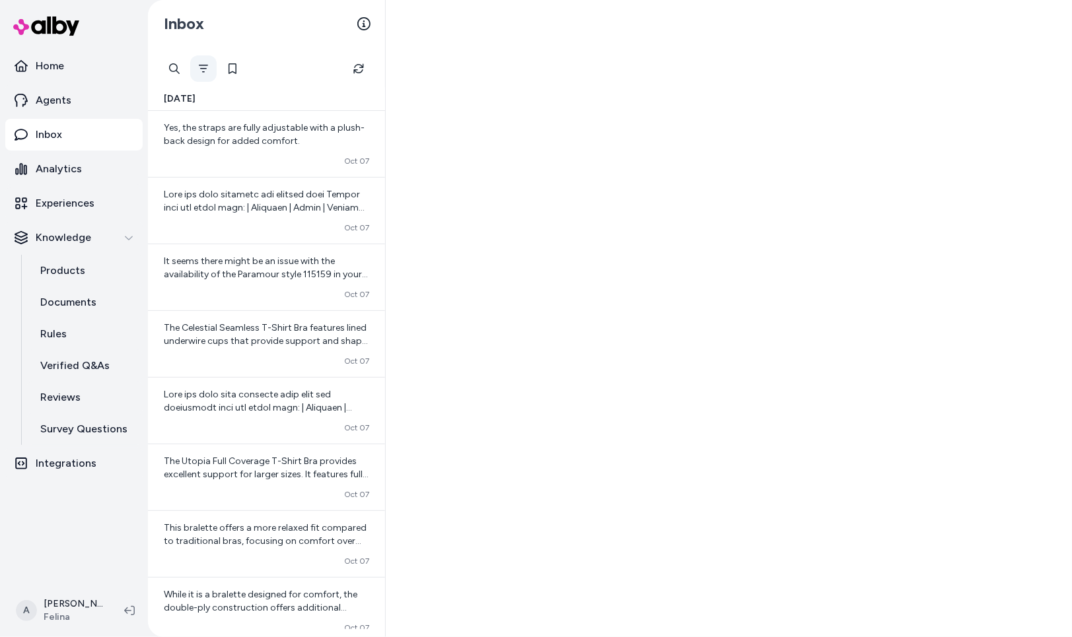
click at [199, 71] on icon "Filter" at bounding box center [203, 68] width 11 height 11
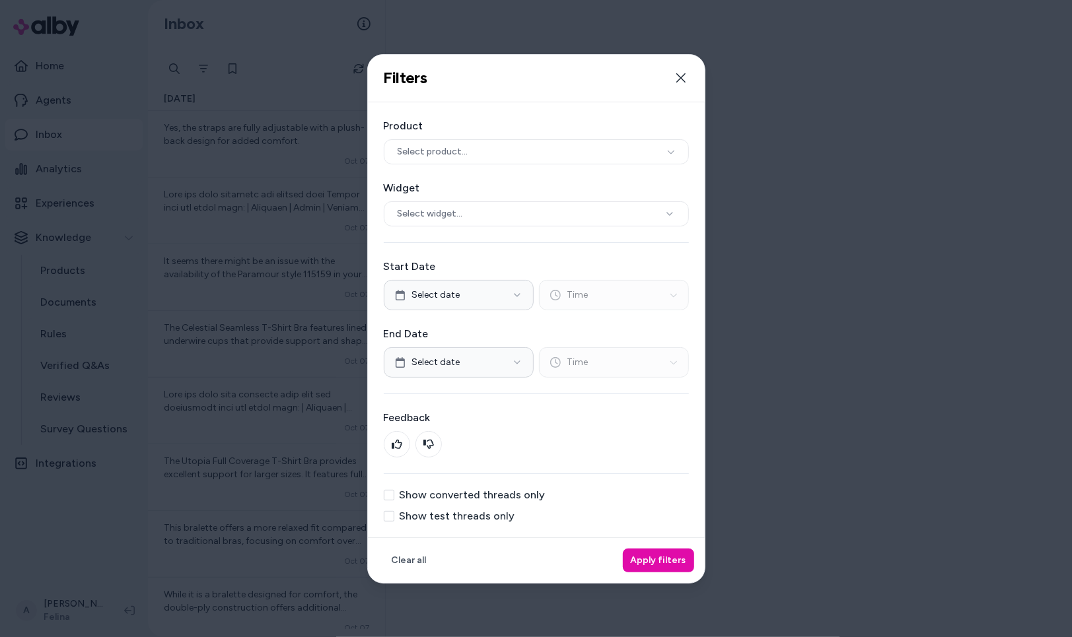
click at [485, 370] on label "Show converted threads only" at bounding box center [472, 495] width 146 height 11
click at [394, 370] on button "Show converted threads only" at bounding box center [389, 495] width 11 height 11
click at [676, 370] on button "Apply filters" at bounding box center [658, 561] width 71 height 24
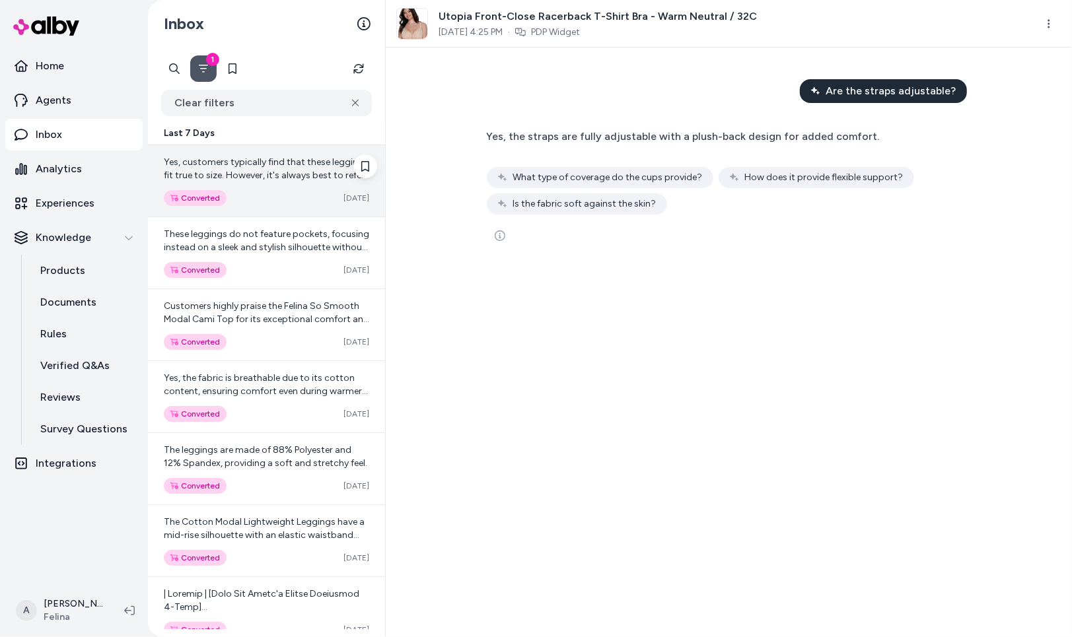
click at [240, 196] on div "Converted Oct 05" at bounding box center [266, 198] width 205 height 16
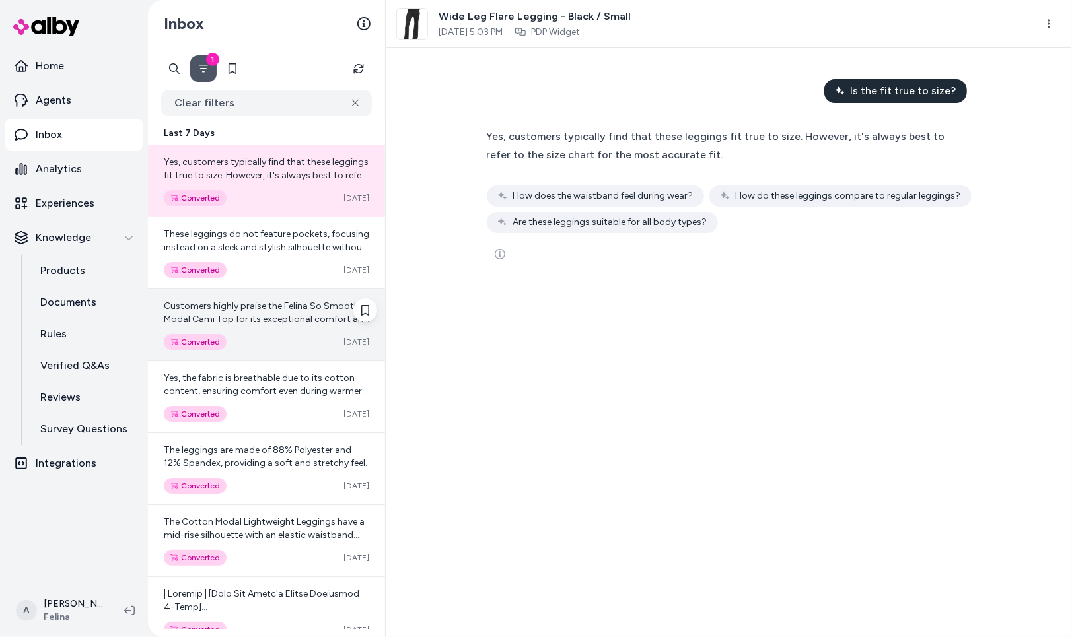
click at [312, 349] on div "Customers highly praise the Felina So Smooth Modal Cami Top for its exceptional…" at bounding box center [266, 324] width 237 height 71
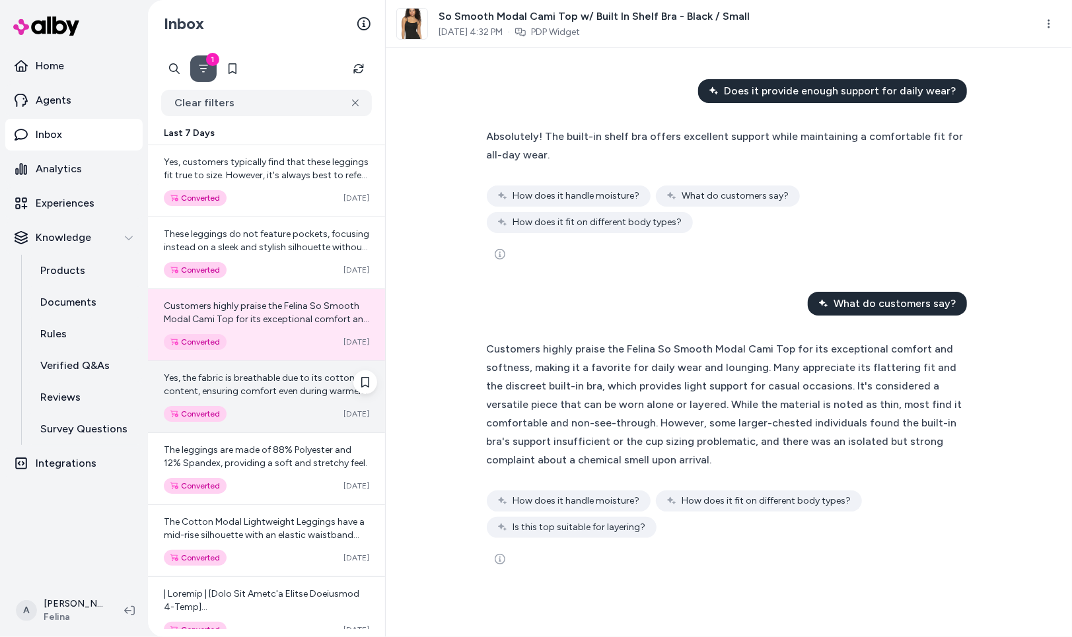
click at [314, 370] on span "Yes, the fabric is breathable due to its cotton content, ensuring comfort even …" at bounding box center [266, 391] width 204 height 38
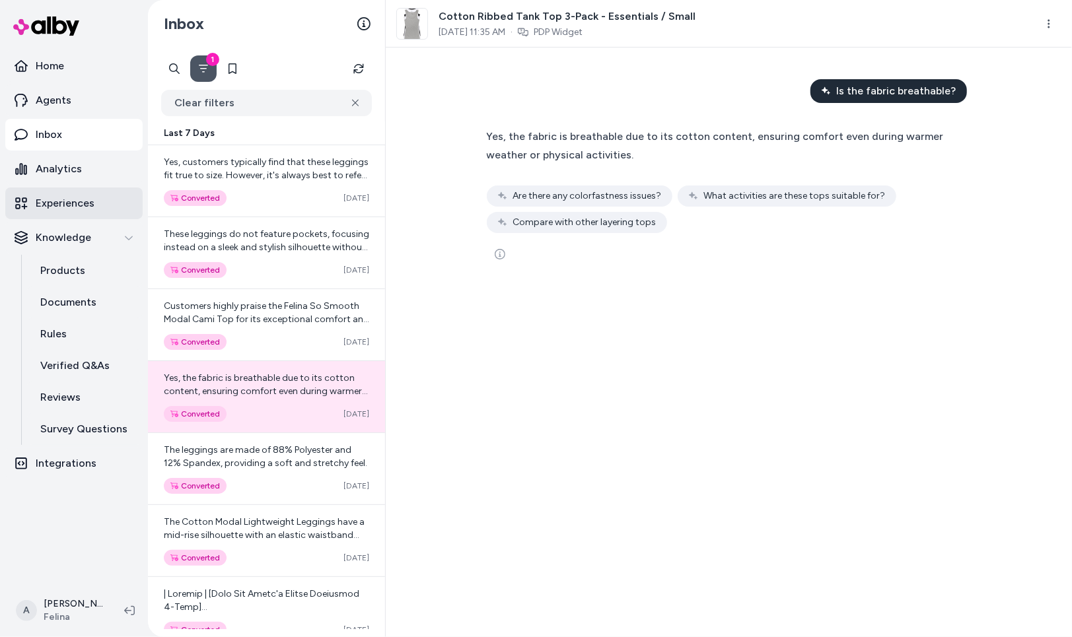
click at [76, 199] on p "Experiences" at bounding box center [65, 203] width 59 height 16
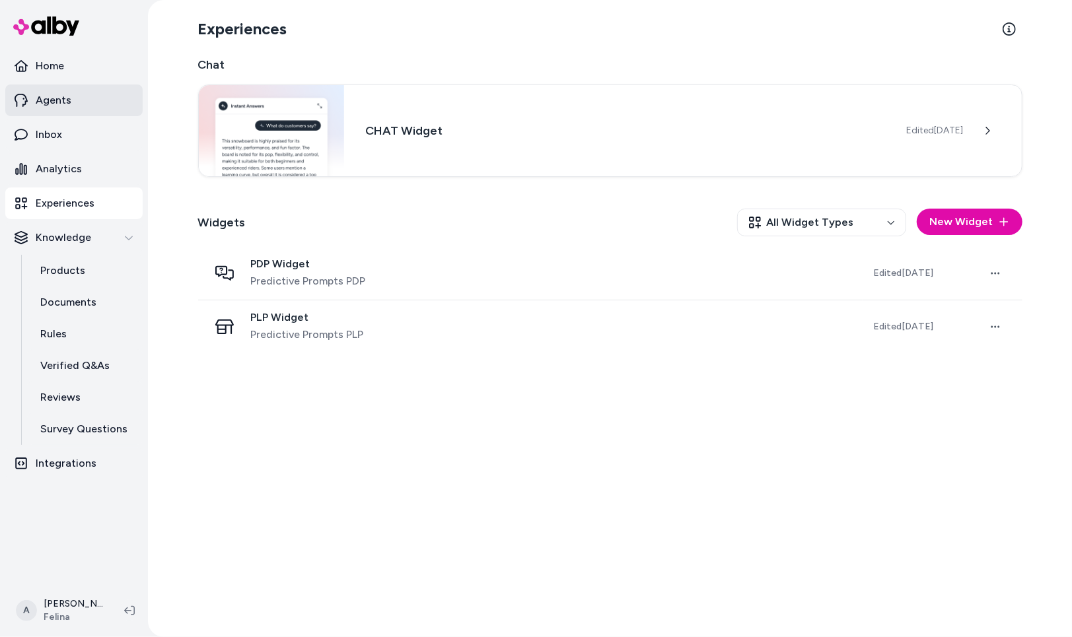
click at [87, 105] on link "Agents" at bounding box center [73, 101] width 137 height 32
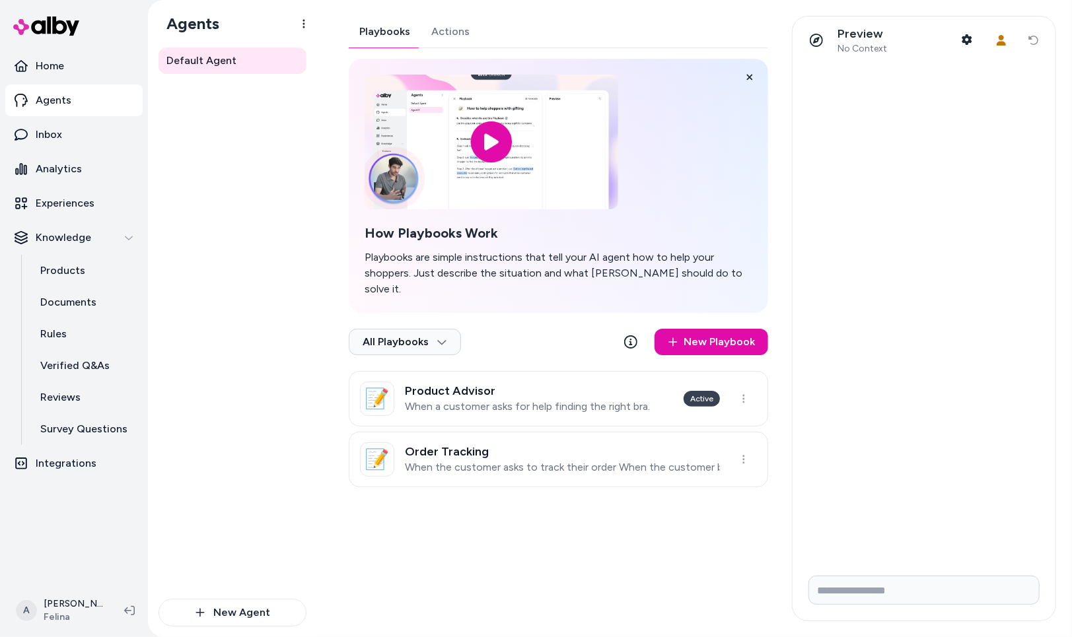
click at [466, 50] on div "Playbooks Actions How Playbooks Work Playbooks are simple instructions that tel…" at bounding box center [558, 251] width 419 height 471
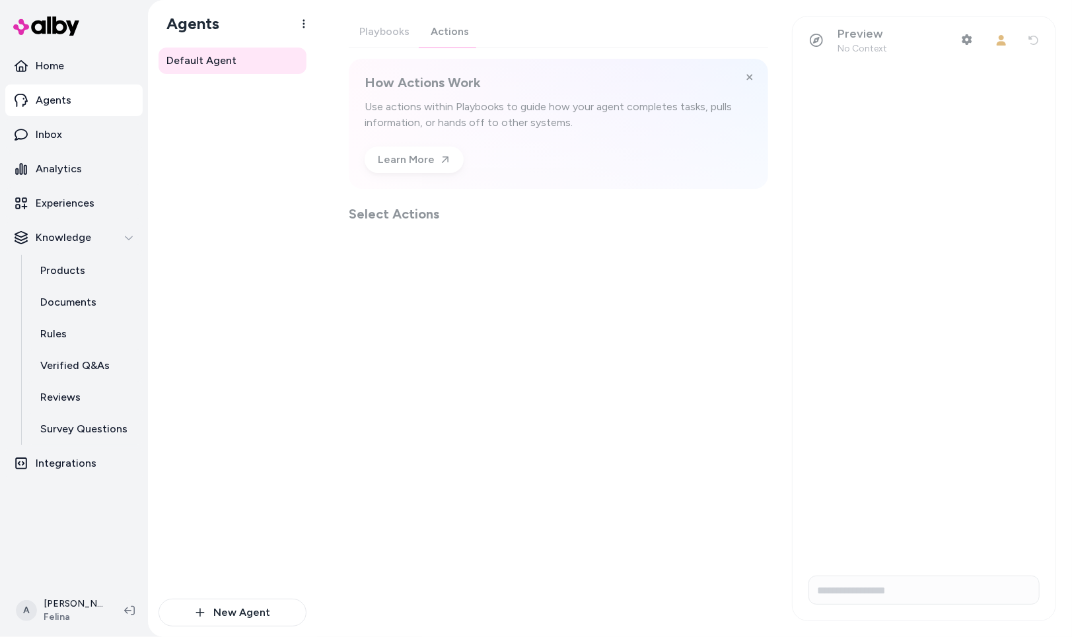
click at [449, 36] on div "Playbooks Actions How Actions Work Use actions within Playbooks to guide how yo…" at bounding box center [558, 119] width 419 height 207
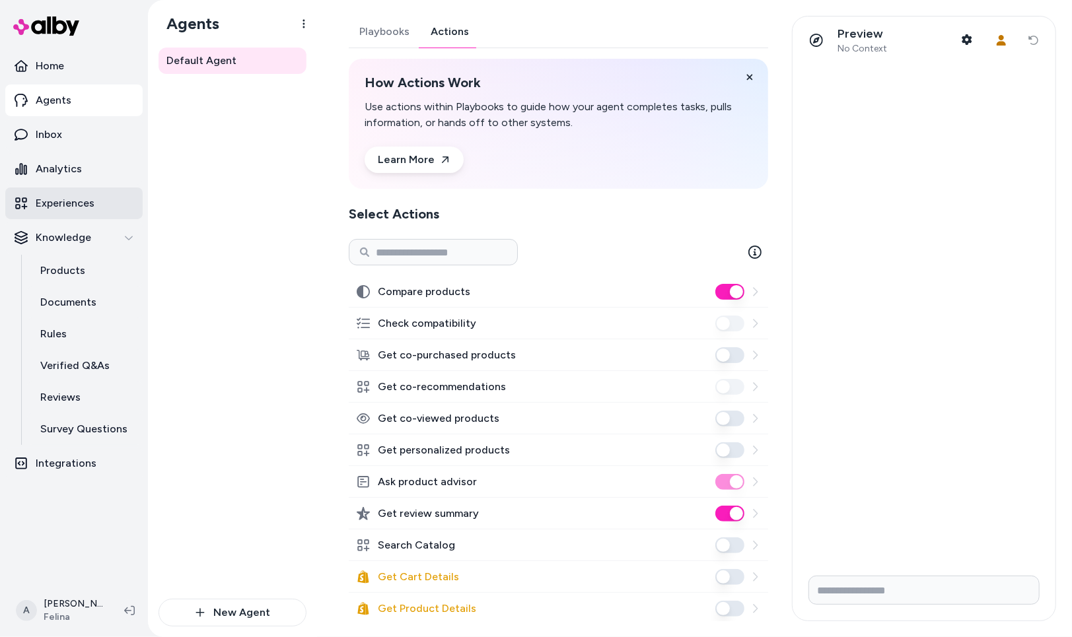
click at [65, 191] on link "Experiences" at bounding box center [73, 204] width 137 height 32
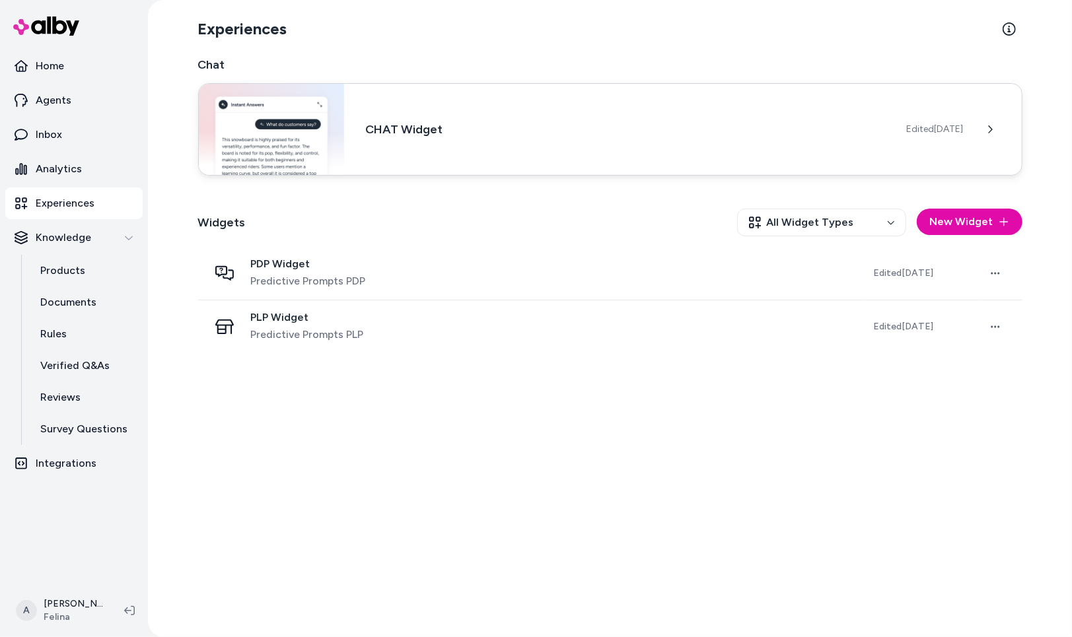
click at [413, 146] on div "CHAT Widget Edited Sep 19, 2025" at bounding box center [610, 129] width 824 height 92
click at [90, 370] on p "Integrations" at bounding box center [66, 464] width 61 height 16
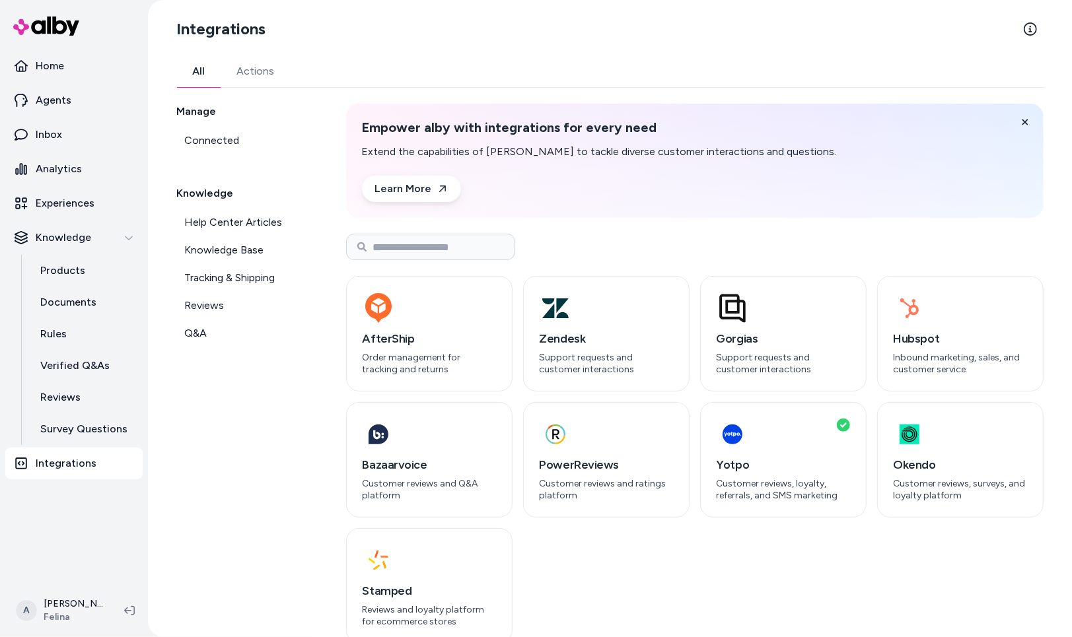
click at [260, 75] on button "Actions" at bounding box center [255, 71] width 69 height 32
click at [201, 73] on button "All" at bounding box center [199, 71] width 44 height 32
click at [69, 104] on p "Agents" at bounding box center [54, 100] width 36 height 16
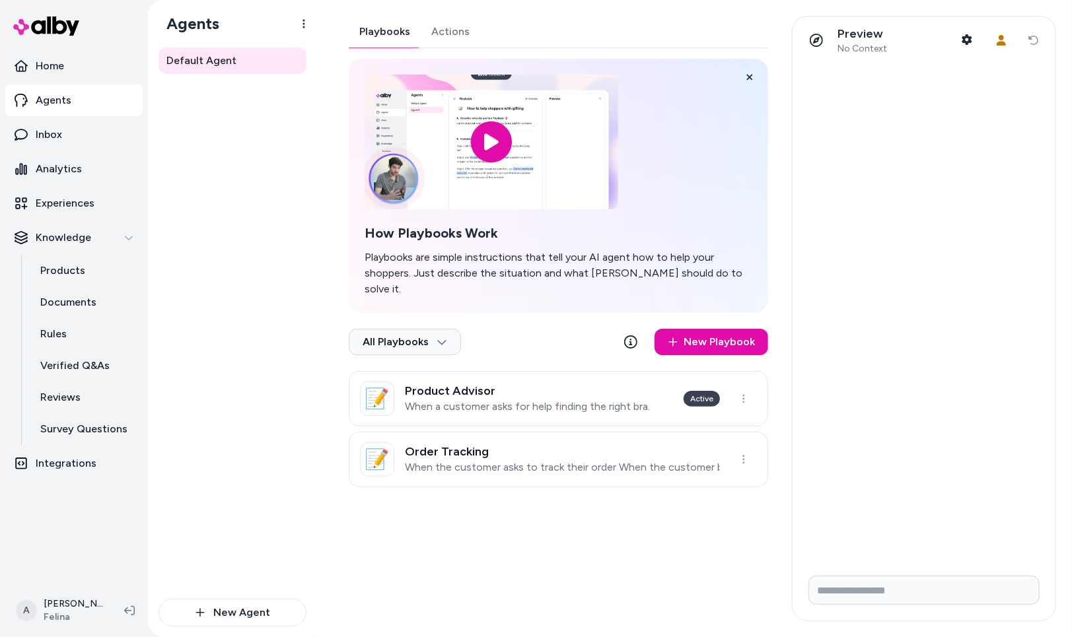
click at [452, 33] on button "Actions" at bounding box center [450, 32] width 59 height 32
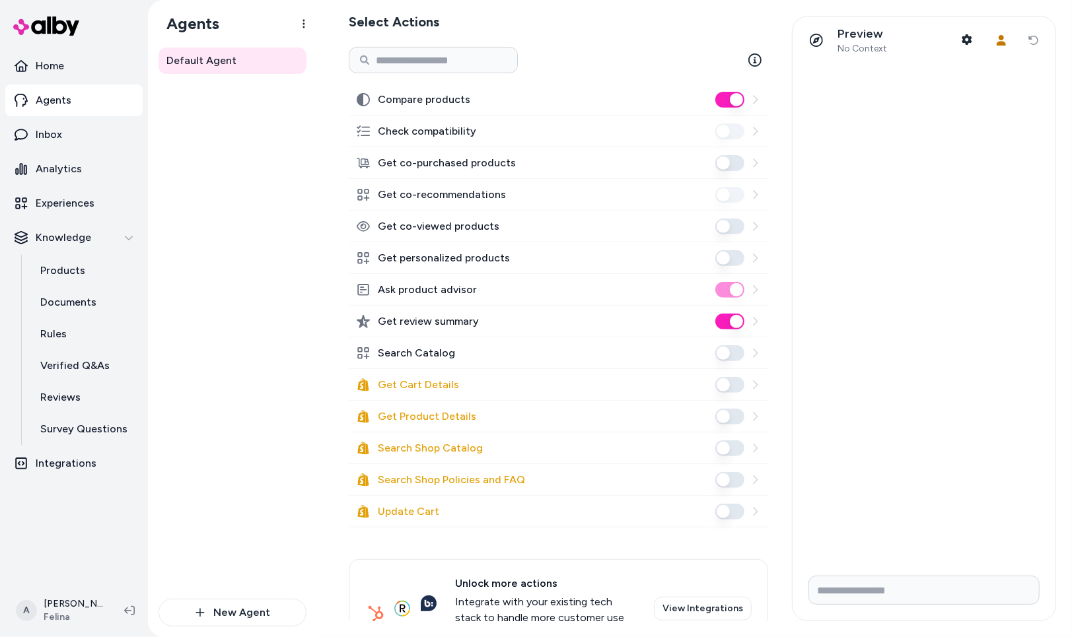
scroll to position [228, 0]
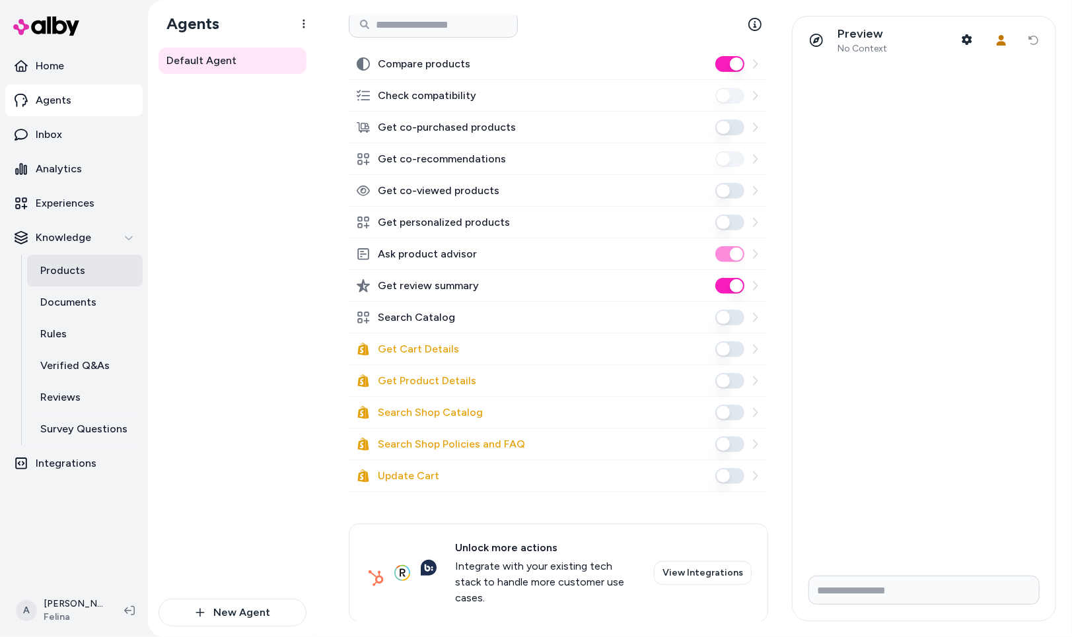
click at [96, 277] on link "Products" at bounding box center [85, 271] width 116 height 32
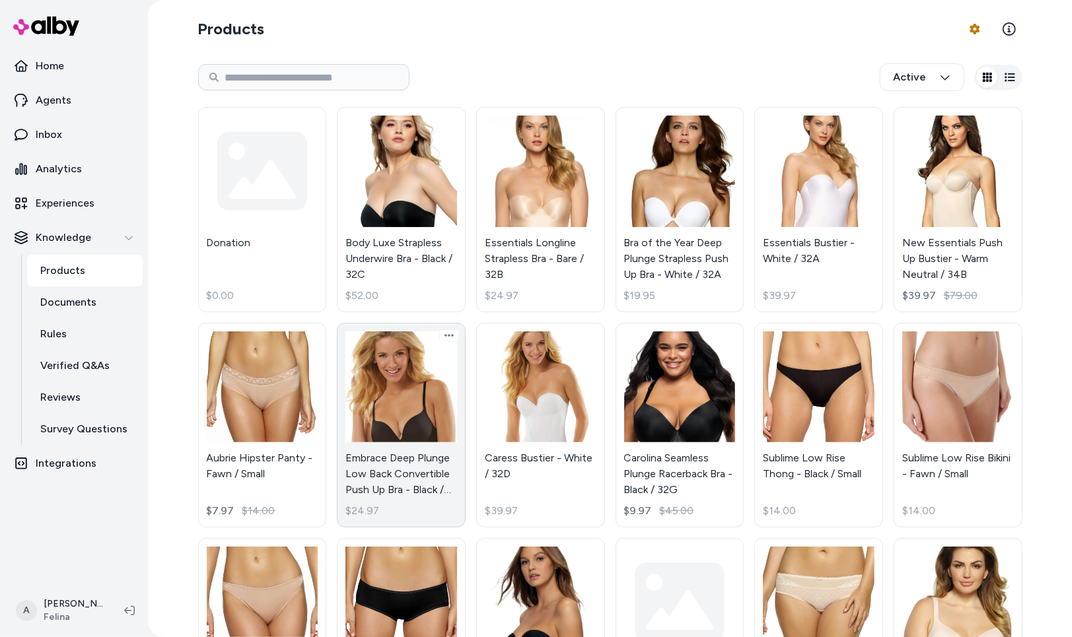
click at [396, 370] on link "Embrace Deep Plunge Low Back Convertible Push Up Bra - Black / 32B $24.97" at bounding box center [401, 425] width 129 height 205
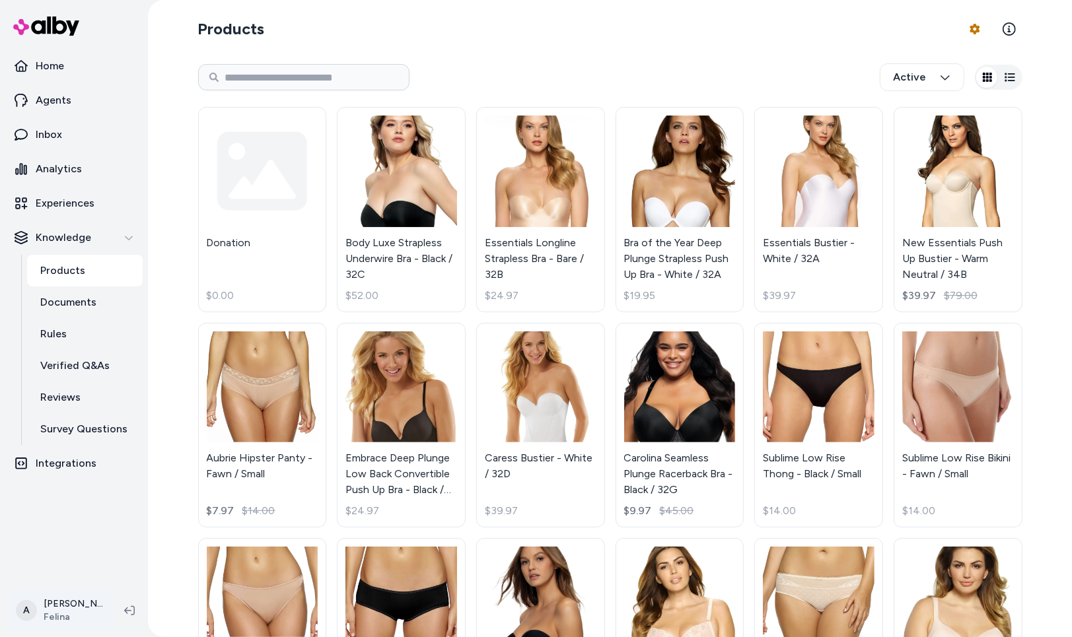
click at [71, 370] on html "Home Agents Inbox Analytics Experiences Knowledge Products Documents Rules Veri…" at bounding box center [536, 318] width 1072 height 637
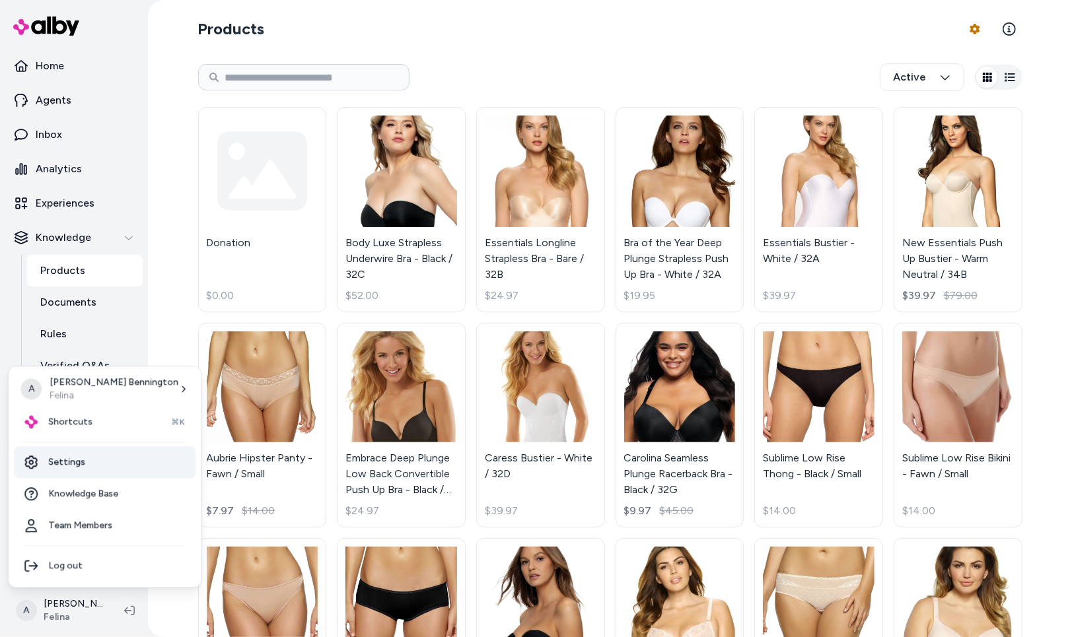
click at [108, 370] on link "Settings" at bounding box center [105, 462] width 182 height 32
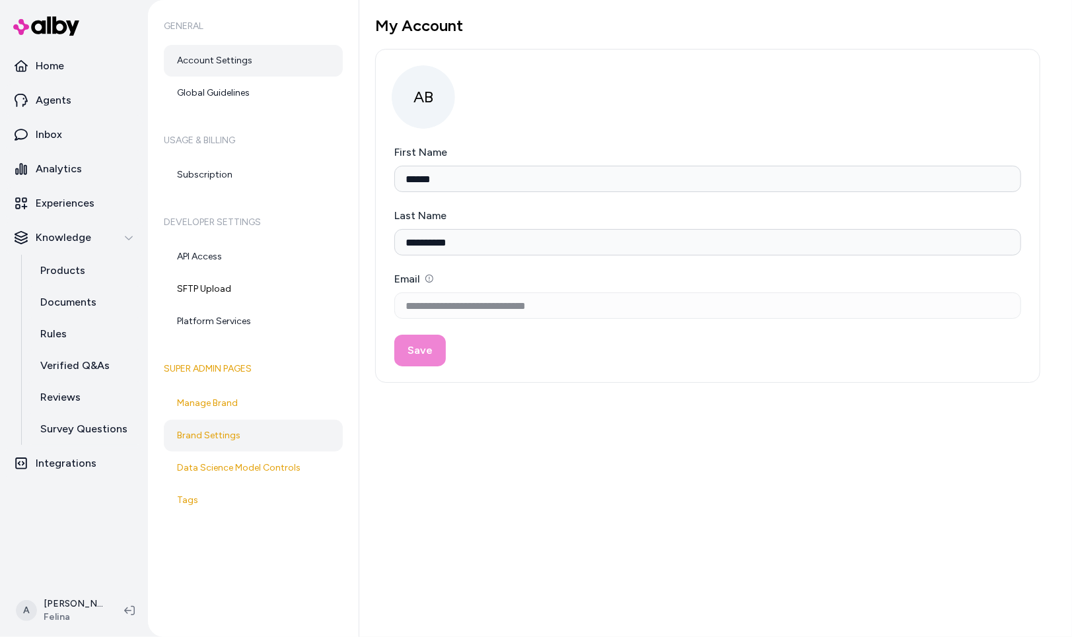
click at [216, 370] on link "Brand Settings" at bounding box center [253, 436] width 179 height 32
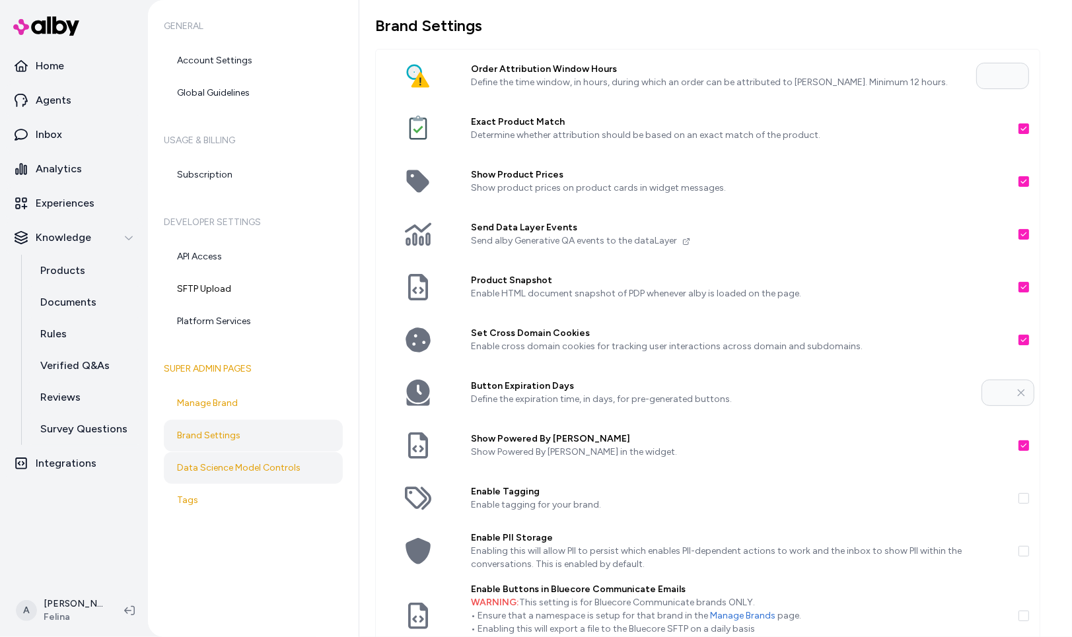
click at [236, 370] on link "Data Science Model Controls" at bounding box center [253, 468] width 179 height 32
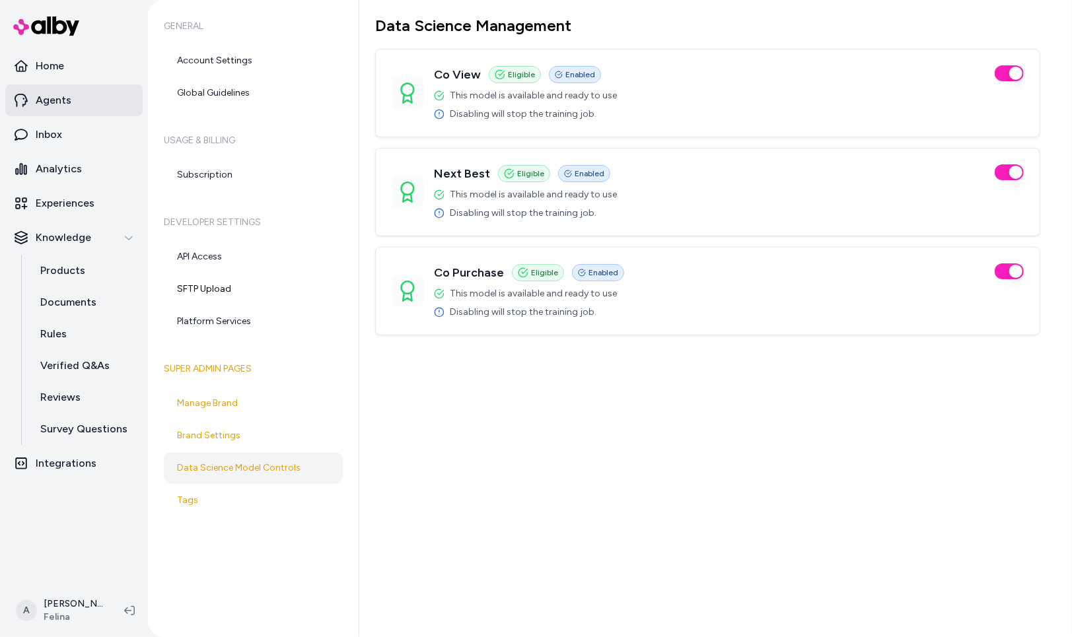
click at [87, 108] on link "Agents" at bounding box center [73, 101] width 137 height 32
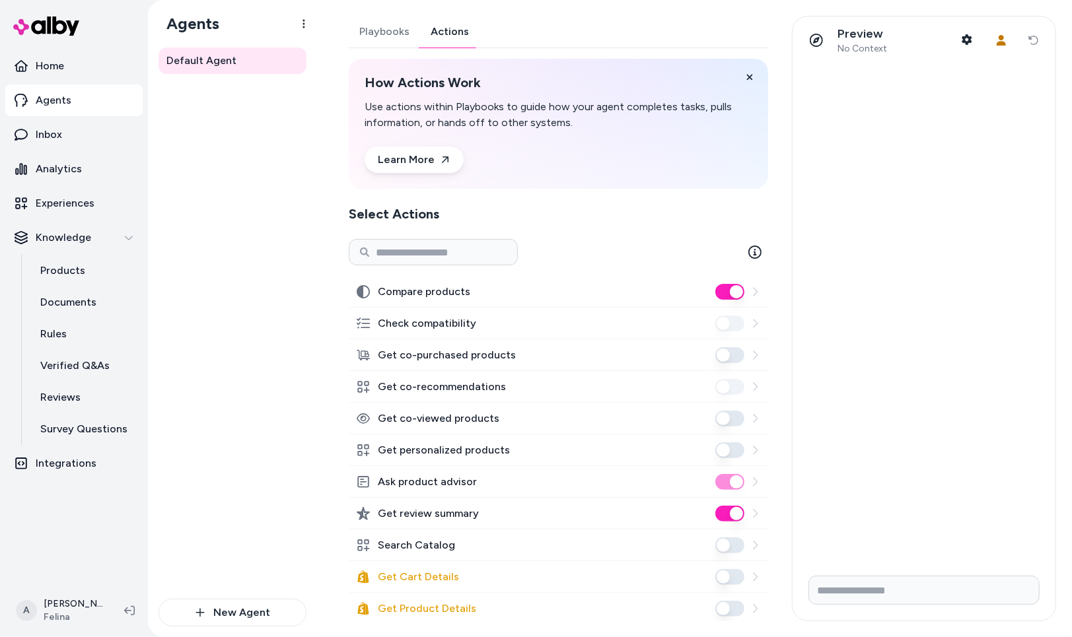
click at [440, 30] on button "Actions" at bounding box center [449, 32] width 59 height 32
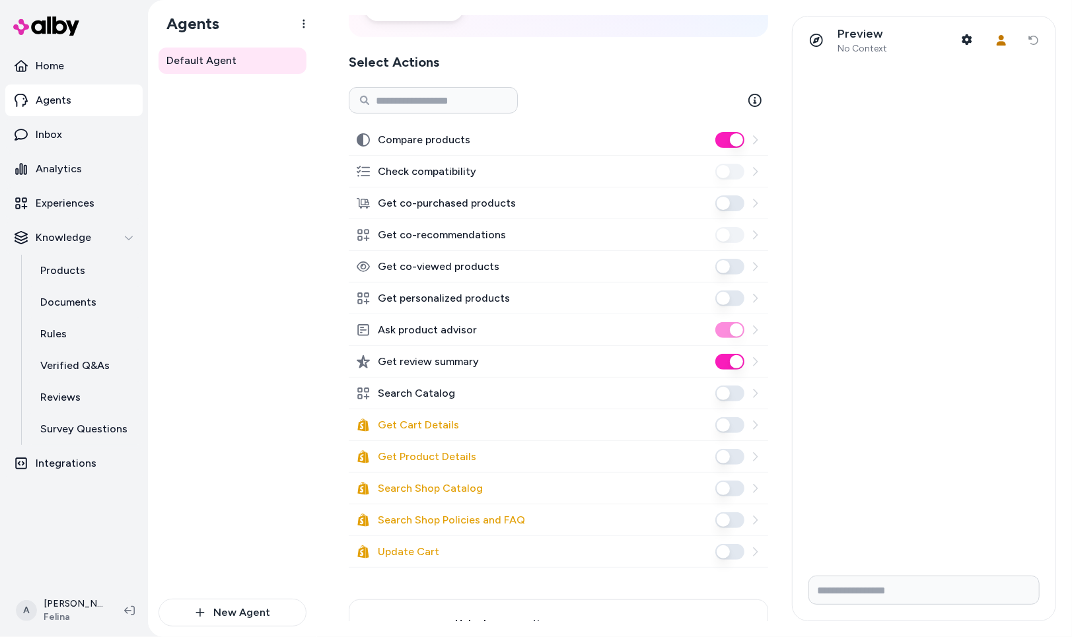
scroll to position [228, 0]
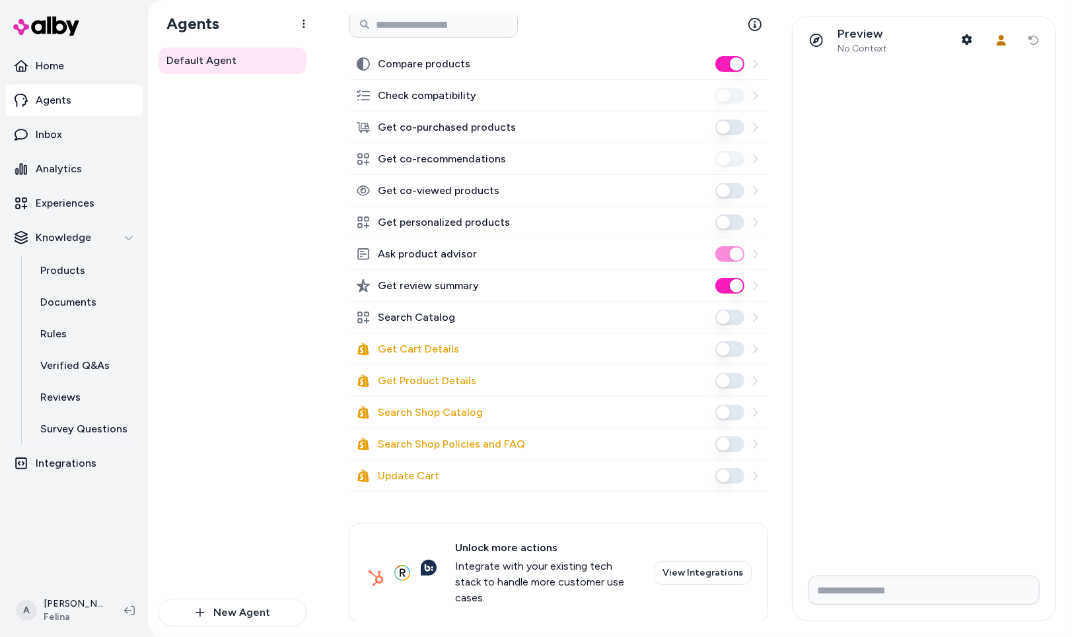
click at [272, 202] on div "Default Agent" at bounding box center [232, 323] width 148 height 551
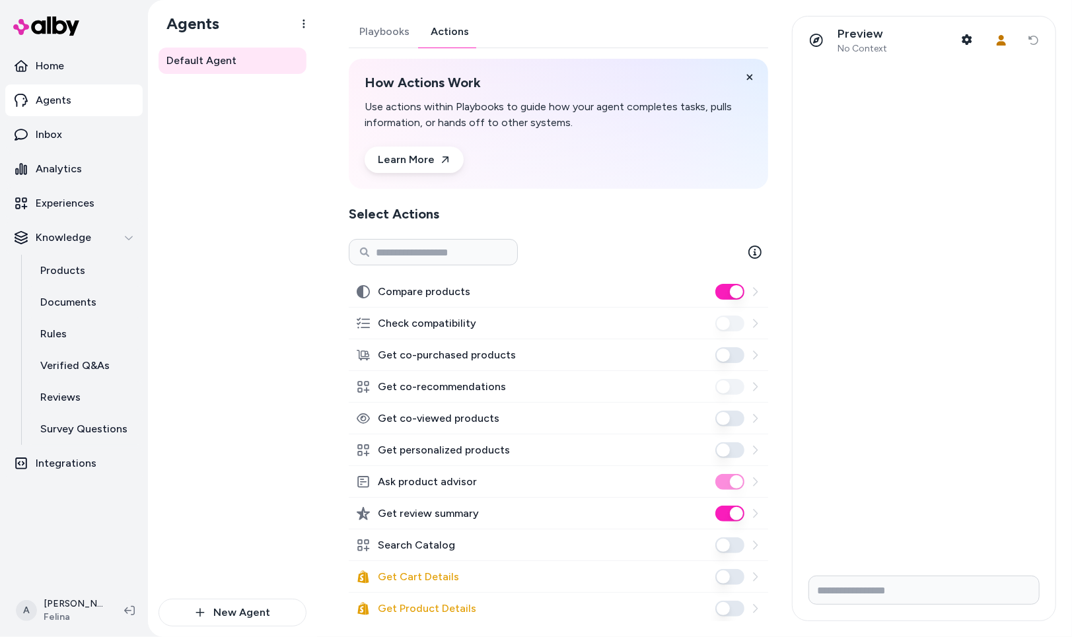
click at [88, 254] on div "Knowledge Products Documents Rules Verified Q&As Reviews Survey Questions" at bounding box center [73, 333] width 137 height 223
click at [93, 272] on link "Products" at bounding box center [85, 271] width 116 height 32
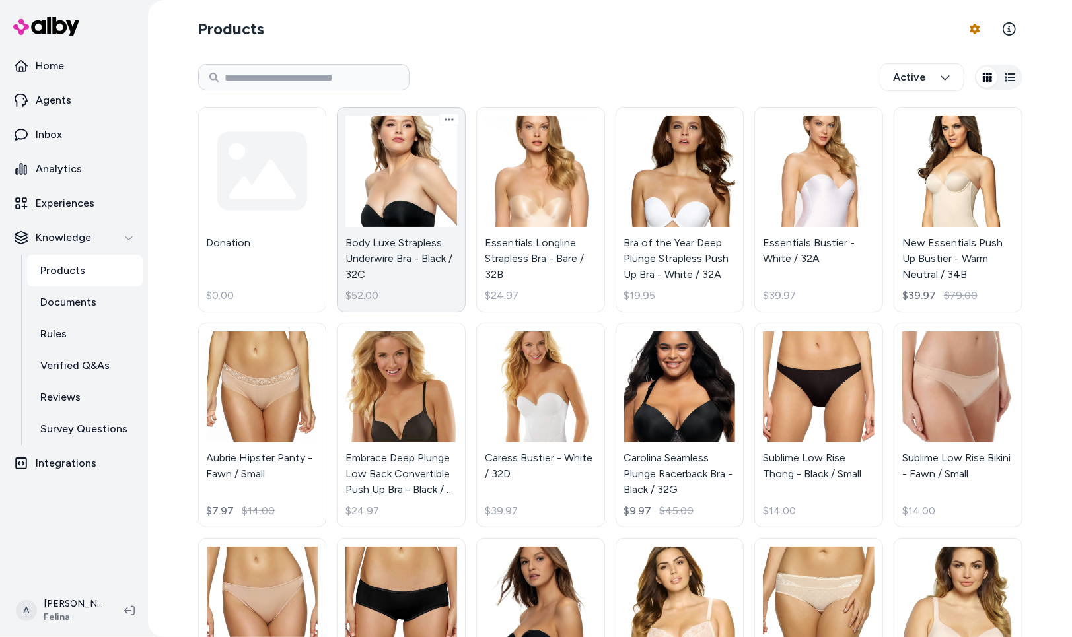
click at [438, 217] on link "Body Luxe Strapless Underwire Bra - Black / 32C $52.00" at bounding box center [401, 209] width 129 height 205
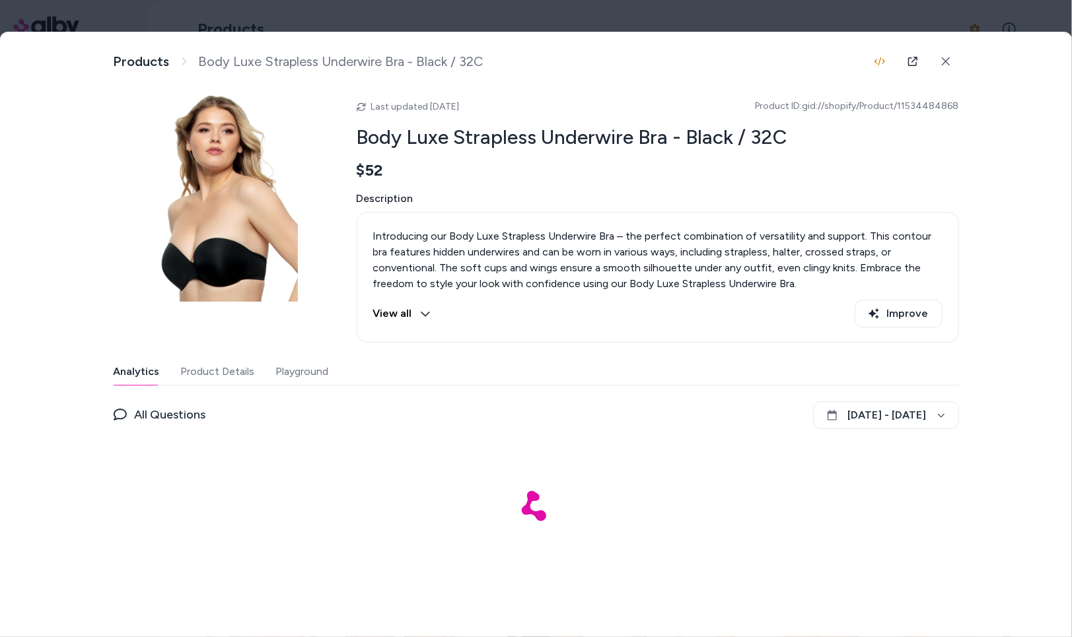
click at [211, 364] on button "Product Details" at bounding box center [218, 372] width 74 height 26
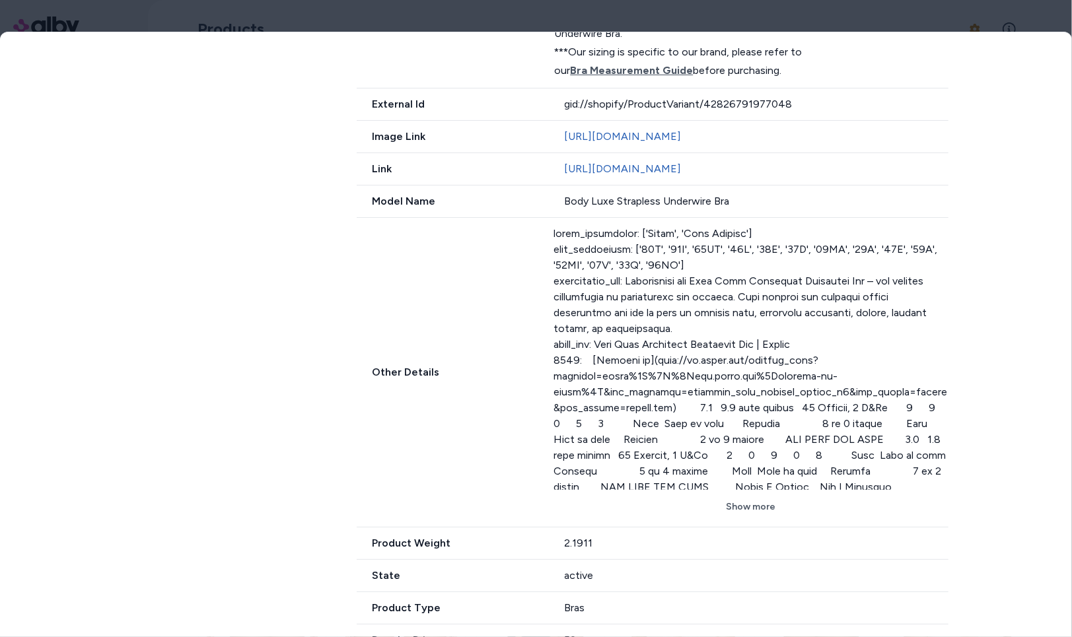
scroll to position [749, 0]
click at [738, 370] on button "Show more" at bounding box center [750, 506] width 394 height 24
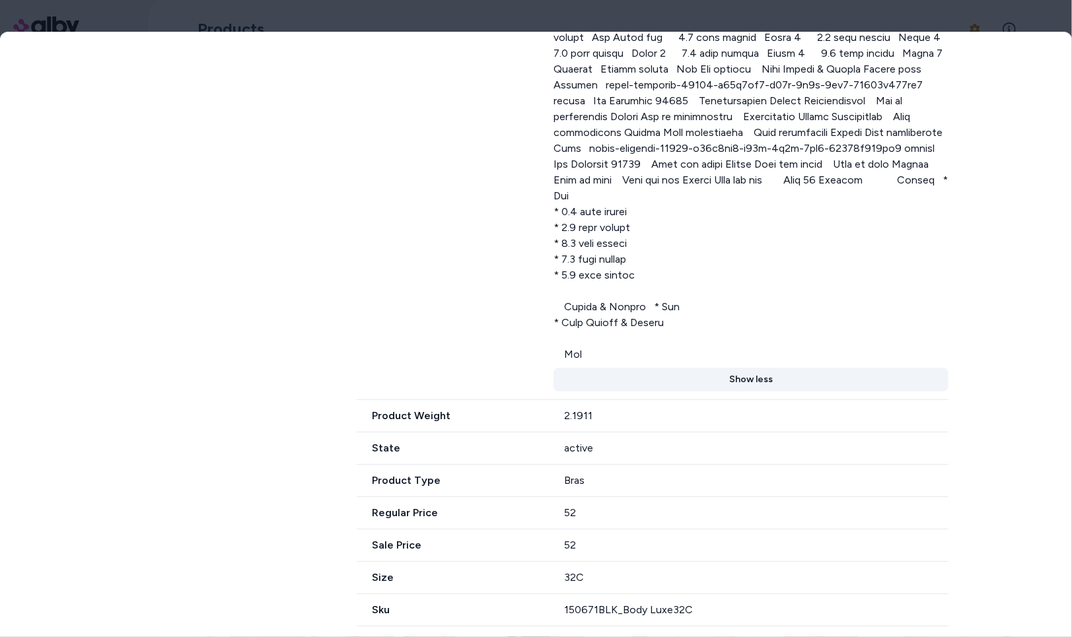
scroll to position [1674, 0]
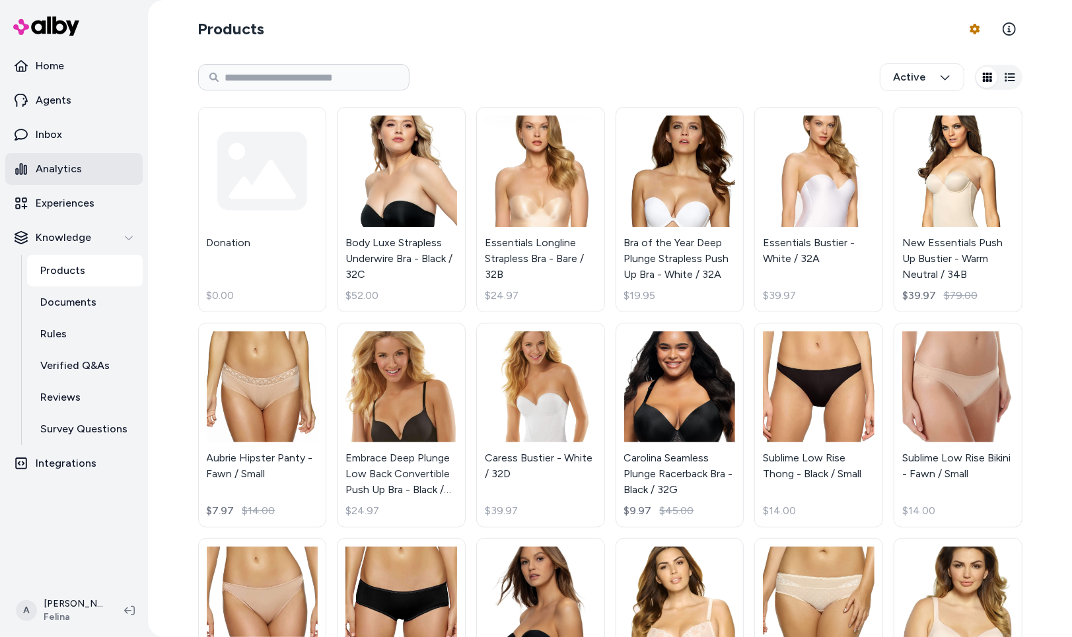
click at [86, 178] on link "Analytics" at bounding box center [73, 169] width 137 height 32
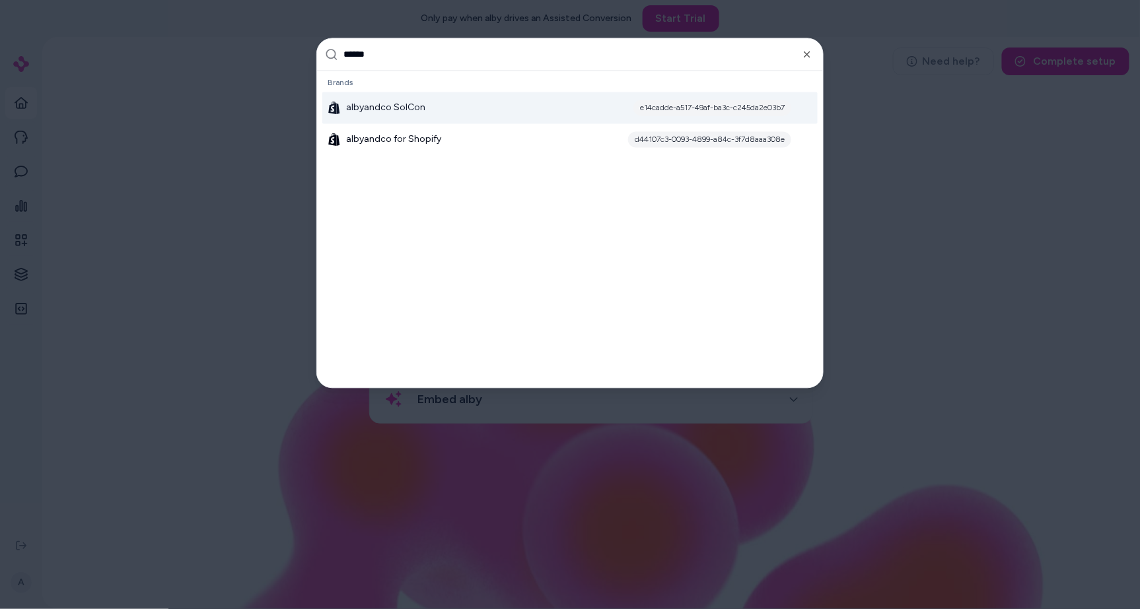
type input "*******"
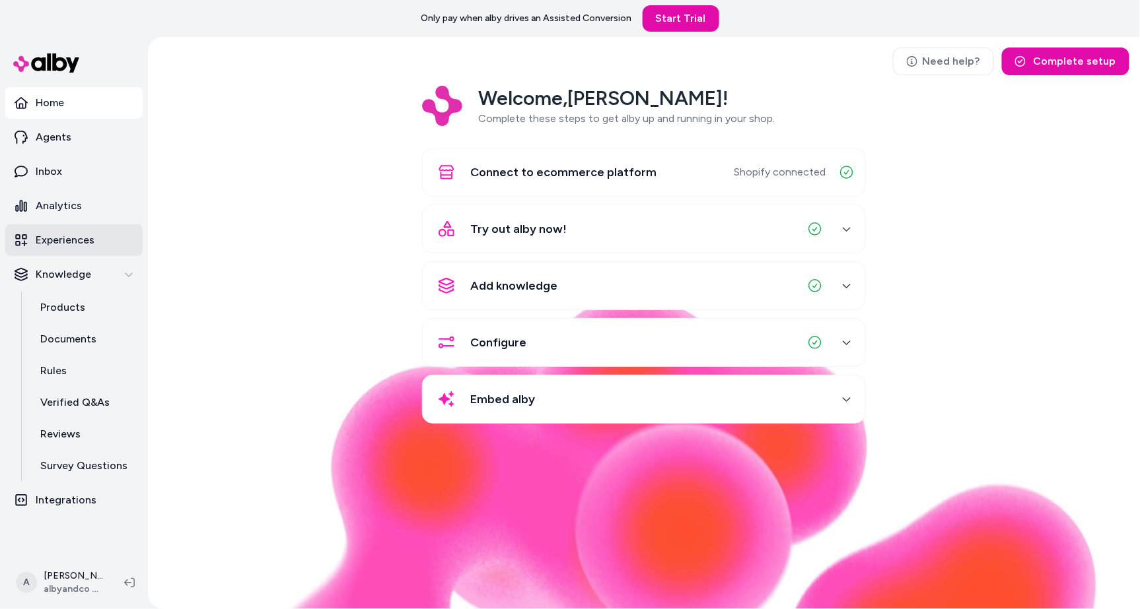
click at [66, 232] on link "Experiences" at bounding box center [73, 241] width 137 height 32
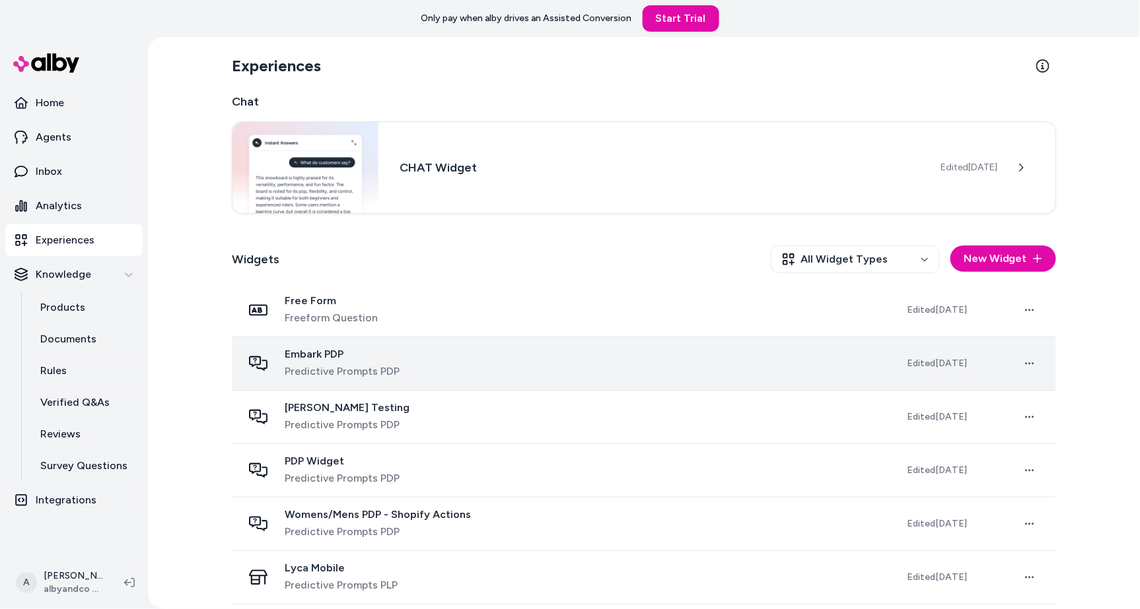
click at [450, 363] on div "Embark PDP Predictive Prompts PDP" at bounding box center [563, 364] width 643 height 32
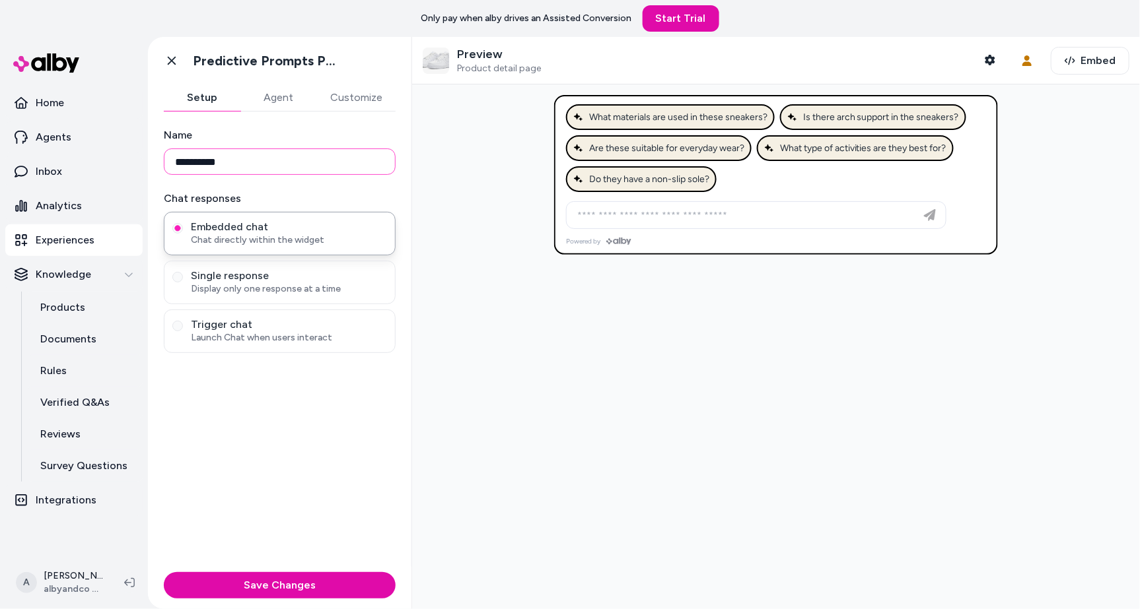
click at [333, 160] on input "**********" at bounding box center [280, 162] width 232 height 26
type input "**********"
click at [295, 107] on button "Agent" at bounding box center [278, 98] width 77 height 26
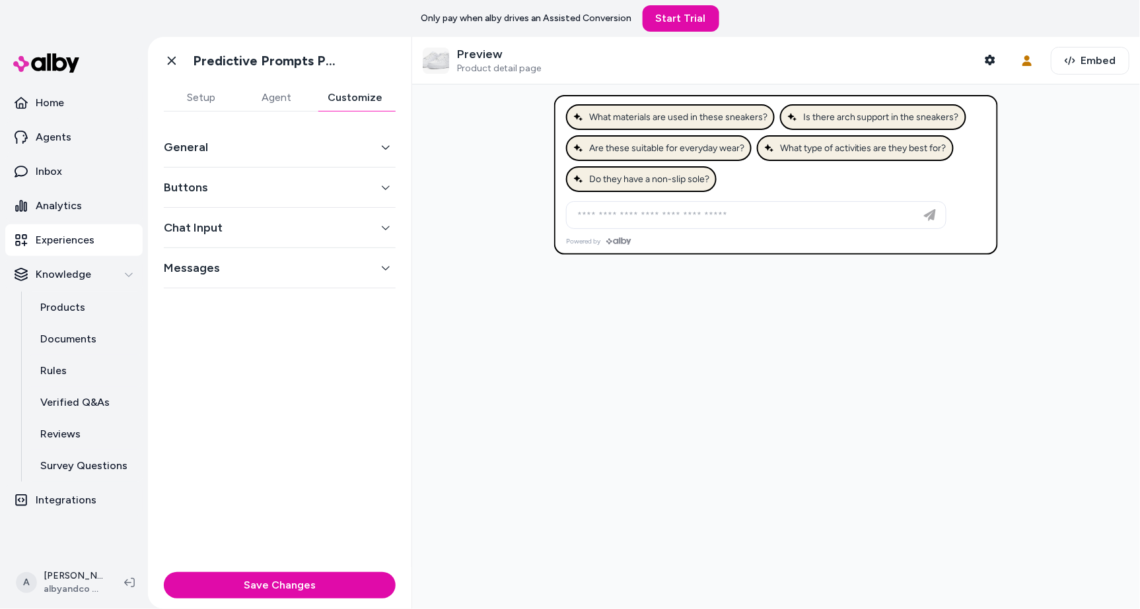
click at [344, 104] on button "Customize" at bounding box center [354, 98] width 81 height 26
click at [304, 155] on button "General" at bounding box center [280, 147] width 232 height 18
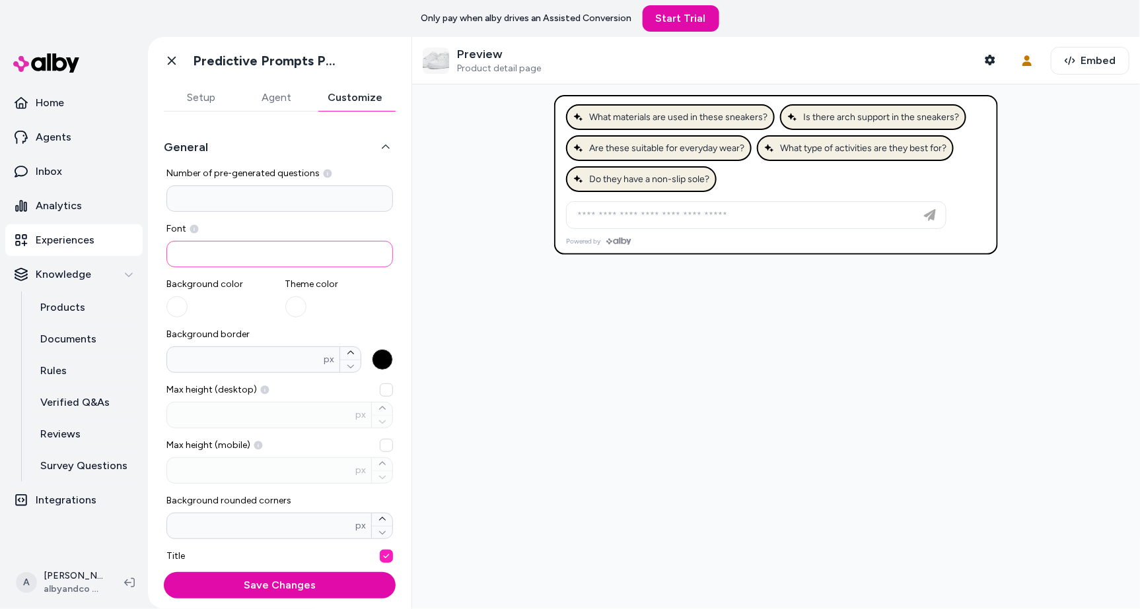
click at [359, 242] on input at bounding box center [279, 254] width 226 height 26
type input "*********"
click at [505, 320] on div at bounding box center [776, 347] width 728 height 525
click at [178, 312] on button "button" at bounding box center [176, 306] width 21 height 21
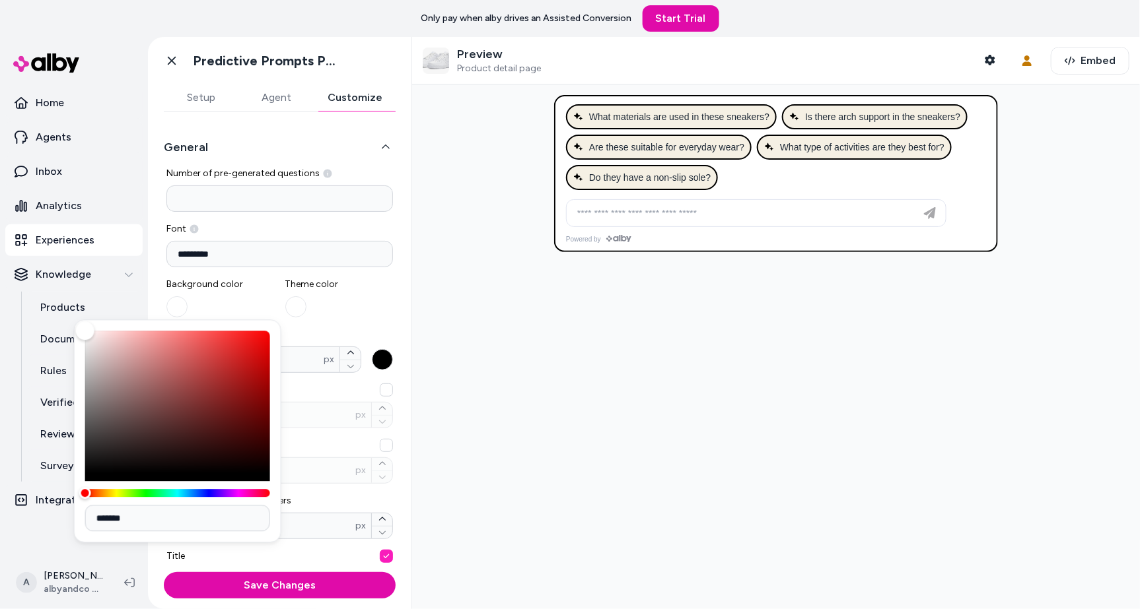
click at [456, 322] on div at bounding box center [776, 347] width 728 height 525
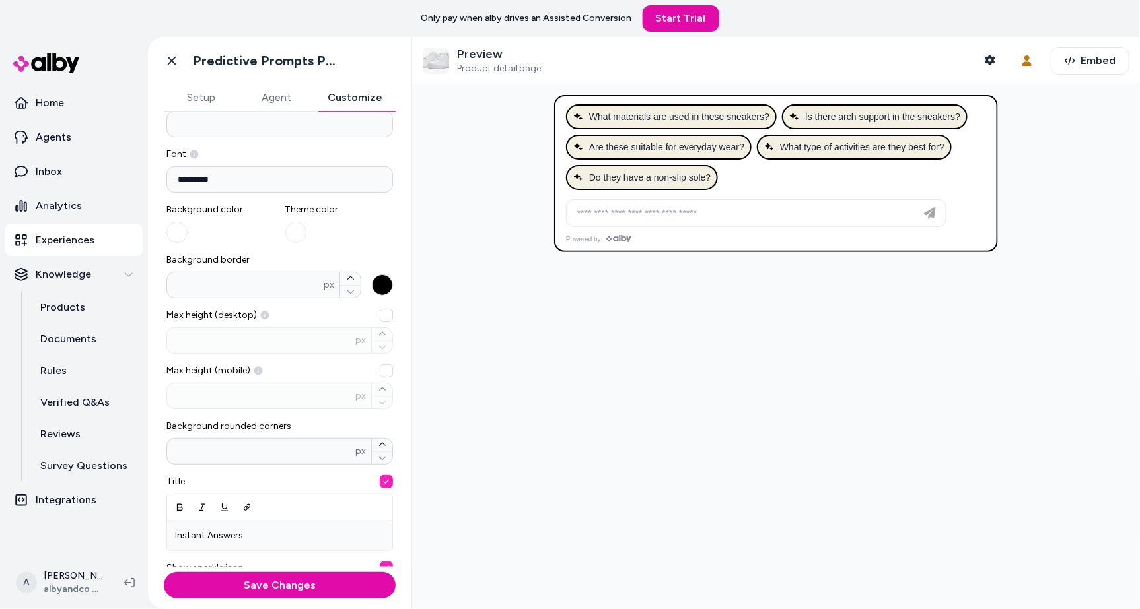
scroll to position [193, 0]
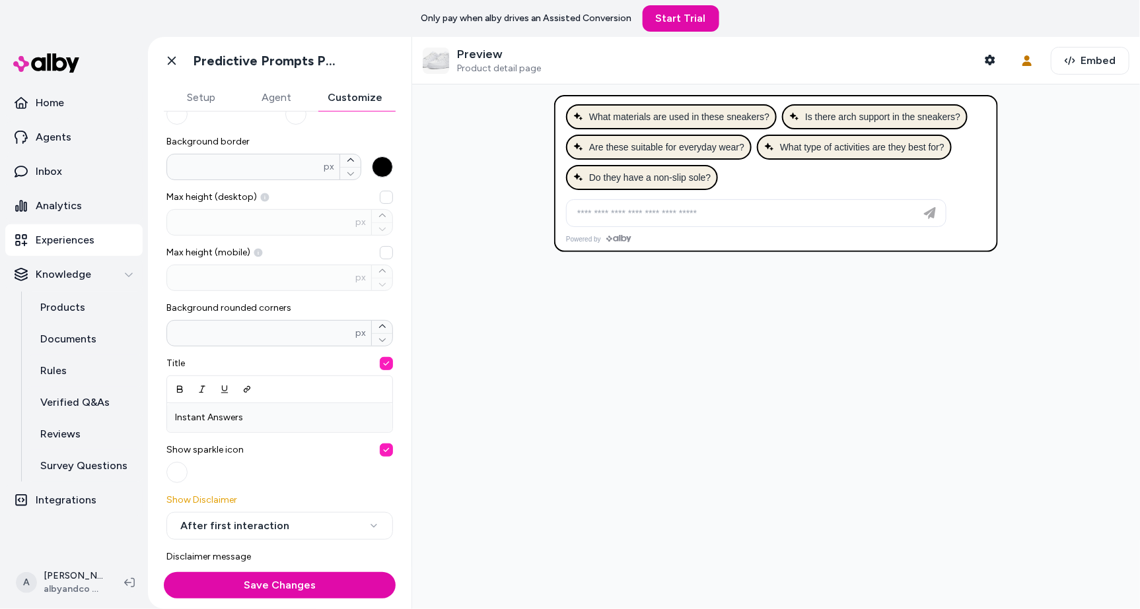
click at [246, 325] on div "** px" at bounding box center [279, 333] width 226 height 26
click at [246, 327] on input "**" at bounding box center [261, 333] width 188 height 13
type input "*"
click at [478, 389] on div at bounding box center [776, 347] width 728 height 525
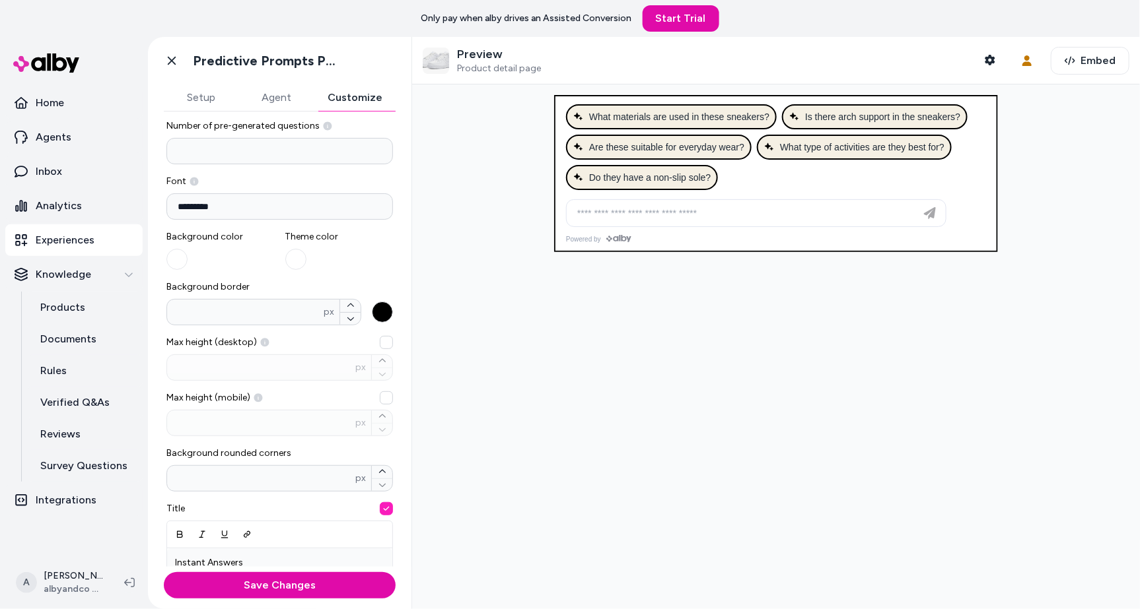
scroll to position [46, 0]
click at [357, 324] on div "* px" at bounding box center [263, 313] width 195 height 26
click at [324, 320] on input "*" at bounding box center [245, 313] width 156 height 13
click at [828, 399] on div at bounding box center [776, 347] width 728 height 525
click at [355, 317] on button "Background border * px" at bounding box center [350, 320] width 20 height 13
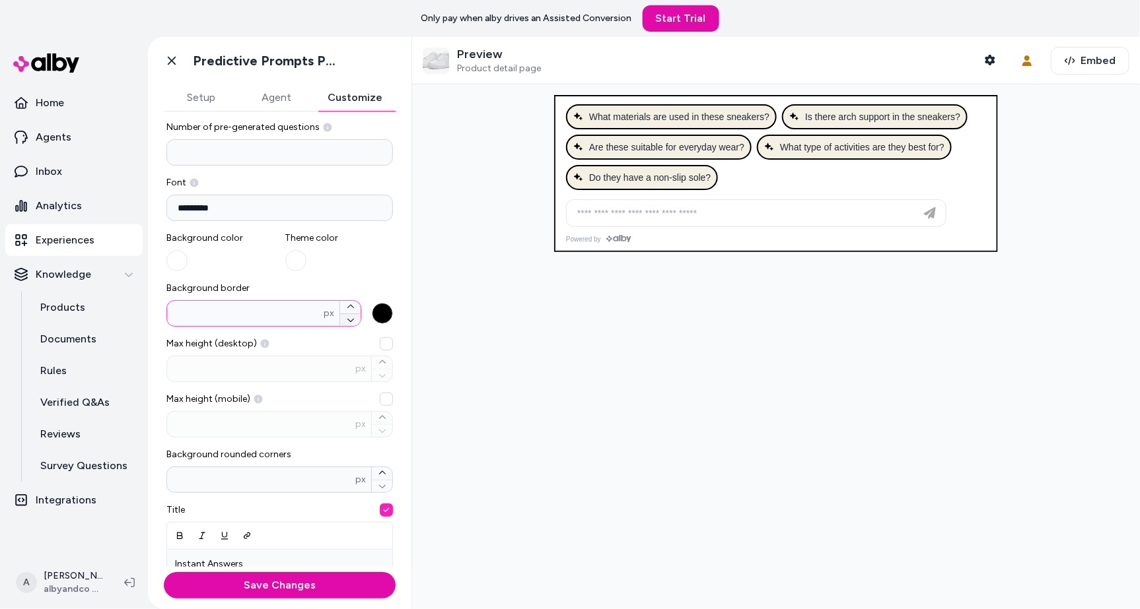
type input "*"
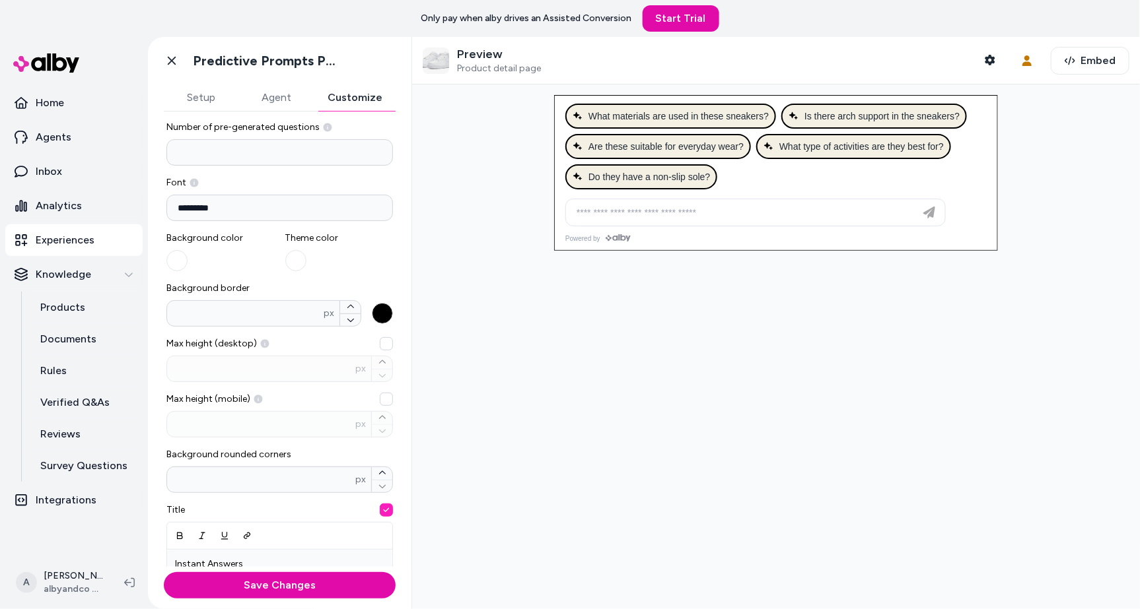
click at [192, 101] on button "Setup" at bounding box center [201, 98] width 75 height 26
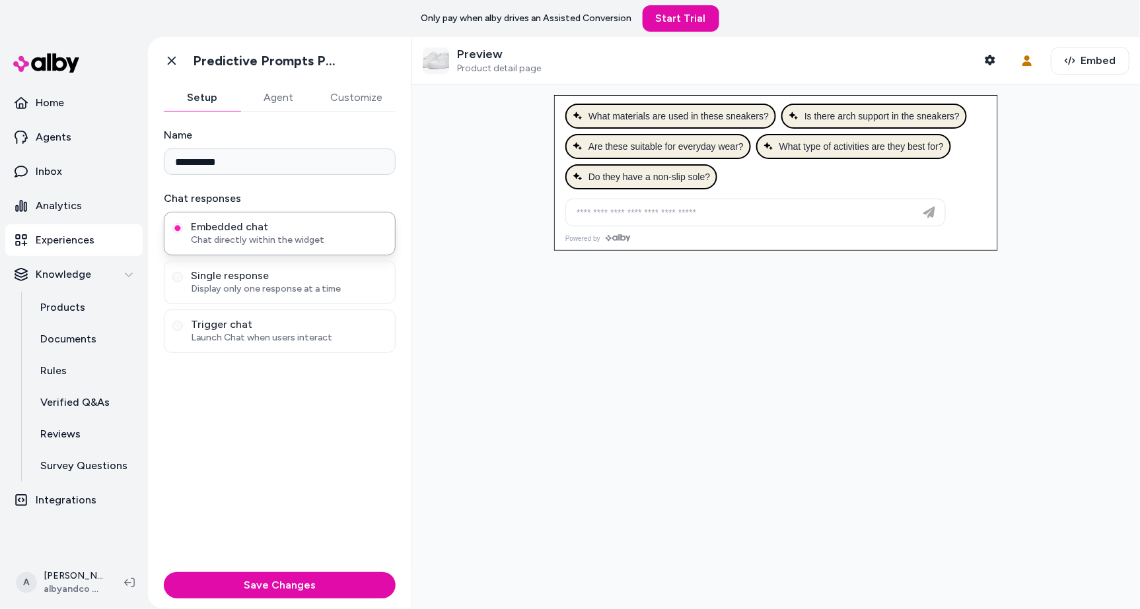
scroll to position [0, 0]
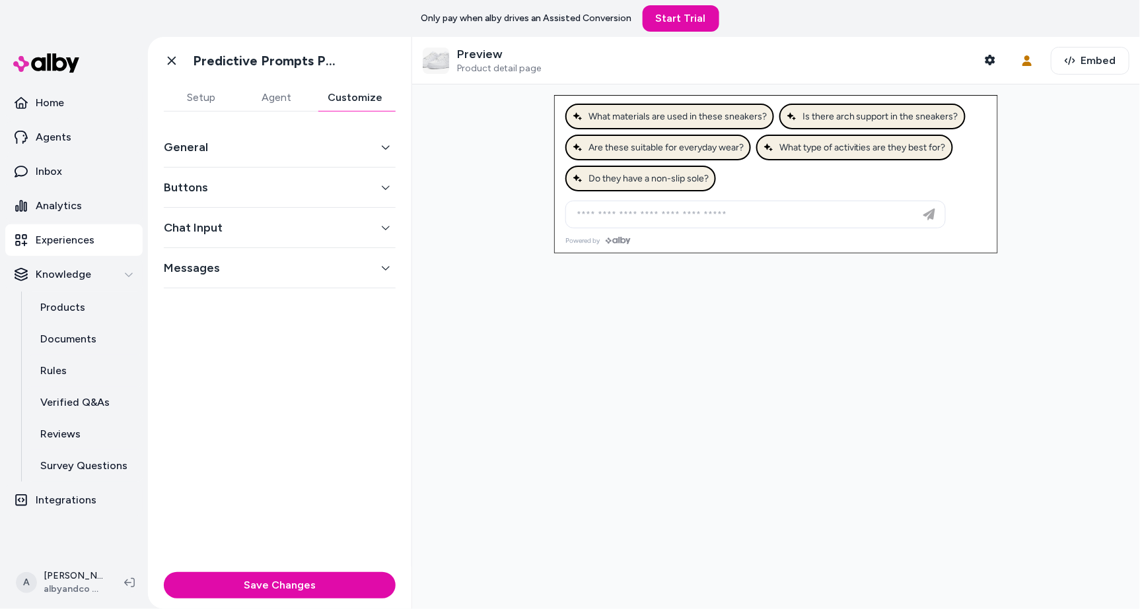
click at [357, 87] on button "Customize" at bounding box center [354, 98] width 81 height 26
click at [389, 160] on div "General" at bounding box center [280, 147] width 232 height 40
click at [376, 149] on button "General" at bounding box center [280, 147] width 232 height 18
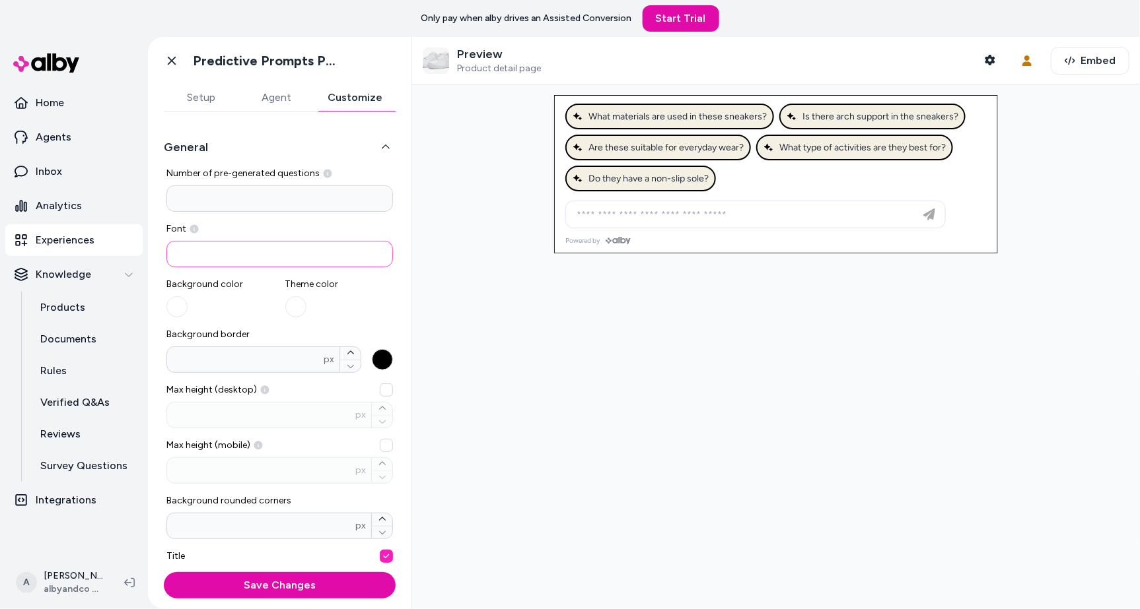
click at [307, 248] on input at bounding box center [279, 254] width 226 height 26
type input "*********"
click at [388, 361] on button "Background border * px" at bounding box center [382, 359] width 21 height 21
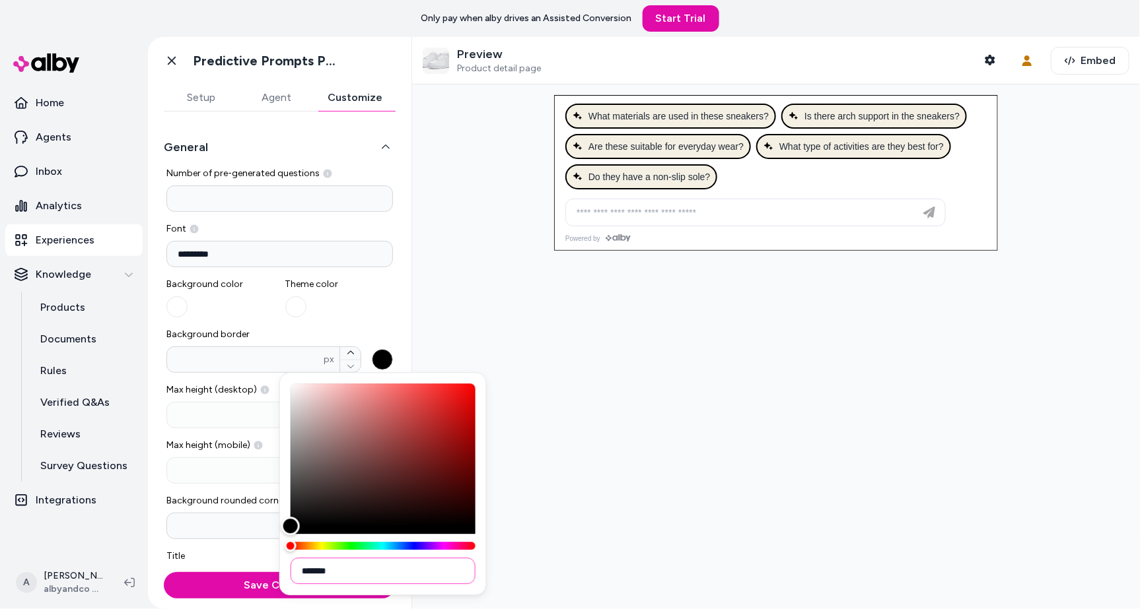
click at [384, 578] on input "*******" at bounding box center [383, 571] width 185 height 26
type input "****"
click at [563, 465] on div at bounding box center [776, 347] width 728 height 525
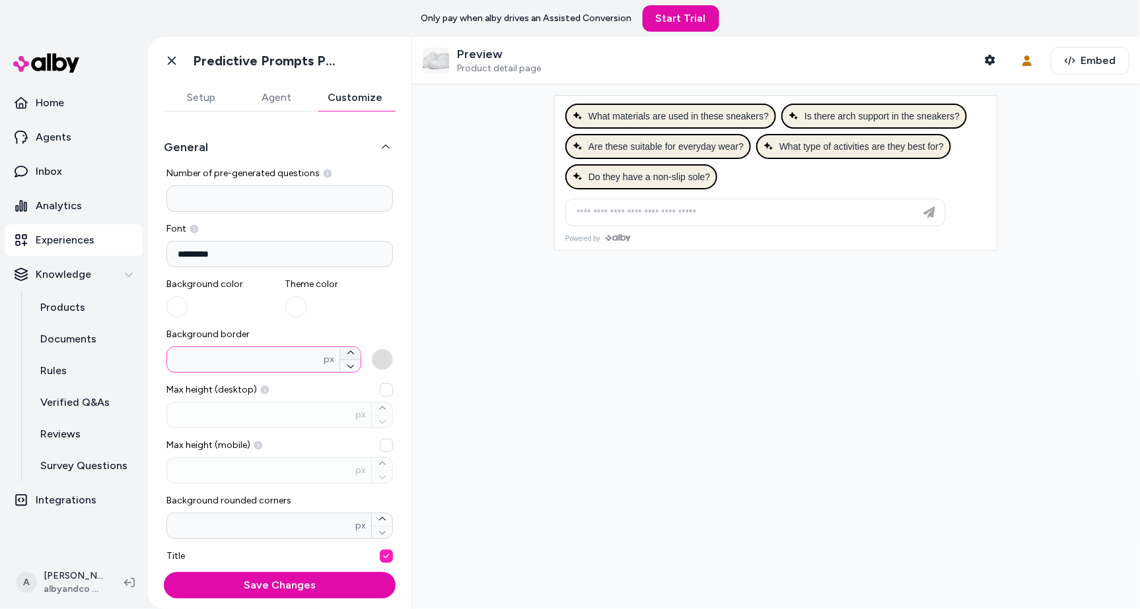
click at [355, 352] on button "Background border * px" at bounding box center [350, 353] width 20 height 13
click at [351, 364] on icon "button" at bounding box center [351, 367] width 8 height 8
type input "*"
click at [183, 300] on button "button" at bounding box center [176, 306] width 21 height 21
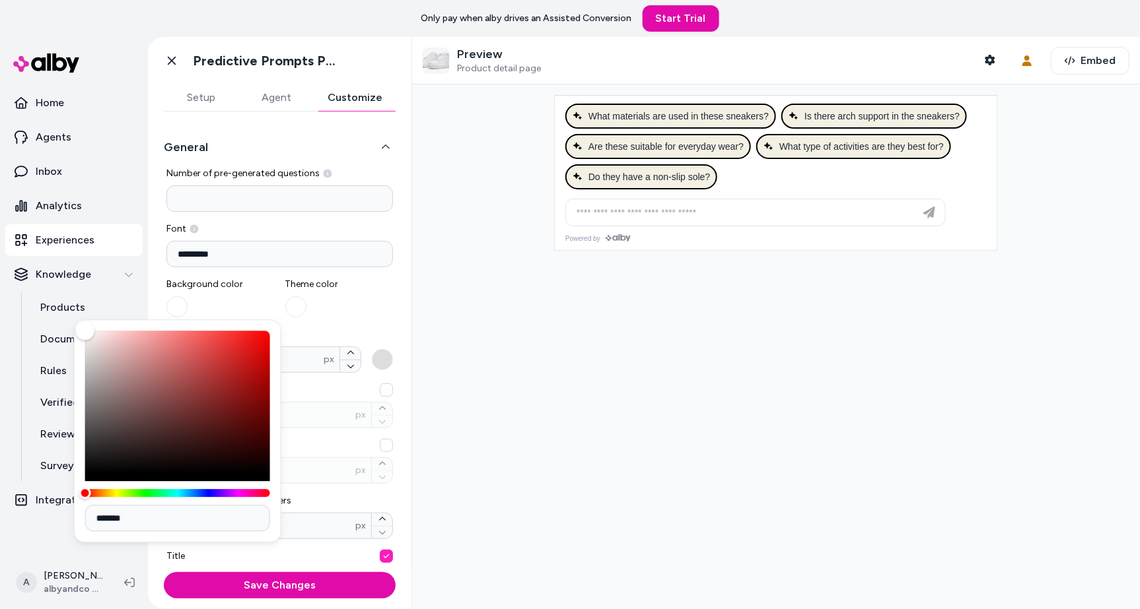
click at [282, 302] on div "Background color Theme color" at bounding box center [279, 298] width 226 height 40
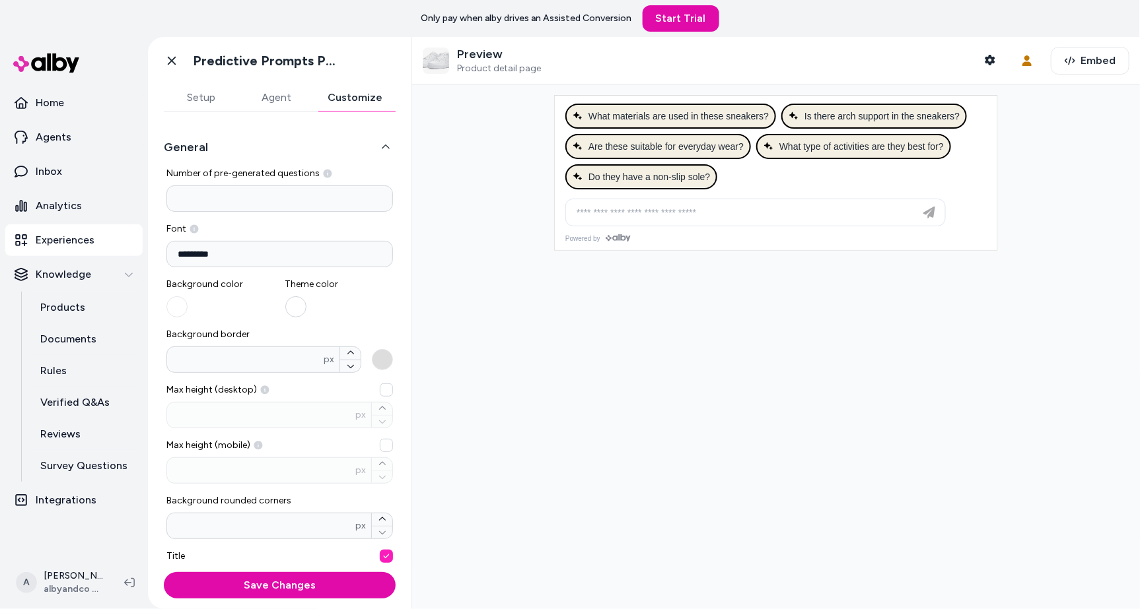
click at [296, 305] on button "button" at bounding box center [295, 306] width 21 height 21
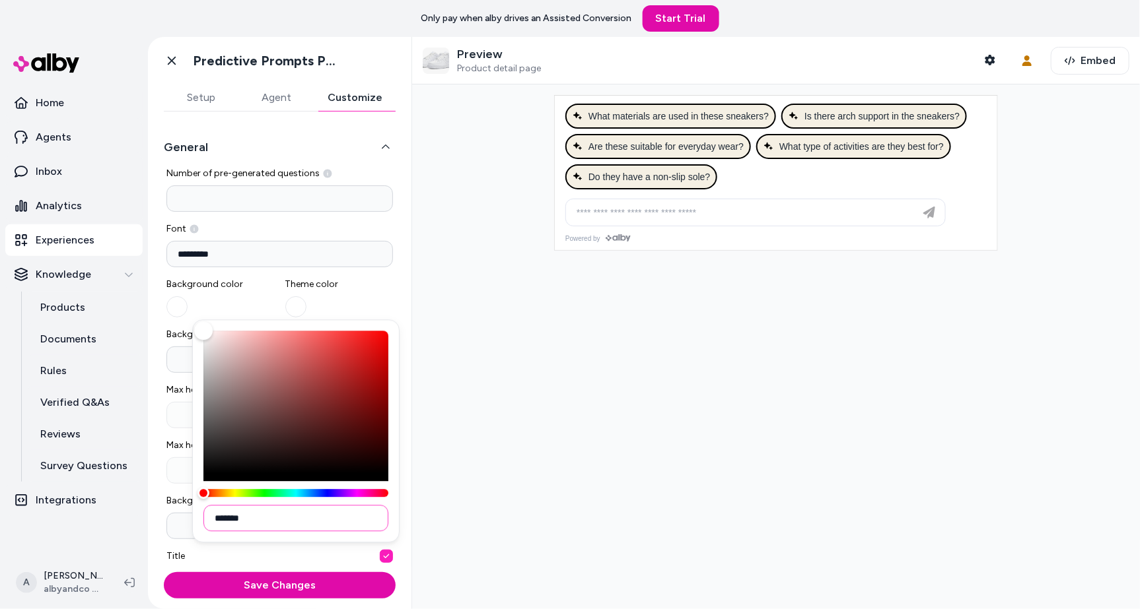
click at [339, 524] on input "*******" at bounding box center [295, 518] width 185 height 26
type input "*******"
click at [487, 487] on div at bounding box center [776, 347] width 728 height 525
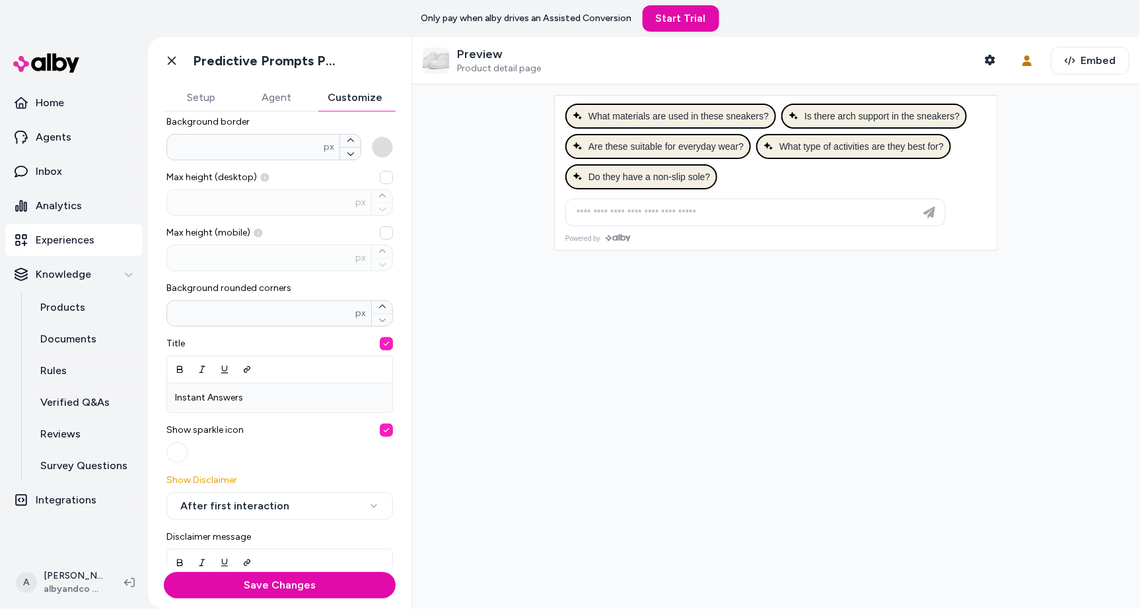
scroll to position [264, 0]
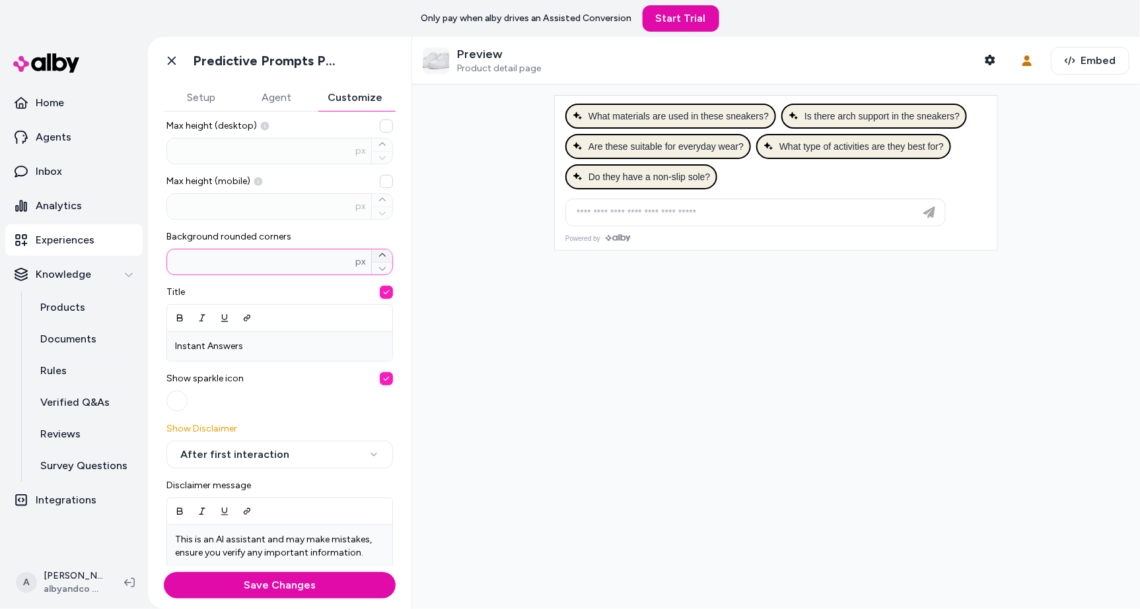
click at [377, 256] on button "Background rounded corners * px" at bounding box center [382, 256] width 20 height 13
click at [382, 267] on icon "button" at bounding box center [382, 269] width 8 height 8
type input "*"
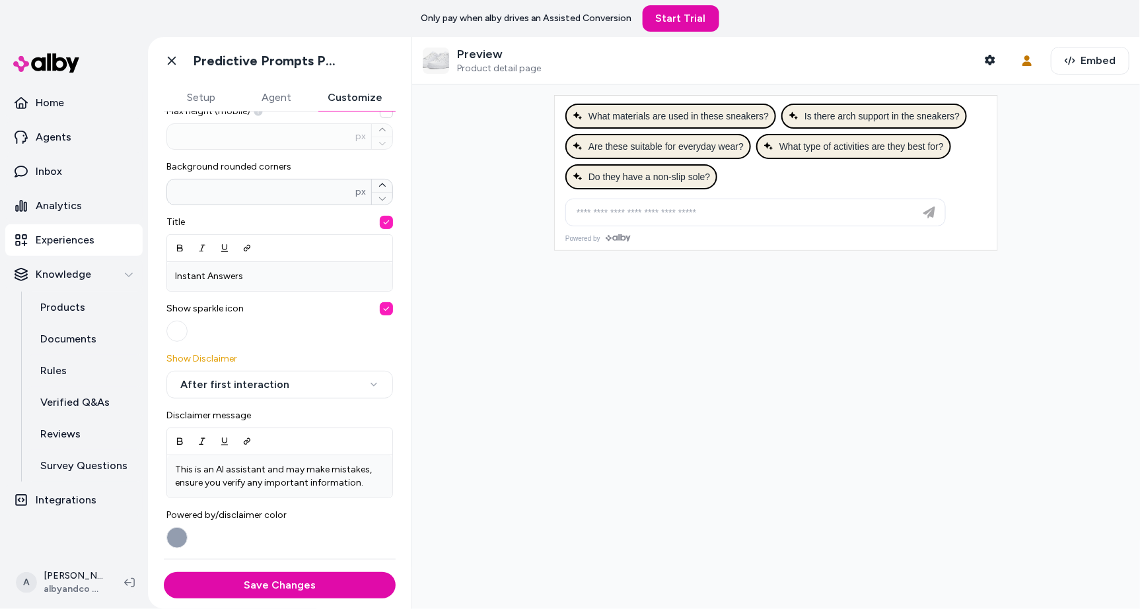
scroll to position [351, 0]
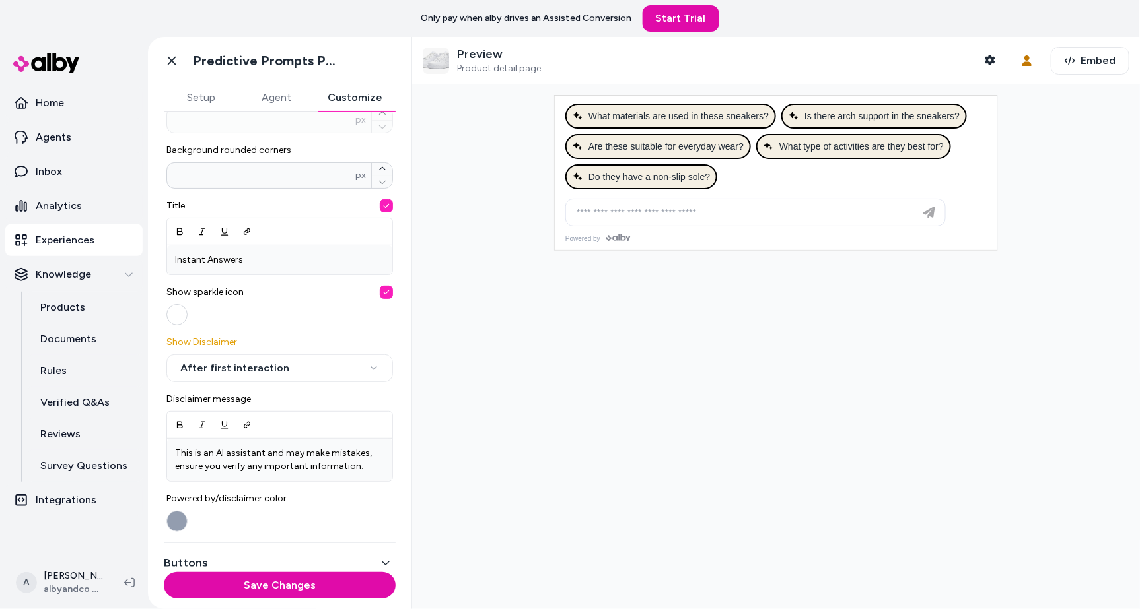
click at [182, 316] on button "button" at bounding box center [176, 314] width 21 height 21
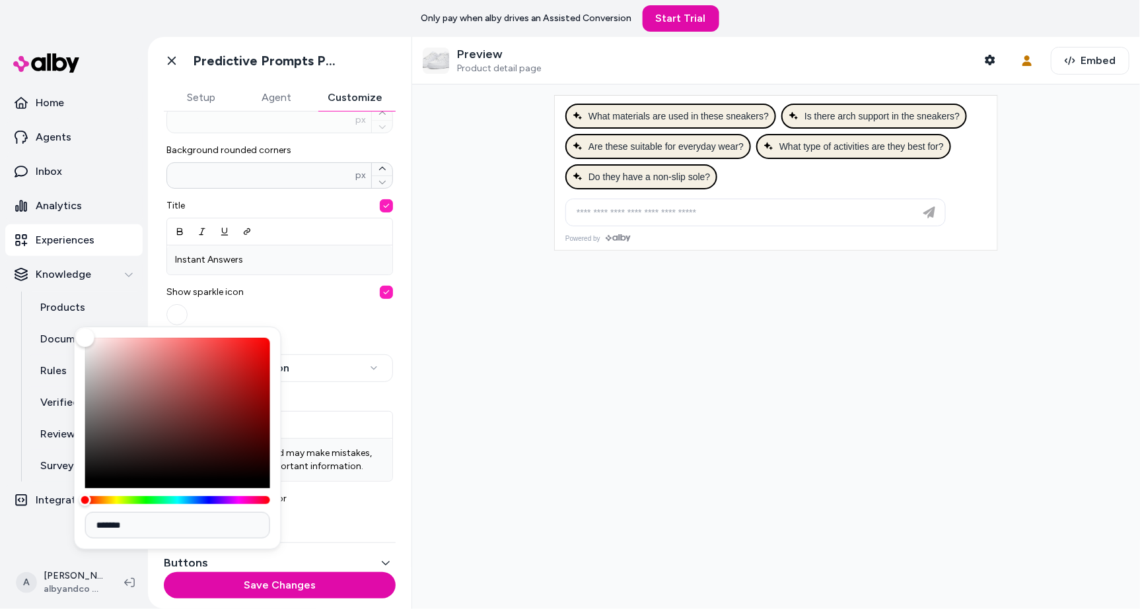
click at [197, 539] on div "*******" at bounding box center [177, 438] width 207 height 223
drag, startPoint x: 103, startPoint y: 524, endPoint x: 228, endPoint y: 524, distance: 125.5
click at [224, 524] on input "*******" at bounding box center [177, 525] width 185 height 26
type input "*******"
click at [706, 442] on div at bounding box center [776, 347] width 728 height 525
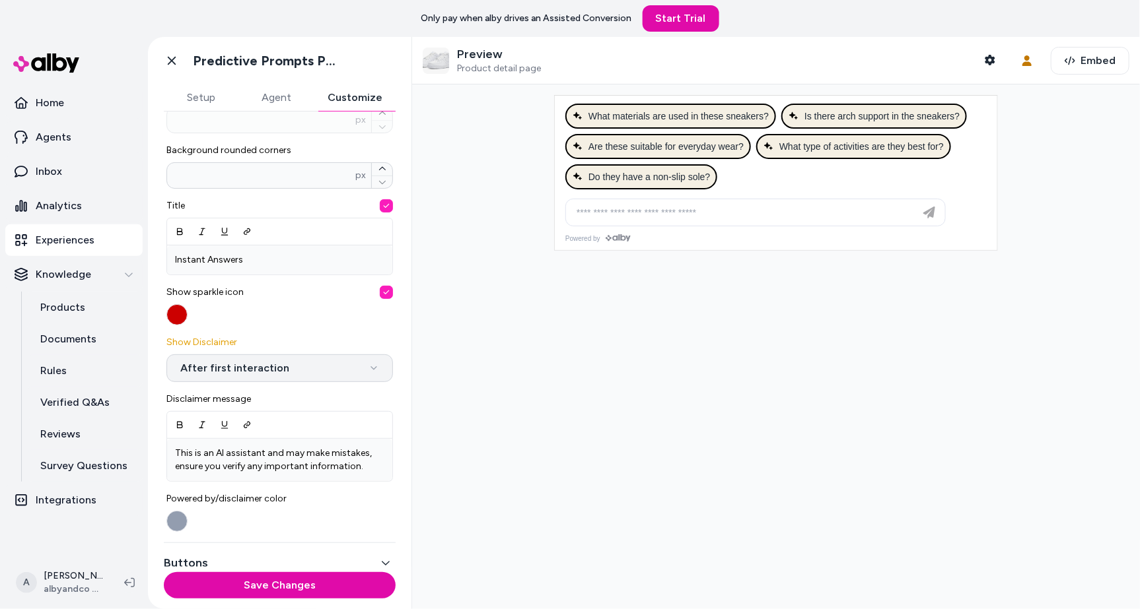
click at [365, 373] on html "**********" at bounding box center [570, 304] width 1140 height 609
click at [485, 384] on div at bounding box center [776, 347] width 728 height 525
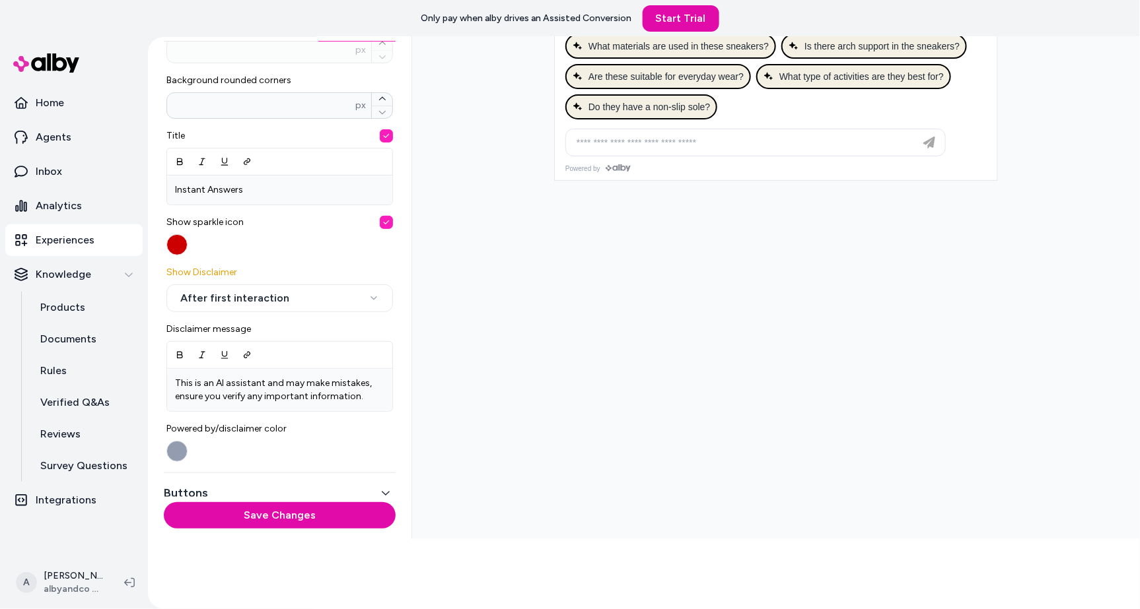
scroll to position [76, 0]
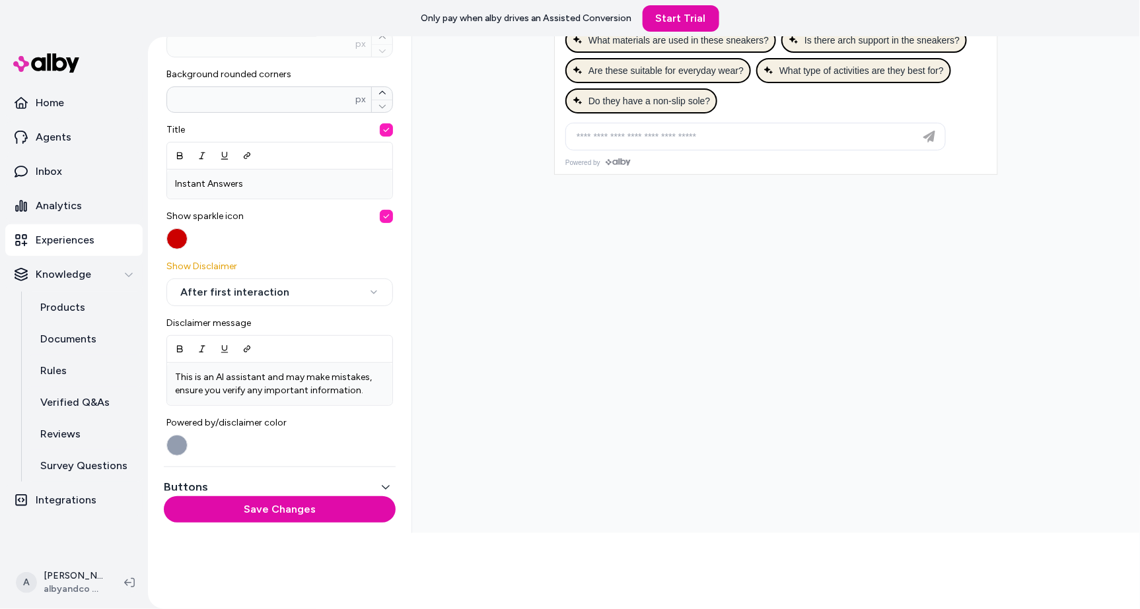
click at [293, 478] on button "Buttons" at bounding box center [280, 487] width 232 height 18
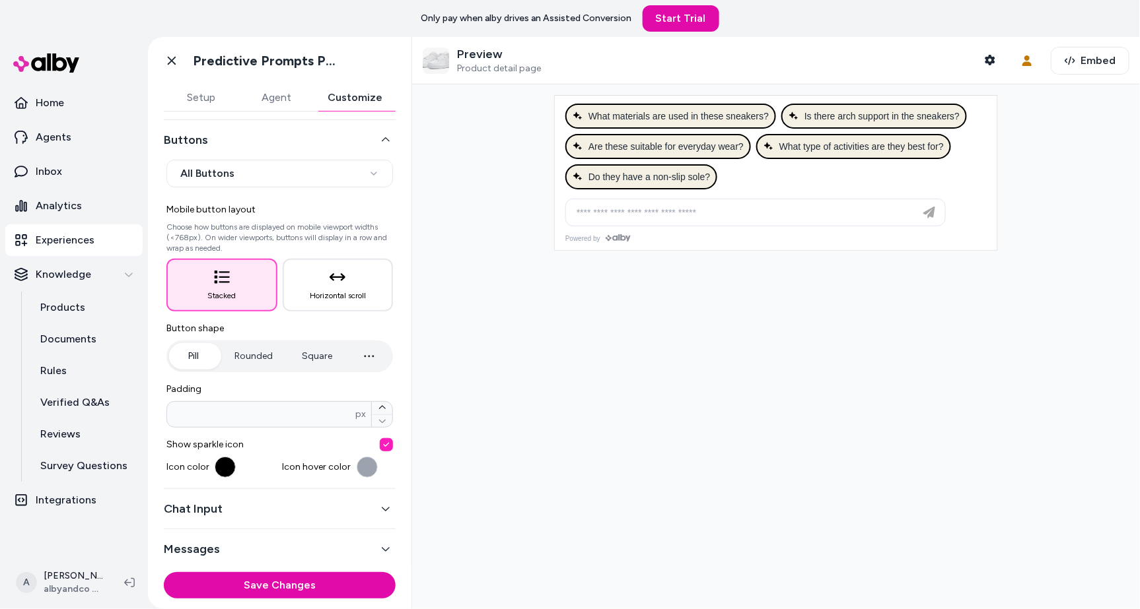
scroll to position [48, 0]
click at [326, 362] on button "Square" at bounding box center [317, 356] width 57 height 26
click at [296, 417] on input "*" at bounding box center [261, 414] width 188 height 13
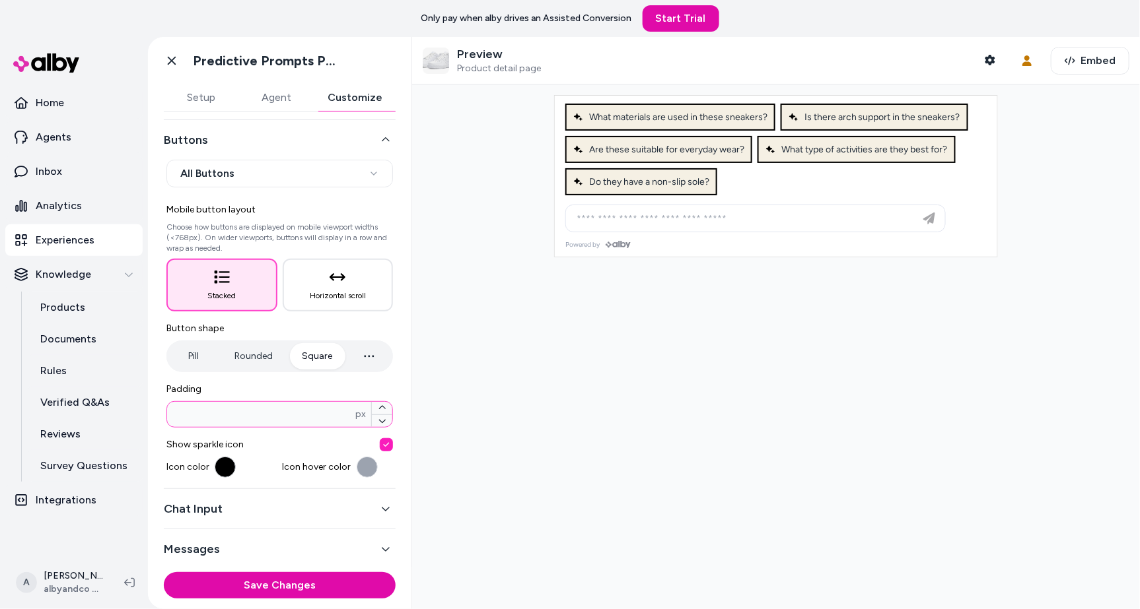
type input "**"
click at [223, 468] on button "button" at bounding box center [225, 467] width 21 height 21
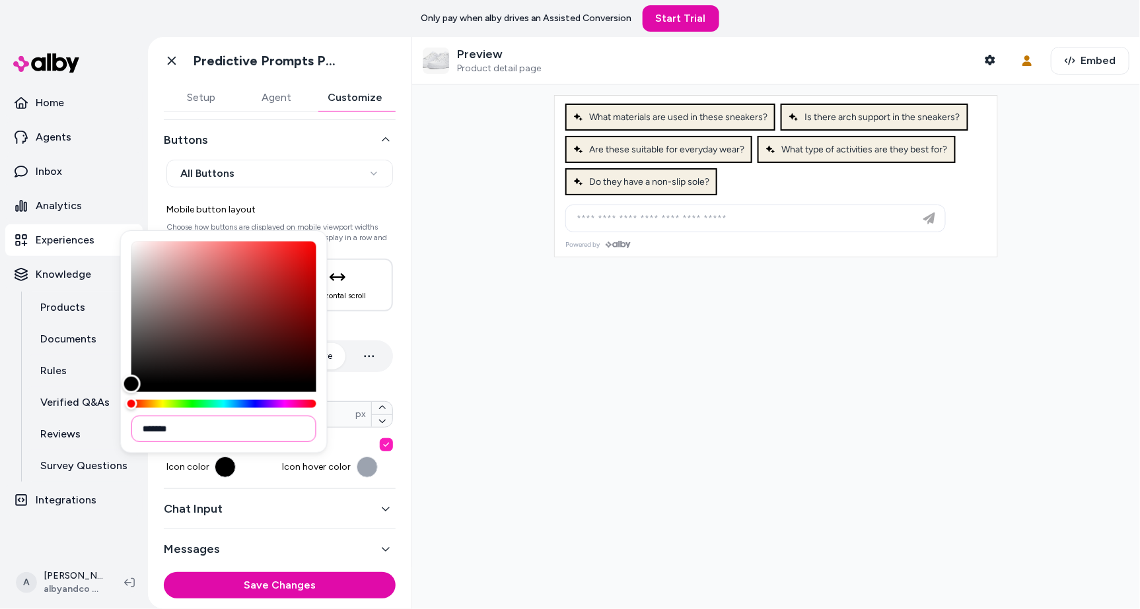
click at [228, 428] on input "*******" at bounding box center [223, 429] width 185 height 26
type input "*******"
click at [486, 409] on div at bounding box center [776, 347] width 728 height 525
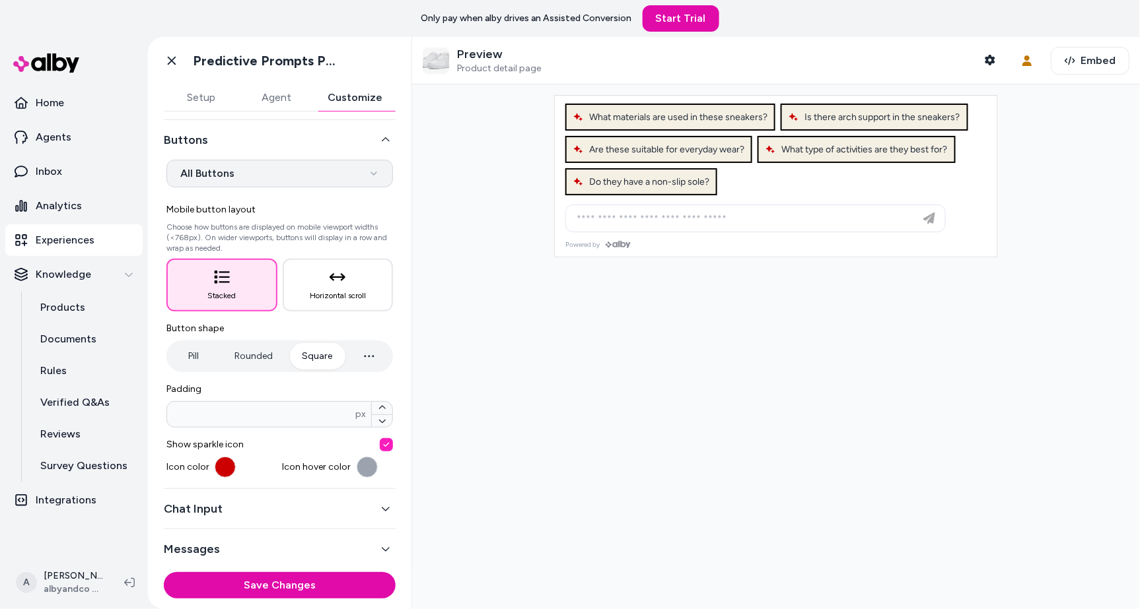
click at [334, 180] on html "**********" at bounding box center [570, 304] width 1140 height 609
select select "*******"
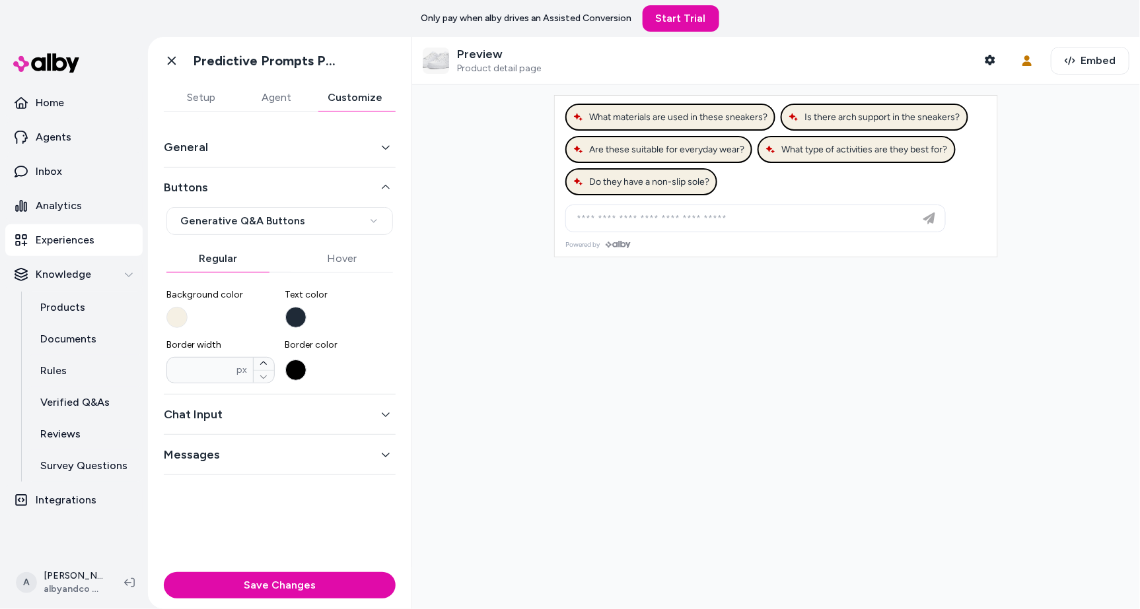
scroll to position [0, 0]
click at [272, 131] on div "General" at bounding box center [280, 147] width 232 height 40
click at [273, 136] on div "General" at bounding box center [280, 147] width 232 height 40
click at [273, 138] on button "General" at bounding box center [280, 147] width 232 height 18
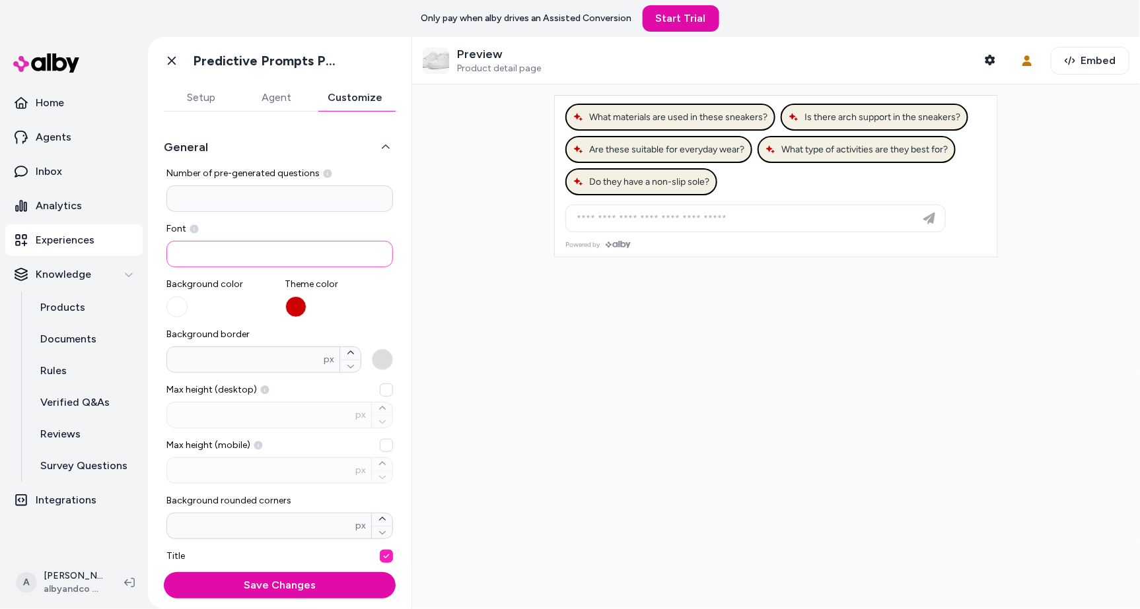
click at [271, 255] on input at bounding box center [279, 254] width 226 height 26
type input "*********"
click at [473, 294] on div at bounding box center [776, 347] width 728 height 525
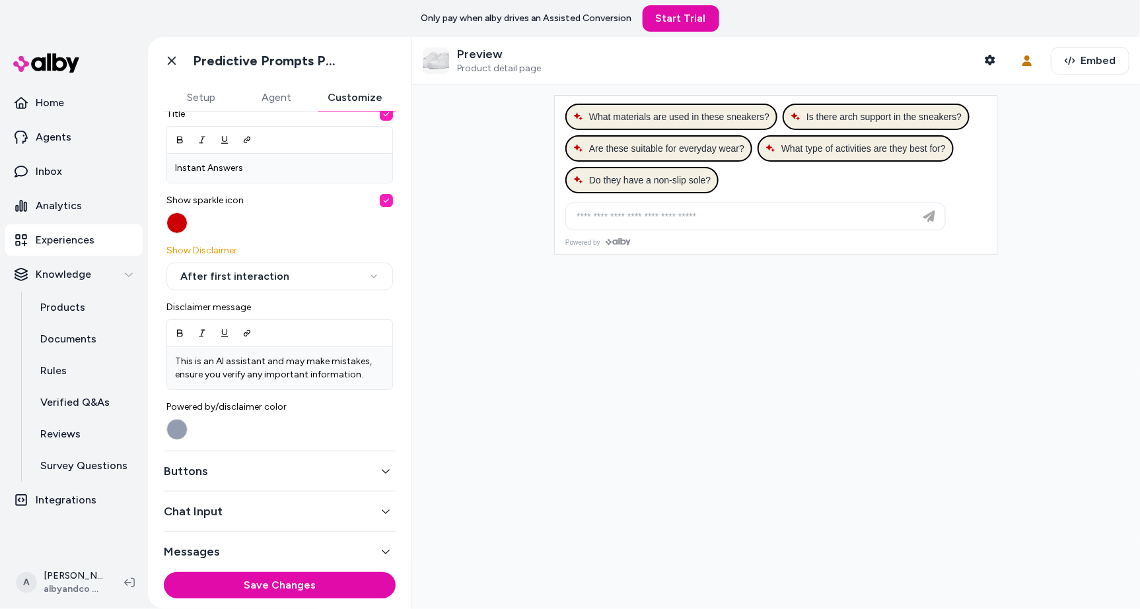
scroll to position [443, 0]
click at [350, 469] on button "Buttons" at bounding box center [280, 471] width 232 height 18
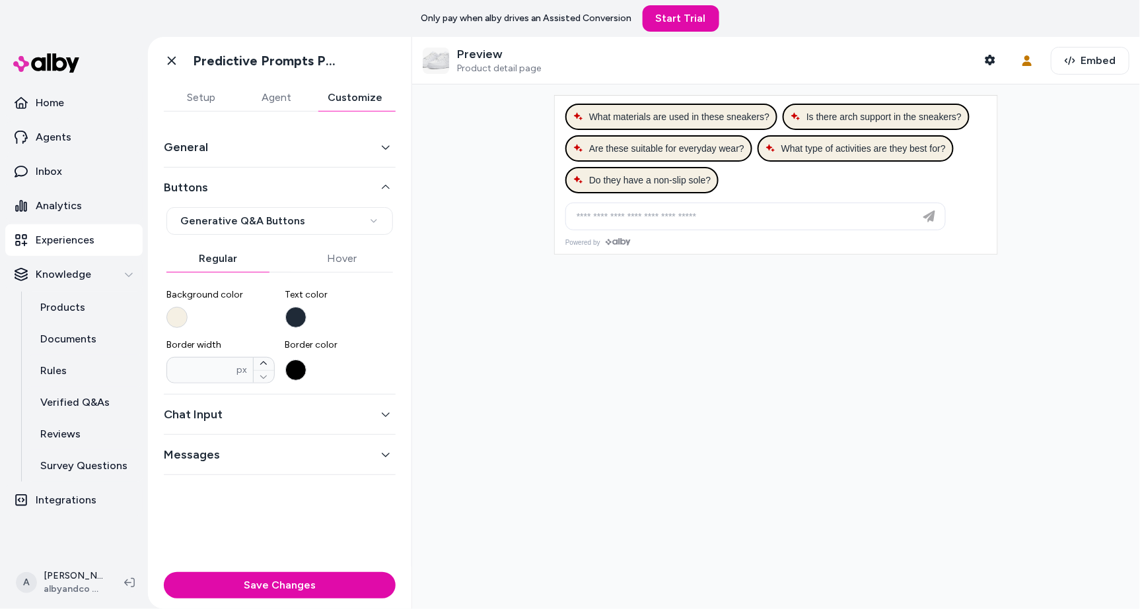
click at [178, 322] on button "Background color" at bounding box center [176, 317] width 21 height 21
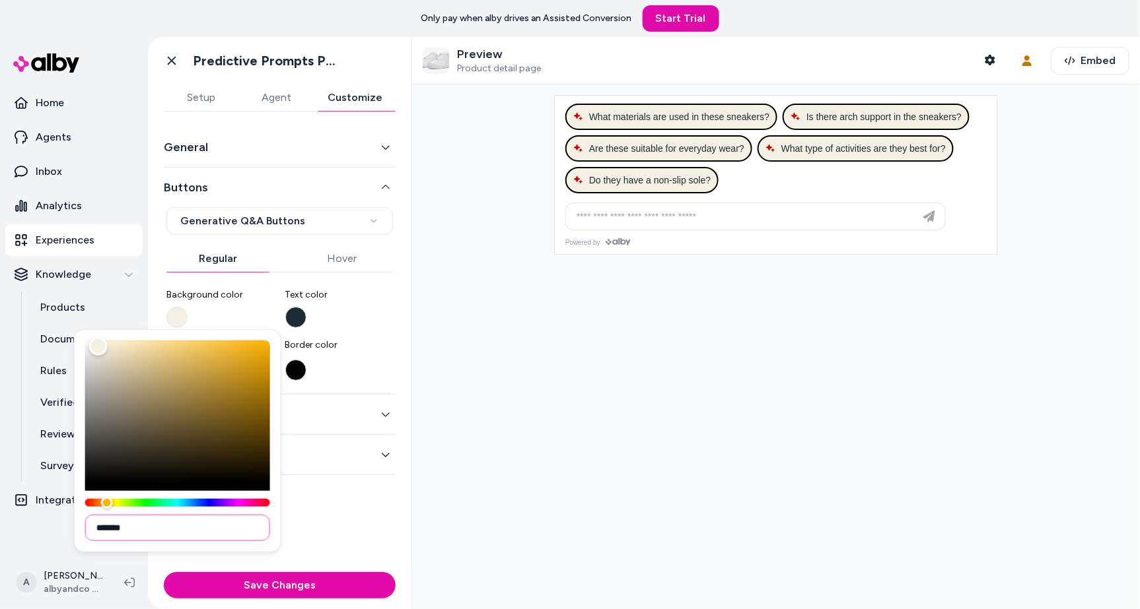
click at [232, 527] on input "*******" at bounding box center [177, 528] width 185 height 26
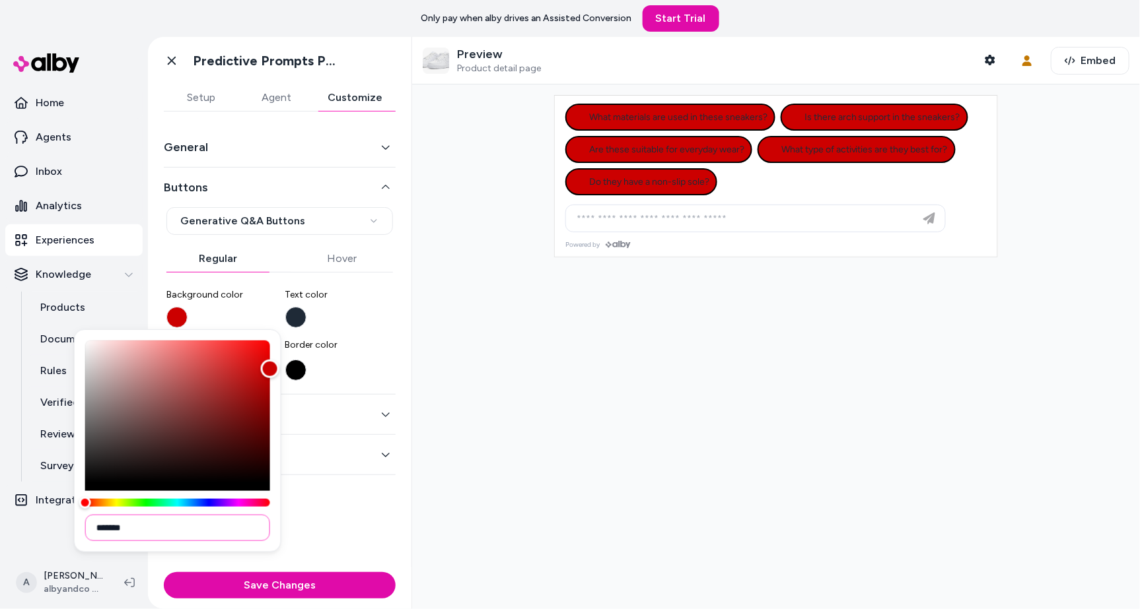
type input "*******"
click at [540, 427] on div at bounding box center [776, 347] width 728 height 525
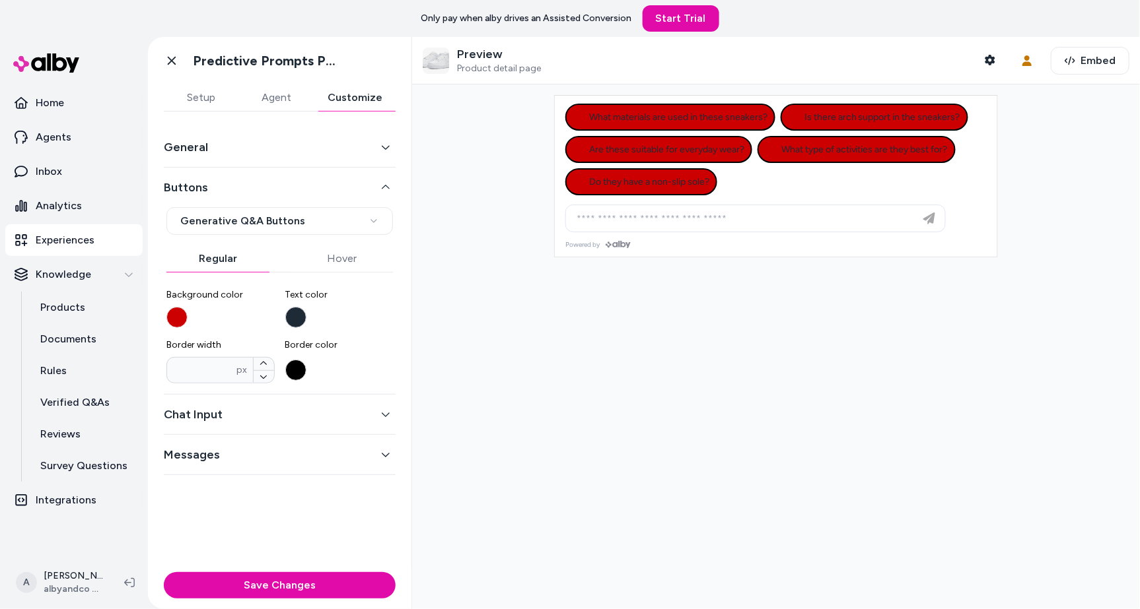
click at [290, 312] on button "Text color" at bounding box center [295, 317] width 21 height 21
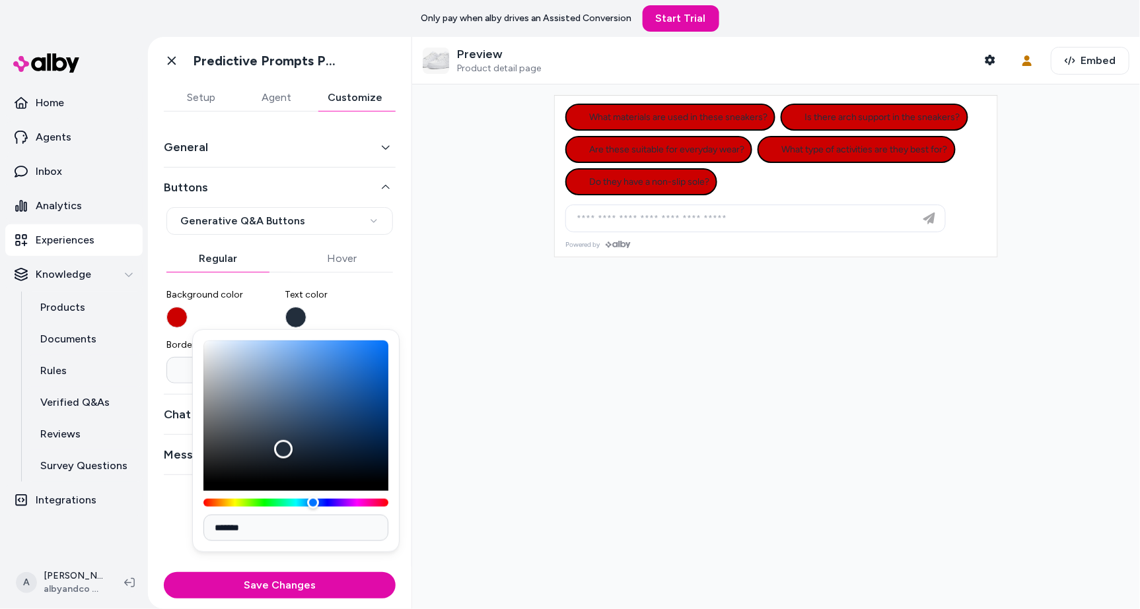
type input "*******"
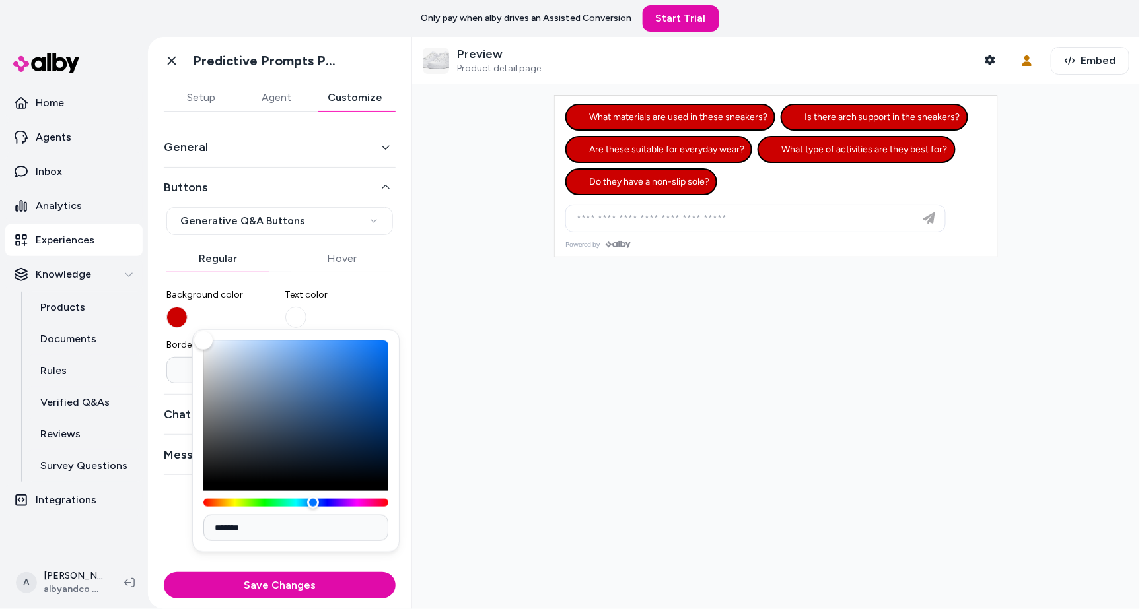
drag, startPoint x: 284, startPoint y: 450, endPoint x: 114, endPoint y: 247, distance: 265.3
click at [114, 247] on body "**********" at bounding box center [570, 304] width 1140 height 609
click at [581, 349] on div at bounding box center [776, 347] width 728 height 525
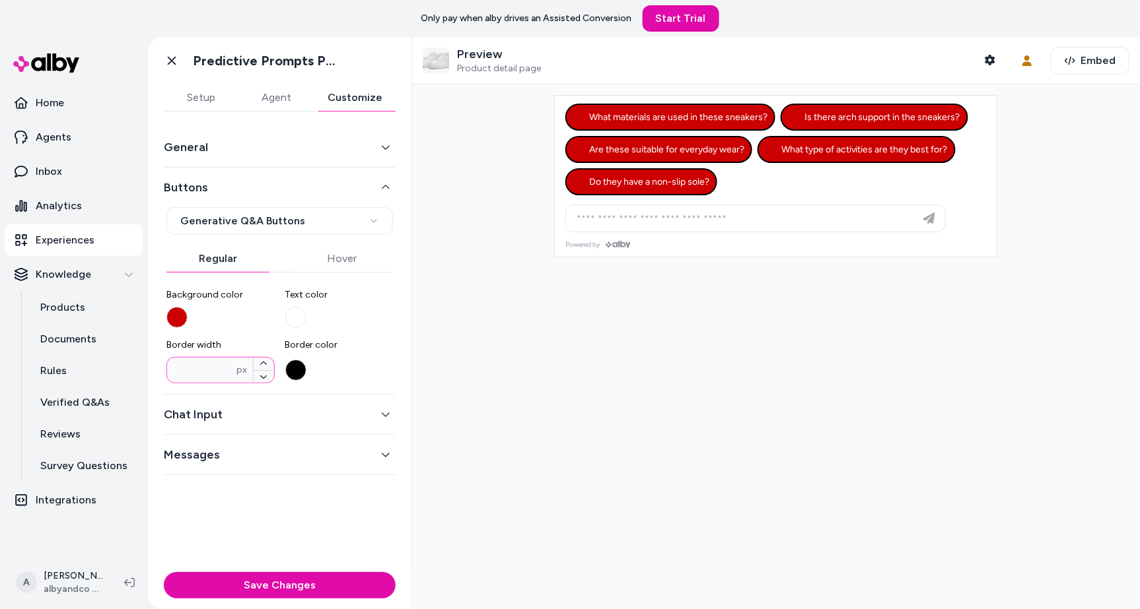
click at [199, 375] on input "*" at bounding box center [202, 370] width 70 height 13
click at [296, 363] on button "Border color" at bounding box center [295, 370] width 21 height 21
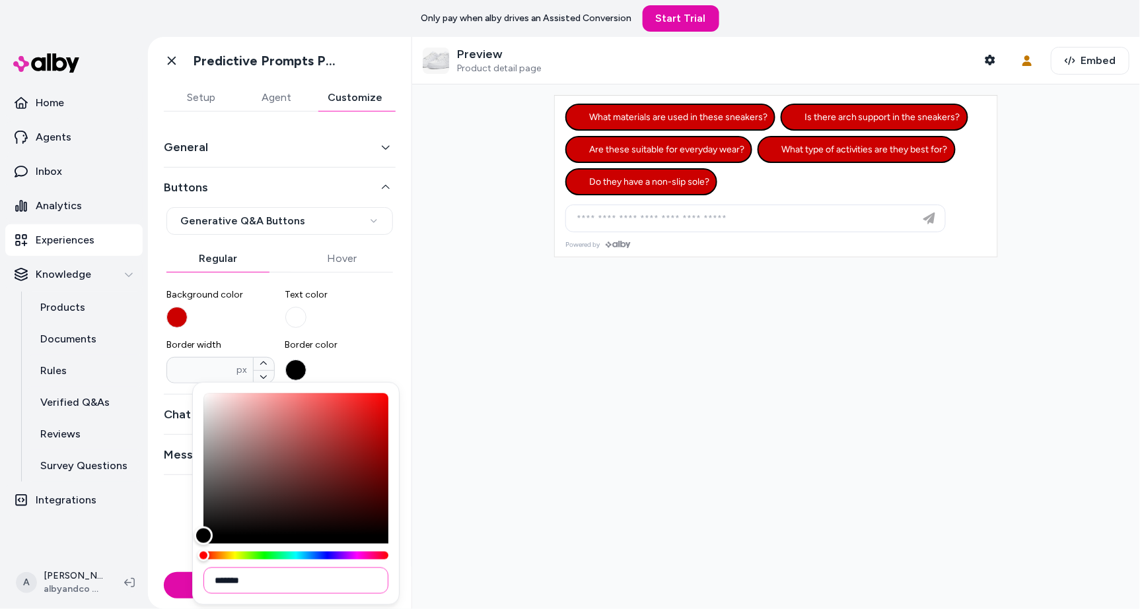
click at [287, 580] on input "*******" at bounding box center [295, 581] width 185 height 26
click at [199, 364] on input "*" at bounding box center [202, 370] width 70 height 13
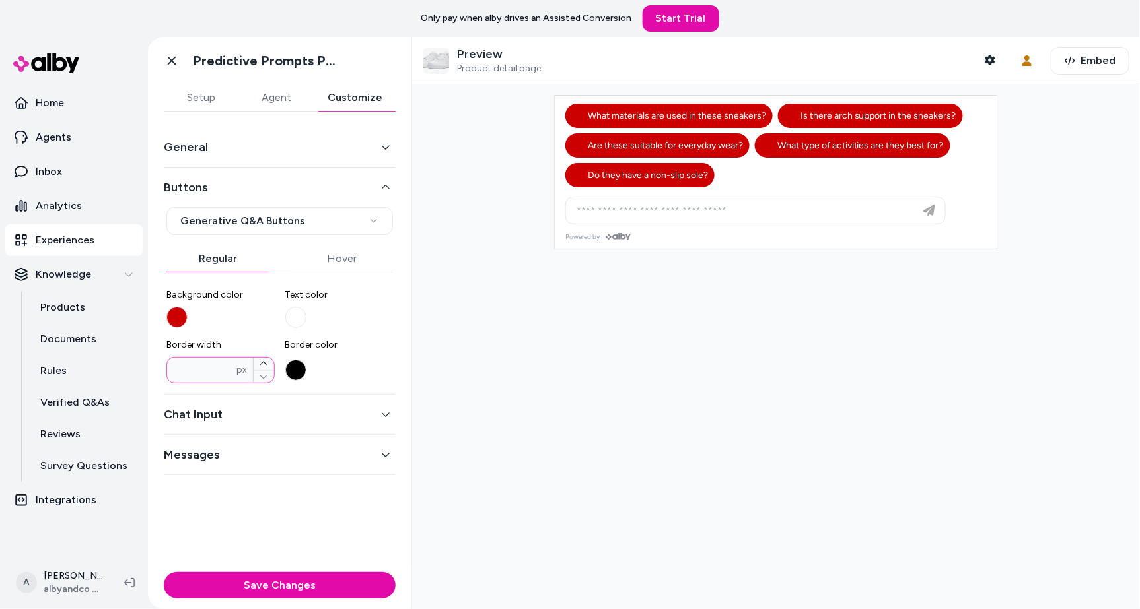
type input "*"
click at [478, 386] on div at bounding box center [776, 347] width 728 height 525
click at [503, 333] on div at bounding box center [776, 347] width 728 height 525
click at [362, 254] on button "Hover" at bounding box center [342, 259] width 103 height 26
click at [211, 376] on div "* px" at bounding box center [220, 370] width 108 height 26
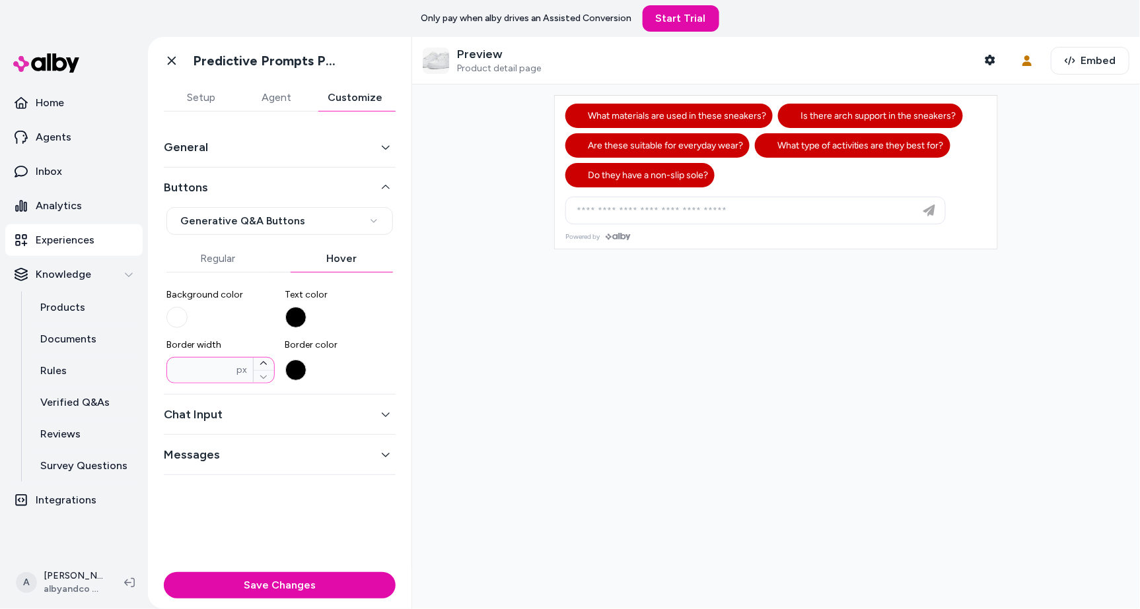
click at [211, 376] on input "*" at bounding box center [202, 370] width 70 height 13
type input "*"
click at [184, 316] on button "Background color" at bounding box center [176, 317] width 21 height 21
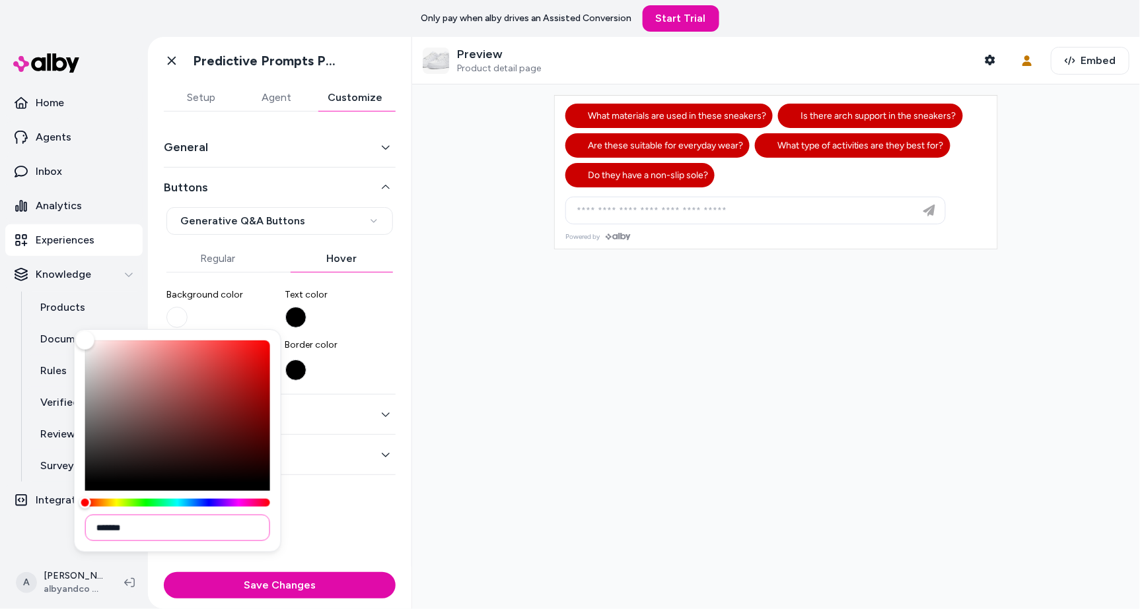
click at [214, 520] on input "*******" at bounding box center [177, 528] width 185 height 26
type input "*******"
click at [298, 315] on button "Text color" at bounding box center [295, 317] width 21 height 21
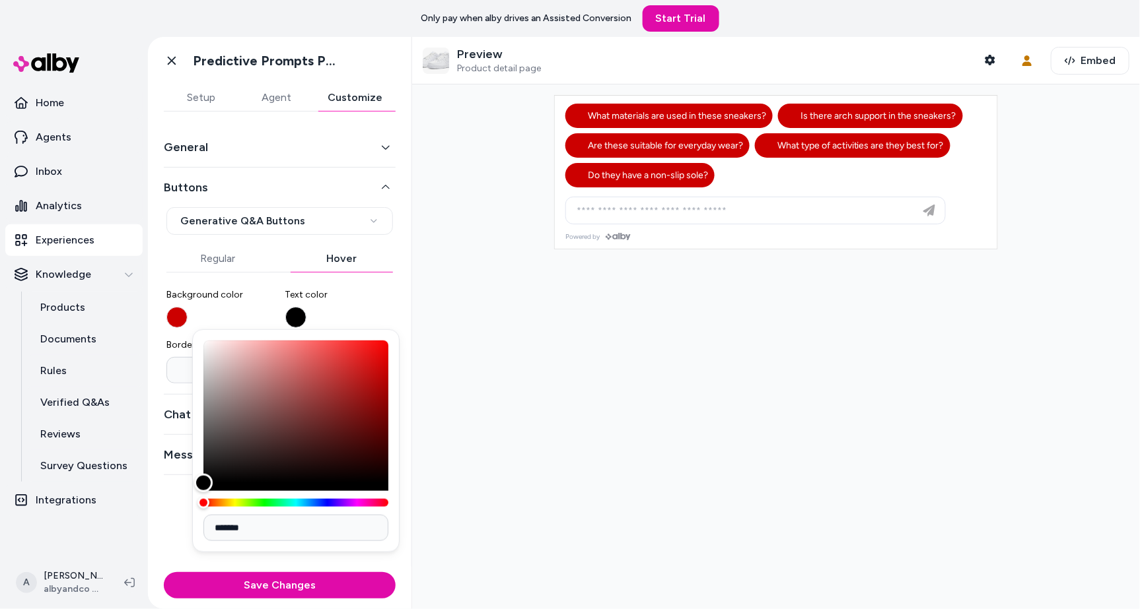
type input "*******"
drag, startPoint x: 199, startPoint y: 322, endPoint x: 124, endPoint y: 237, distance: 112.7
click at [124, 237] on body "**********" at bounding box center [570, 304] width 1140 height 609
drag, startPoint x: 757, startPoint y: 351, endPoint x: 602, endPoint y: 368, distance: 156.7
click at [757, 351] on div at bounding box center [776, 347] width 728 height 525
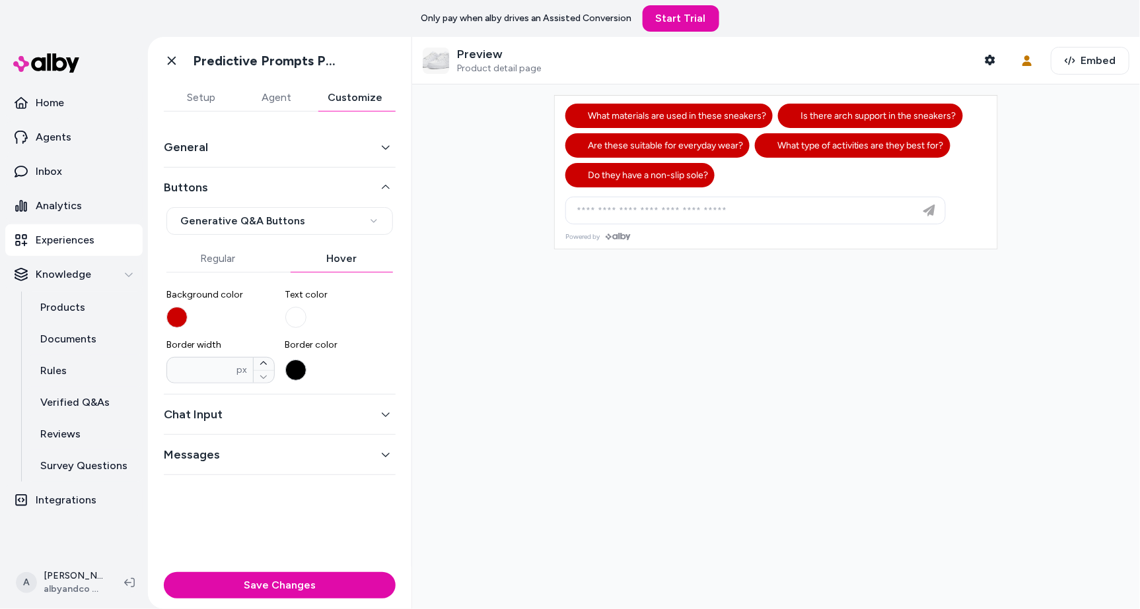
click at [291, 368] on button "Border color" at bounding box center [295, 370] width 21 height 21
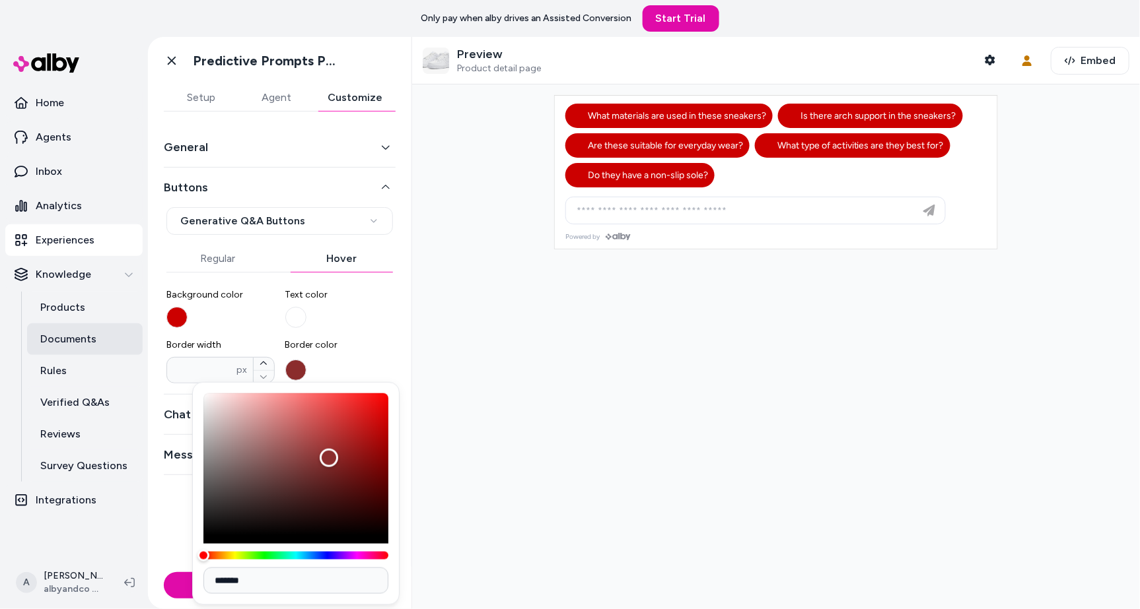
type input "*******"
drag, startPoint x: 329, startPoint y: 458, endPoint x: 55, endPoint y: 325, distance: 304.2
click at [55, 325] on body "**********" at bounding box center [570, 304] width 1140 height 609
click at [265, 361] on icon "button" at bounding box center [264, 364] width 8 height 8
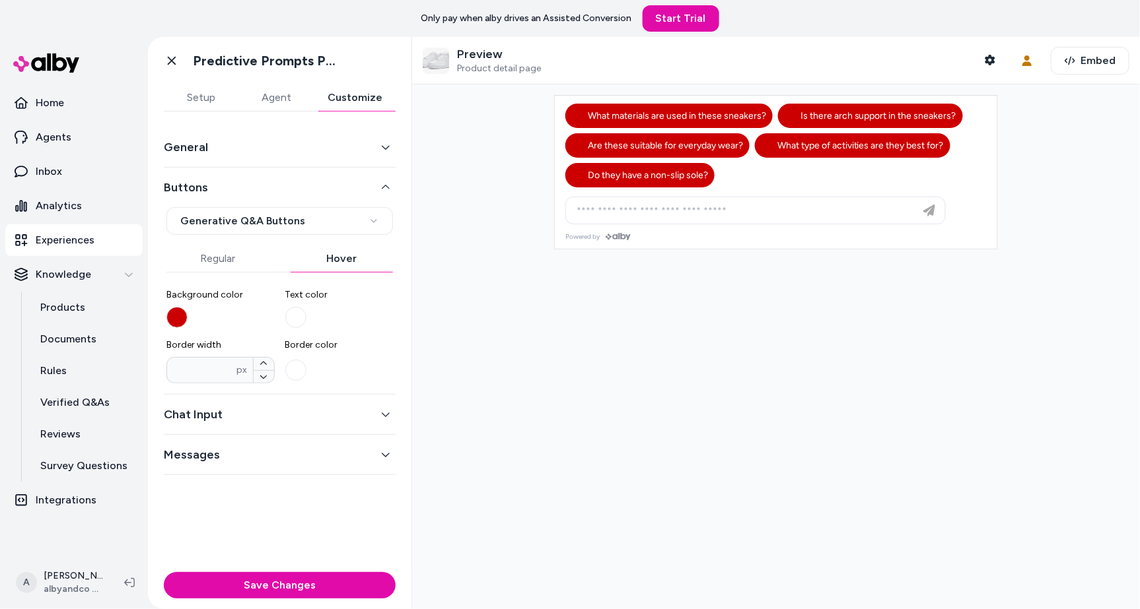
click at [581, 388] on div at bounding box center [776, 347] width 728 height 525
click at [266, 370] on button "Border width * px" at bounding box center [264, 376] width 20 height 13
click at [489, 371] on div at bounding box center [776, 347] width 728 height 525
click at [269, 361] on button "Border width * px" at bounding box center [264, 364] width 20 height 13
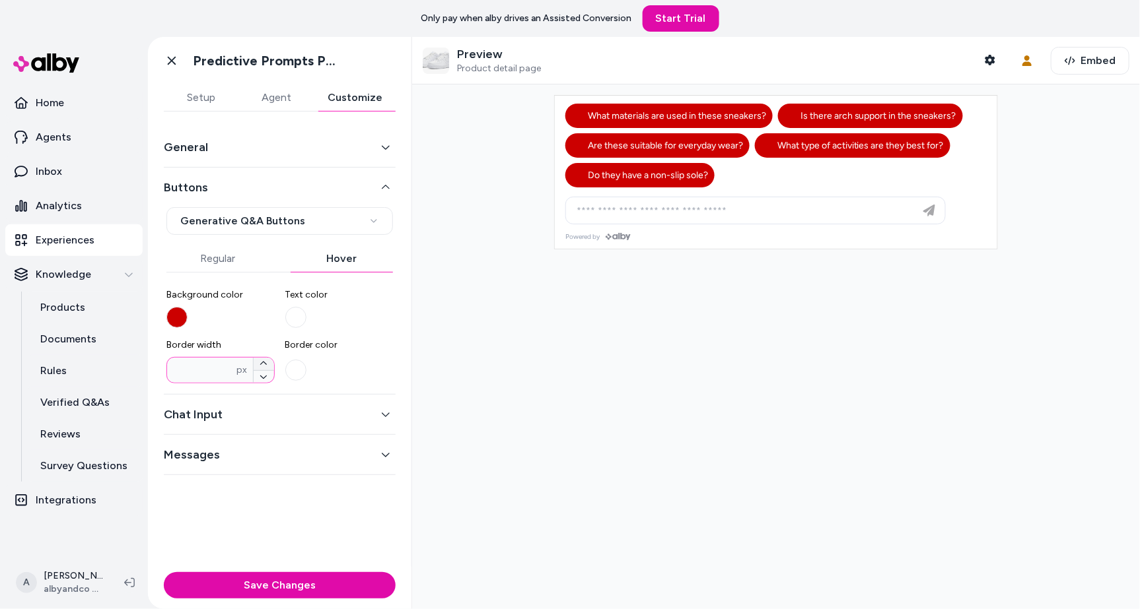
type input "*"
click at [502, 376] on div at bounding box center [776, 347] width 728 height 525
click at [213, 267] on button "Regular" at bounding box center [217, 259] width 103 height 26
click at [303, 366] on button "Border color" at bounding box center [295, 370] width 21 height 21
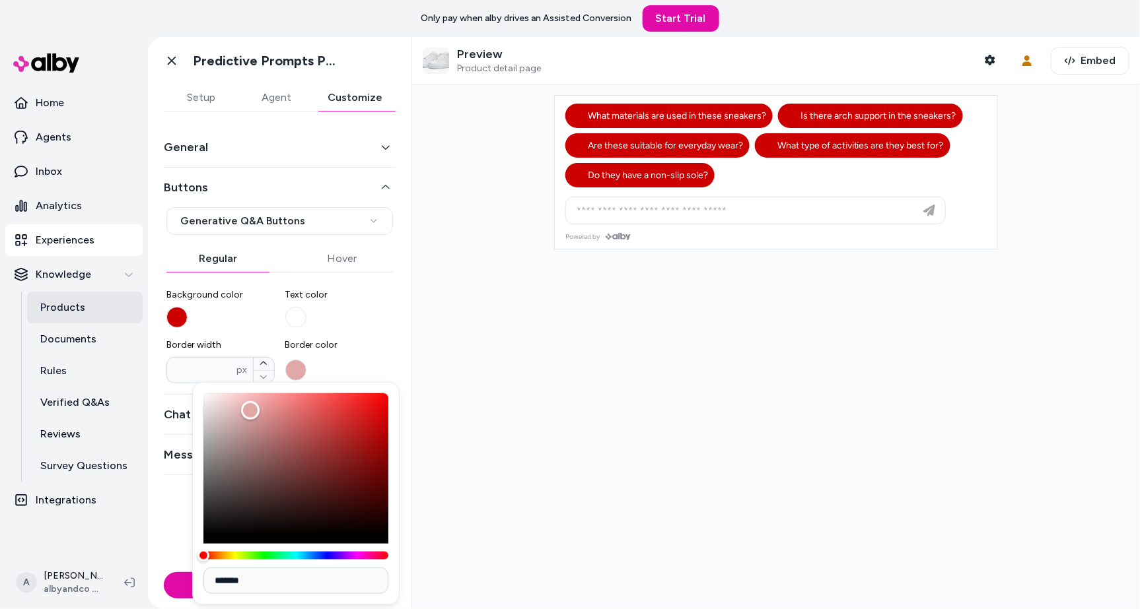
type input "*******"
drag, startPoint x: 250, startPoint y: 410, endPoint x: 125, endPoint y: 308, distance: 161.4
click at [125, 308] on body "**********" at bounding box center [570, 304] width 1140 height 609
click at [267, 360] on icon "button" at bounding box center [264, 364] width 8 height 8
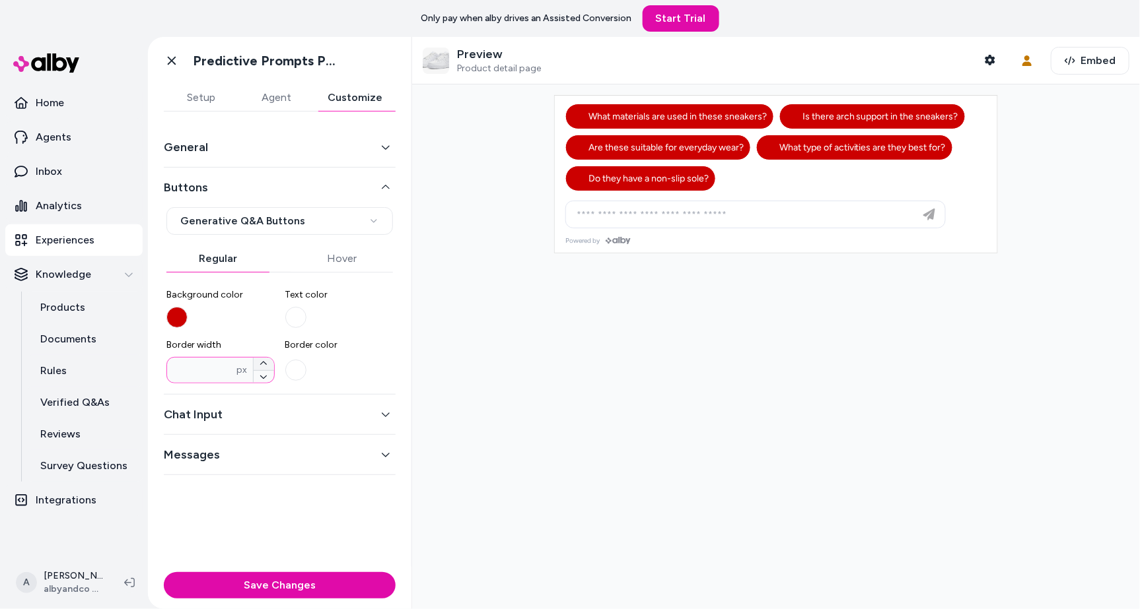
click at [267, 360] on icon "button" at bounding box center [264, 364] width 8 height 8
type input "*"
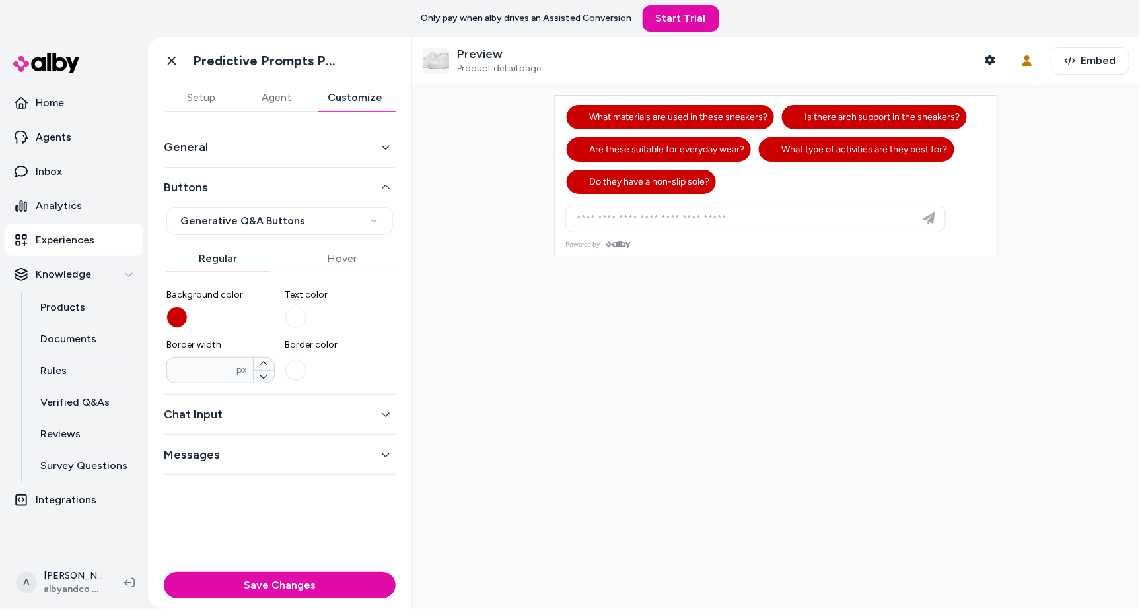
click at [571, 329] on div at bounding box center [776, 347] width 728 height 525
click at [326, 260] on button "Hover" at bounding box center [342, 259] width 103 height 26
click at [248, 264] on button "Regular" at bounding box center [217, 259] width 103 height 26
click at [336, 261] on button "Hover" at bounding box center [342, 259] width 103 height 26
click at [234, 224] on html "**********" at bounding box center [570, 304] width 1140 height 609
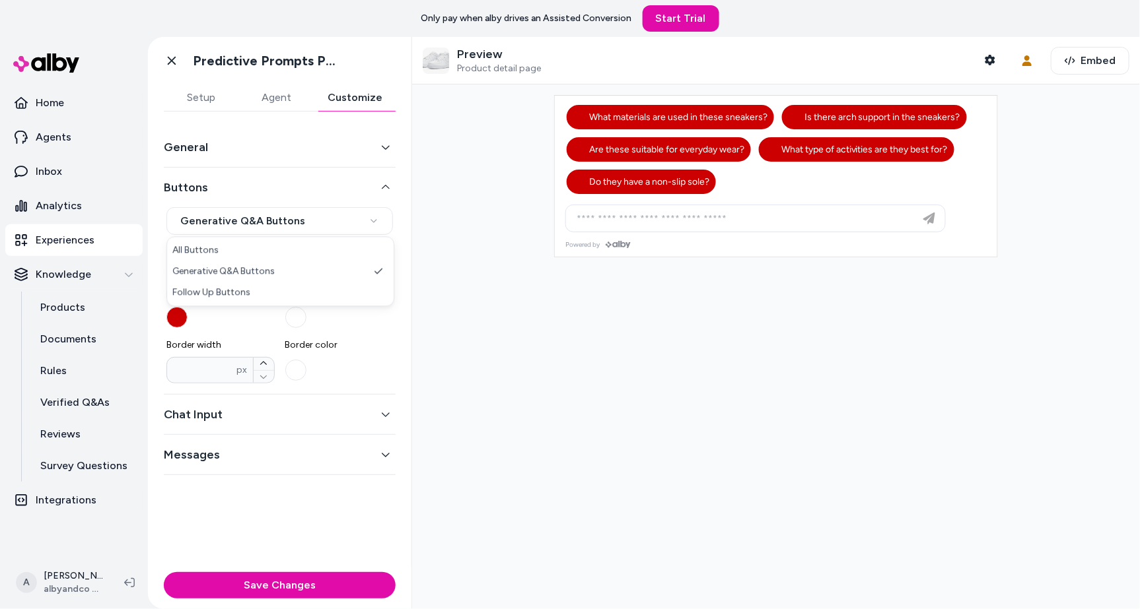
select select "*******"
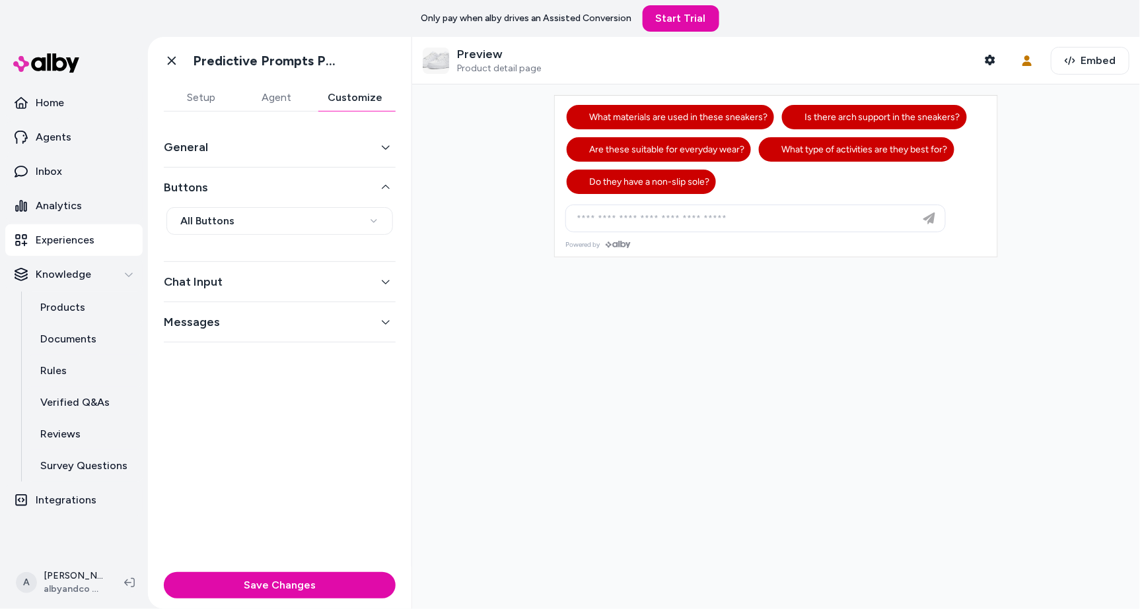
click at [245, 273] on button "Chat Input" at bounding box center [280, 282] width 232 height 18
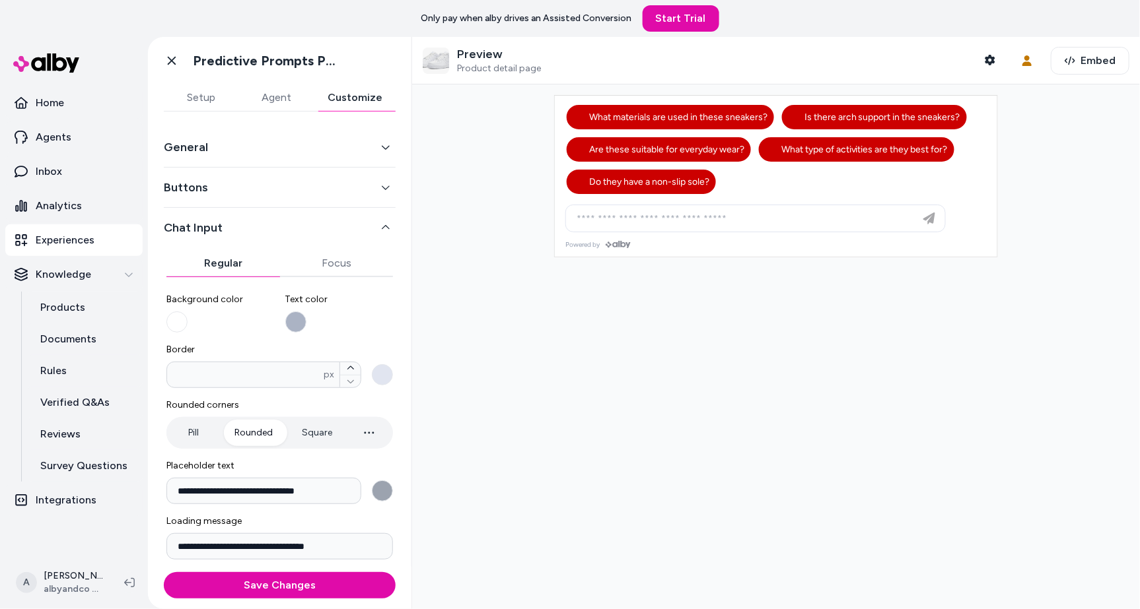
click at [246, 158] on div "General" at bounding box center [280, 147] width 232 height 40
click at [246, 154] on button "General" at bounding box center [280, 147] width 232 height 18
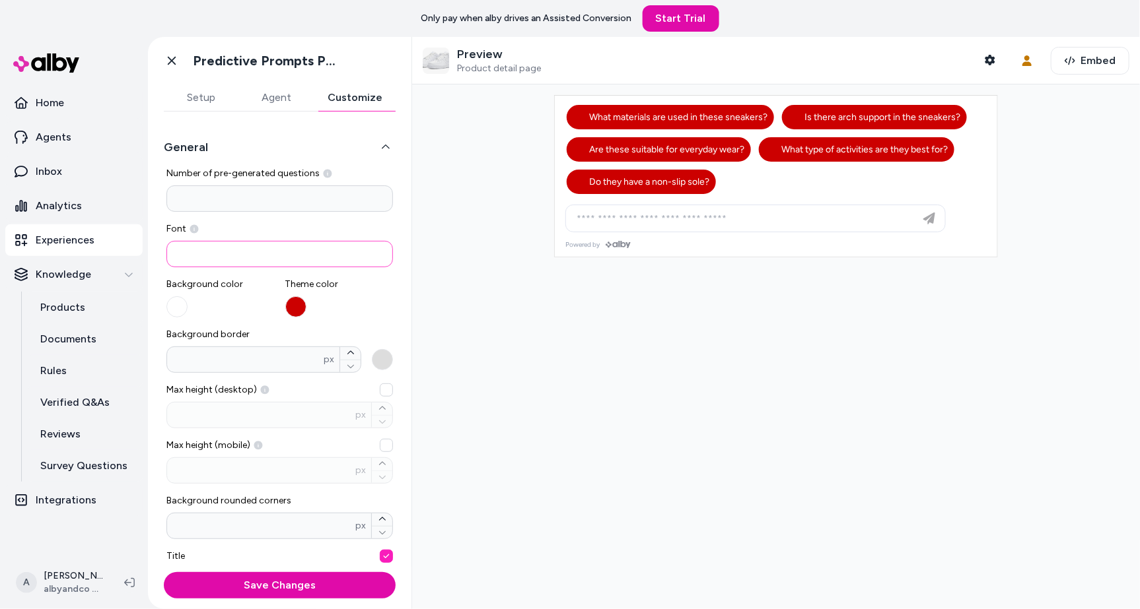
click at [248, 243] on input at bounding box center [279, 254] width 226 height 26
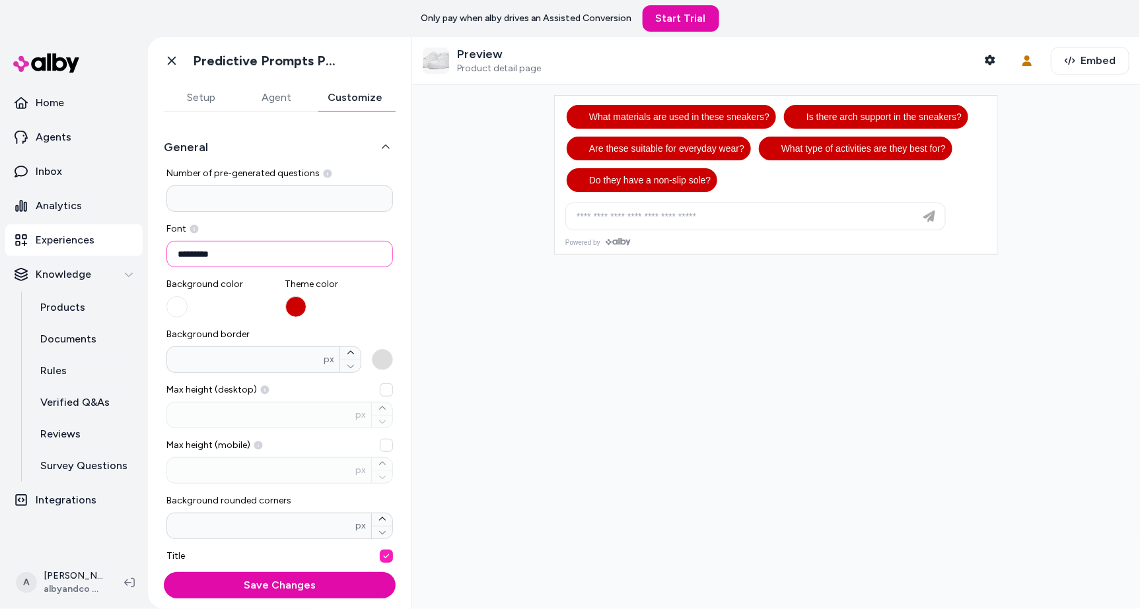
type input "*********"
click at [488, 277] on div at bounding box center [776, 347] width 728 height 525
click at [321, 189] on input "*" at bounding box center [279, 199] width 226 height 26
type input "*"
click at [528, 314] on div at bounding box center [776, 347] width 728 height 525
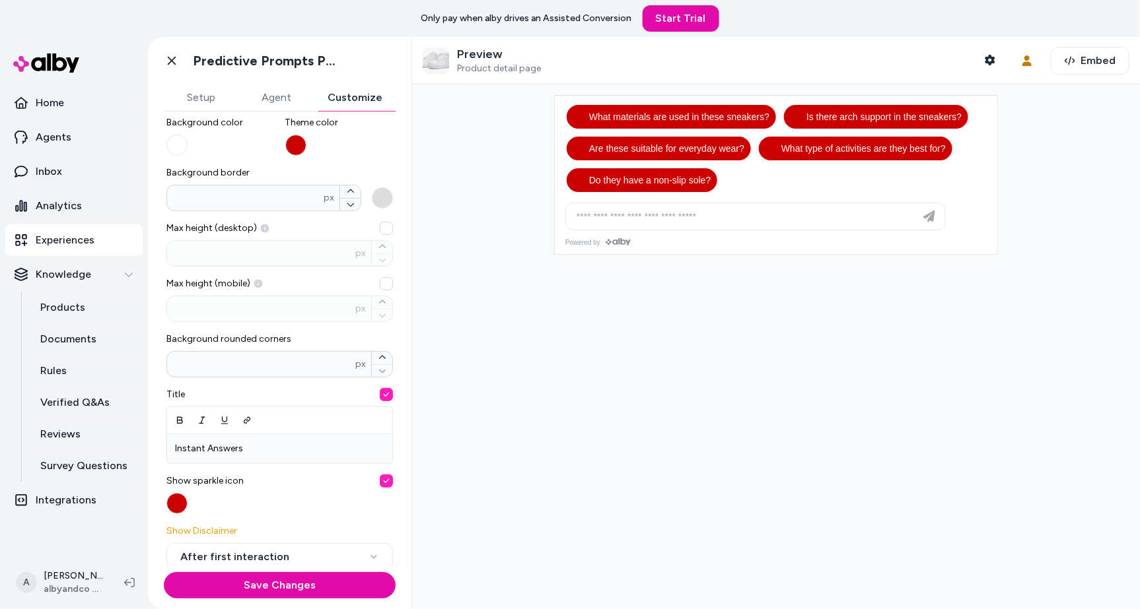
scroll to position [165, 0]
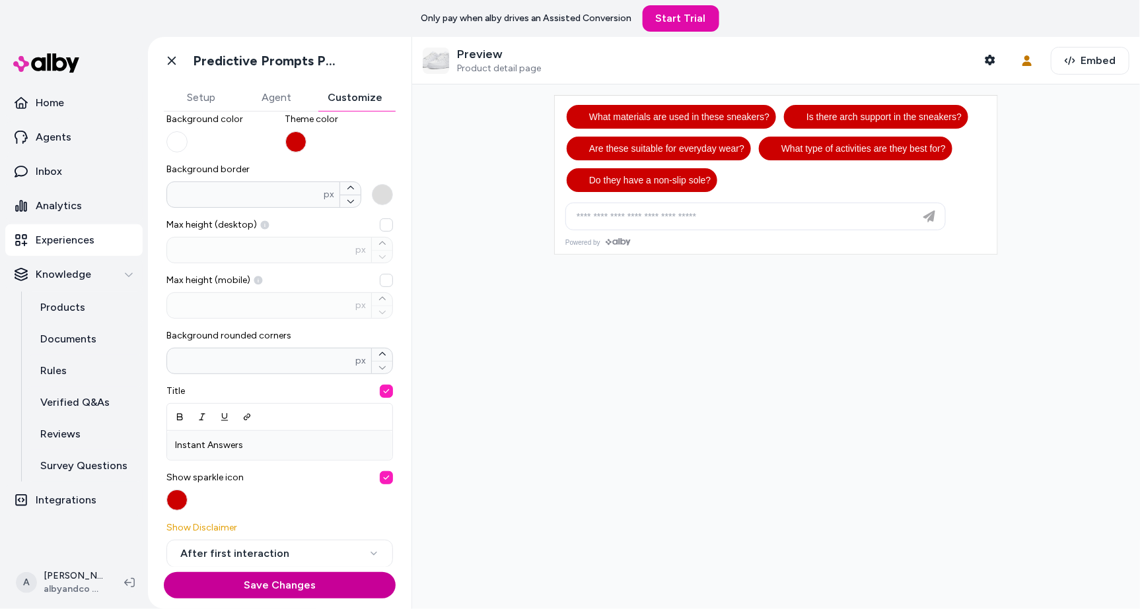
click at [339, 578] on button "Save Changes" at bounding box center [280, 586] width 232 height 26
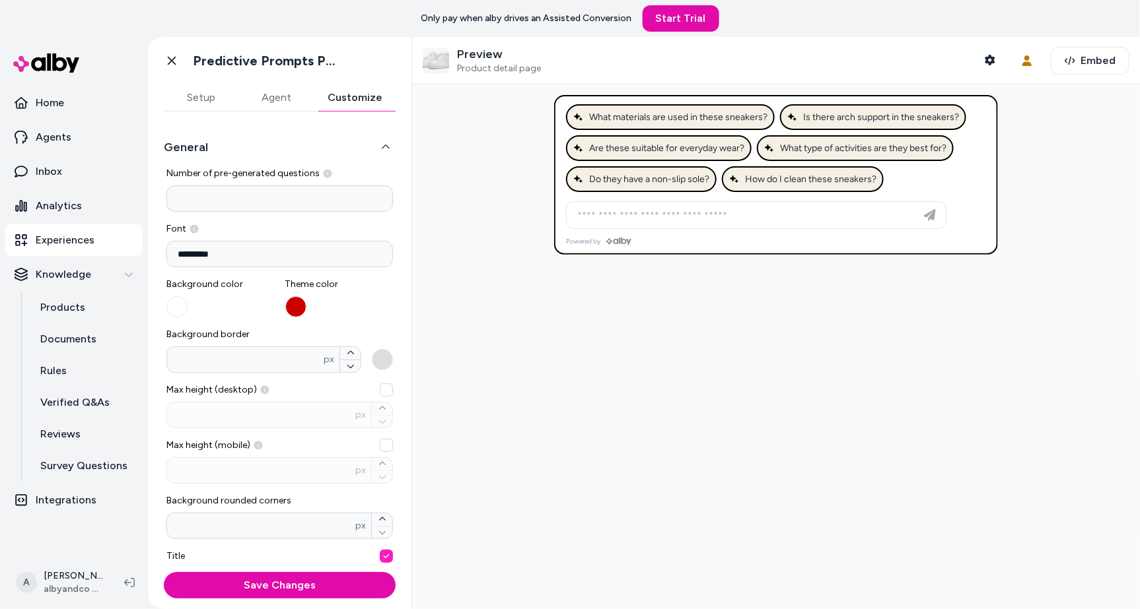
scroll to position [443, 0]
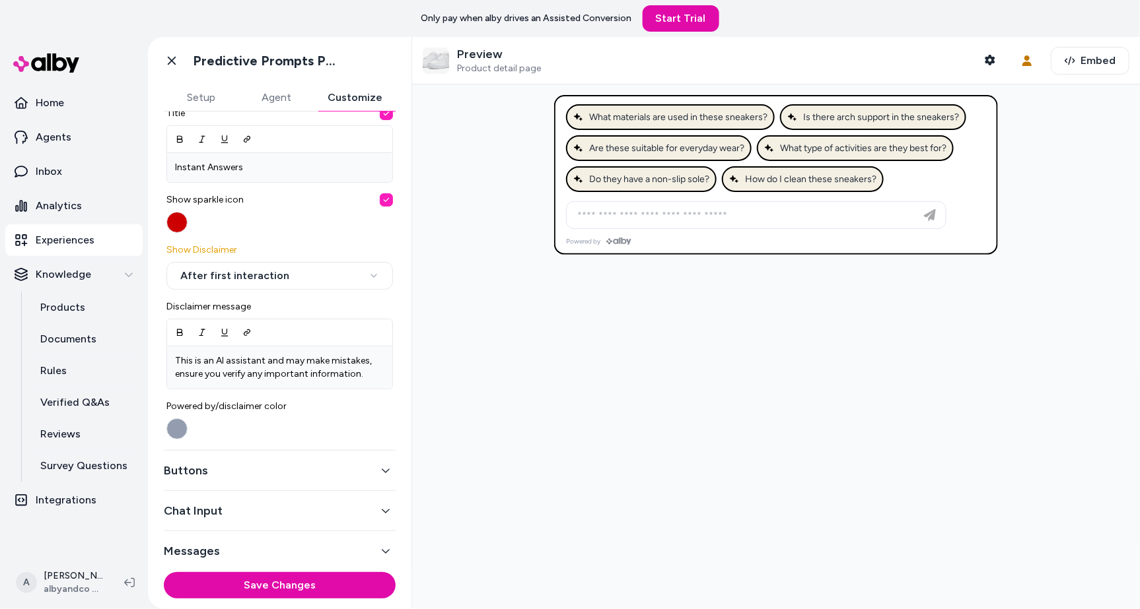
click at [280, 475] on button "Buttons" at bounding box center [280, 471] width 232 height 18
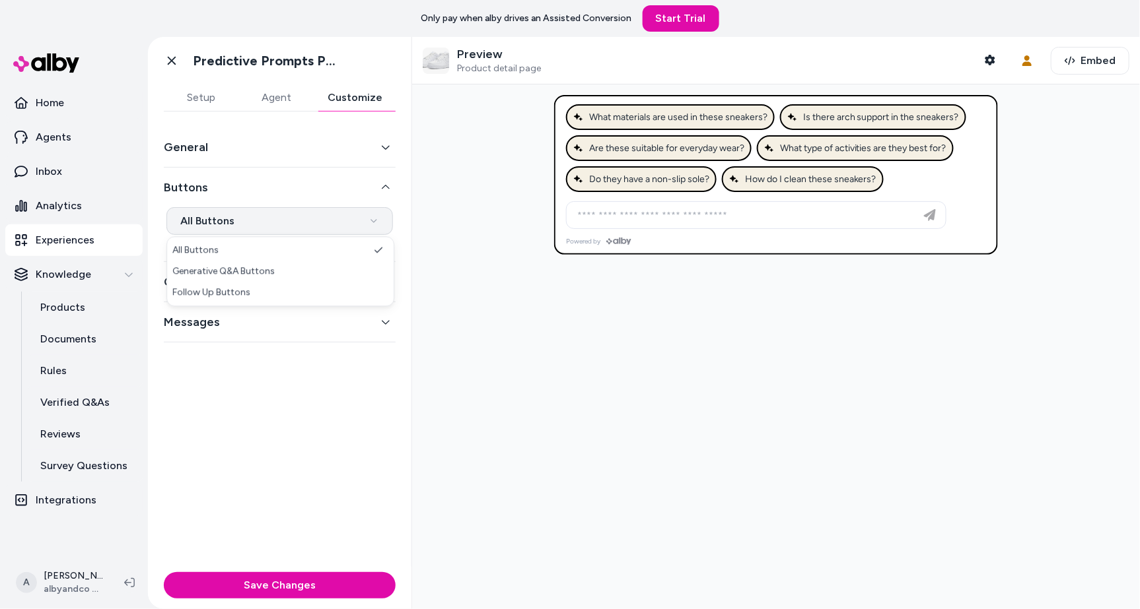
click at [272, 215] on html "**********" at bounding box center [570, 304] width 1140 height 609
select select "*******"
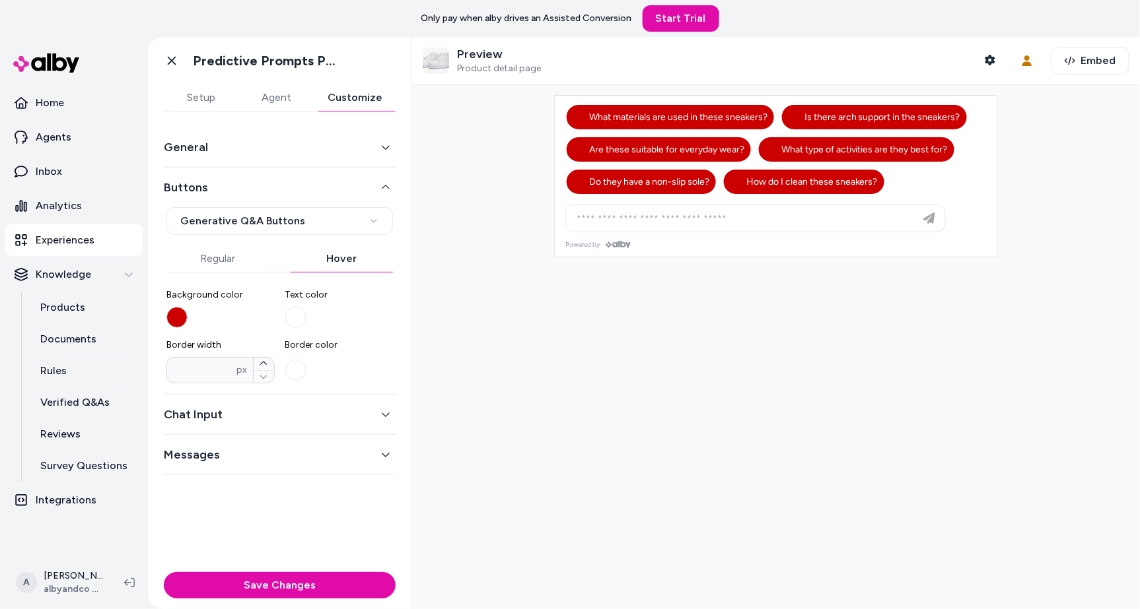
click at [231, 256] on button "Regular" at bounding box center [217, 259] width 103 height 26
click at [332, 263] on button "Hover" at bounding box center [342, 259] width 103 height 26
click at [178, 316] on button "Background color" at bounding box center [176, 317] width 21 height 21
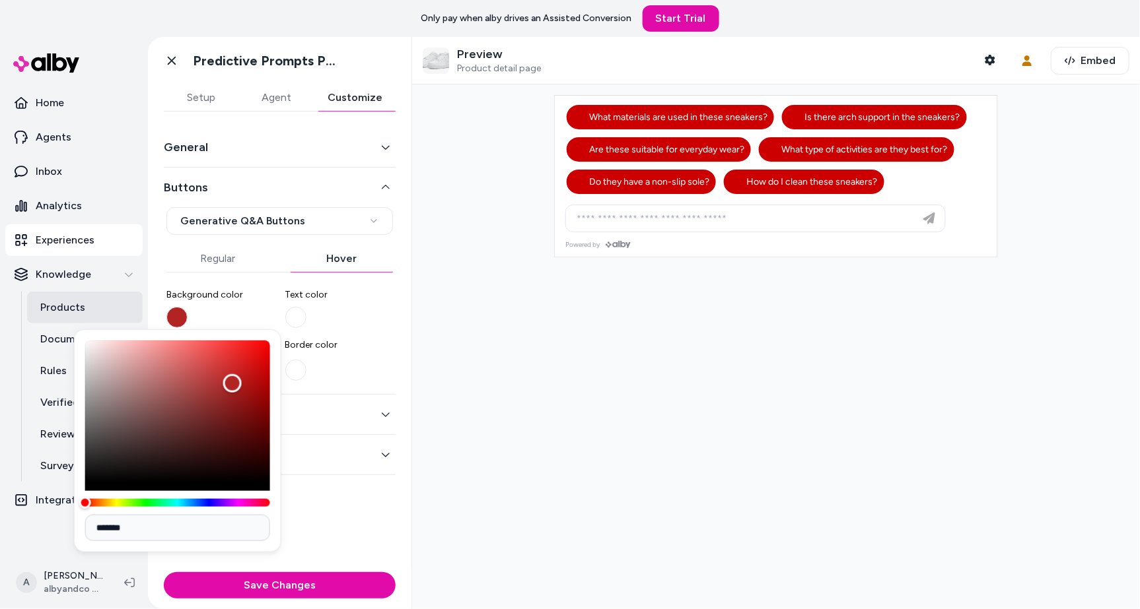
type input "*******"
drag, startPoint x: 233, startPoint y: 384, endPoint x: 50, endPoint y: 303, distance: 200.5
click at [50, 304] on body "**********" at bounding box center [570, 304] width 1140 height 609
click at [297, 317] on button "Text color" at bounding box center [295, 317] width 21 height 21
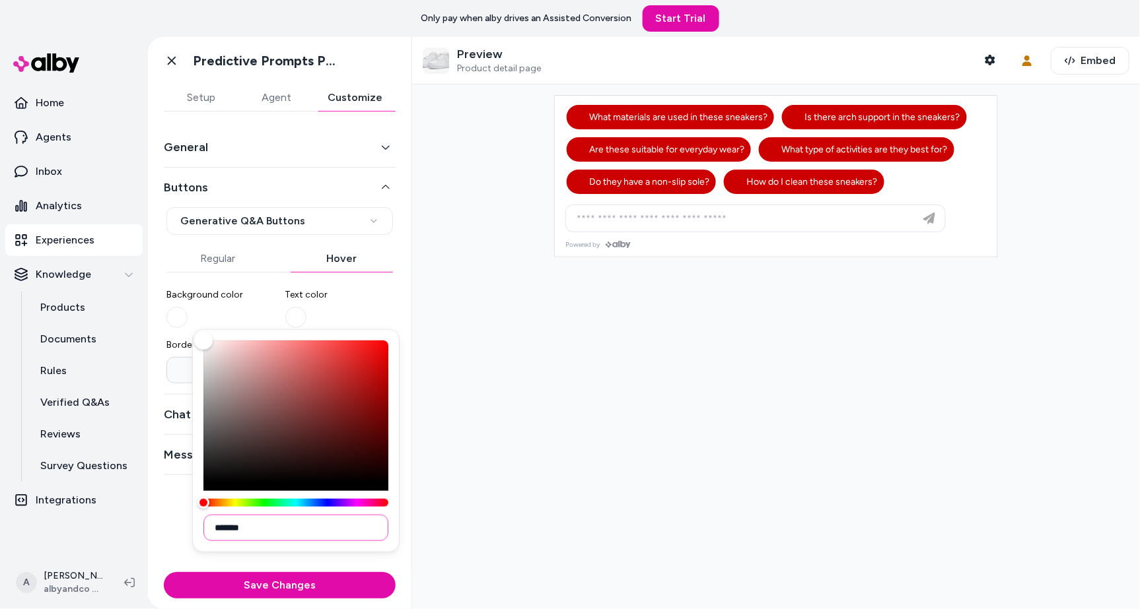
click at [293, 534] on input "*******" at bounding box center [295, 528] width 185 height 26
type input "*******"
click at [501, 432] on div at bounding box center [776, 347] width 728 height 525
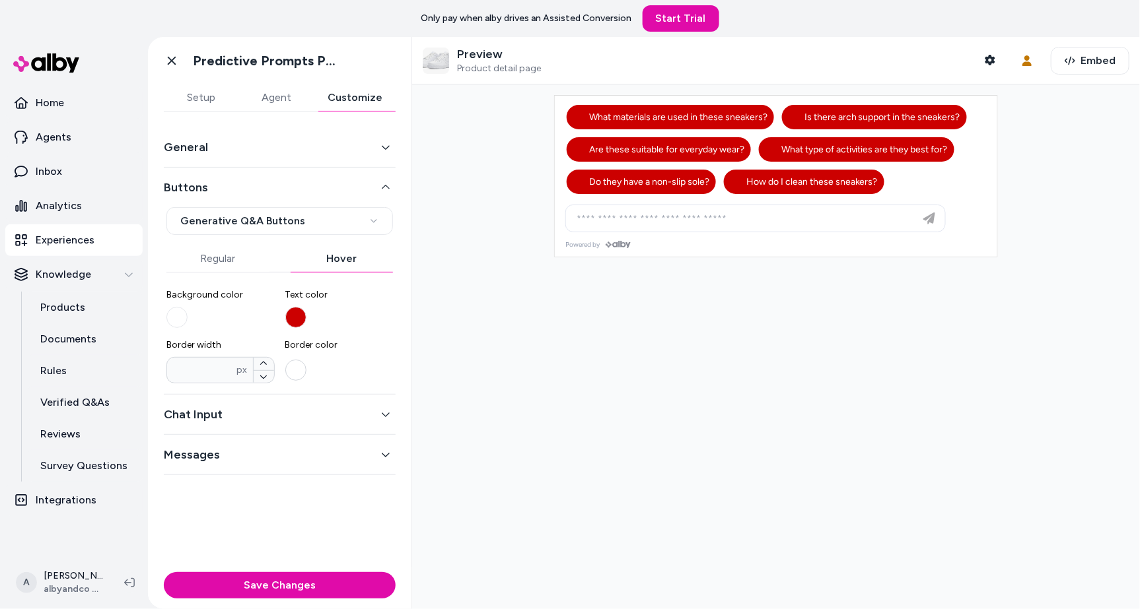
click at [293, 366] on button "Border color" at bounding box center [295, 370] width 21 height 21
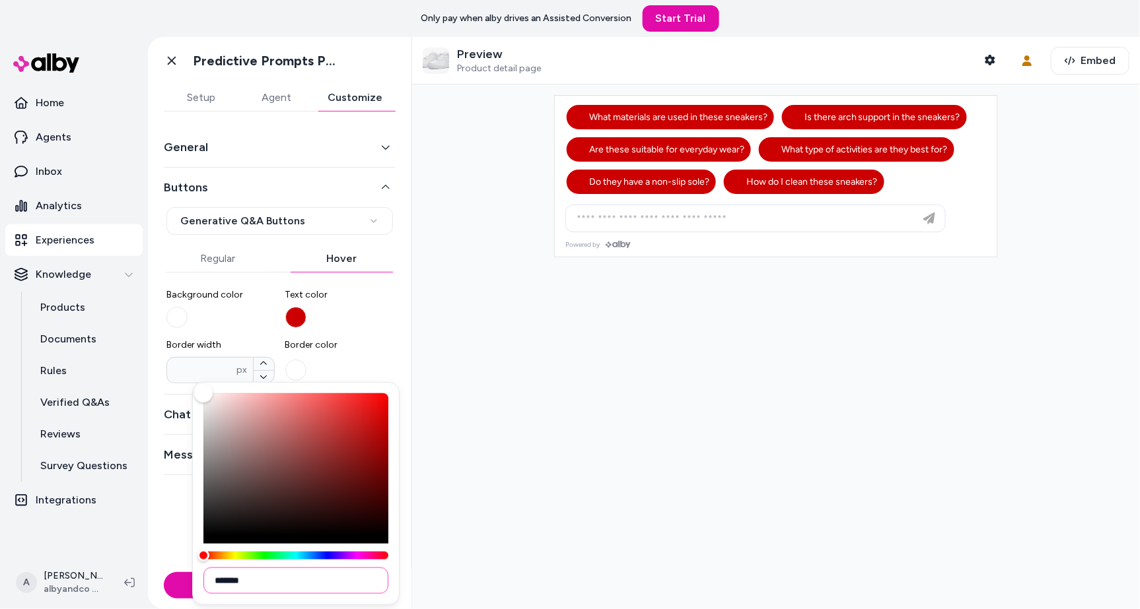
click at [295, 593] on input "*******" at bounding box center [295, 581] width 185 height 26
type input "*******"
click at [467, 493] on div at bounding box center [776, 347] width 728 height 525
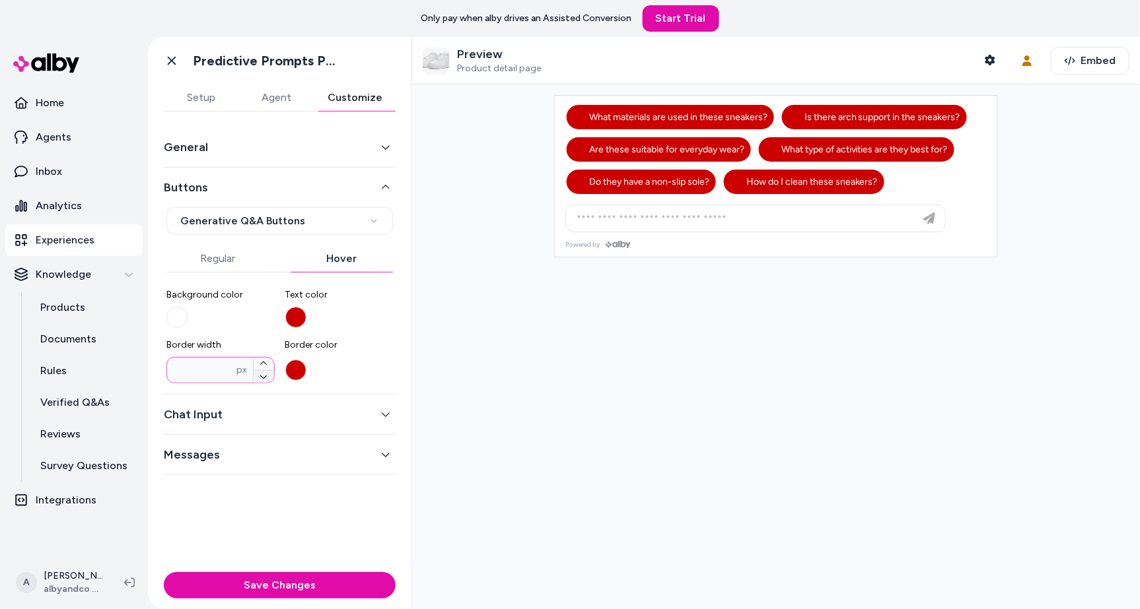
click at [264, 374] on icon "button" at bounding box center [264, 377] width 8 height 8
click at [470, 387] on div at bounding box center [776, 347] width 728 height 525
click at [273, 367] on button "Border width * px" at bounding box center [264, 364] width 20 height 13
type input "*"
click at [213, 262] on button "Regular" at bounding box center [217, 259] width 103 height 26
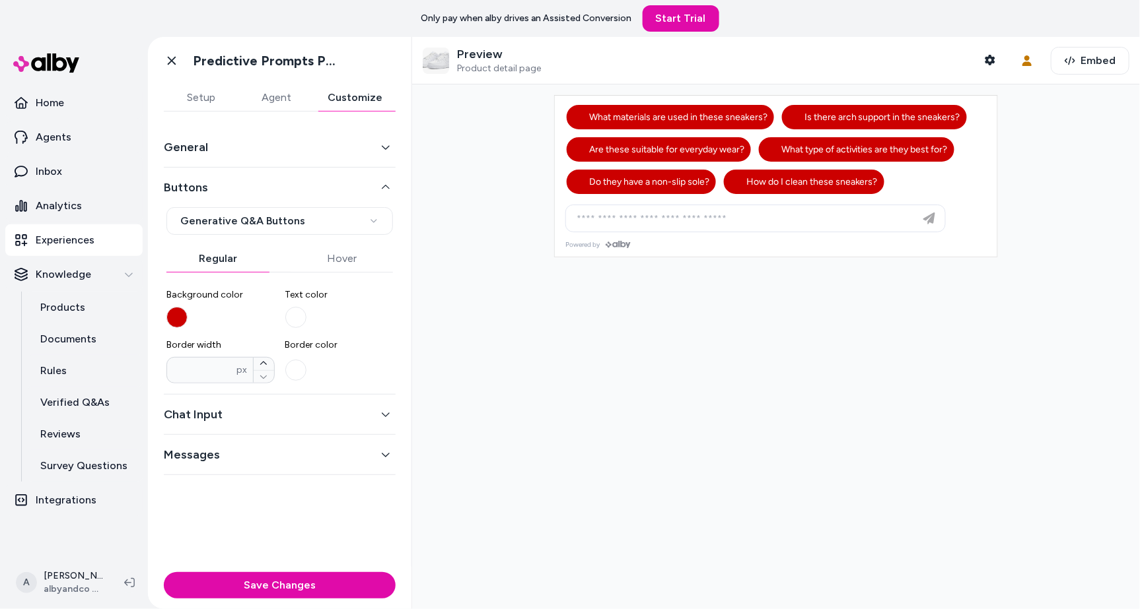
click at [586, 333] on div at bounding box center [776, 347] width 728 height 525
click at [334, 225] on html "**********" at bounding box center [570, 304] width 1140 height 609
select select "*********"
click at [177, 320] on button "Background color" at bounding box center [176, 317] width 21 height 21
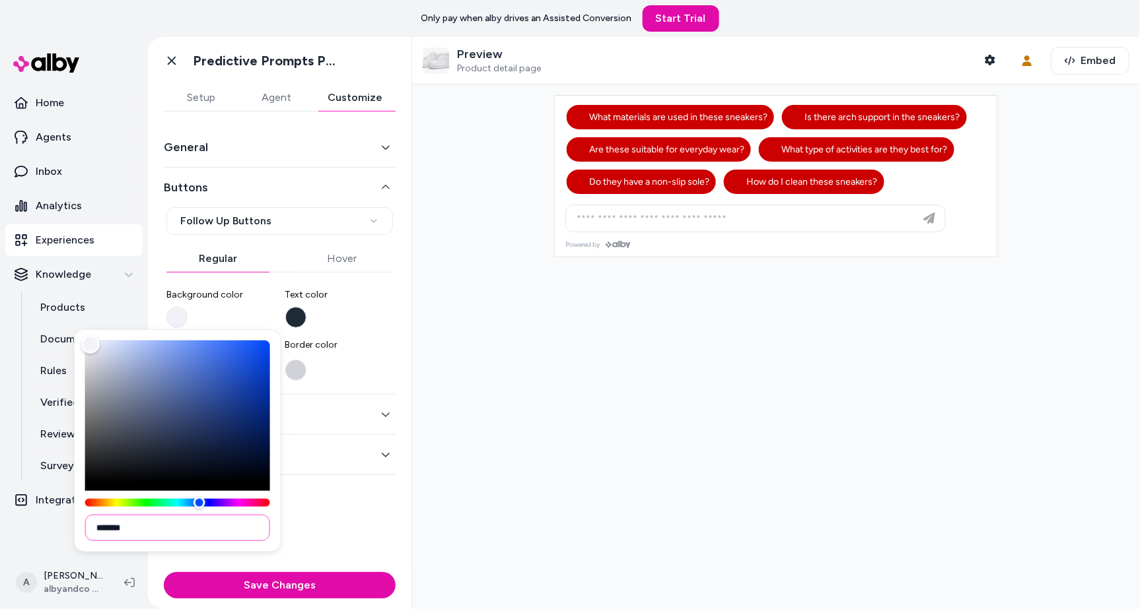
click at [180, 523] on input "*******" at bounding box center [177, 528] width 185 height 26
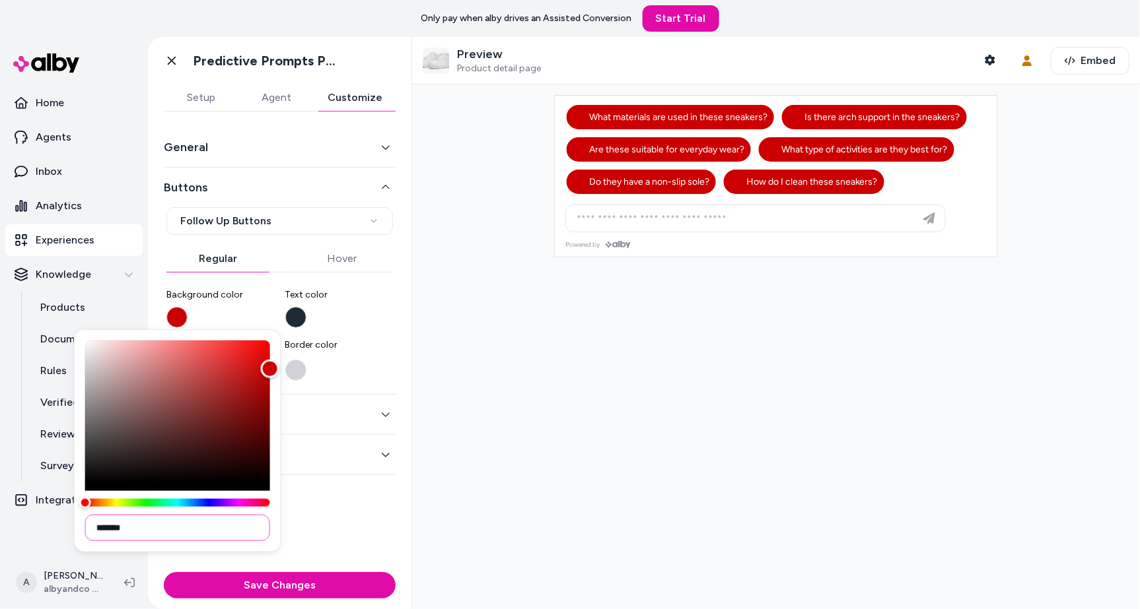
type input "*******"
click at [291, 319] on button "Text color" at bounding box center [295, 317] width 21 height 21
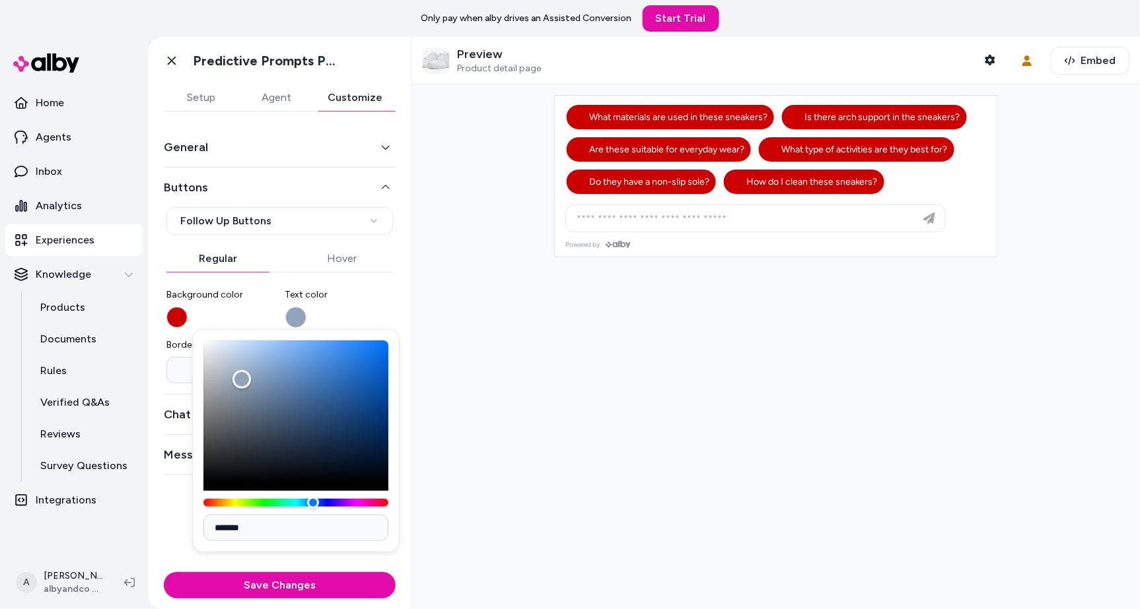
type input "*******"
drag, startPoint x: 256, startPoint y: 431, endPoint x: 155, endPoint y: 257, distance: 200.9
click at [155, 257] on body "**********" at bounding box center [570, 304] width 1140 height 609
click at [456, 338] on div at bounding box center [776, 347] width 728 height 525
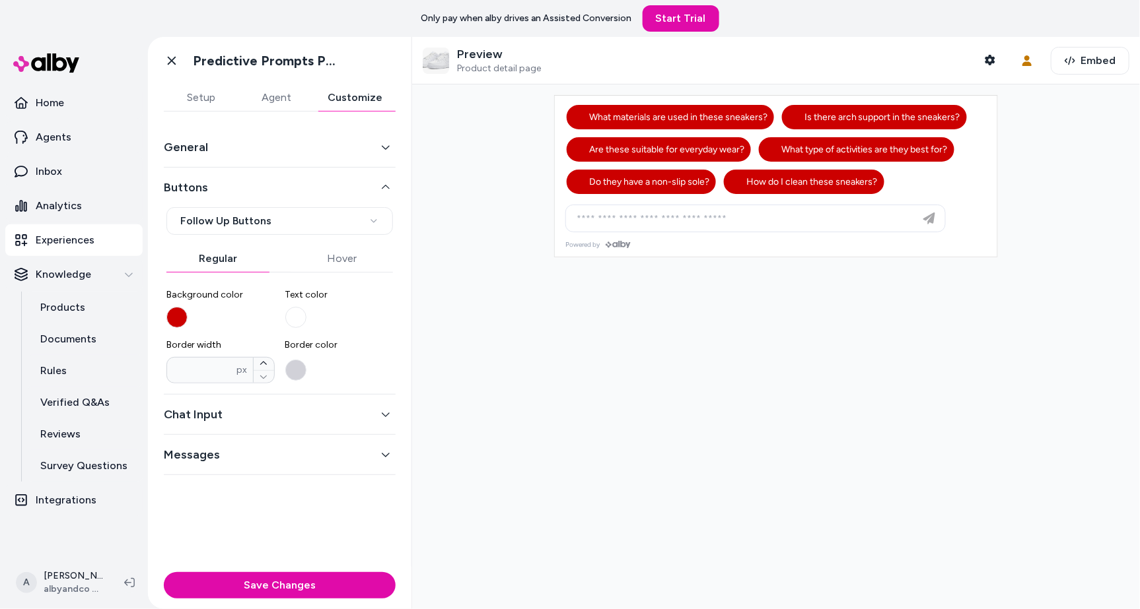
click at [263, 352] on label "Border width * px" at bounding box center [220, 361] width 108 height 45
click at [237, 364] on input "*" at bounding box center [202, 370] width 70 height 13
click at [264, 362] on icon "button" at bounding box center [263, 363] width 7 height 3
type input "*"
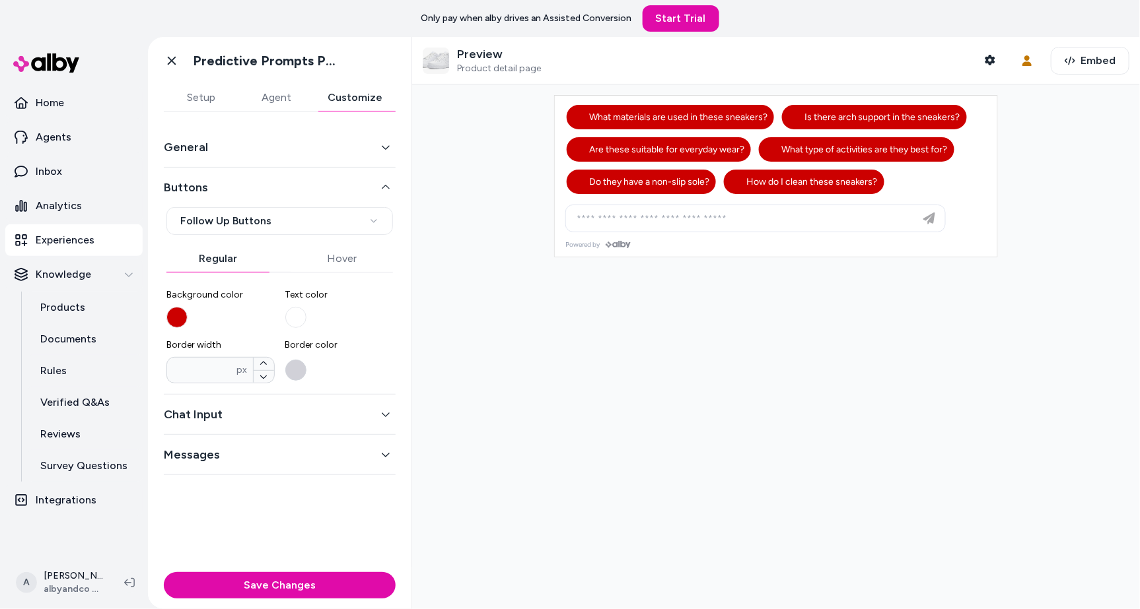
click at [295, 366] on button "Border color" at bounding box center [295, 370] width 21 height 21
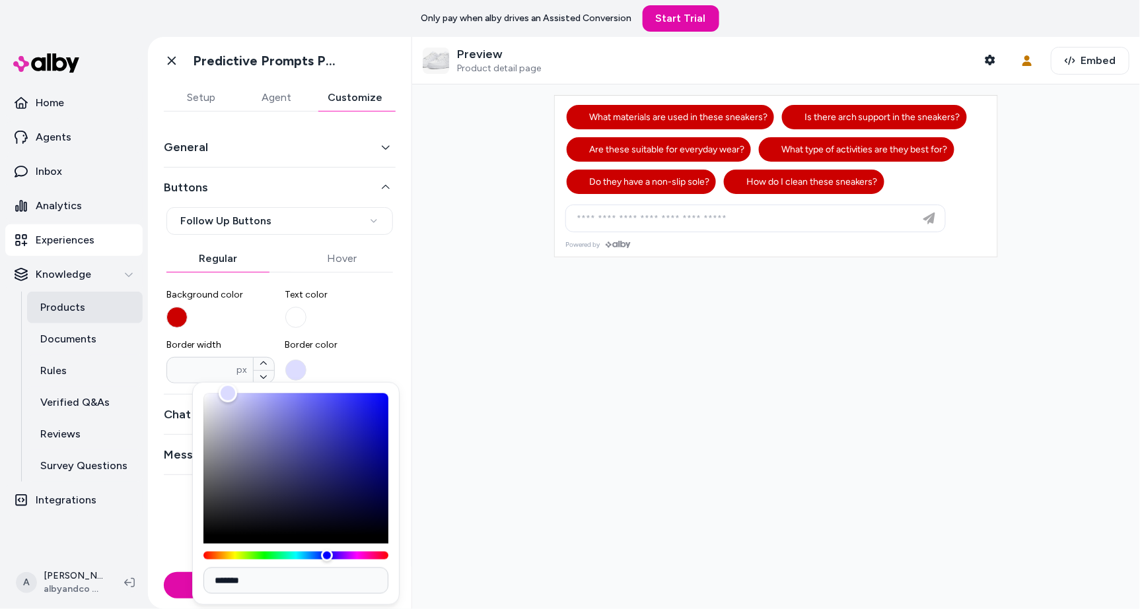
type input "*******"
drag, startPoint x: 296, startPoint y: 445, endPoint x: 120, endPoint y: 289, distance: 236.2
click at [121, 289] on body "**********" at bounding box center [570, 304] width 1140 height 609
click at [522, 335] on div at bounding box center [776, 347] width 728 height 525
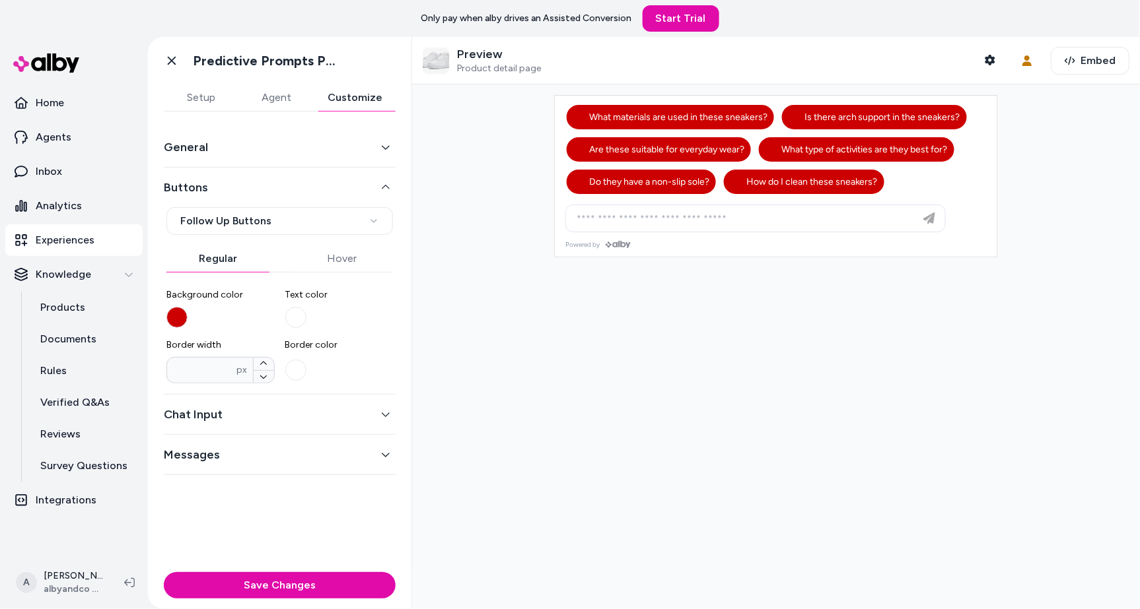
click at [326, 261] on button "Hover" at bounding box center [342, 259] width 103 height 26
click at [267, 365] on icon "button" at bounding box center [264, 364] width 8 height 8
type input "*"
click at [286, 370] on button "Border color" at bounding box center [295, 370] width 21 height 21
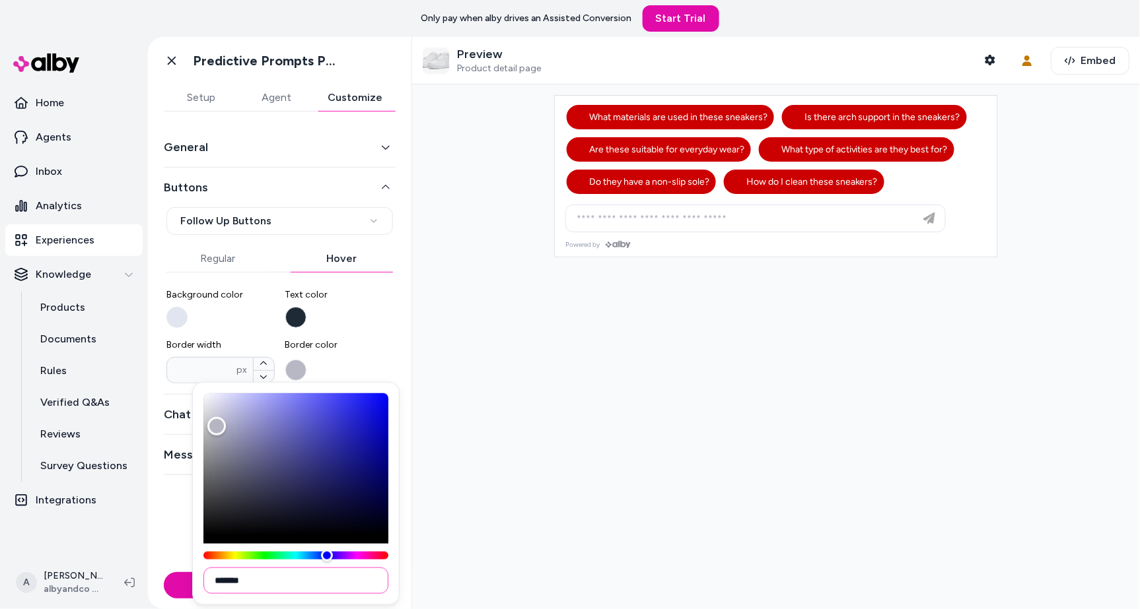
click at [271, 591] on input "*******" at bounding box center [295, 581] width 185 height 26
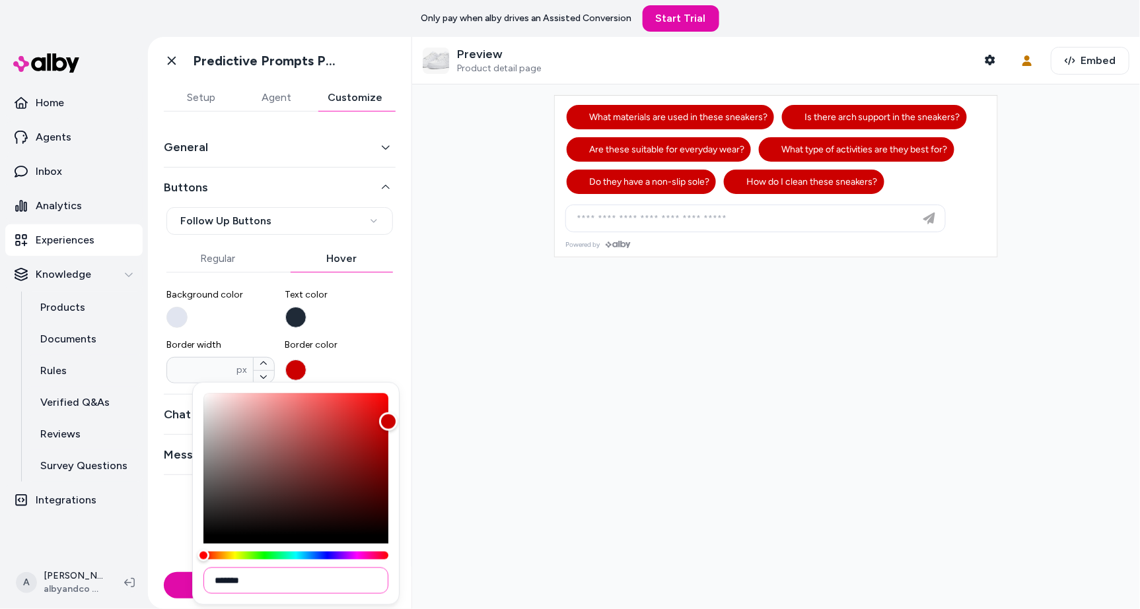
type input "*******"
click at [440, 460] on div at bounding box center [776, 347] width 728 height 525
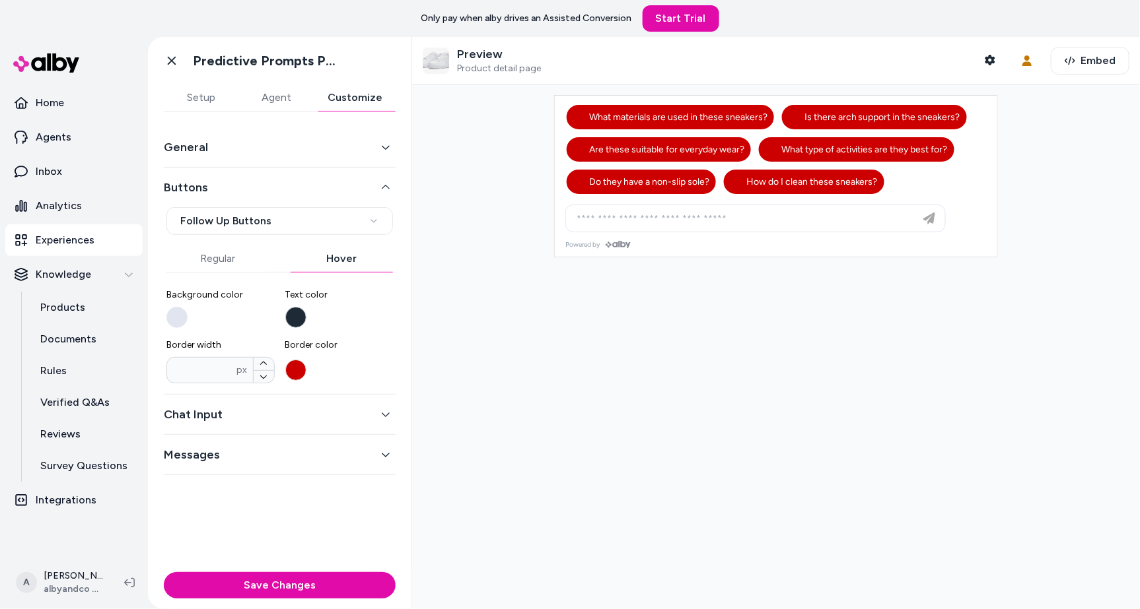
click at [296, 308] on button "Text color" at bounding box center [295, 317] width 21 height 21
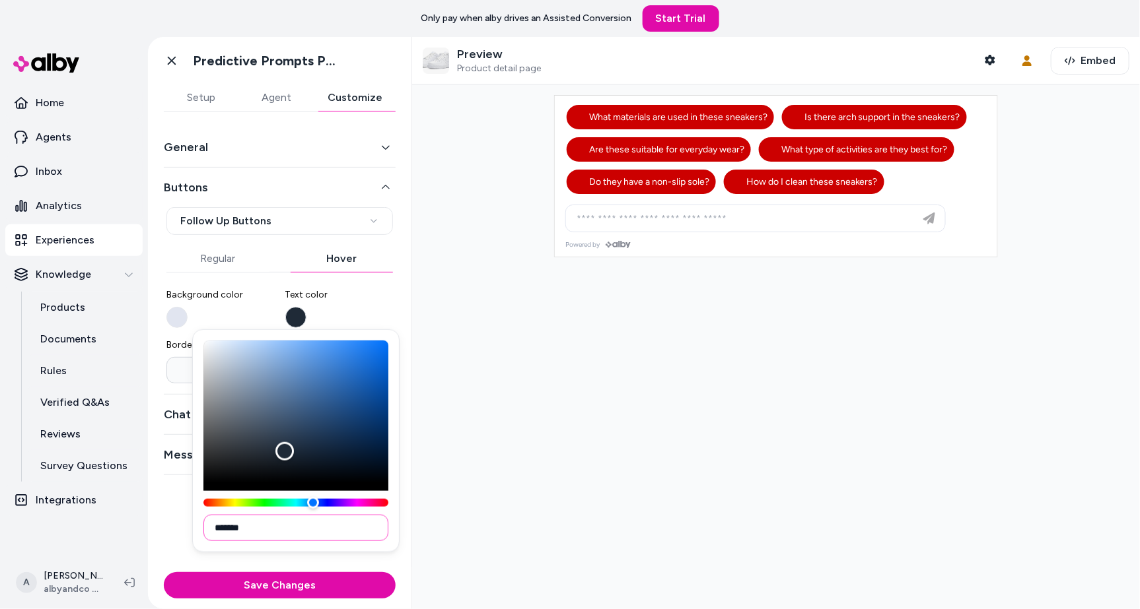
click at [305, 531] on input "*******" at bounding box center [295, 528] width 185 height 26
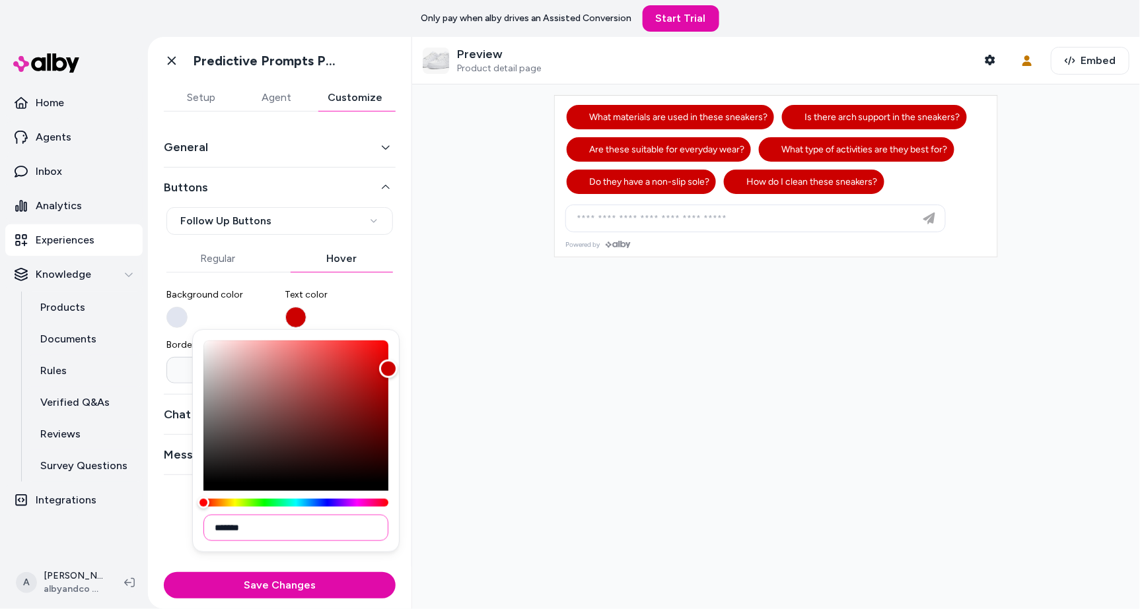
type input "*******"
click at [164, 316] on div "**********" at bounding box center [280, 295] width 232 height 176
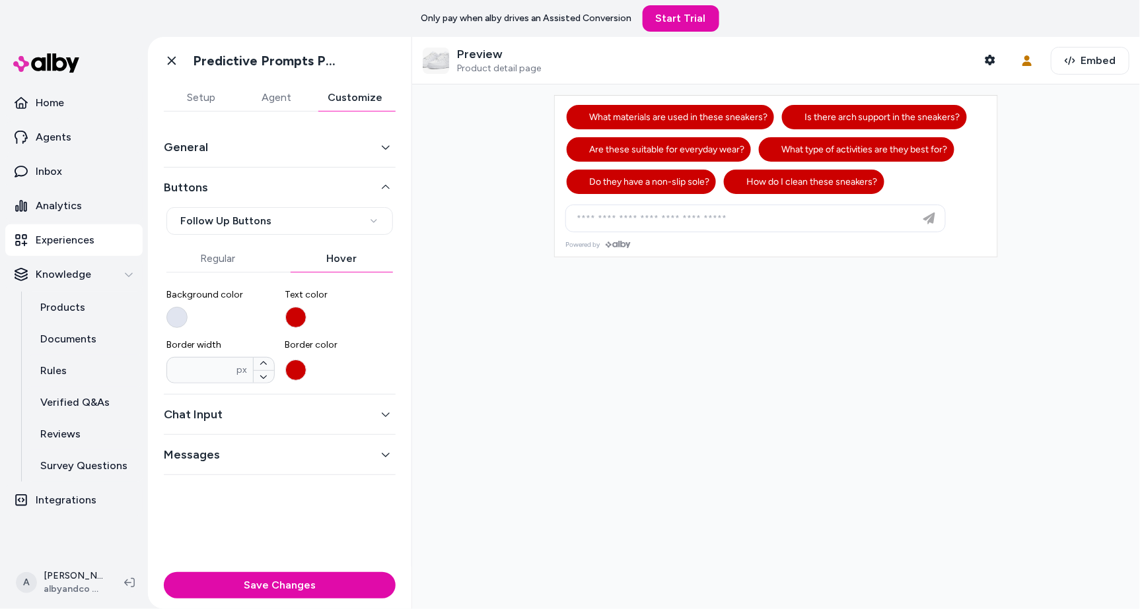
click at [185, 317] on button "Background color" at bounding box center [176, 317] width 21 height 21
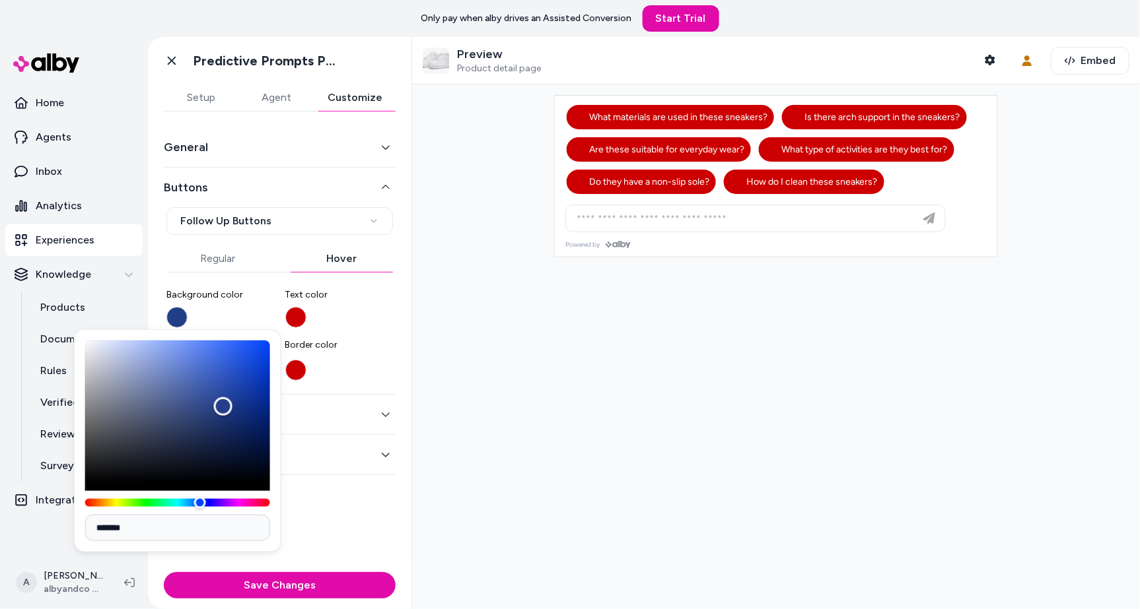
type input "*******"
drag, startPoint x: 223, startPoint y: 407, endPoint x: -39, endPoint y: 256, distance: 302.1
click at [0, 256] on html "**********" at bounding box center [570, 304] width 1140 height 609
click at [617, 300] on div at bounding box center [776, 347] width 728 height 525
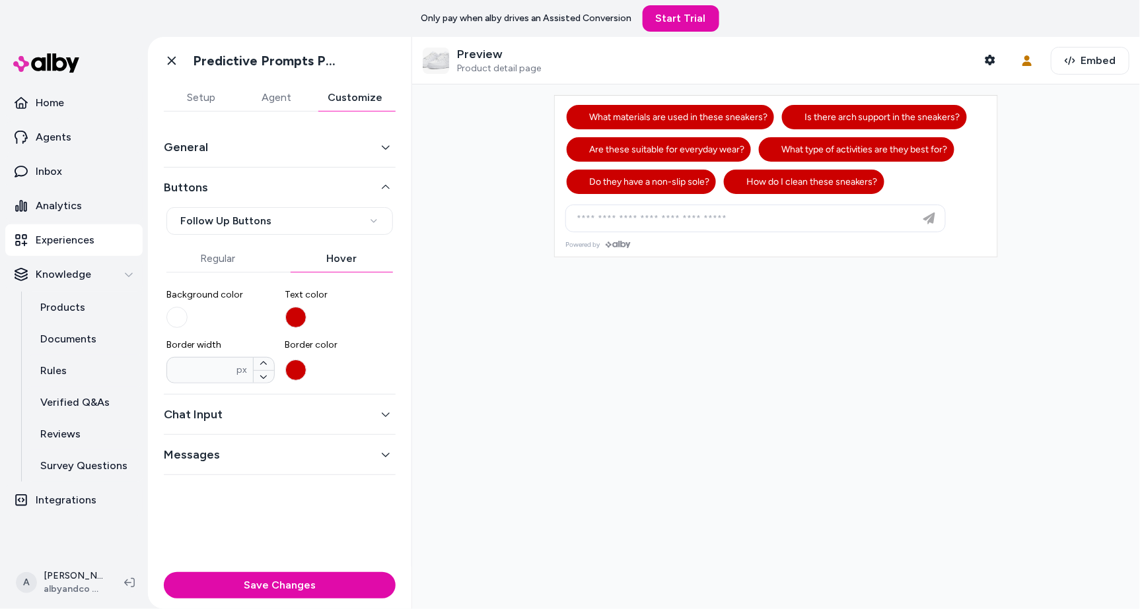
click at [357, 570] on div "Save Changes" at bounding box center [279, 588] width 263 height 42
click at [361, 591] on button "Save Changes" at bounding box center [280, 586] width 232 height 26
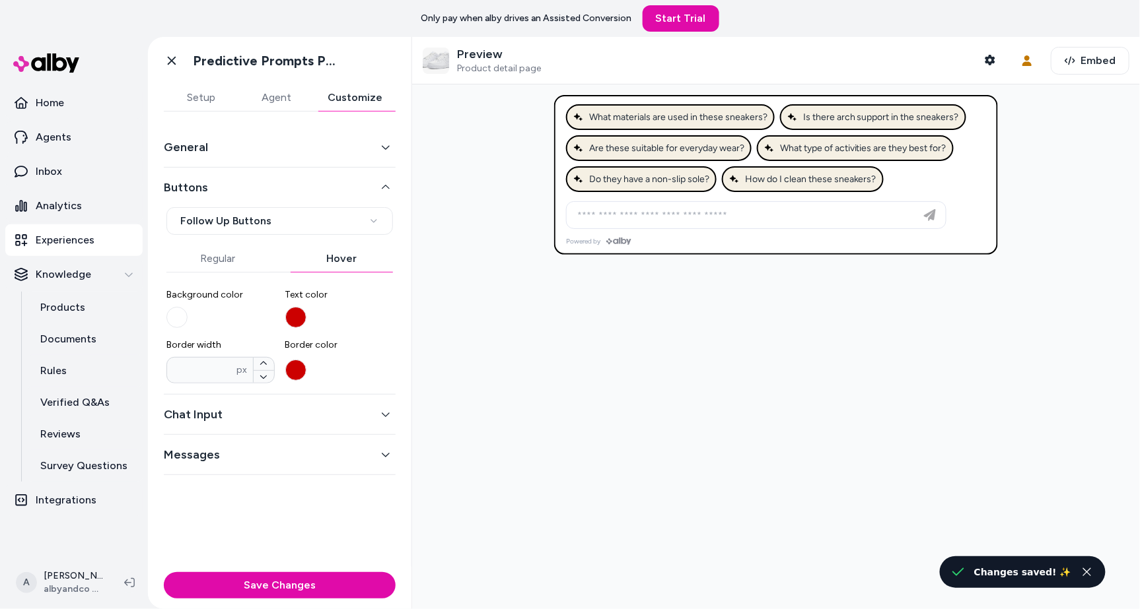
click at [353, 409] on button "Chat Input" at bounding box center [280, 414] width 232 height 18
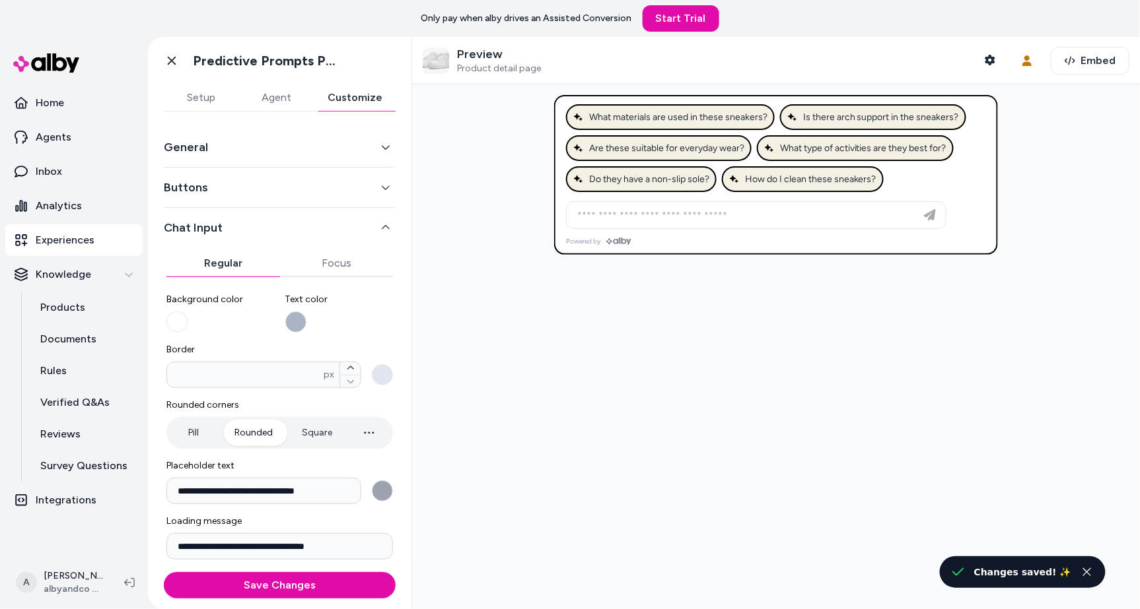
click at [248, 135] on div "General" at bounding box center [280, 147] width 232 height 40
click at [254, 147] on button "General" at bounding box center [280, 147] width 232 height 18
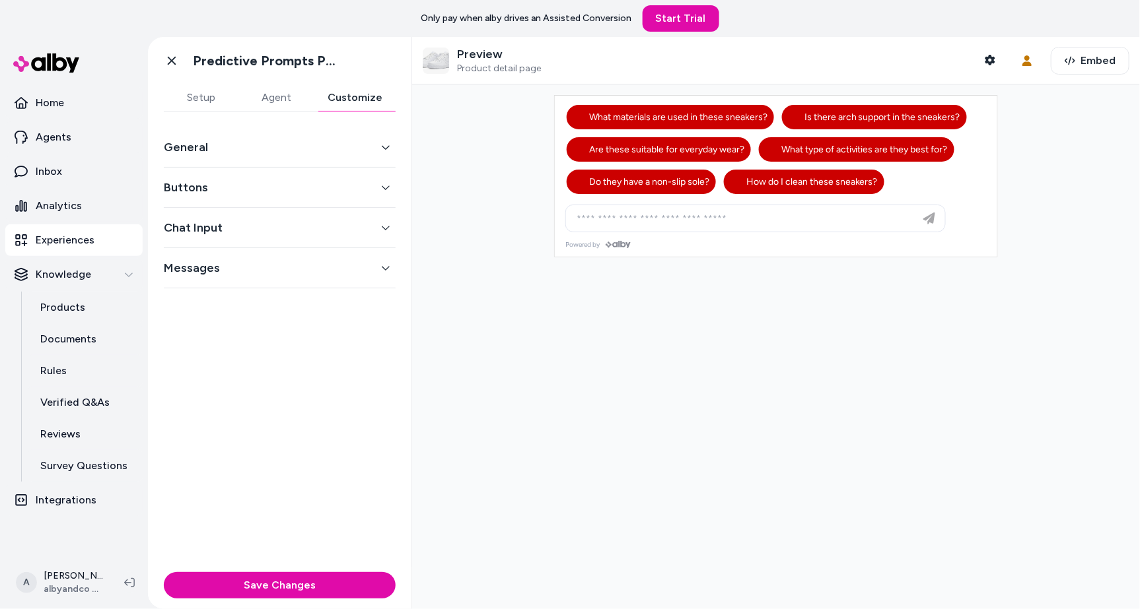
click at [341, 98] on button "Customize" at bounding box center [354, 98] width 81 height 26
click at [326, 140] on button "General" at bounding box center [280, 147] width 232 height 18
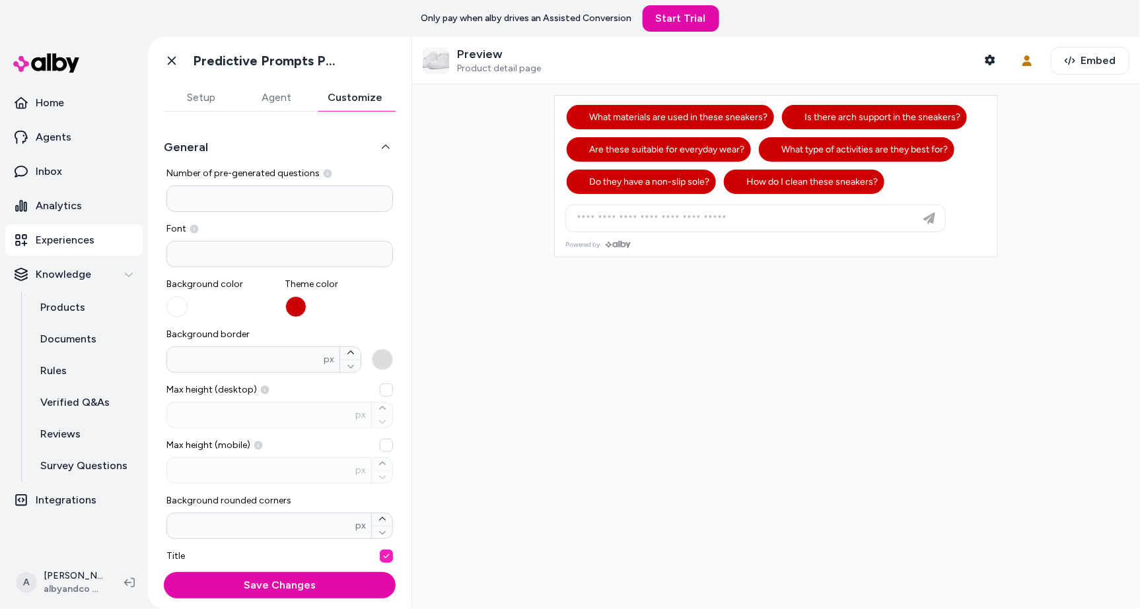
scroll to position [11, 0]
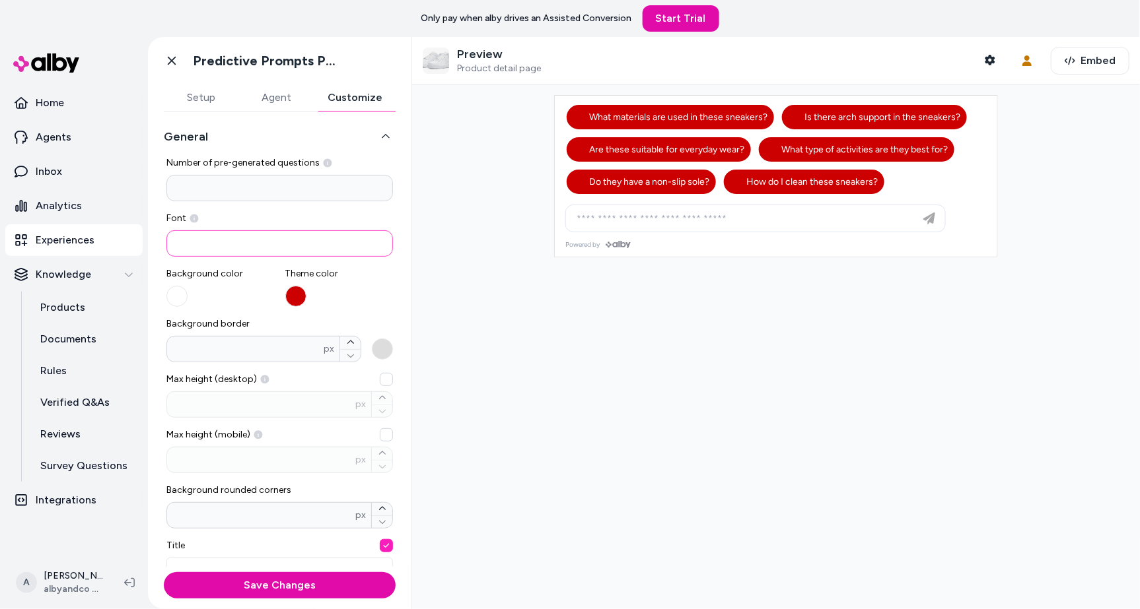
click at [327, 255] on input at bounding box center [279, 243] width 226 height 26
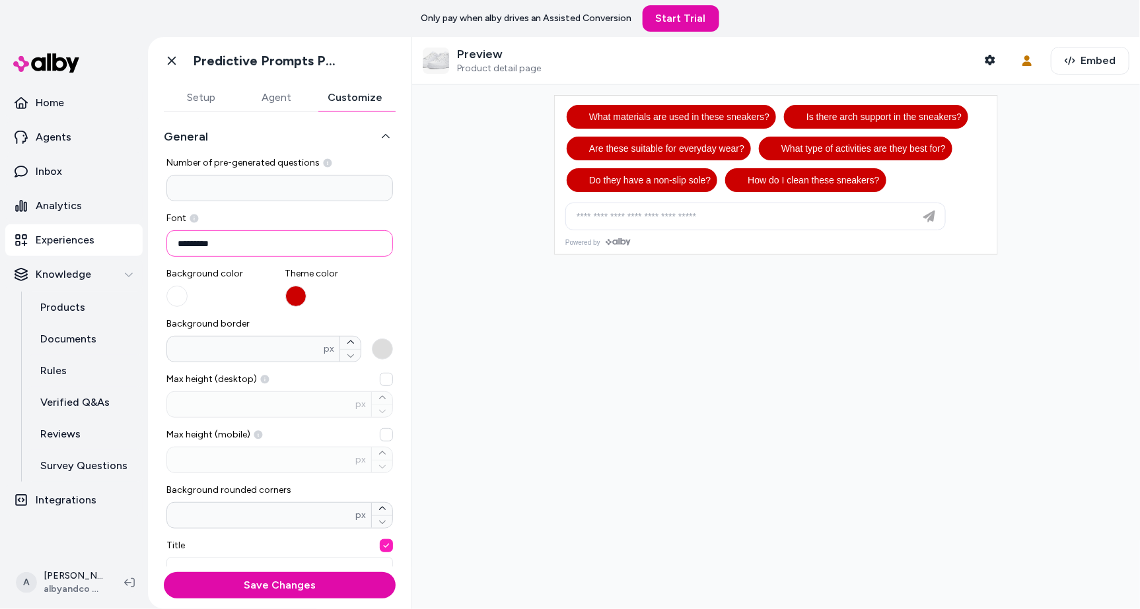
type input "*********"
click at [513, 322] on div at bounding box center [776, 347] width 728 height 525
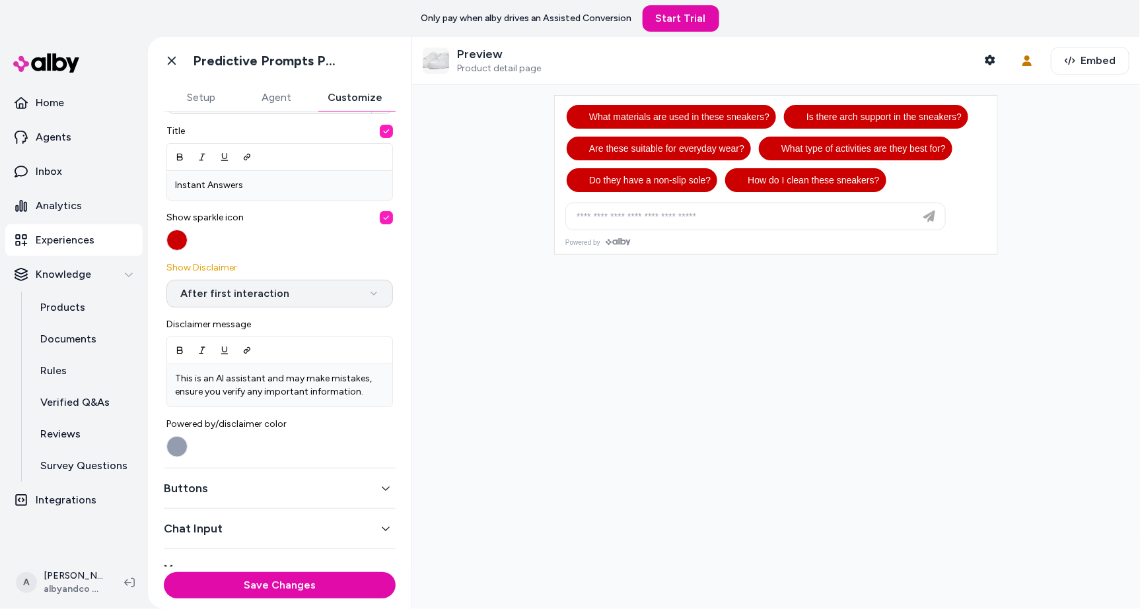
scroll to position [443, 0]
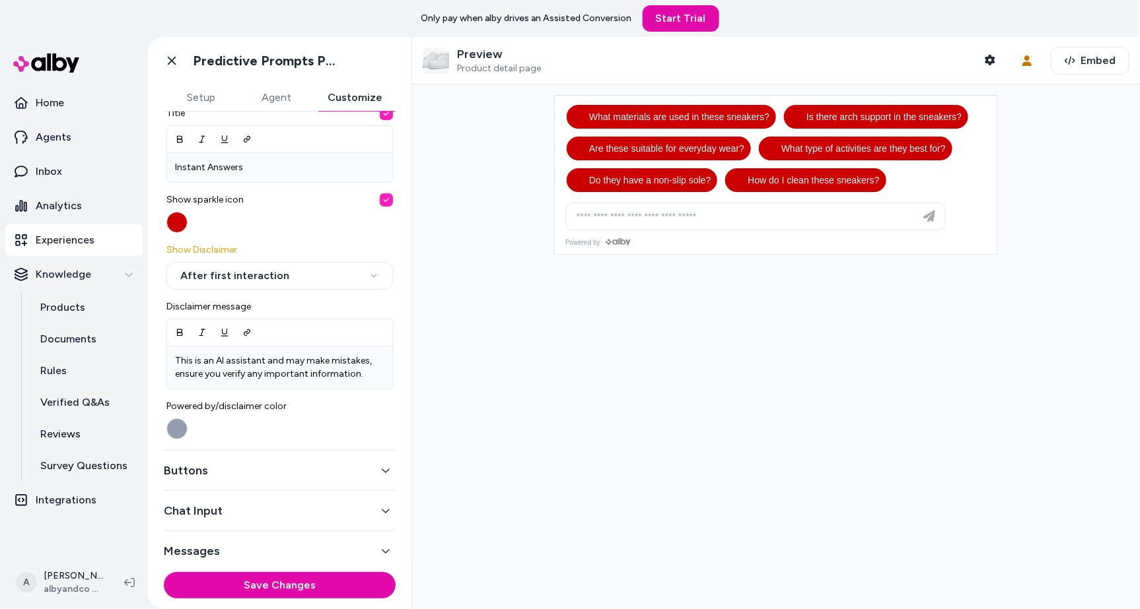
click at [179, 225] on button "button" at bounding box center [176, 222] width 21 height 21
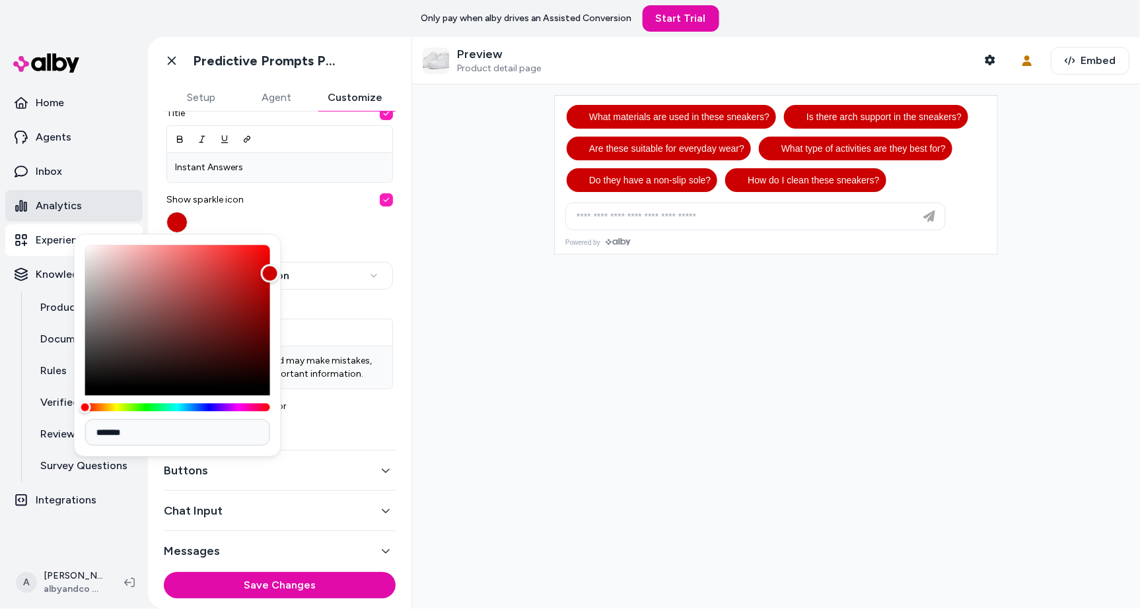
type input "*******"
drag, startPoint x: 245, startPoint y: 341, endPoint x: -1, endPoint y: 182, distance: 292.7
click at [0, 182] on html "**********" at bounding box center [570, 304] width 1140 height 609
click at [609, 294] on div at bounding box center [776, 347] width 728 height 525
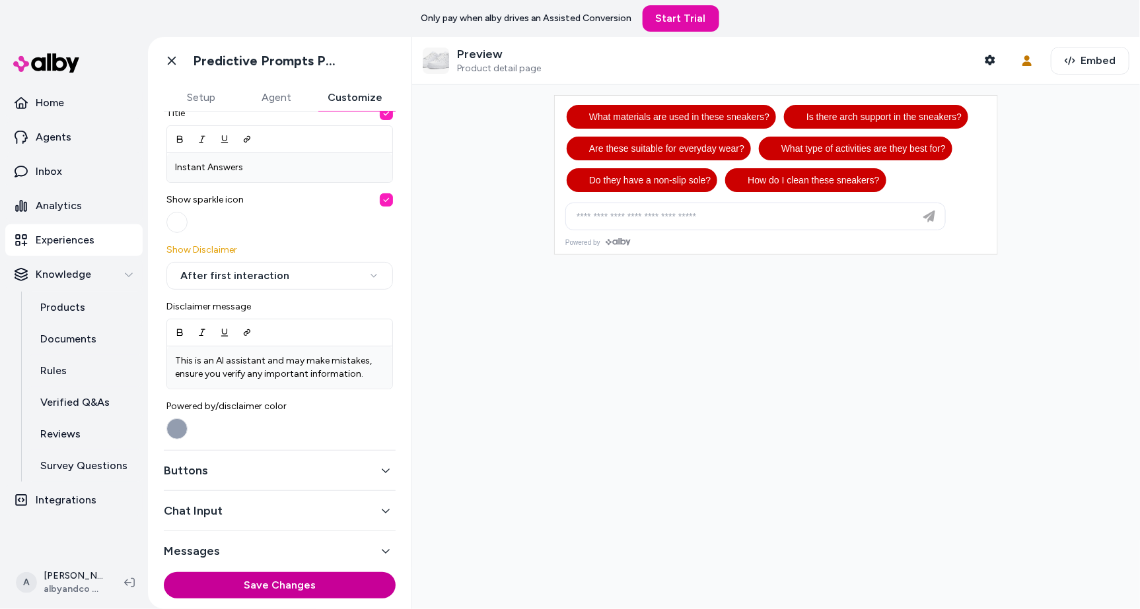
click at [337, 588] on button "Save Changes" at bounding box center [280, 586] width 232 height 26
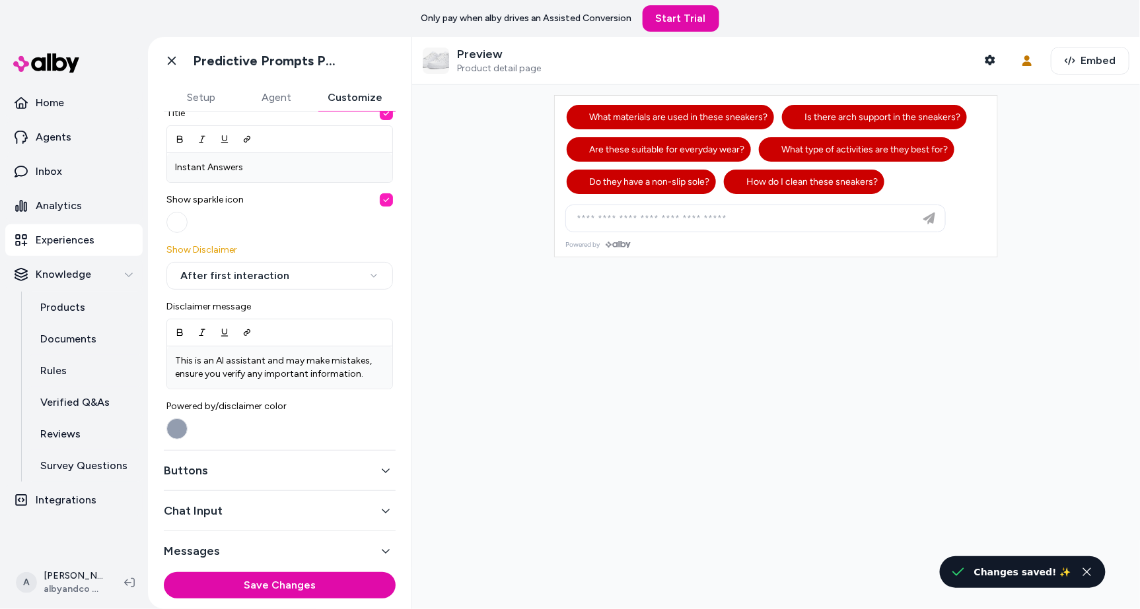
click at [319, 477] on div "Buttons" at bounding box center [280, 471] width 232 height 40
click at [320, 472] on button "Buttons" at bounding box center [280, 471] width 232 height 18
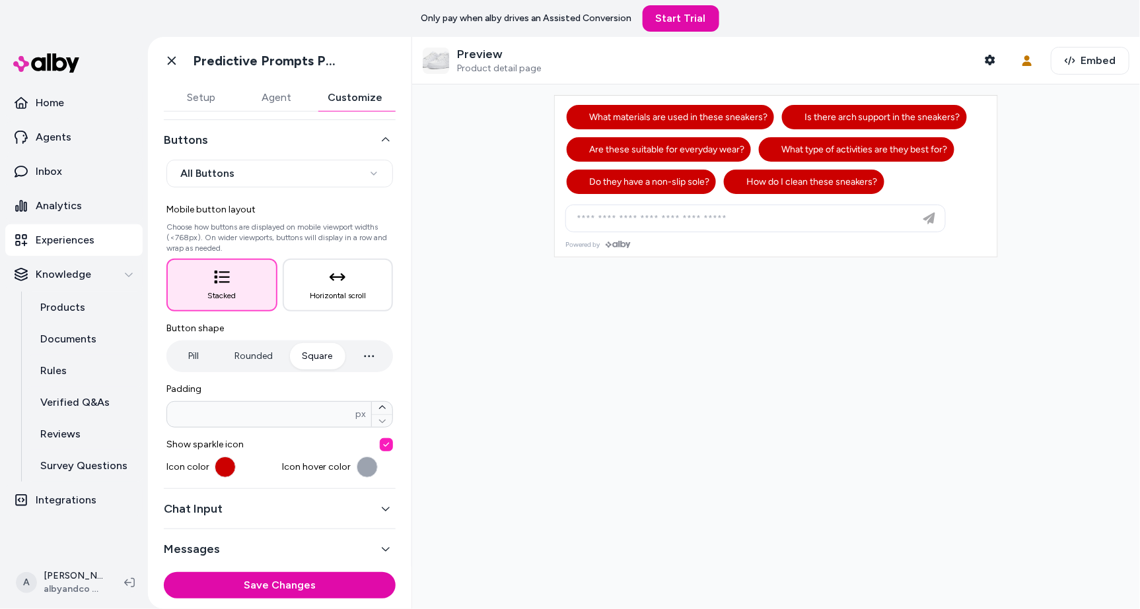
scroll to position [48, 0]
click at [252, 351] on button "Rounded" at bounding box center [253, 356] width 65 height 26
click at [304, 351] on button "Square" at bounding box center [317, 356] width 57 height 26
click at [232, 464] on button "button" at bounding box center [225, 467] width 21 height 21
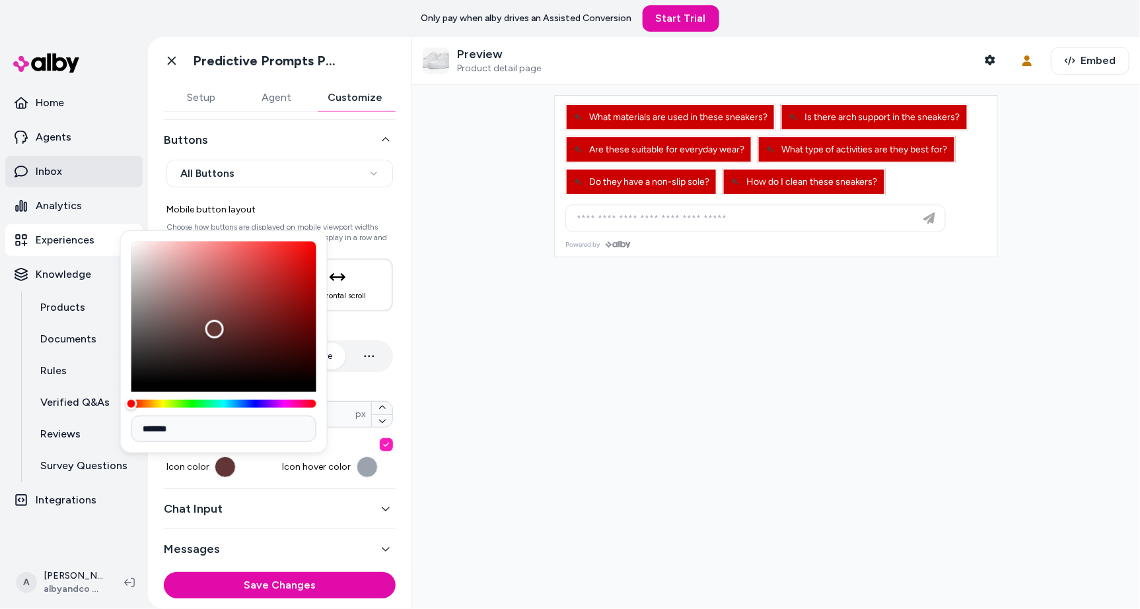
type input "*******"
drag, startPoint x: 214, startPoint y: 330, endPoint x: 80, endPoint y: 170, distance: 208.1
click at [81, 173] on body "**********" at bounding box center [570, 304] width 1140 height 609
click at [357, 469] on button "button" at bounding box center [367, 467] width 21 height 21
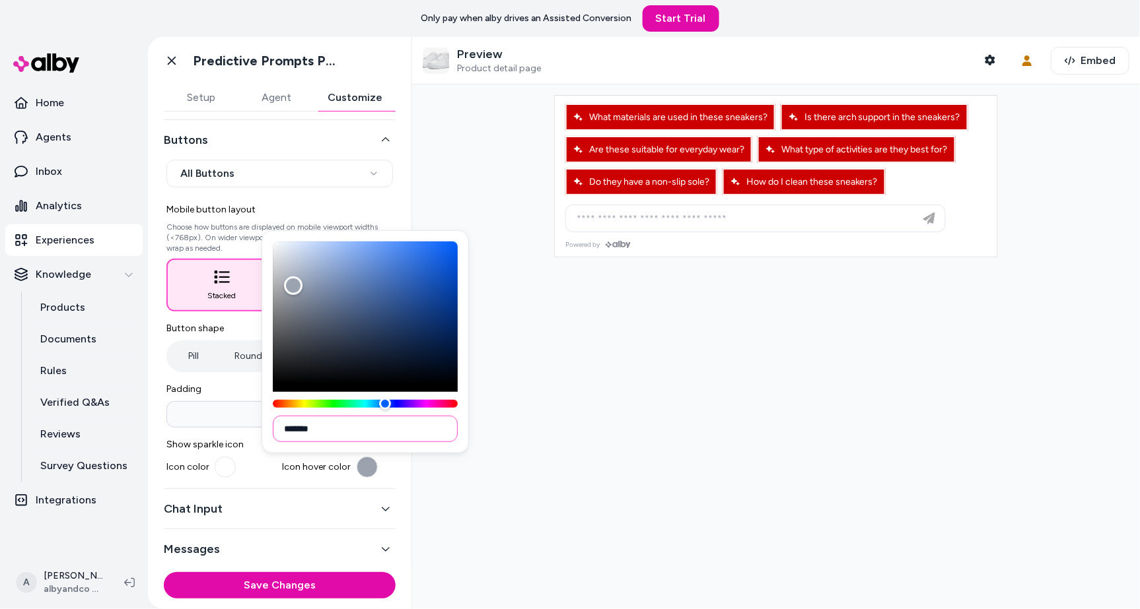
click at [335, 422] on input "*******" at bounding box center [365, 429] width 185 height 26
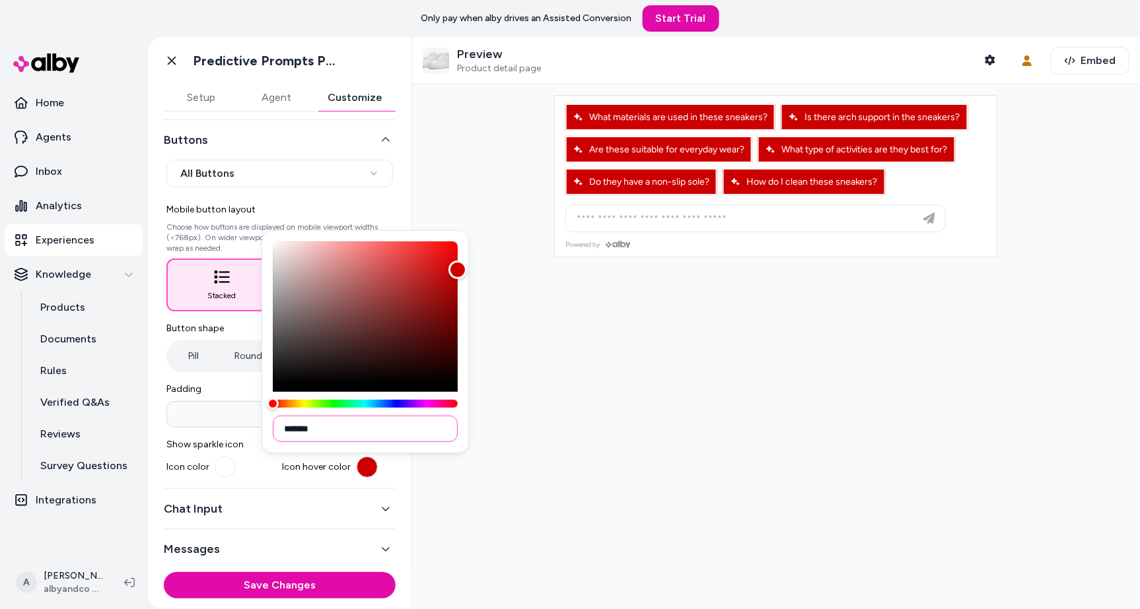
type input "*******"
click at [561, 436] on div at bounding box center [776, 347] width 728 height 525
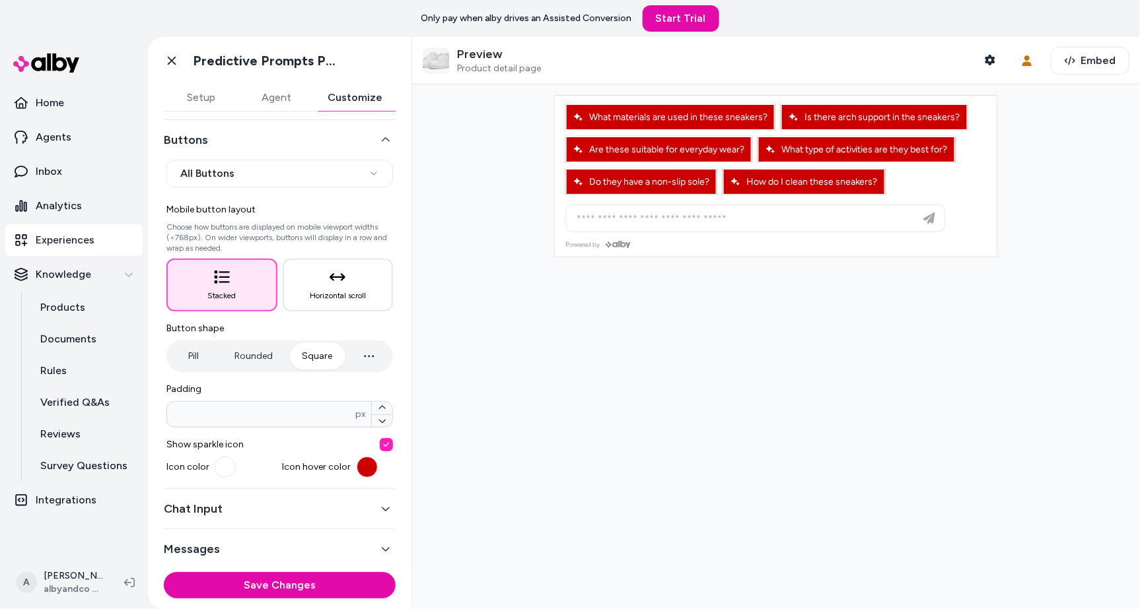
click at [335, 600] on div "Save Changes" at bounding box center [279, 588] width 263 height 42
click at [341, 582] on button "Save Changes" at bounding box center [280, 586] width 232 height 26
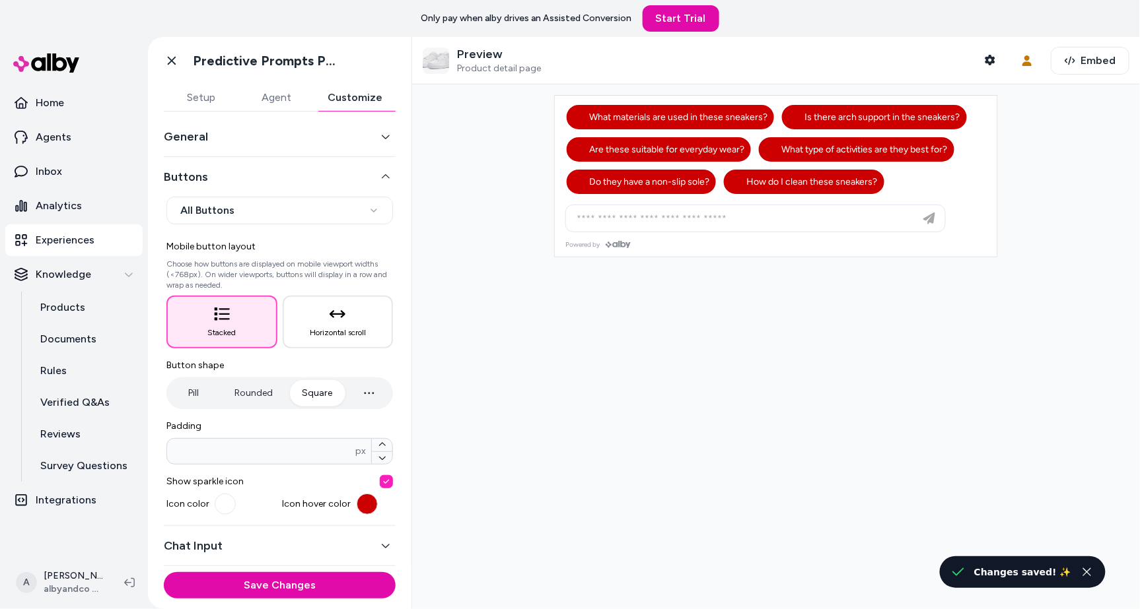
scroll to position [0, 0]
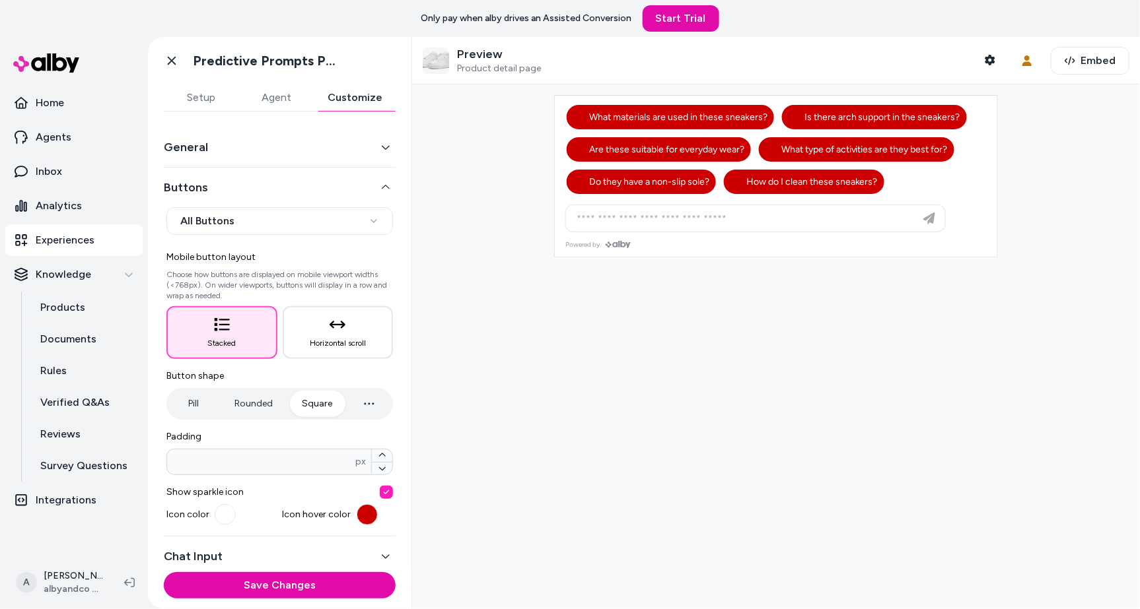
click at [259, 399] on button "Rounded" at bounding box center [253, 404] width 65 height 26
click at [318, 399] on button "Square" at bounding box center [317, 404] width 57 height 26
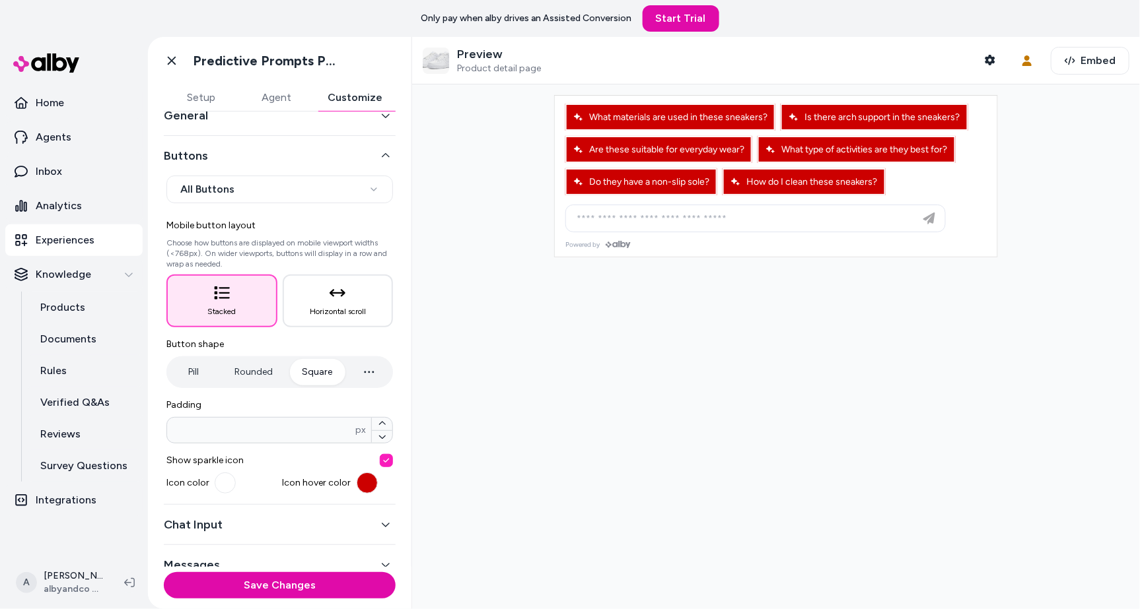
scroll to position [48, 0]
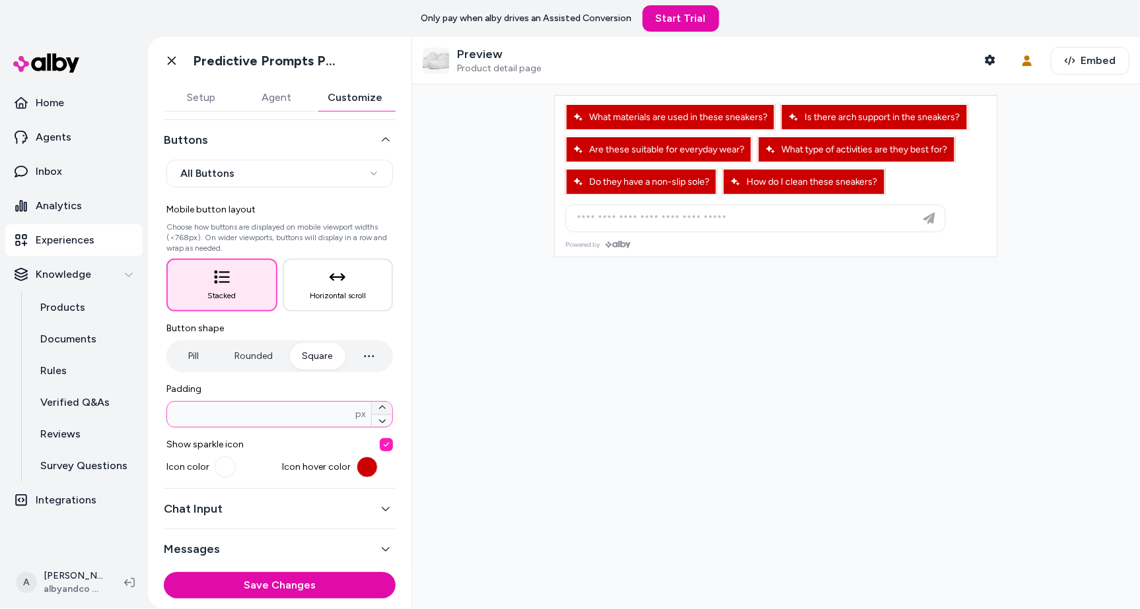
click at [383, 409] on icon "button" at bounding box center [382, 408] width 8 height 8
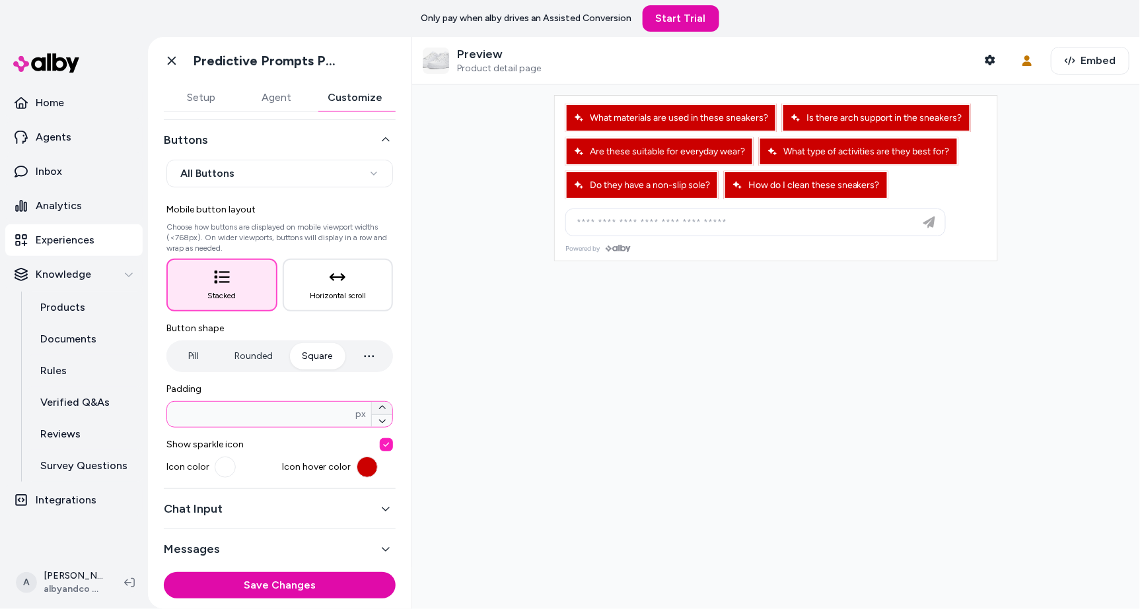
click at [383, 409] on icon "button" at bounding box center [382, 408] width 8 height 8
type input "**"
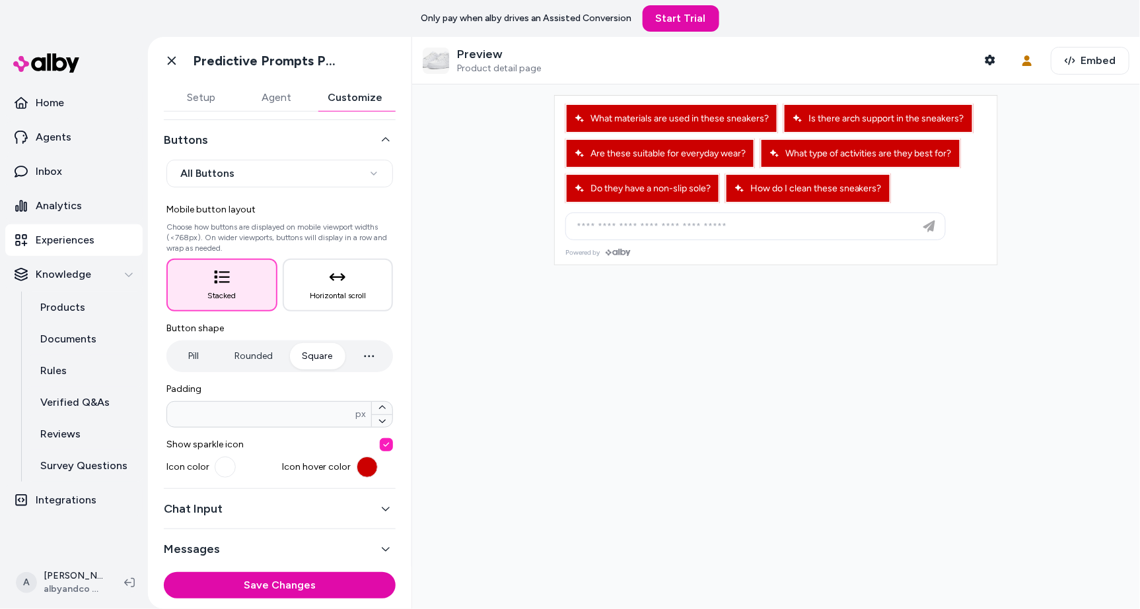
click at [328, 503] on button "Chat Input" at bounding box center [280, 509] width 232 height 18
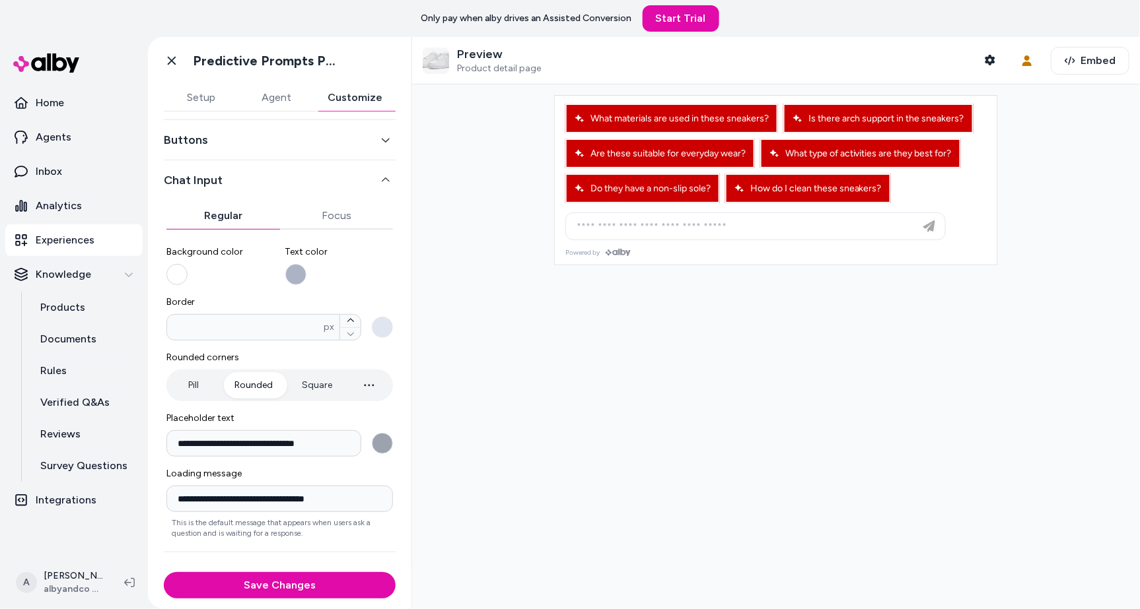
click at [175, 266] on button "Background color" at bounding box center [176, 274] width 21 height 21
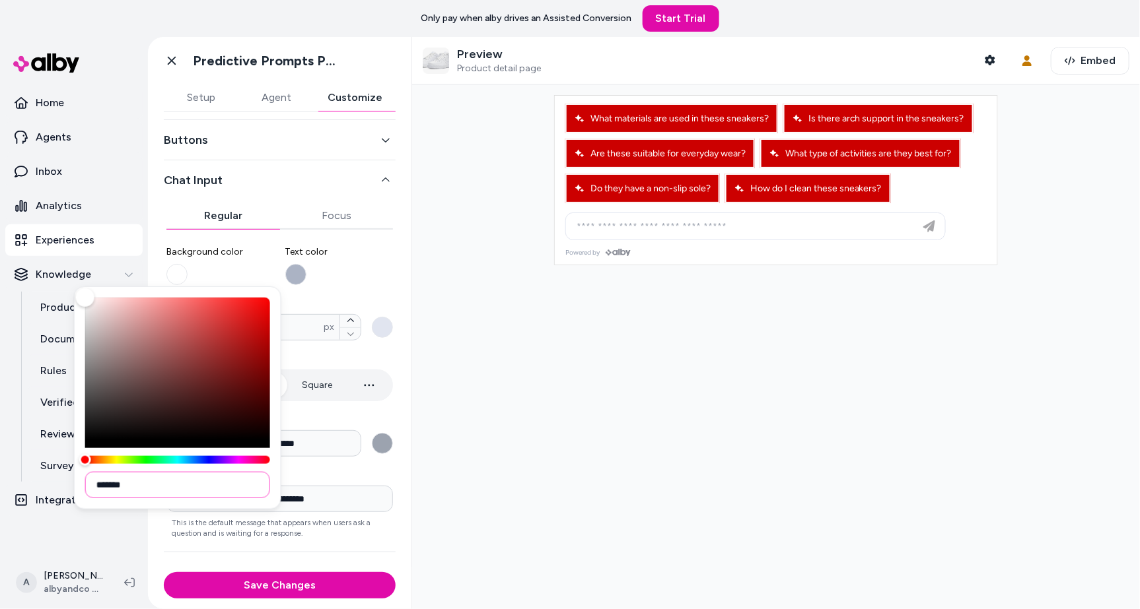
click at [174, 483] on input "*******" at bounding box center [177, 485] width 185 height 26
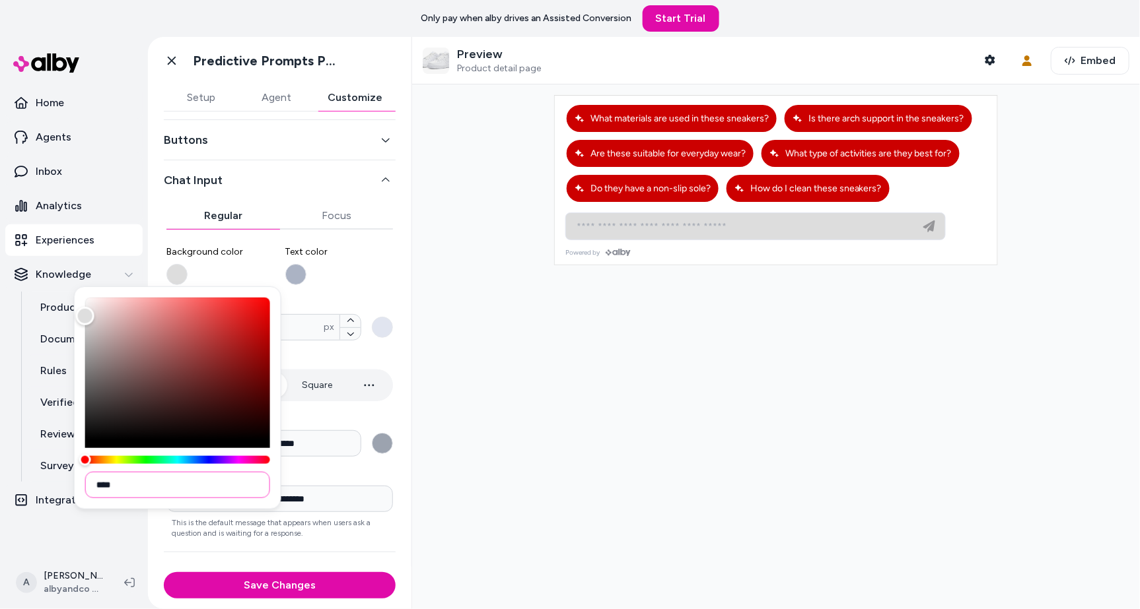
type input "****"
click at [523, 376] on div at bounding box center [776, 347] width 728 height 525
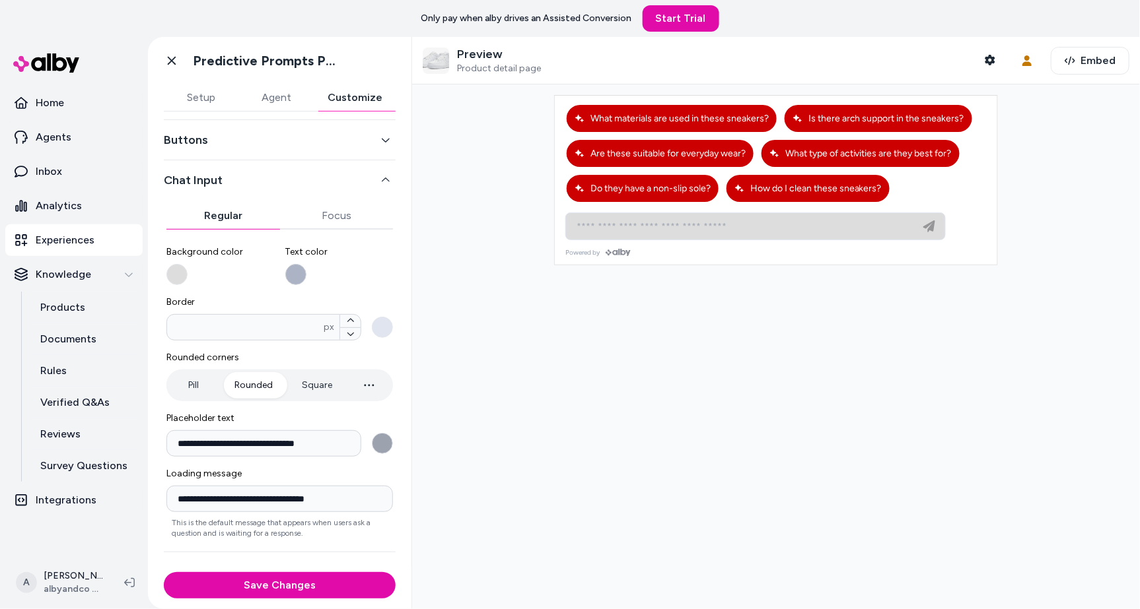
click at [293, 275] on button "Text color" at bounding box center [295, 274] width 21 height 21
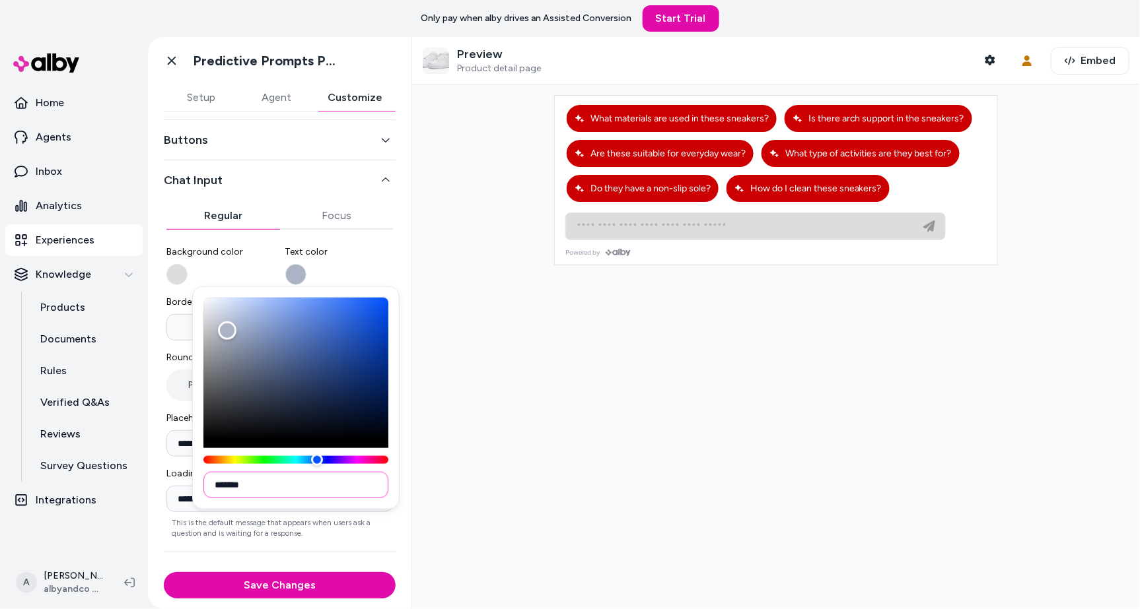
click at [316, 491] on input "*******" at bounding box center [295, 485] width 185 height 26
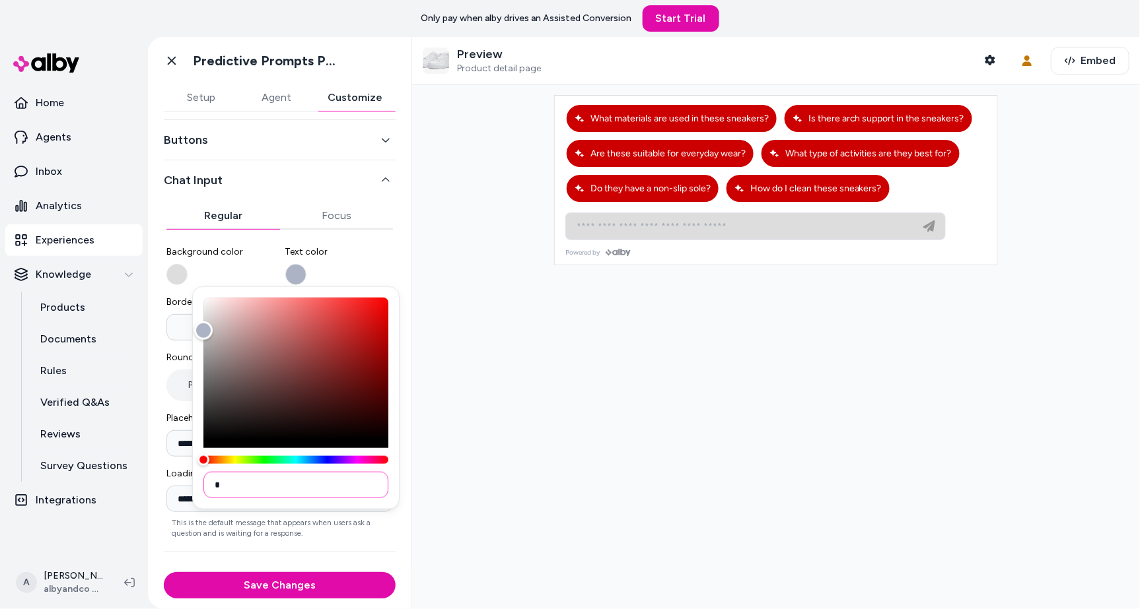
click at [275, 480] on input "*" at bounding box center [295, 485] width 185 height 26
type input "****"
click at [610, 387] on div at bounding box center [776, 347] width 728 height 525
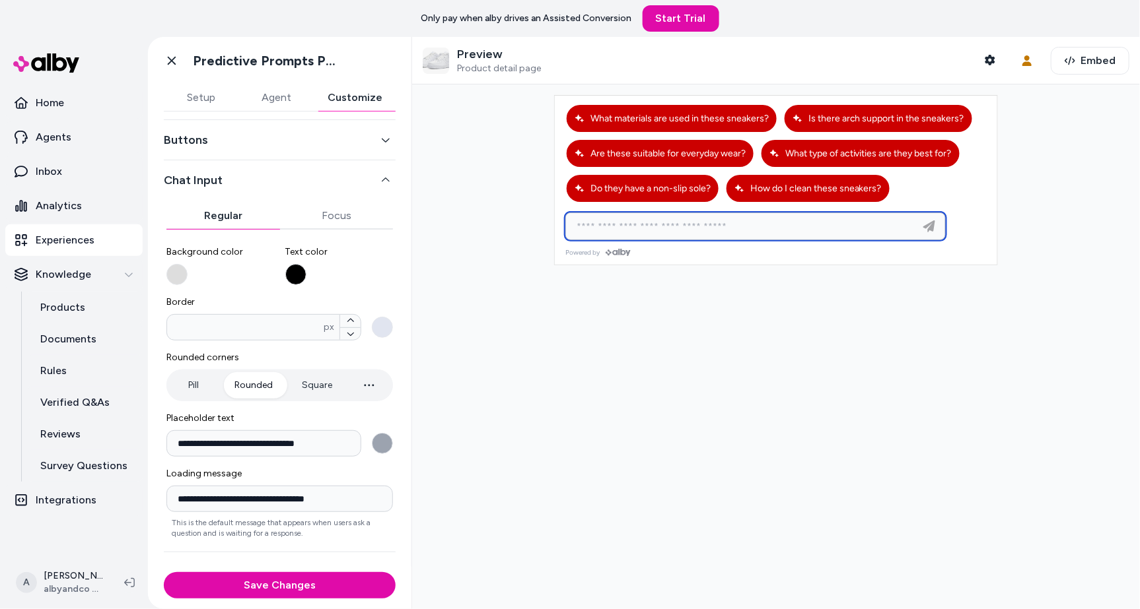
click at [646, 220] on input at bounding box center [742, 227] width 347 height 16
type input "*"
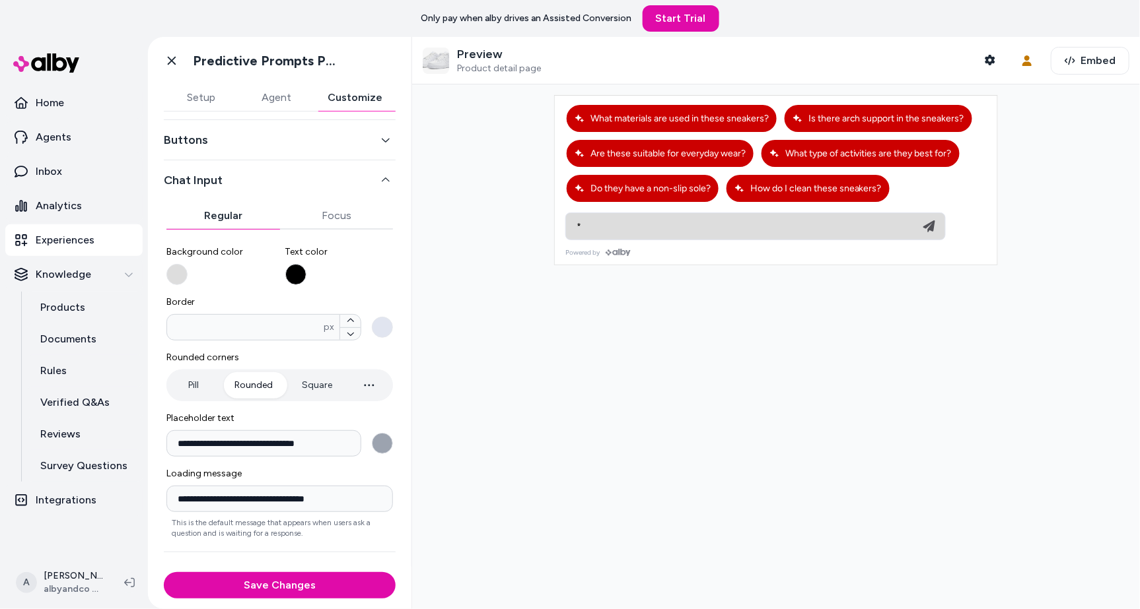
drag, startPoint x: 604, startPoint y: 351, endPoint x: 540, endPoint y: 351, distance: 64.1
click at [603, 351] on div at bounding box center [776, 347] width 728 height 525
click at [386, 326] on button "Border * px" at bounding box center [382, 327] width 21 height 21
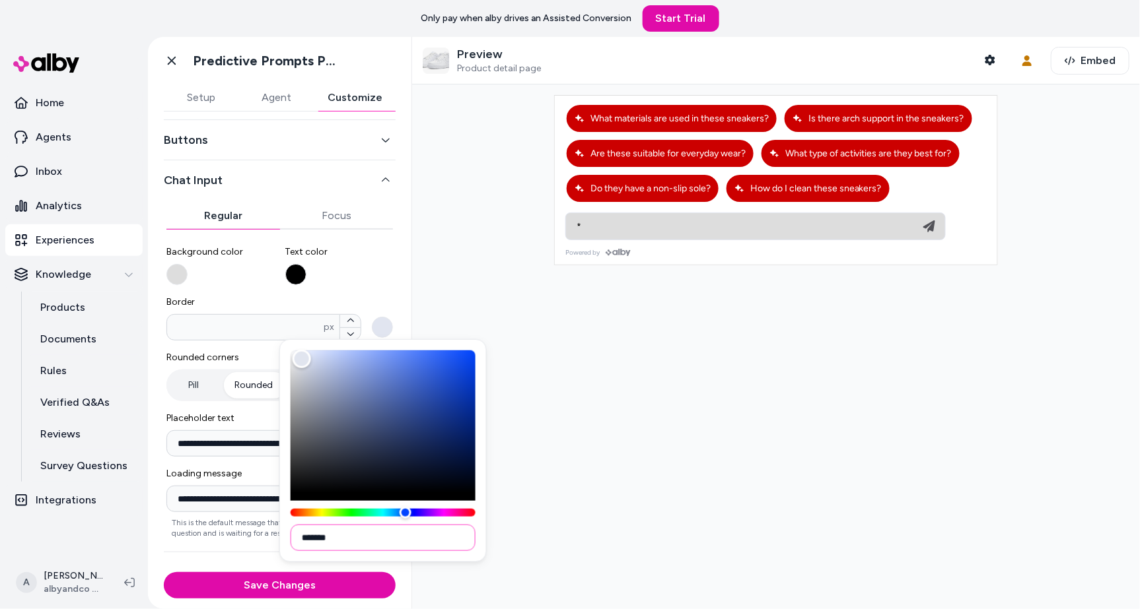
click at [433, 537] on input "*******" at bounding box center [383, 538] width 185 height 26
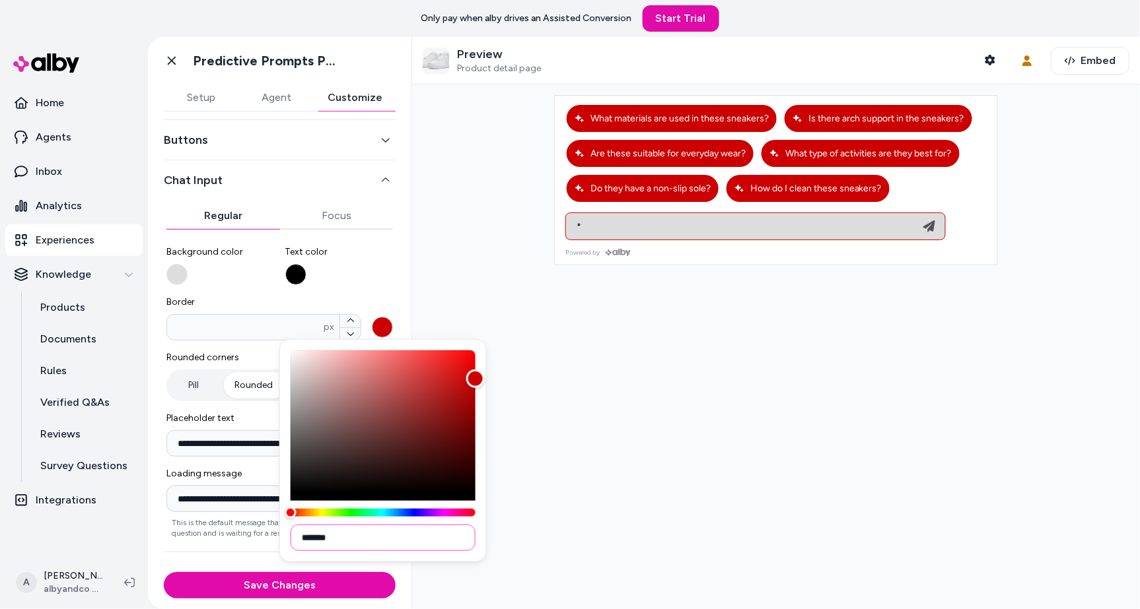
type input "*******"
click at [687, 498] on div at bounding box center [776, 347] width 728 height 525
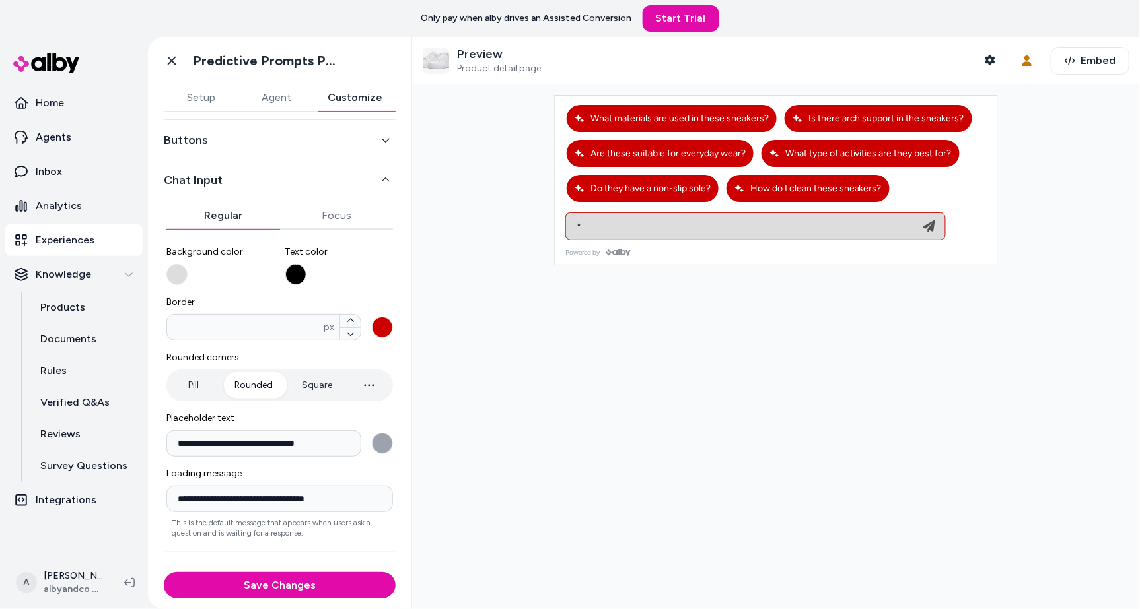
click at [361, 316] on div "* px" at bounding box center [279, 327] width 226 height 26
click at [324, 321] on input "*" at bounding box center [245, 327] width 156 height 13
click at [350, 328] on button "Border * px" at bounding box center [350, 334] width 20 height 13
click at [353, 321] on icon "button" at bounding box center [351, 321] width 8 height 8
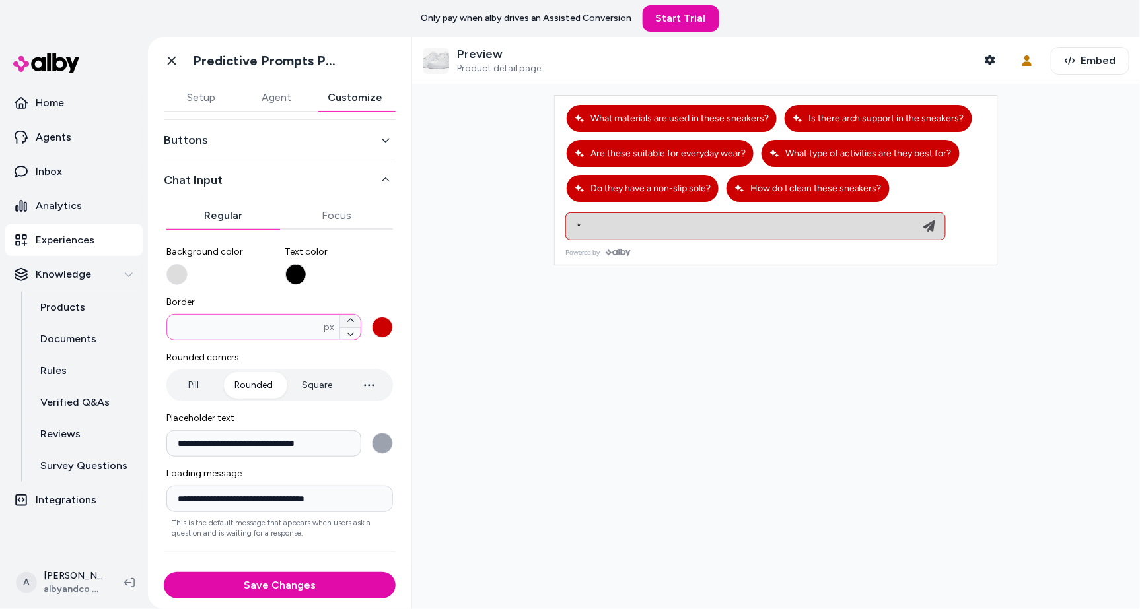
type input "*"
click at [594, 370] on div at bounding box center [776, 347] width 728 height 525
click at [597, 214] on div "* Ask any question about this product" at bounding box center [755, 227] width 372 height 26
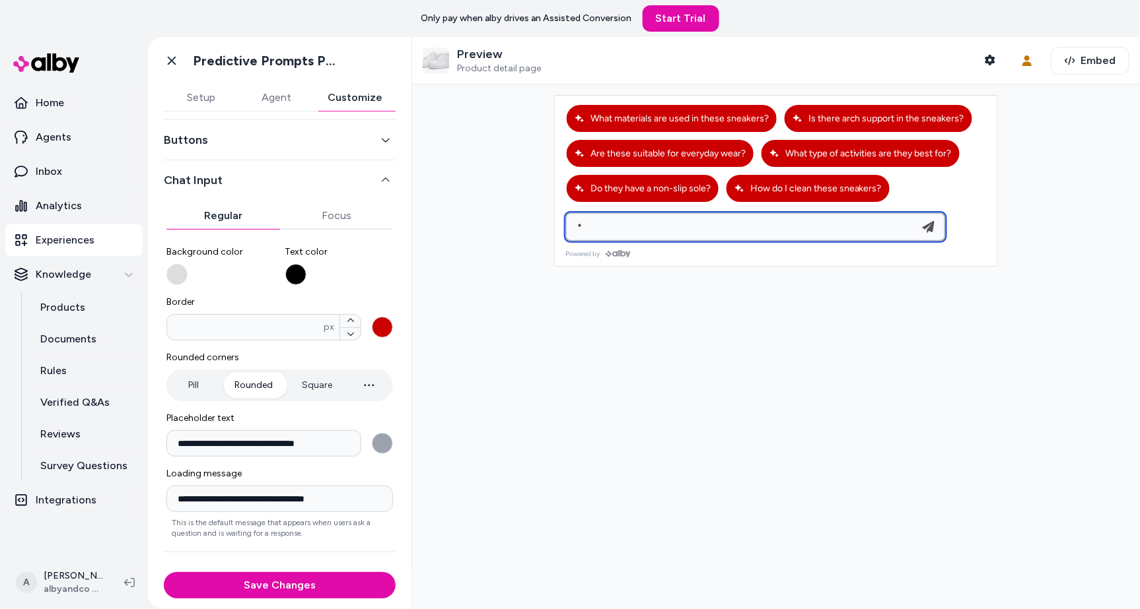
click at [603, 228] on input "*" at bounding box center [742, 227] width 346 height 16
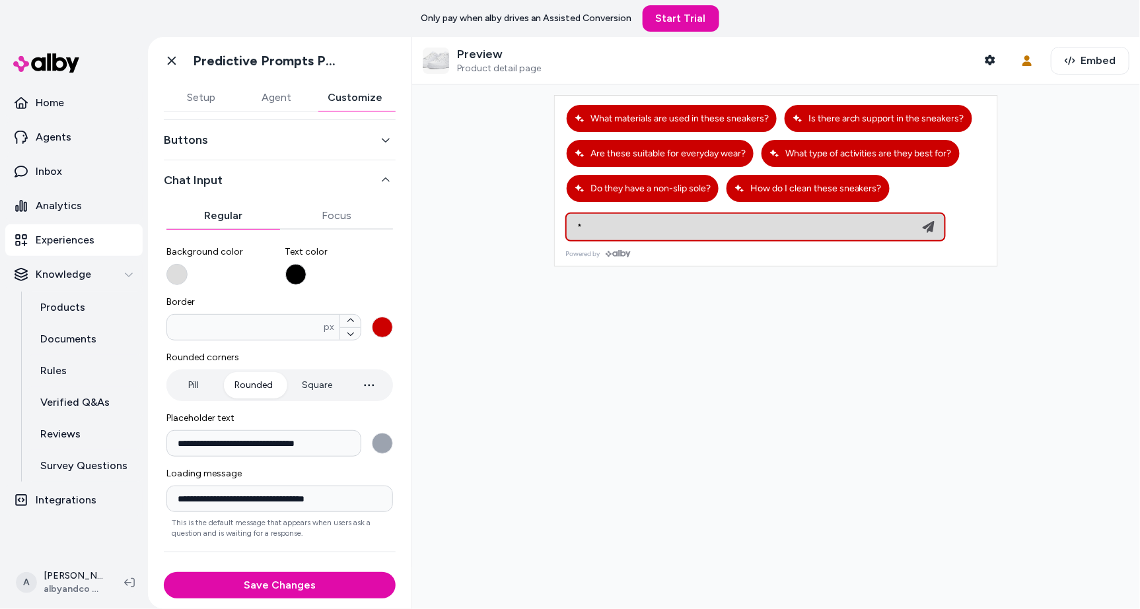
click at [168, 270] on button "Background color" at bounding box center [176, 274] width 21 height 21
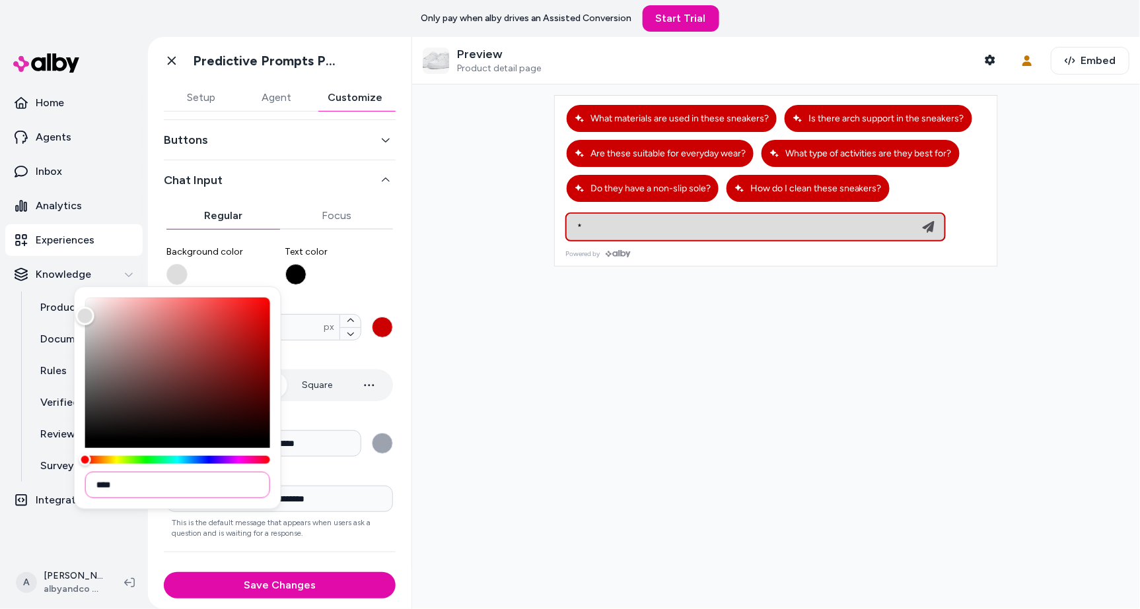
click at [148, 493] on input "****" at bounding box center [177, 485] width 185 height 26
type input "*******"
drag, startPoint x: 153, startPoint y: 351, endPoint x: 81, endPoint y: 306, distance: 84.8
click at [85, 306] on div "Color" at bounding box center [177, 369] width 185 height 143
click at [630, 383] on div at bounding box center [776, 347] width 728 height 525
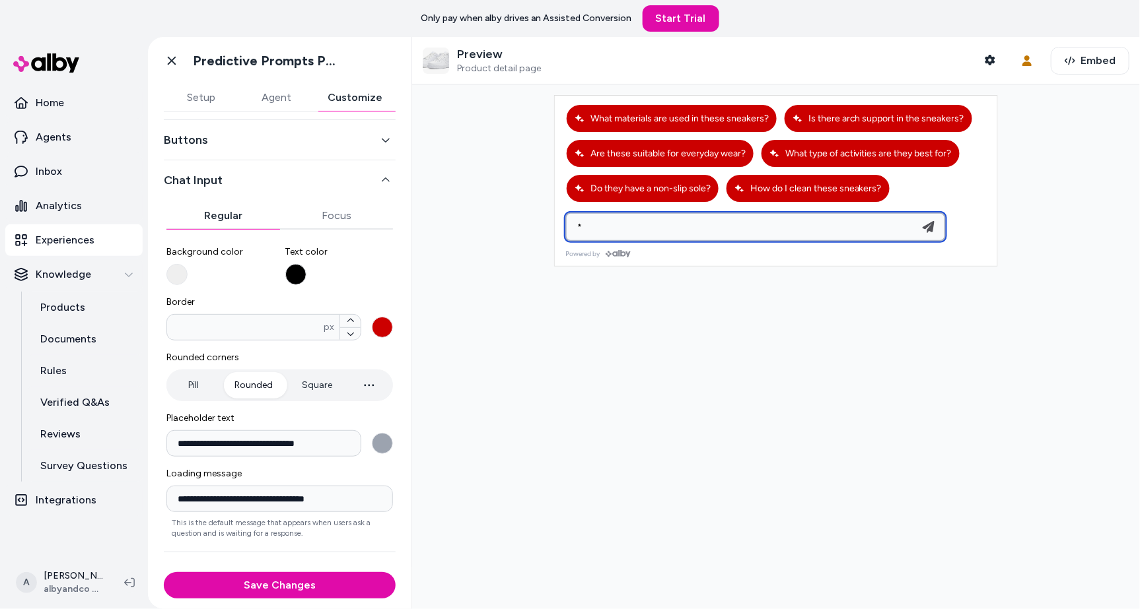
click at [637, 228] on input "*" at bounding box center [742, 227] width 346 height 16
type input "*********"
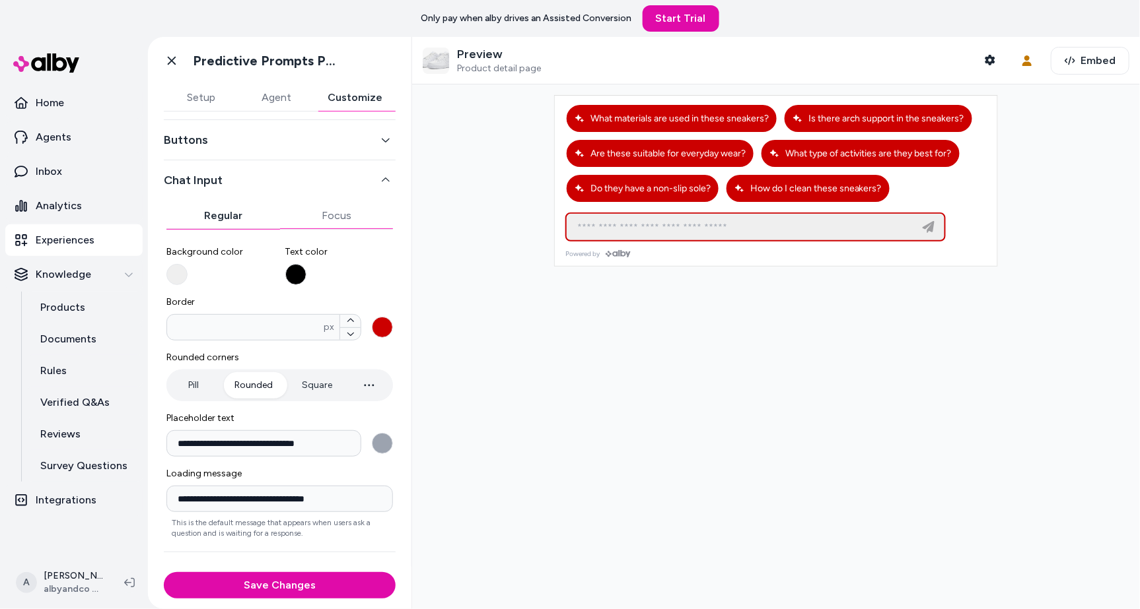
scroll to position [0, 0]
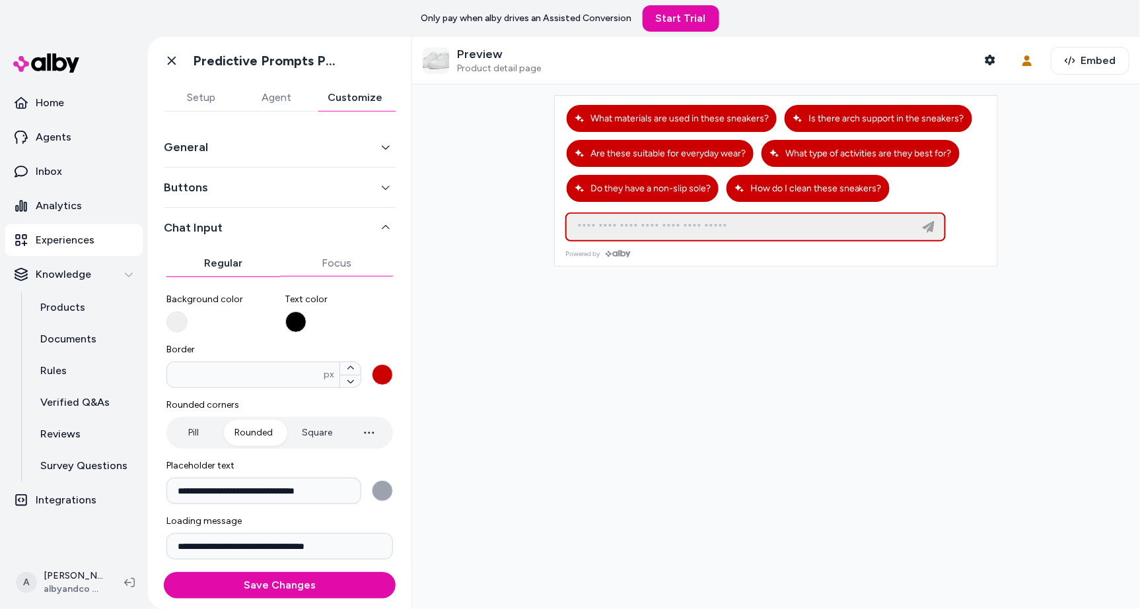
click at [321, 223] on div "**********" at bounding box center [280, 404] width 232 height 392
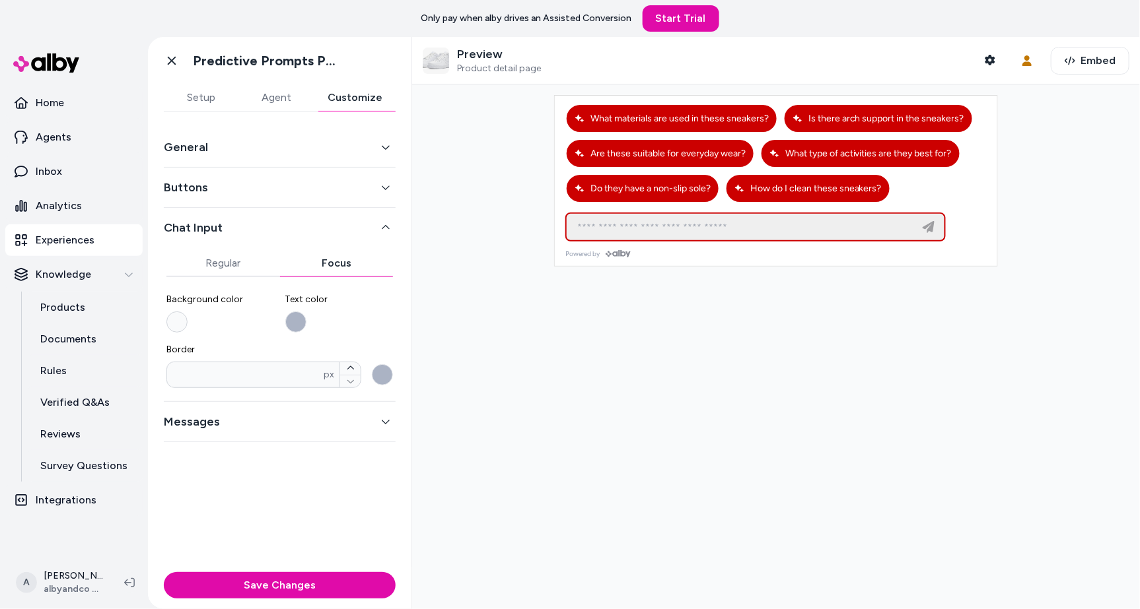
click at [177, 328] on button "Background color" at bounding box center [176, 322] width 21 height 21
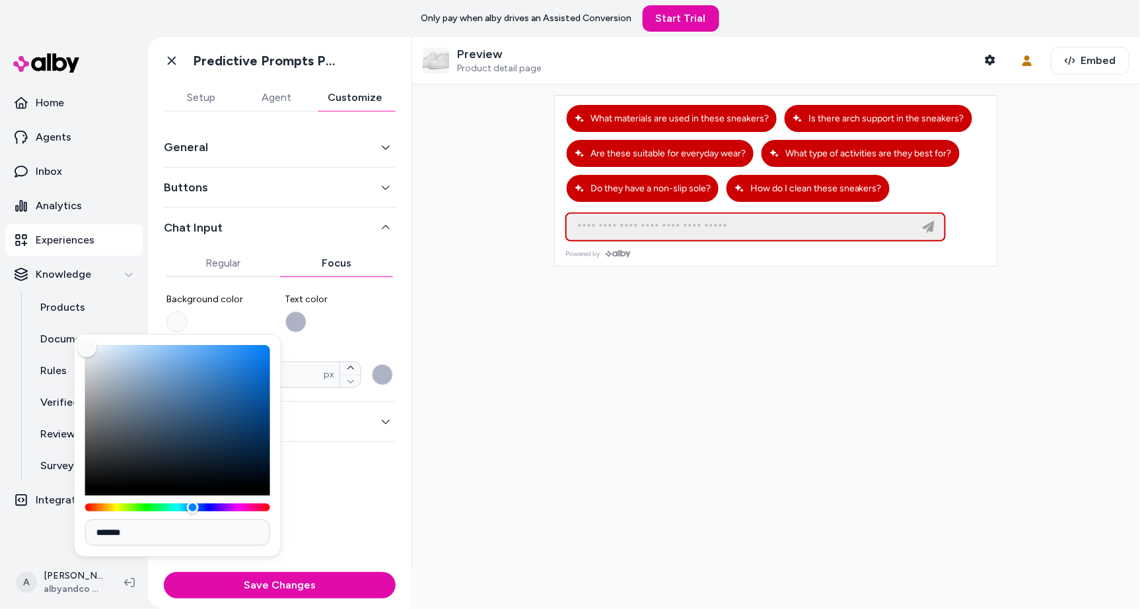
type input "*******"
drag, startPoint x: 199, startPoint y: 411, endPoint x: -57, endPoint y: 272, distance: 292.2
click at [0, 272] on html "Only pay when alby drives an Assisted Conversion Start Trial Home Agents Inbox …" at bounding box center [570, 304] width 1140 height 609
click at [293, 316] on button "Text color" at bounding box center [295, 322] width 21 height 21
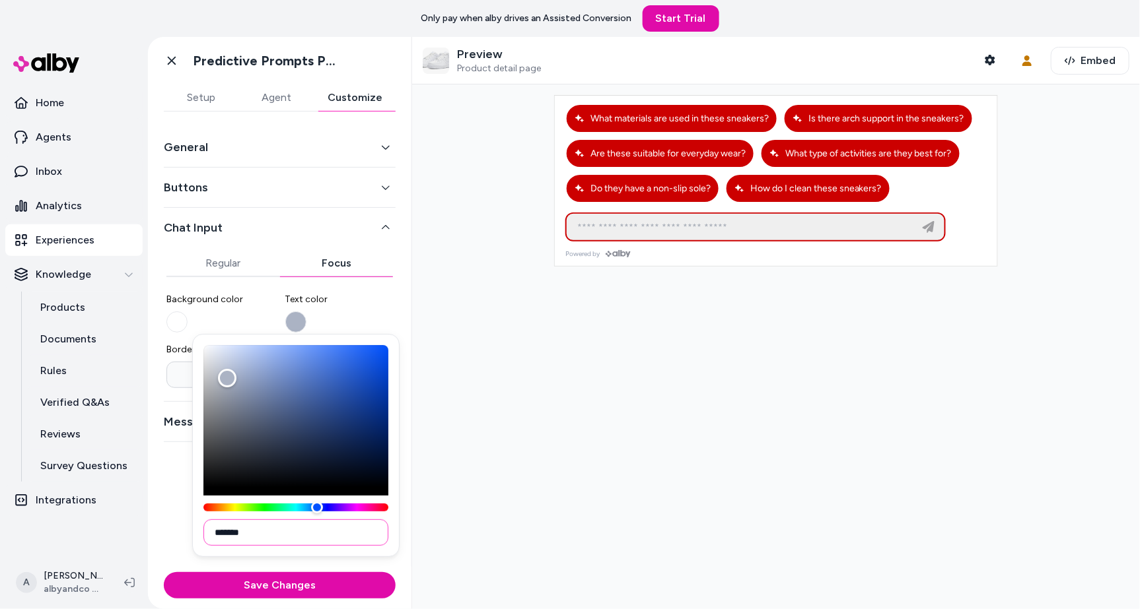
click at [283, 528] on input "*******" at bounding box center [295, 533] width 185 height 26
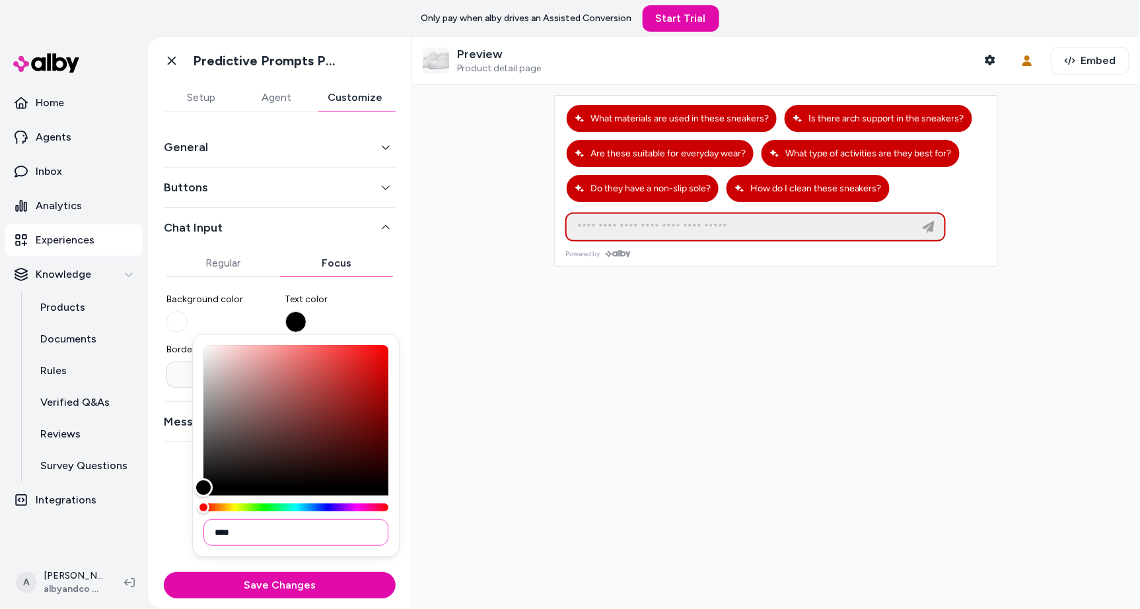
type input "****"
click at [616, 399] on div at bounding box center [776, 347] width 728 height 525
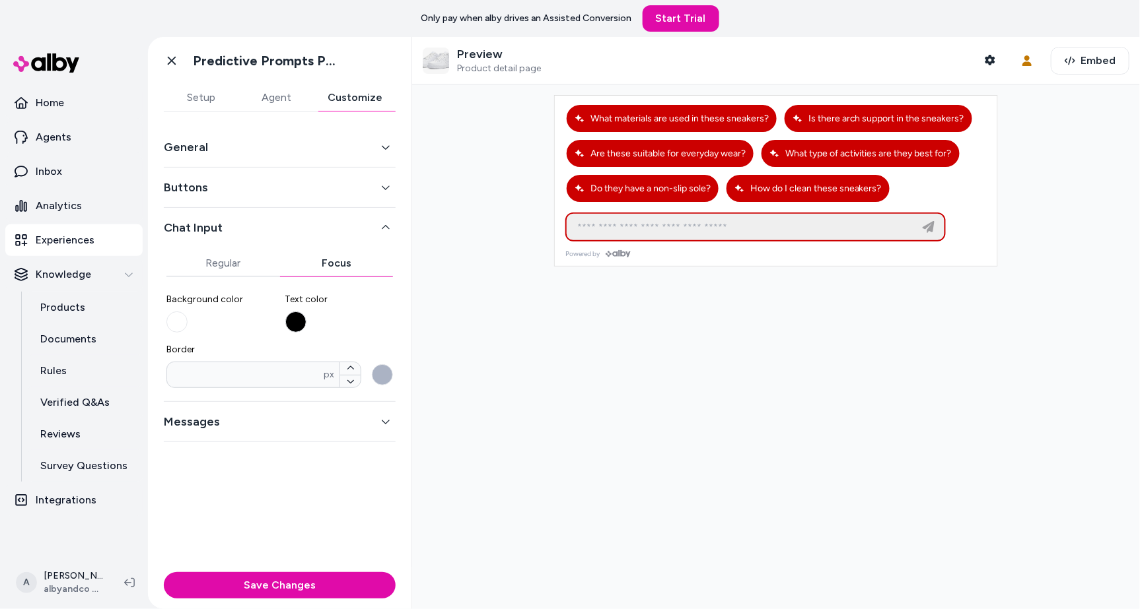
click at [384, 384] on div "* px" at bounding box center [279, 375] width 226 height 26
click at [324, 382] on input "*" at bounding box center [245, 374] width 156 height 13
click at [384, 381] on button "Border * px" at bounding box center [382, 375] width 21 height 21
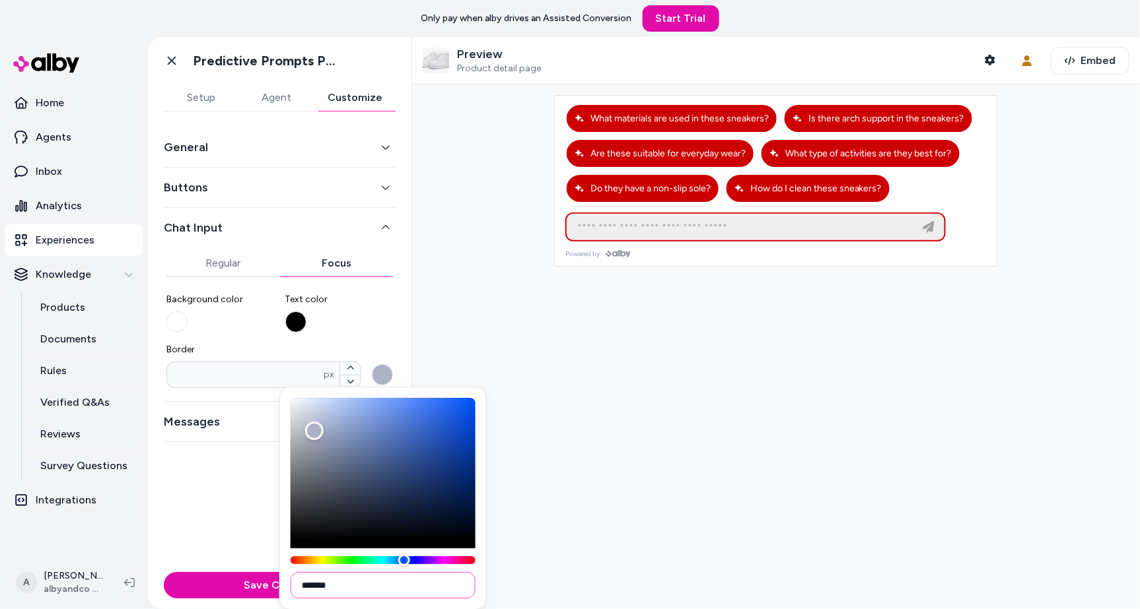
click at [363, 590] on input "*******" at bounding box center [383, 586] width 185 height 26
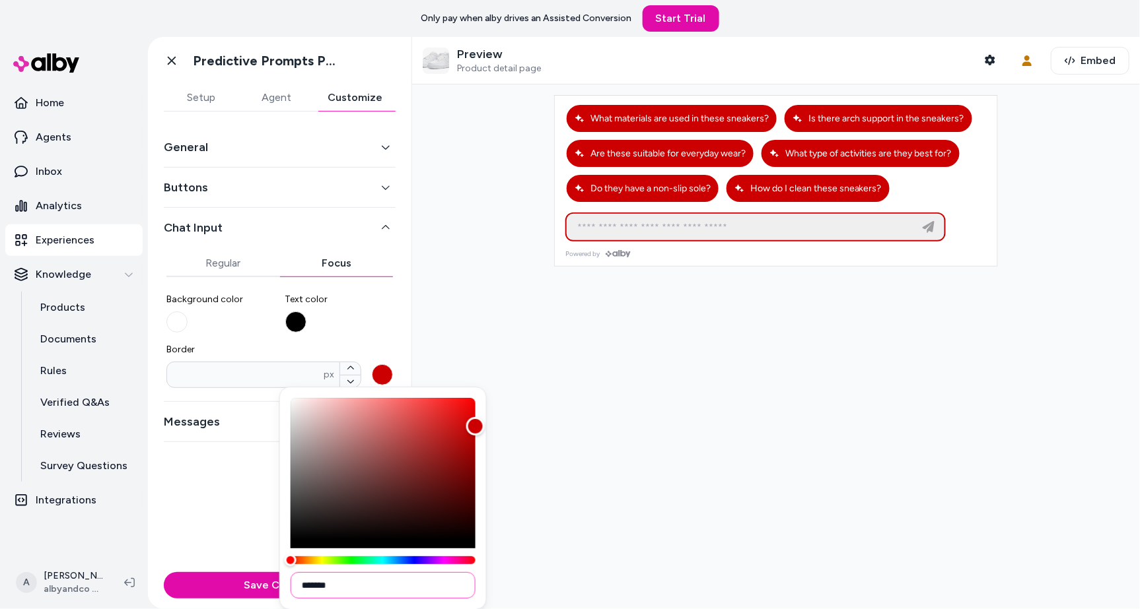
type input "*******"
click at [497, 506] on div at bounding box center [776, 347] width 728 height 525
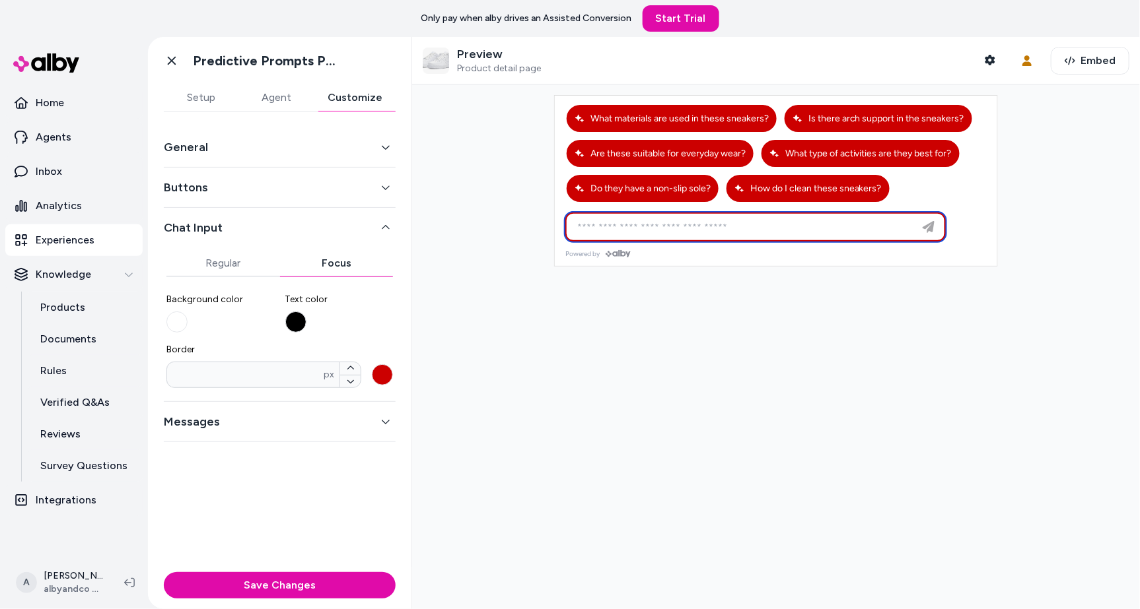
click at [656, 221] on input at bounding box center [742, 227] width 346 height 16
type input "****"
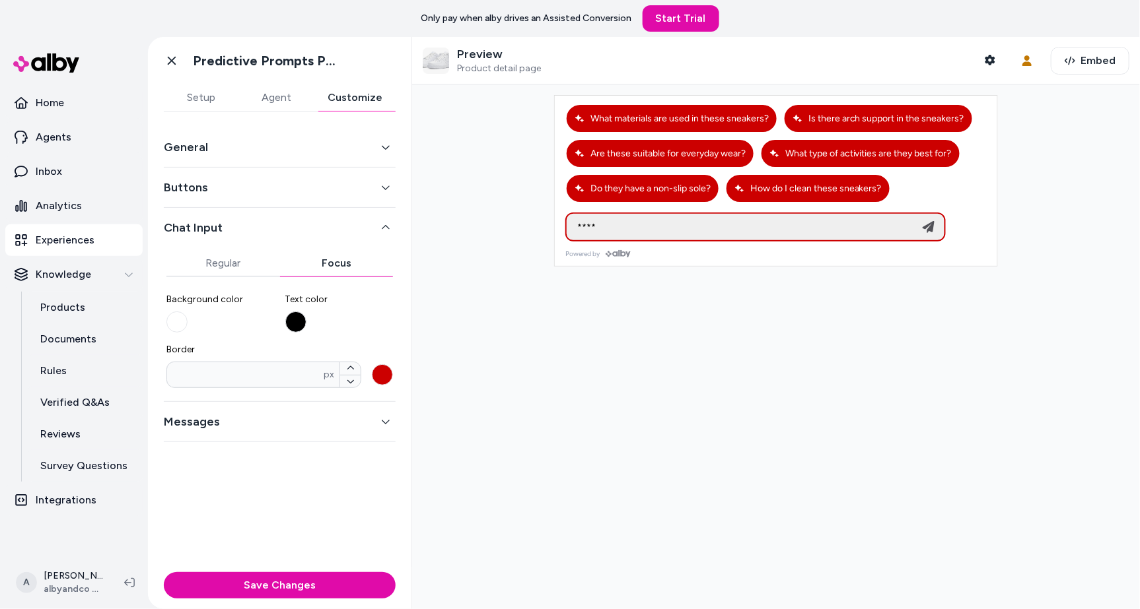
click at [779, 342] on div at bounding box center [776, 347] width 728 height 525
click at [363, 426] on button "Messages" at bounding box center [280, 422] width 232 height 18
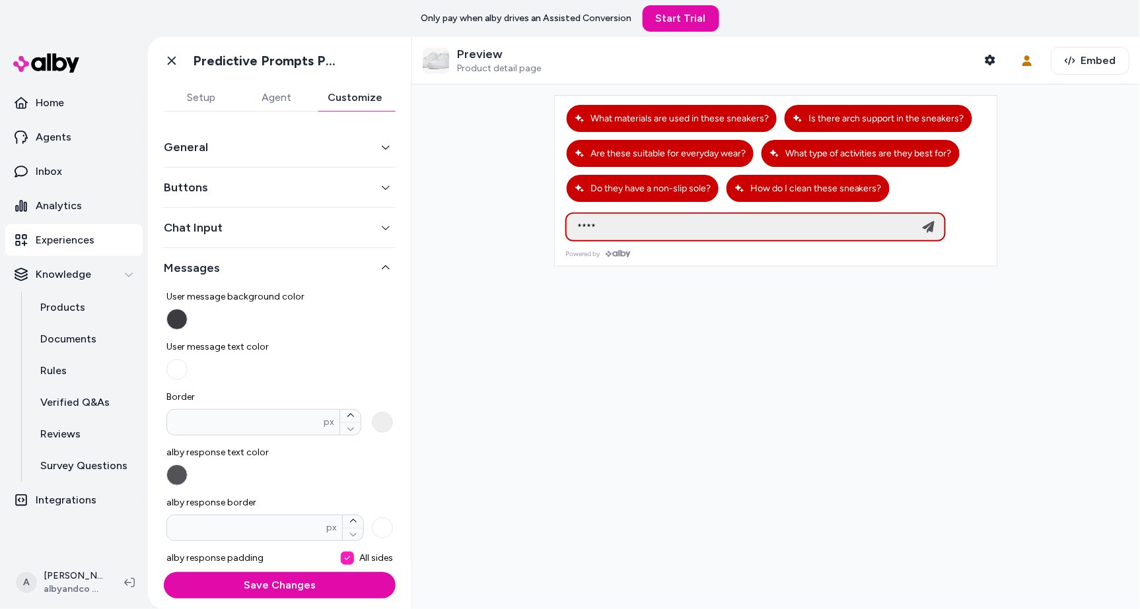
click at [295, 235] on button "Chat Input" at bounding box center [280, 228] width 232 height 18
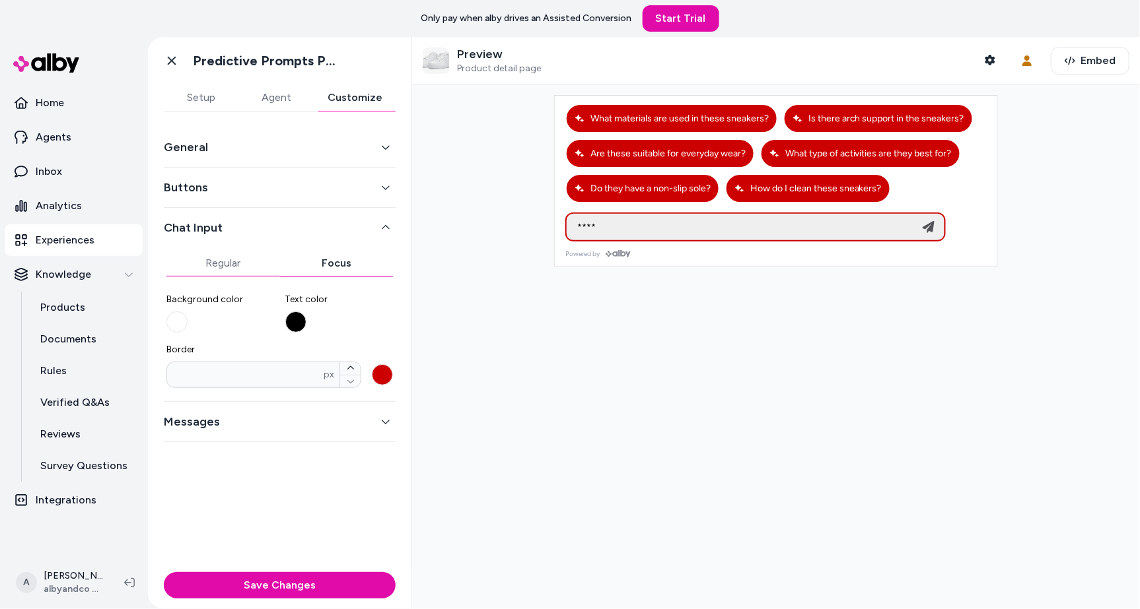
click at [215, 263] on button "Regular" at bounding box center [223, 263] width 114 height 26
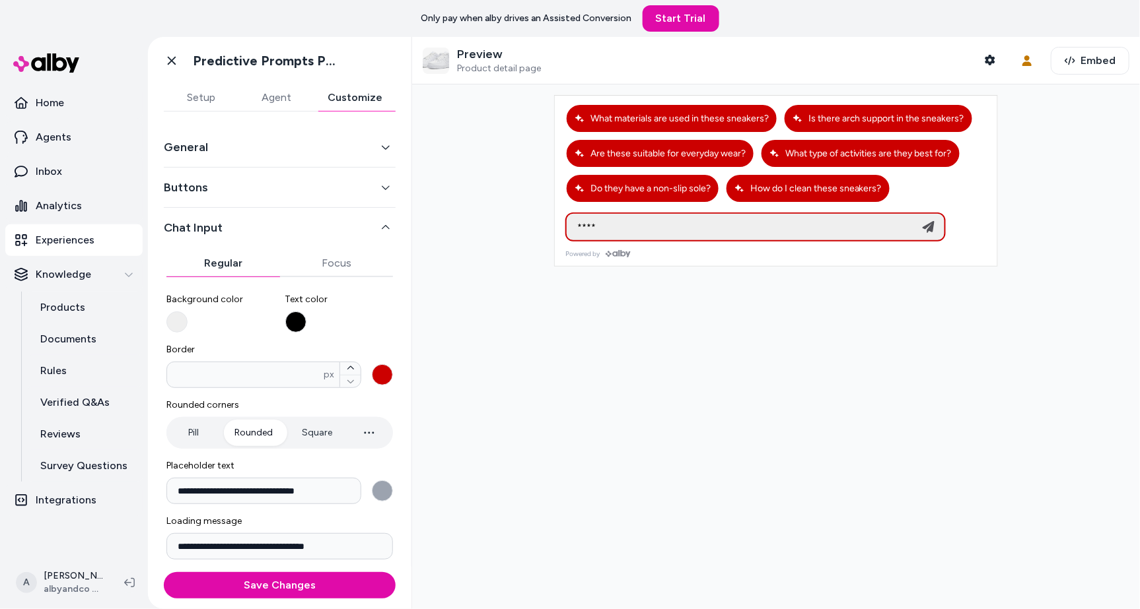
click at [328, 433] on button "Square" at bounding box center [317, 433] width 57 height 26
click at [239, 193] on button "Buttons" at bounding box center [280, 187] width 232 height 18
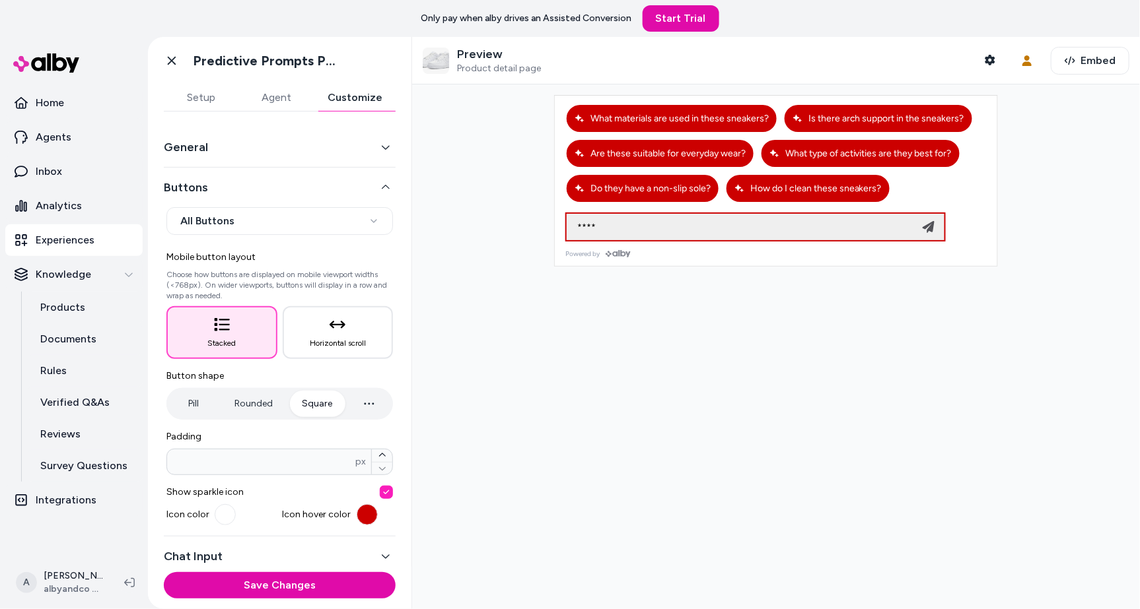
click at [265, 401] on button "Rounded" at bounding box center [253, 404] width 65 height 26
click at [308, 401] on button "Square" at bounding box center [317, 404] width 57 height 26
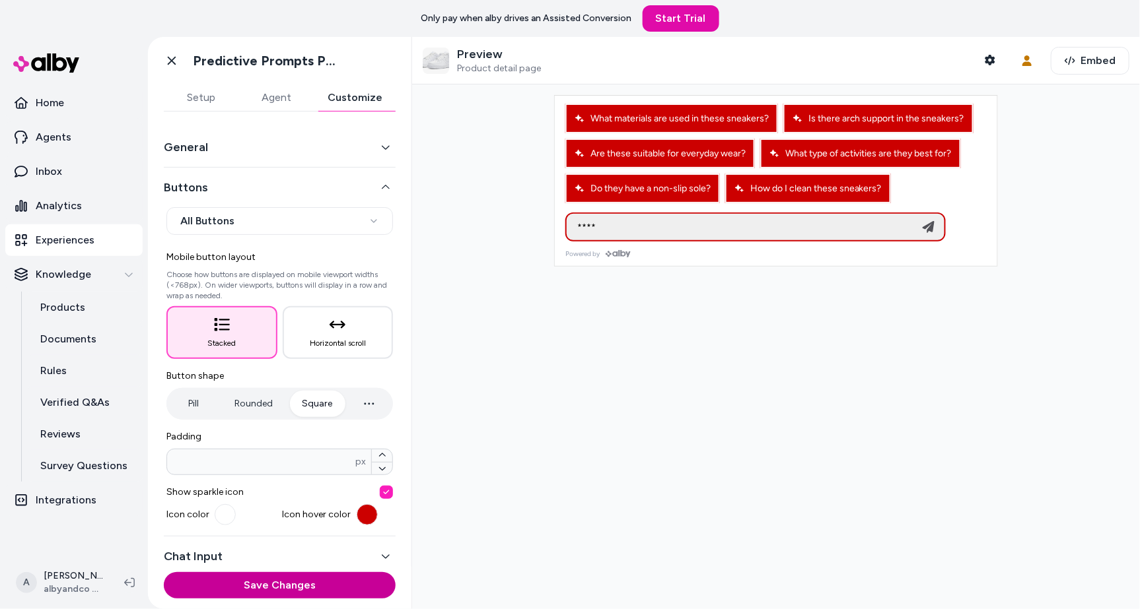
click at [304, 583] on button "Save Changes" at bounding box center [280, 586] width 232 height 26
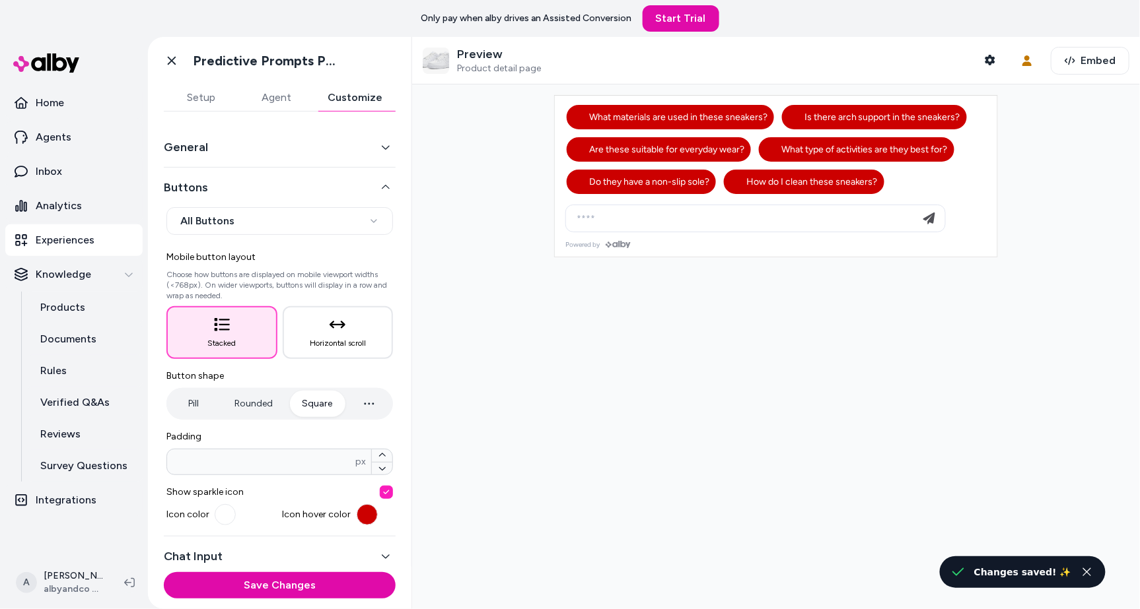
scroll to position [48, 0]
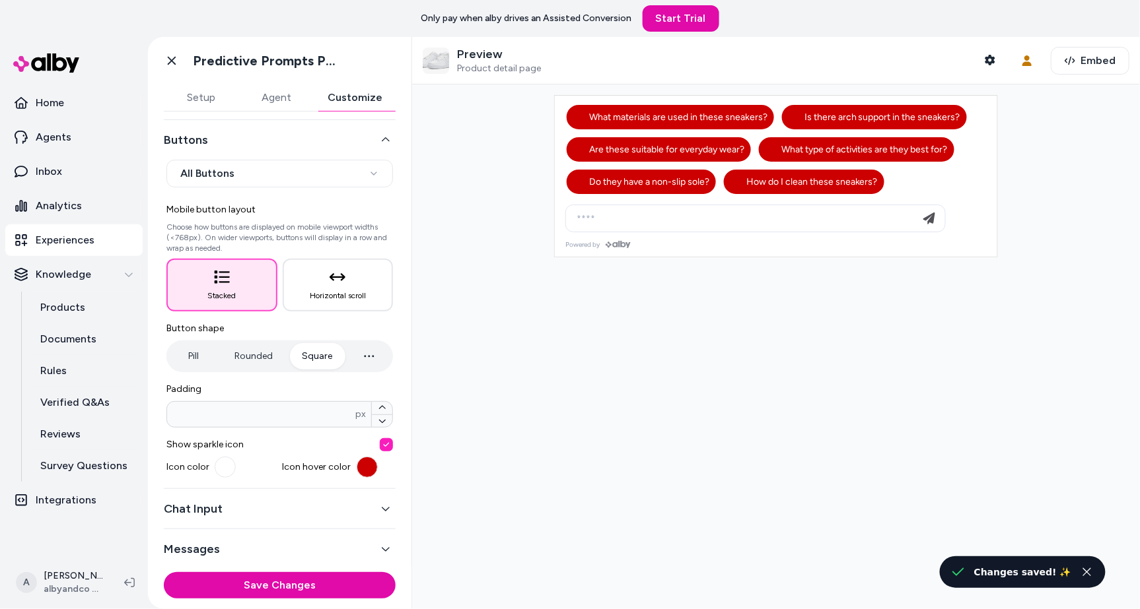
click at [295, 495] on div "Chat Input" at bounding box center [280, 509] width 232 height 40
click at [302, 510] on button "Chat Input" at bounding box center [280, 509] width 232 height 18
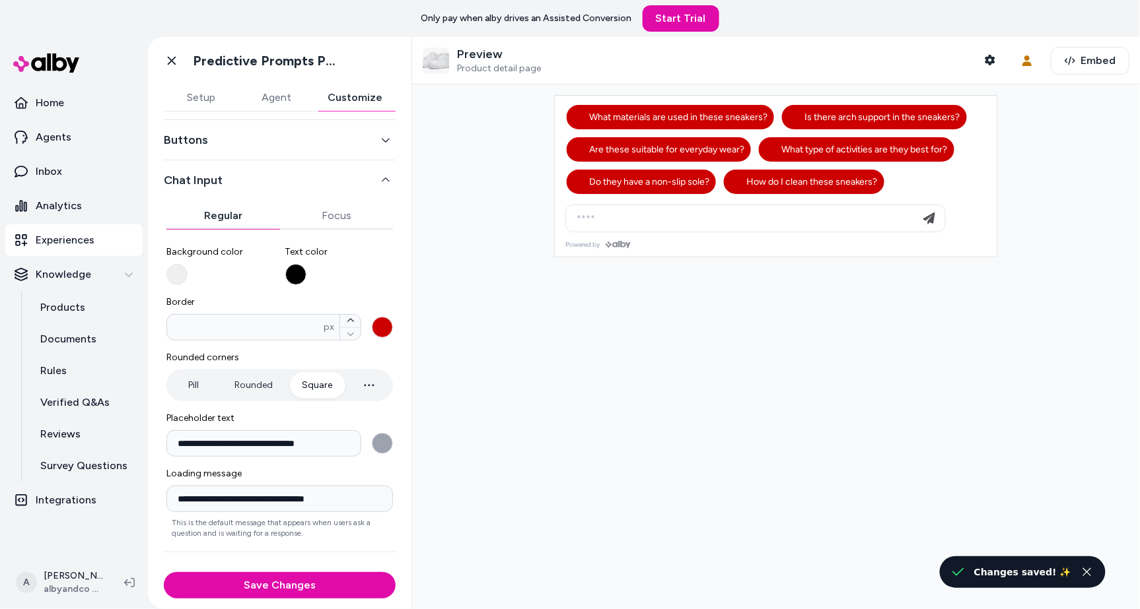
click at [263, 377] on button "Rounded" at bounding box center [253, 385] width 65 height 26
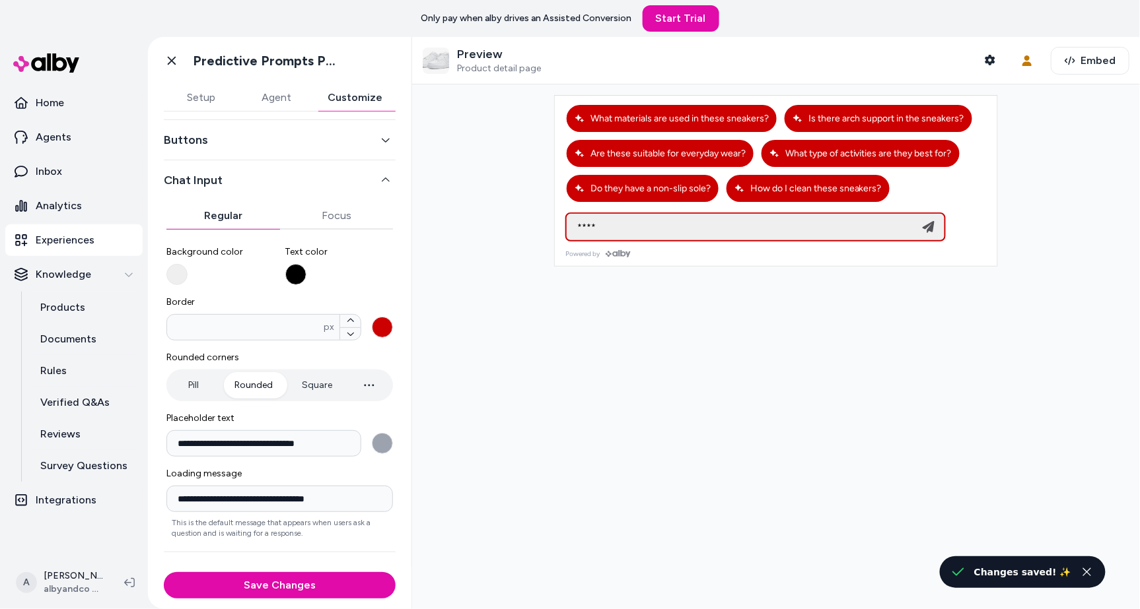
click at [307, 377] on button "Square" at bounding box center [317, 385] width 57 height 26
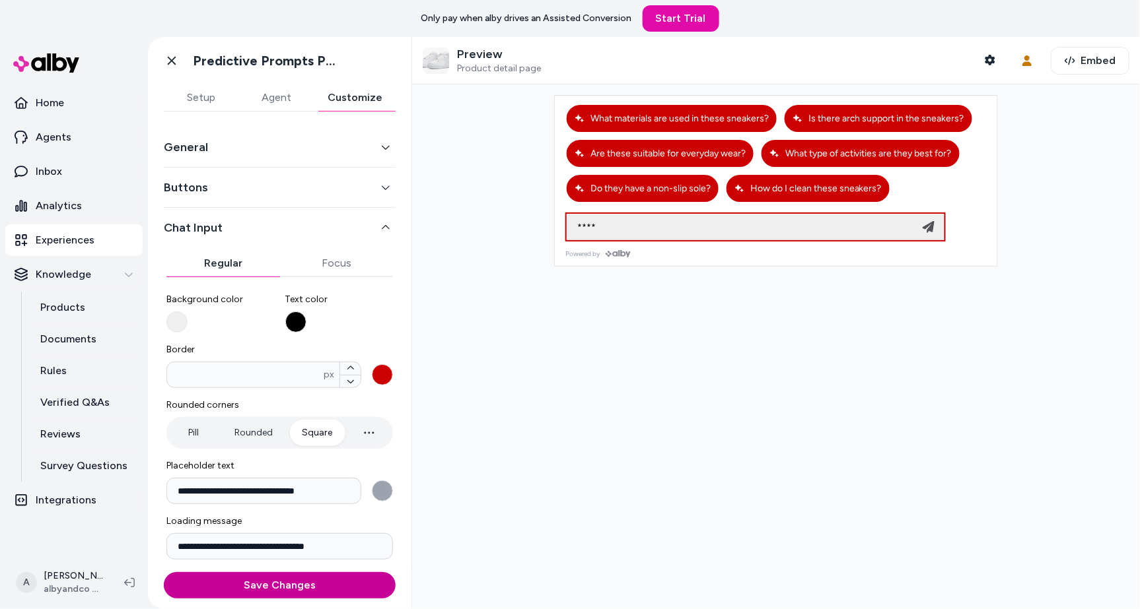
click at [347, 582] on button "Save Changes" at bounding box center [280, 586] width 232 height 26
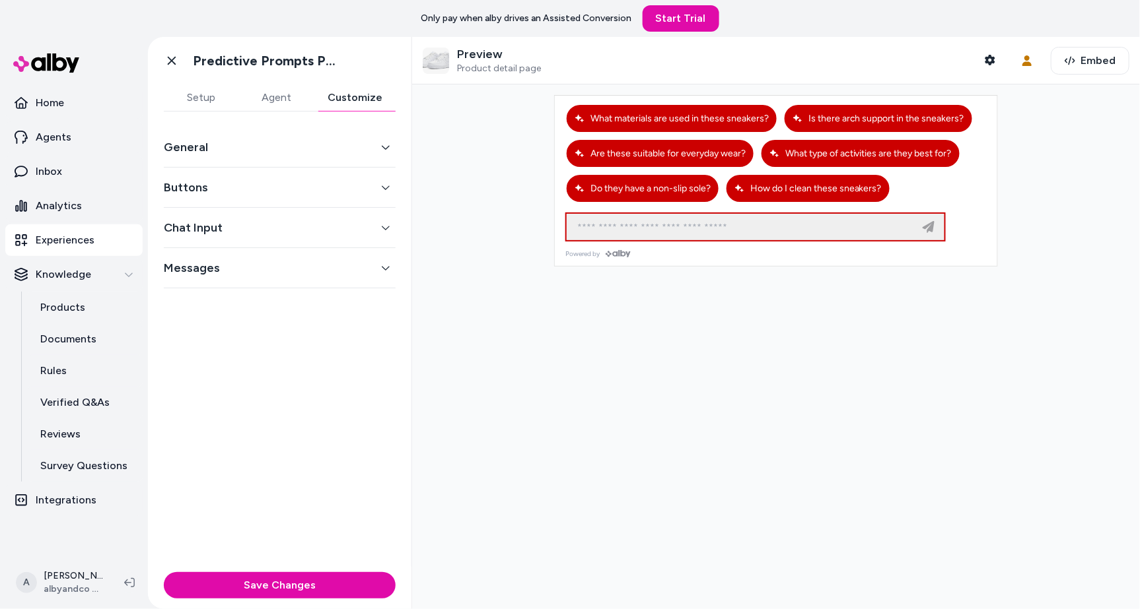
click at [337, 92] on button "Customize" at bounding box center [354, 98] width 81 height 26
click at [283, 174] on div "Buttons" at bounding box center [280, 188] width 232 height 40
click at [283, 177] on div "Buttons" at bounding box center [280, 188] width 232 height 40
click at [283, 182] on button "Buttons" at bounding box center [280, 187] width 232 height 18
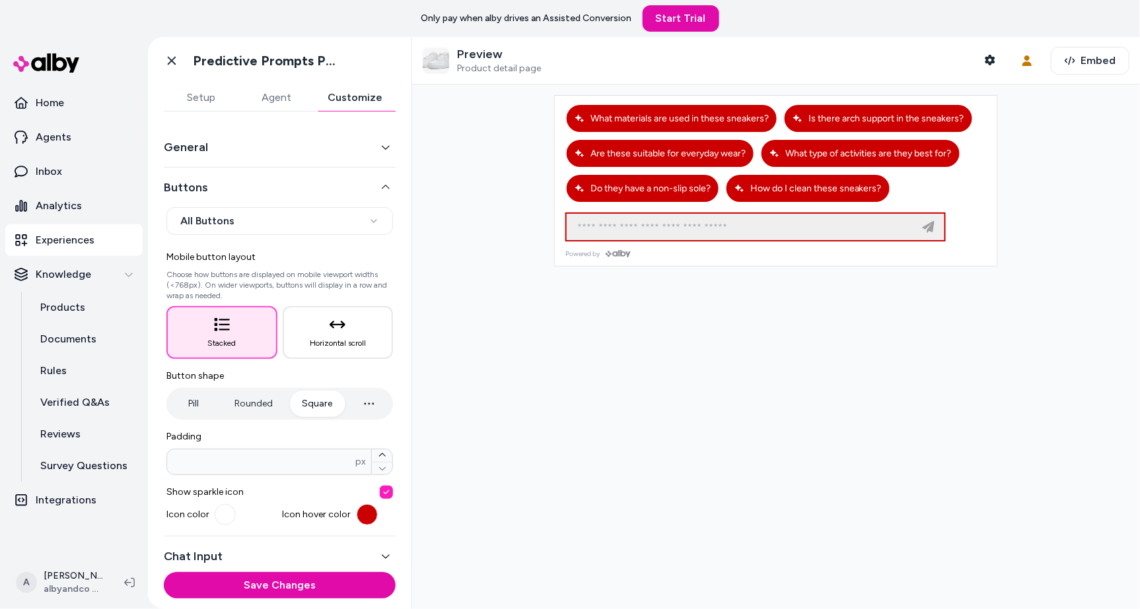
scroll to position [48, 0]
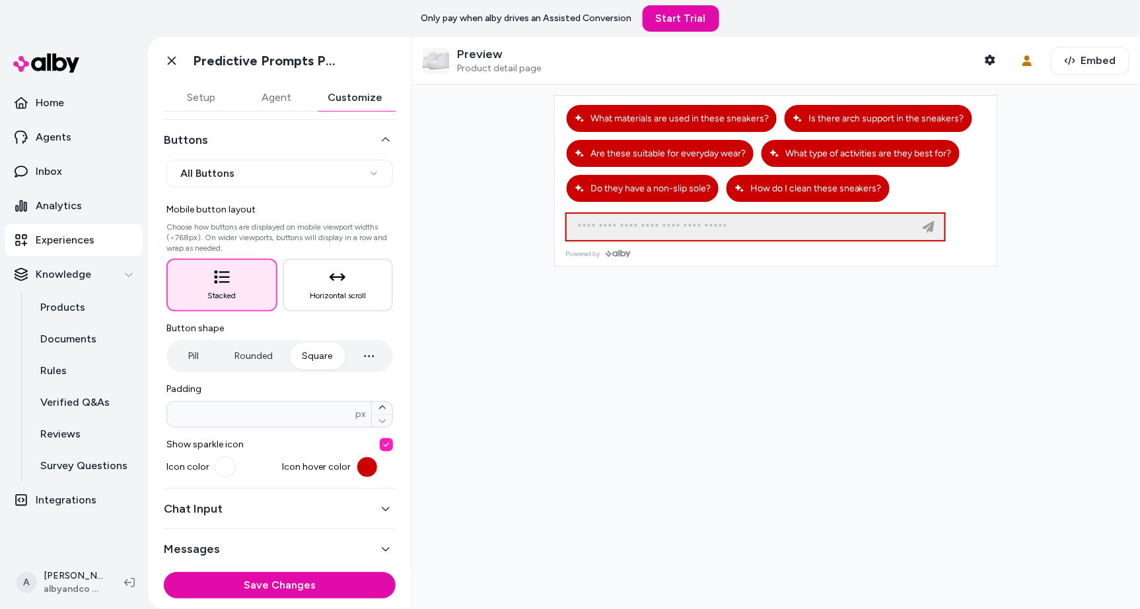
click at [267, 368] on div "Pill Rounded Square" at bounding box center [279, 357] width 226 height 32
click at [273, 359] on button "Rounded" at bounding box center [253, 356] width 65 height 26
click at [305, 352] on button "Square" at bounding box center [317, 356] width 57 height 26
click at [591, 337] on div at bounding box center [776, 347] width 728 height 525
click at [340, 504] on button "Chat Input" at bounding box center [280, 509] width 232 height 18
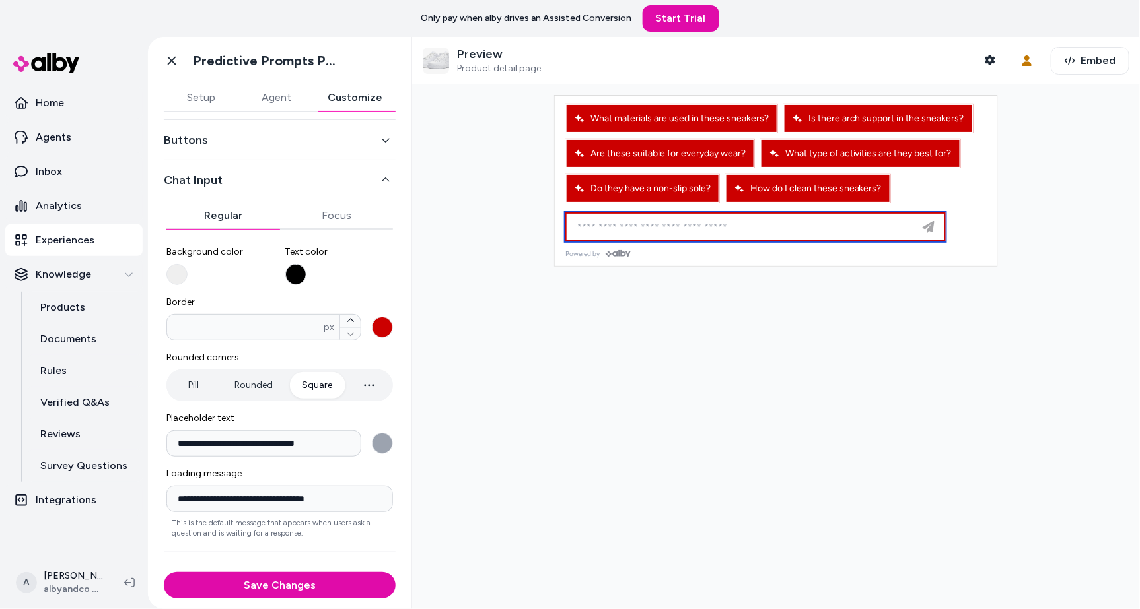
click at [642, 219] on input at bounding box center [742, 227] width 346 height 16
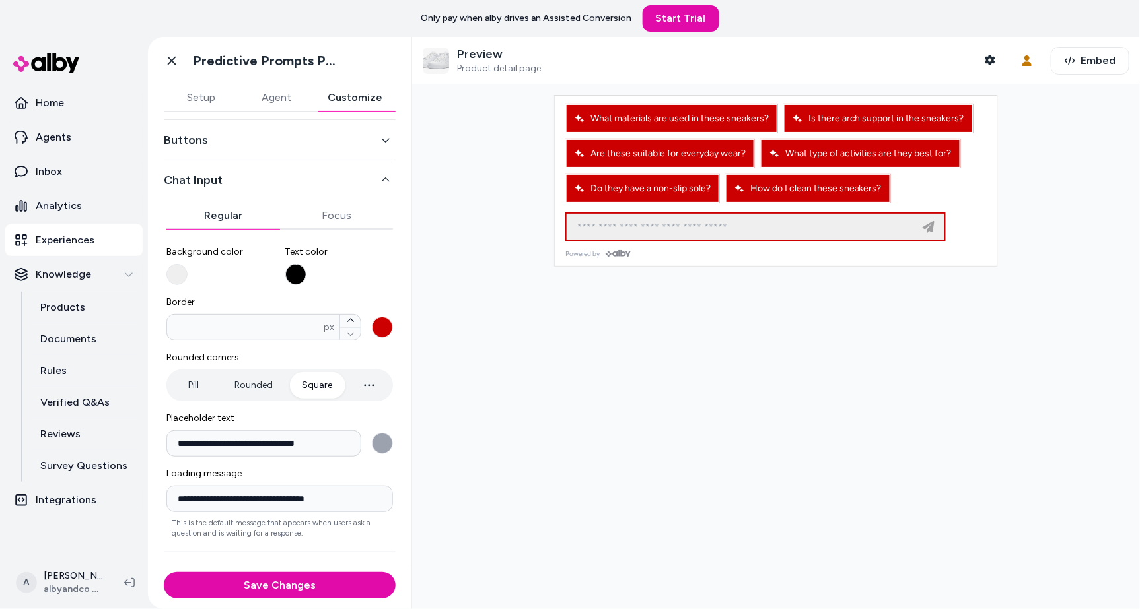
click at [646, 364] on div at bounding box center [776, 347] width 728 height 525
click at [232, 149] on div "Buttons" at bounding box center [280, 140] width 232 height 40
click at [234, 133] on button "Buttons" at bounding box center [280, 140] width 232 height 18
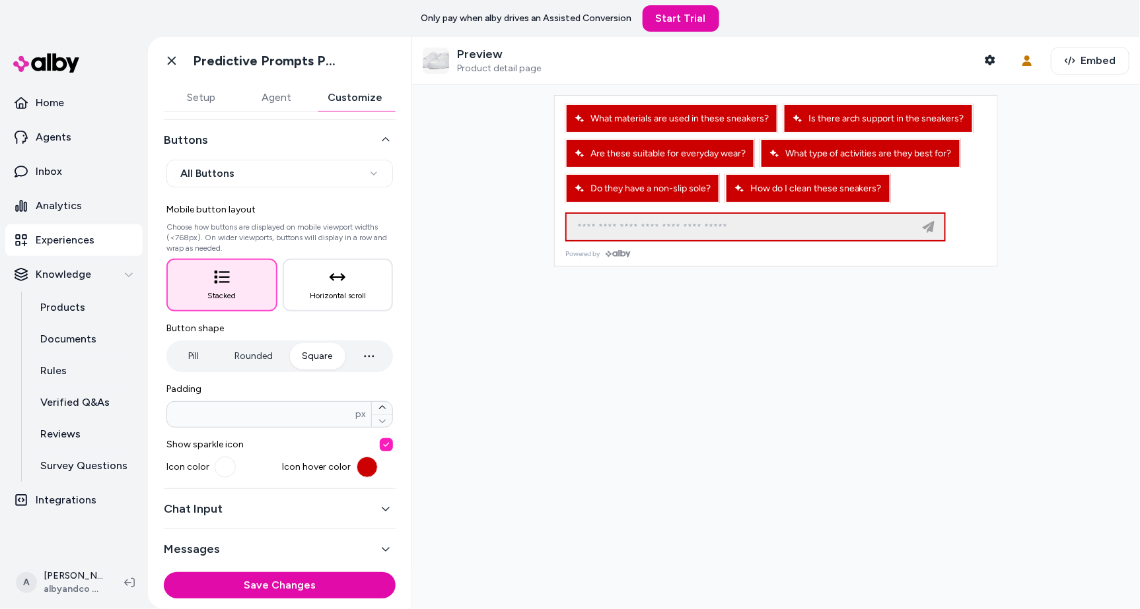
scroll to position [0, 0]
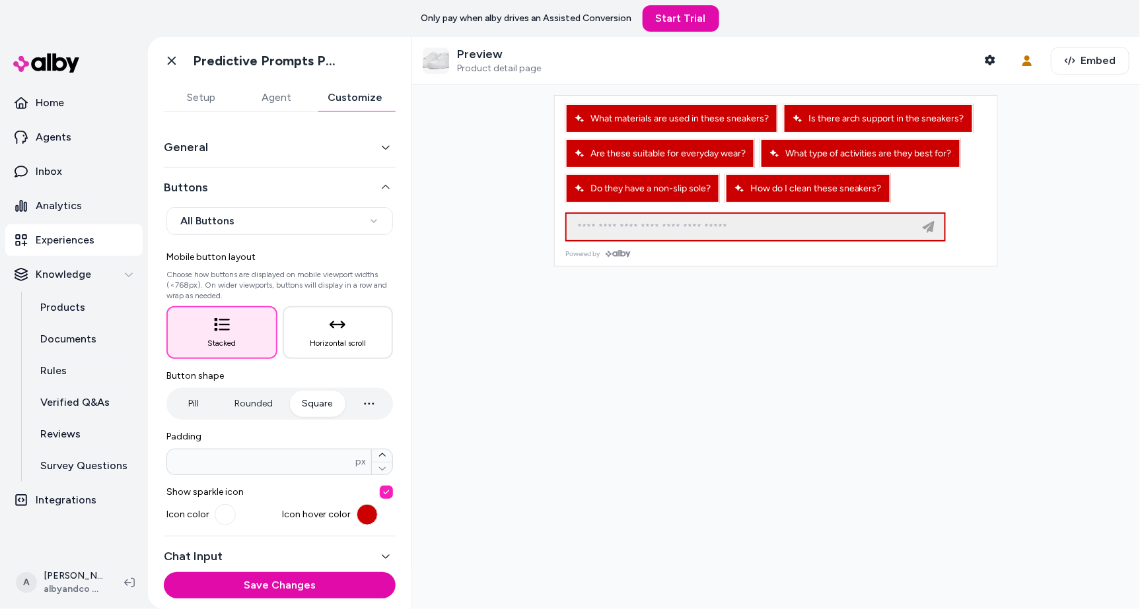
click at [237, 151] on button "General" at bounding box center [280, 147] width 232 height 18
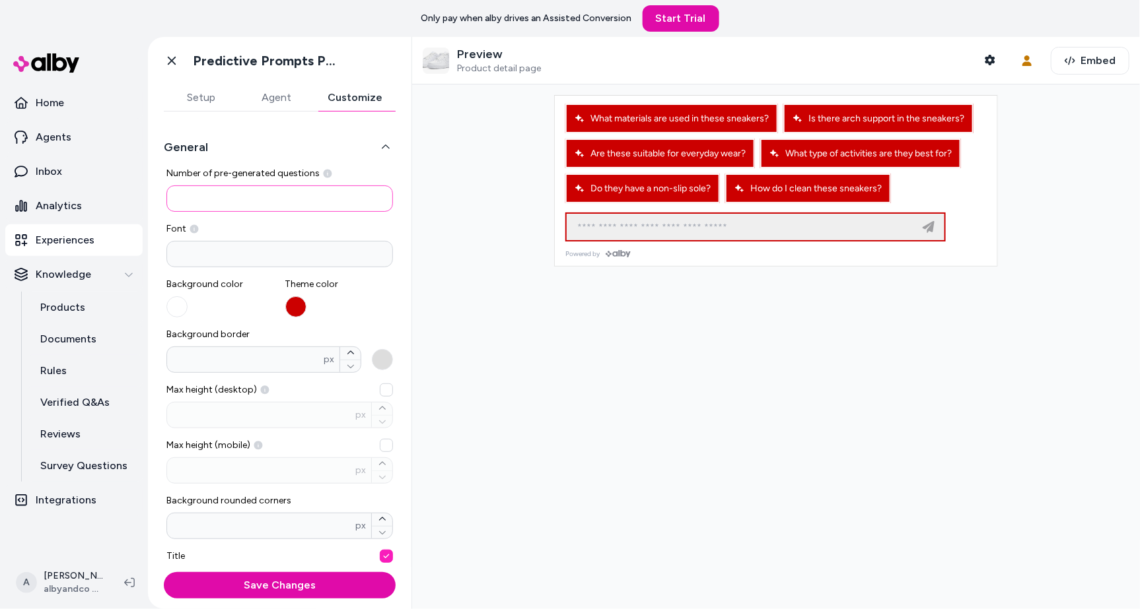
click at [240, 198] on input "*" at bounding box center [279, 199] width 226 height 26
type input "*"
click at [266, 248] on input at bounding box center [279, 254] width 226 height 26
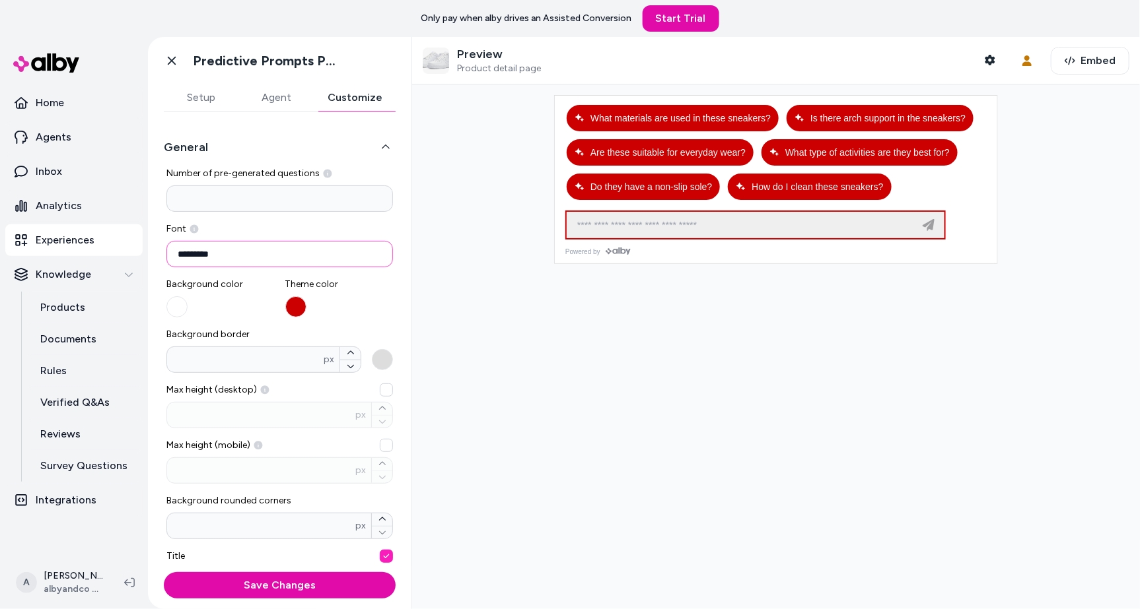
type input "*********"
click at [477, 287] on div at bounding box center [776, 347] width 728 height 525
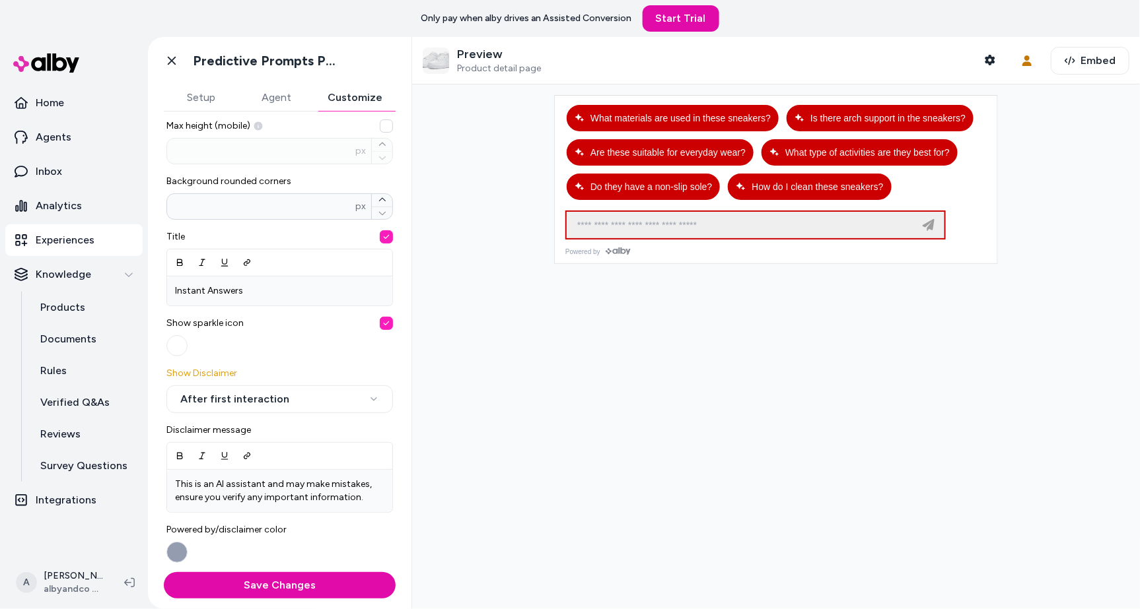
scroll to position [443, 0]
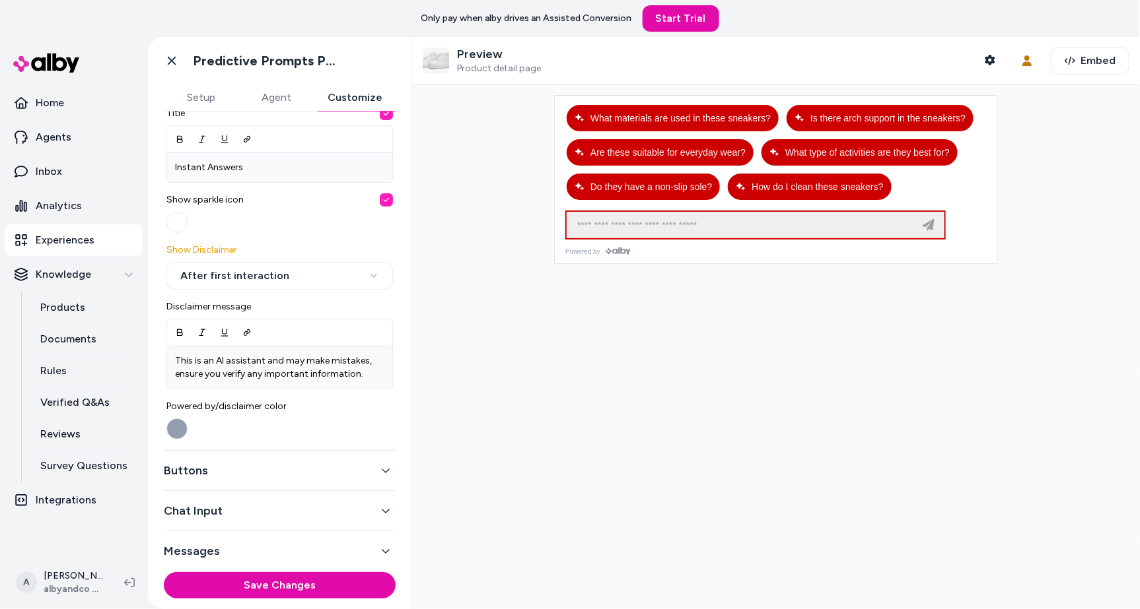
click at [276, 451] on div "Buttons" at bounding box center [280, 471] width 232 height 40
click at [311, 605] on div "Save Changes" at bounding box center [279, 588] width 263 height 42
click at [311, 588] on button "Save Changes" at bounding box center [280, 586] width 232 height 26
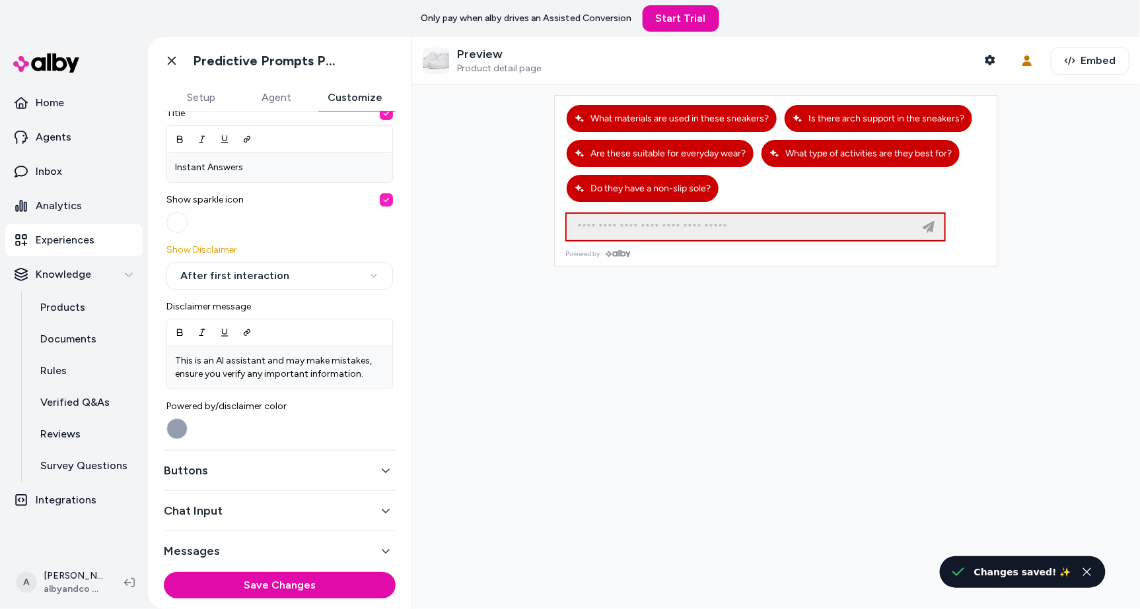
click at [328, 473] on button "Buttons" at bounding box center [280, 471] width 232 height 18
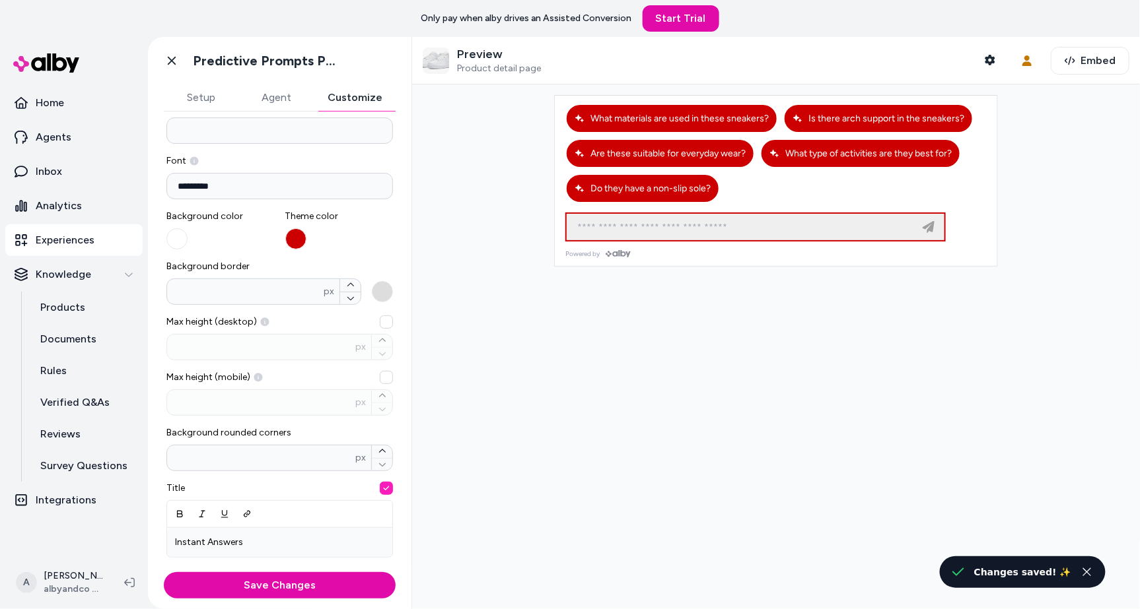
scroll to position [48, 0]
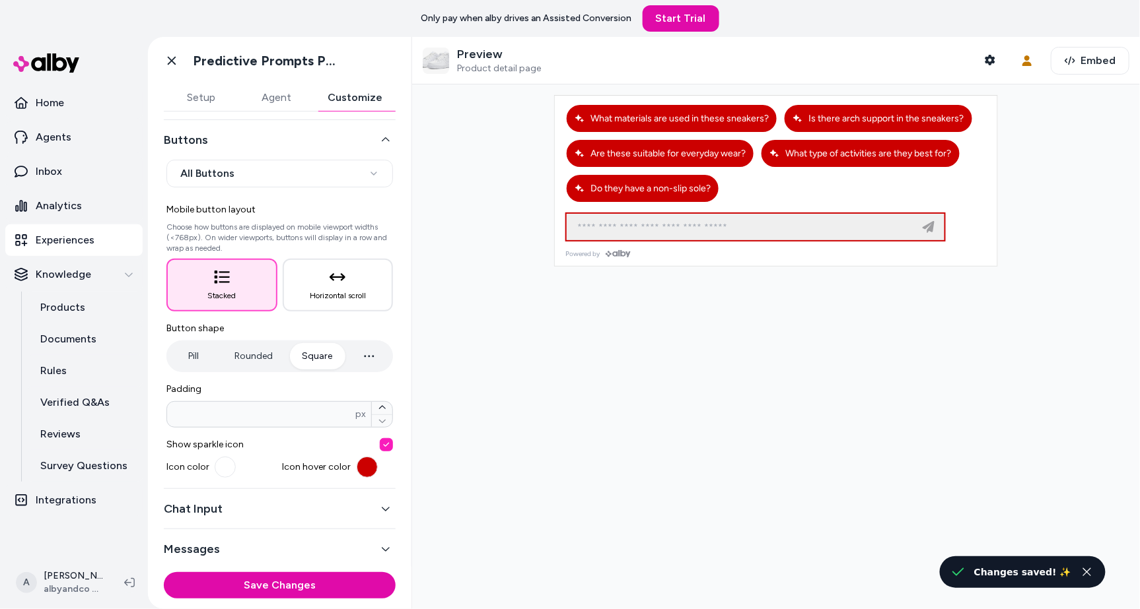
click at [255, 341] on div "Pill Rounded Square" at bounding box center [279, 357] width 226 height 32
click at [270, 345] on button "Rounded" at bounding box center [253, 356] width 65 height 26
click at [300, 345] on button "Square" at bounding box center [317, 356] width 57 height 26
click at [528, 396] on div at bounding box center [776, 347] width 728 height 525
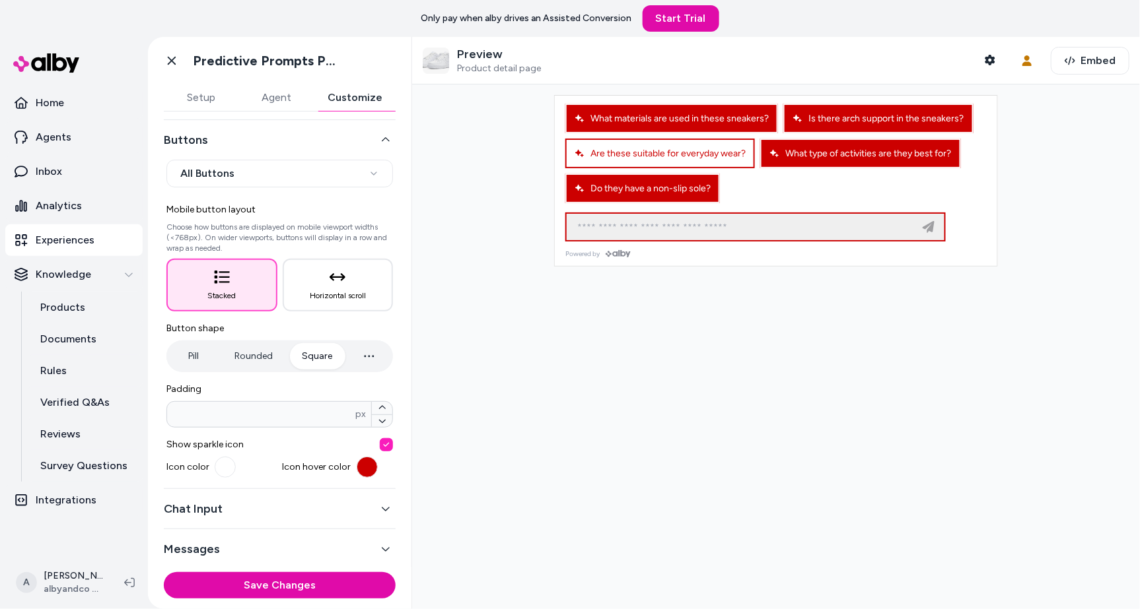
click at [666, 155] on span "Are these suitable for everyday wear?" at bounding box center [659, 153] width 171 height 11
type input "**********"
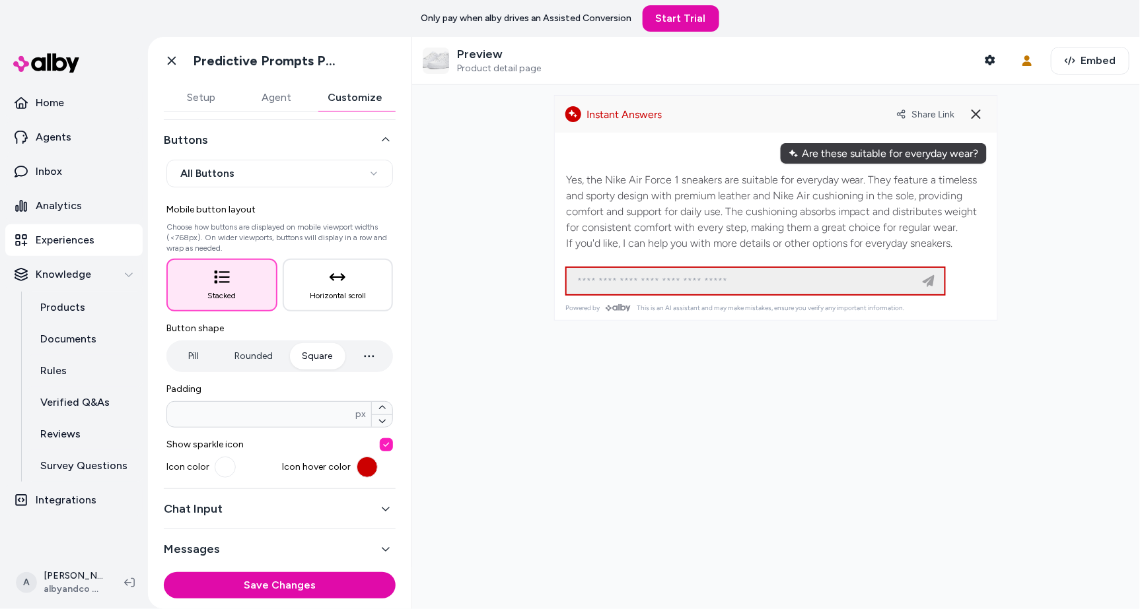
click at [988, 108] on alby-header "Share Link" at bounding box center [776, 114] width 442 height 37
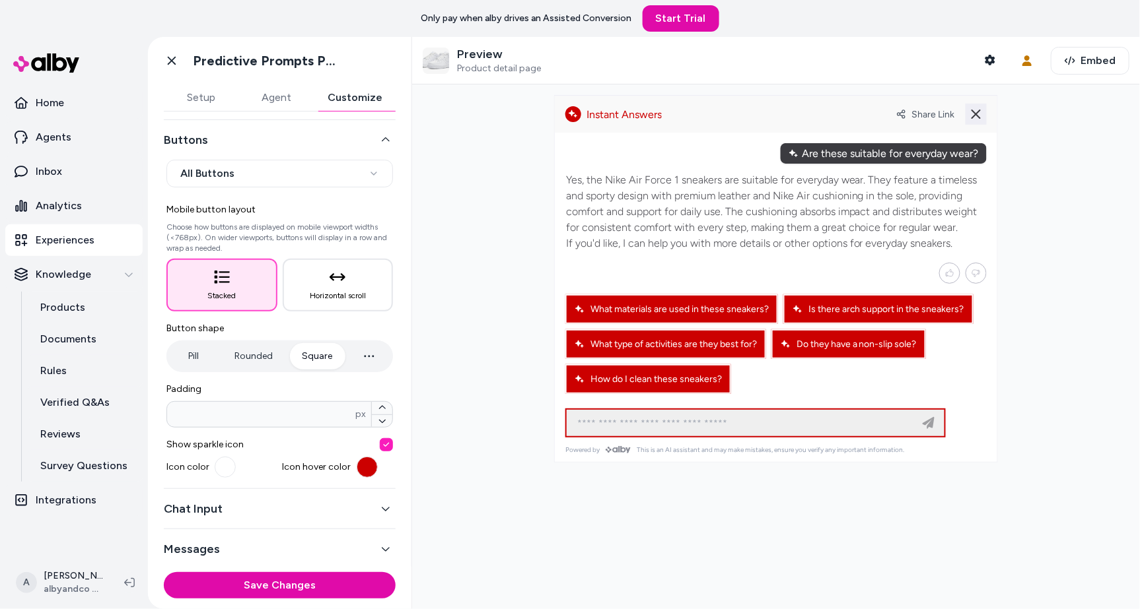
click at [981, 111] on icon at bounding box center [976, 114] width 16 height 16
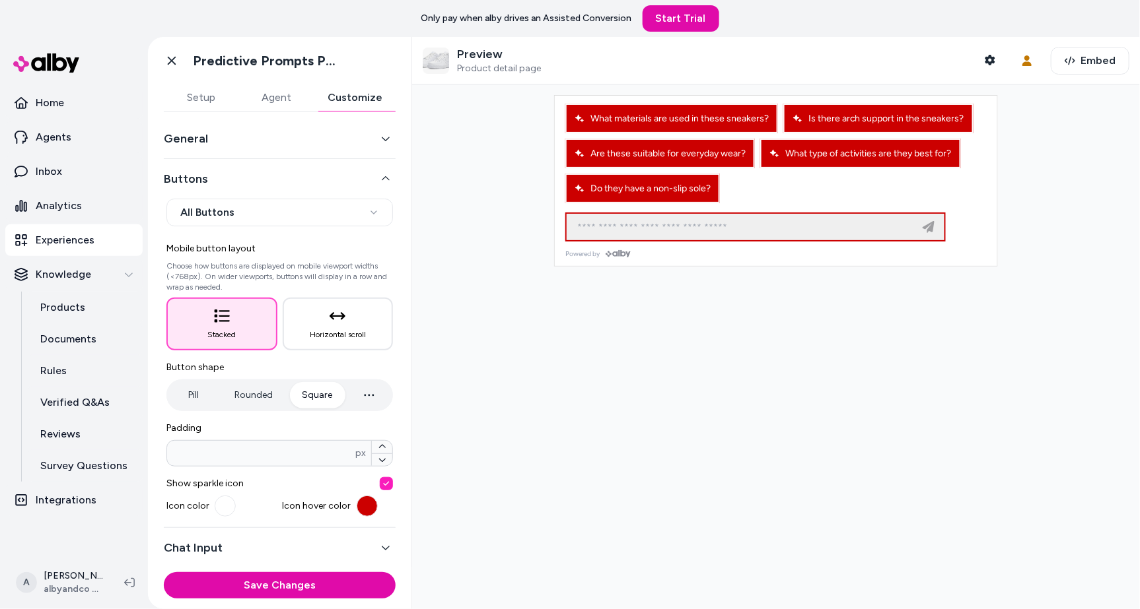
scroll to position [0, 0]
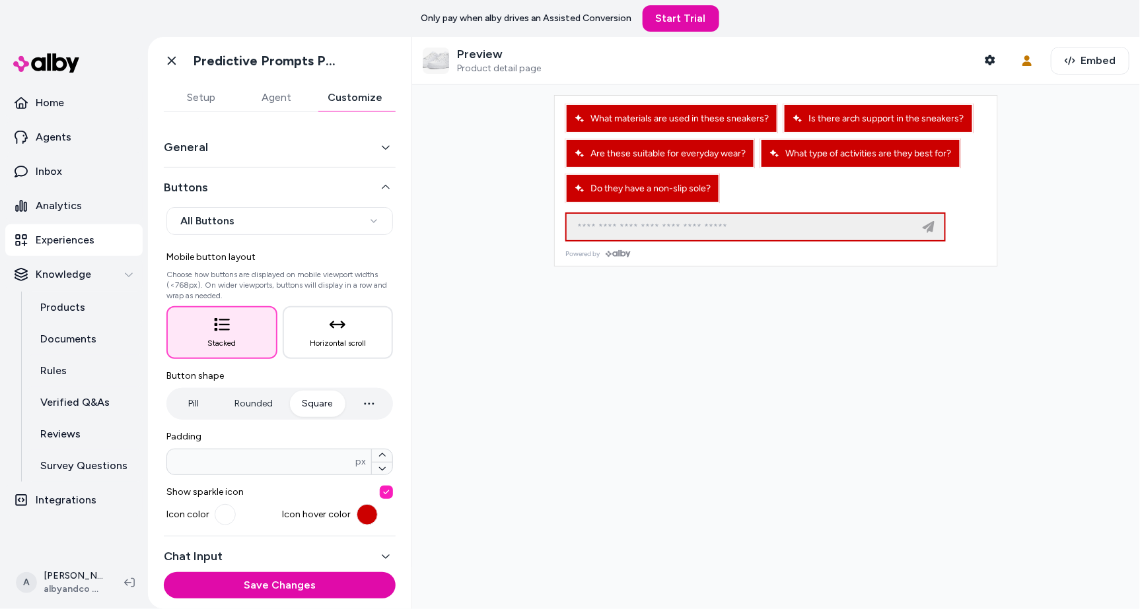
click at [335, 157] on div "General" at bounding box center [280, 147] width 232 height 40
click at [337, 141] on button "General" at bounding box center [280, 147] width 232 height 18
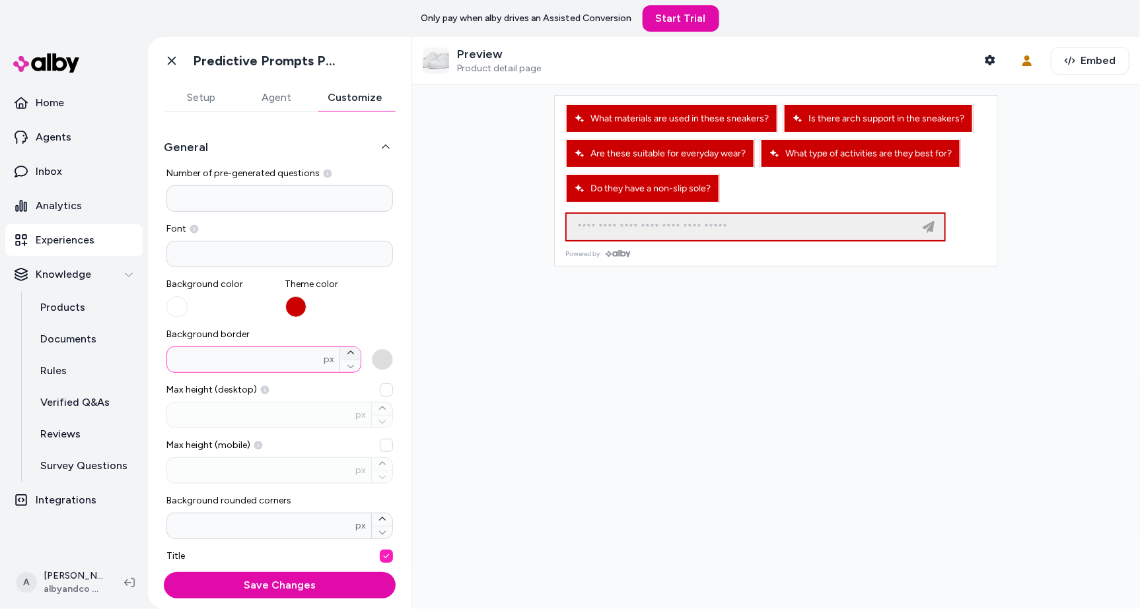
click at [355, 355] on button "Background border * px" at bounding box center [350, 353] width 20 height 13
type input "*"
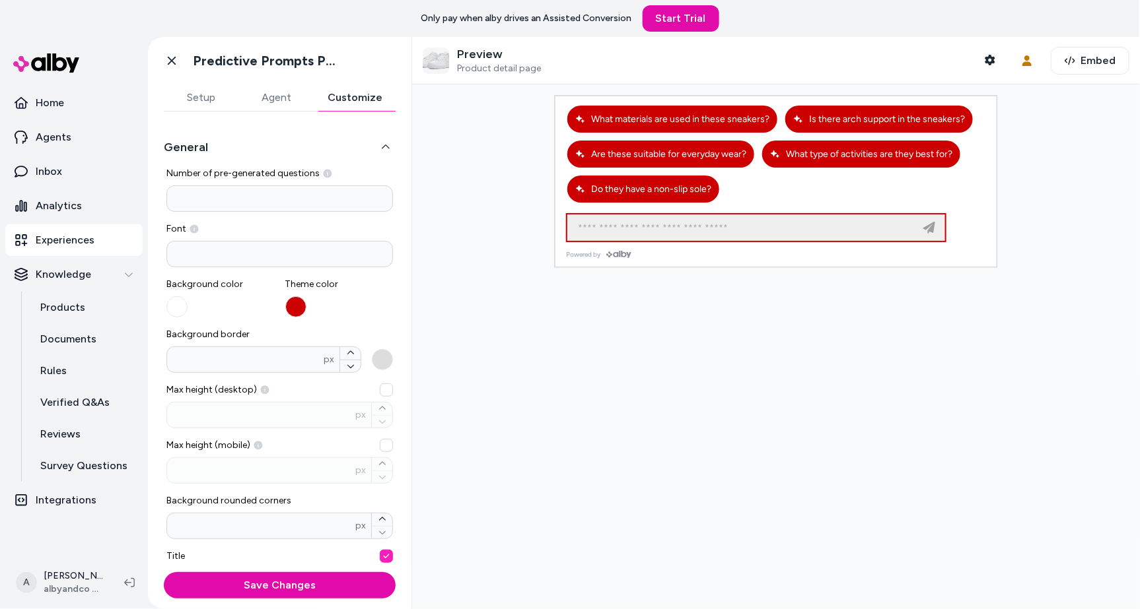
click at [543, 350] on div at bounding box center [776, 347] width 728 height 525
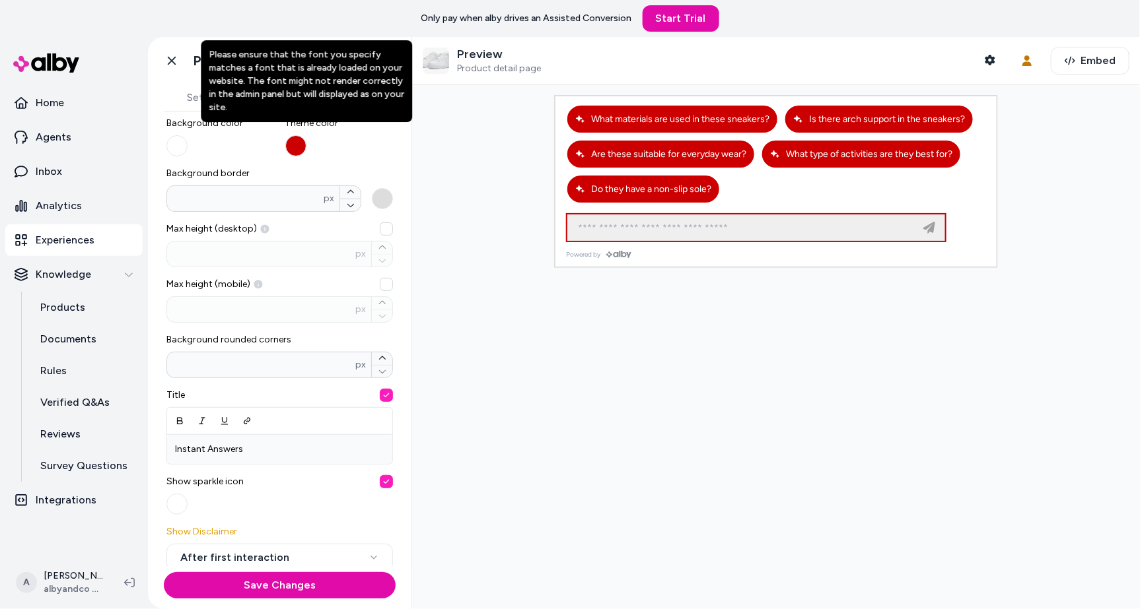
scroll to position [443, 0]
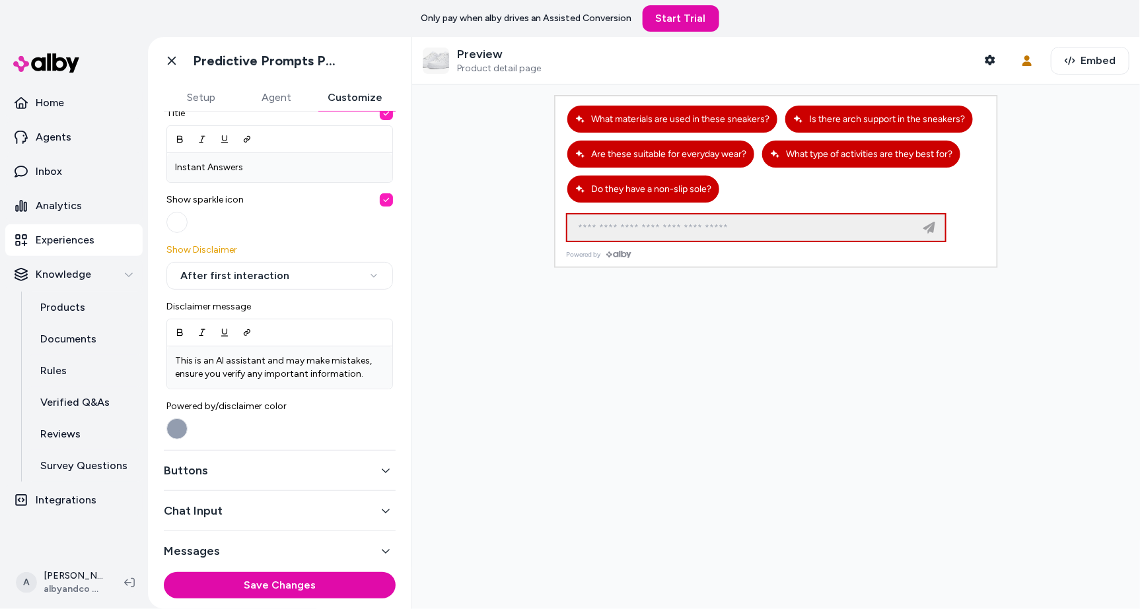
click at [246, 462] on button "Buttons" at bounding box center [280, 471] width 232 height 18
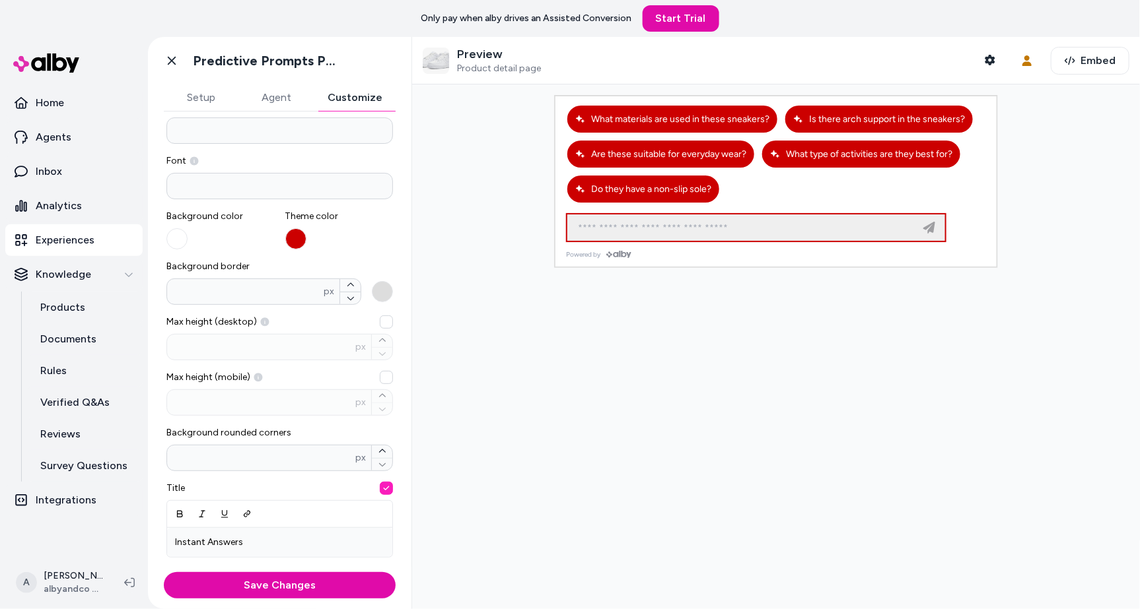
scroll to position [48, 0]
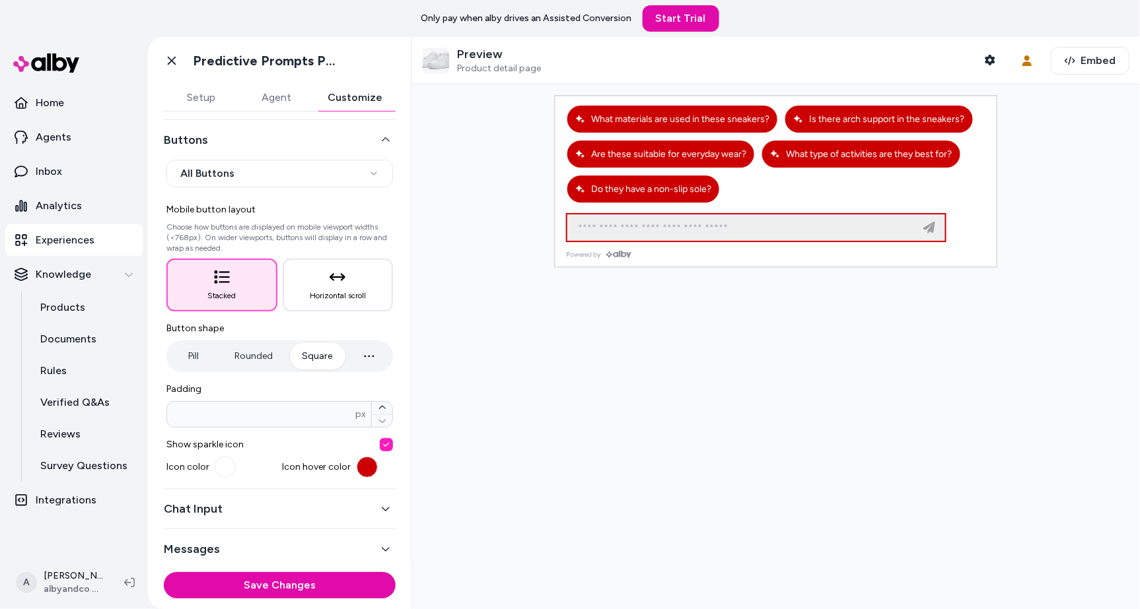
click at [267, 349] on button "Rounded" at bounding box center [253, 356] width 65 height 26
click at [330, 349] on button "Square" at bounding box center [317, 356] width 57 height 26
click at [502, 349] on div at bounding box center [776, 347] width 728 height 525
click at [946, 431] on div at bounding box center [776, 347] width 728 height 525
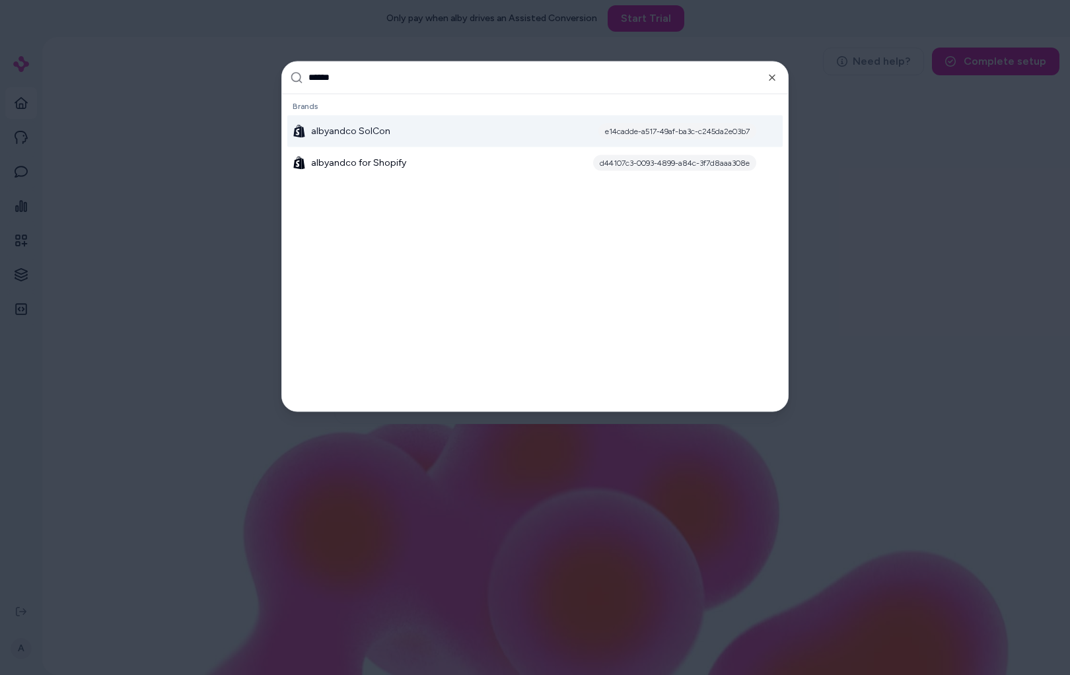
type input "*******"
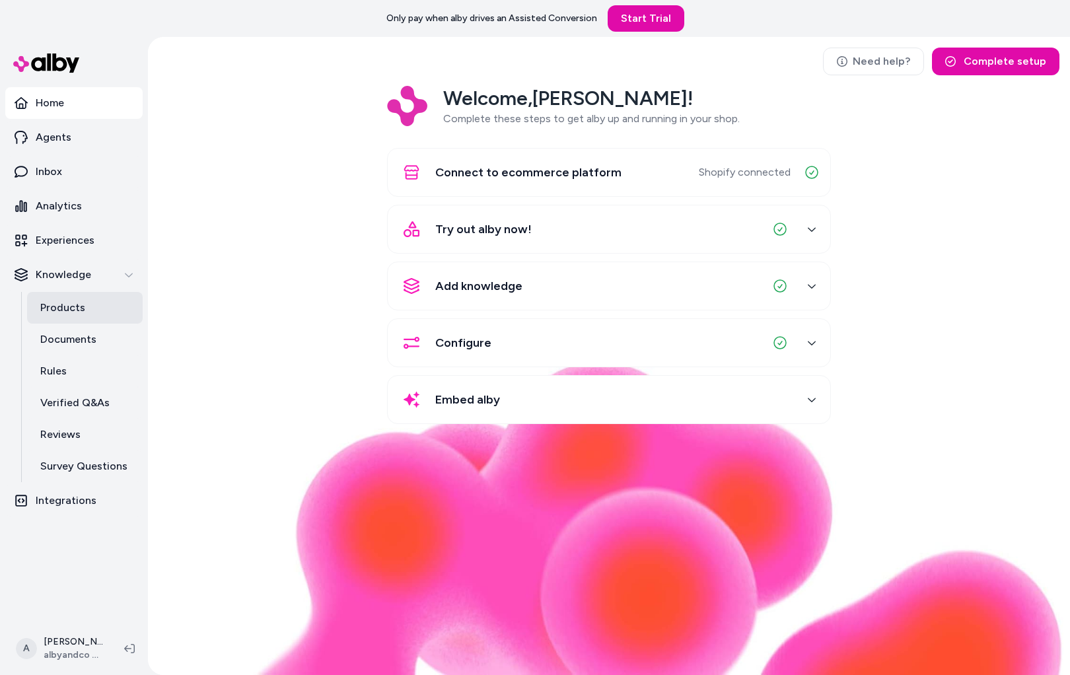
click at [80, 295] on link "Products" at bounding box center [85, 308] width 116 height 32
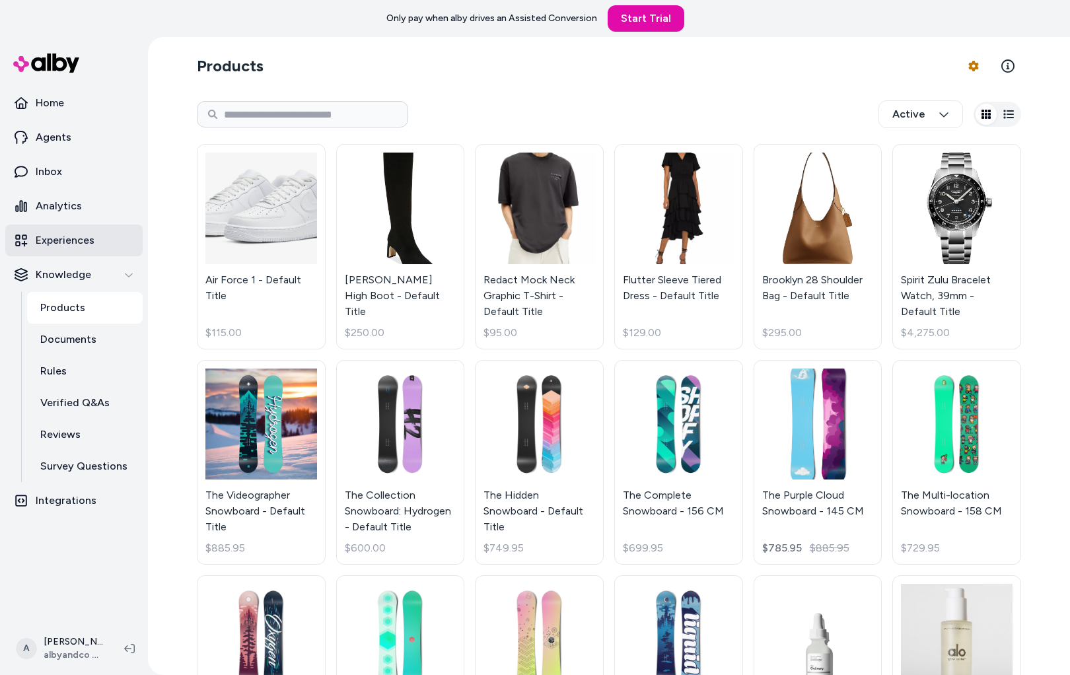
click at [73, 235] on p "Experiences" at bounding box center [65, 240] width 59 height 16
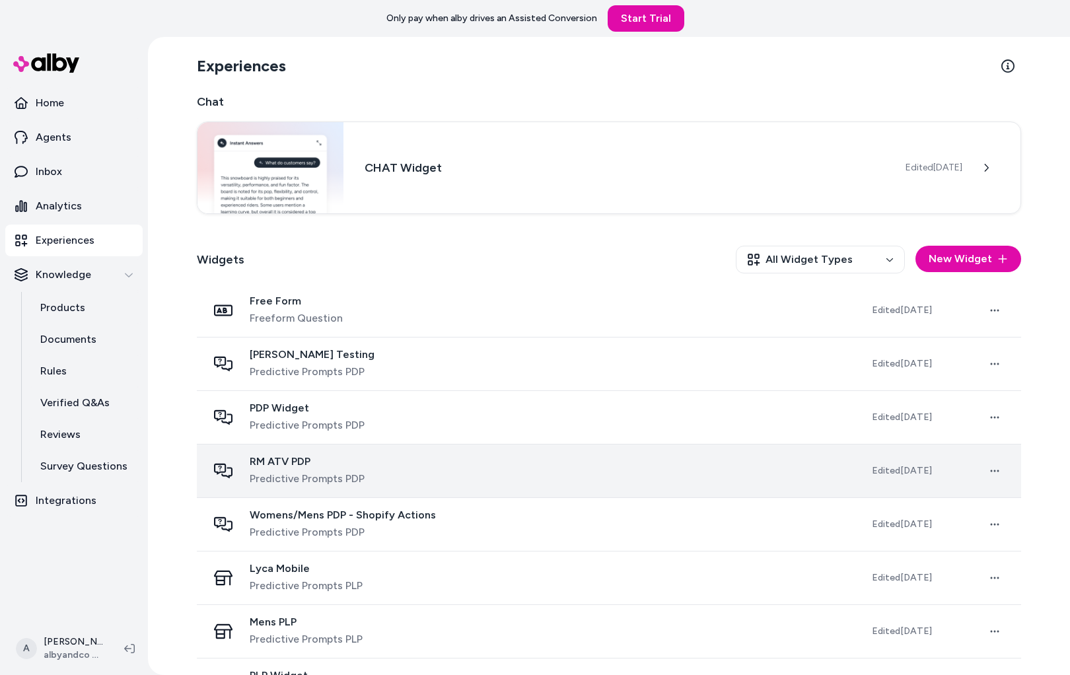
click at [326, 464] on span "RM ATV PDP" at bounding box center [307, 461] width 115 height 13
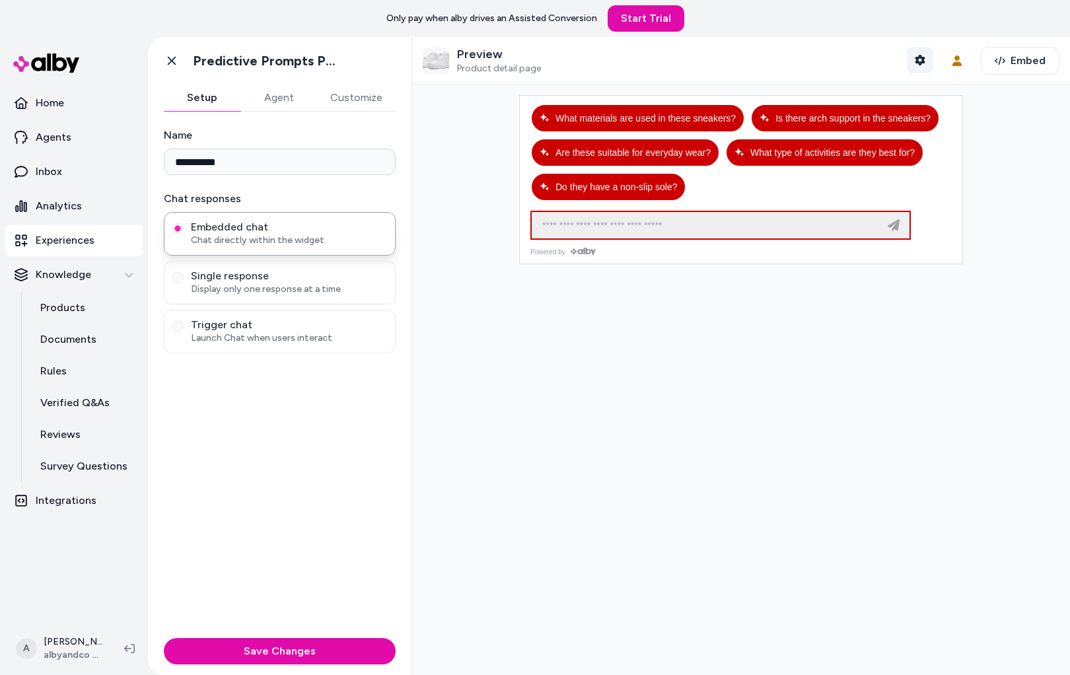
click at [919, 60] on icon "button" at bounding box center [920, 60] width 10 height 11
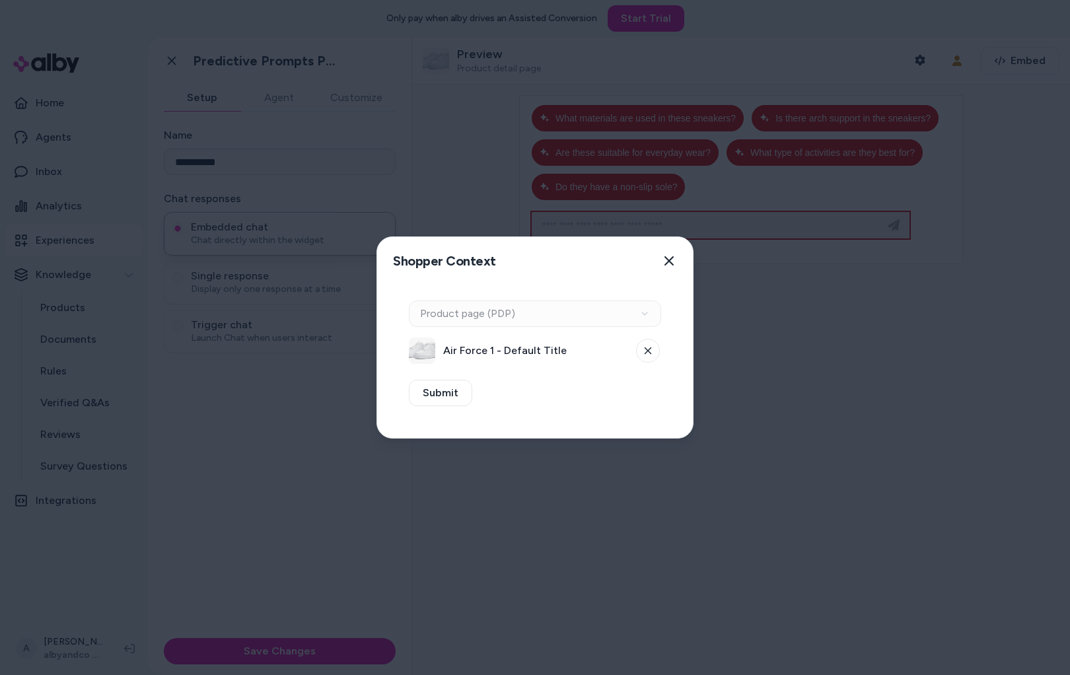
click at [537, 361] on div "Air Force 1 - Default Title" at bounding box center [535, 350] width 252 height 26
click at [637, 349] on button at bounding box center [648, 351] width 24 height 24
click at [608, 343] on button "Select a product" at bounding box center [535, 350] width 252 height 26
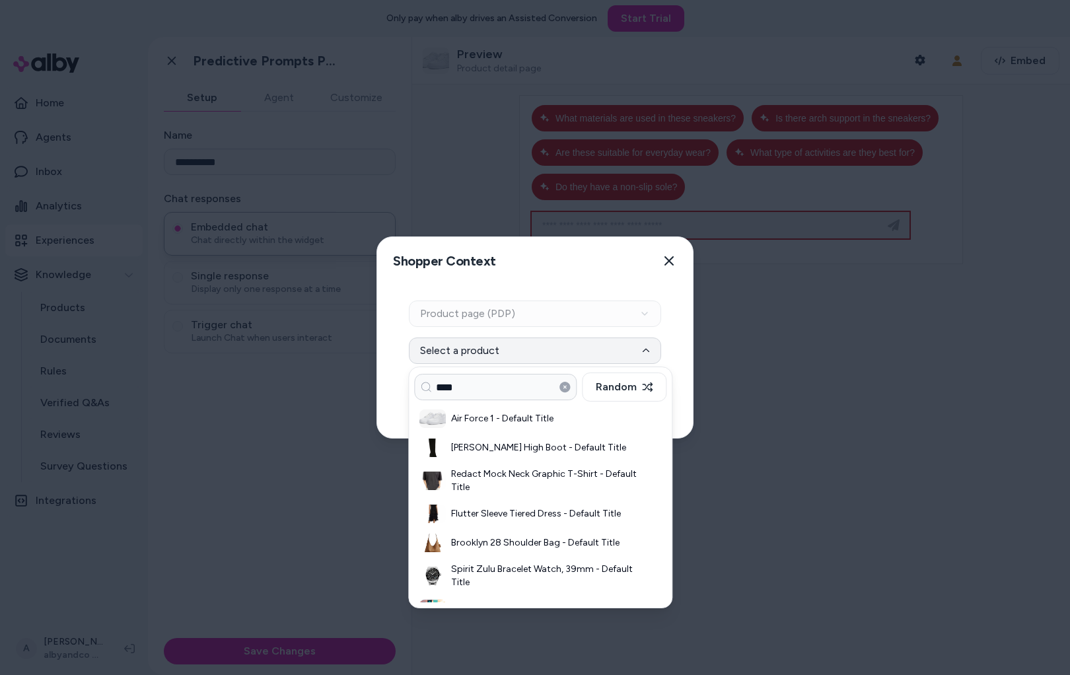
type input "****"
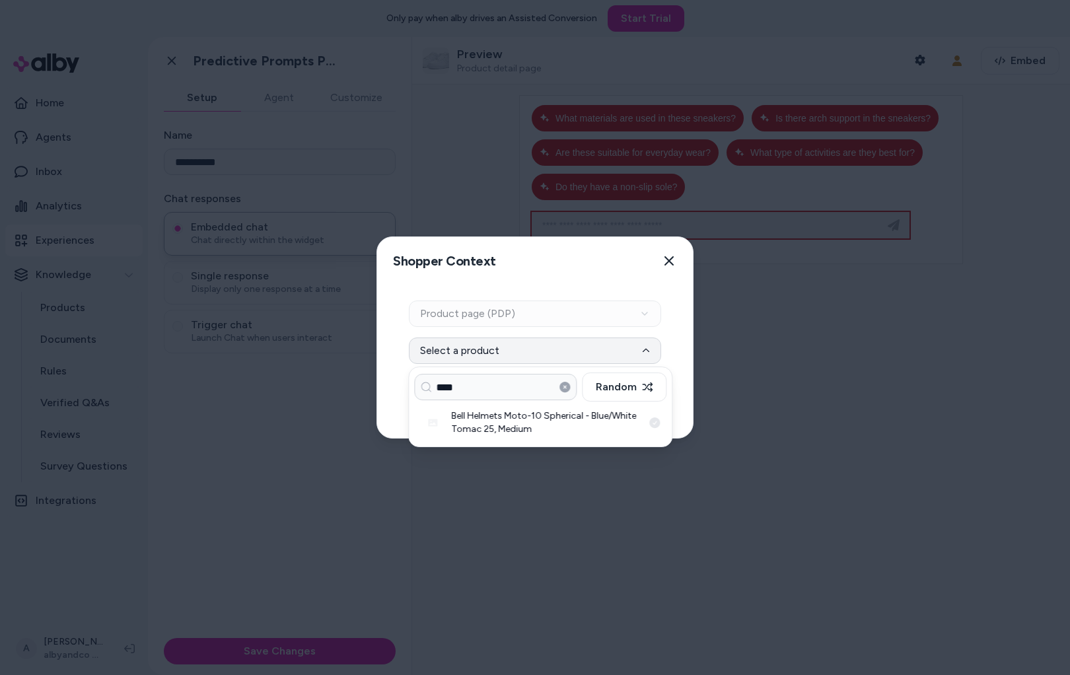
click at [553, 421] on h3 "Bell Helmets Moto-10 Spherical - Blue/White Tomac 25, Medium" at bounding box center [546, 422] width 191 height 26
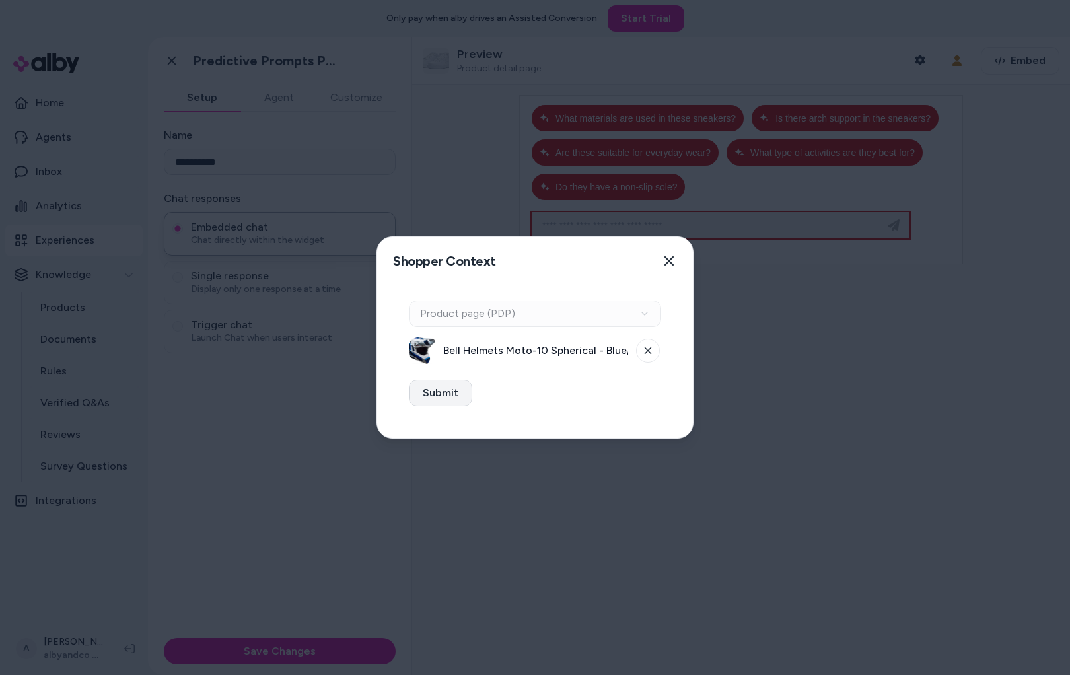
click at [458, 398] on button "Submit" at bounding box center [440, 393] width 63 height 26
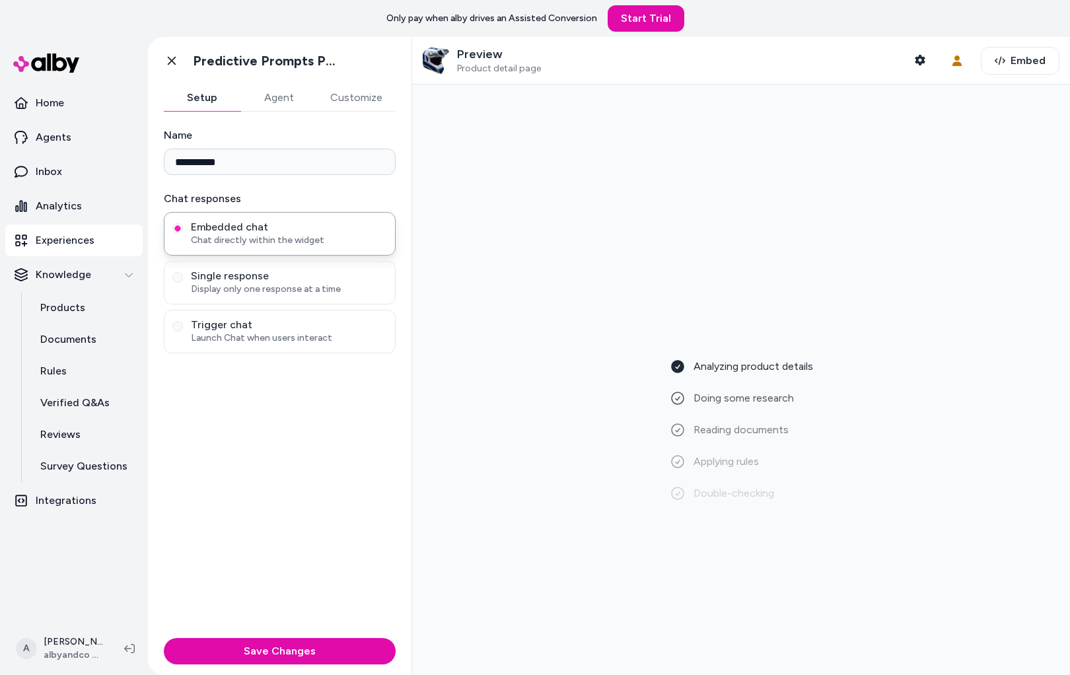
click at [386, 98] on button "Customize" at bounding box center [356, 98] width 79 height 26
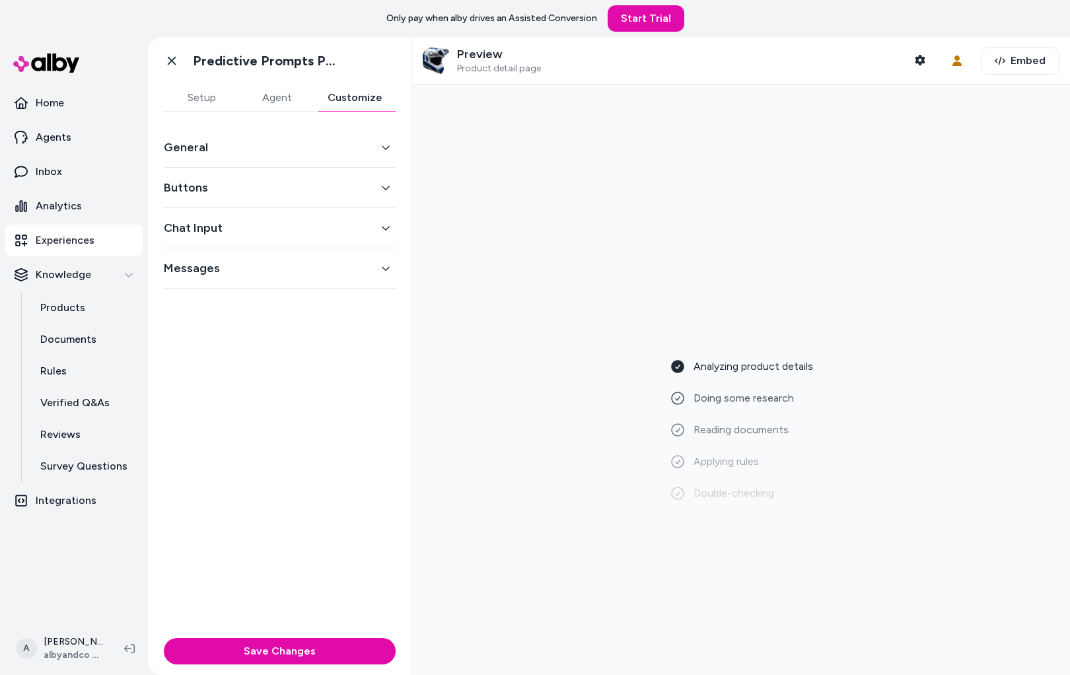
click at [310, 135] on div "General" at bounding box center [280, 147] width 232 height 40
click at [315, 148] on button "General" at bounding box center [280, 147] width 232 height 18
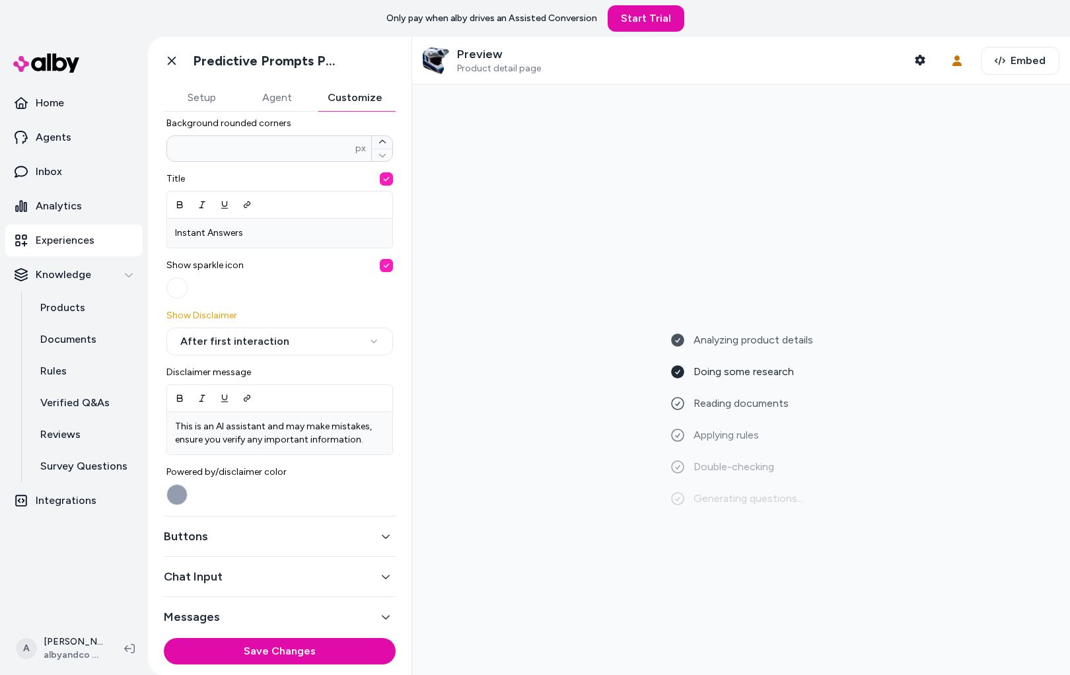
click at [297, 539] on button "Buttons" at bounding box center [280, 536] width 232 height 18
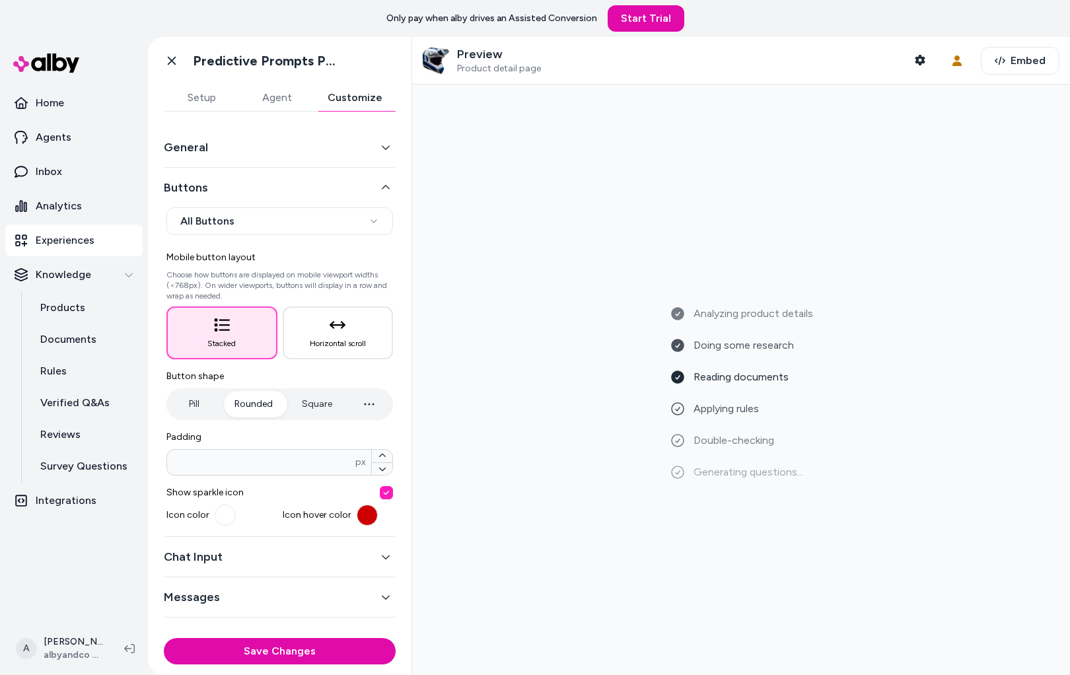
click at [272, 406] on button "Rounded" at bounding box center [253, 404] width 65 height 26
click at [302, 406] on button "Square" at bounding box center [317, 404] width 57 height 26
click at [488, 392] on div "Analyzing product details Doing some research Reading documents Applying rules …" at bounding box center [741, 379] width 637 height 569
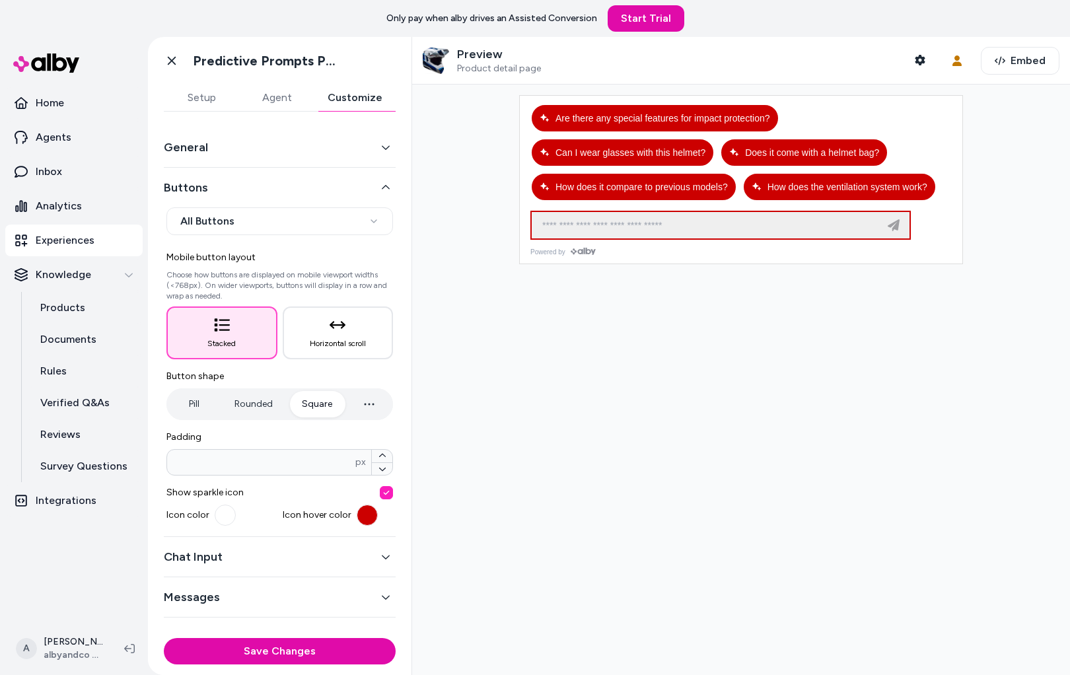
click at [263, 403] on button "Rounded" at bounding box center [253, 404] width 65 height 26
click at [308, 403] on button "Square" at bounding box center [317, 404] width 57 height 26
click at [690, 376] on div at bounding box center [741, 380] width 658 height 590
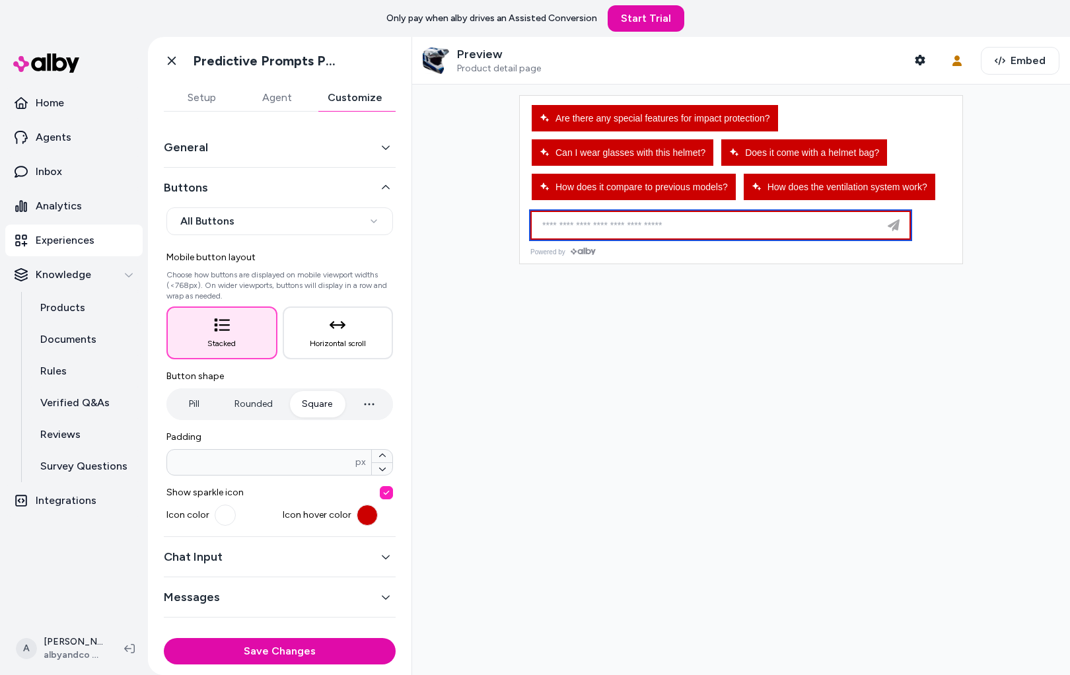
click at [674, 229] on input at bounding box center [707, 225] width 346 height 16
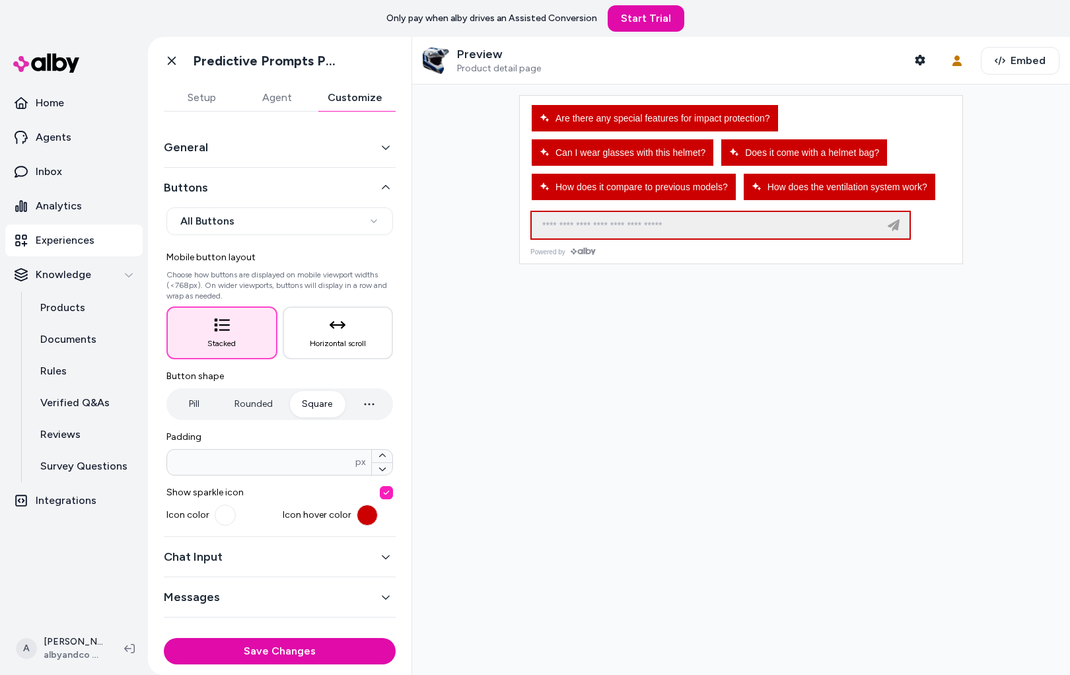
click at [677, 346] on div at bounding box center [741, 380] width 658 height 590
click at [681, 467] on div at bounding box center [741, 380] width 658 height 590
click at [732, 370] on div at bounding box center [741, 380] width 658 height 590
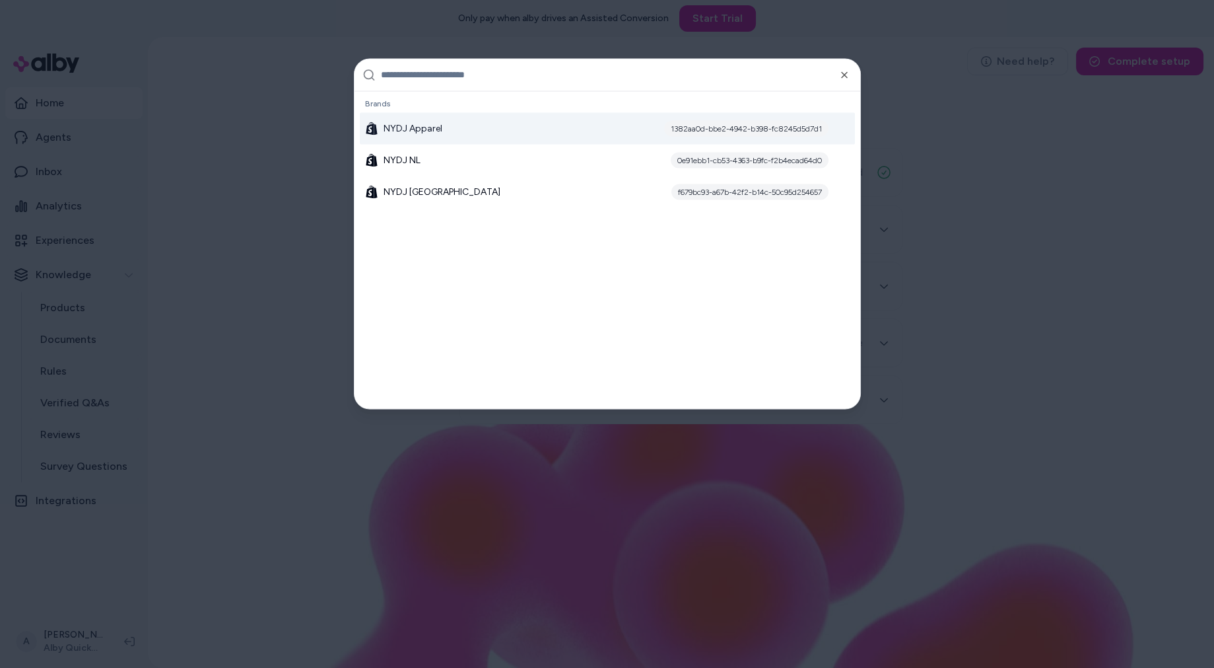
scroll to position [10586, 0]
type input "****"
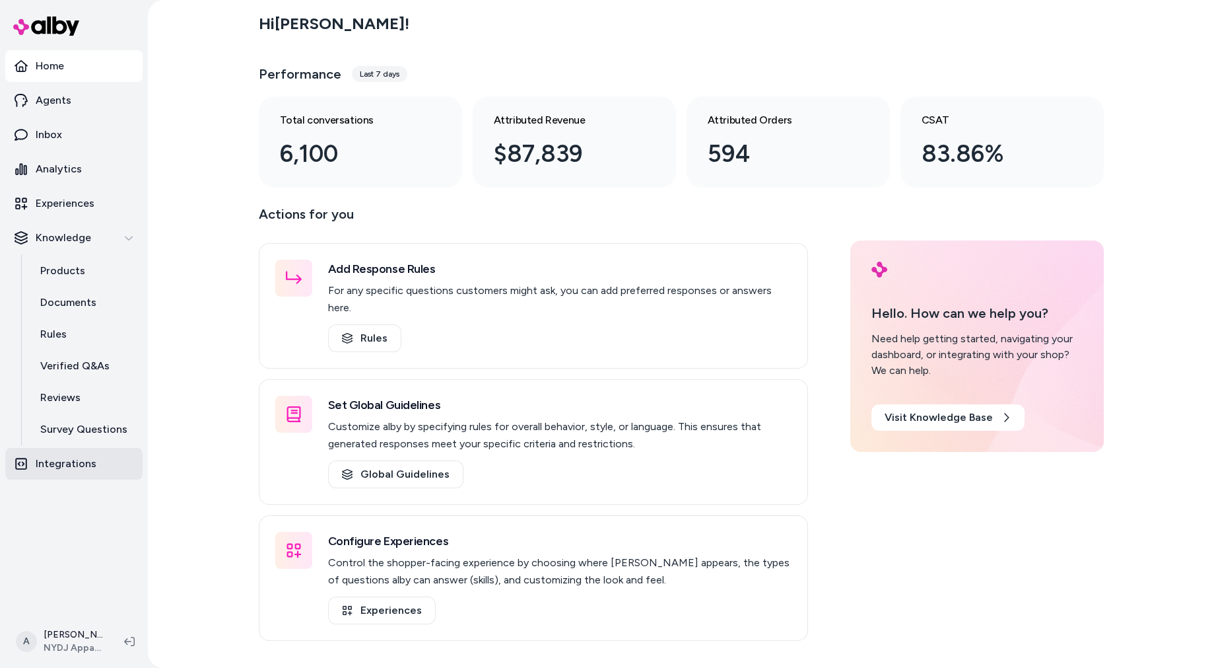
click at [39, 458] on p "Integrations" at bounding box center [66, 464] width 61 height 16
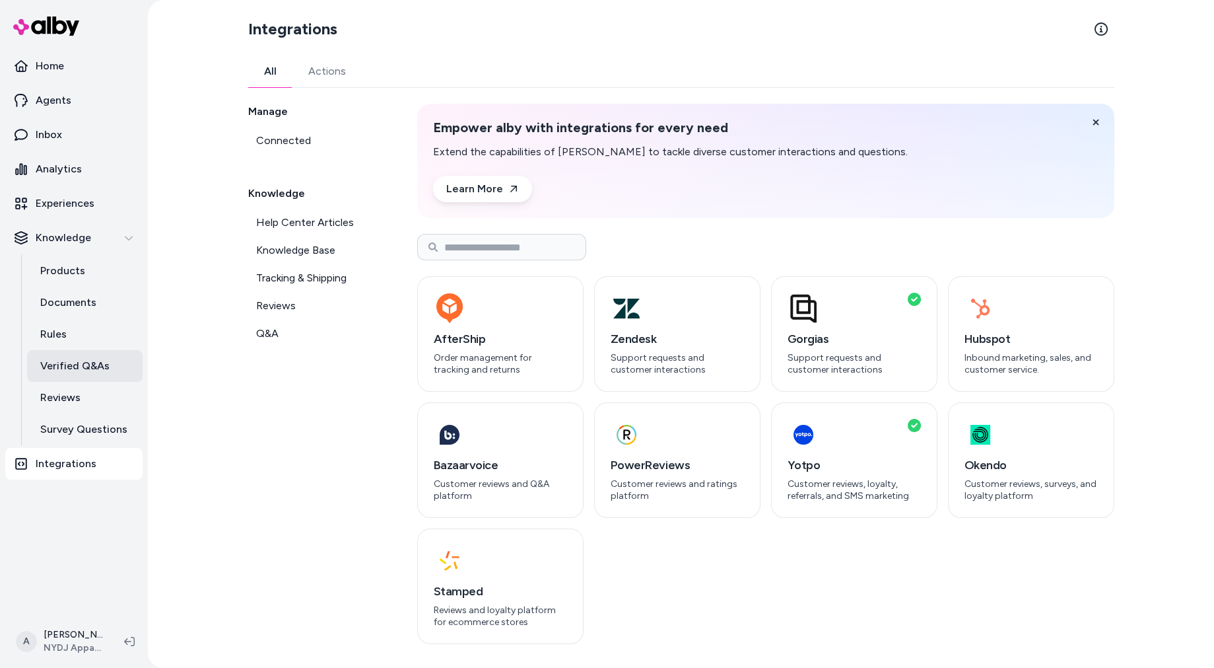
click at [87, 355] on link "Verified Q&As" at bounding box center [85, 366] width 116 height 32
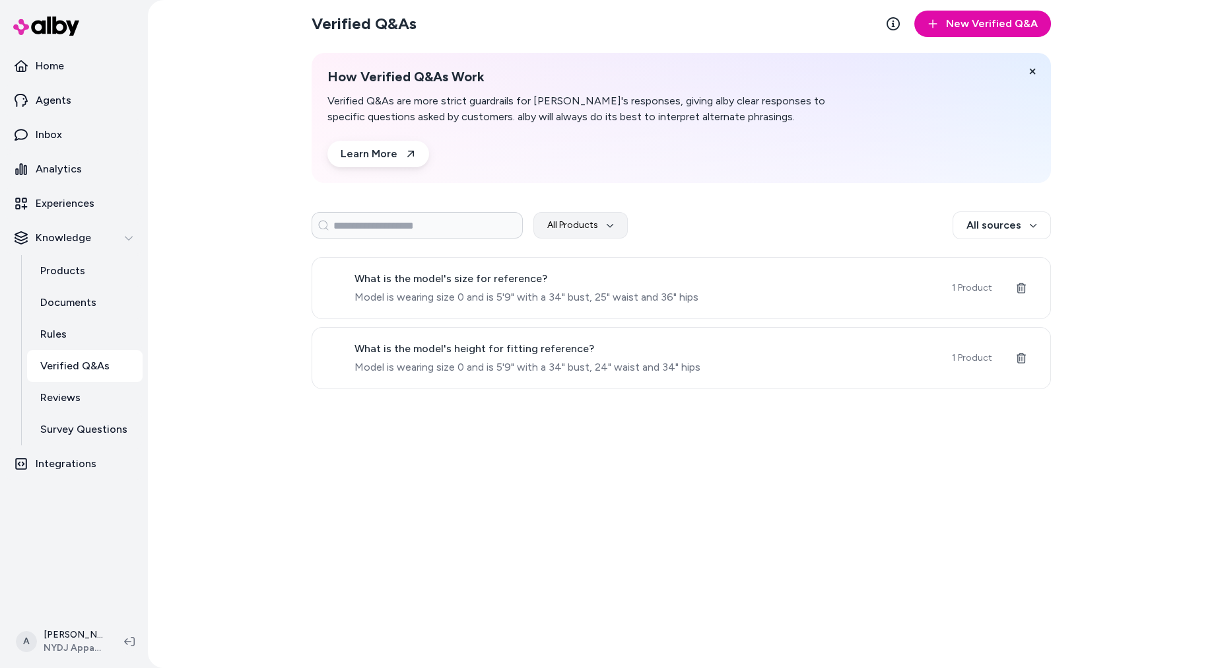
click at [102, 366] on p "Verified Q&As" at bounding box center [74, 366] width 69 height 16
click at [576, 221] on button "All Products" at bounding box center [581, 225] width 94 height 26
click at [996, 223] on html "Home Agents Inbox Analytics Experiences Knowledge Products Documents Rules Veri…" at bounding box center [607, 334] width 1214 height 668
click at [977, 259] on div "Custom Verified Q&As" at bounding box center [971, 257] width 156 height 24
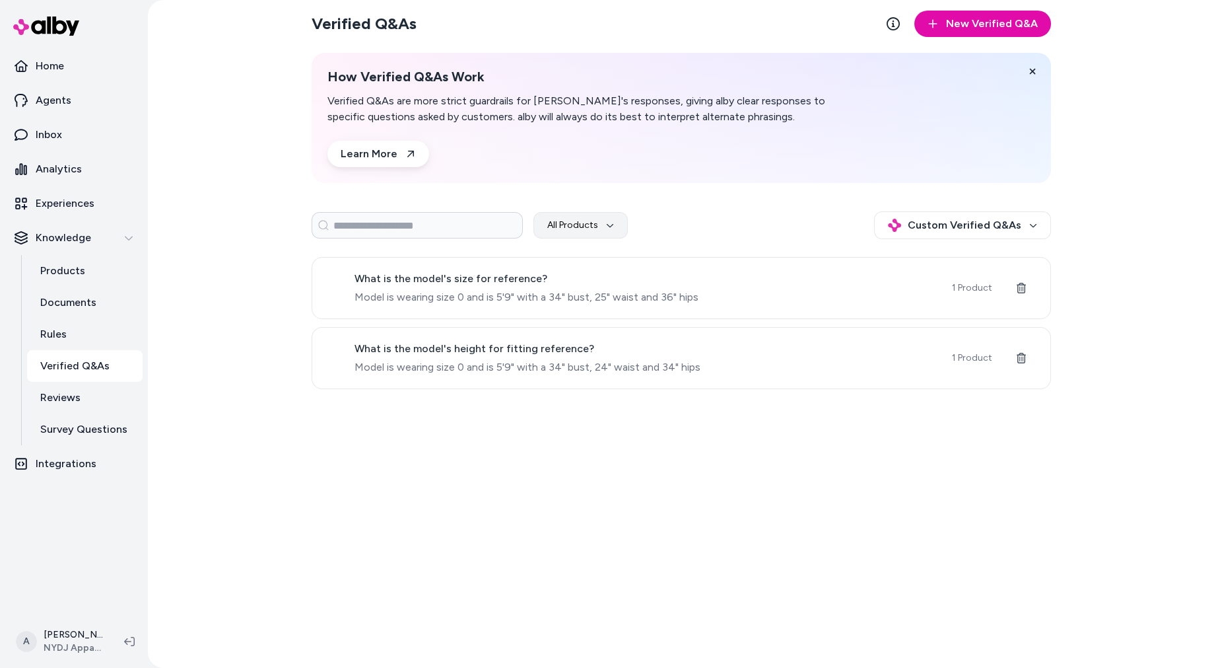
click at [820, 223] on div "All Products Custom Verified Q&As" at bounding box center [682, 225] width 740 height 28
click at [105, 200] on link "Experiences" at bounding box center [73, 204] width 137 height 32
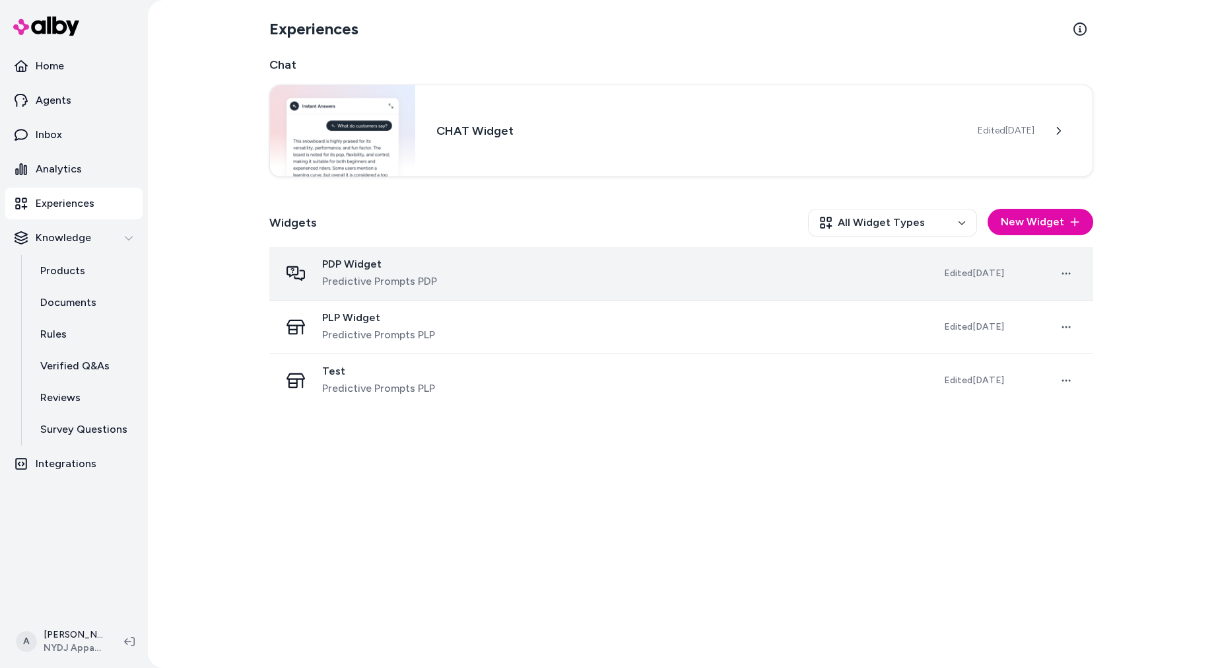
click at [407, 283] on span "Predictive Prompts PDP" at bounding box center [379, 281] width 115 height 16
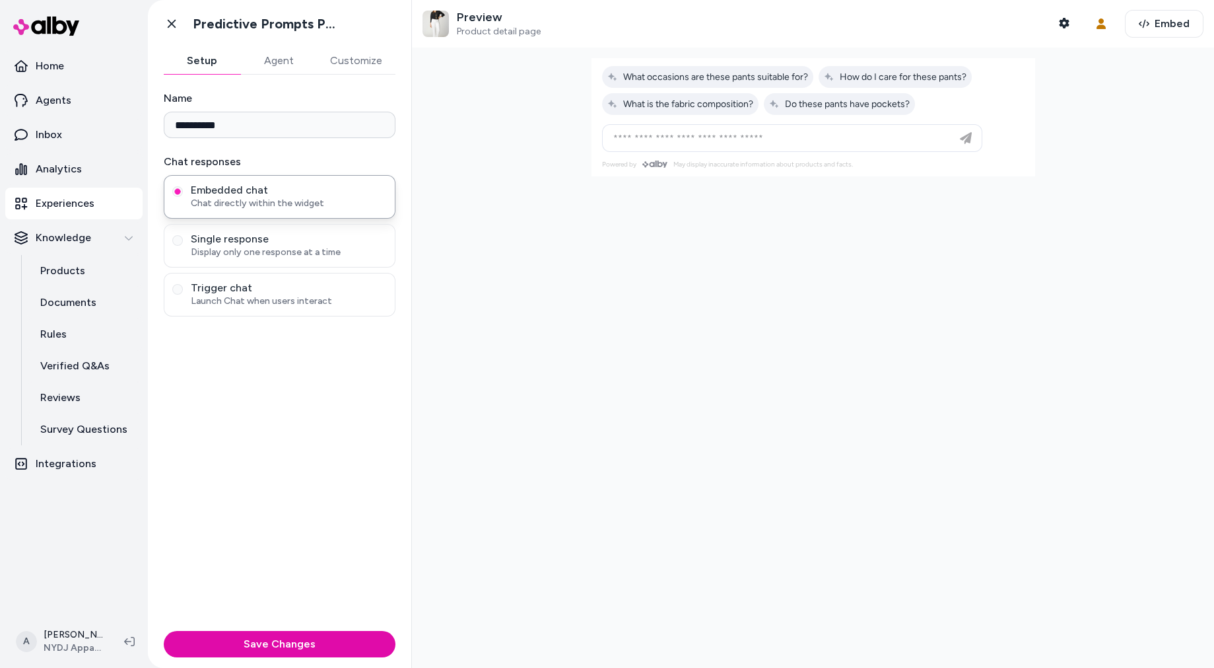
click at [650, 205] on div at bounding box center [813, 358] width 802 height 620
